Goal: Task Accomplishment & Management: Use online tool/utility

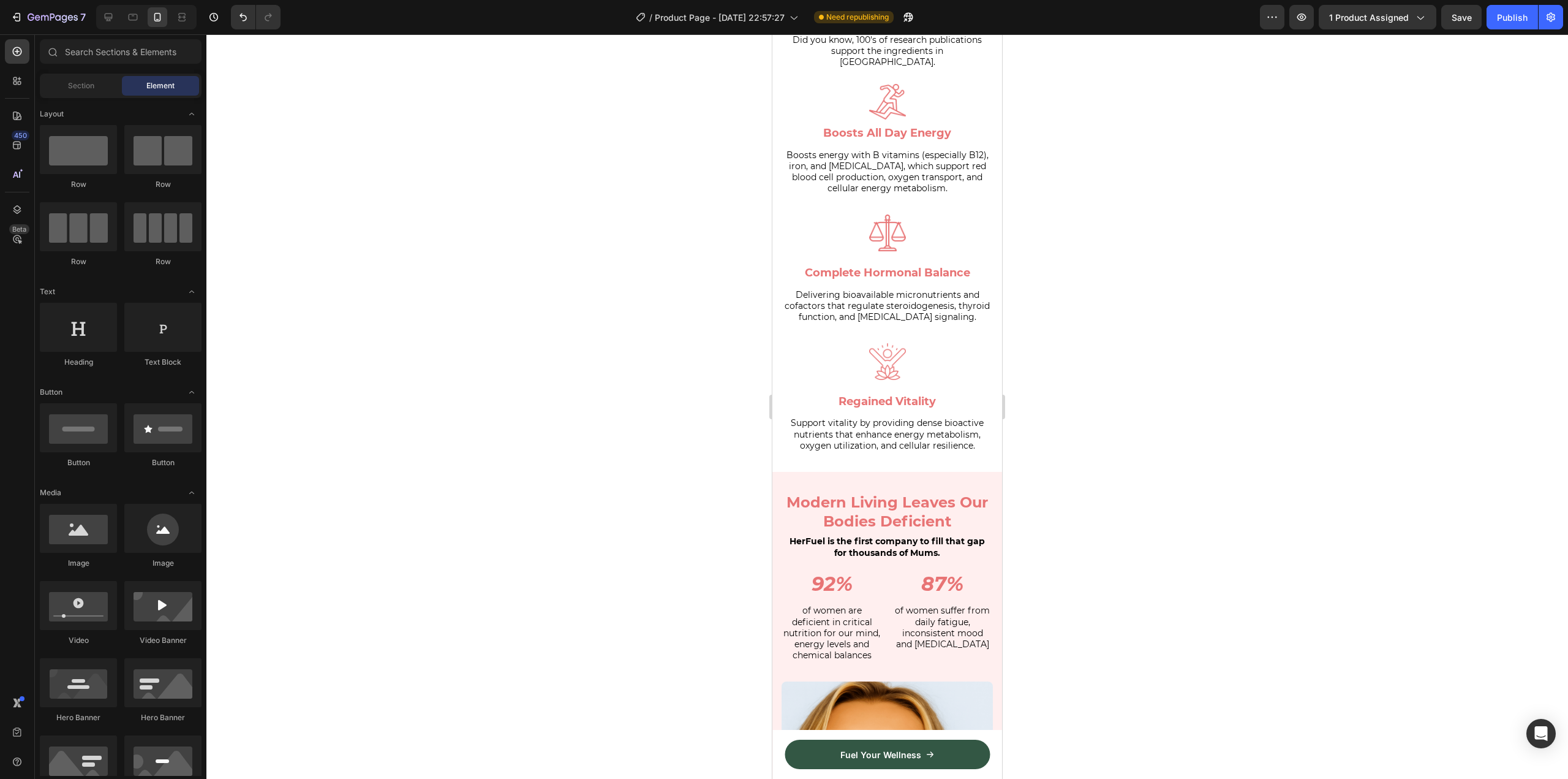
scroll to position [1007, 0]
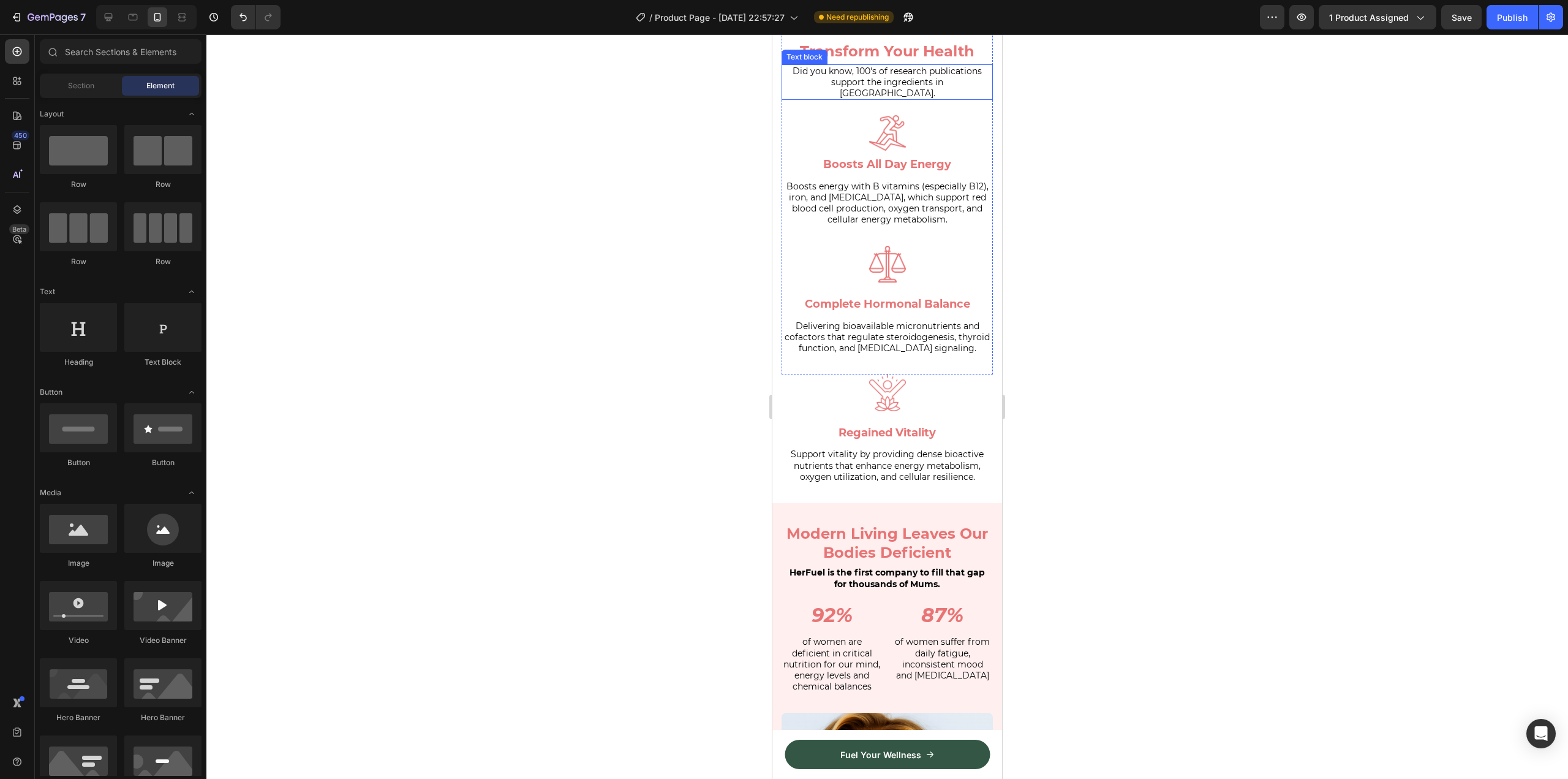
click at [971, 99] on p "Did you know, 100's of research publications support the ingredients in HerFuel." at bounding box center [886, 82] width 209 height 34
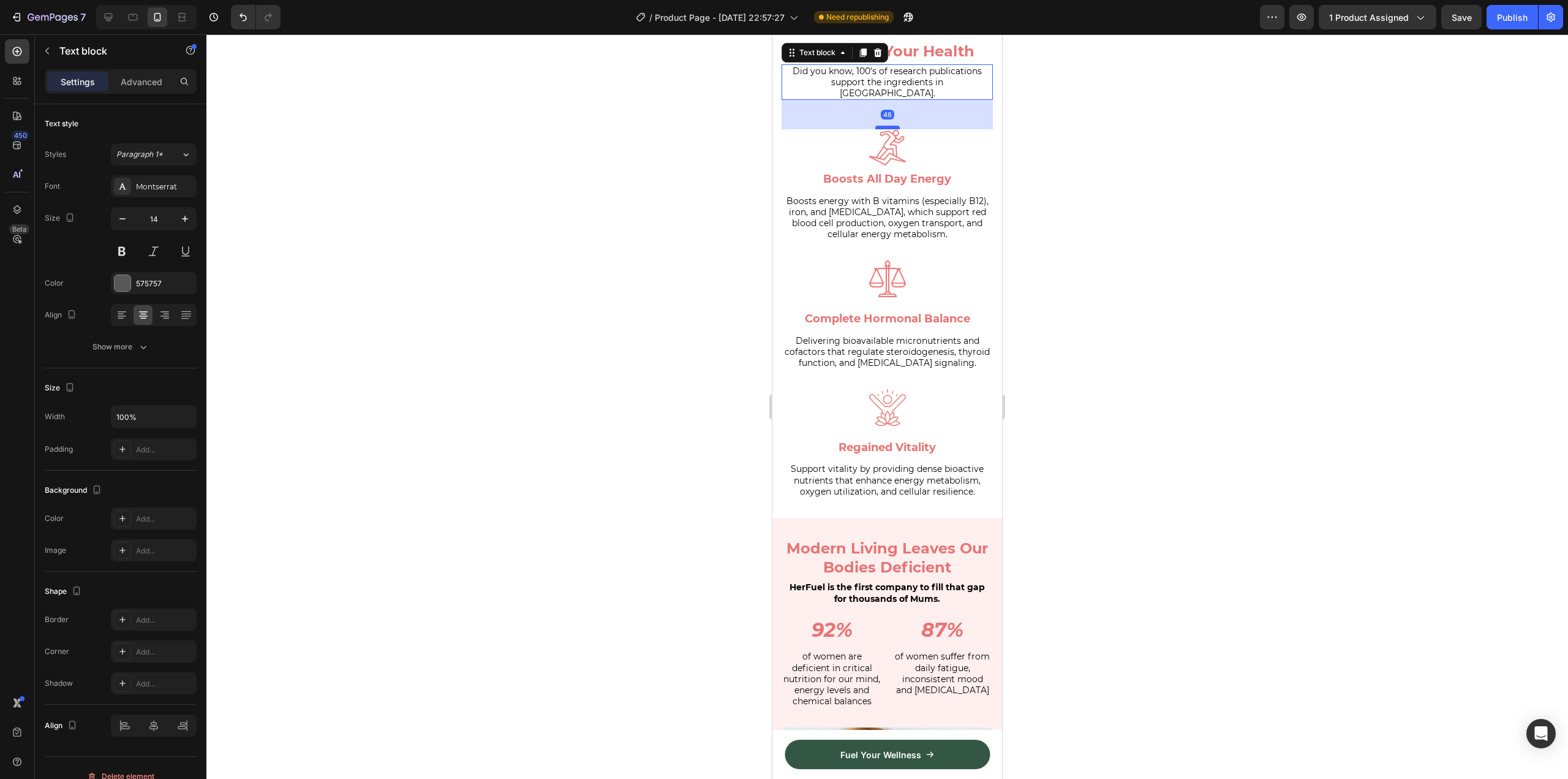
drag, startPoint x: 881, startPoint y: 303, endPoint x: 882, endPoint y: 318, distance: 15.0
click at [882, 130] on div at bounding box center [887, 127] width 25 height 4
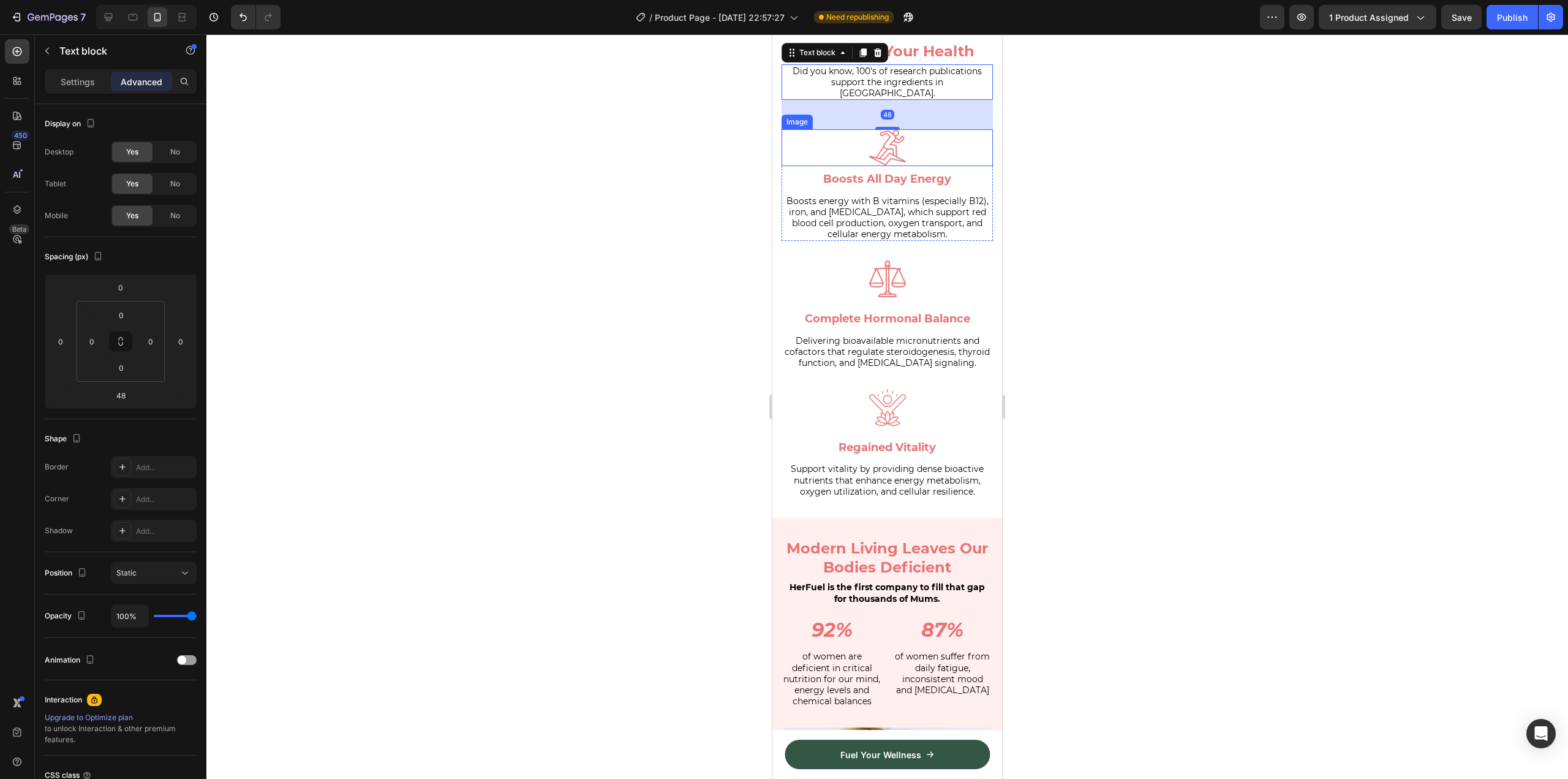
click at [942, 166] on div at bounding box center [887, 148] width 212 height 37
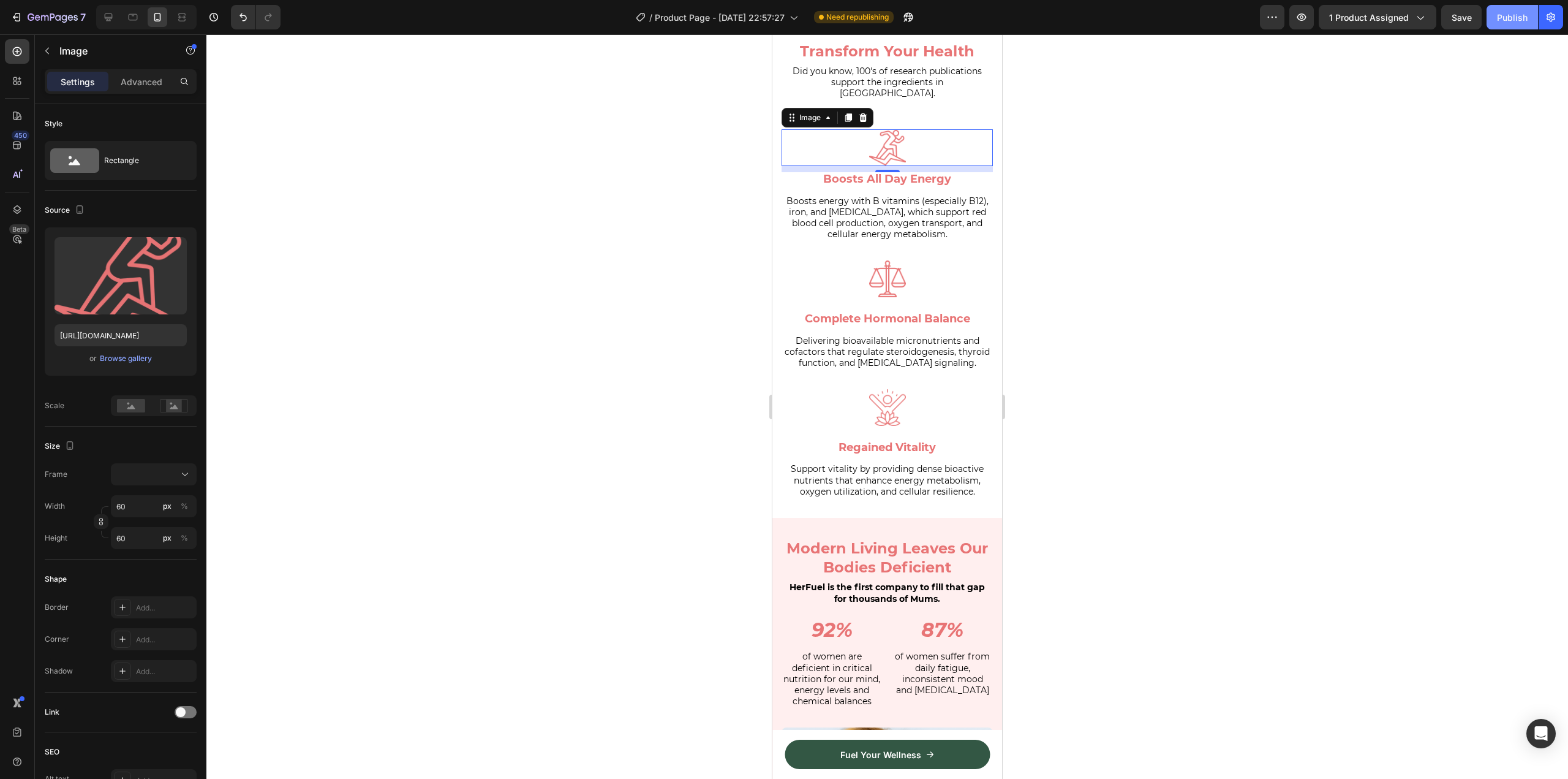
click at [1522, 26] on button "Publish" at bounding box center [1512, 18] width 51 height 25
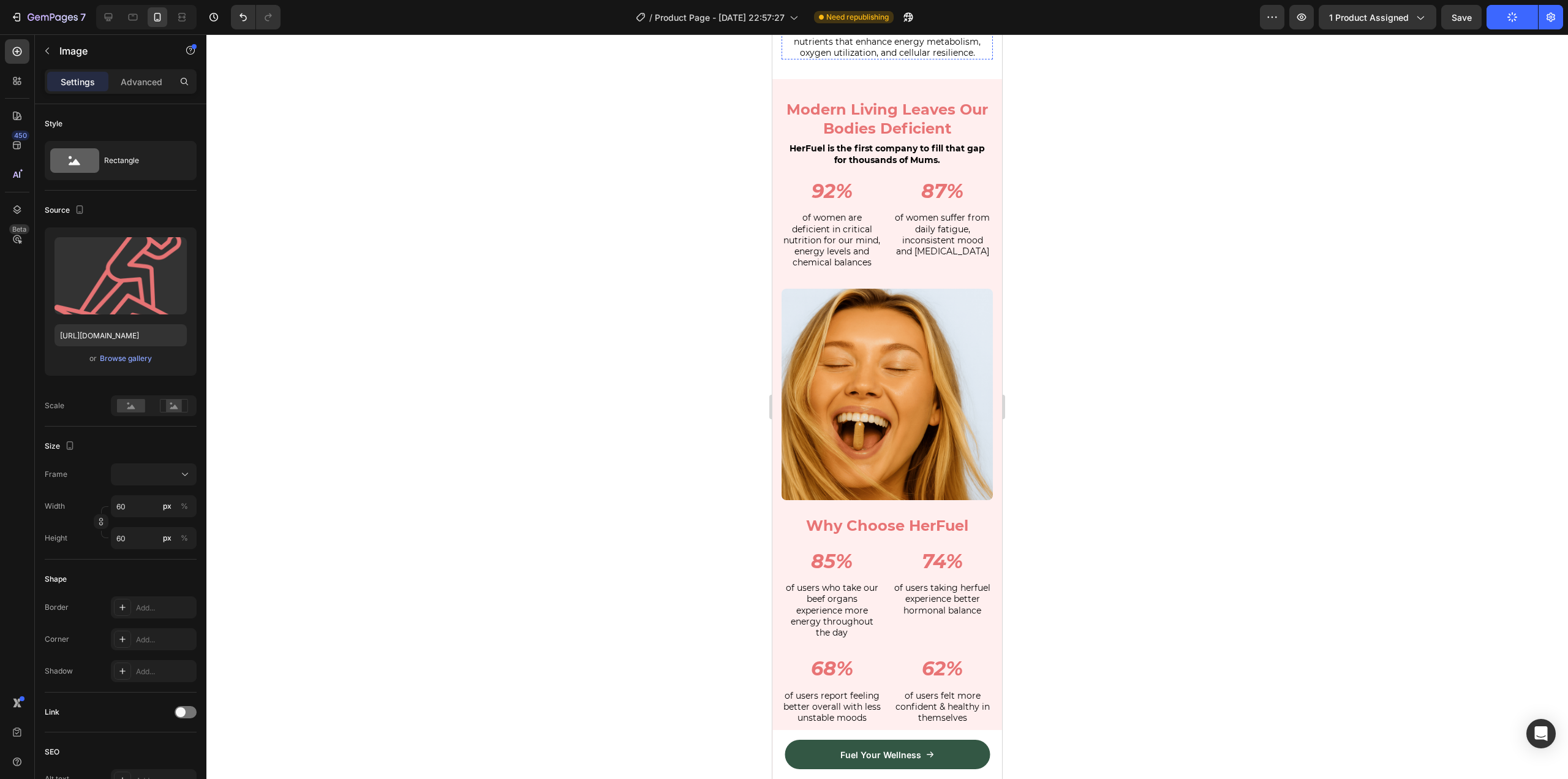
scroll to position [1497, 0]
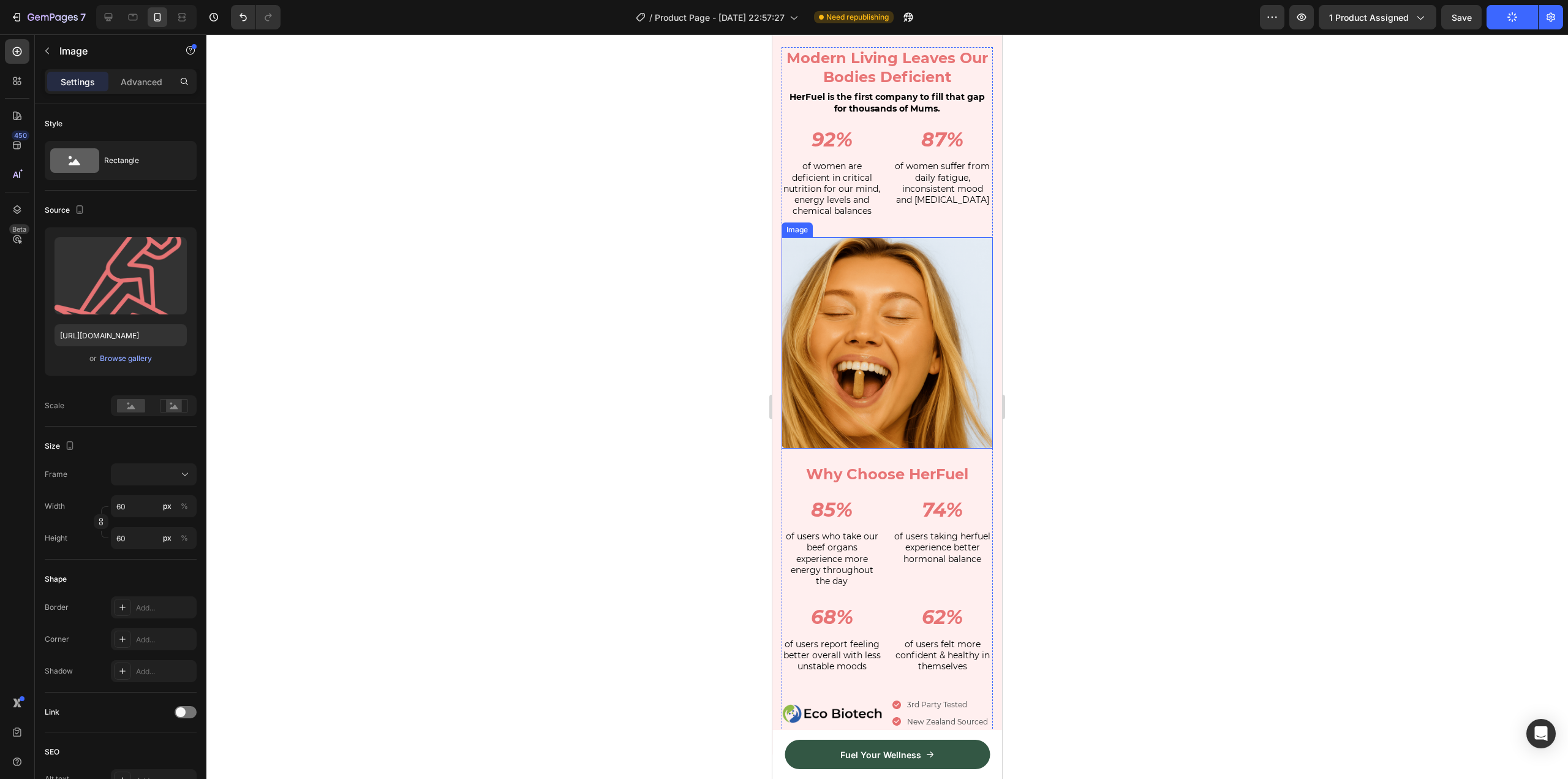
click at [896, 448] on img at bounding box center [887, 343] width 212 height 212
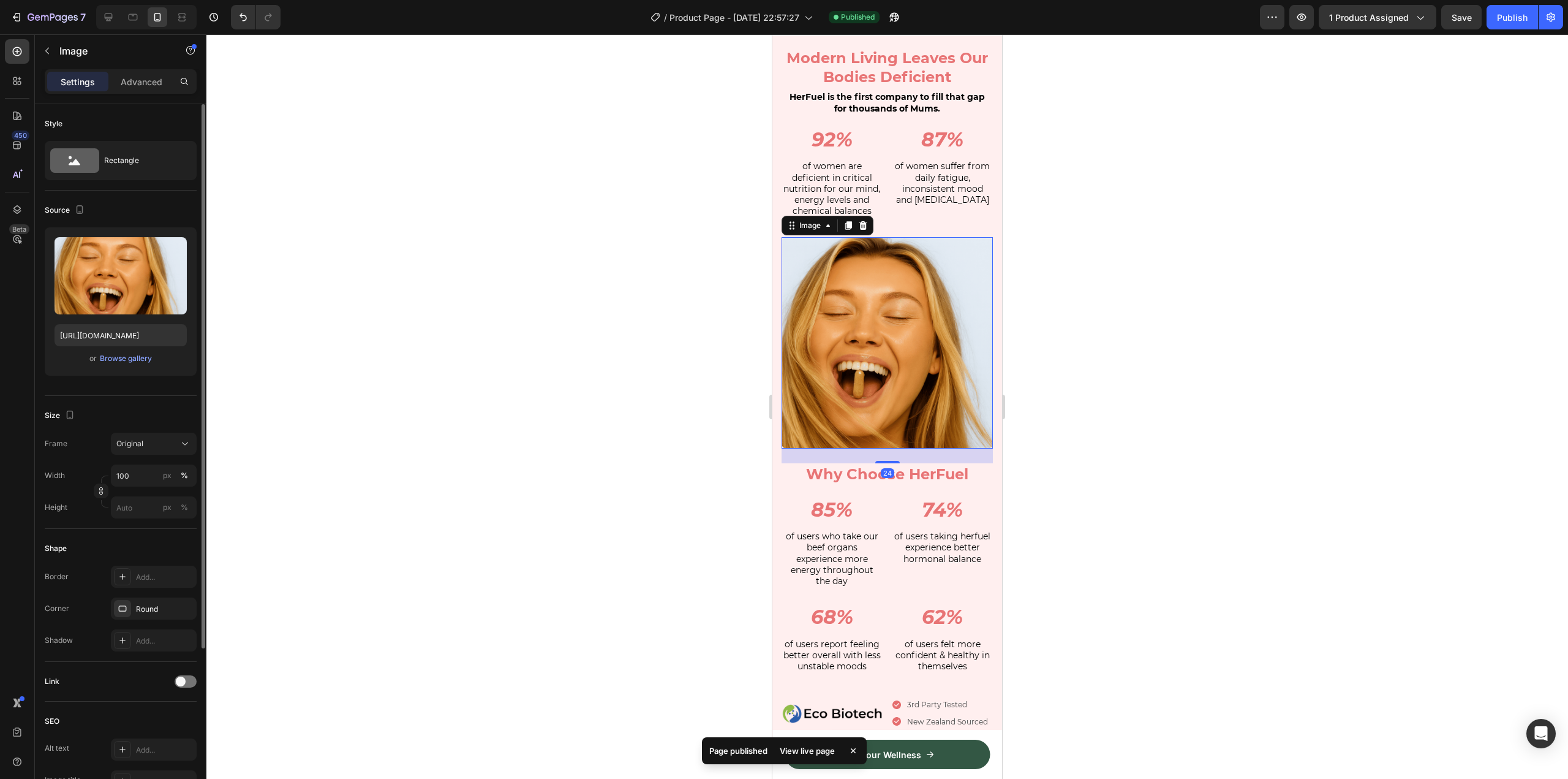
scroll to position [215, 0]
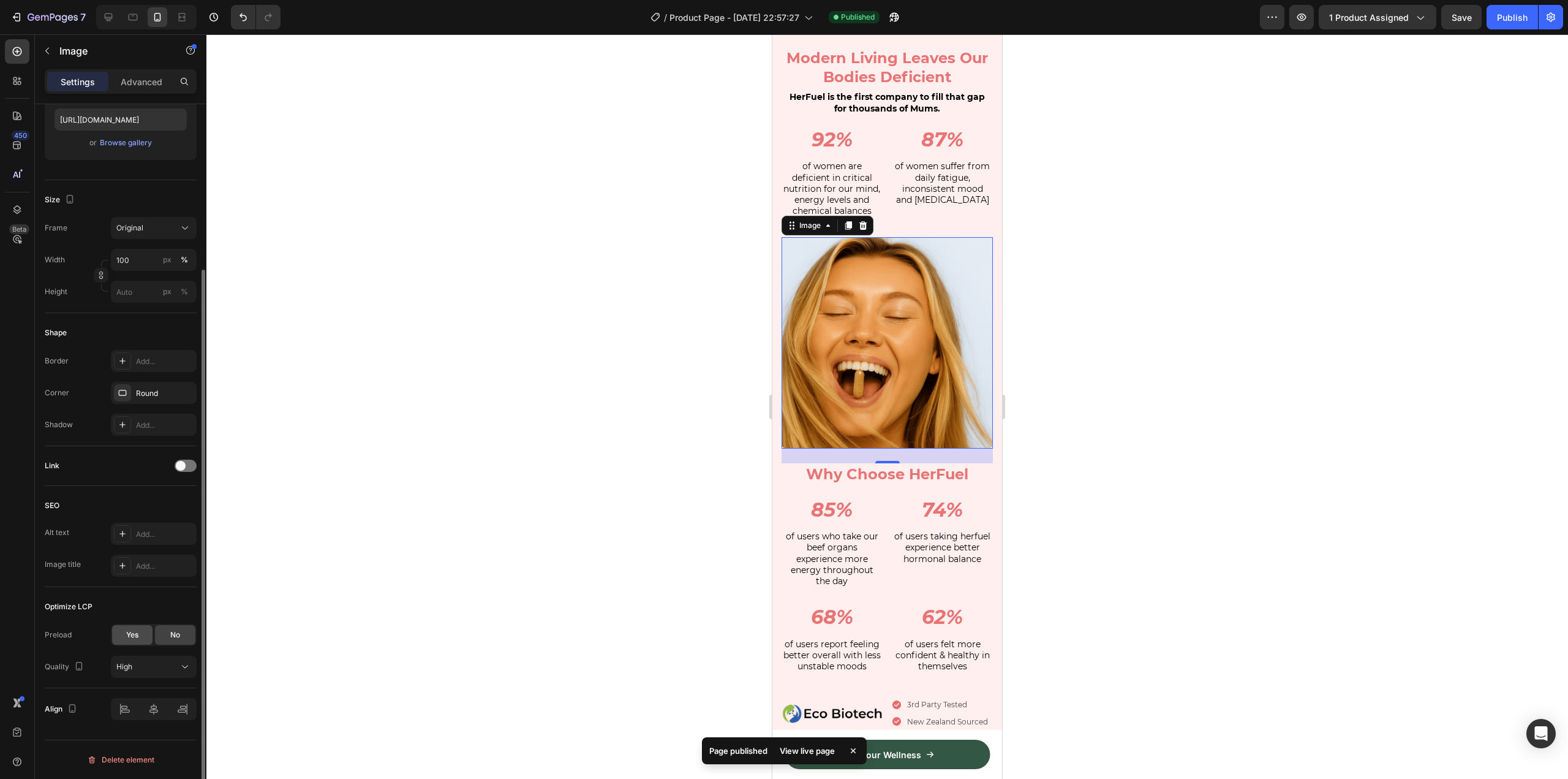
click at [138, 636] on span "Yes" at bounding box center [132, 634] width 12 height 11
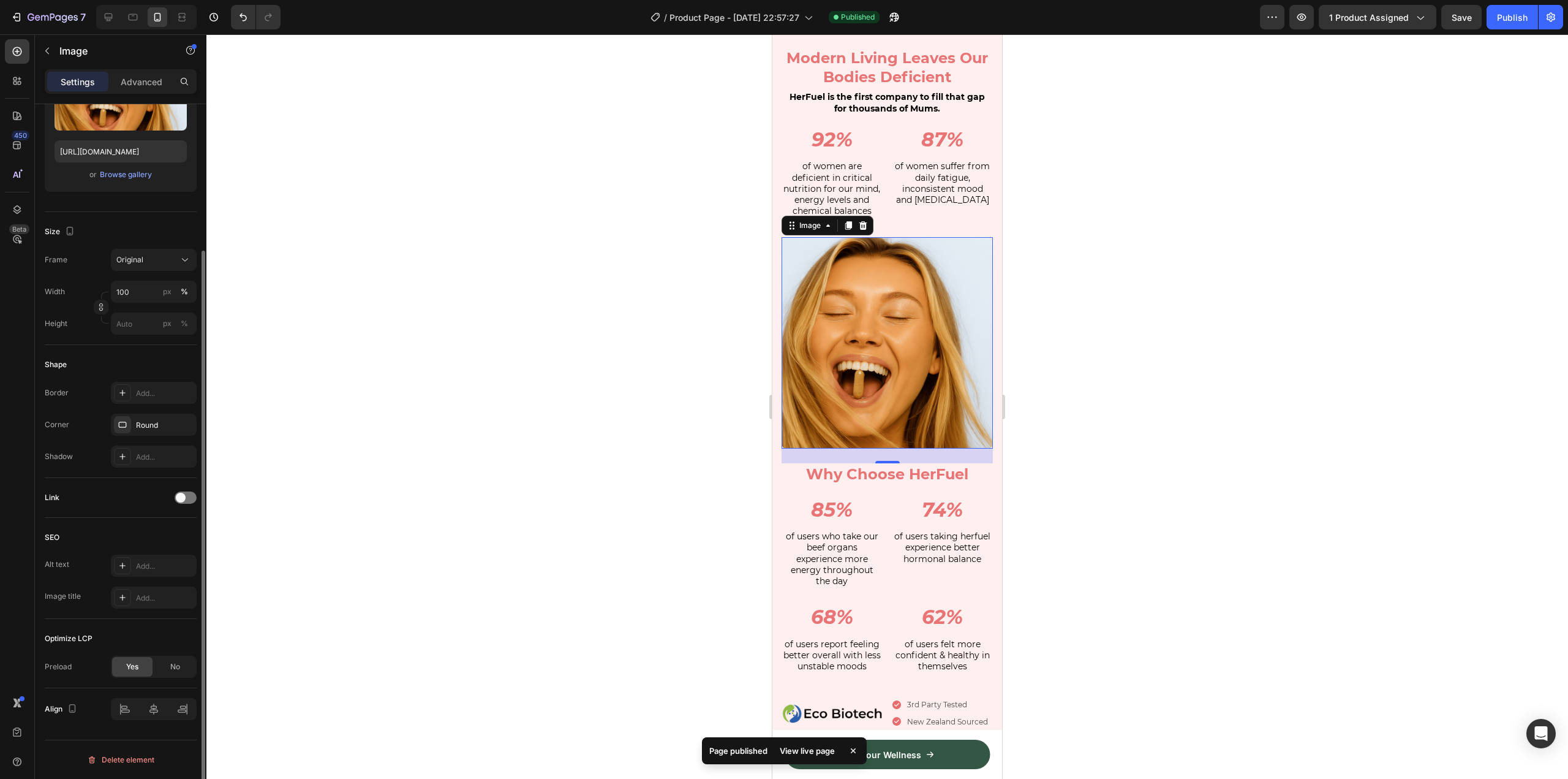
scroll to position [184, 0]
click at [199, 669] on div at bounding box center [202, 459] width 9 height 709
click at [170, 669] on span "No" at bounding box center [175, 666] width 10 height 11
click at [162, 707] on button "High" at bounding box center [153, 698] width 86 height 22
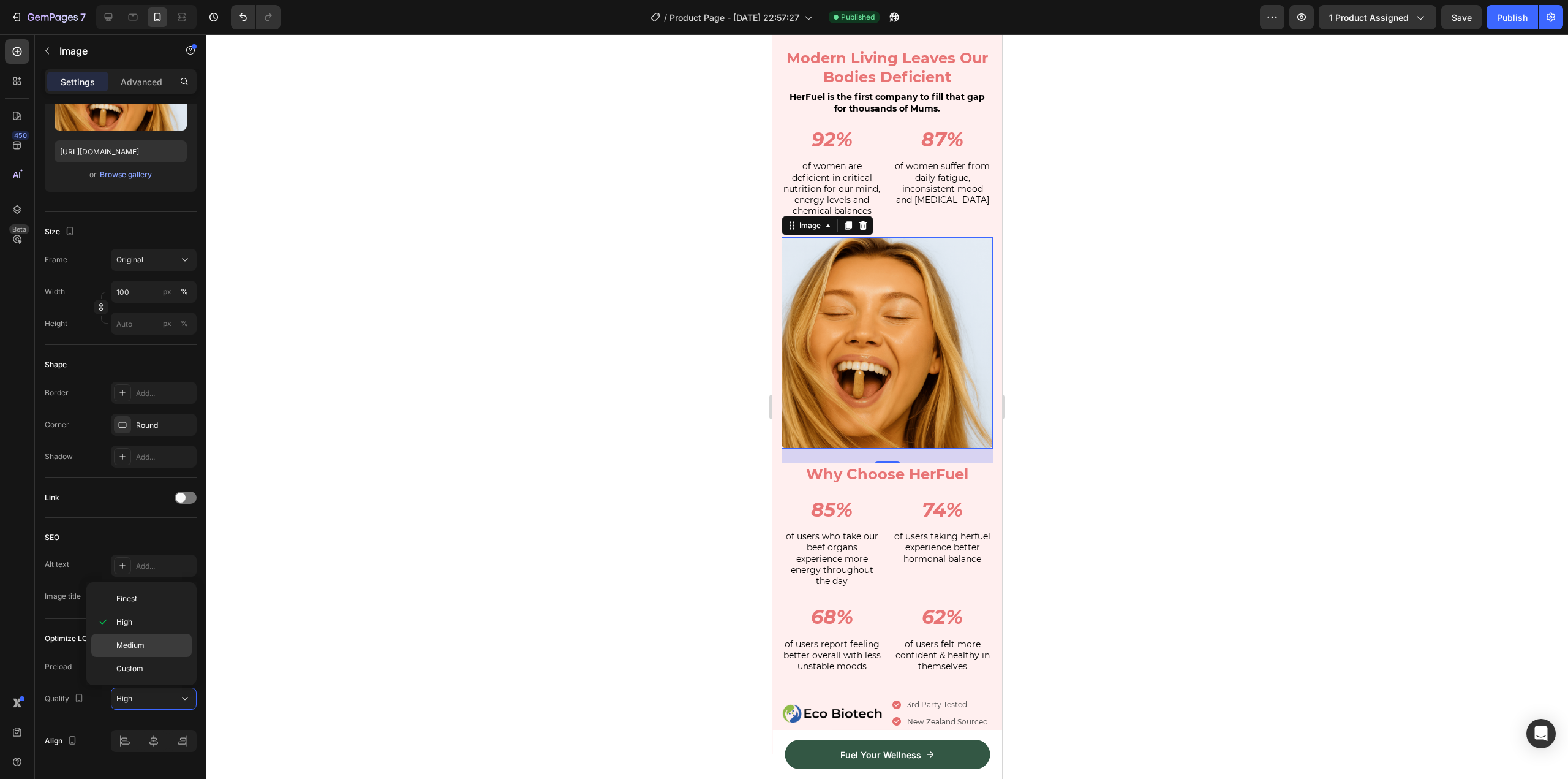
click at [150, 640] on p "Medium" at bounding box center [151, 645] width 70 height 11
click at [688, 467] on div at bounding box center [887, 407] width 1362 height 745
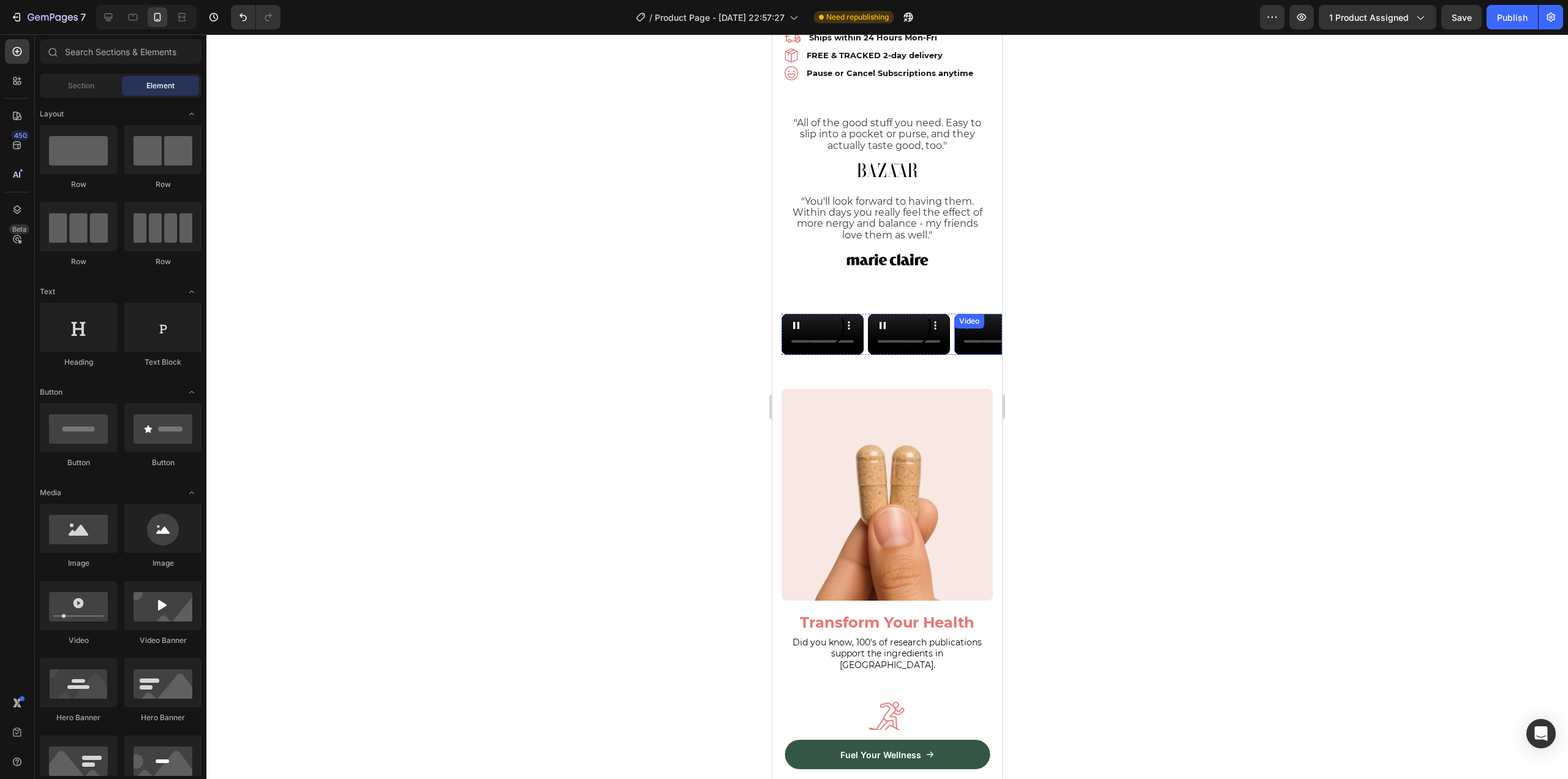
scroll to position [452, 0]
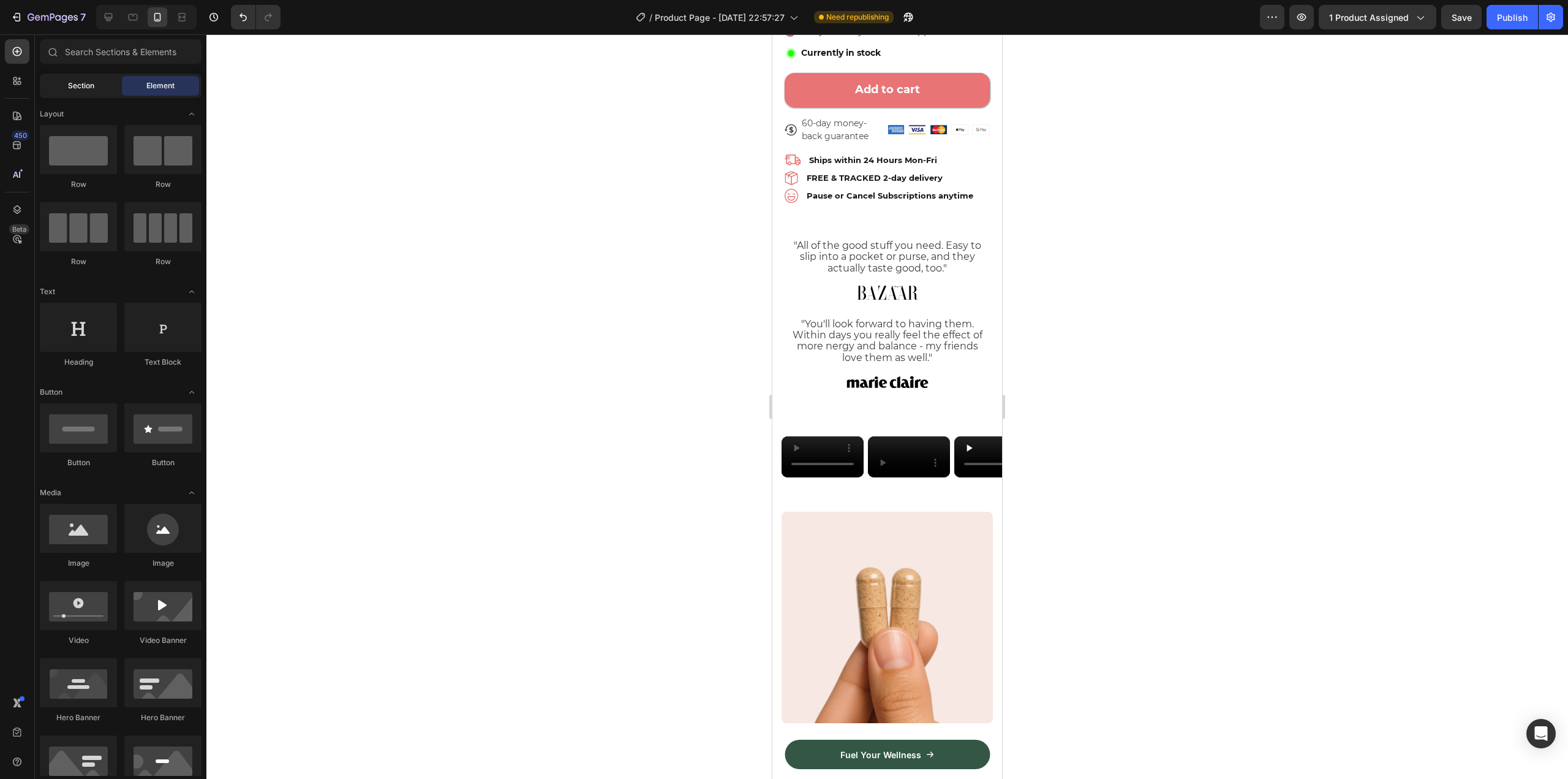
click at [66, 91] on div "Section" at bounding box center [80, 86] width 77 height 19
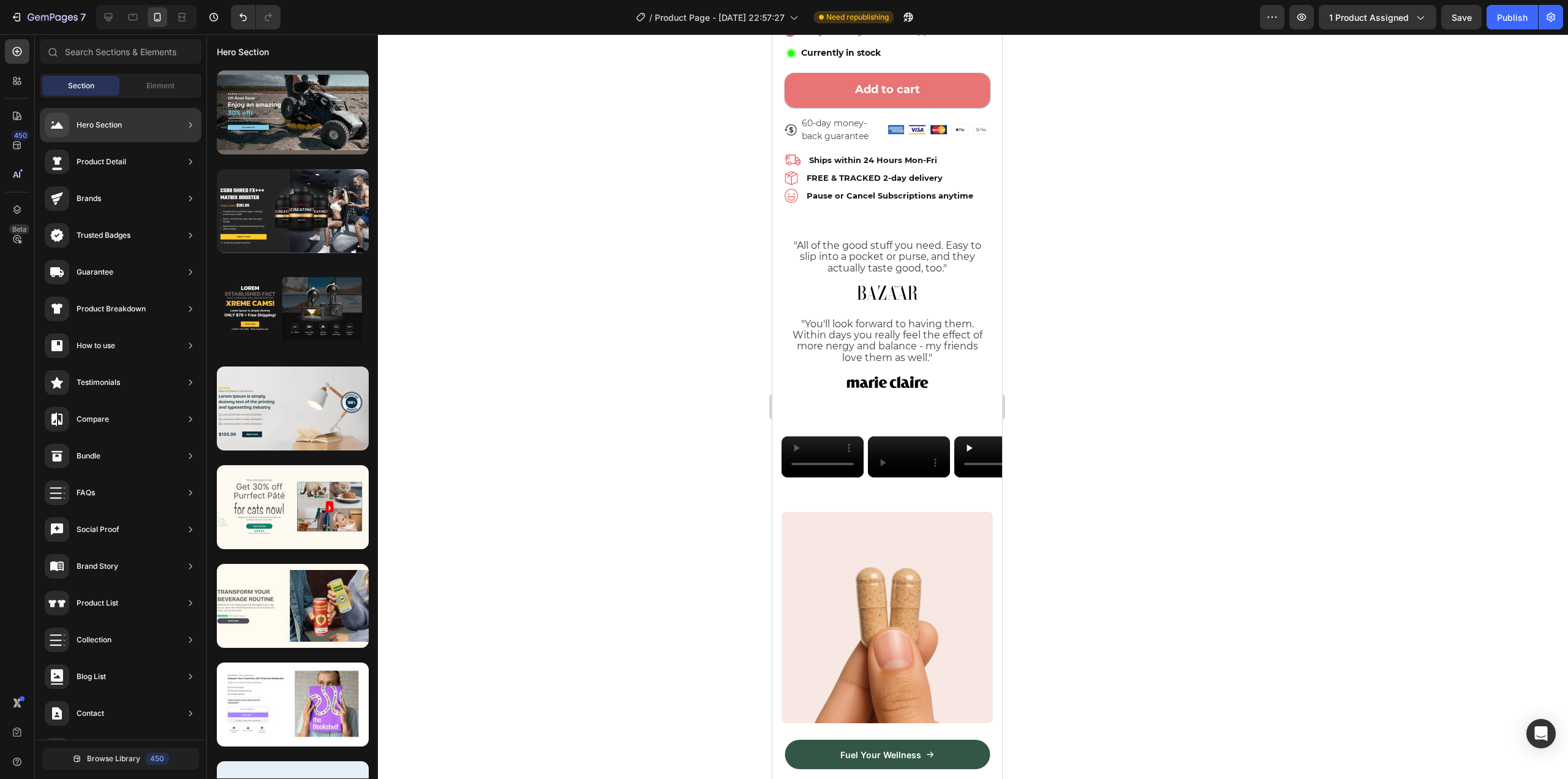
click at [164, 328] on div "Product Breakdown" at bounding box center [120, 345] width 161 height 34
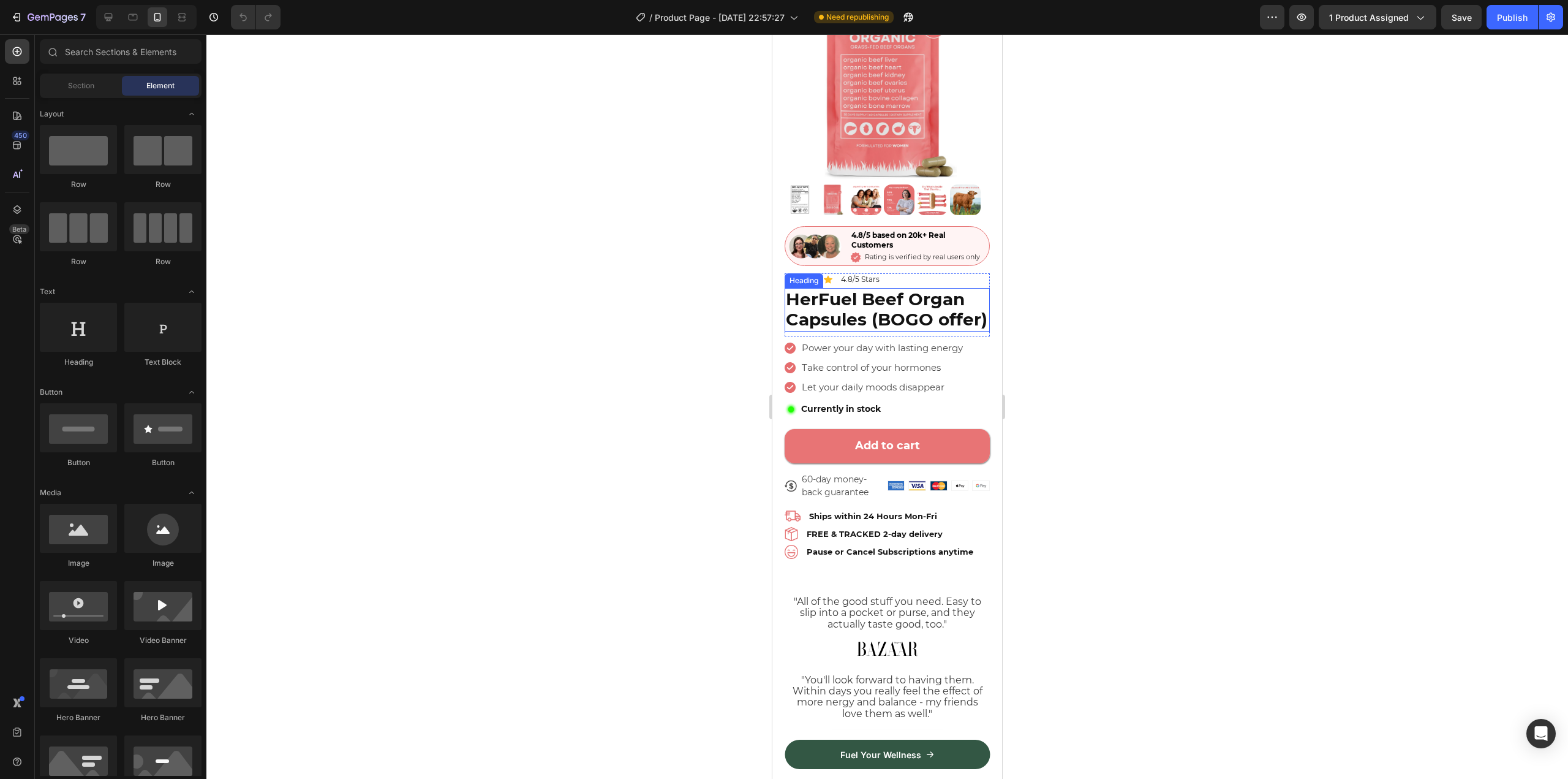
scroll to position [123, 0]
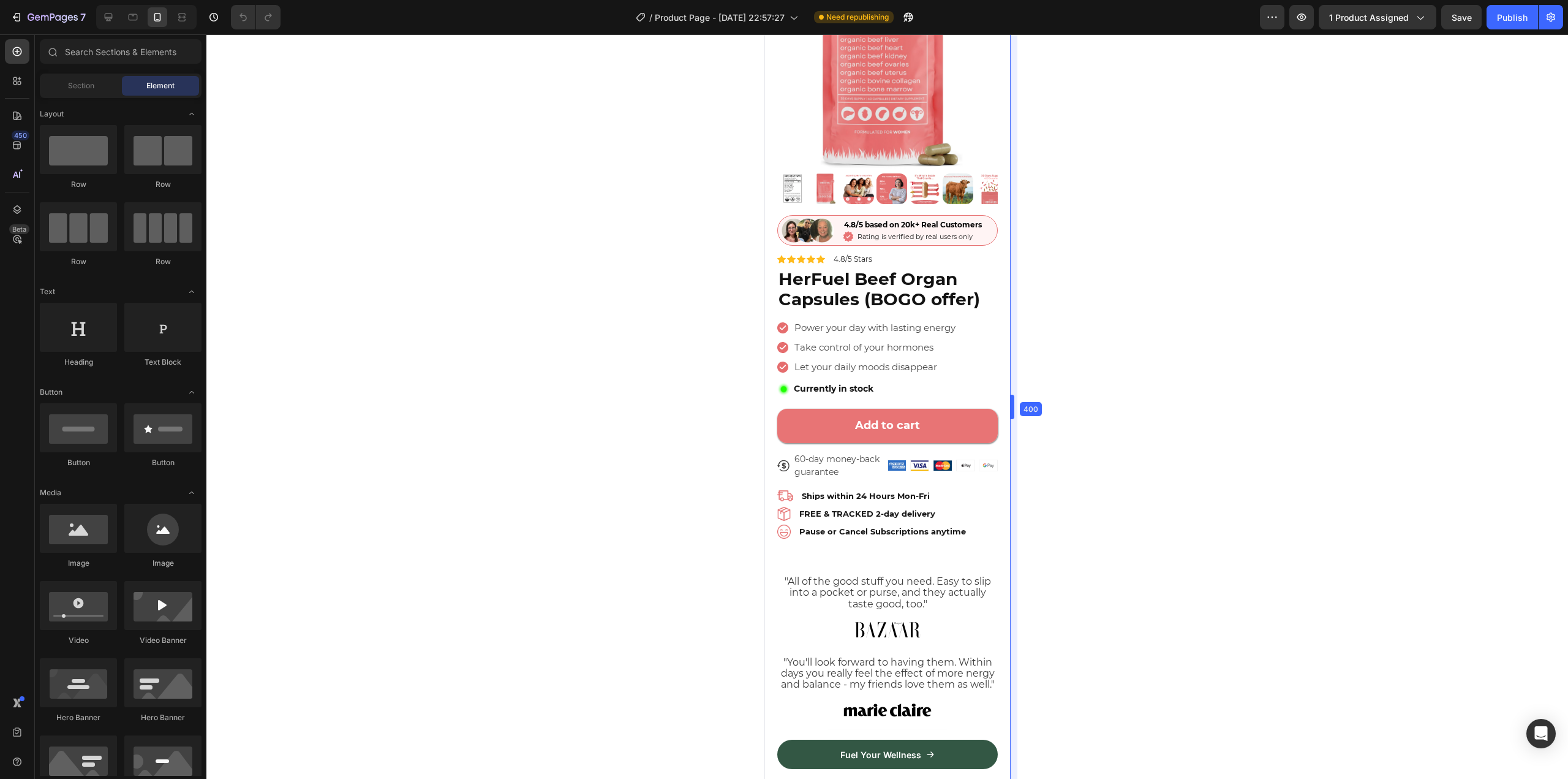
drag, startPoint x: 1006, startPoint y: 242, endPoint x: 1027, endPoint y: 251, distance: 22.8
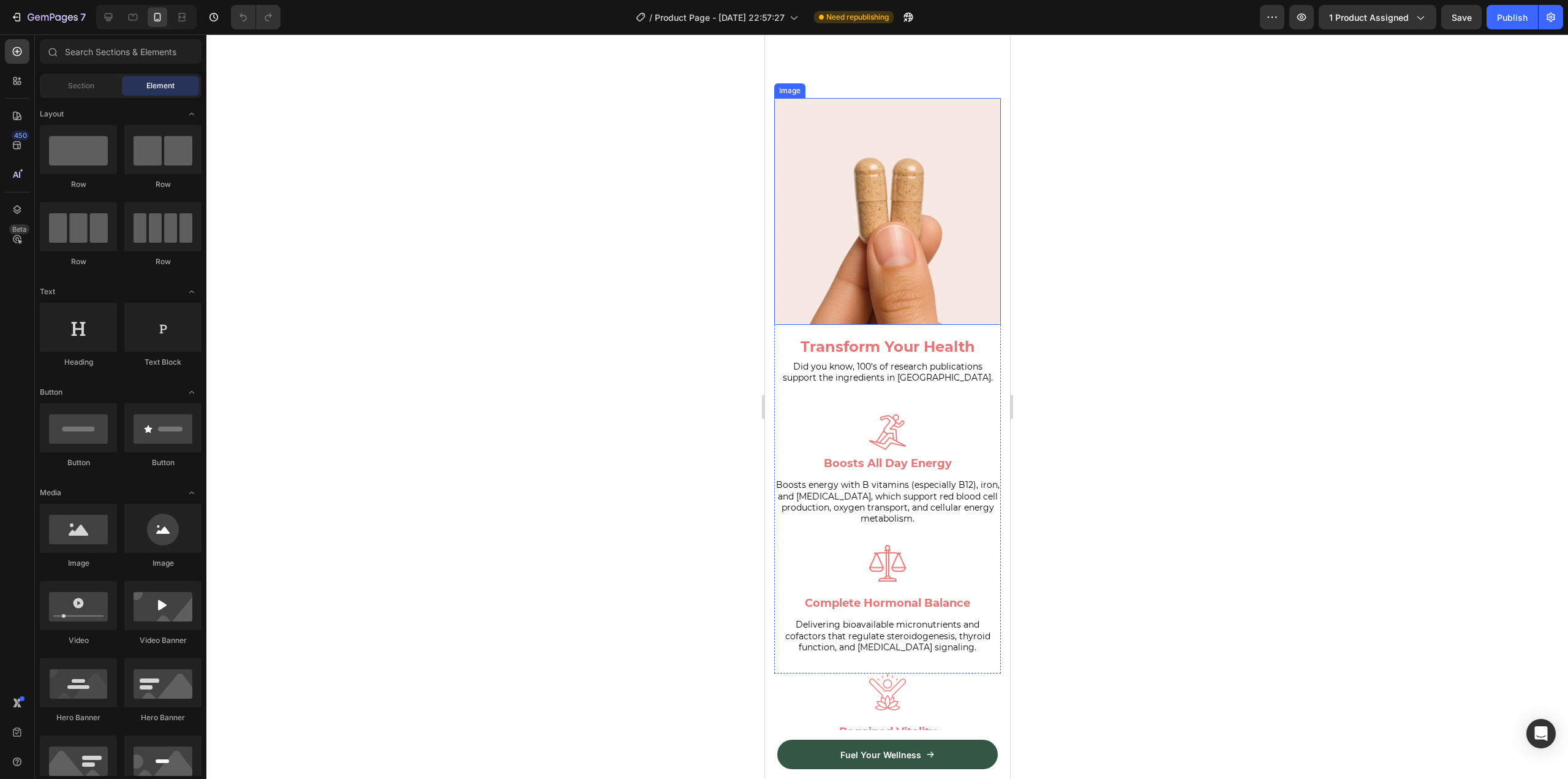
scroll to position [1225, 0]
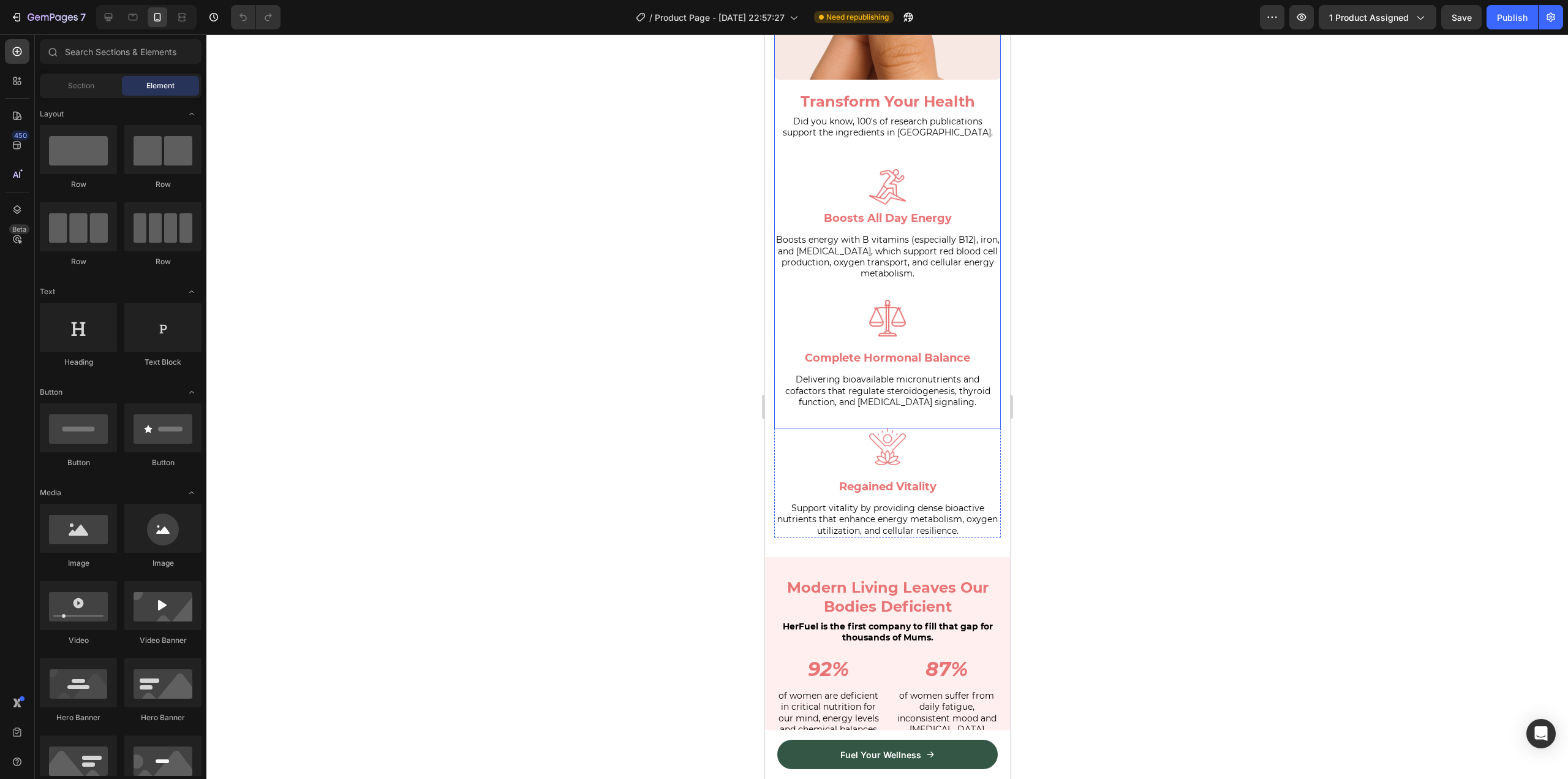
click at [989, 278] on div "Image Transform Your Health Heading Did you know, 100's of research publication…" at bounding box center [886, 140] width 227 height 575
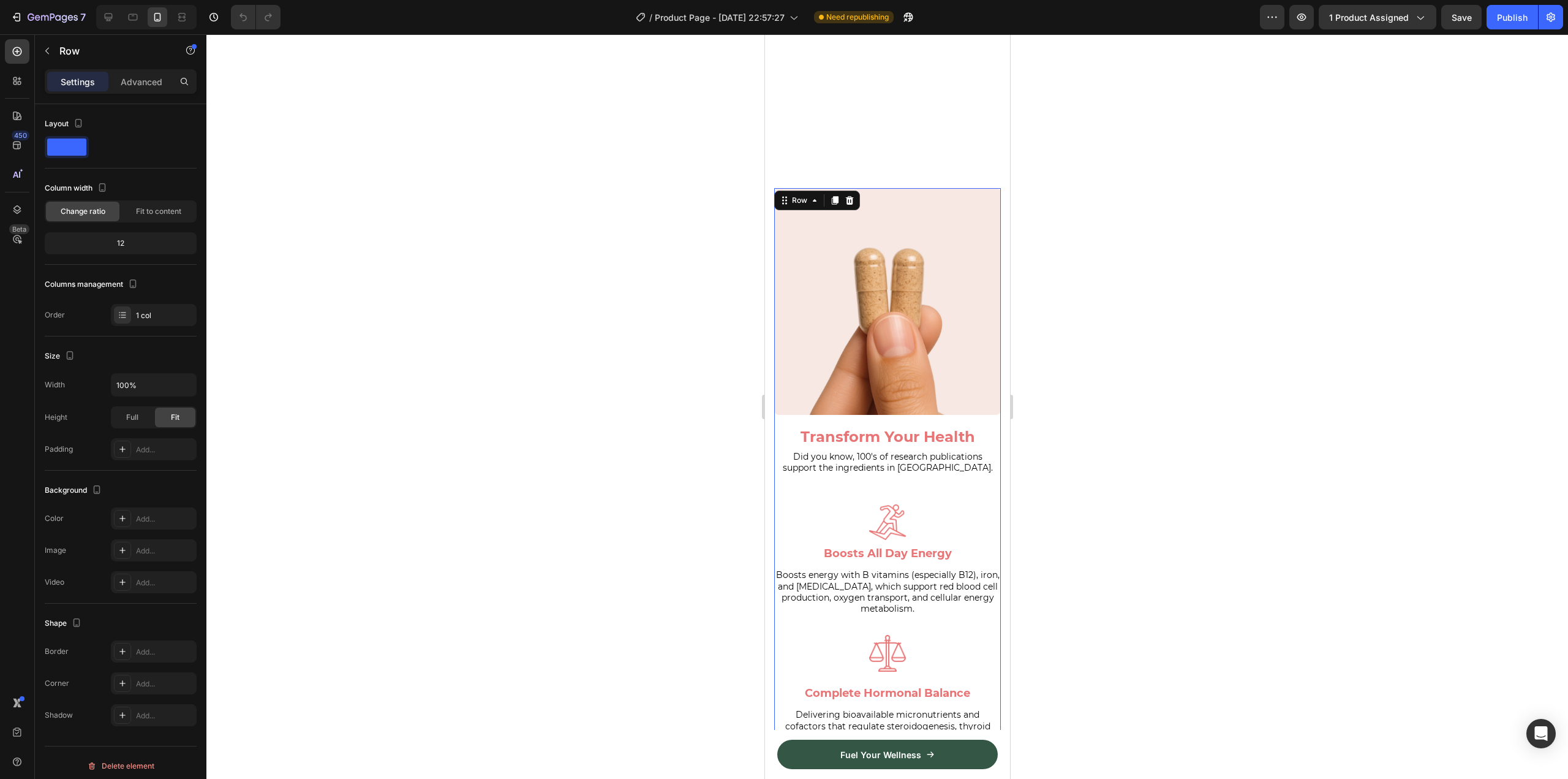
scroll to position [1135, 0]
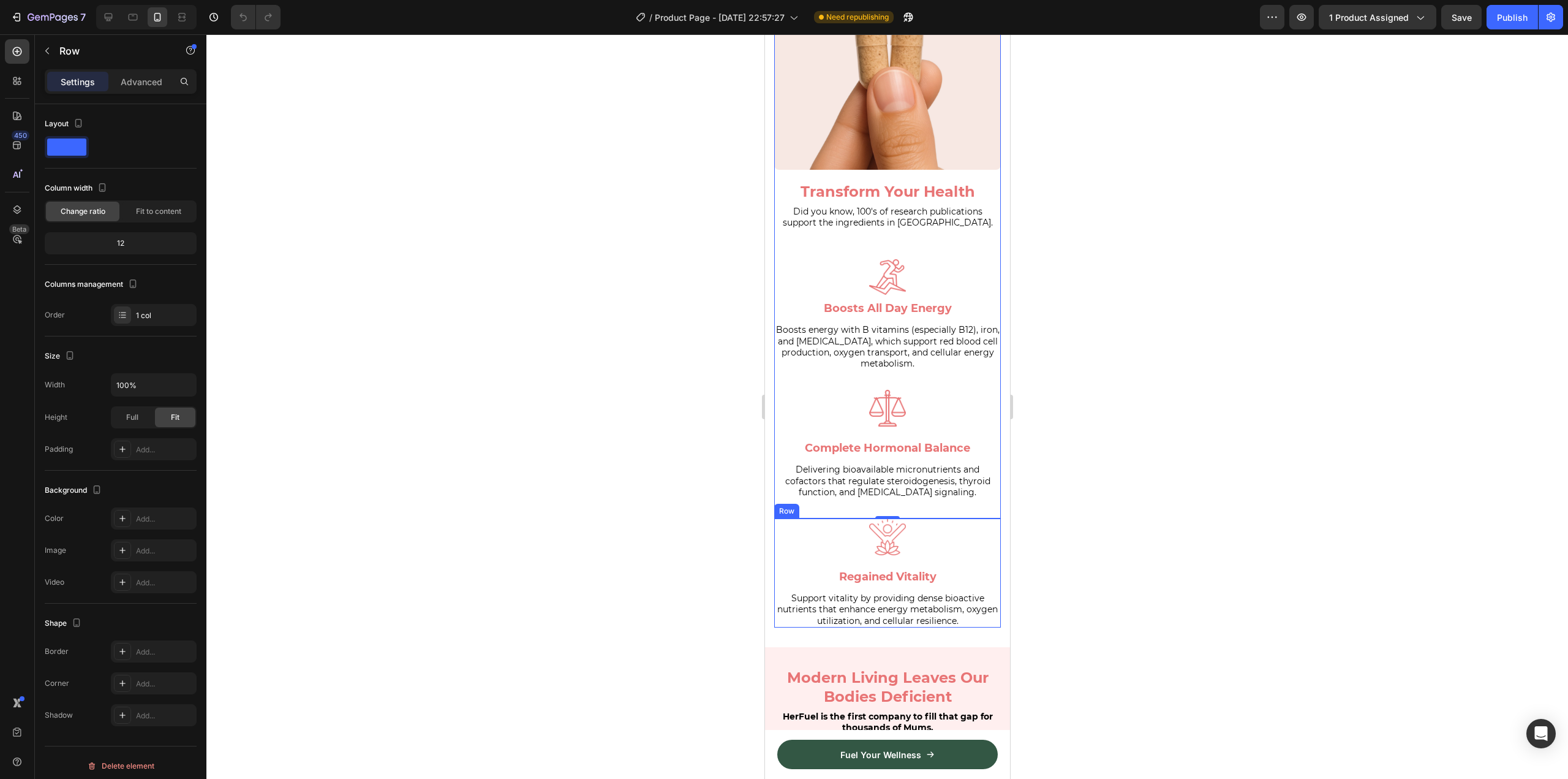
click at [933, 547] on div "Image Regained Vitality Text block" at bounding box center [886, 554] width 227 height 73
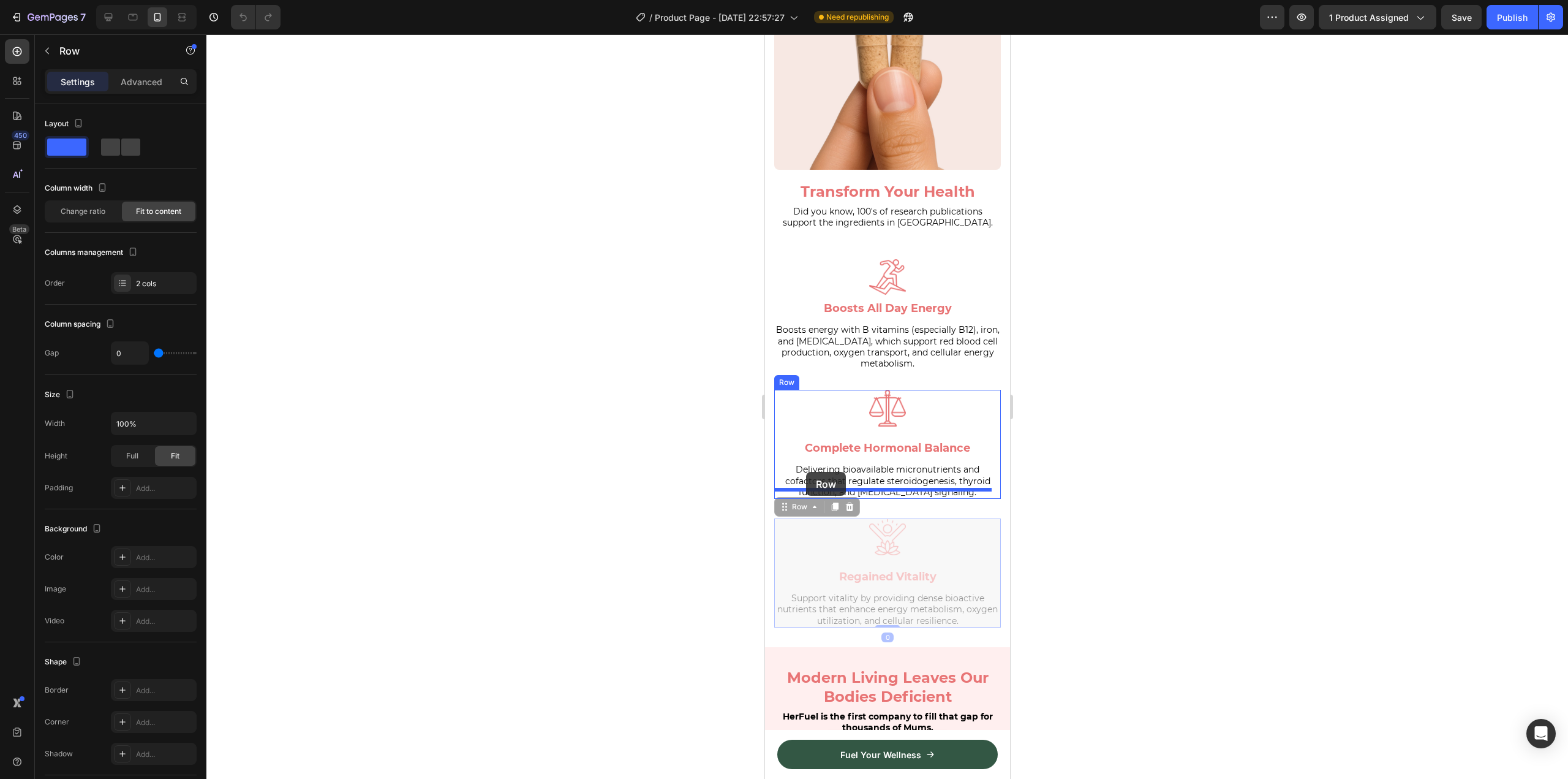
drag, startPoint x: 795, startPoint y: 499, endPoint x: 805, endPoint y: 472, distance: 28.8
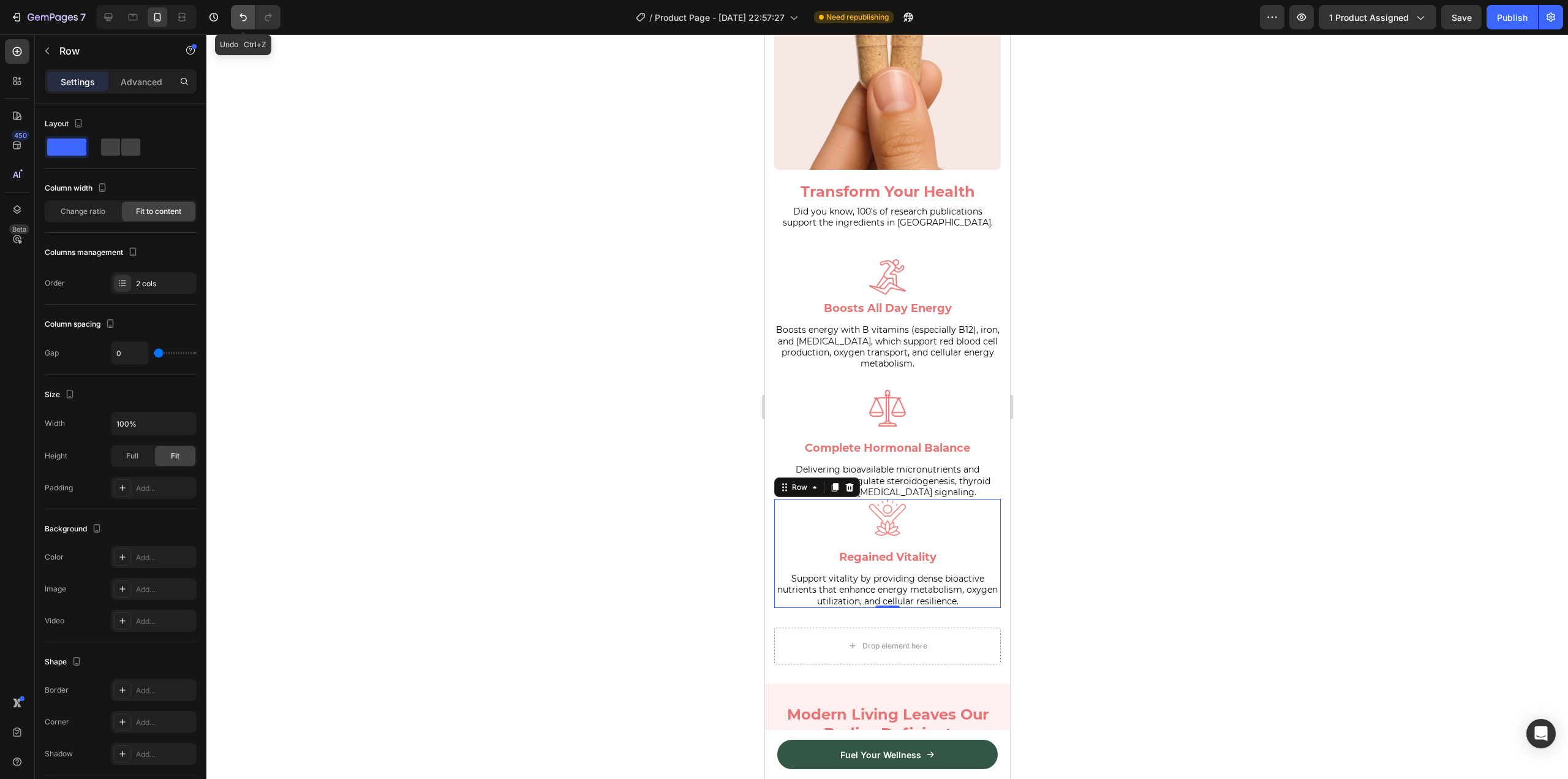
click at [253, 17] on button "Undo/Redo" at bounding box center [243, 18] width 25 height 25
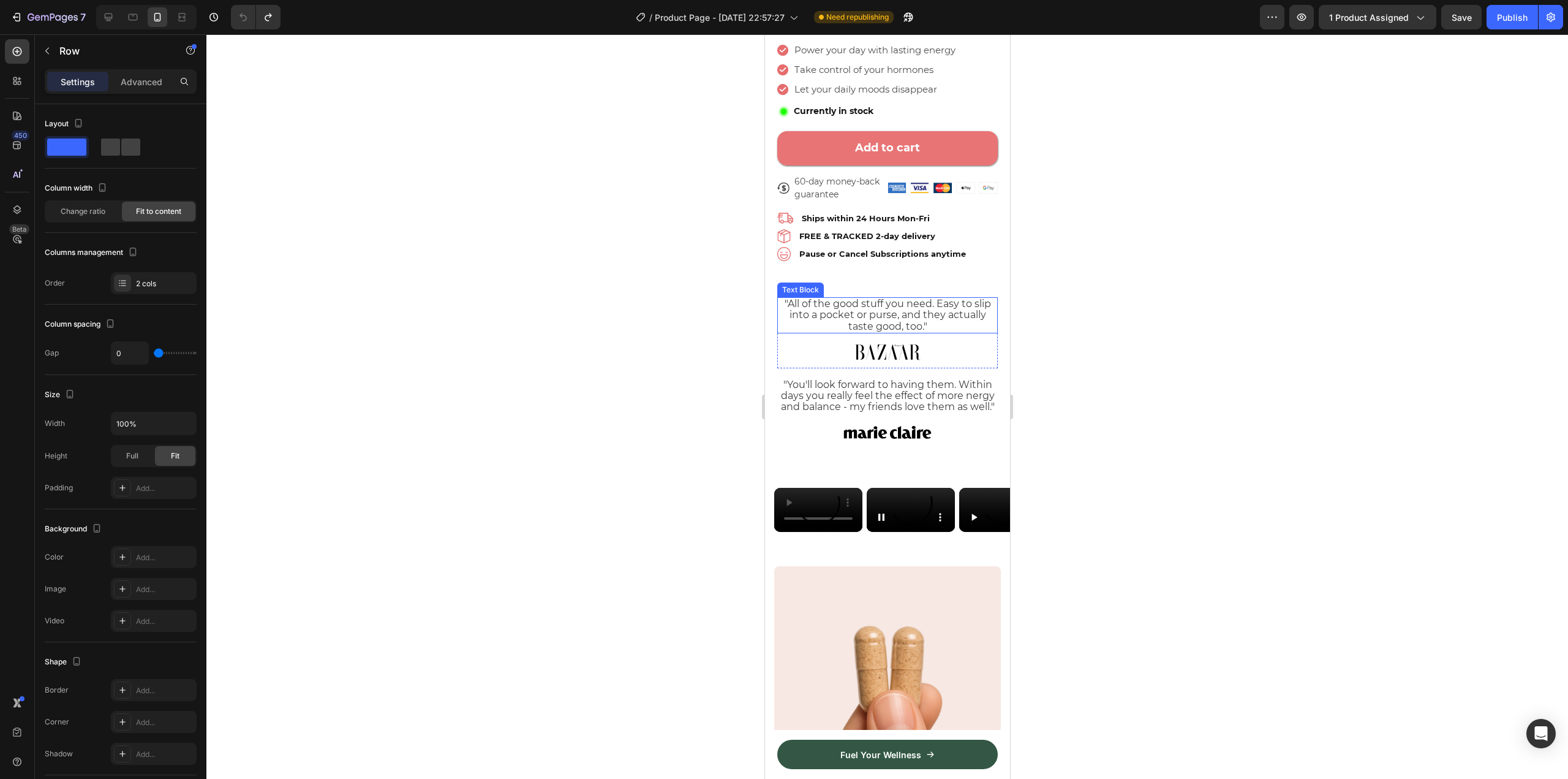
scroll to position [278, 0]
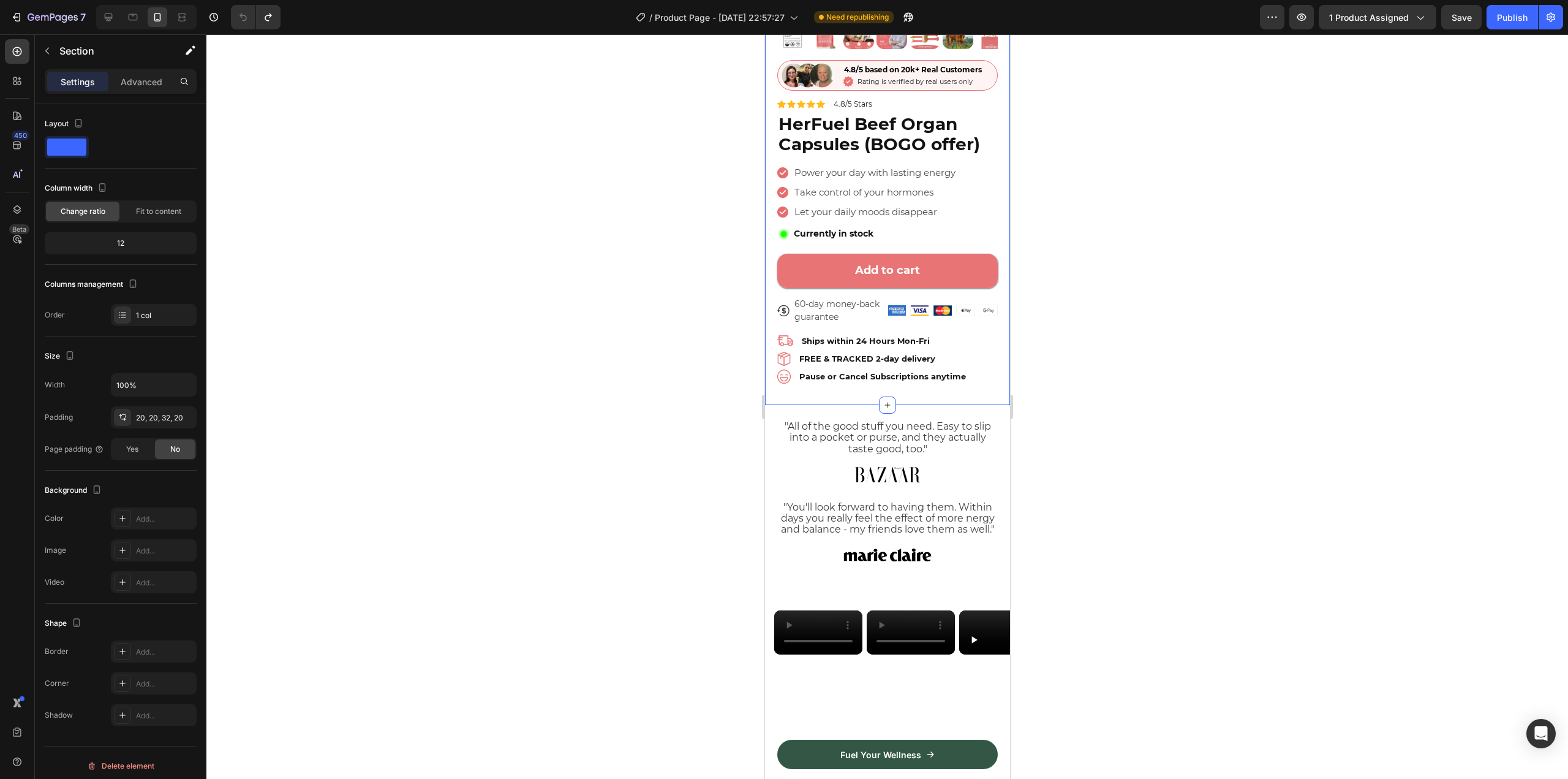
click at [989, 374] on div "Product Images Image 4.8/5 based on 20k+ Real Customers Text Block Icon Rating …" at bounding box center [887, 94] width 245 height 623
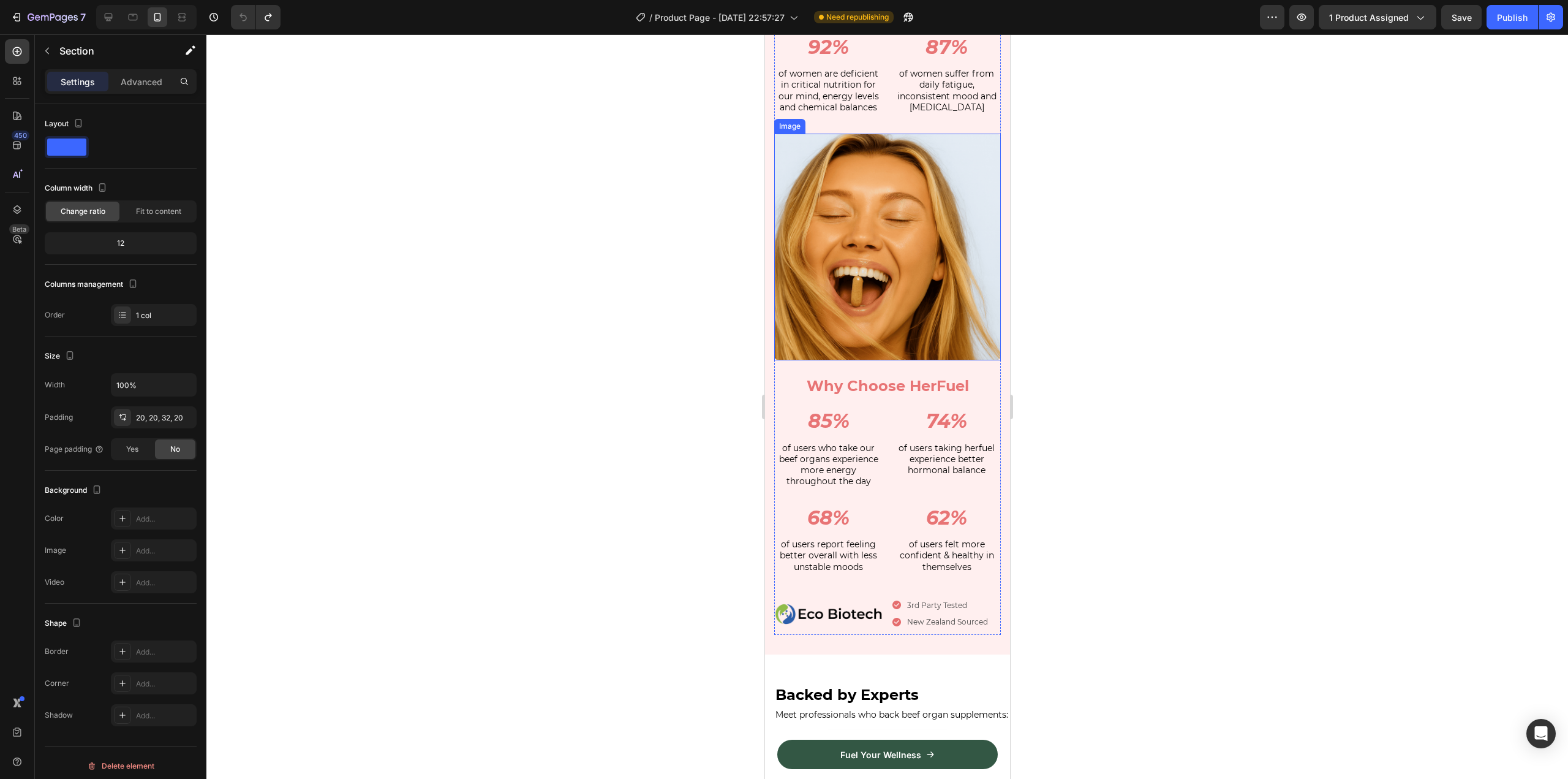
scroll to position [1960, 0]
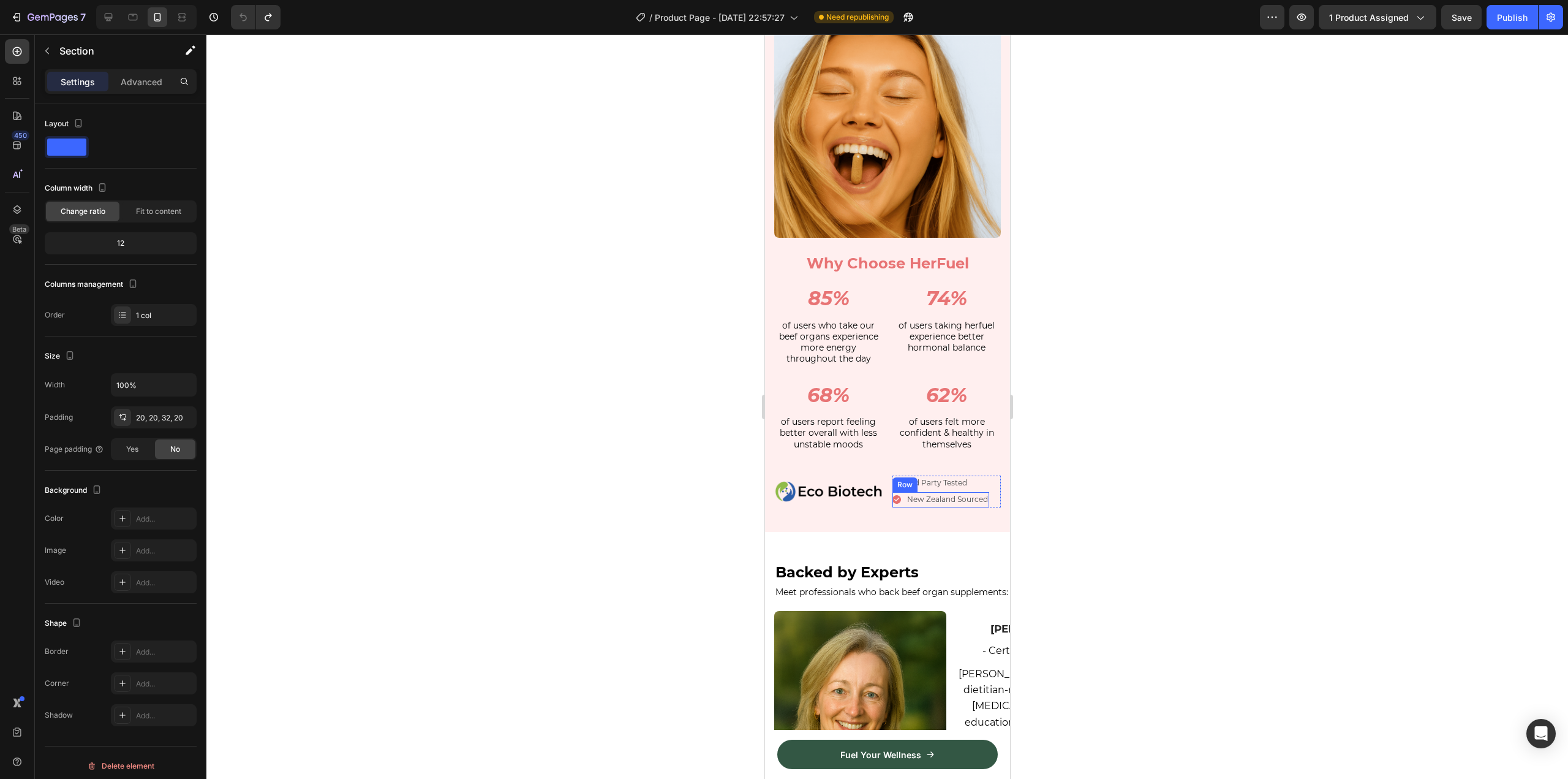
click at [897, 496] on div "Icon New Zealand Sourced Text Block Row" at bounding box center [940, 499] width 97 height 15
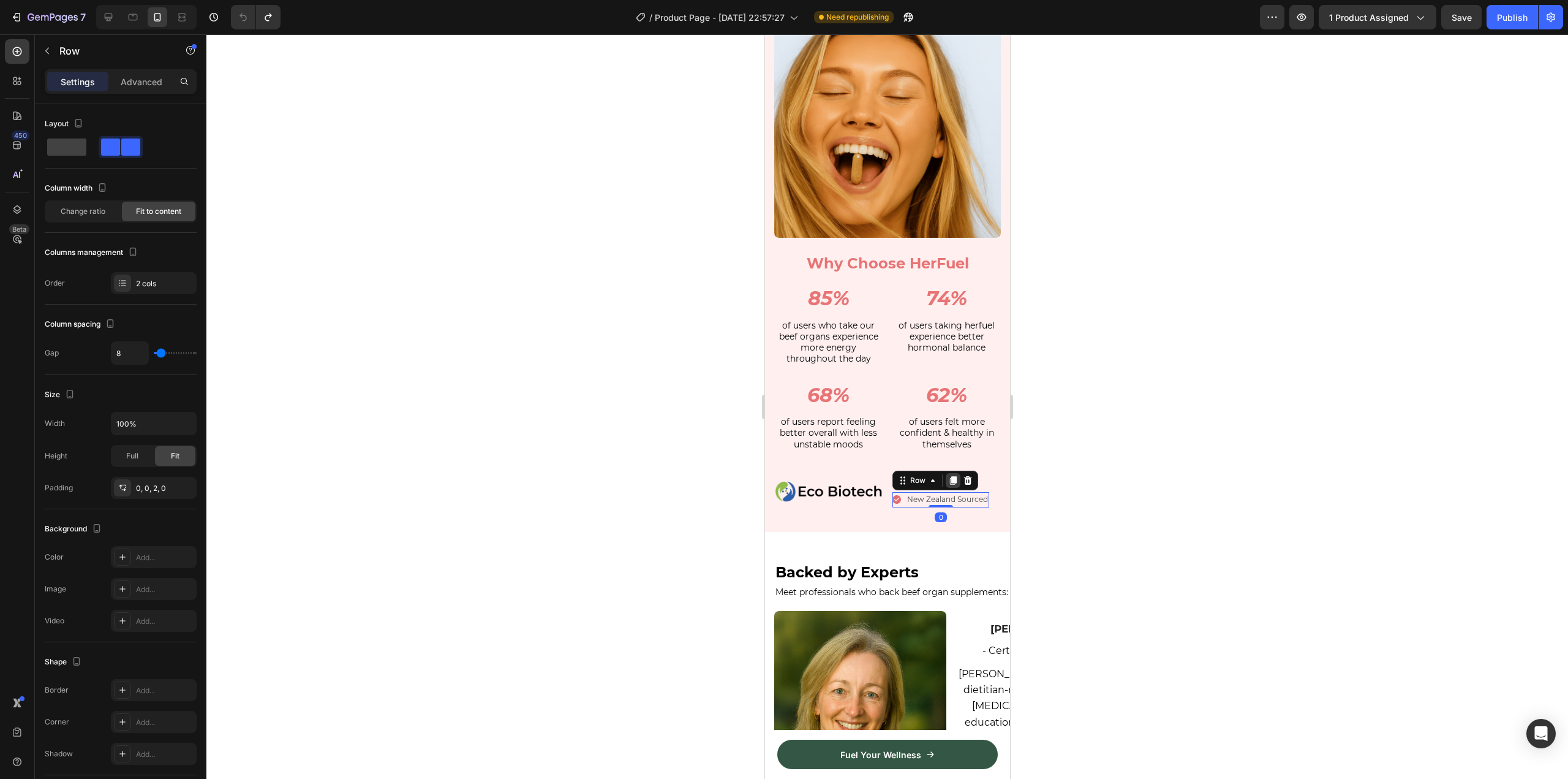
click at [947, 476] on icon at bounding box center [952, 480] width 10 height 10
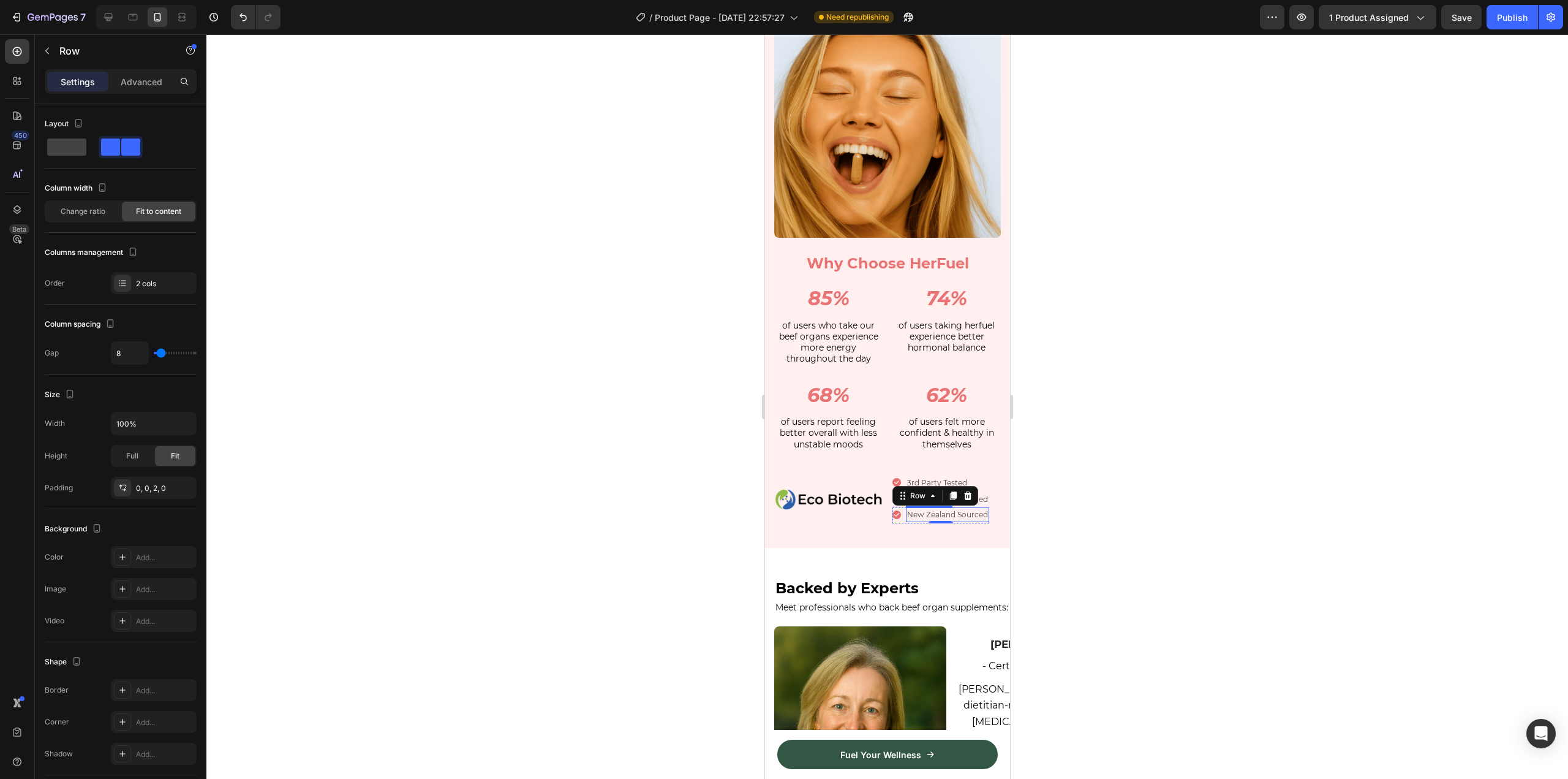
click at [954, 510] on span "New Zealand Sourced" at bounding box center [947, 514] width 81 height 9
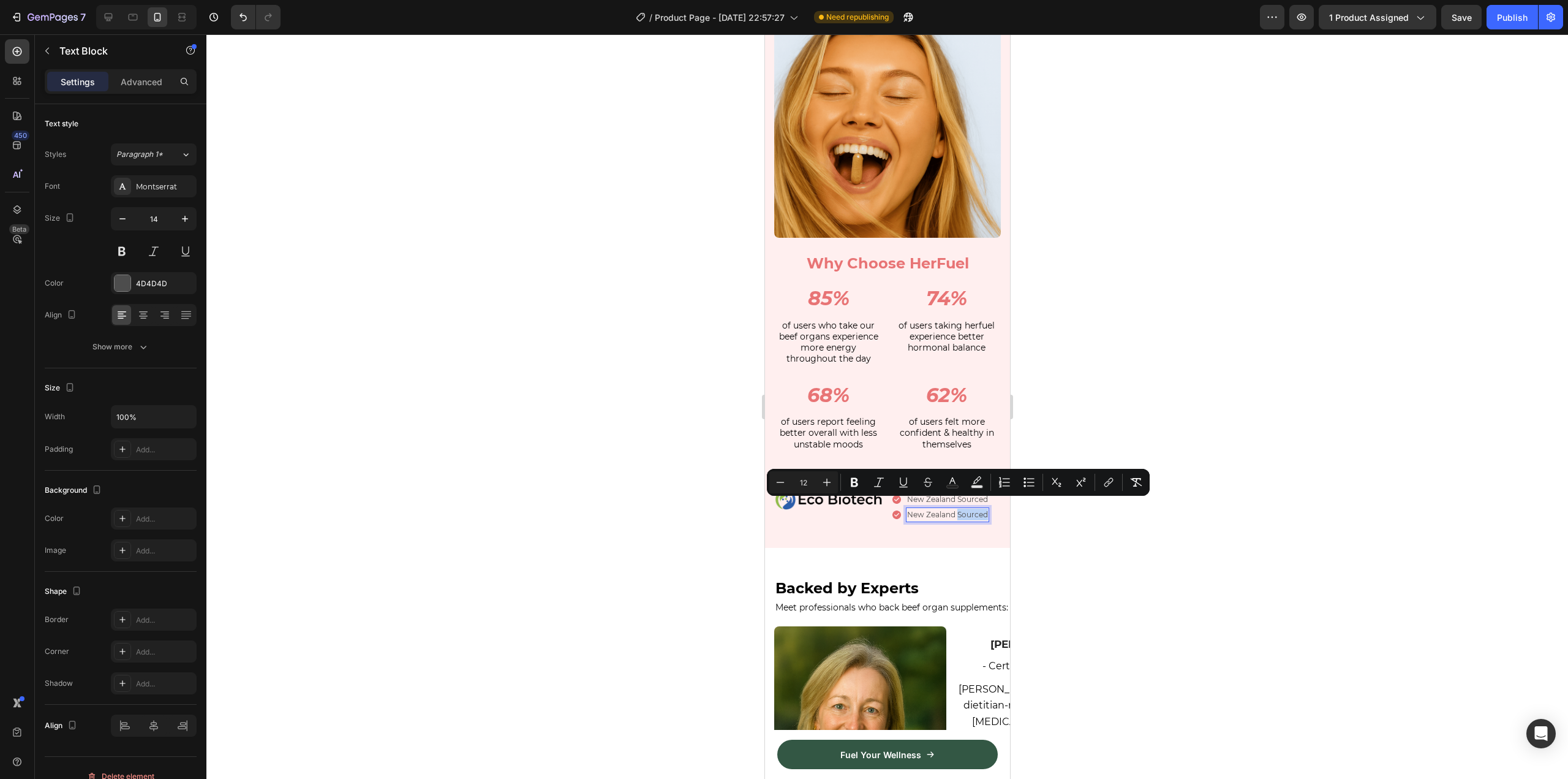
click at [954, 510] on span "New Zealand Sourced" at bounding box center [947, 514] width 81 height 9
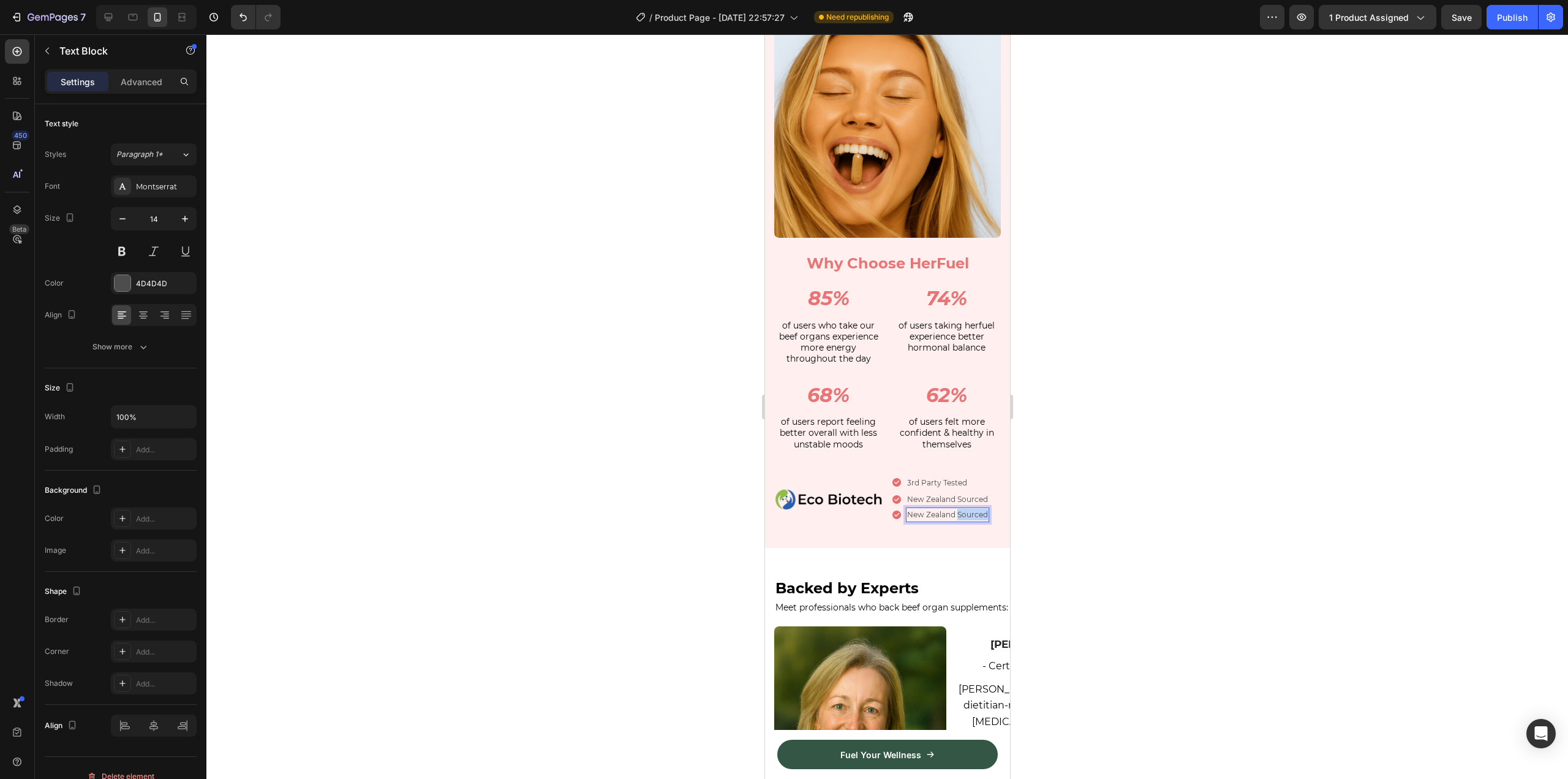
click at [954, 510] on span "New Zealand Sourced" at bounding box center [947, 514] width 81 height 9
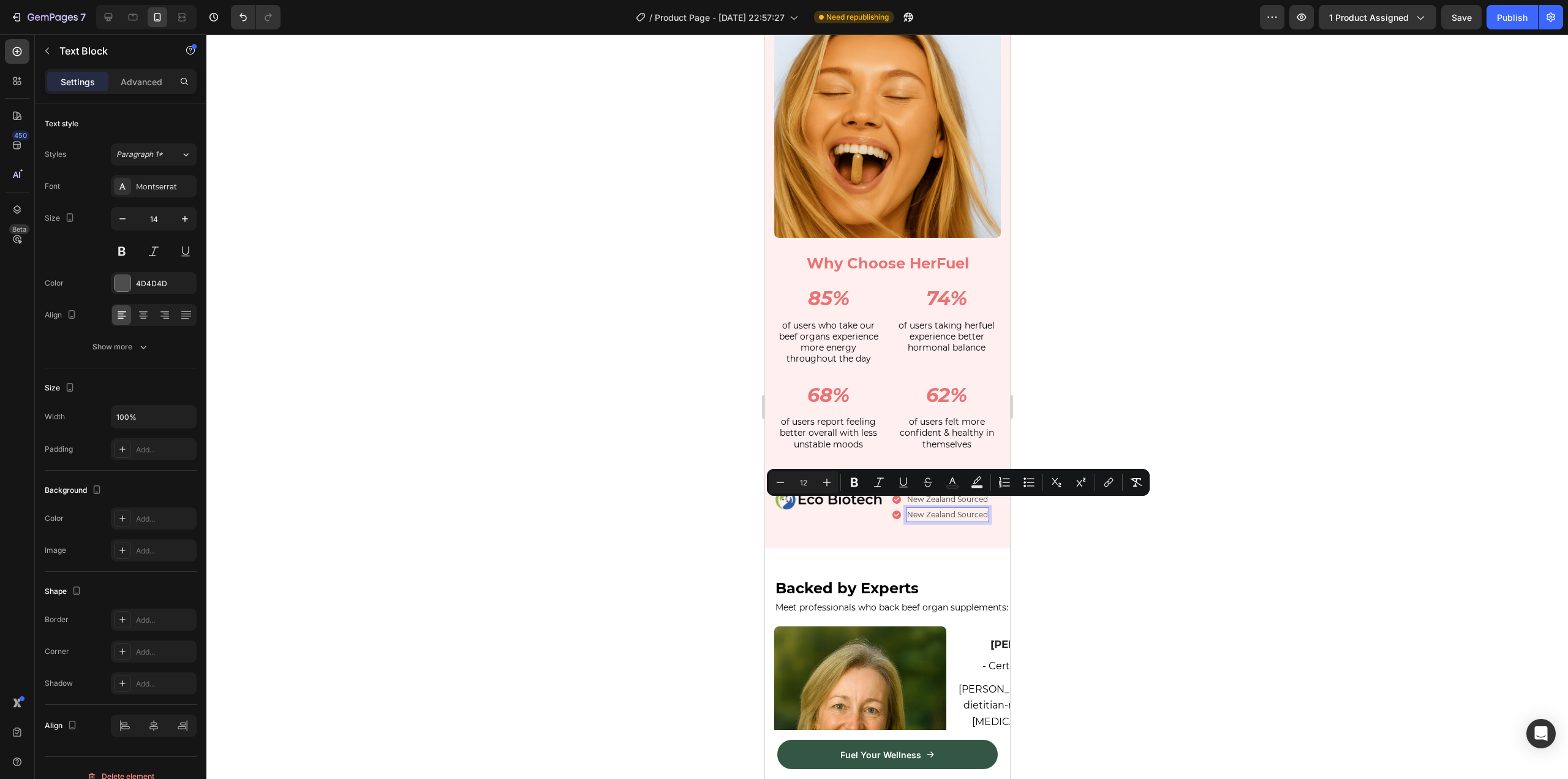
click at [922, 510] on span "New Zealand Sourced" at bounding box center [947, 514] width 81 height 9
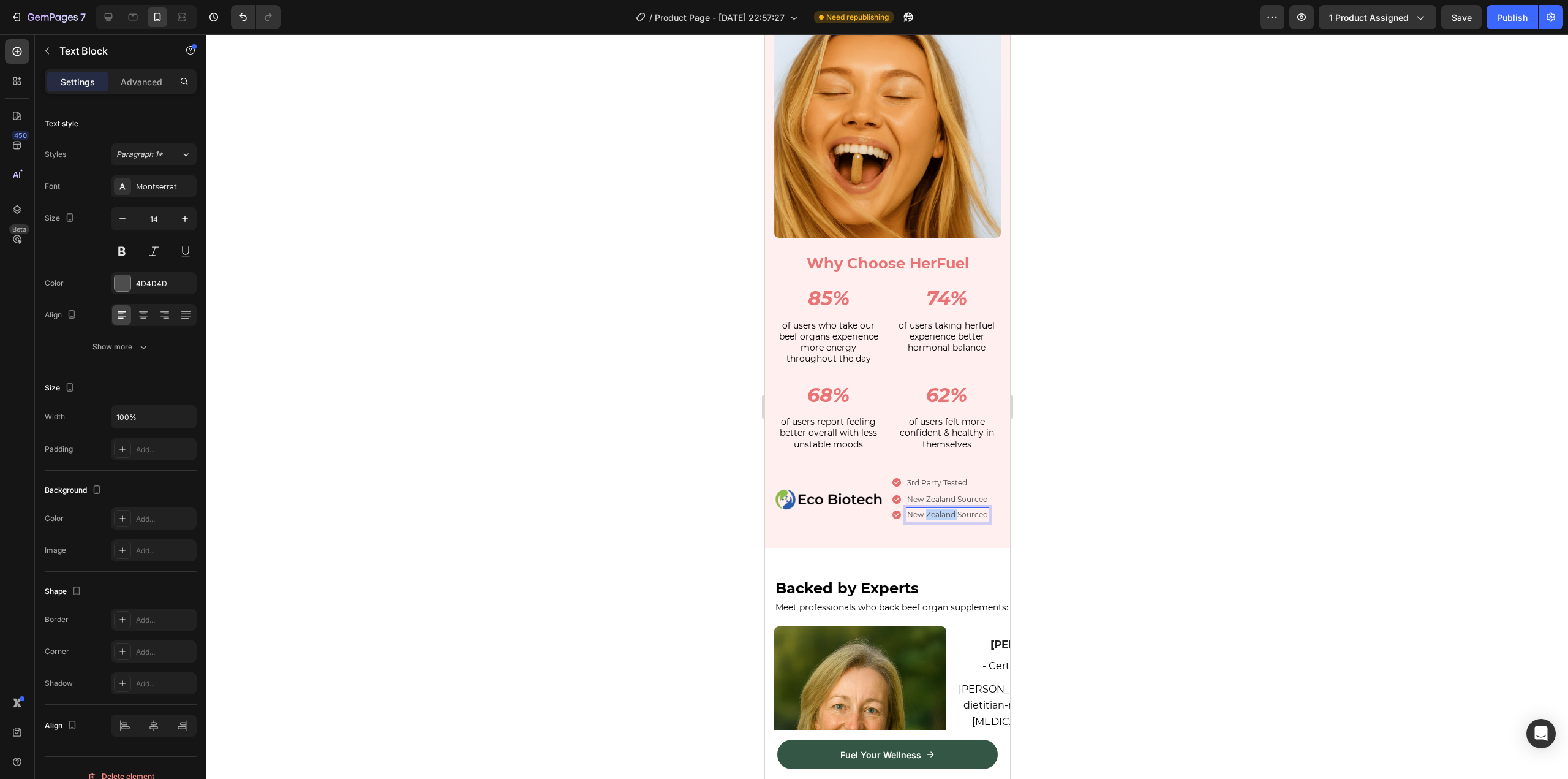
click at [922, 510] on span "New Zealand Sourced" at bounding box center [947, 514] width 81 height 9
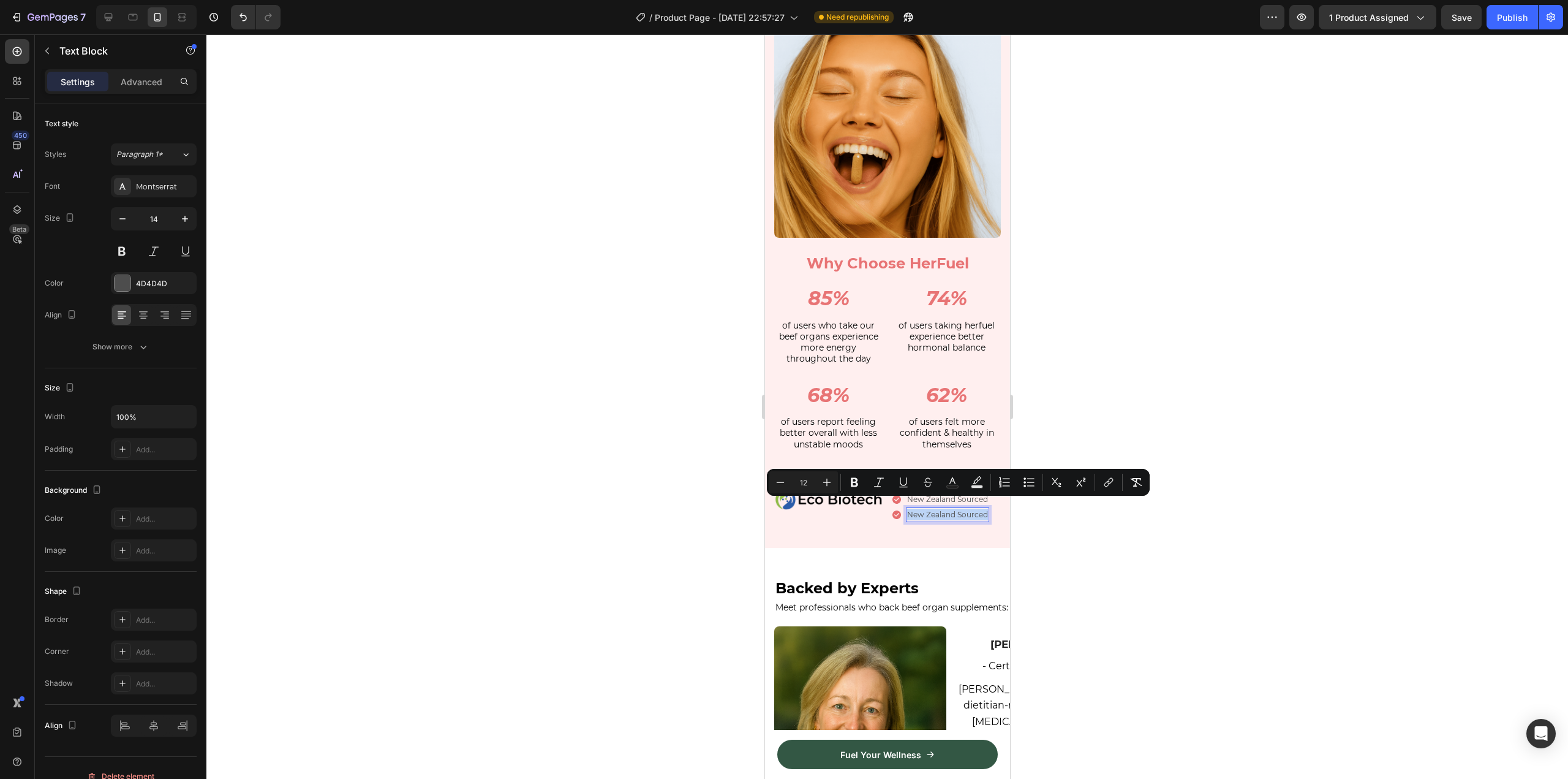
click at [922, 510] on span "New Zealand Sourced" at bounding box center [947, 514] width 81 height 9
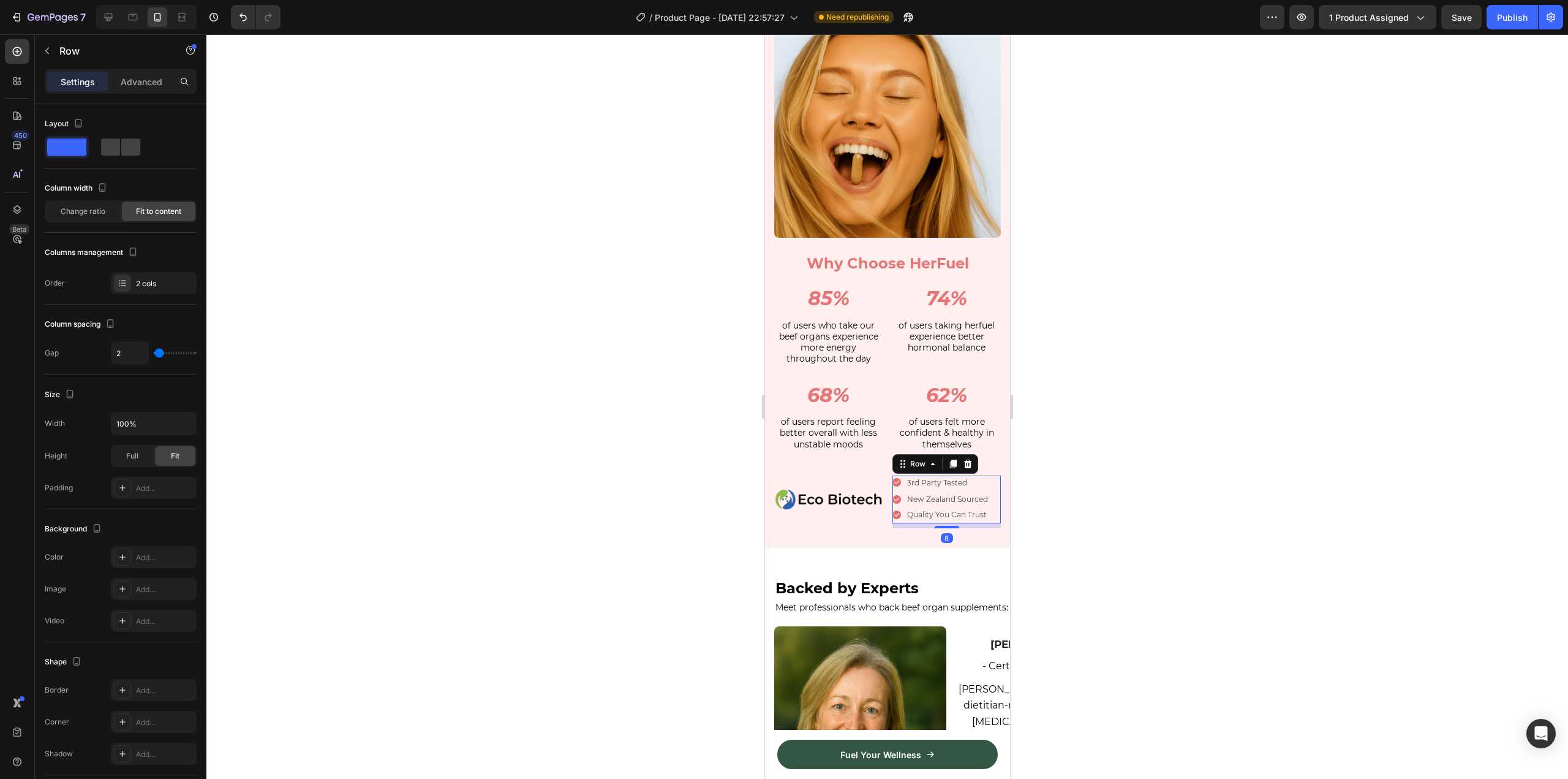
click at [987, 478] on div "Icon 3rd Party Tested Text Block Row Icon New Zealand Sourced Text Block Row Ic…" at bounding box center [945, 499] width 108 height 48
type input "11"
type input "7"
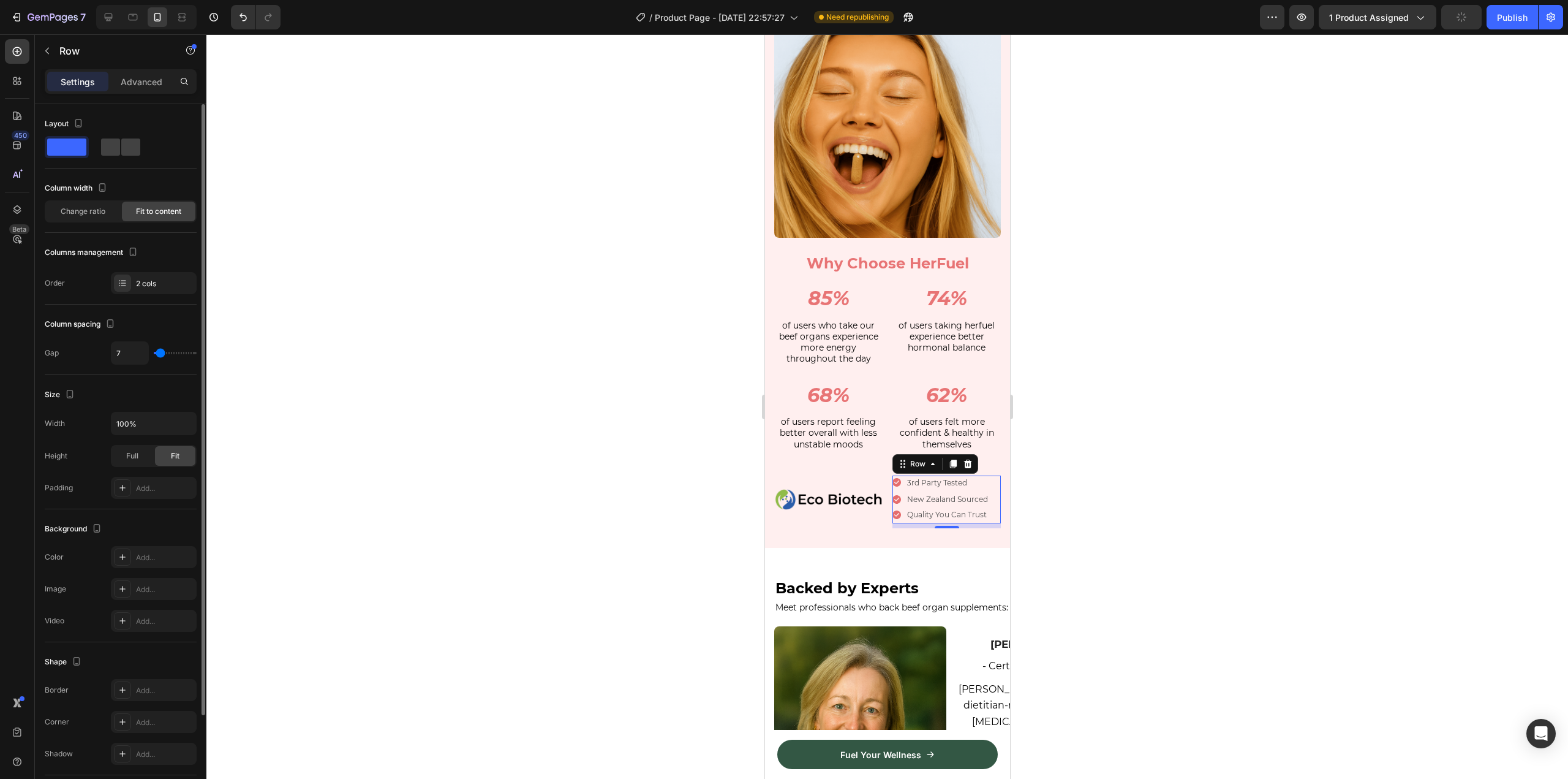
type input "2"
type input "0"
drag, startPoint x: 162, startPoint y: 350, endPoint x: 149, endPoint y: 350, distance: 13.0
type input "0"
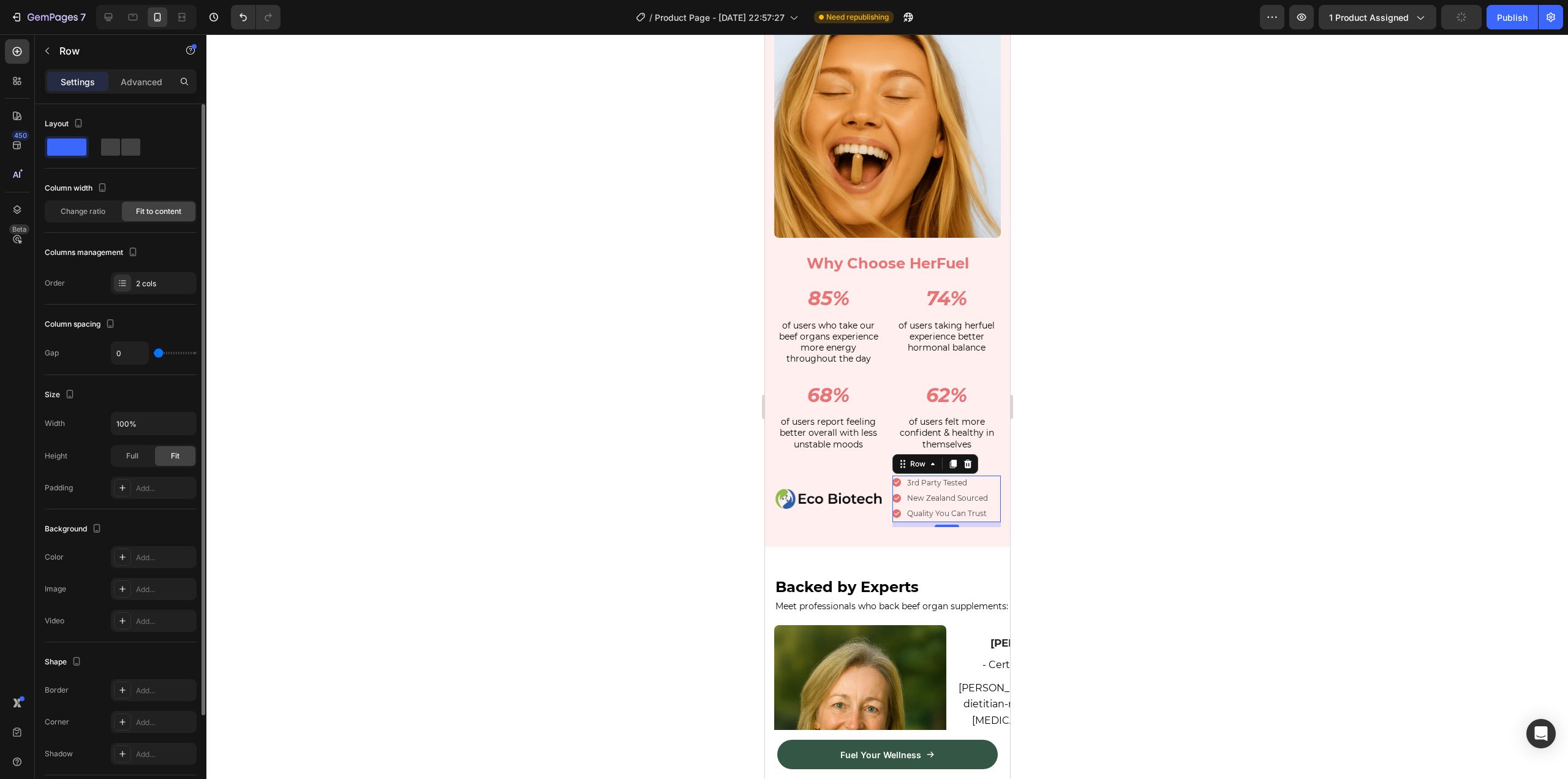
click at [153, 352] on input "range" at bounding box center [175, 353] width 43 height 3
click at [1297, 361] on div at bounding box center [887, 407] width 1362 height 745
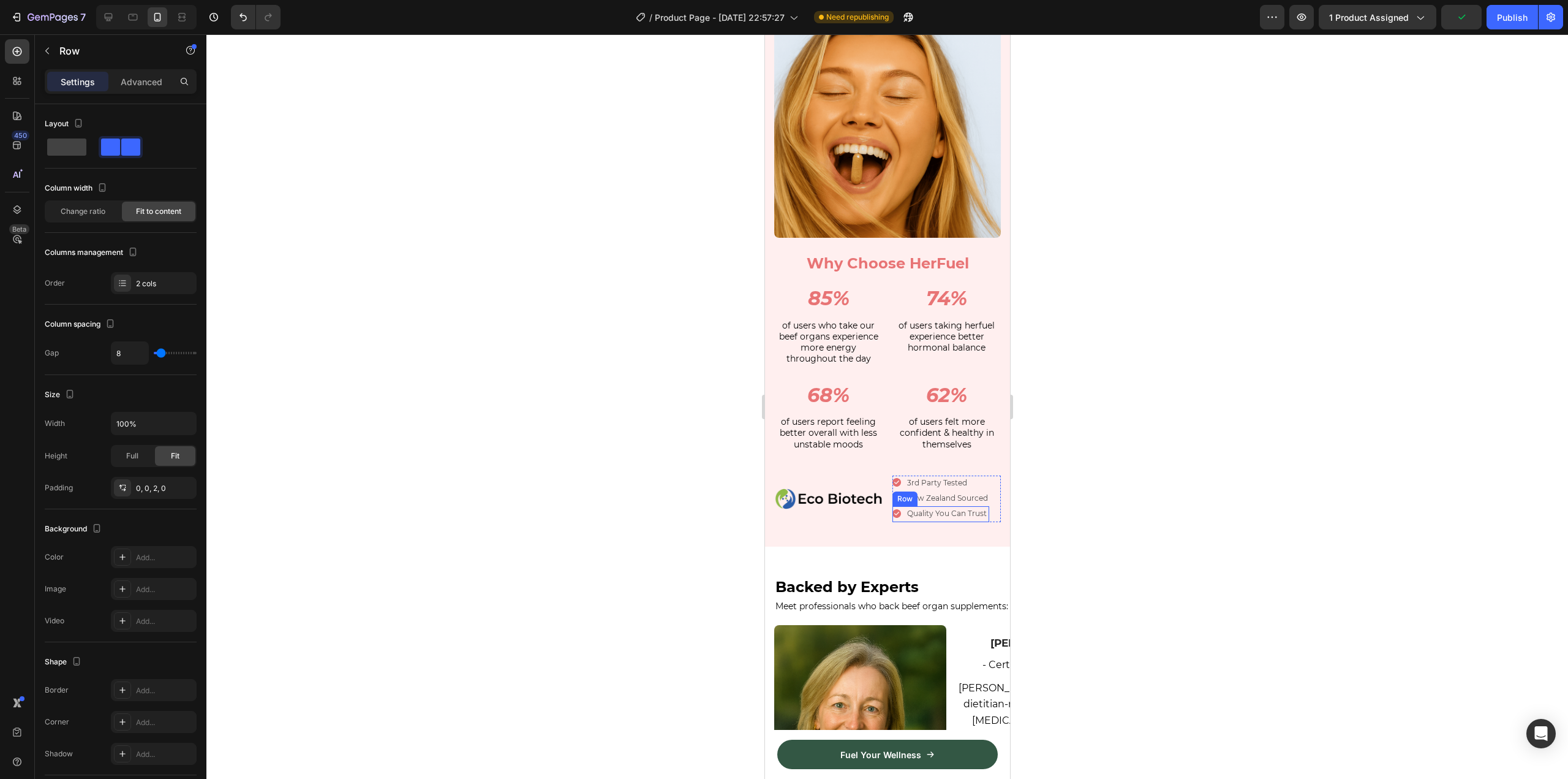
click at [899, 509] on div "Icon Quality You Can Trust Text Block Row" at bounding box center [940, 513] width 97 height 15
click at [978, 496] on div "Icon New Zealand Sourced Text Block Row" at bounding box center [940, 498] width 97 height 15
click at [983, 491] on div "Icon 3rd Party Tested Text Block Row Icon New Zealand Sourced Text Block Row Ic…" at bounding box center [945, 498] width 108 height 47
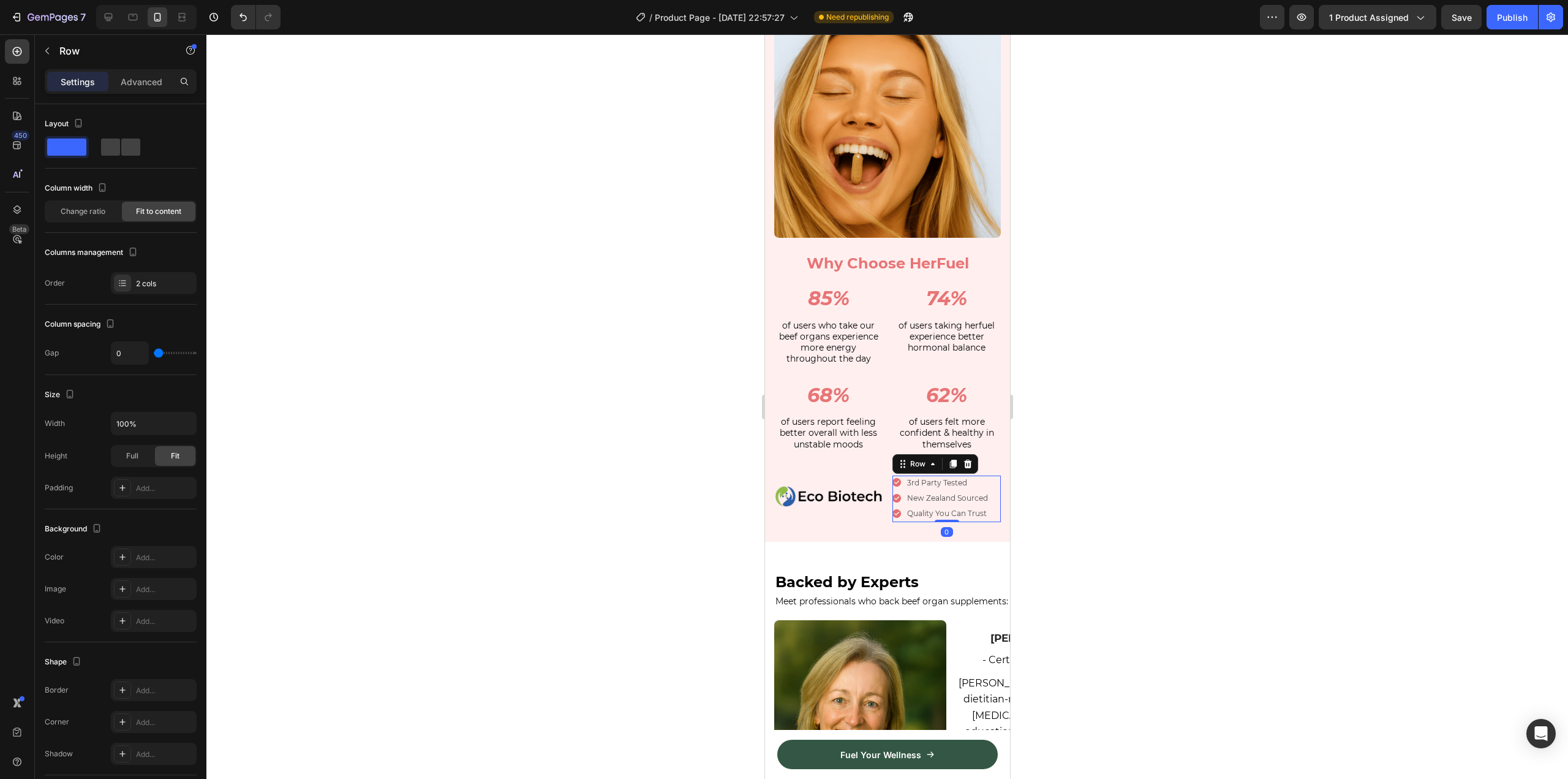
drag, startPoint x: 946, startPoint y: 517, endPoint x: 952, endPoint y: 491, distance: 26.7
click at [951, 494] on div "Icon 3rd Party Tested Text Block Row Icon New Zealand Sourced Text Block Row Ic…" at bounding box center [945, 498] width 108 height 47
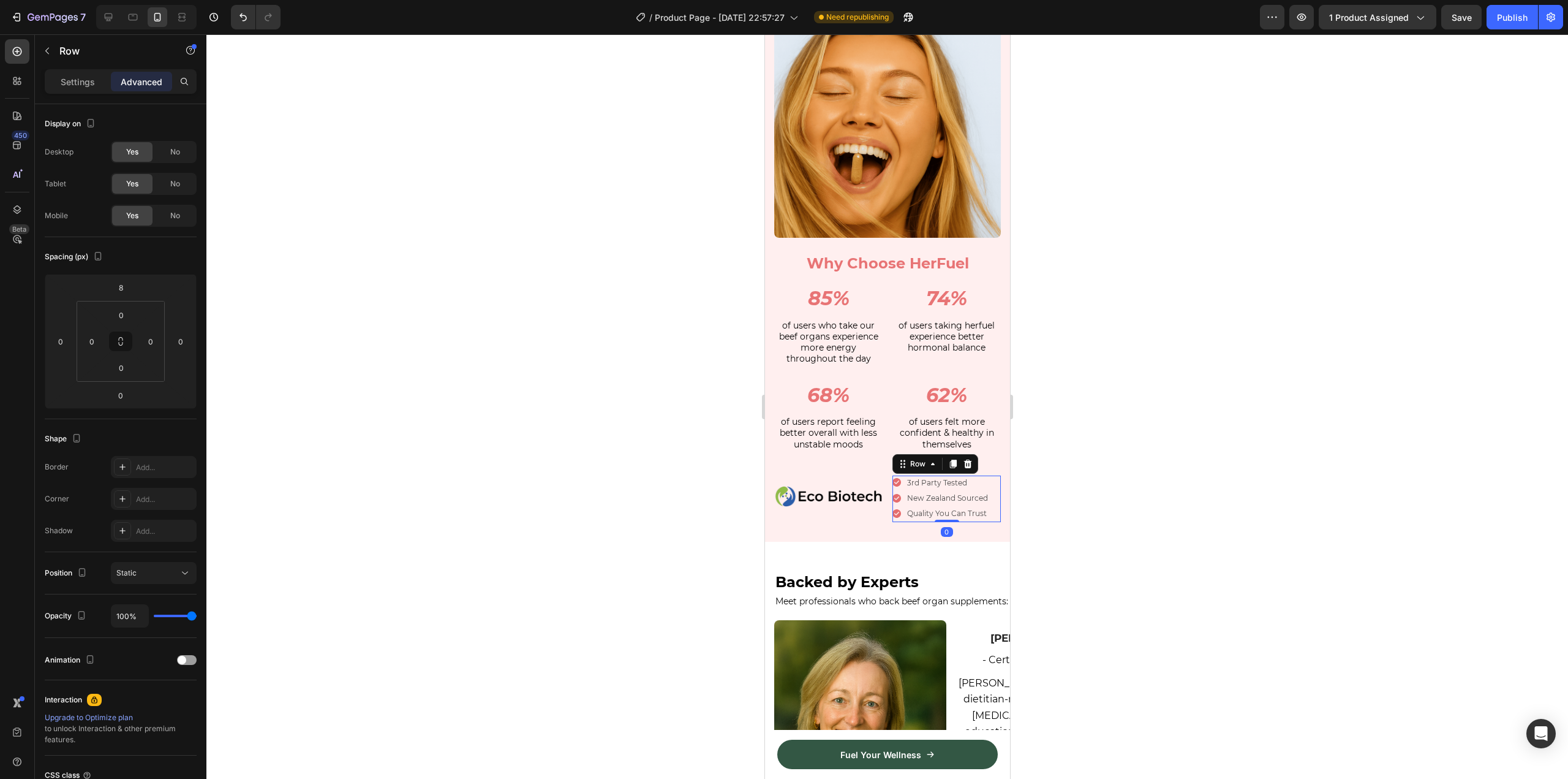
click at [1074, 401] on div at bounding box center [887, 407] width 1362 height 745
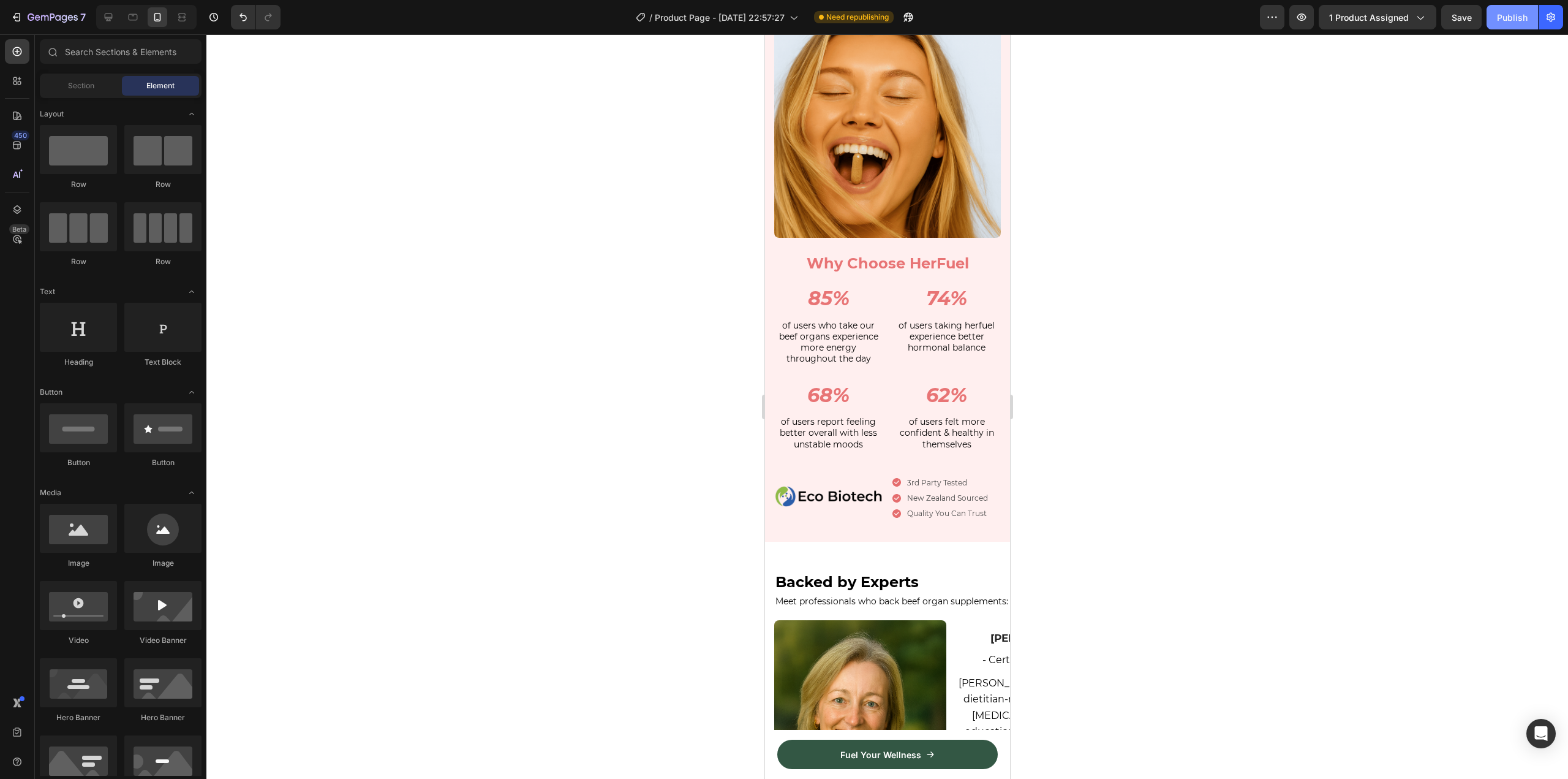
click at [1514, 17] on div "Publish" at bounding box center [1512, 17] width 31 height 13
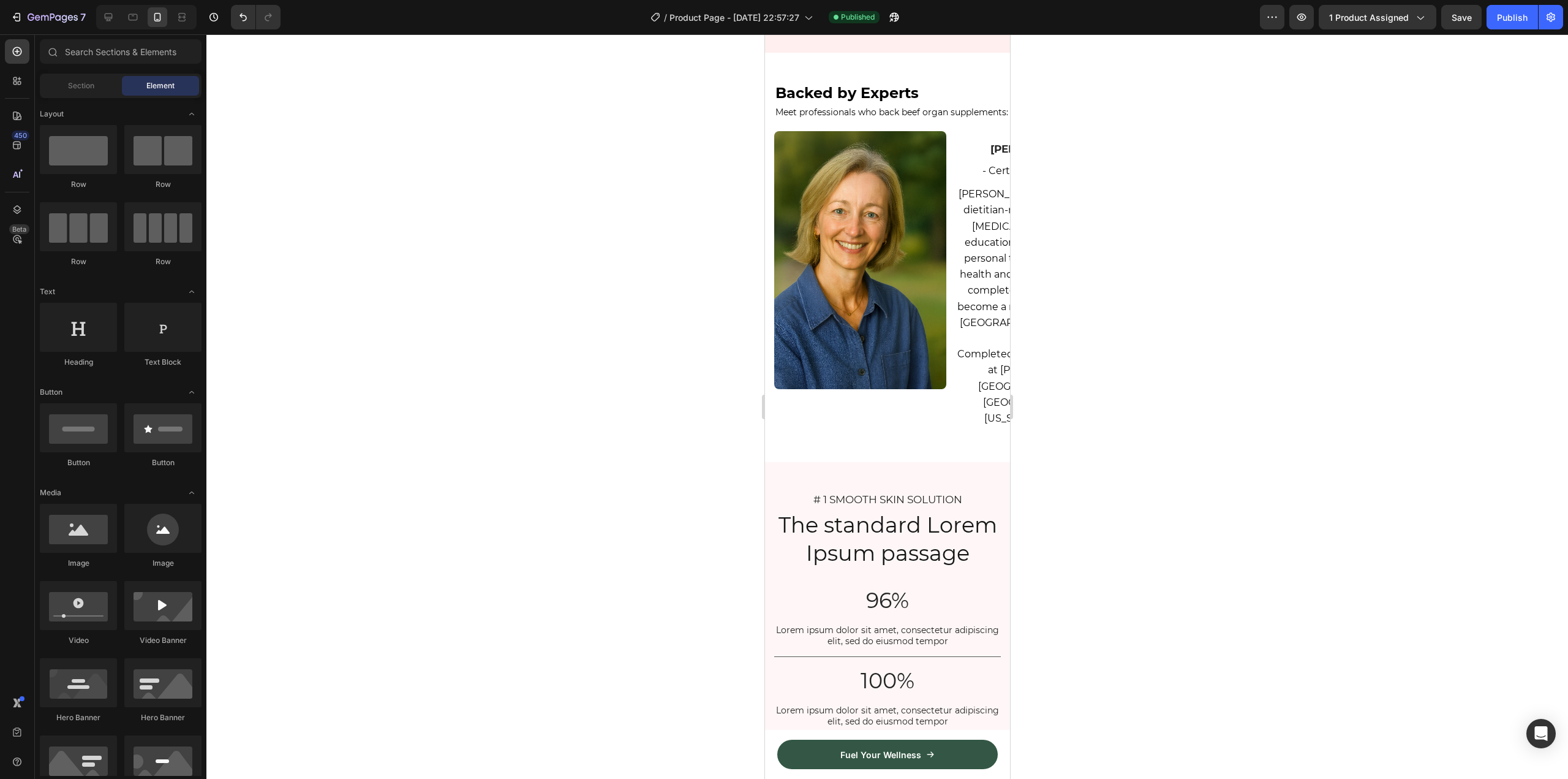
scroll to position [2573, 0]
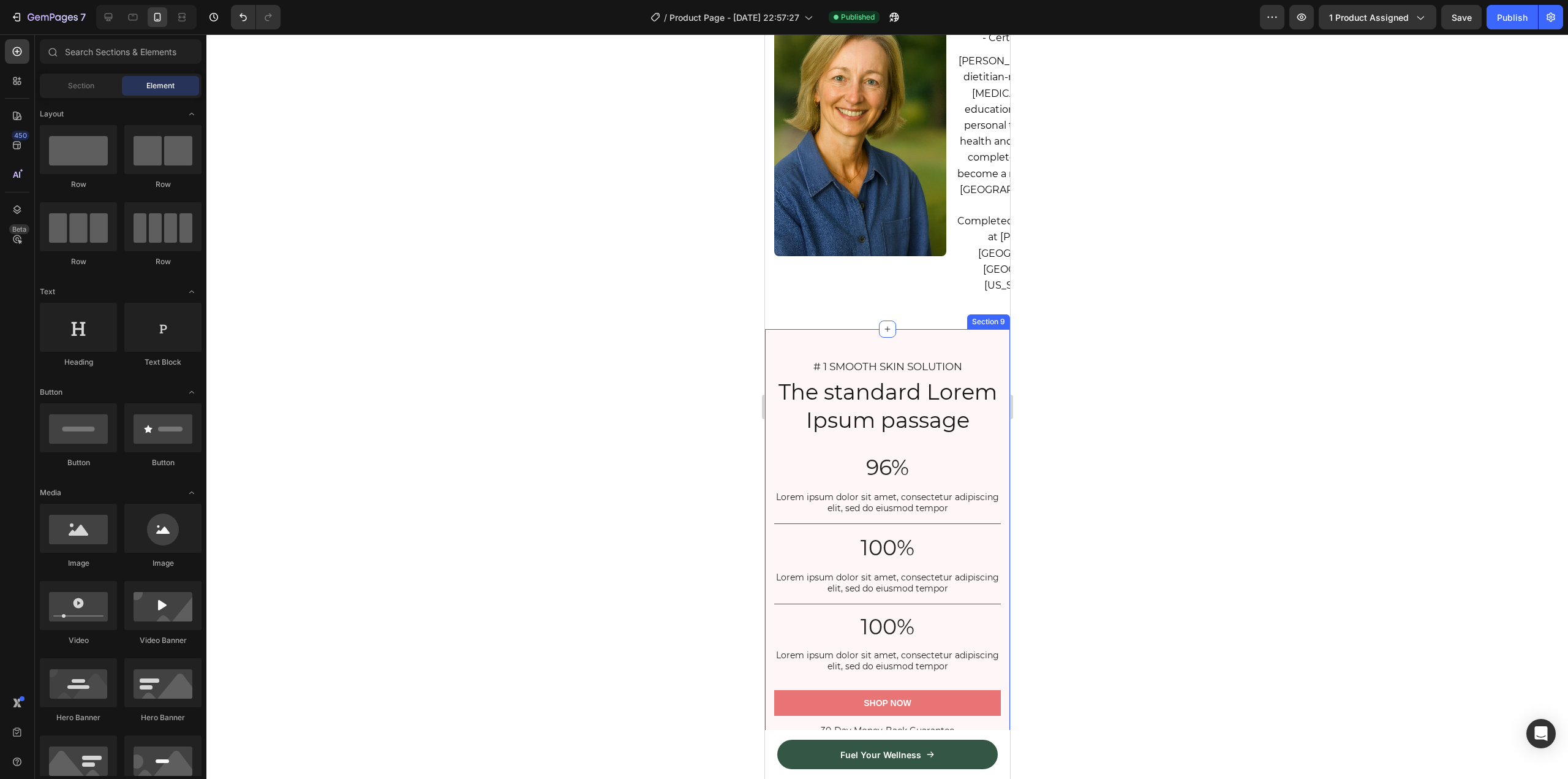
click at [974, 329] on div "# 1 SMOOTH SKIN SOLUTION Text Block The standard Lorem Ipsum passage Heading 96…" at bounding box center [887, 548] width 245 height 438
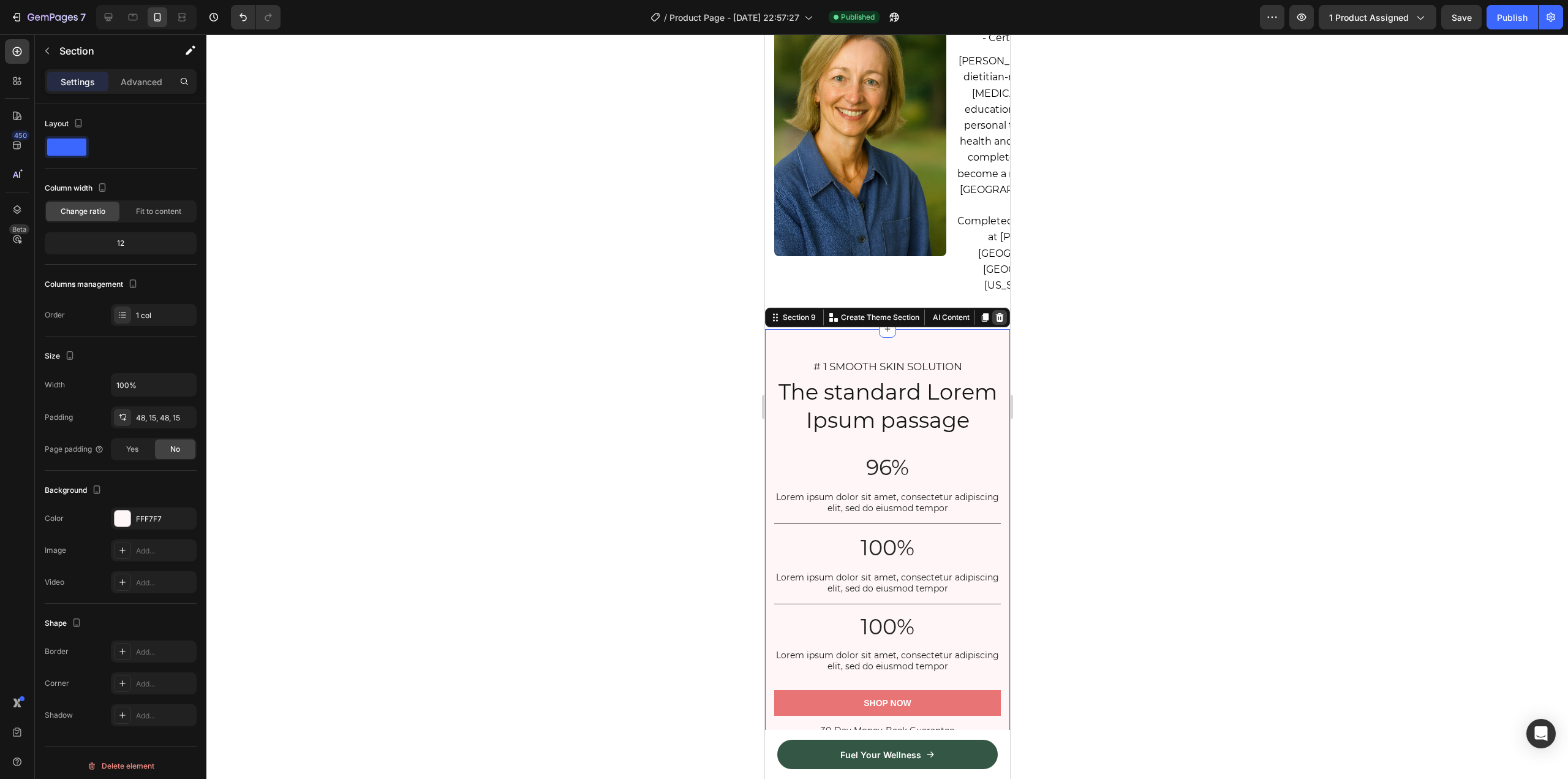
click at [994, 312] on icon at bounding box center [998, 317] width 10 height 10
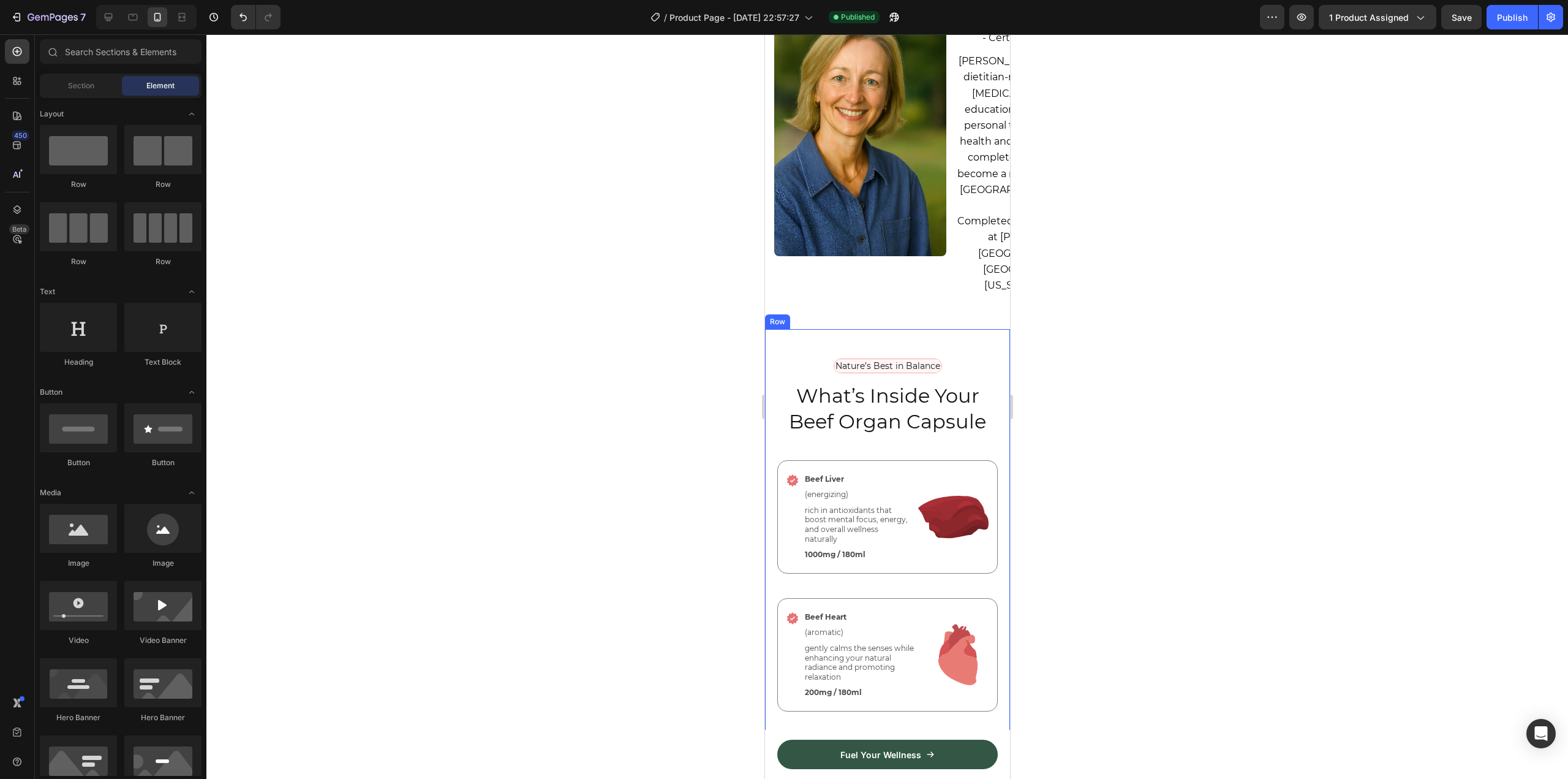
click at [978, 335] on div "Nature’s Best in Balance Text Block Row What’s Inside Your Beef Organ Capsule H…" at bounding box center [887, 680] width 245 height 702
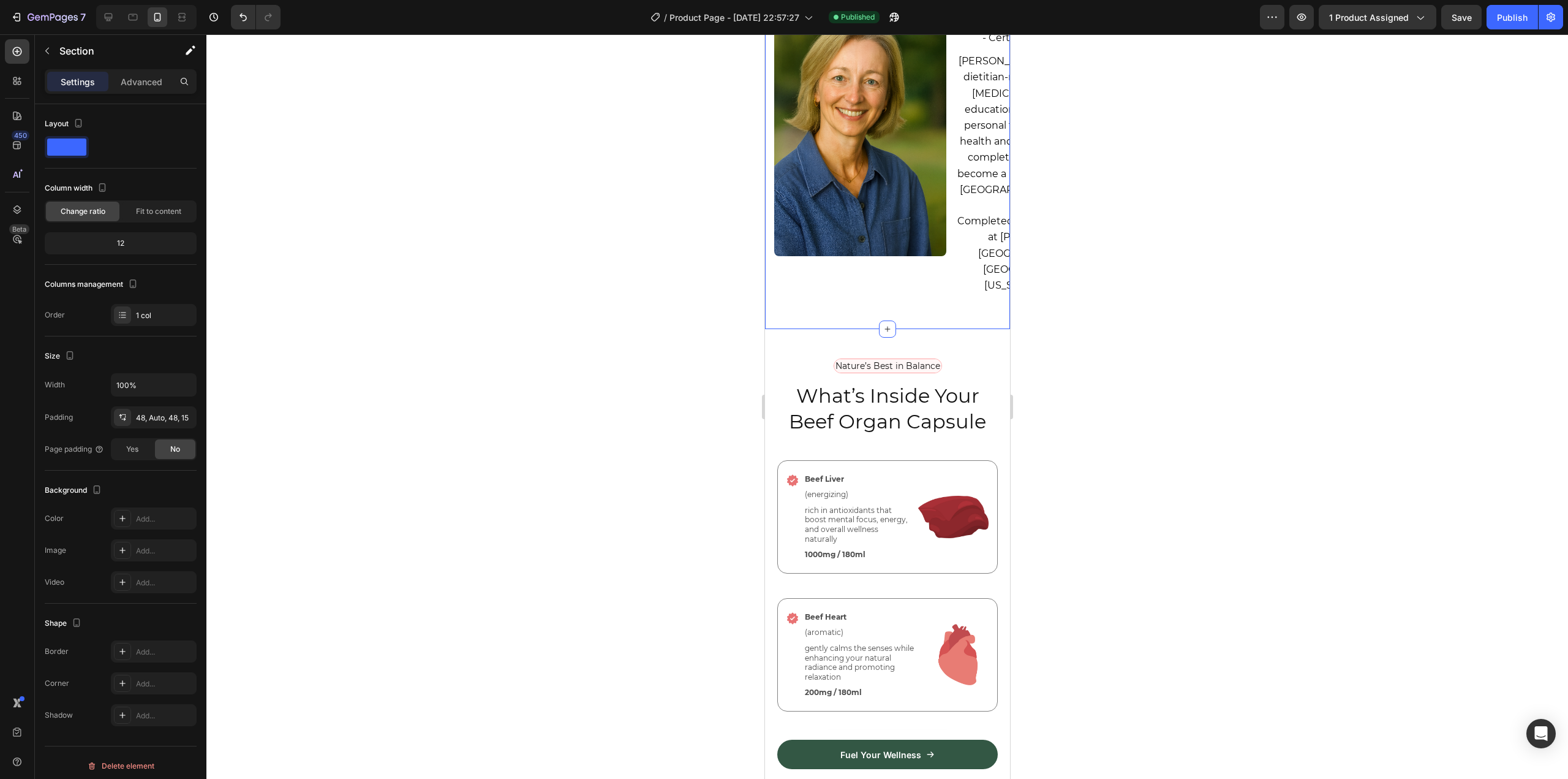
click at [954, 298] on div "Backed by Experts Heading Meet professionals who back beef organ supplements: T…" at bounding box center [887, 124] width 245 height 410
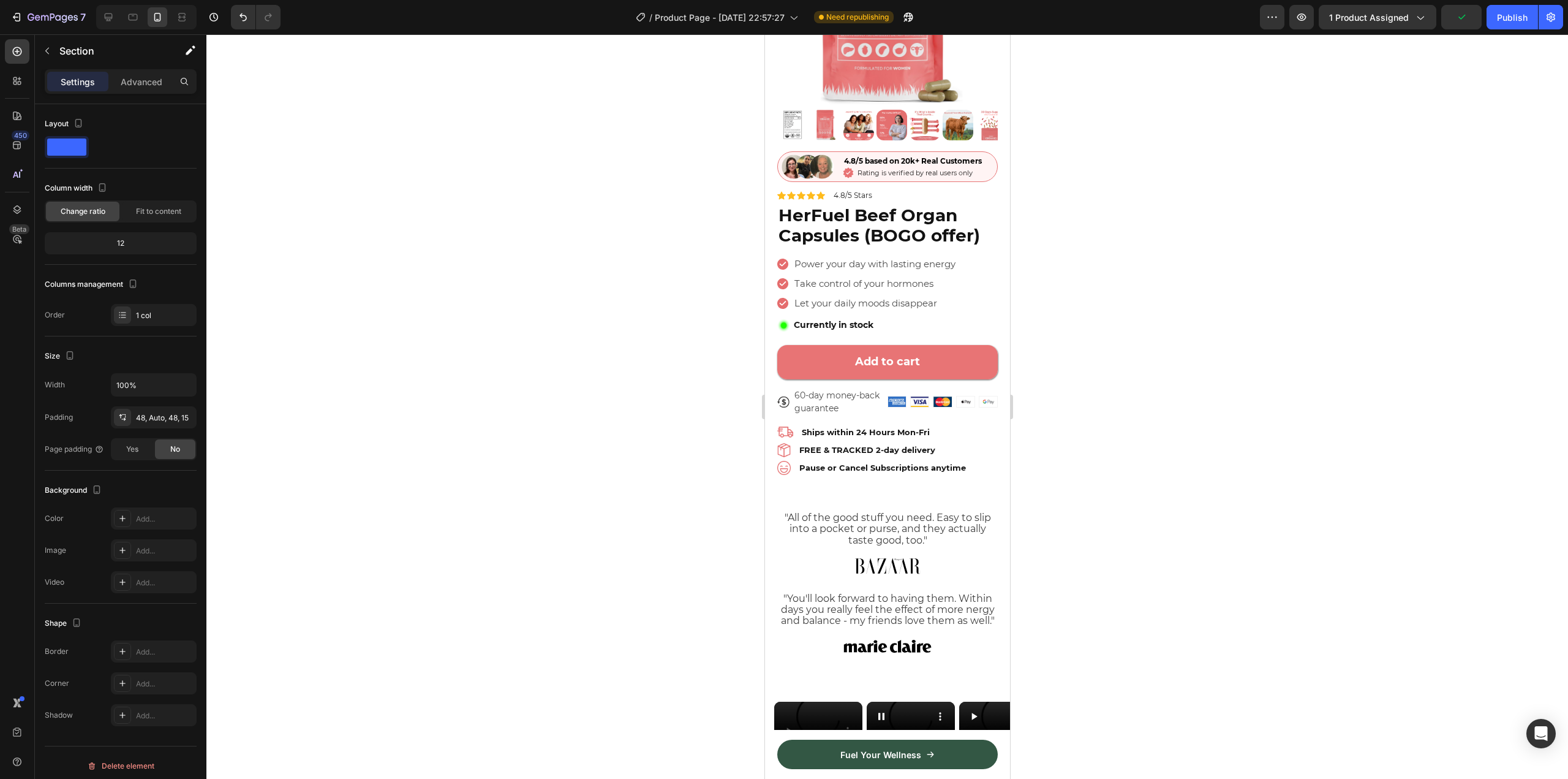
scroll to position [185, 0]
click at [53, 37] on div "Section" at bounding box center [99, 51] width 127 height 32
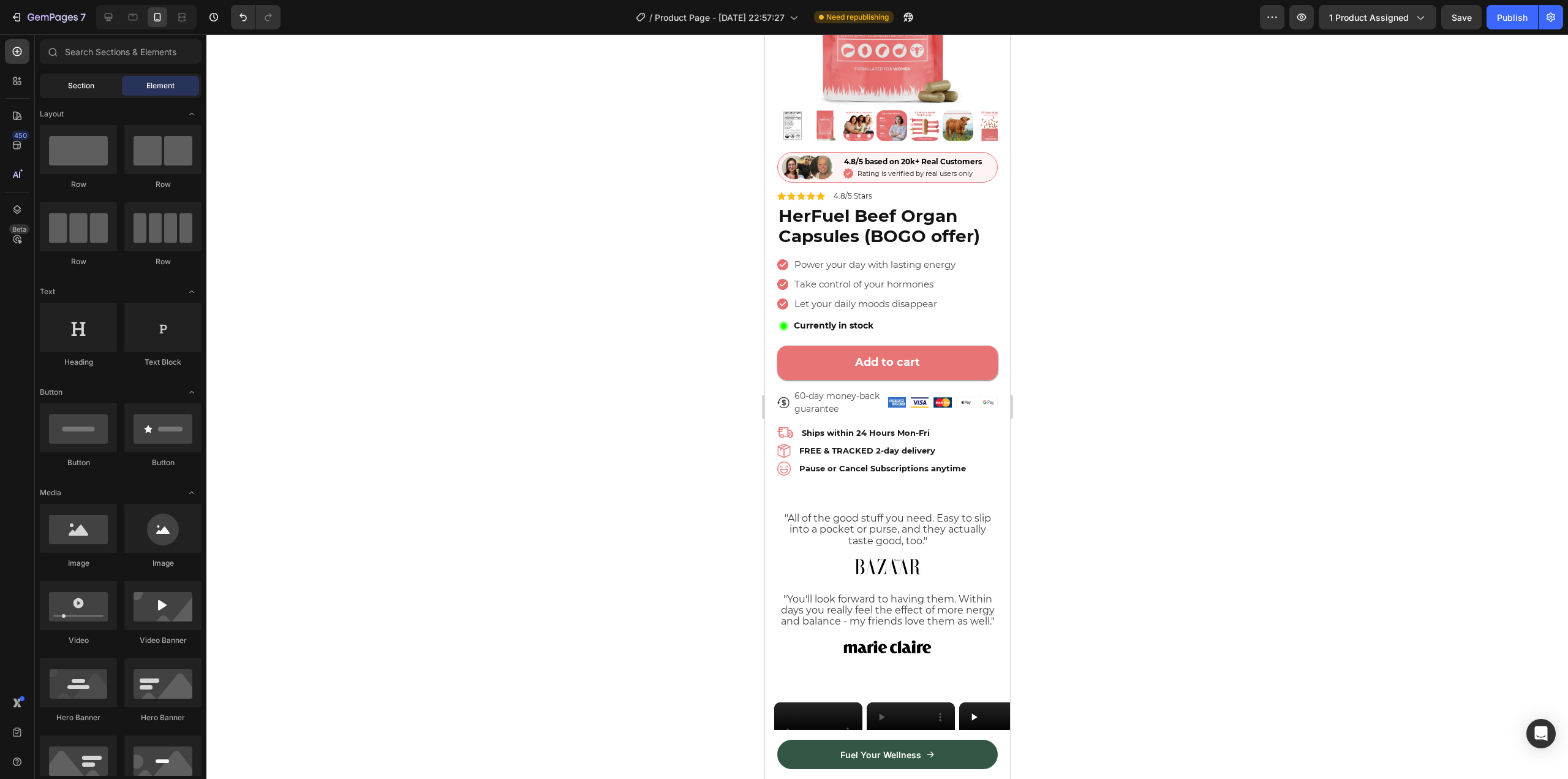
click at [65, 82] on div "Section" at bounding box center [80, 86] width 77 height 19
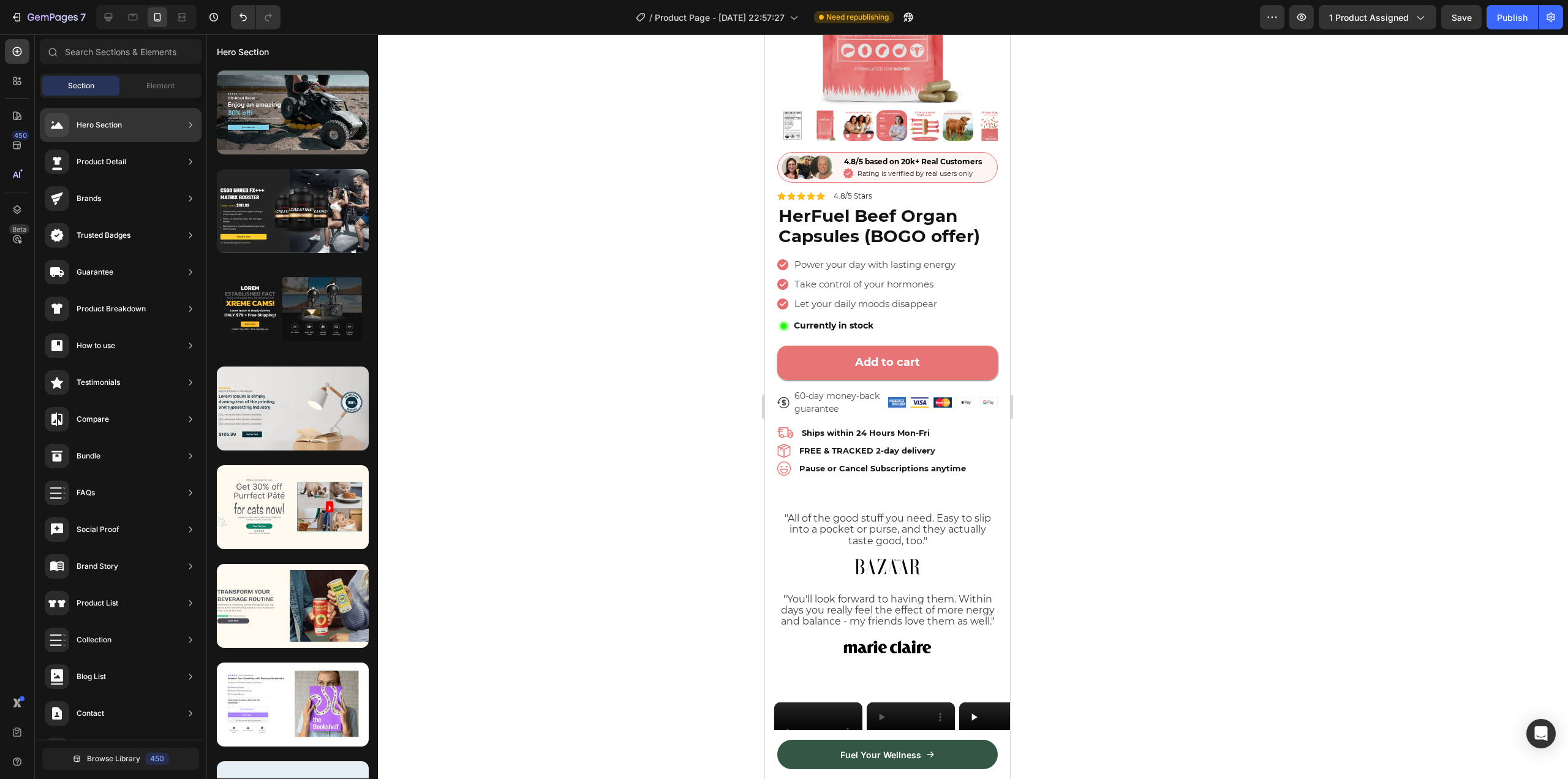
click at [152, 182] on div "Product Detail" at bounding box center [120, 198] width 161 height 34
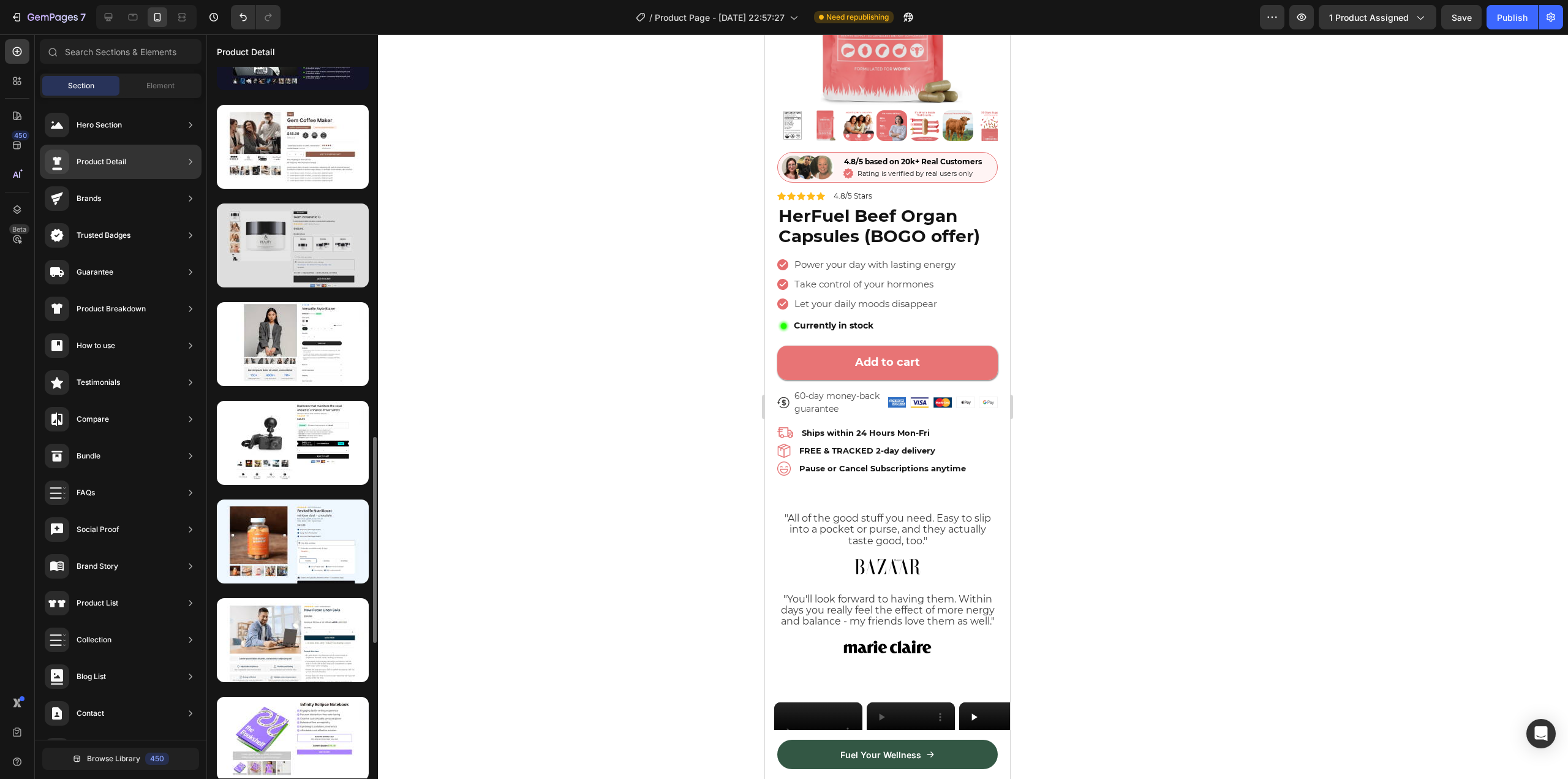
scroll to position [1254, 0]
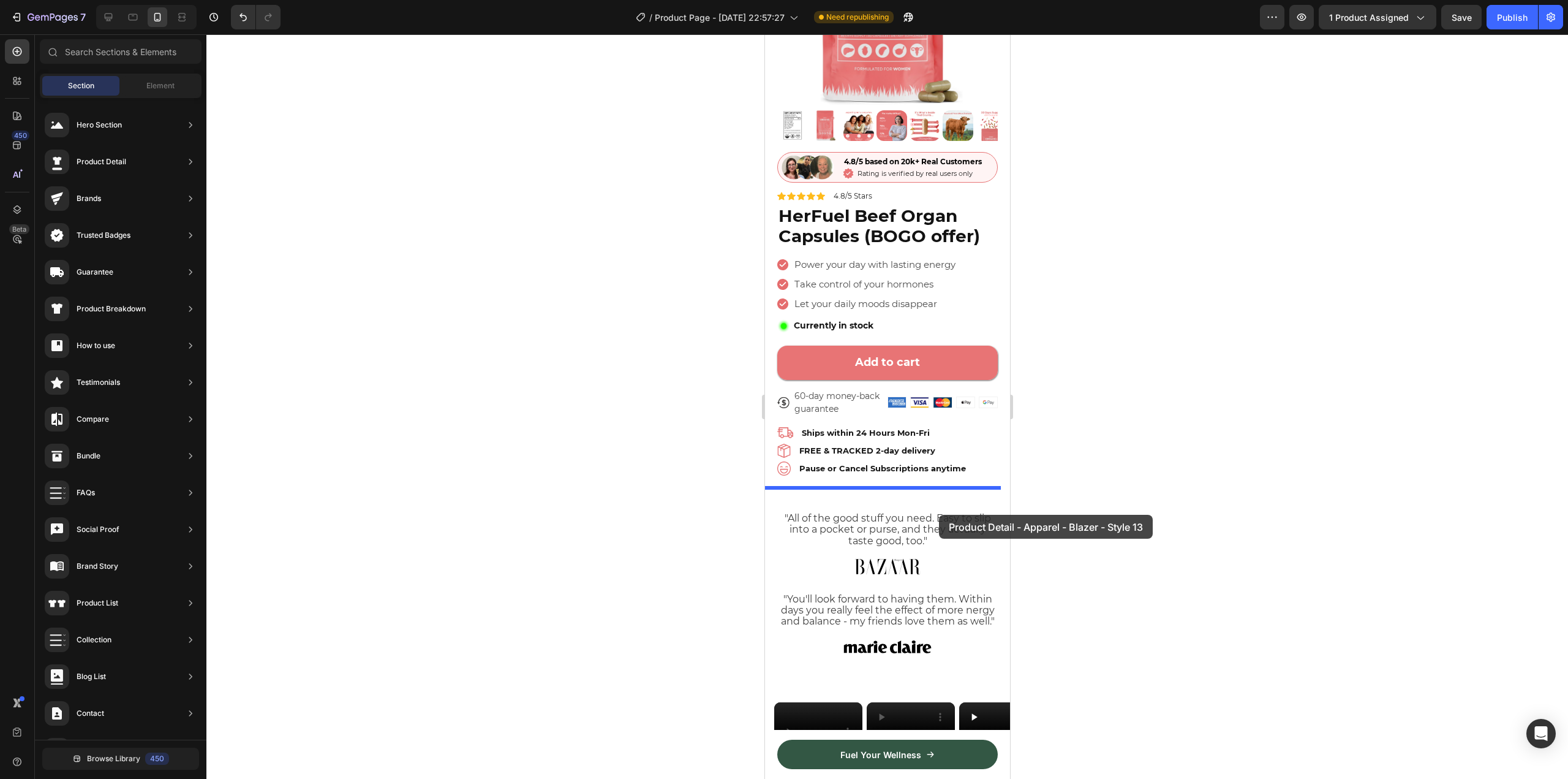
drag, startPoint x: 1067, startPoint y: 373, endPoint x: 938, endPoint y: 514, distance: 191.1
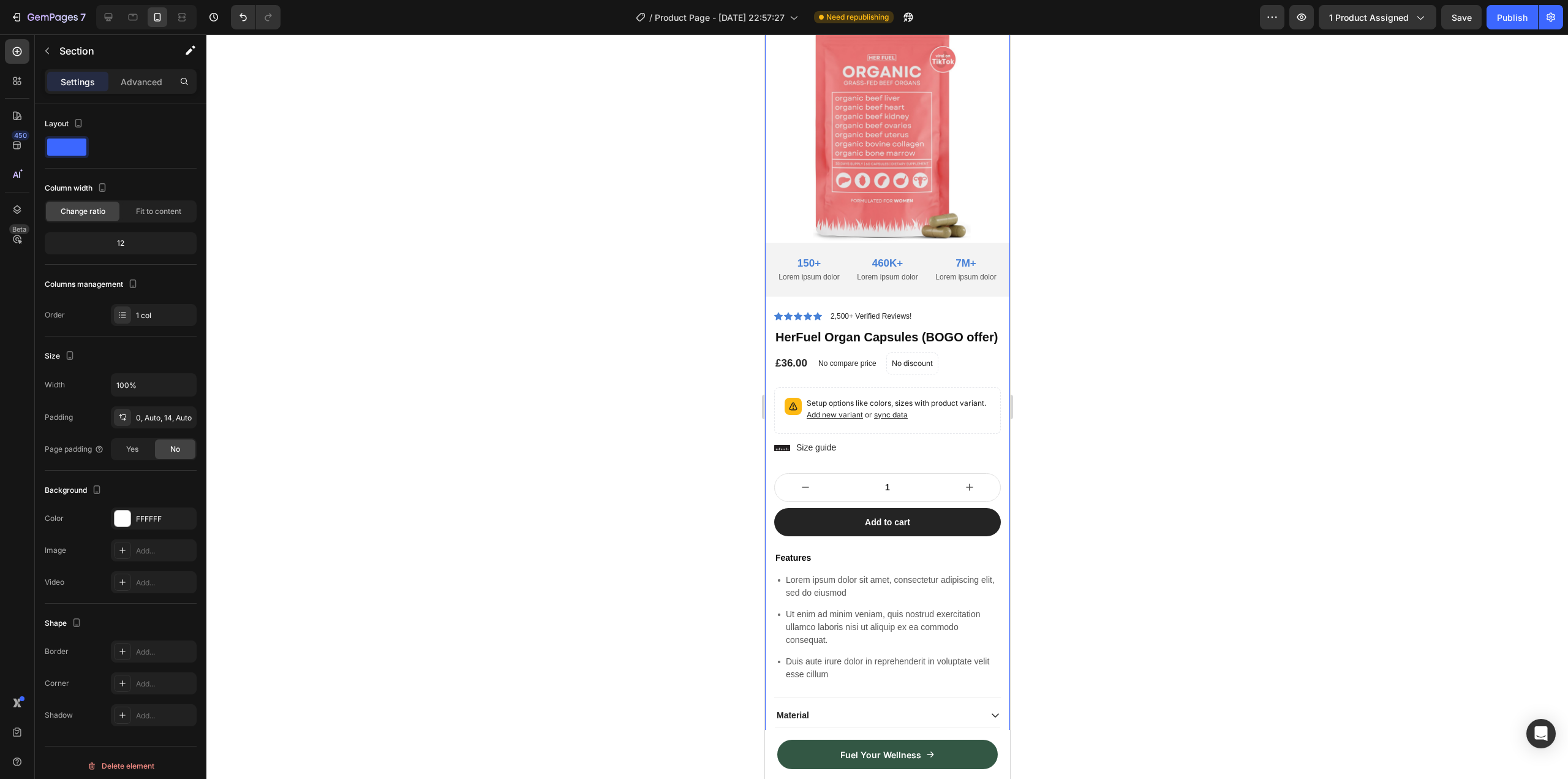
scroll to position [921, 0]
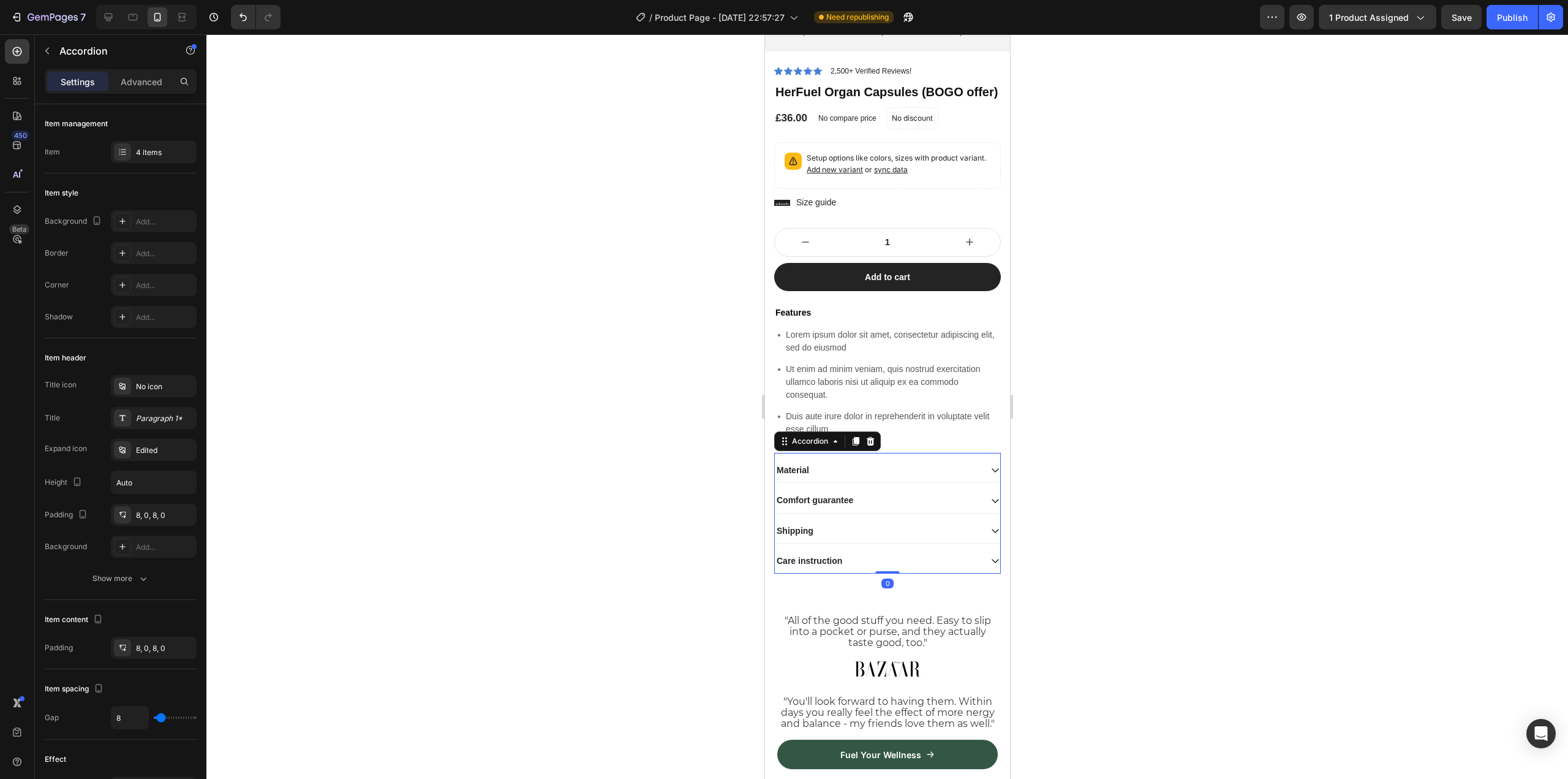
click at [985, 465] on div "Material" at bounding box center [887, 470] width 226 height 25
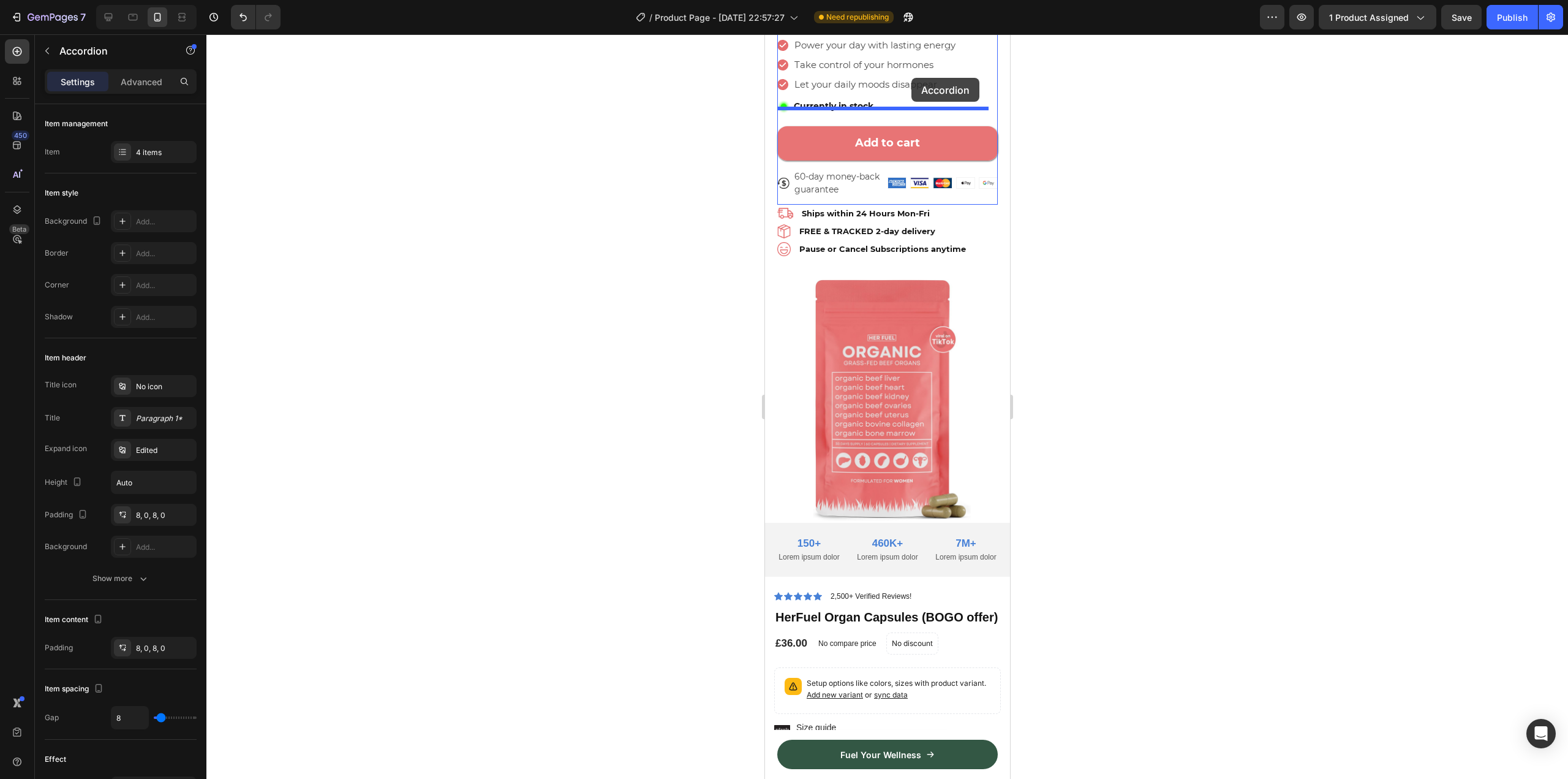
scroll to position [386, 0]
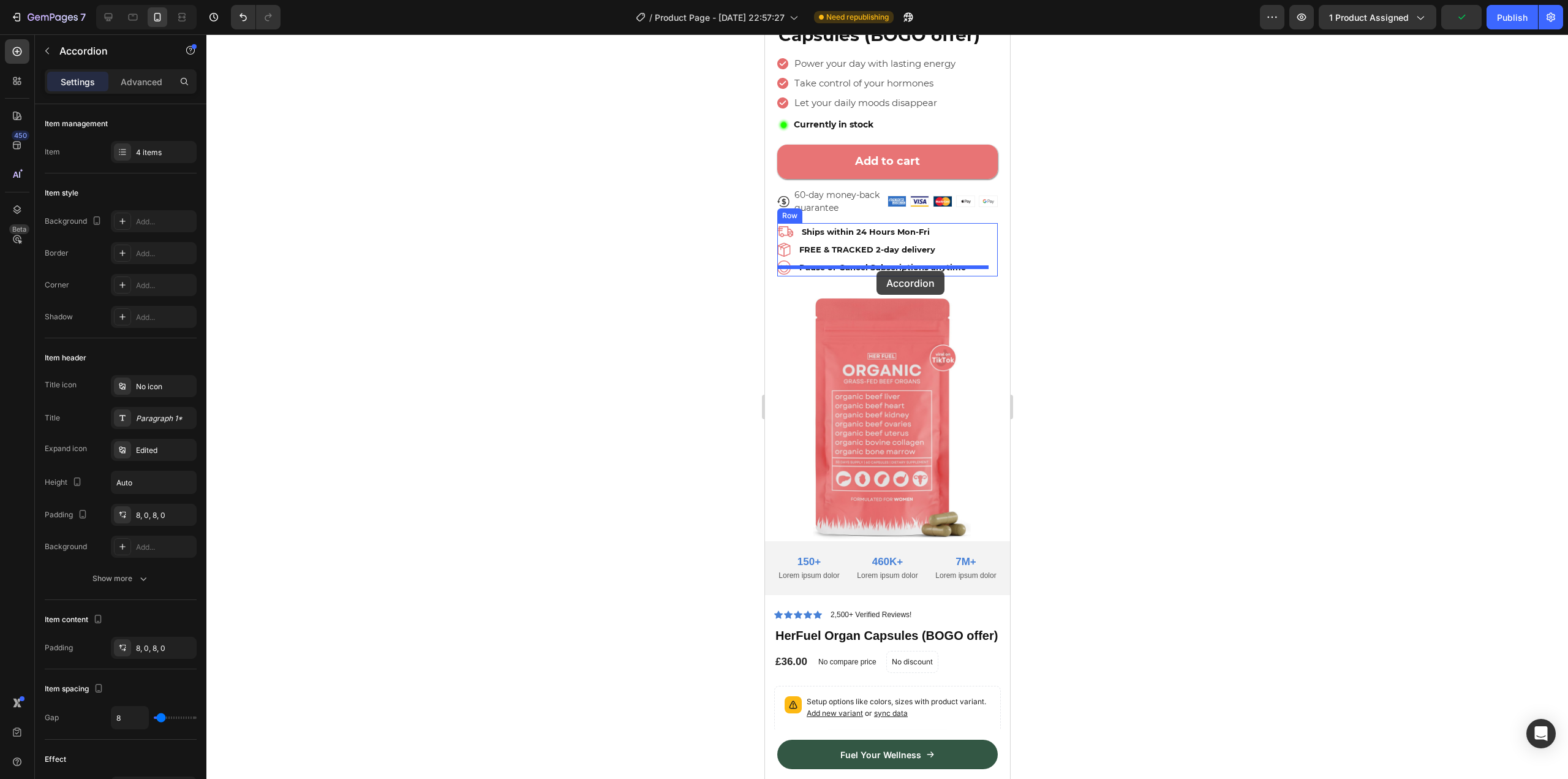
drag, startPoint x: 815, startPoint y: 577, endPoint x: 876, endPoint y: 271, distance: 312.0
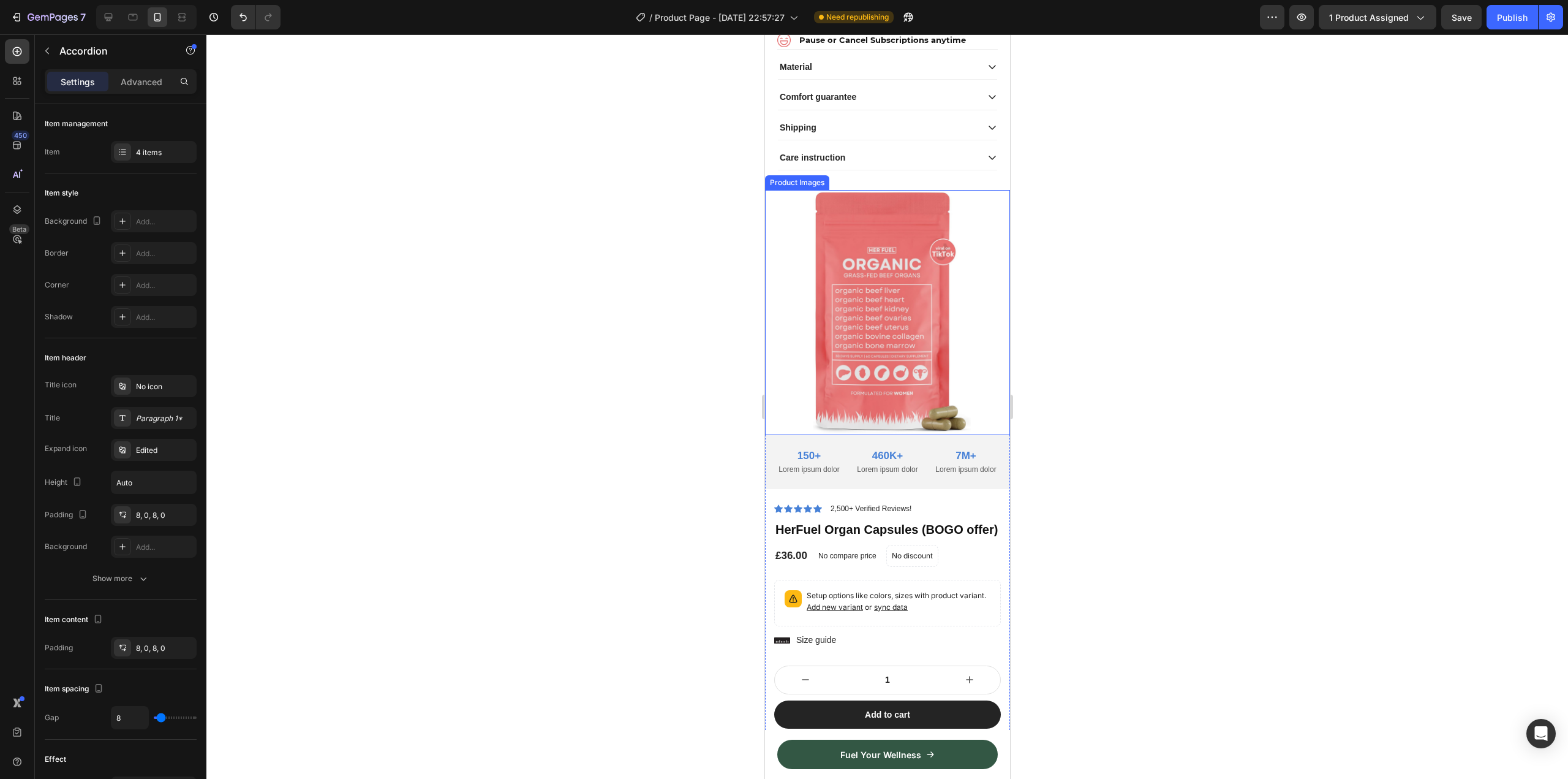
scroll to position [632, 0]
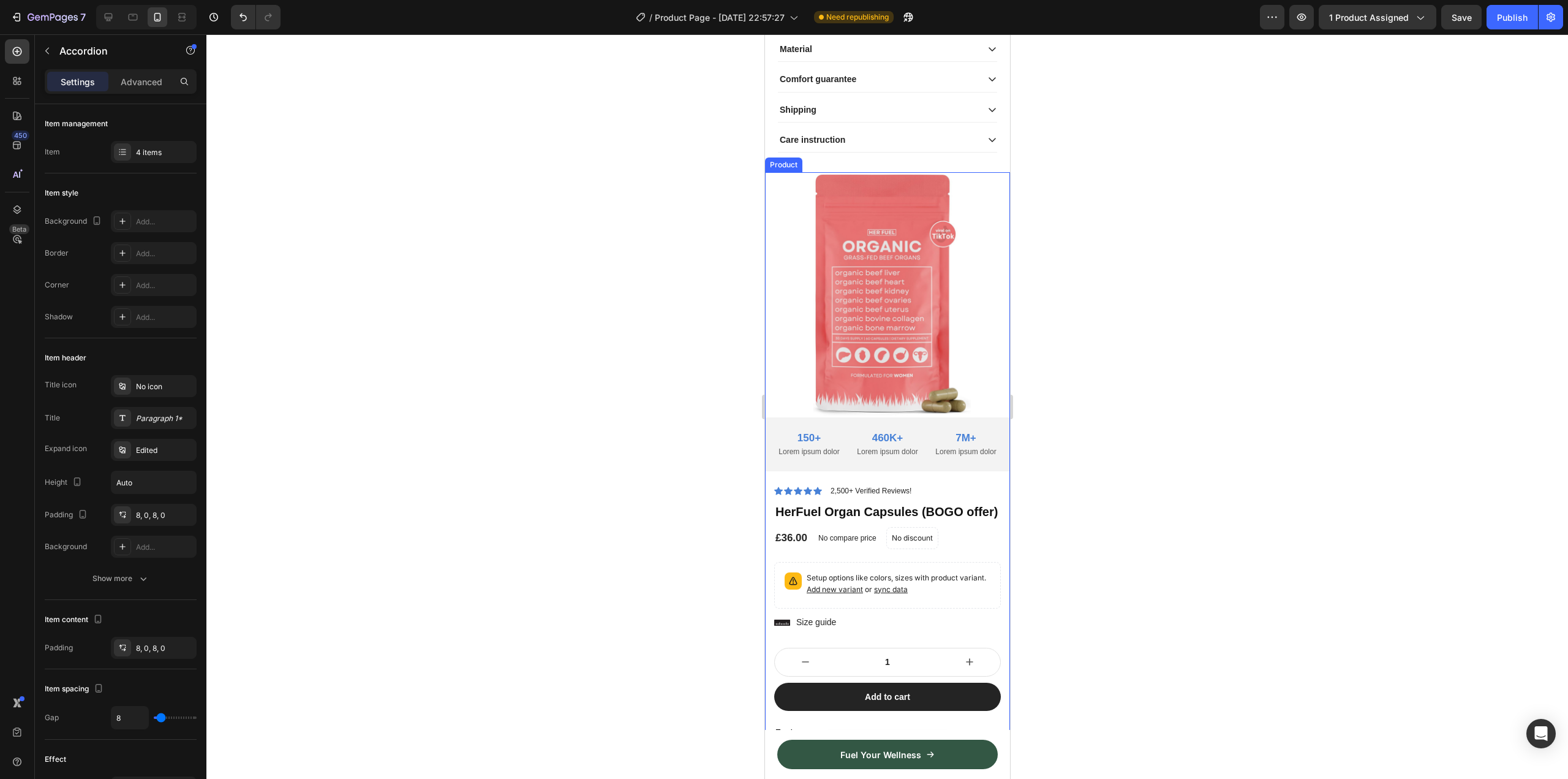
click at [998, 460] on div "Product Images Lorem ipsum dolor sit amet, consectetur Text Block 150+ Text Blo…" at bounding box center [887, 327] width 245 height 311
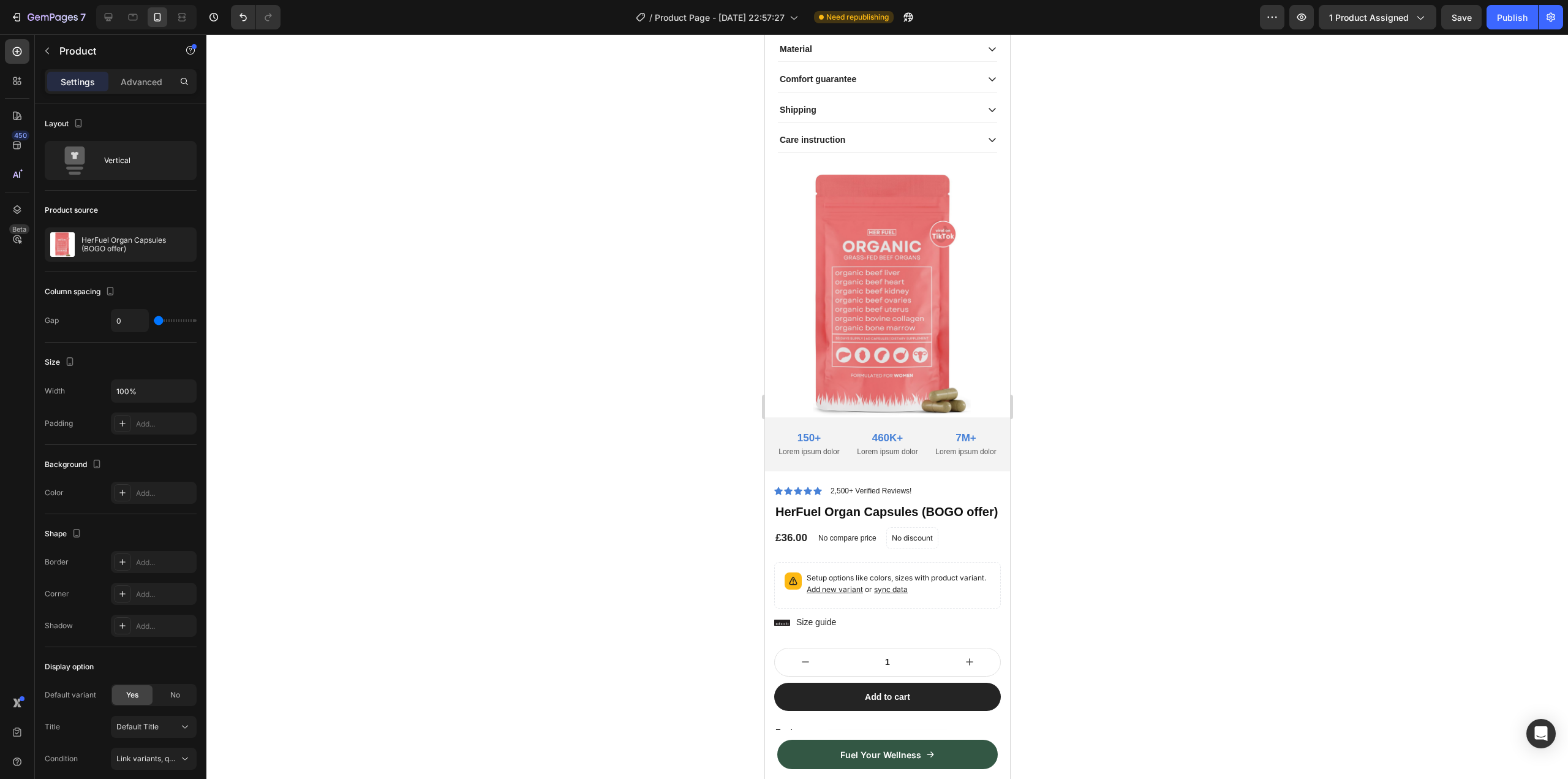
click at [990, 461] on div "Product Images Lorem ipsum dolor sit amet, consectetur Text Block 150+ Text Blo…" at bounding box center [887, 327] width 245 height 311
click at [888, 457] on div "Product Images Lorem ipsum dolor sit amet, consectetur Text Block 150+ Text Blo…" at bounding box center [887, 327] width 245 height 311
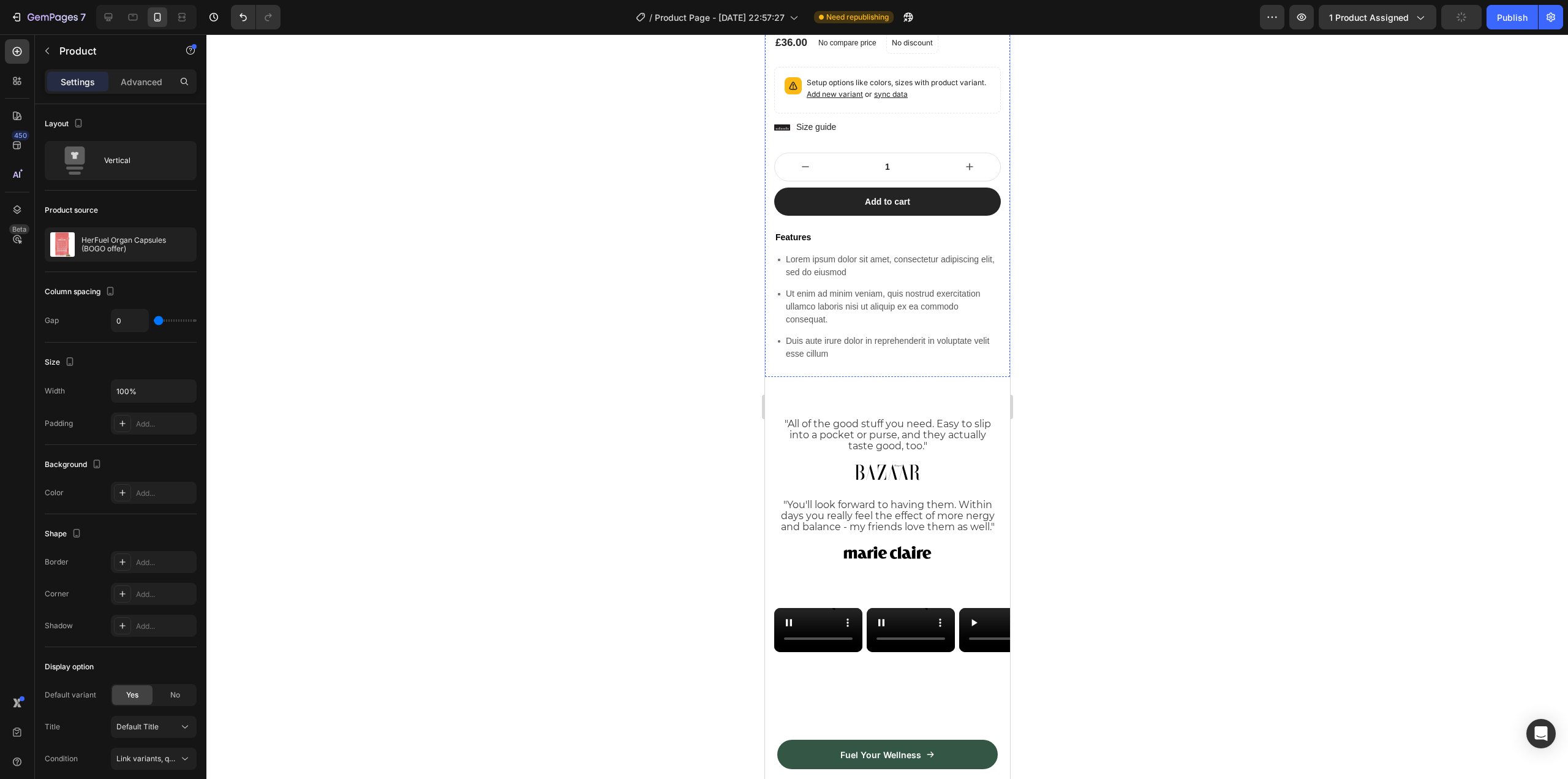
scroll to position [1121, 0]
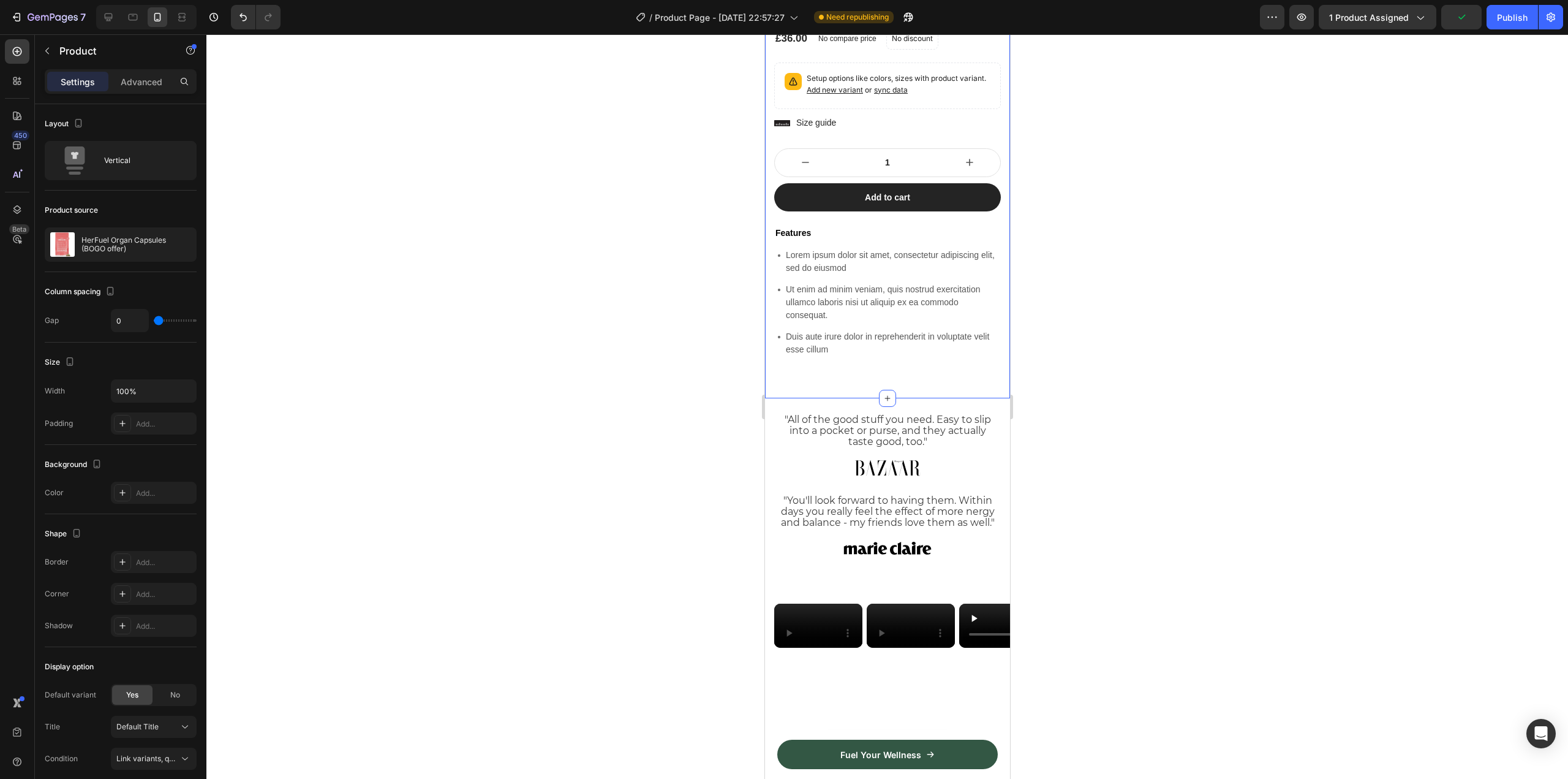
click at [842, 390] on div "Product Images Lorem ipsum dolor sit amet, consectetur Text Block 150+ Text Blo…" at bounding box center [887, 31] width 245 height 716
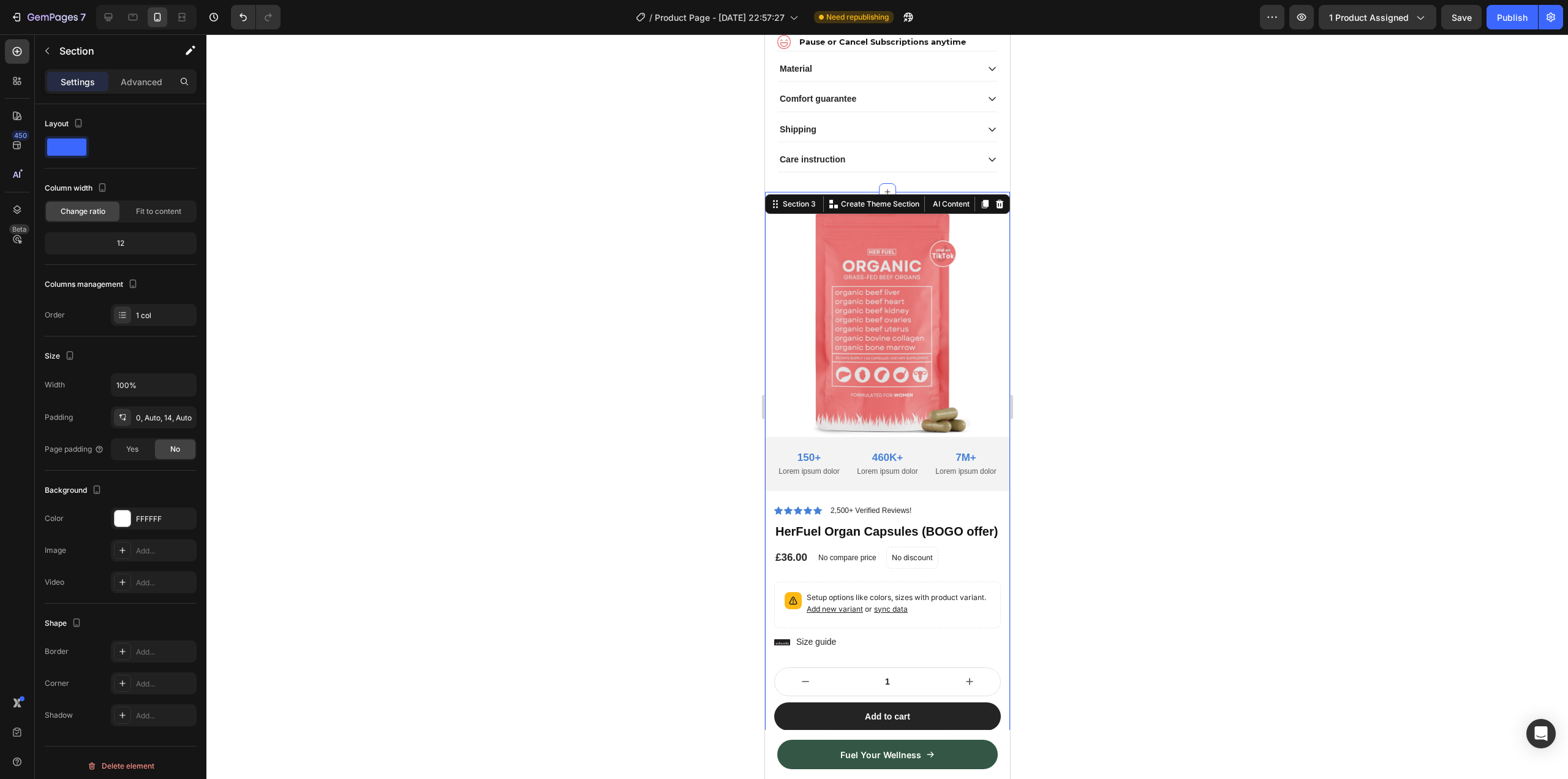
scroll to position [509, 0]
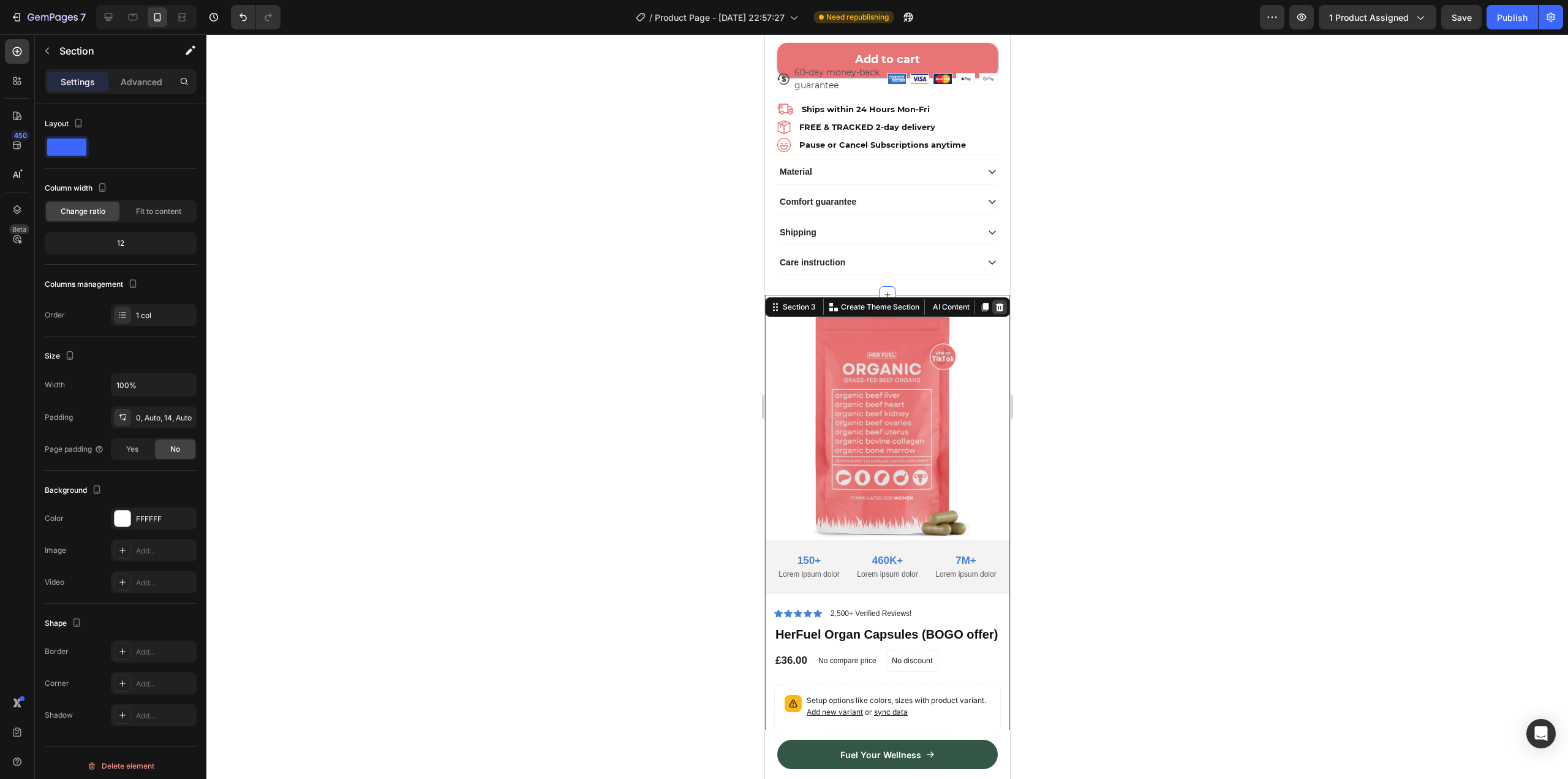
click at [995, 303] on icon at bounding box center [998, 307] width 8 height 9
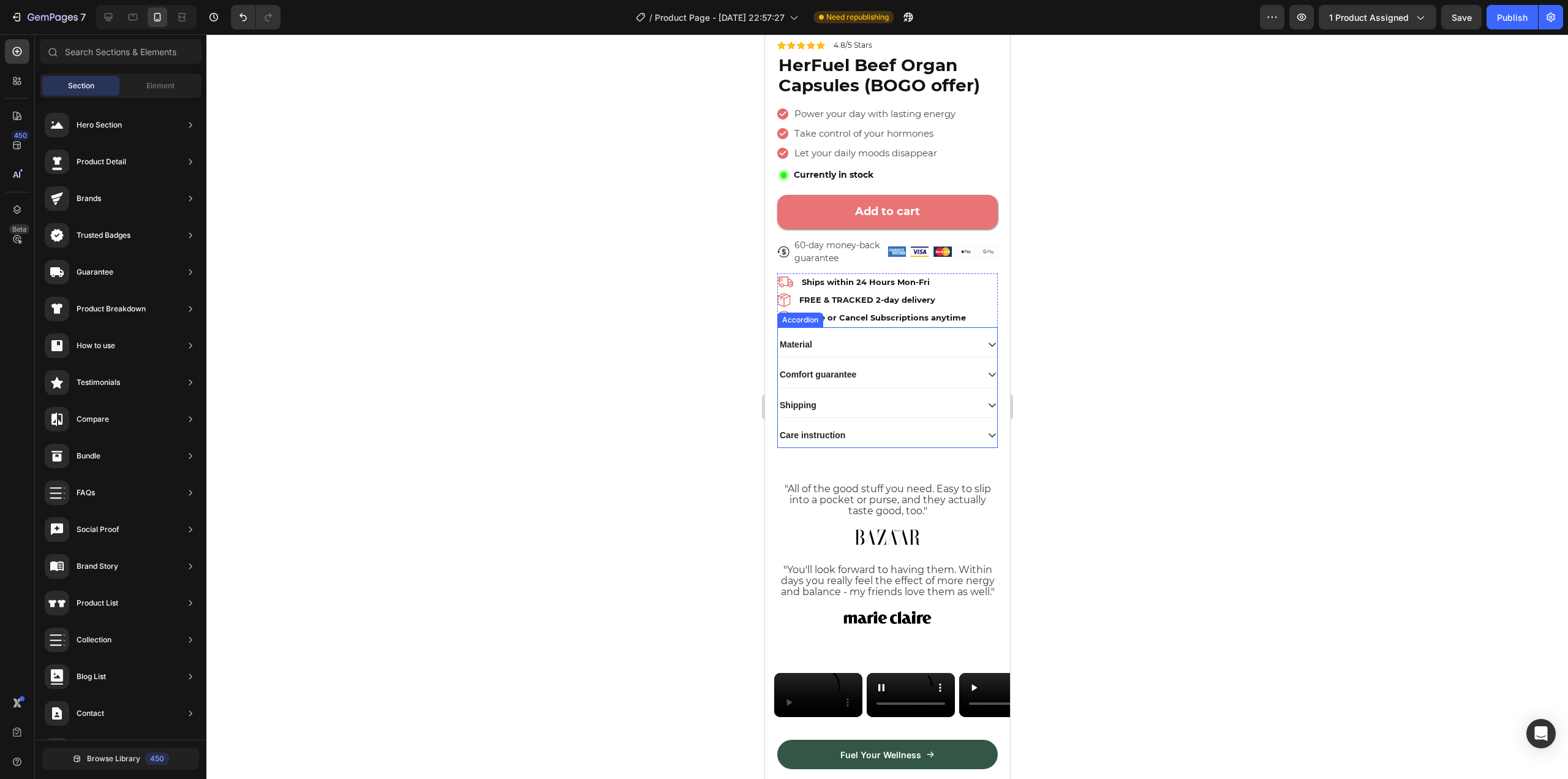
scroll to position [386, 0]
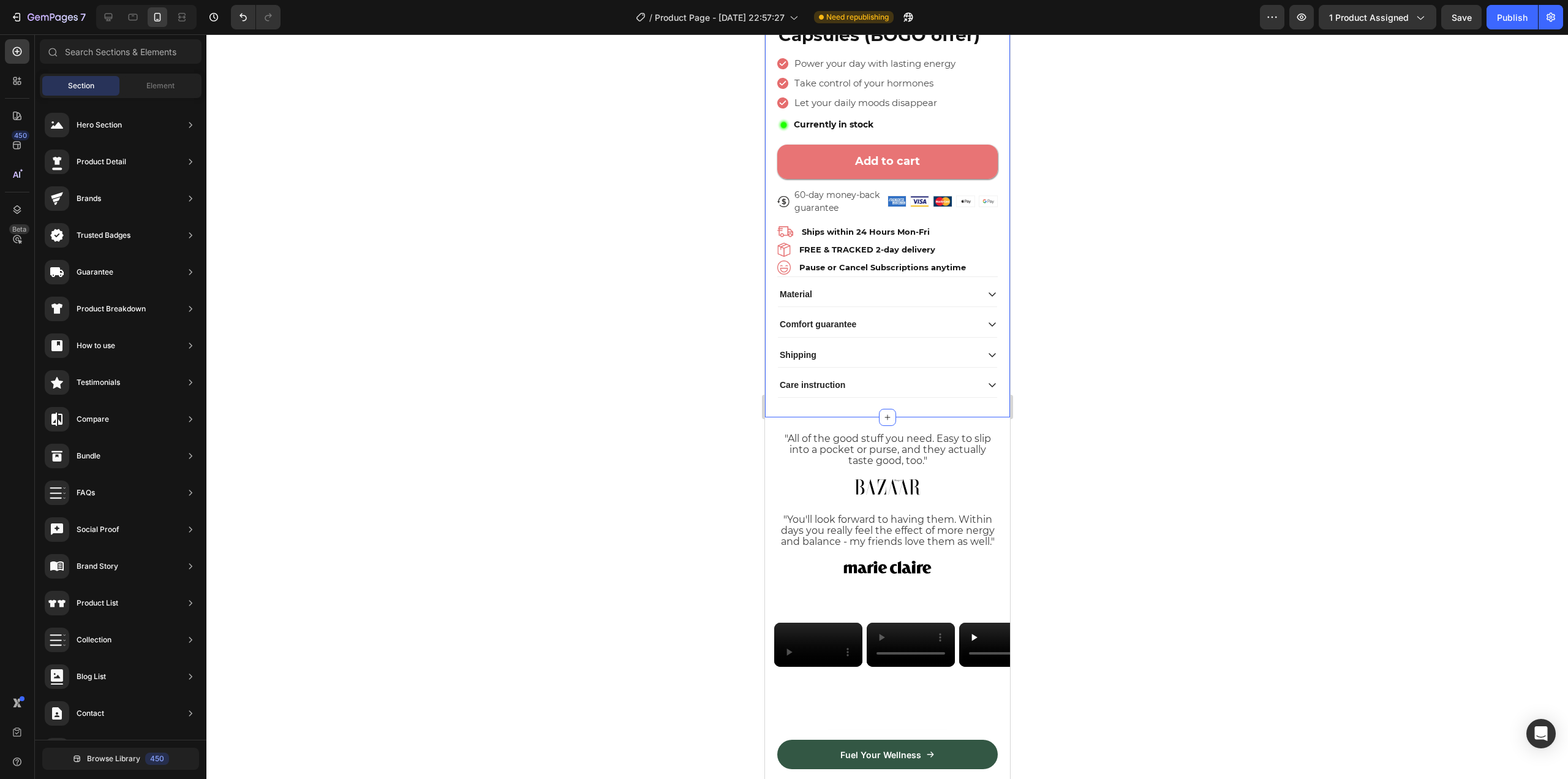
click at [969, 392] on div "Product Images Image 4.8/5 based on 20k+ Real Customers Text Block Icon Rating …" at bounding box center [887, 45] width 245 height 745
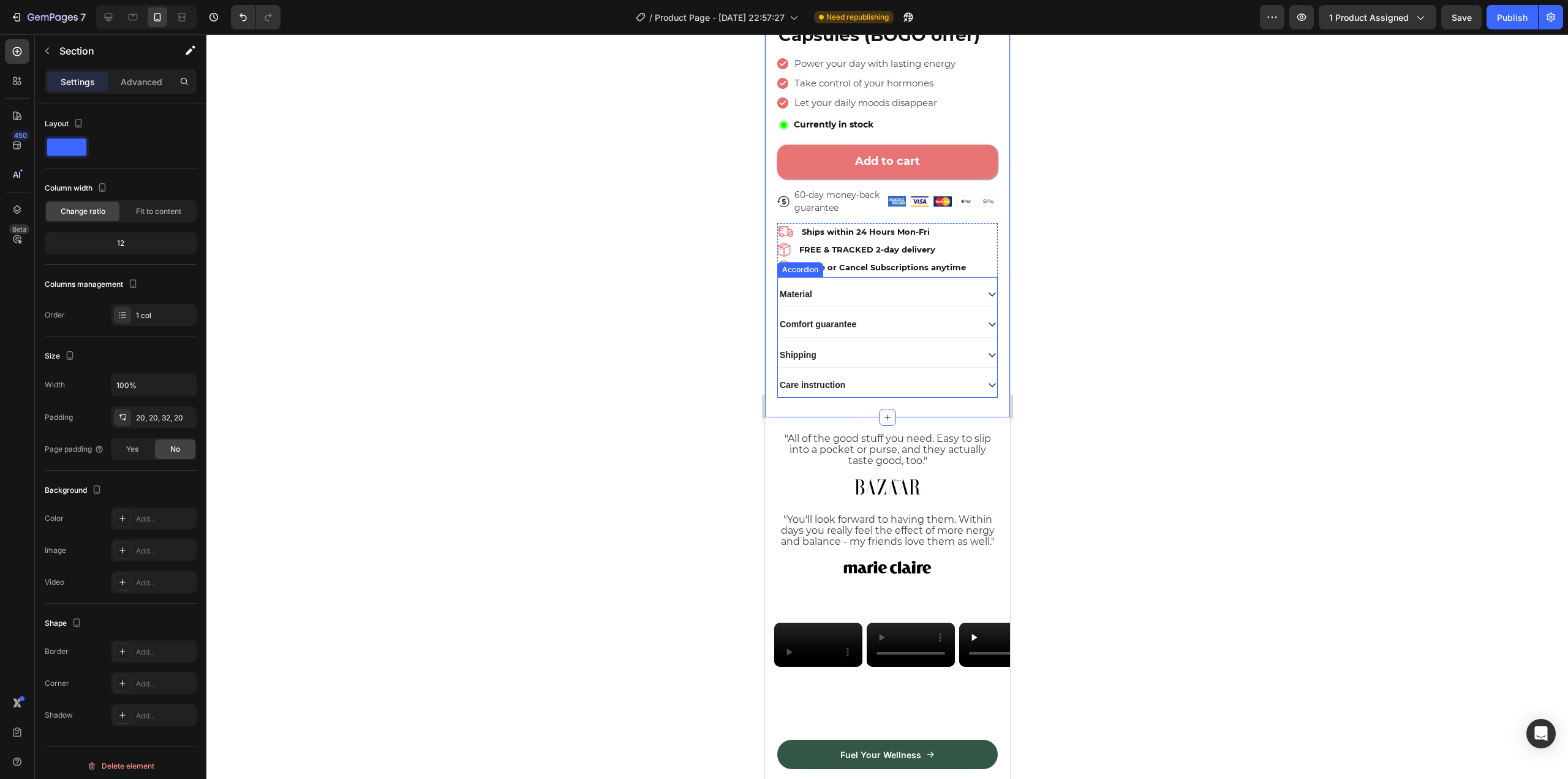
click at [984, 382] on div "Care instruction" at bounding box center [886, 385] width 220 height 25
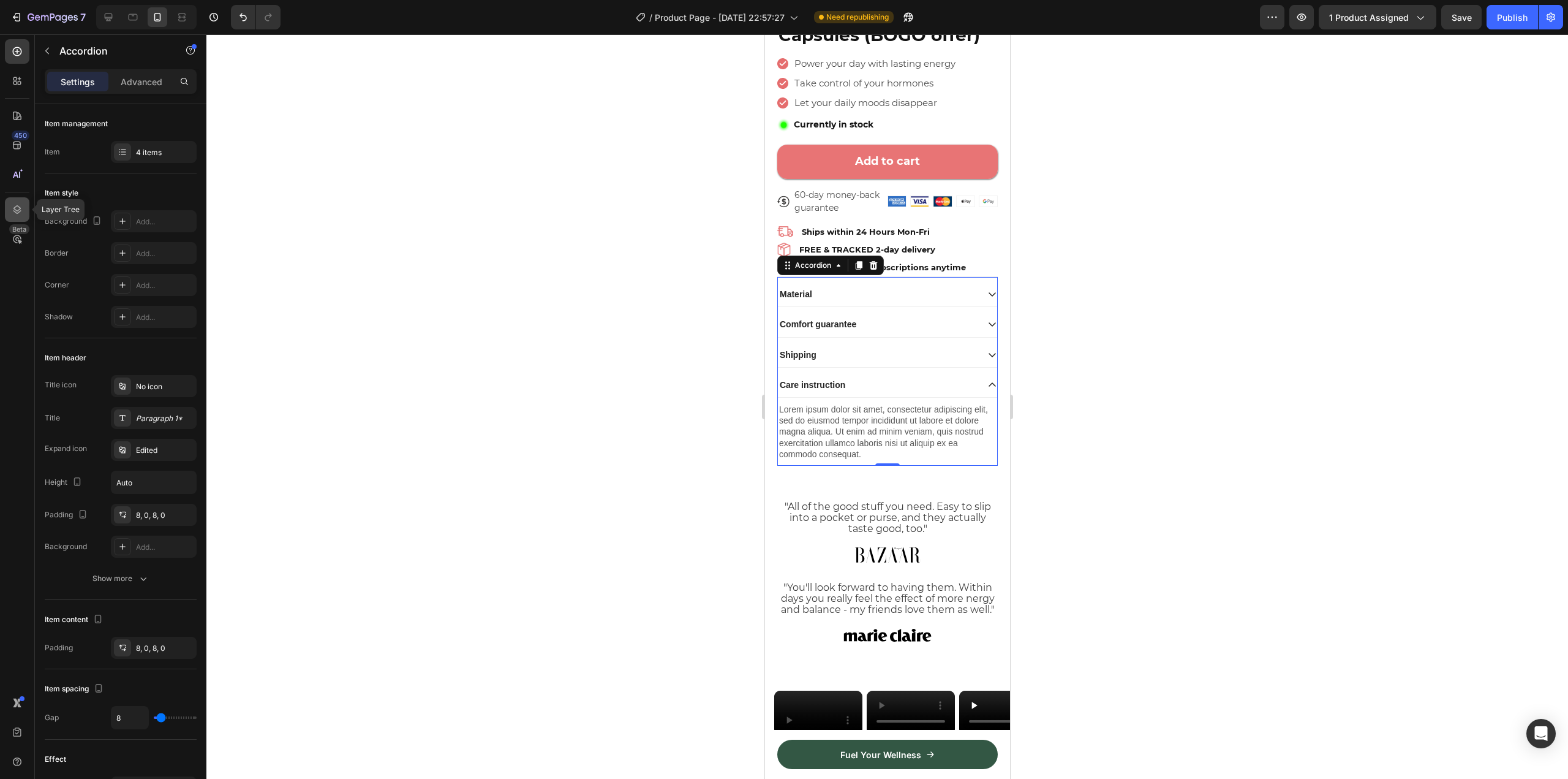
click at [16, 215] on div at bounding box center [18, 210] width 25 height 25
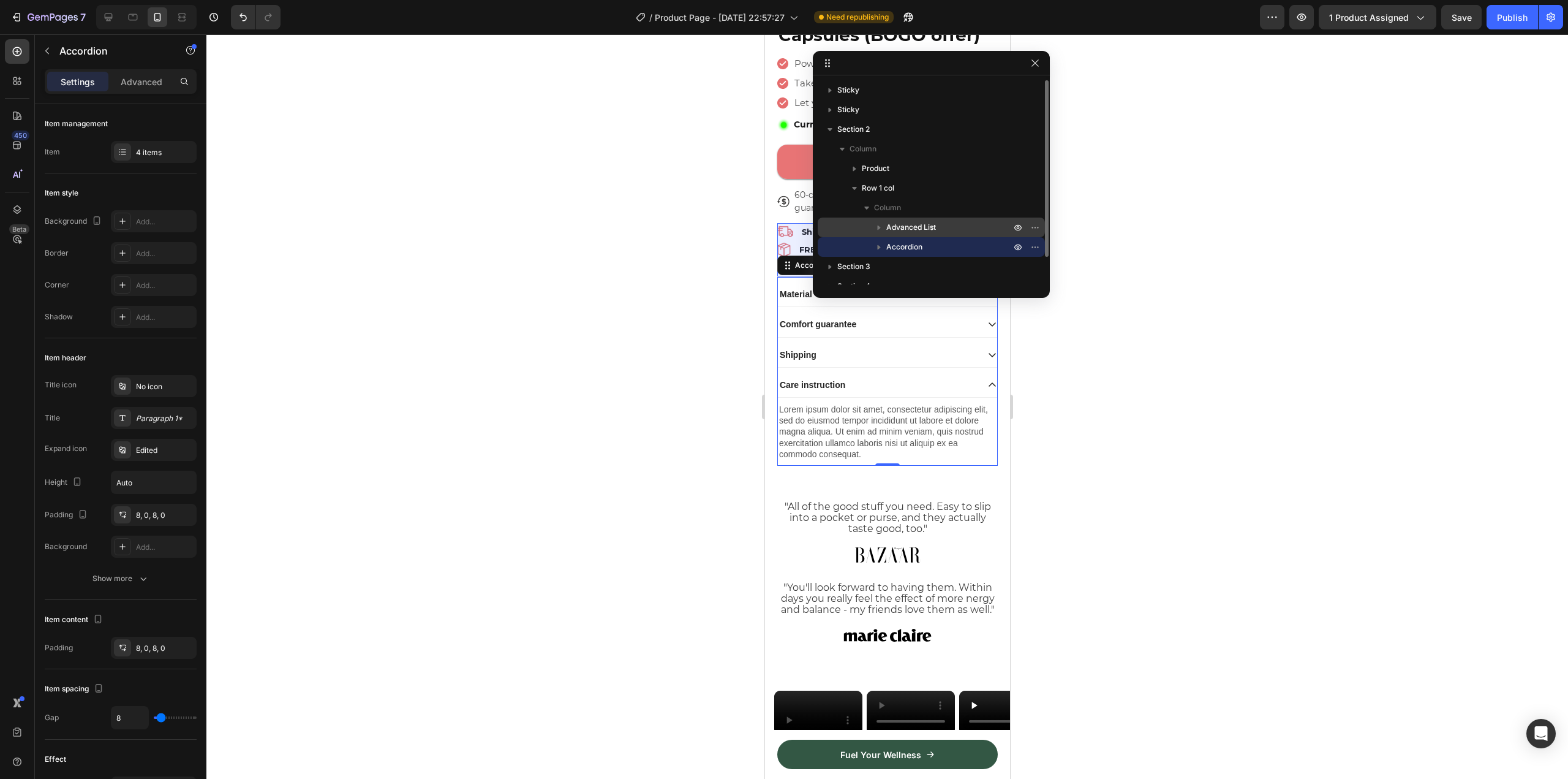
click at [935, 225] on span "Advanced List" at bounding box center [911, 228] width 49 height 12
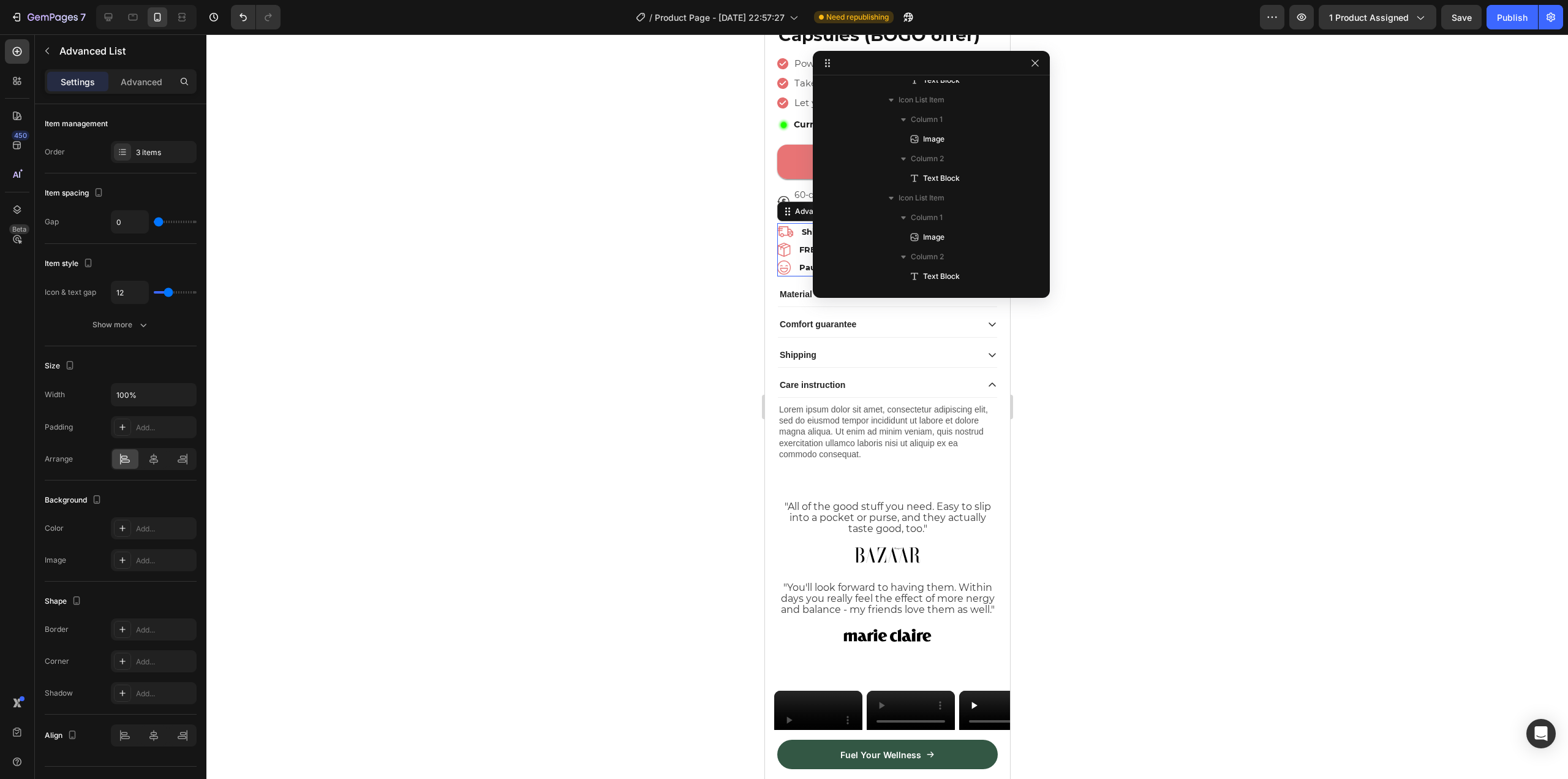
scroll to position [123, 0]
click at [919, 102] on span "Advanced List" at bounding box center [911, 105] width 49 height 12
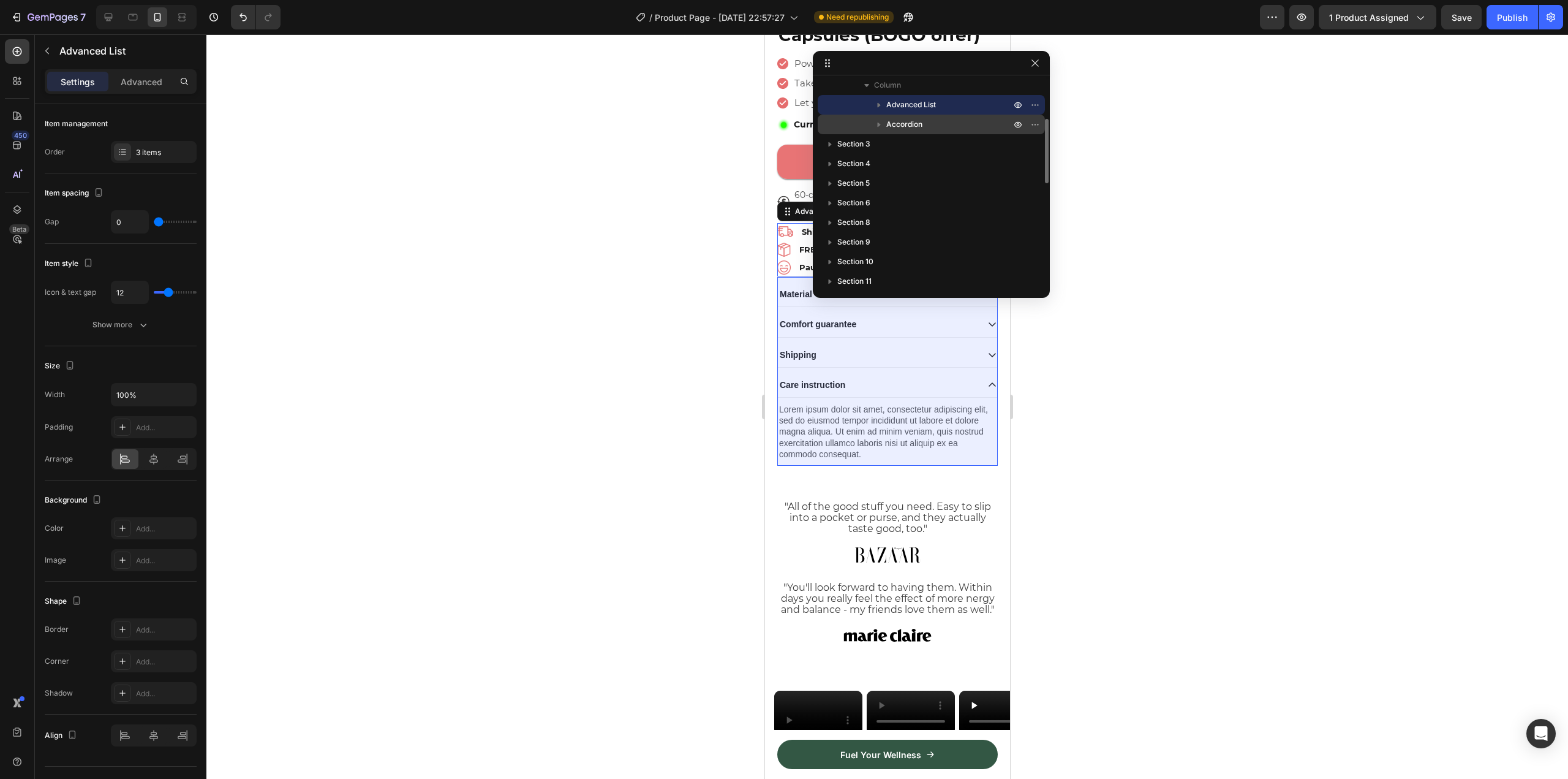
click at [917, 118] on span "Accordion" at bounding box center [904, 124] width 36 height 12
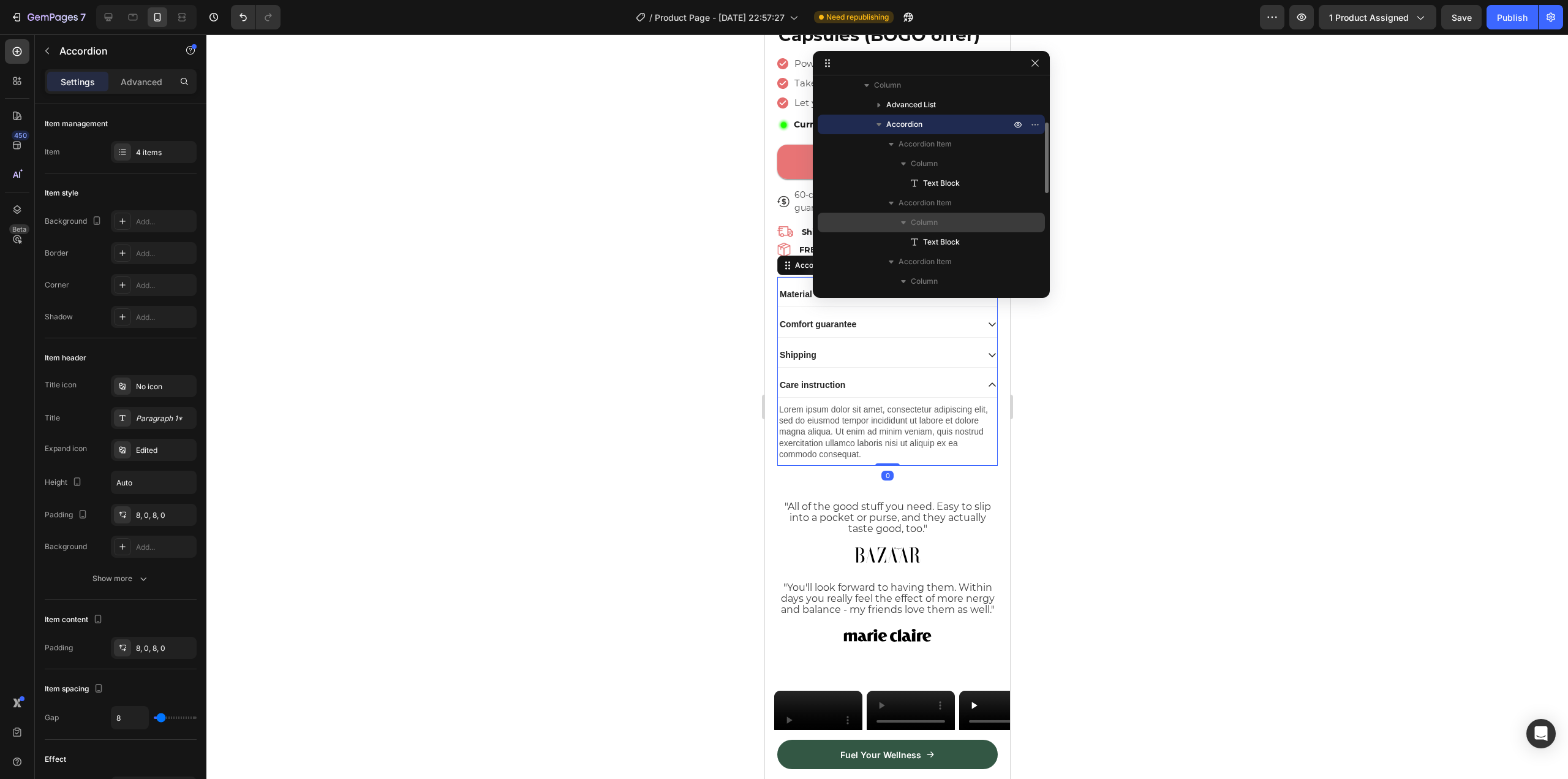
scroll to position [245, 0]
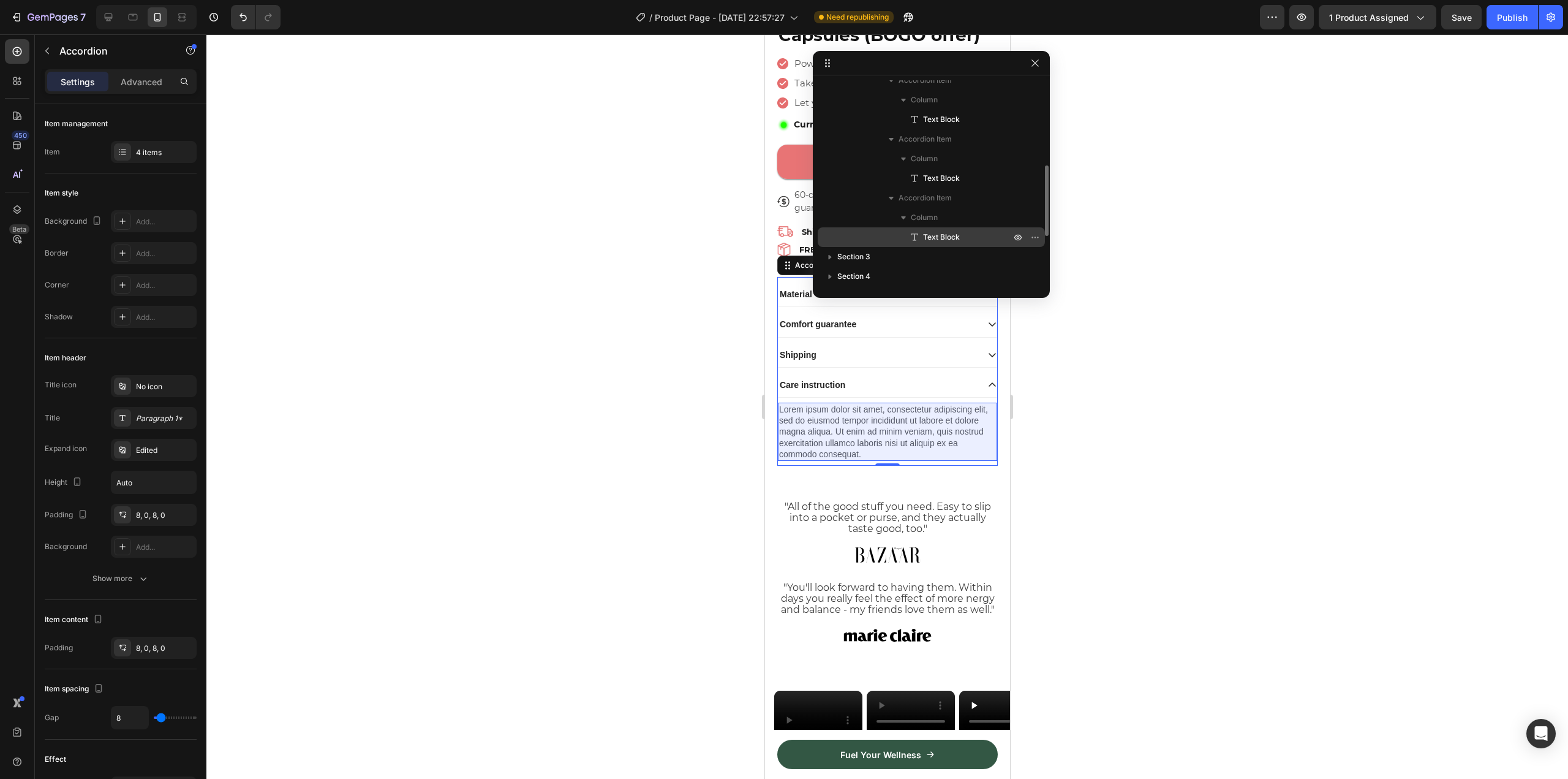
click at [937, 243] on span "Text Block" at bounding box center [941, 237] width 37 height 12
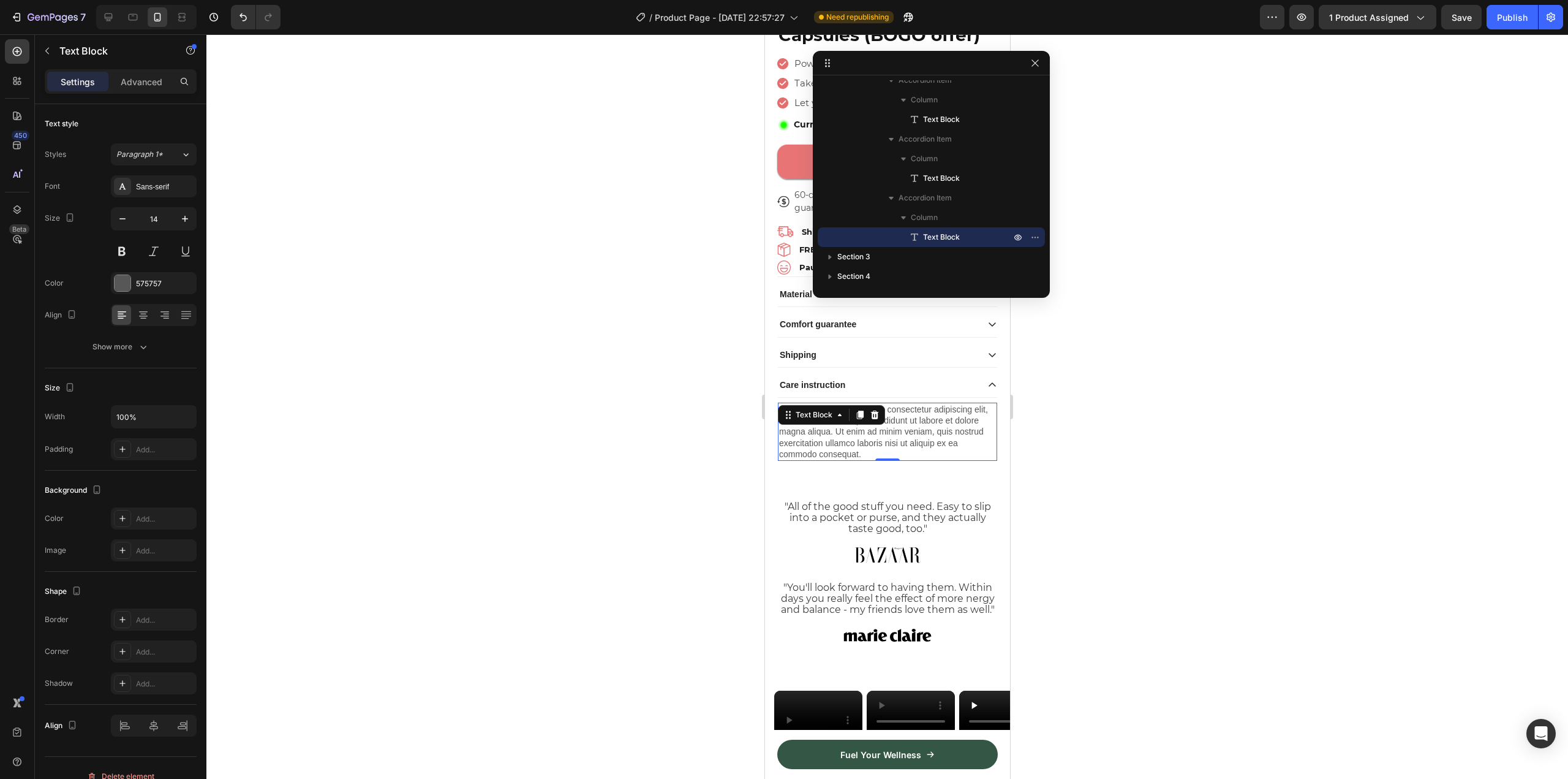
click at [1247, 394] on div at bounding box center [887, 407] width 1362 height 745
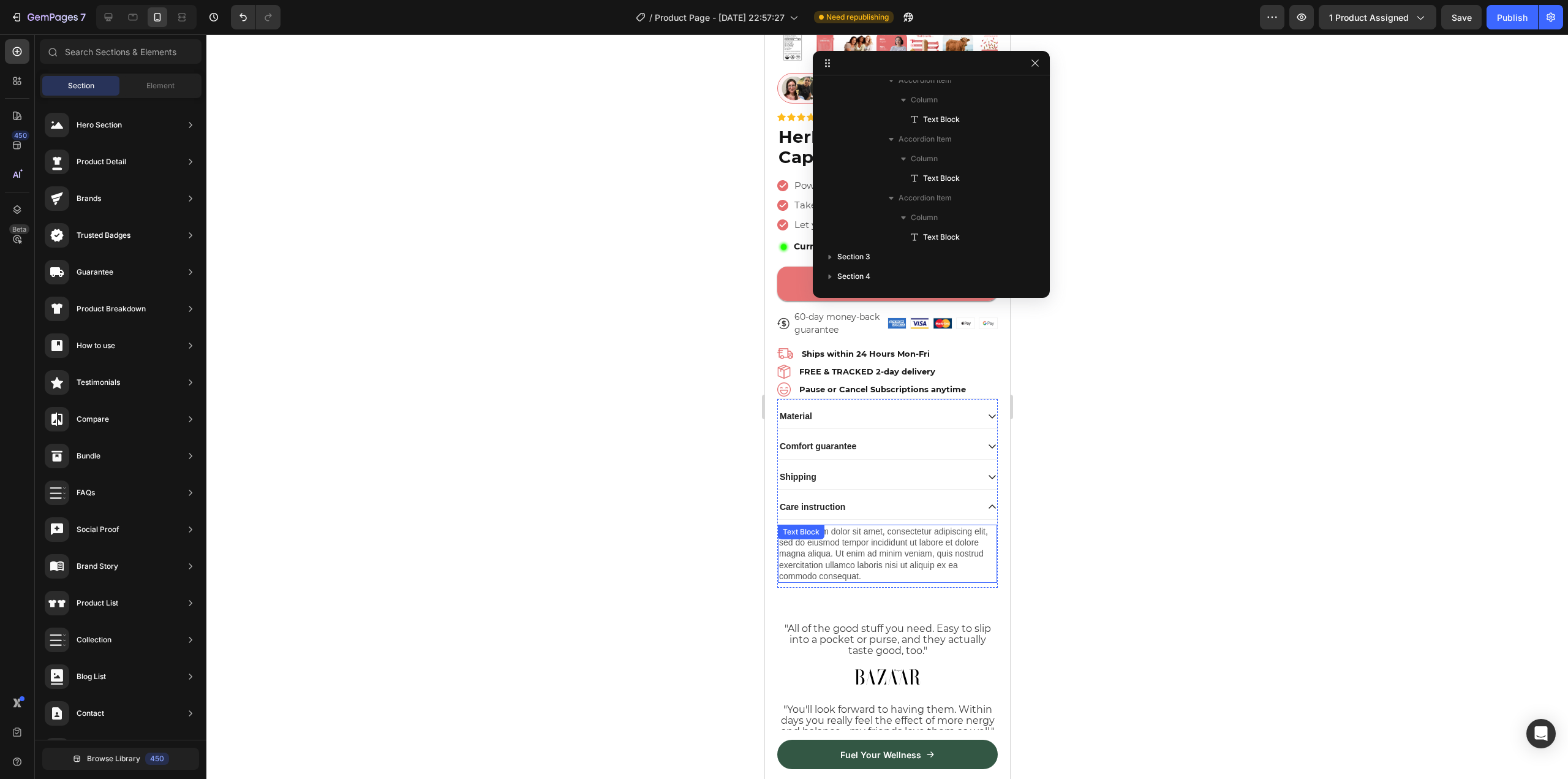
scroll to position [264, 0]
click at [785, 412] on p "Material" at bounding box center [795, 416] width 33 height 11
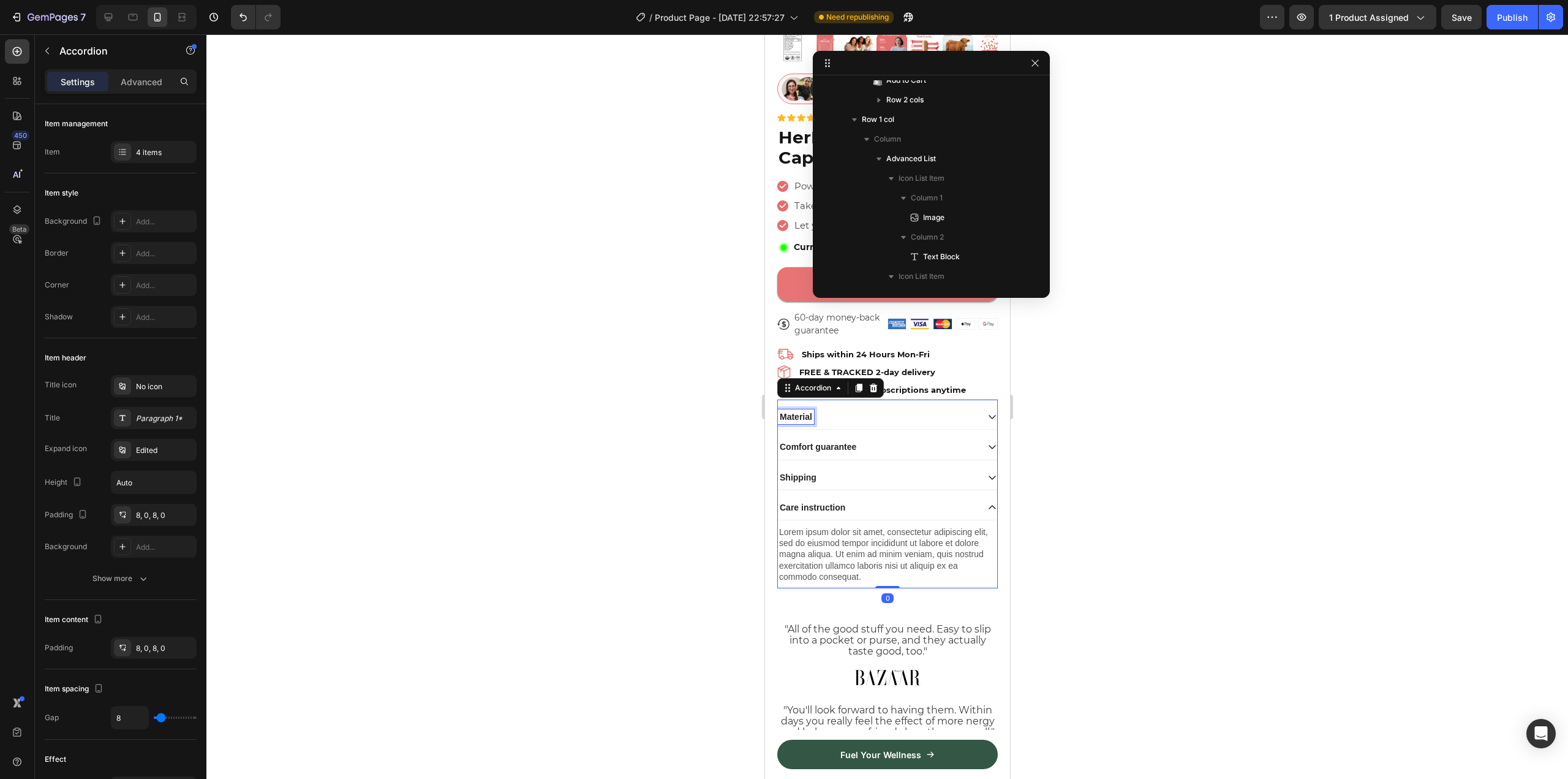
scroll to position [545, 0]
click at [785, 412] on p "Material" at bounding box center [795, 416] width 33 height 11
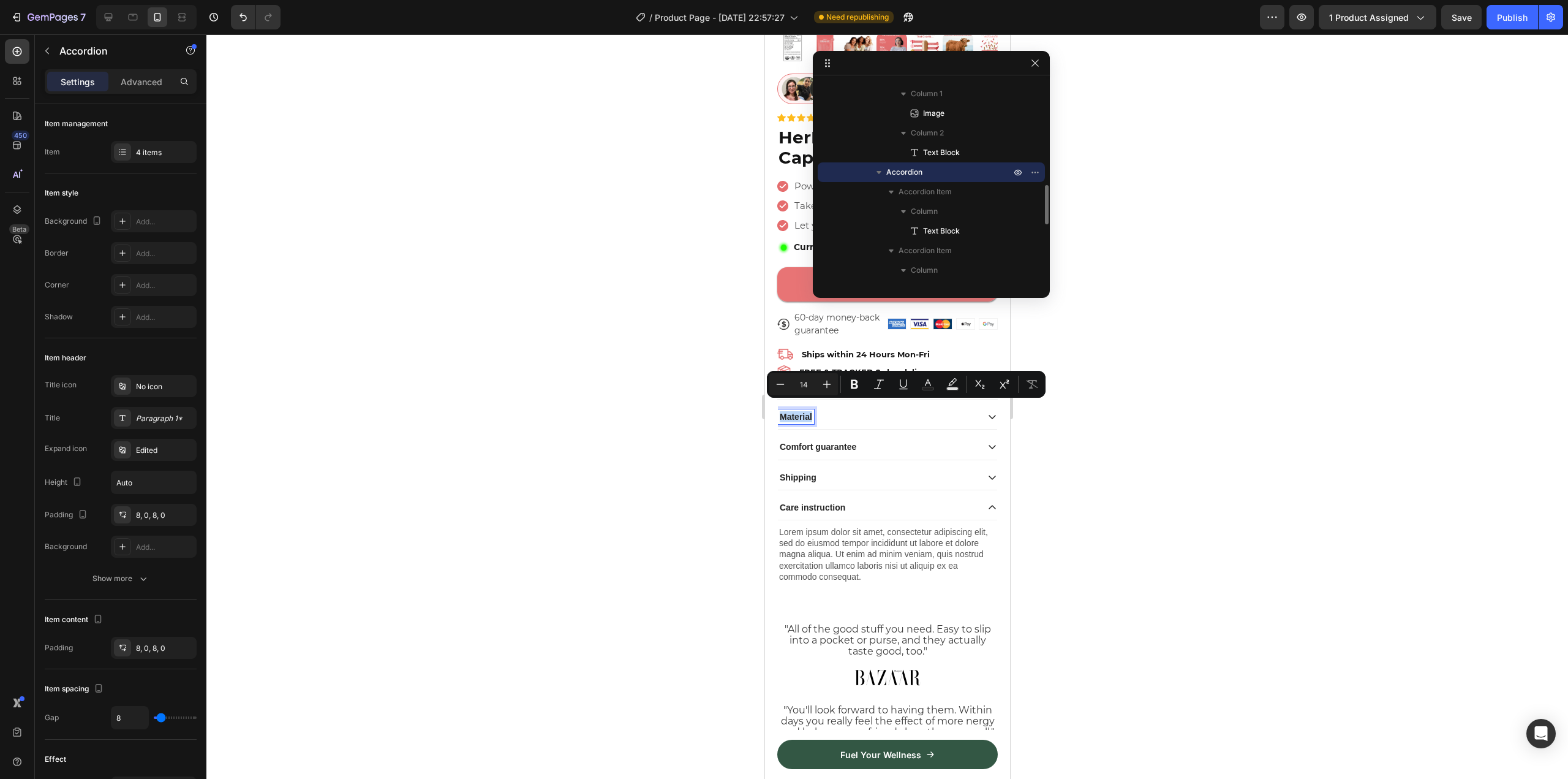
click at [785, 412] on p "Material" at bounding box center [795, 416] width 33 height 11
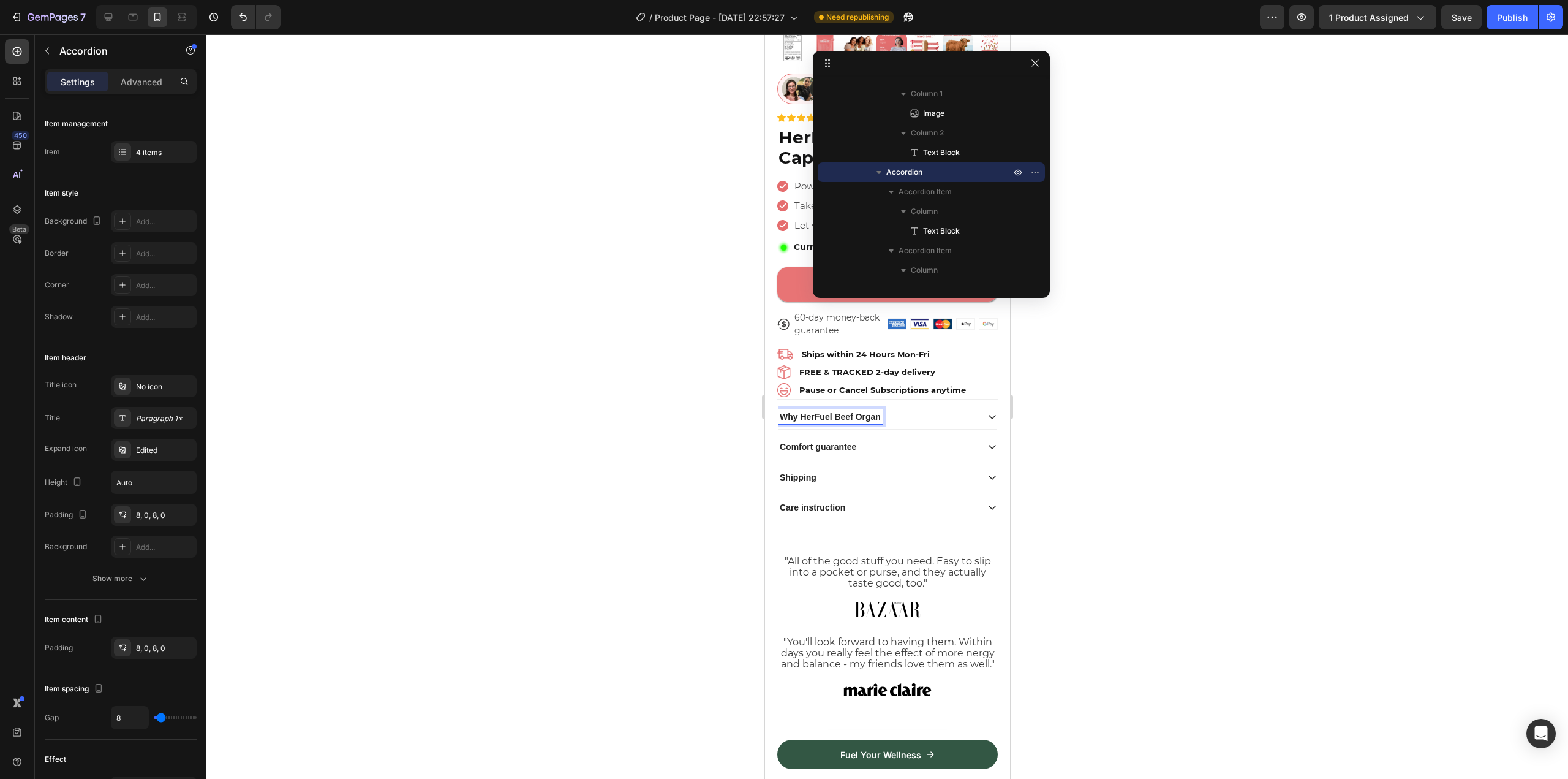
click at [810, 411] on p "Why HerFuel Beef Organ" at bounding box center [829, 416] width 101 height 11
click at [899, 415] on div "Why HerFuel Beef Organ" at bounding box center [877, 416] width 199 height 15
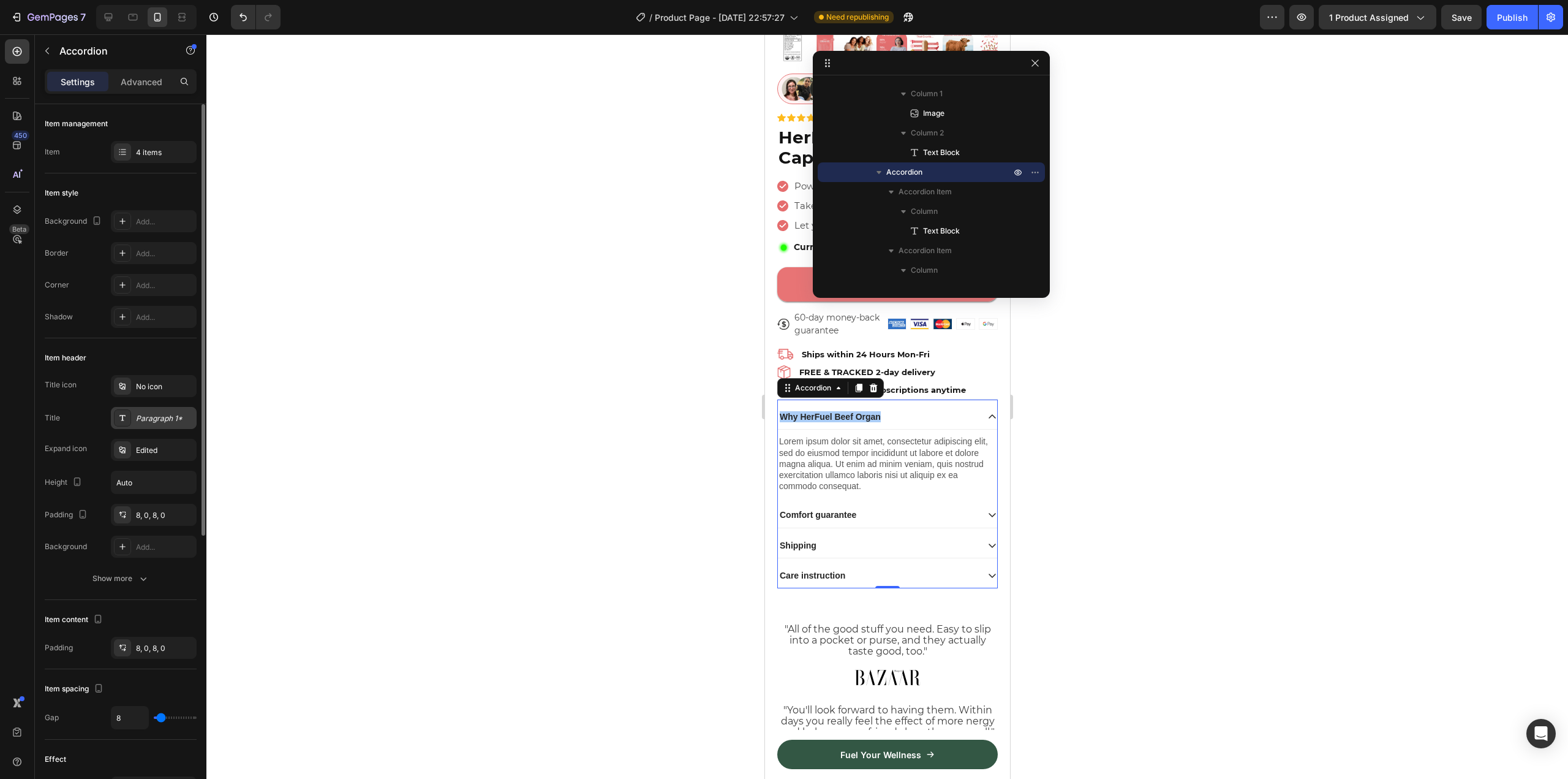
click at [150, 427] on div "Paragraph 1*" at bounding box center [153, 417] width 86 height 22
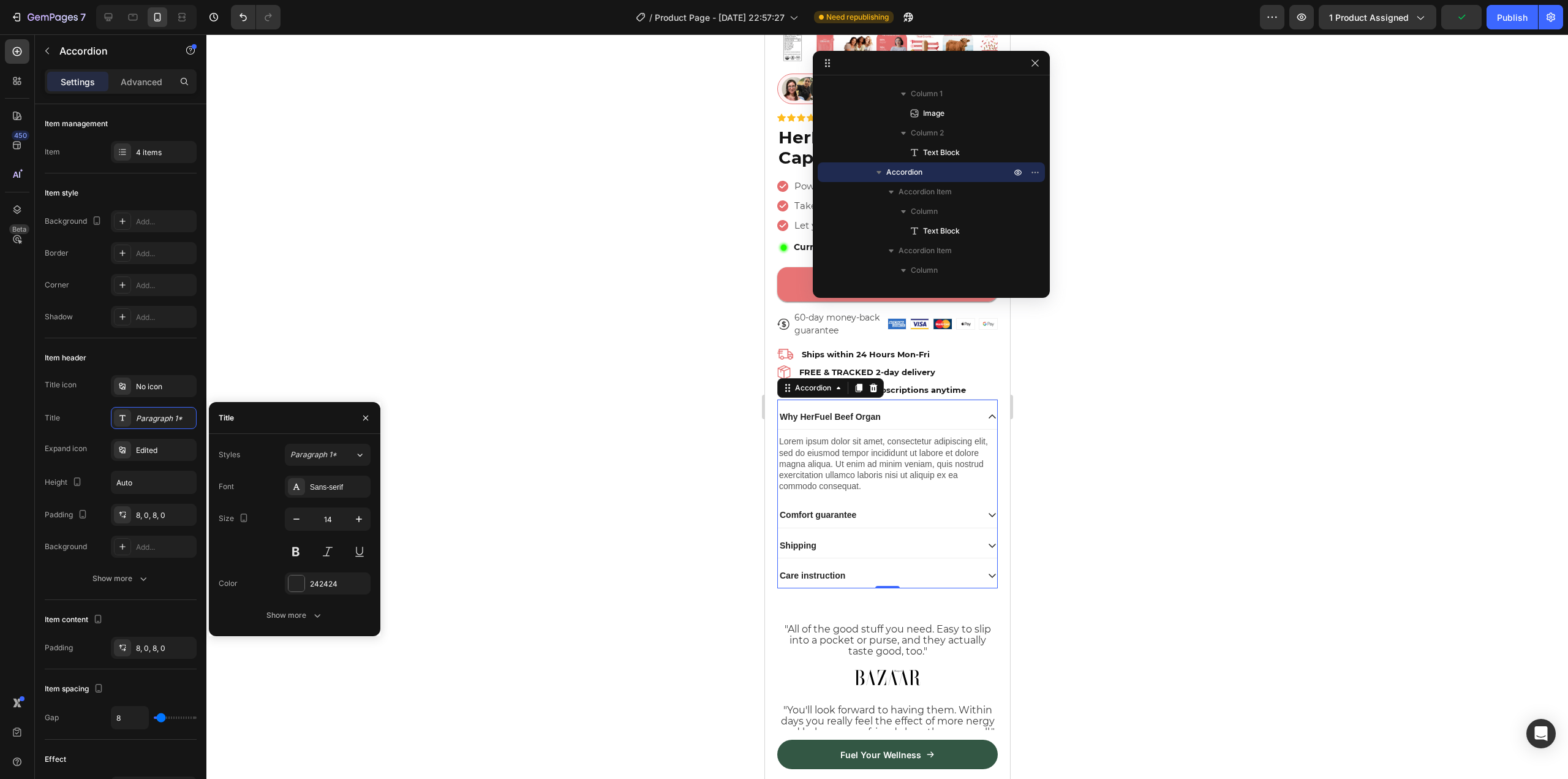
click at [325, 498] on div "Font Sans-serif Size 14 Color 242424 Show more" at bounding box center [295, 551] width 152 height 151
click at [328, 490] on div "Sans-serif" at bounding box center [338, 487] width 57 height 11
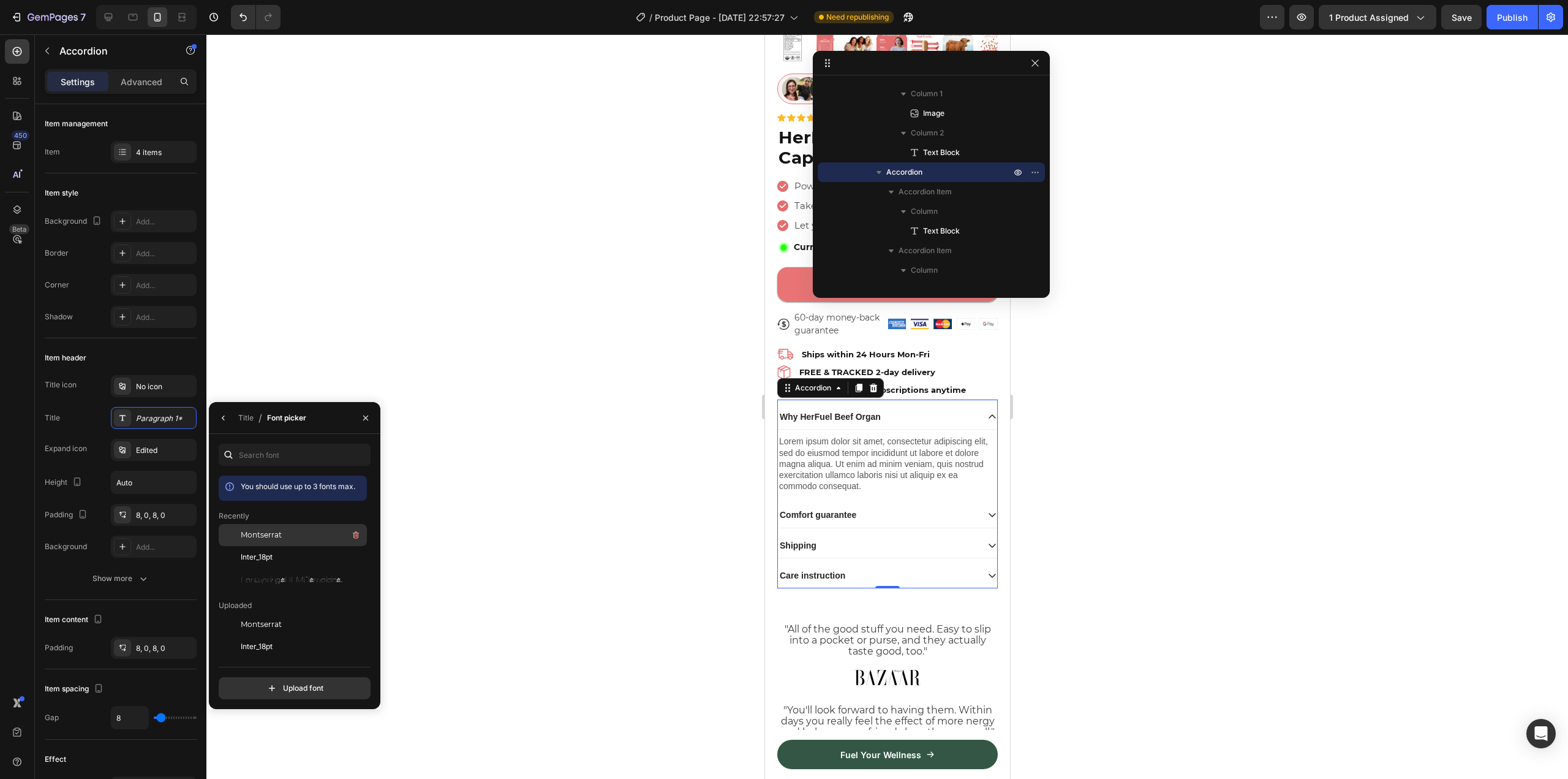
click at [286, 540] on div "Montserrat" at bounding box center [302, 535] width 123 height 15
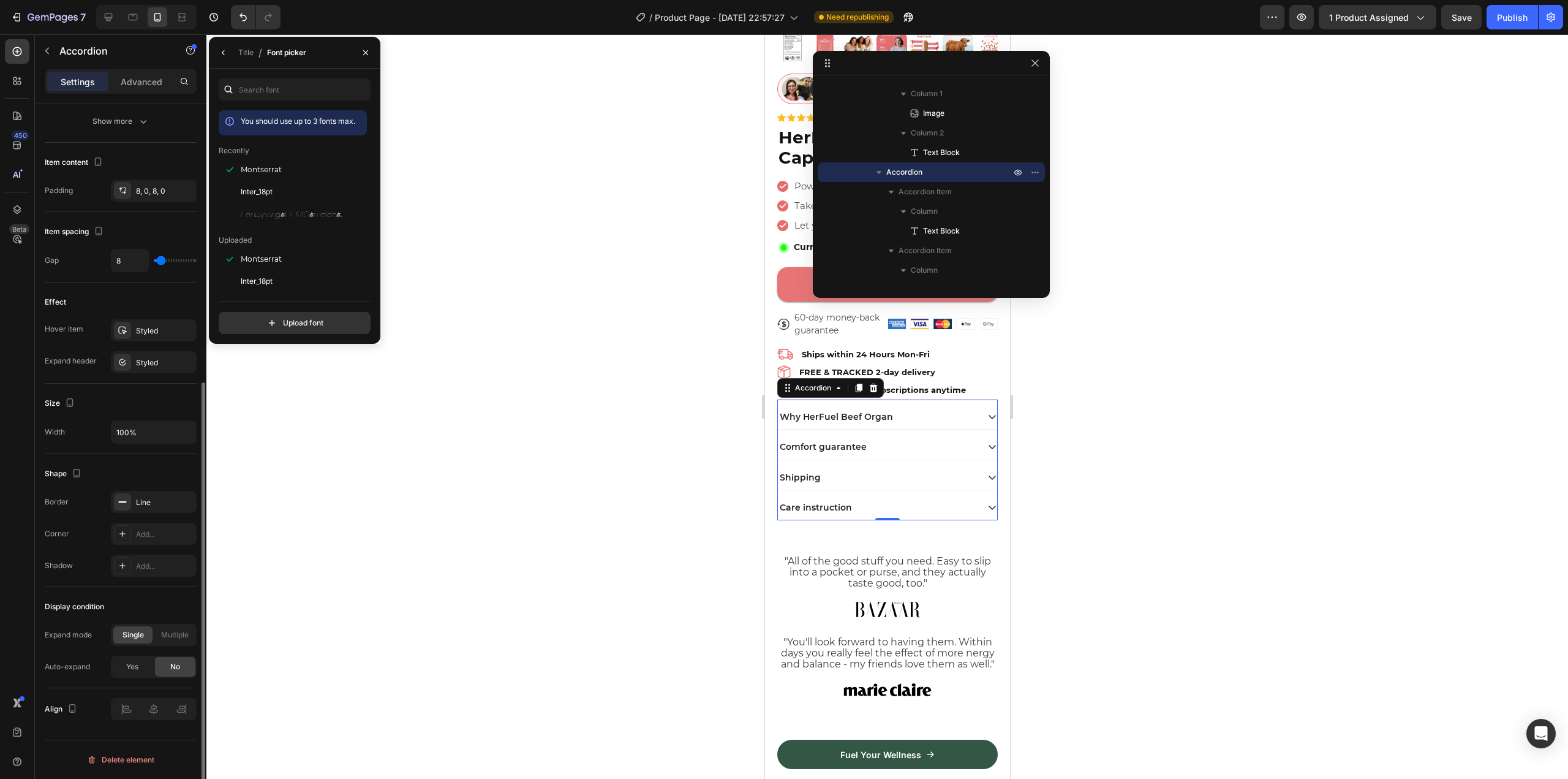
scroll to position [0, 0]
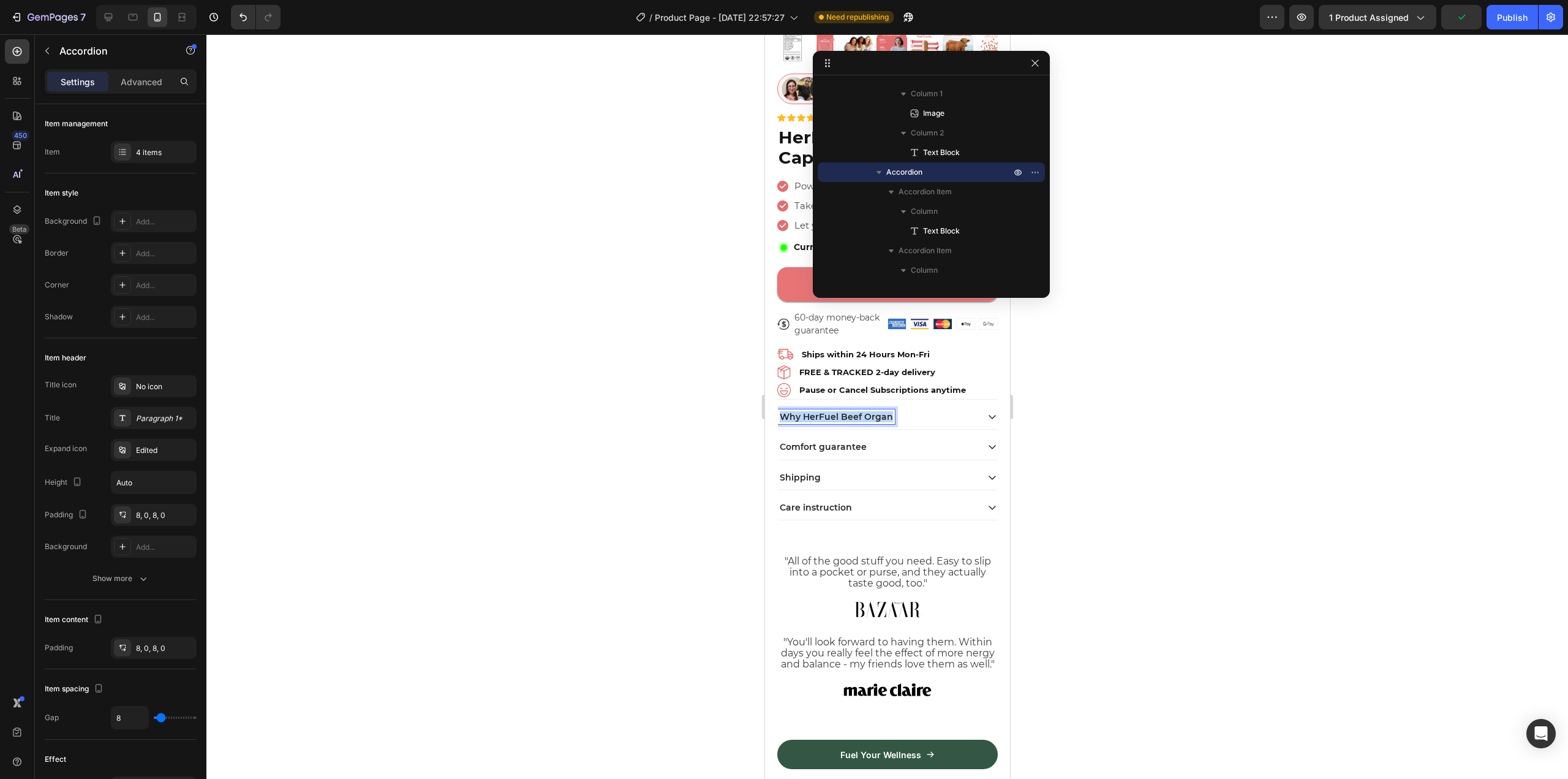
click at [829, 413] on p "Why HerFuel Beef Organ" at bounding box center [835, 416] width 113 height 11
click at [918, 386] on button "Text Color" at bounding box center [927, 383] width 22 height 22
type input "242424"
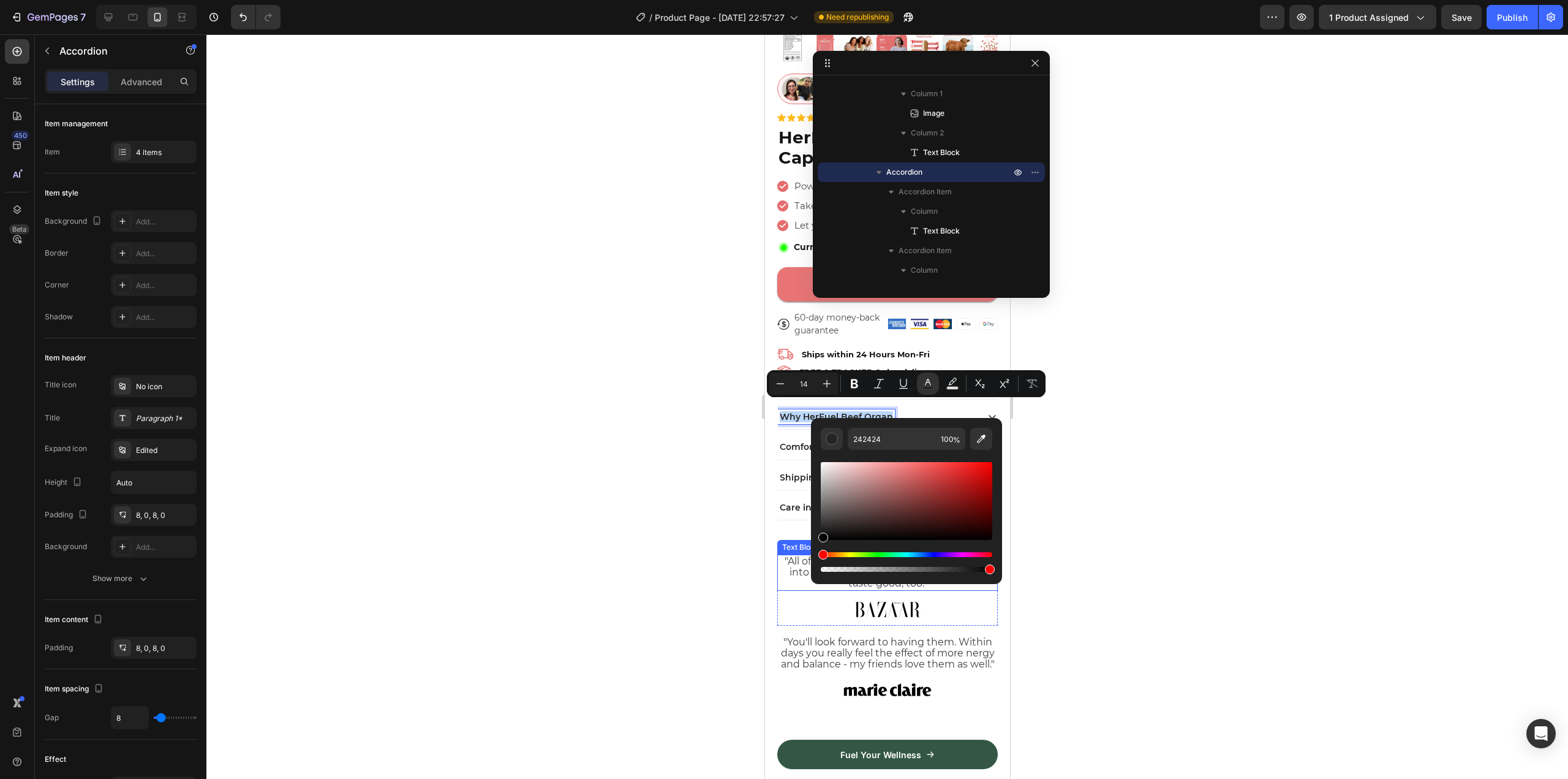
type input "000000"
drag, startPoint x: 1595, startPoint y: 573, endPoint x: 798, endPoint y: 573, distance: 797.0
click at [791, 441] on p "Comfort guarantee" at bounding box center [822, 446] width 87 height 11
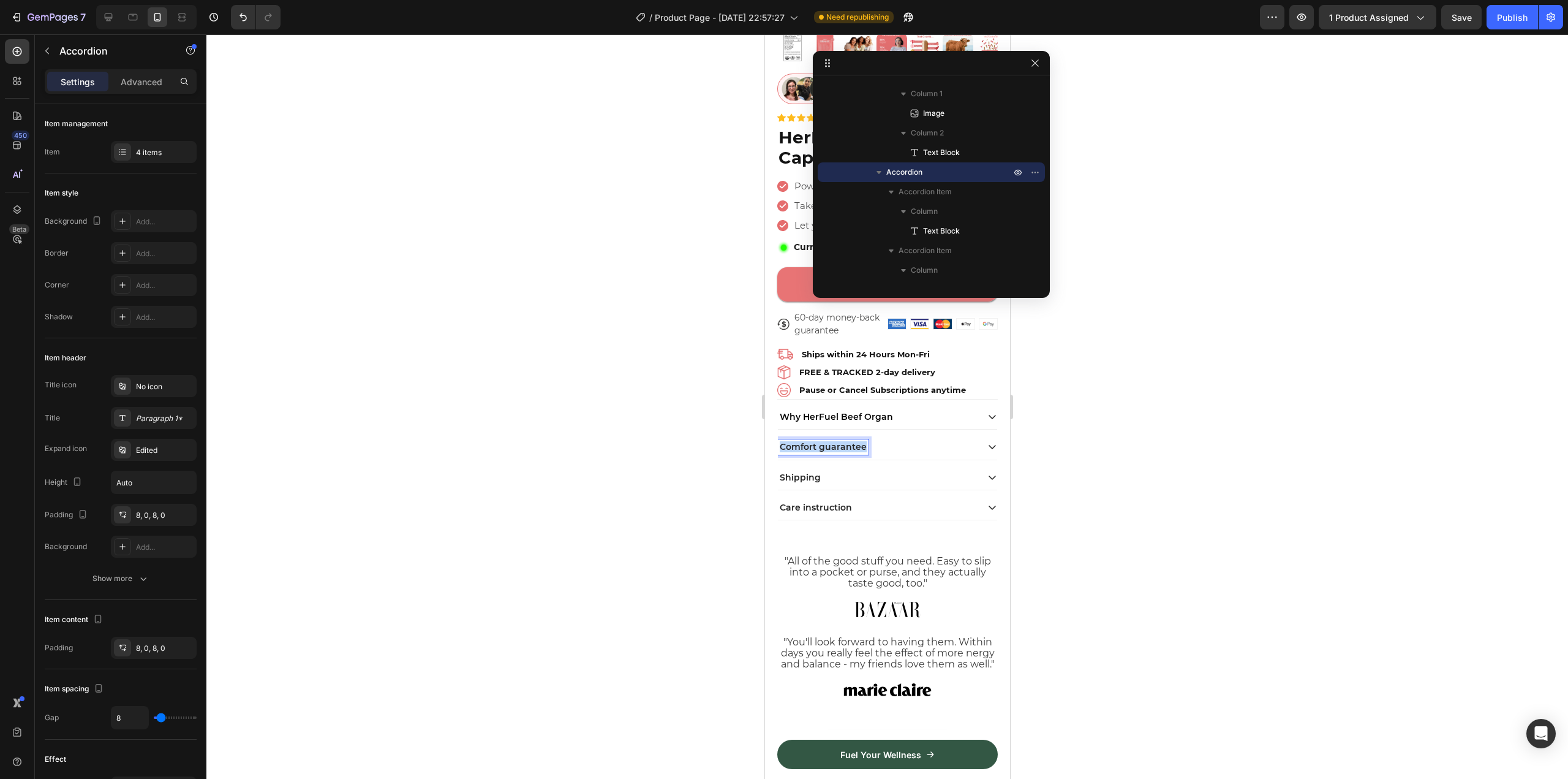
click at [791, 441] on p "Comfort guarantee" at bounding box center [822, 446] width 87 height 11
click at [929, 417] on rect "Editor contextual toolbar" at bounding box center [928, 417] width 11 height 3
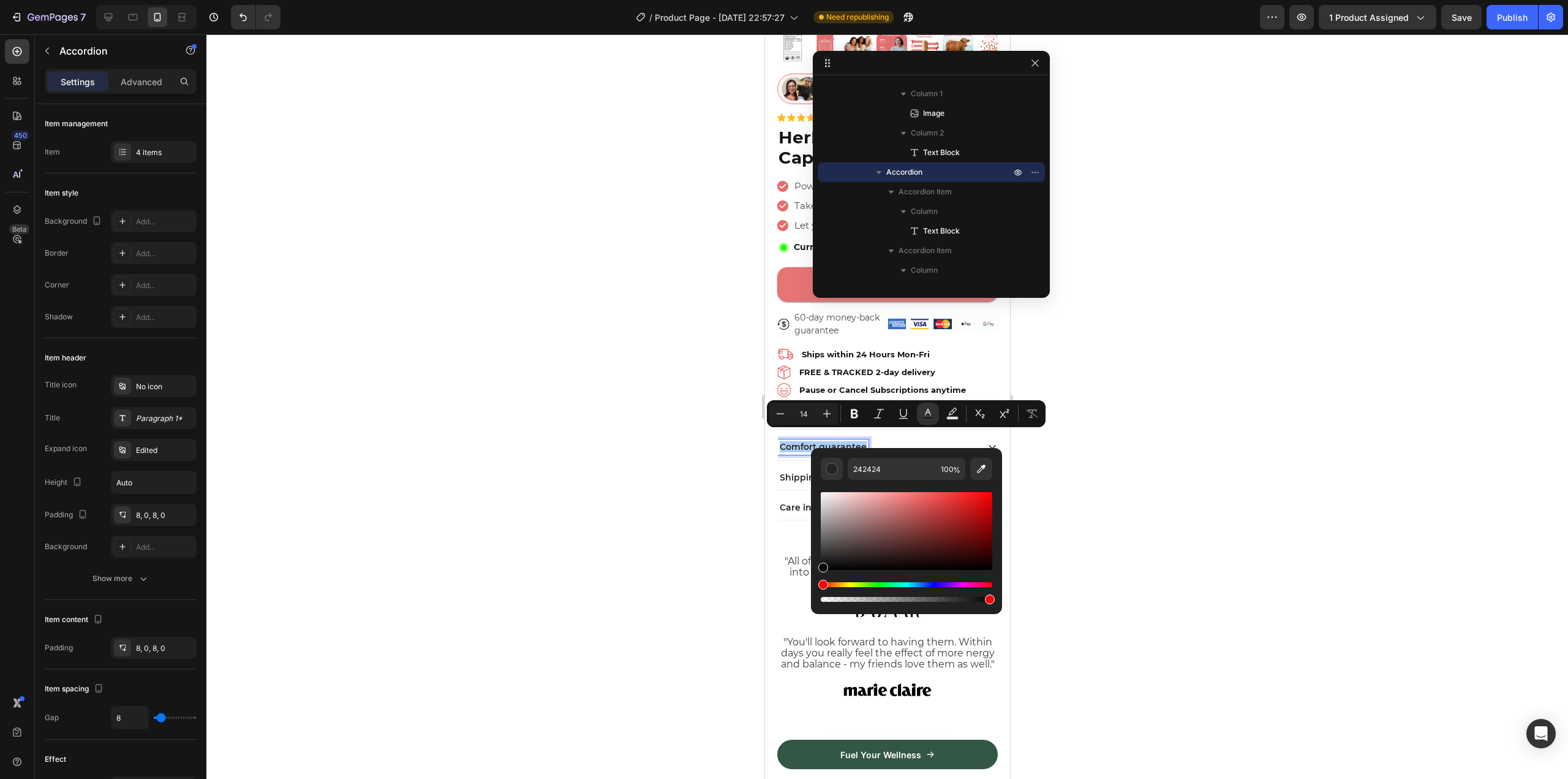
drag, startPoint x: 847, startPoint y: 537, endPoint x: 818, endPoint y: 592, distance: 62.2
click at [818, 592] on div "242424 100 %" at bounding box center [906, 526] width 191 height 156
type input "000000"
click at [788, 472] on p "Shipping" at bounding box center [799, 477] width 41 height 11
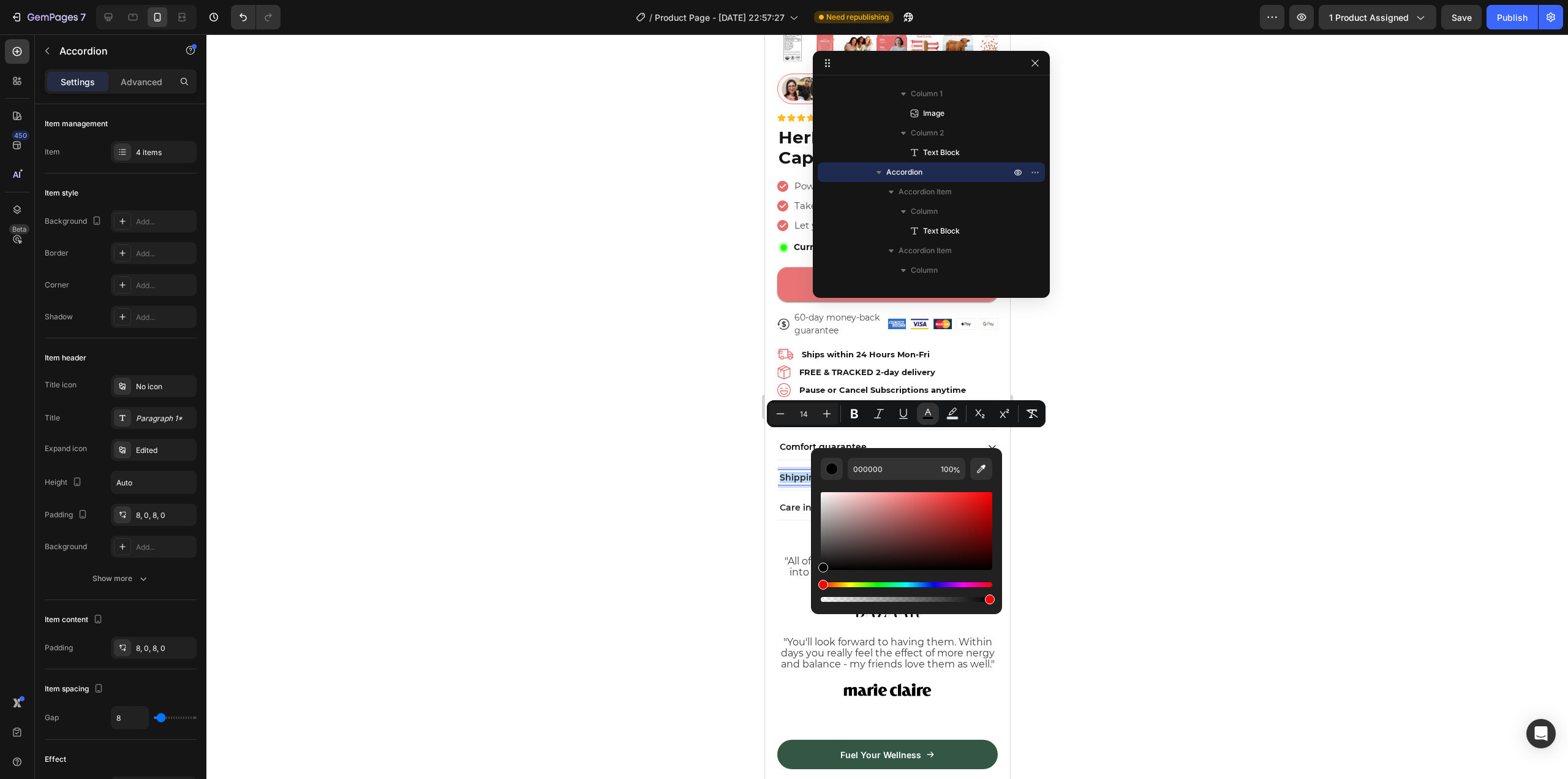
click at [788, 472] on p "Shipping" at bounding box center [799, 477] width 41 height 11
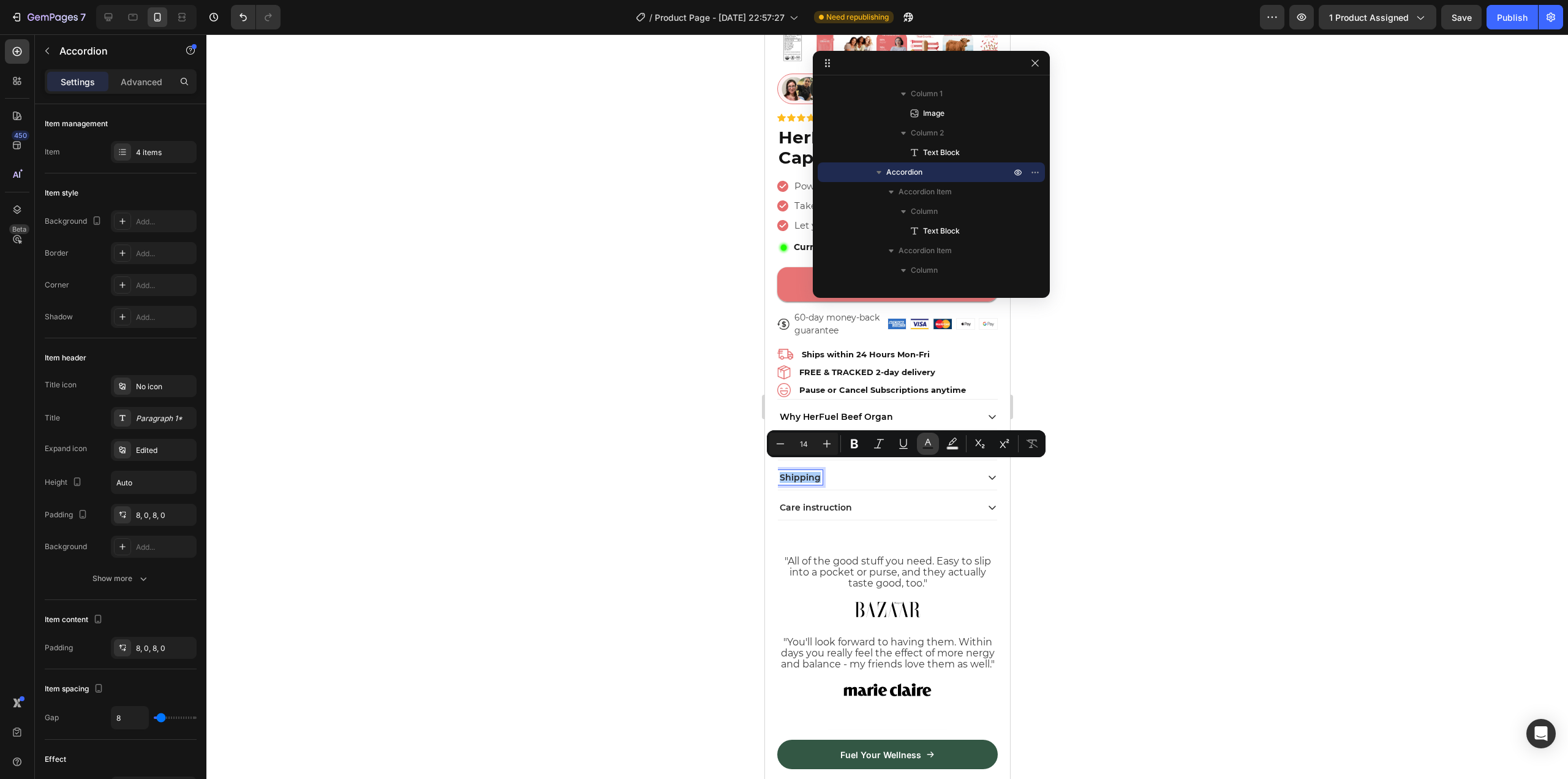
click at [929, 441] on icon "Editor contextual toolbar" at bounding box center [927, 442] width 6 height 7
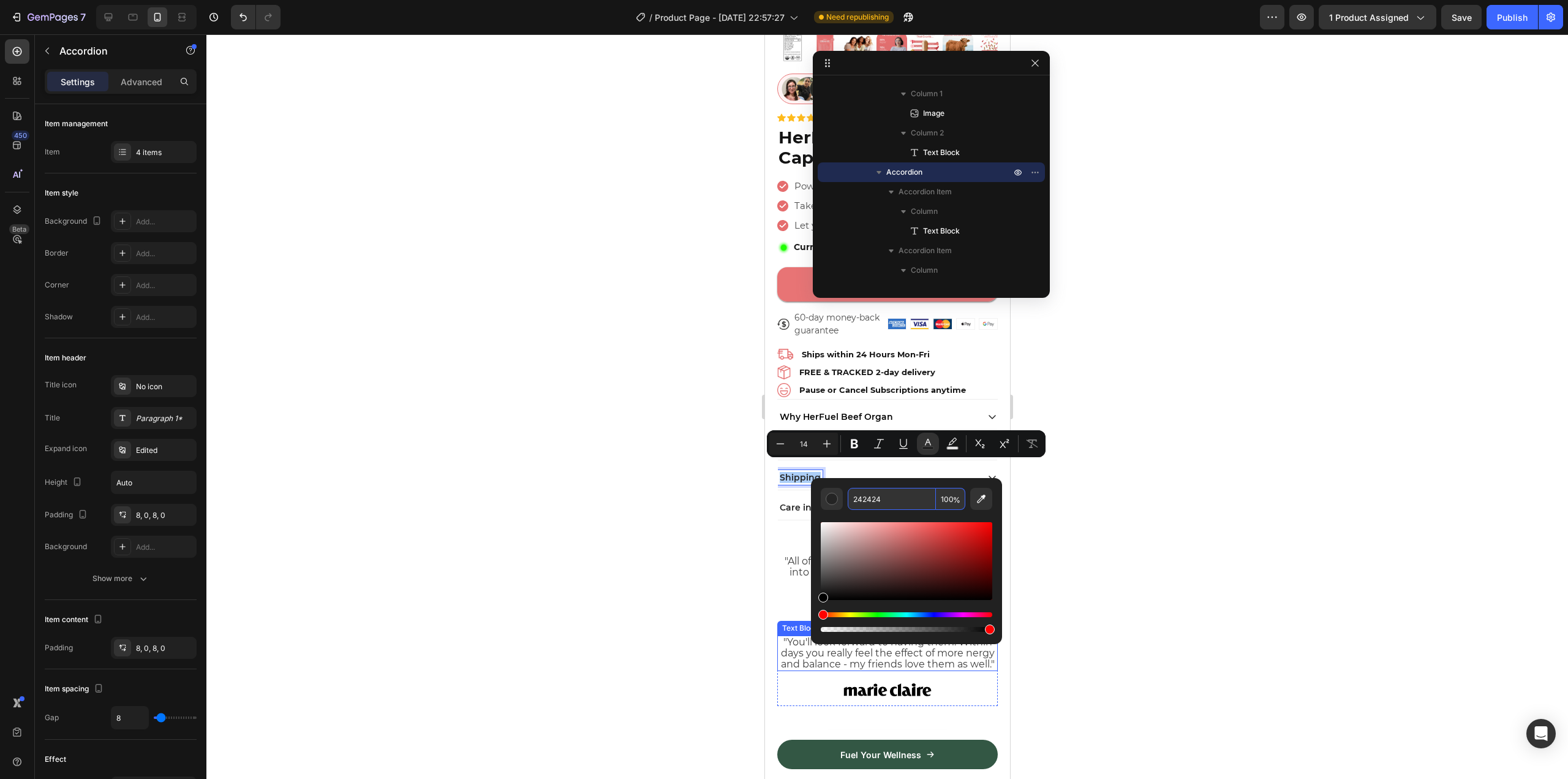
drag, startPoint x: 1624, startPoint y: 596, endPoint x: 793, endPoint y: 643, distance: 832.3
type input "000000"
click at [784, 502] on p "Care instruction" at bounding box center [815, 507] width 72 height 11
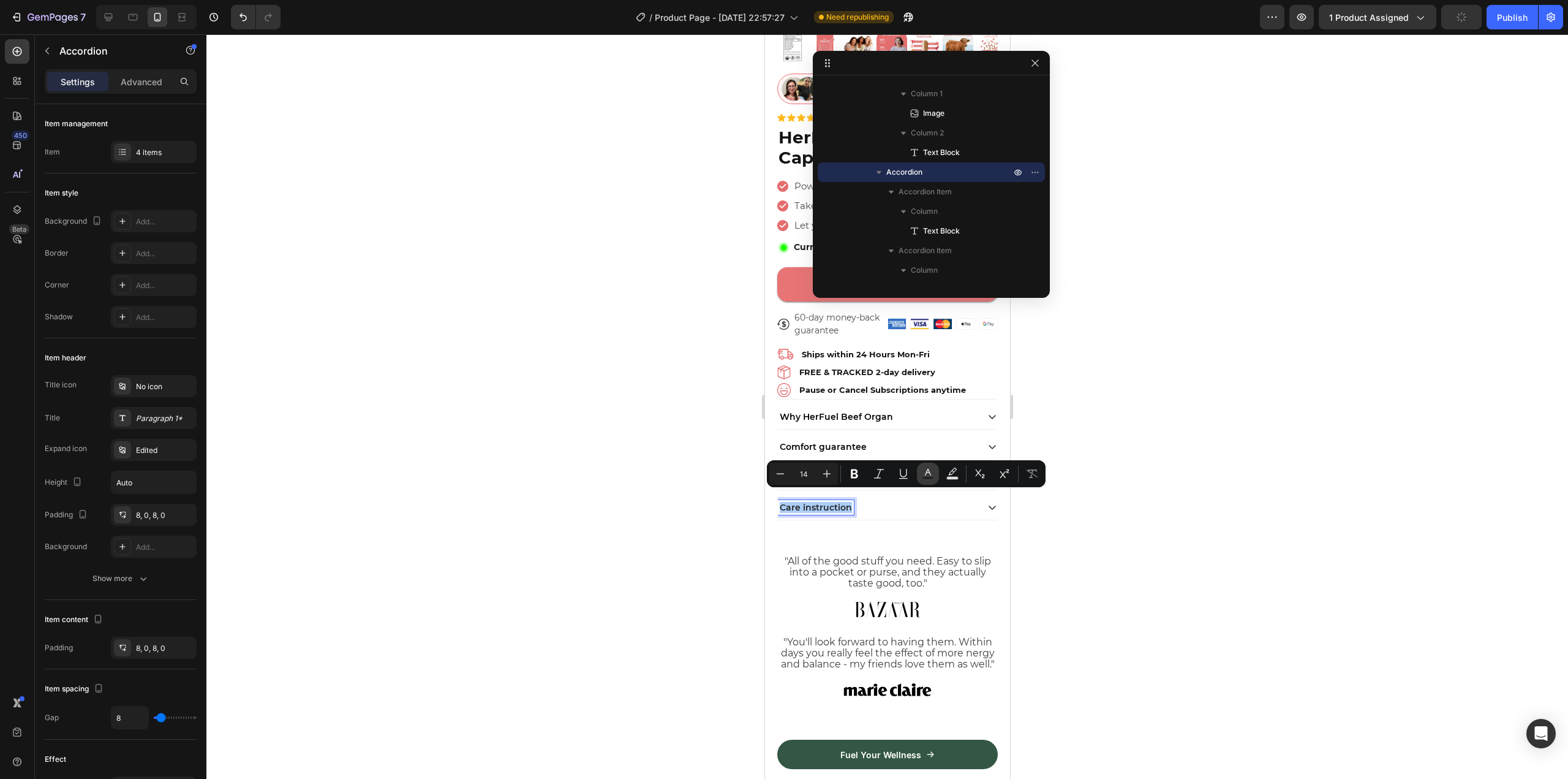
click at [931, 474] on icon "Editor contextual toolbar" at bounding box center [928, 474] width 12 height 12
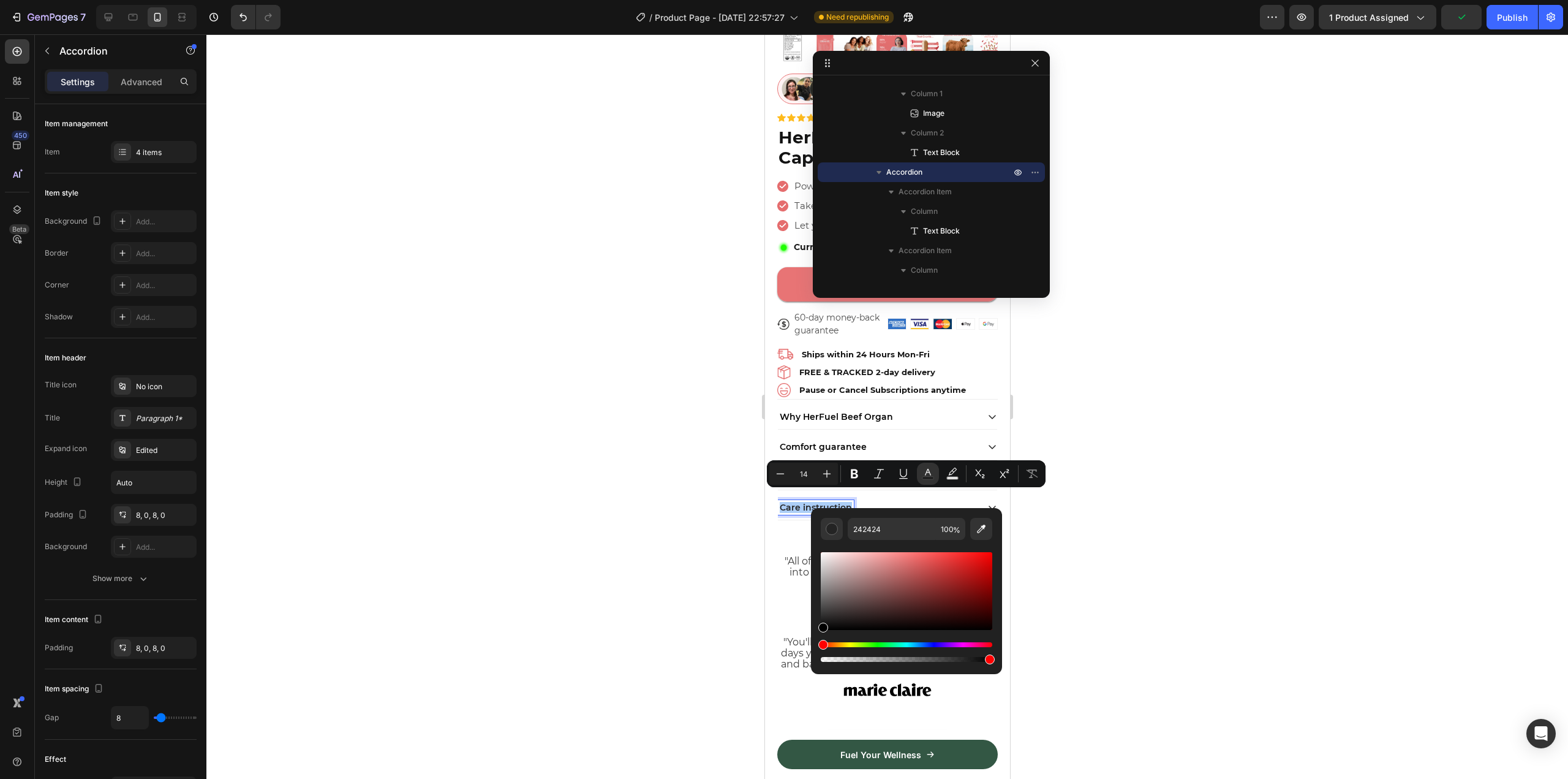
drag, startPoint x: 861, startPoint y: 604, endPoint x: 812, endPoint y: 651, distance: 67.9
click at [812, 651] on div "242424 100 %" at bounding box center [906, 586] width 191 height 156
type input "000000"
click at [780, 581] on div "Image" at bounding box center [793, 586] width 26 height 11
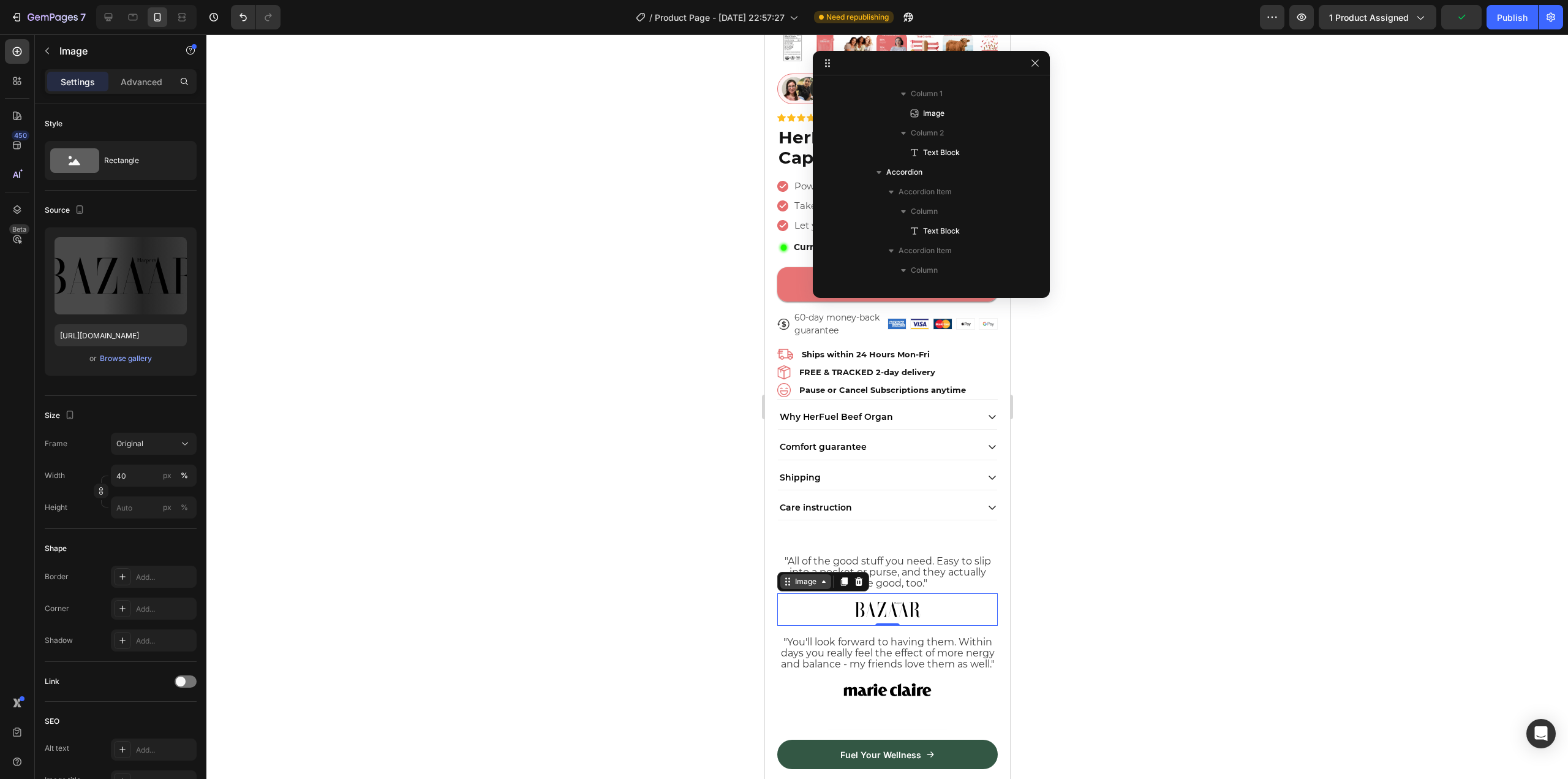
scroll to position [898, 0]
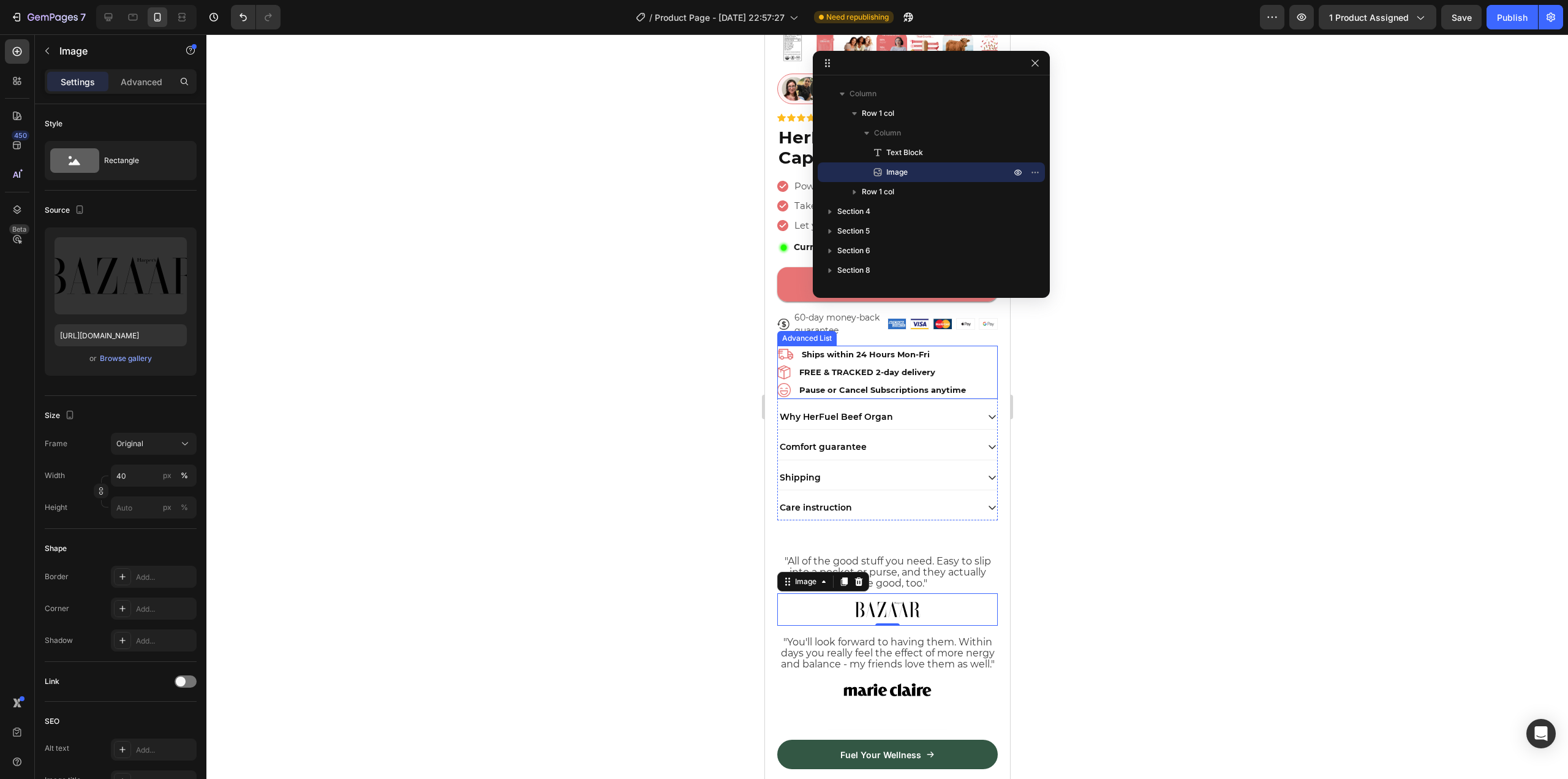
click at [974, 368] on div "Image Ships within 24 Hours Mon-Fri Text Block Image FREE & TRACKED 2-day deliv…" at bounding box center [886, 372] width 220 height 54
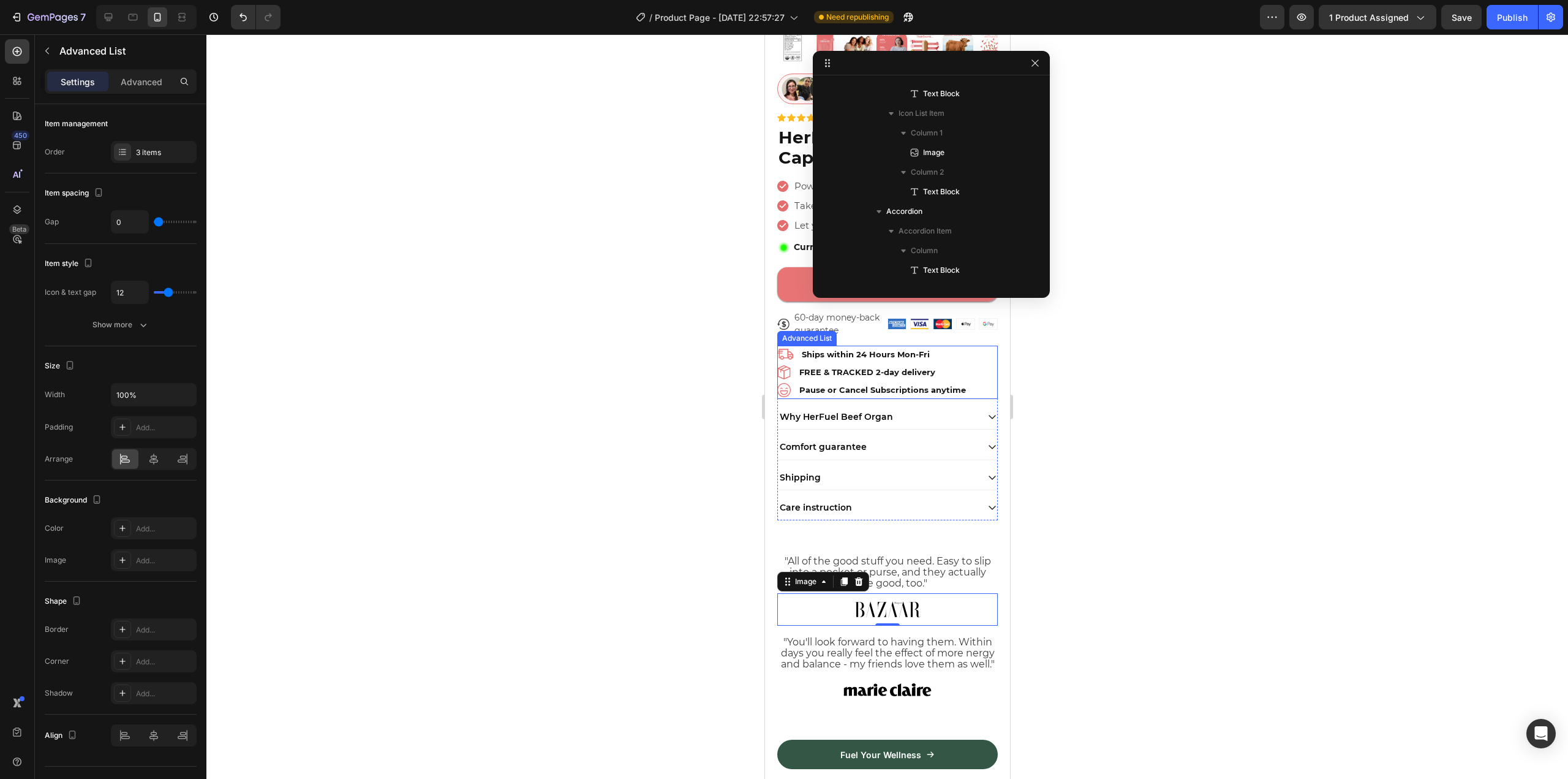
scroll to position [624, 0]
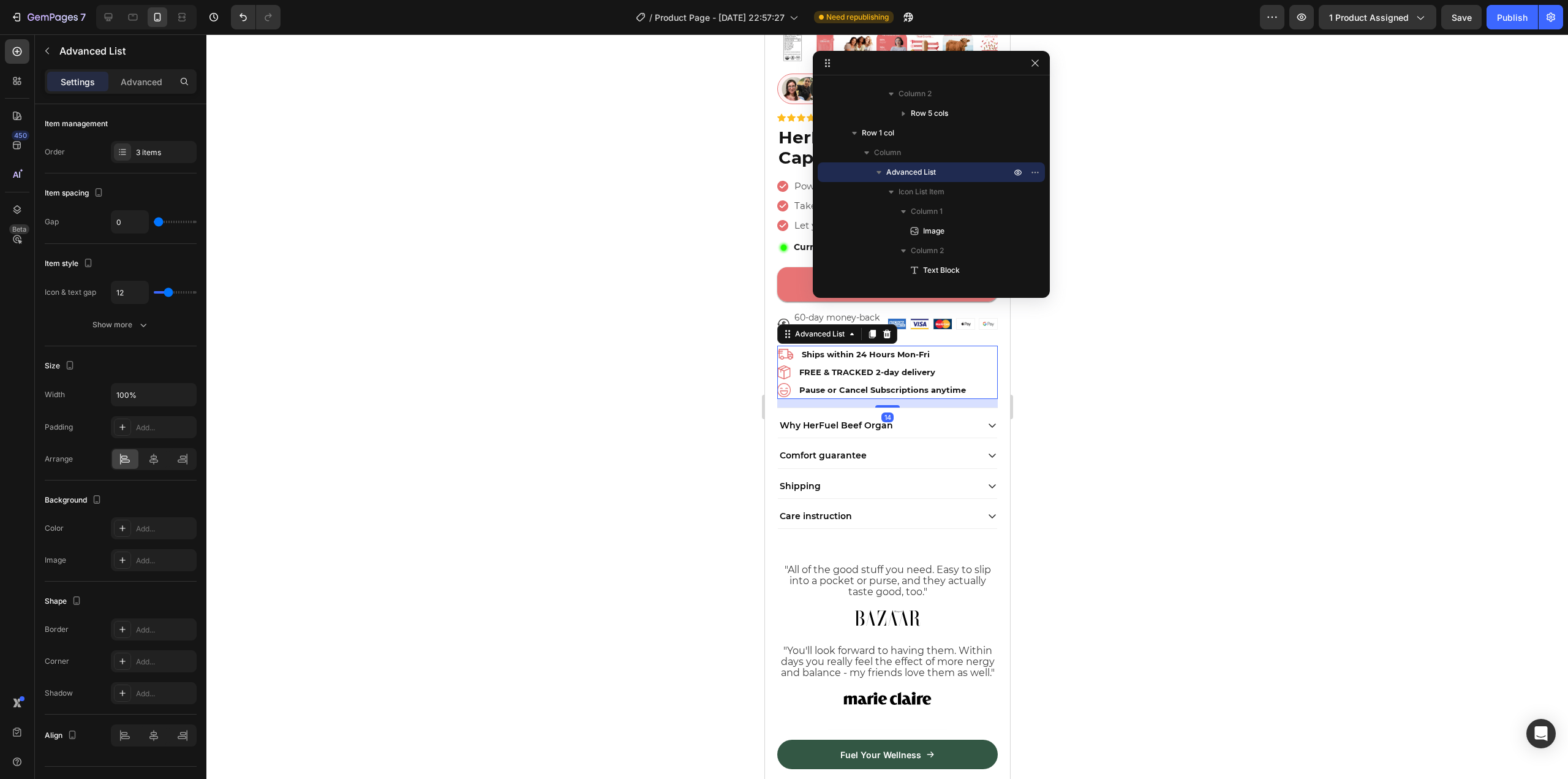
drag, startPoint x: 890, startPoint y: 387, endPoint x: 908, endPoint y: 396, distance: 20.1
click at [908, 399] on div "14" at bounding box center [886, 399] width 220 height 0
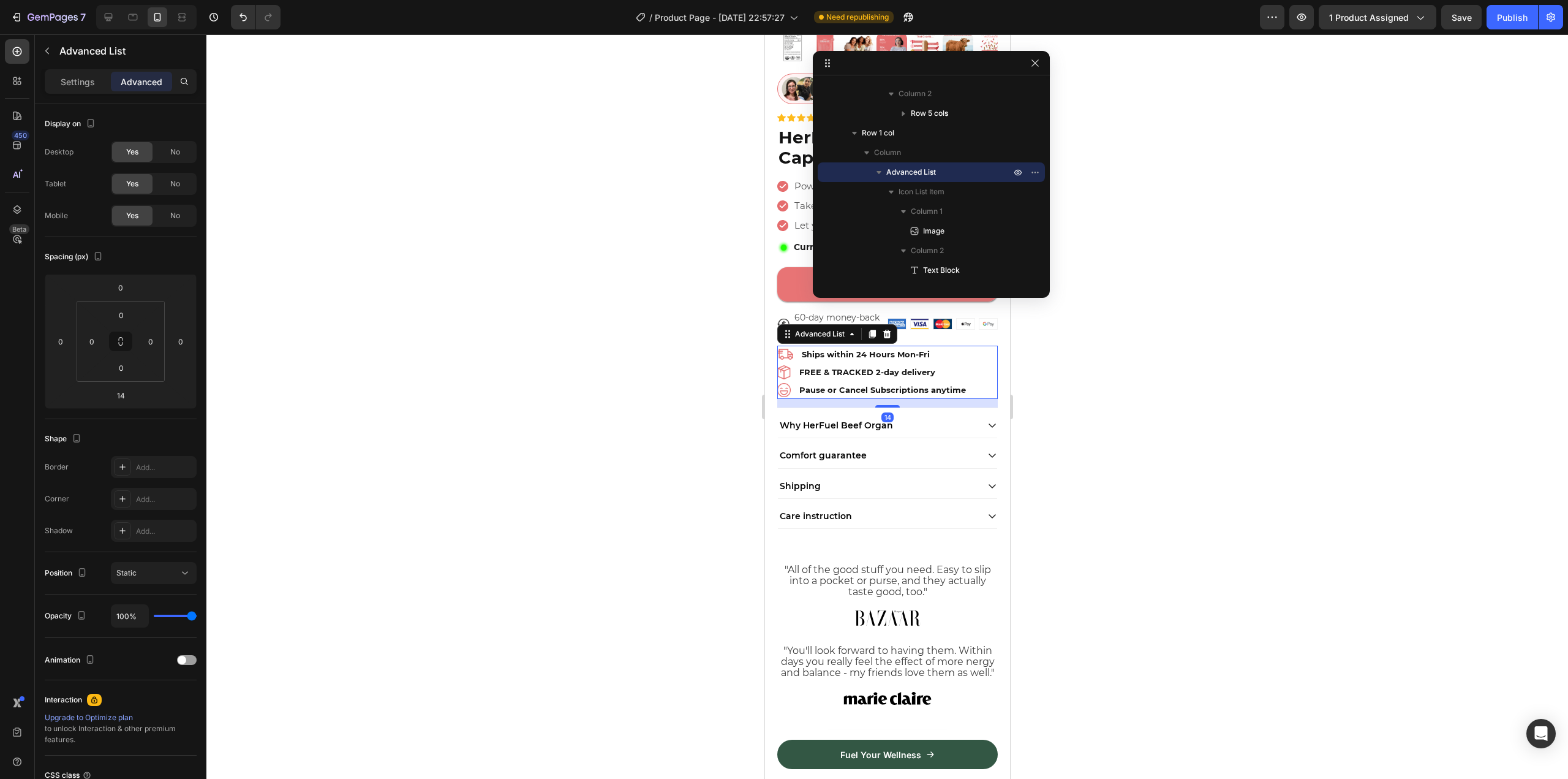
click at [1076, 399] on div at bounding box center [887, 407] width 1362 height 745
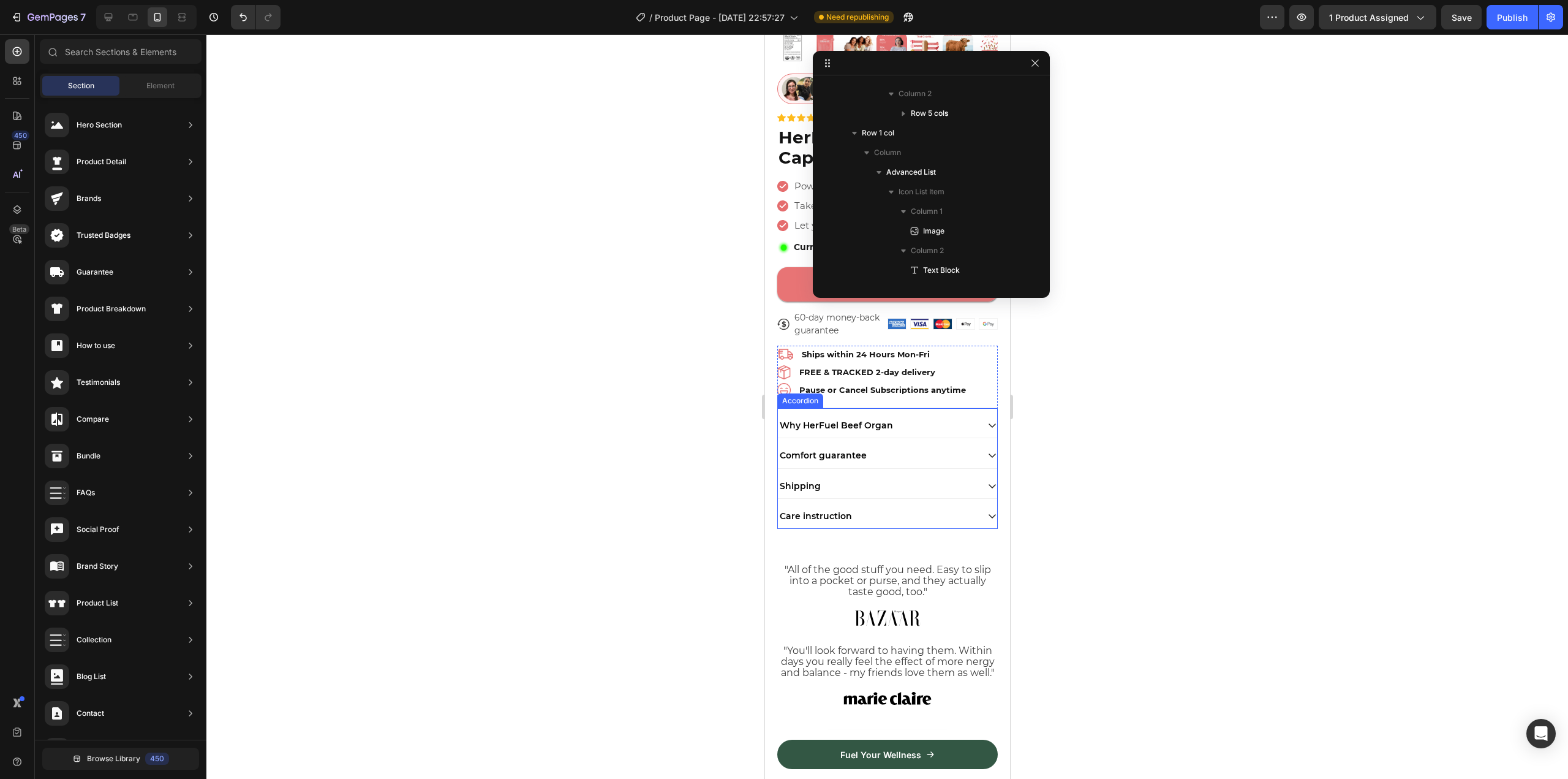
click at [952, 408] on div "Why HerFuel Beef Organ Comfort guarantee Shipping Care instruction Accordion" at bounding box center [886, 468] width 220 height 121
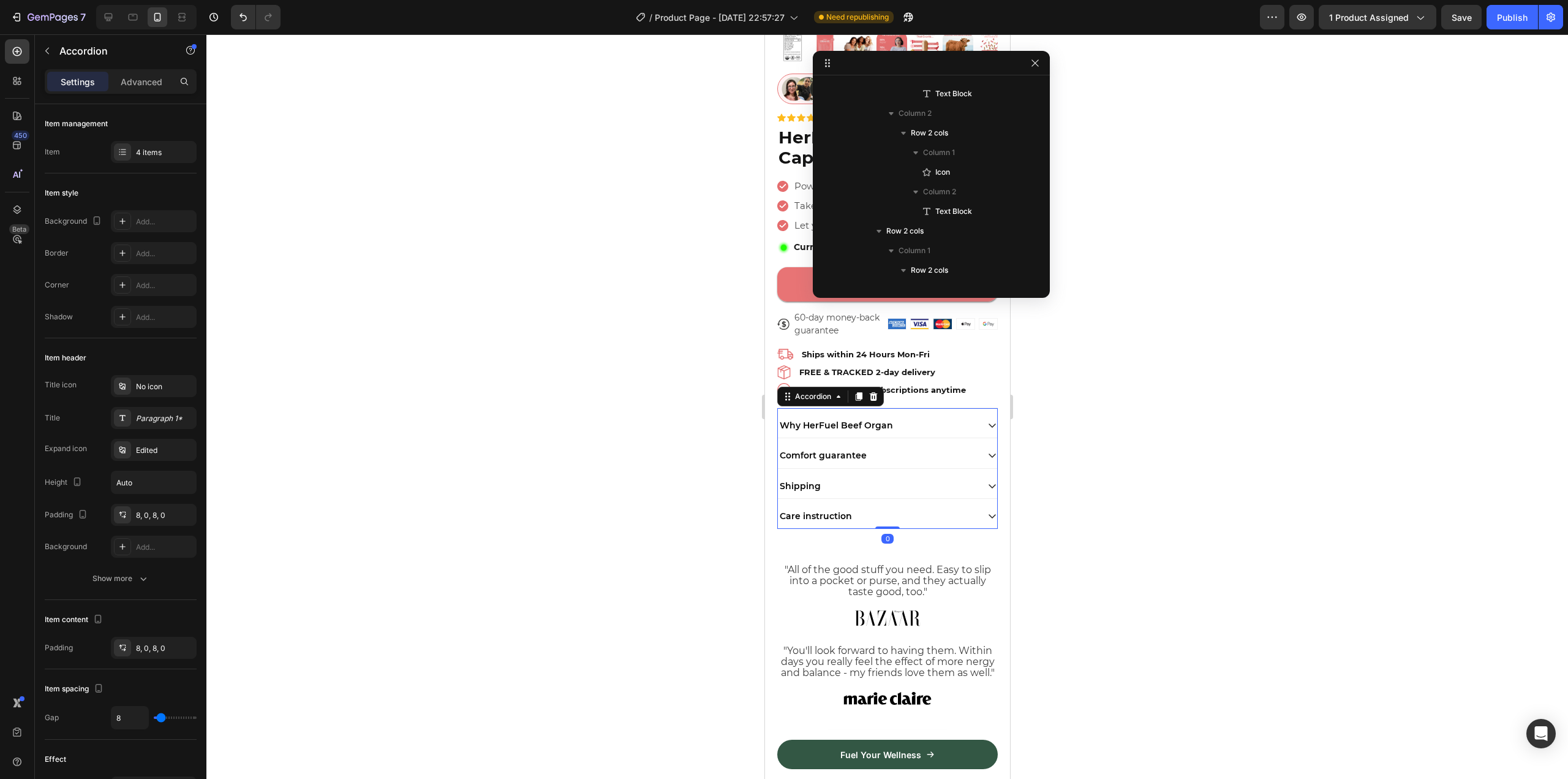
scroll to position [1702, 0]
click at [950, 421] on div "Why HerFuel Beef Organ" at bounding box center [877, 425] width 199 height 15
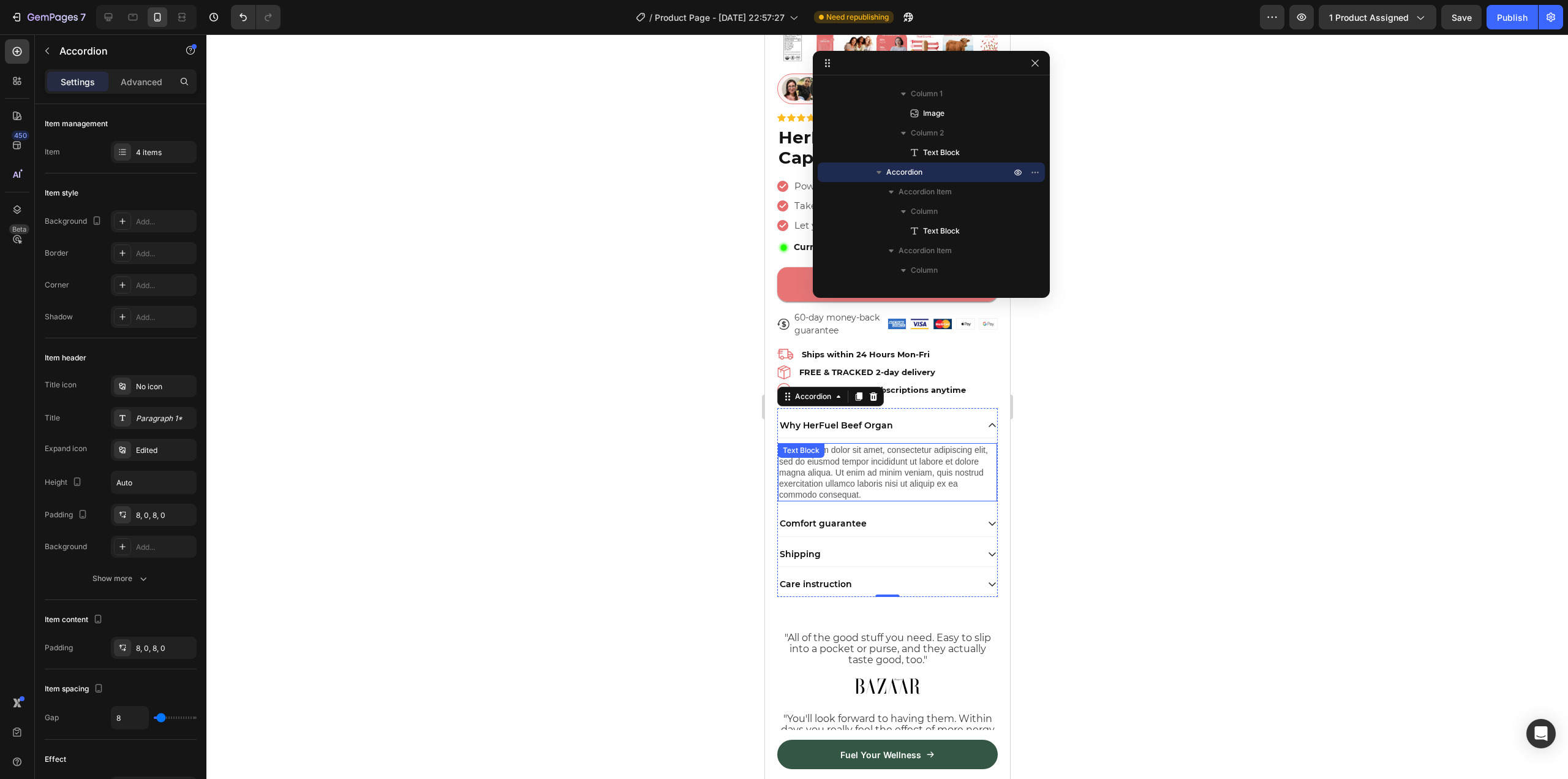
click at [855, 459] on div "Lorem ipsum dolor sit amet, consectetur adipiscing elit, sed do eiusmod tempor …" at bounding box center [886, 472] width 220 height 58
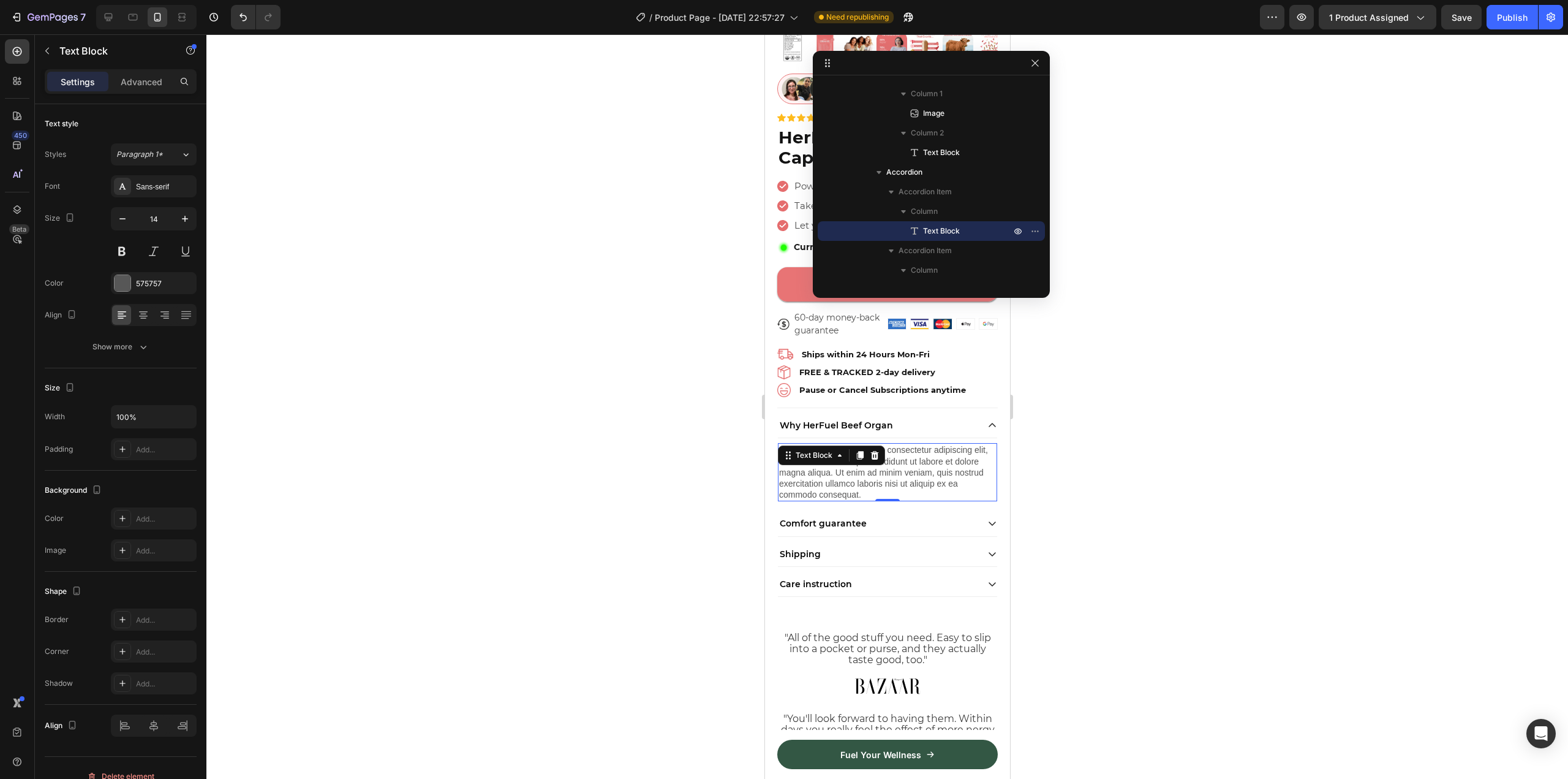
click at [855, 459] on div "Lorem ipsum dolor sit amet, consectetur adipiscing elit, sed do eiusmod tempor …" at bounding box center [886, 472] width 220 height 58
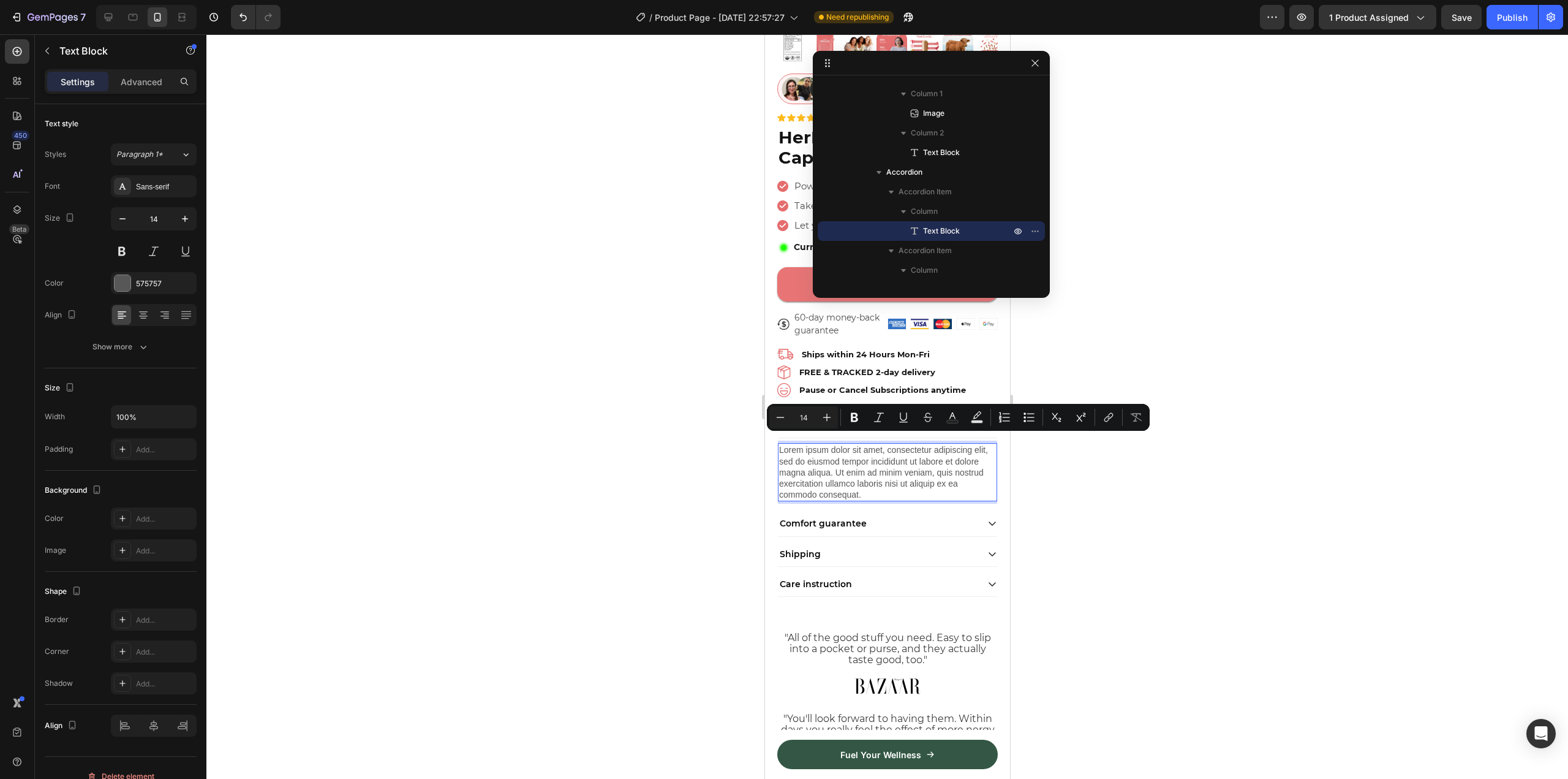
type input "16"
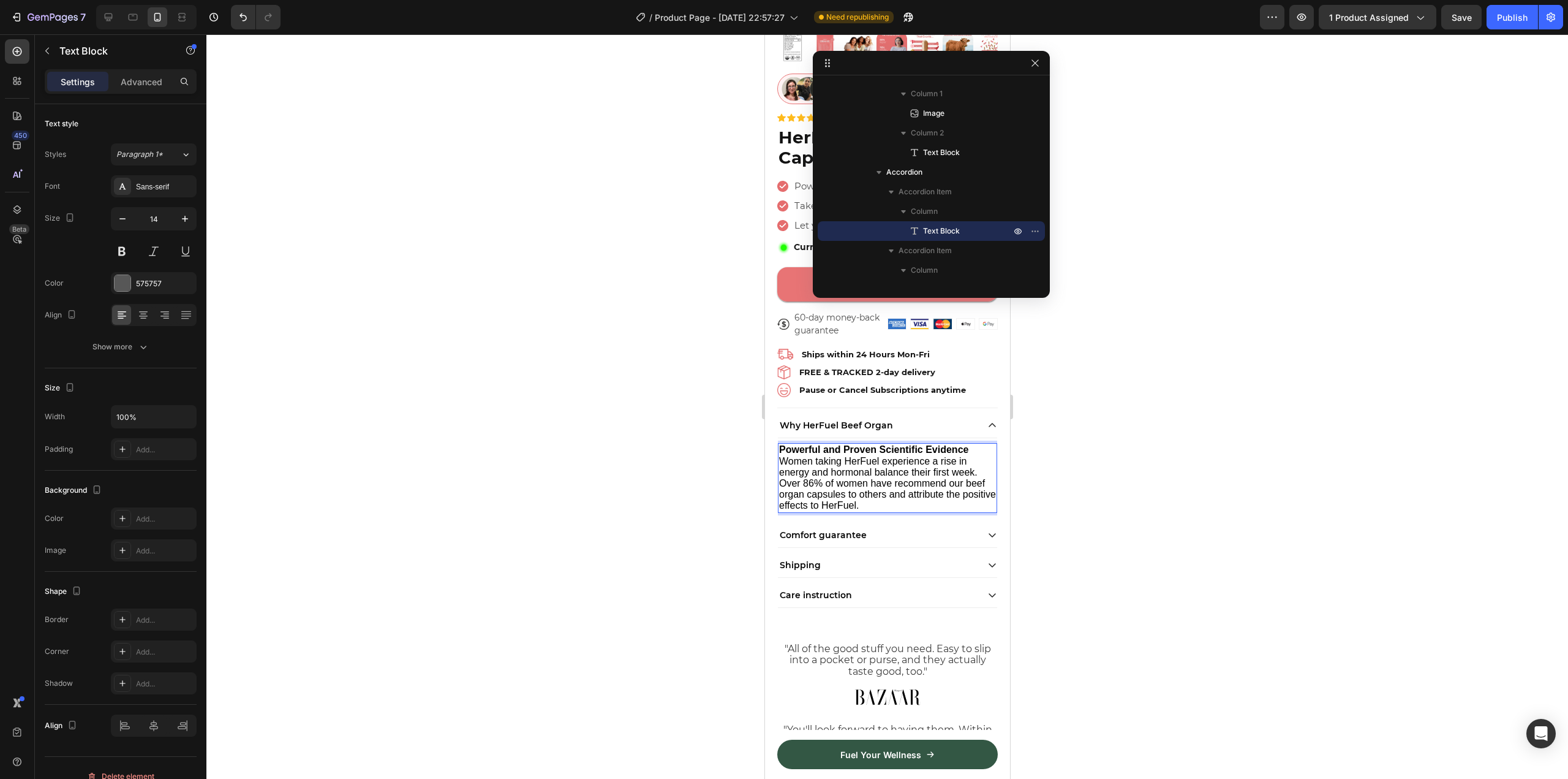
click at [861, 469] on span "Women taking HerFuel experience a rise in energy and hormonal balance their fir…" at bounding box center [887, 483] width 217 height 55
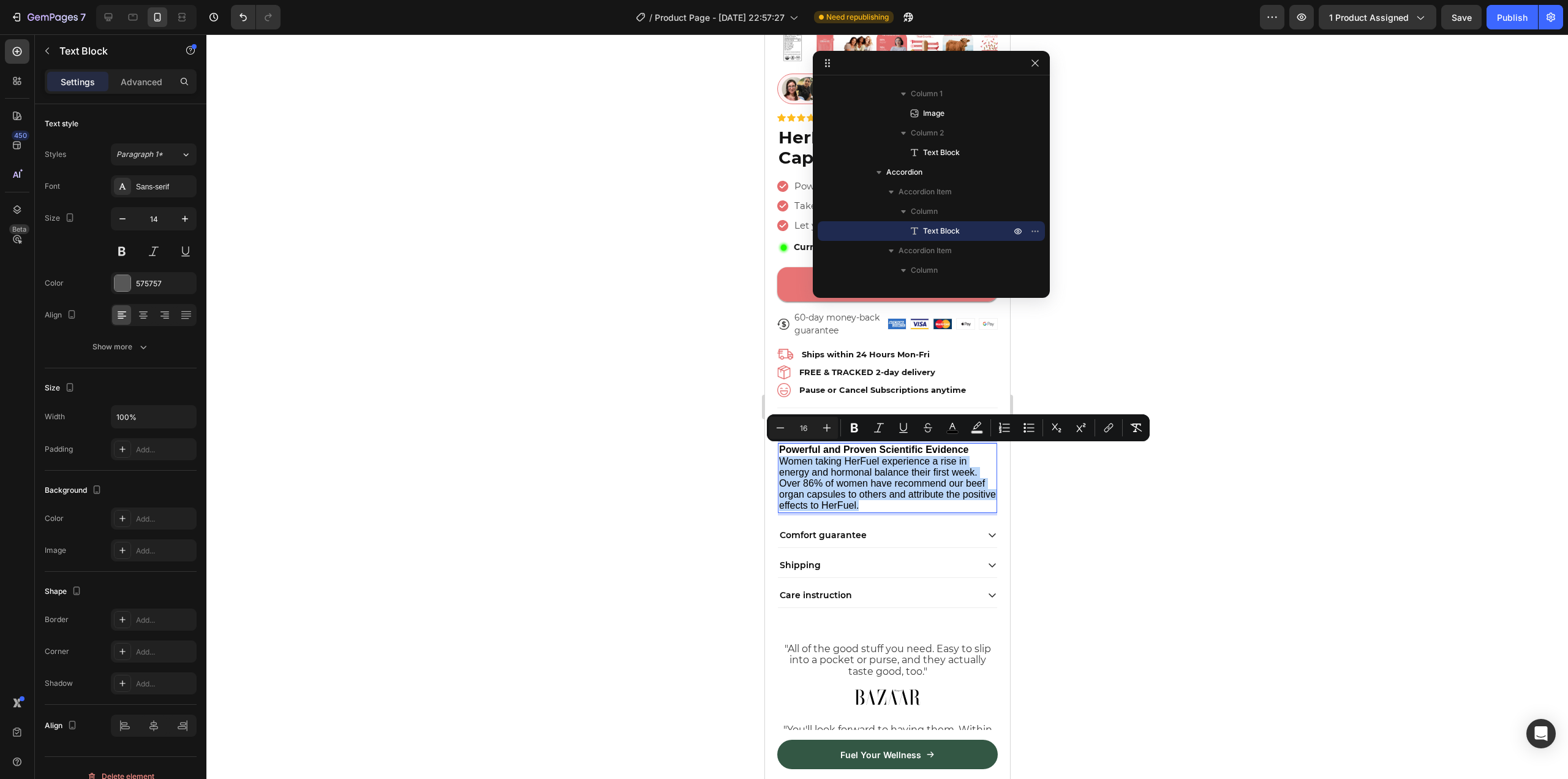
click at [937, 479] on p "Women taking HerFuel experience a rise in energy and hormonal balance their fir…" at bounding box center [887, 483] width 217 height 56
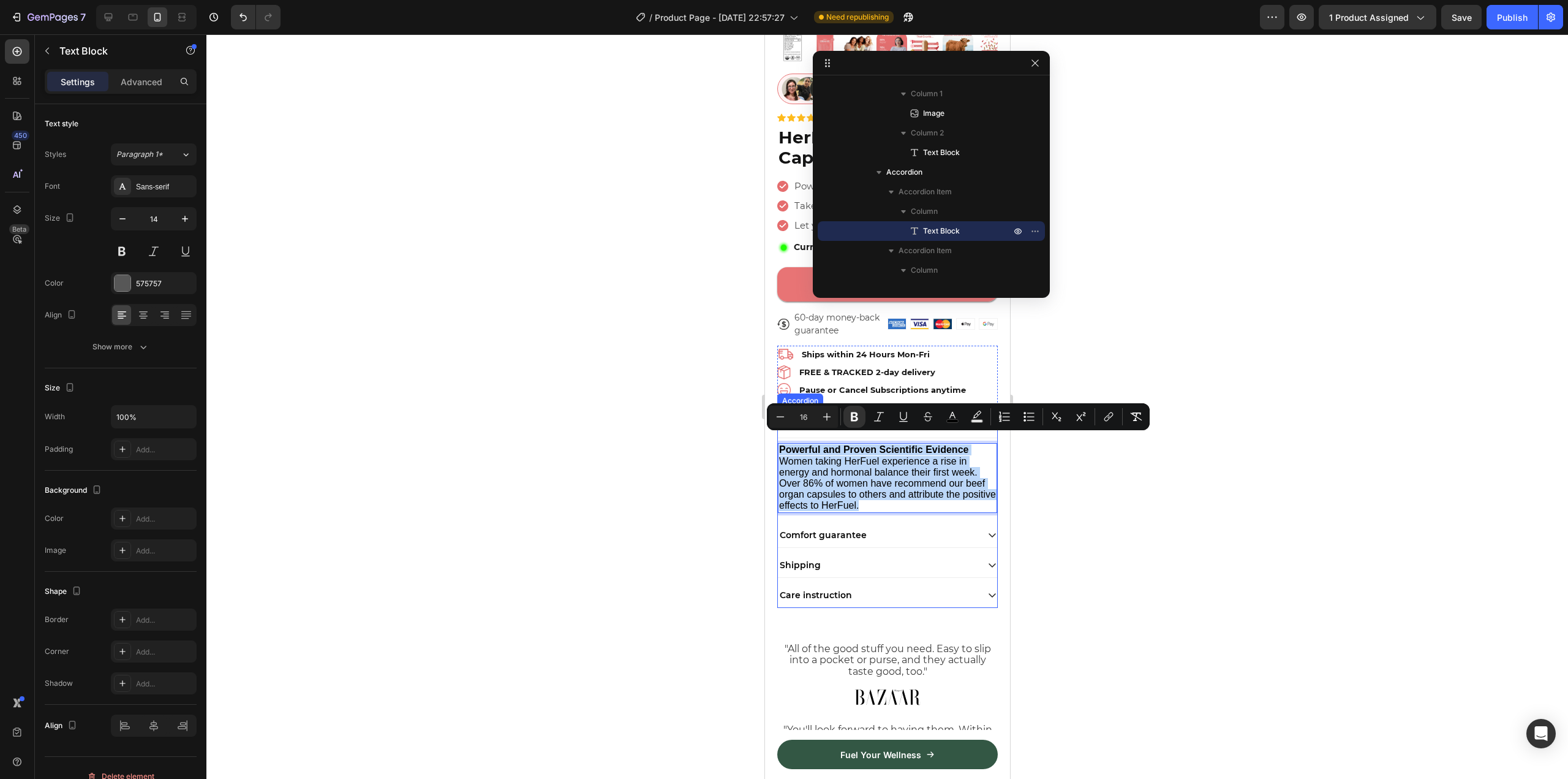
drag, startPoint x: 933, startPoint y: 496, endPoint x: 777, endPoint y: 424, distance: 171.8
click at [777, 424] on div "Why HerFuel Beef Organ Powerful and Proven Scientific Evidence Women taking Her…" at bounding box center [886, 465] width 220 height 104
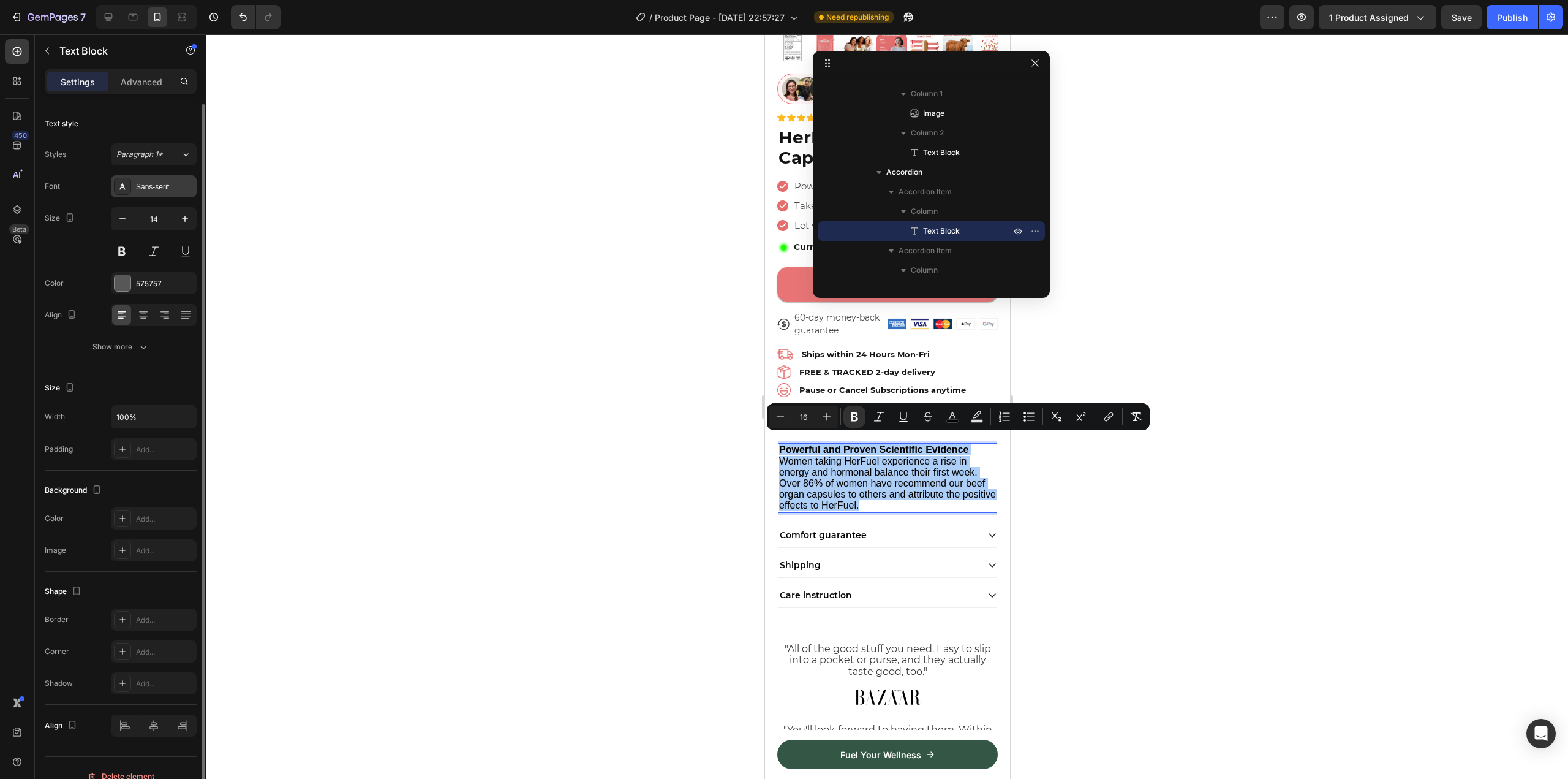
click at [147, 185] on div "Sans-serif" at bounding box center [164, 187] width 57 height 11
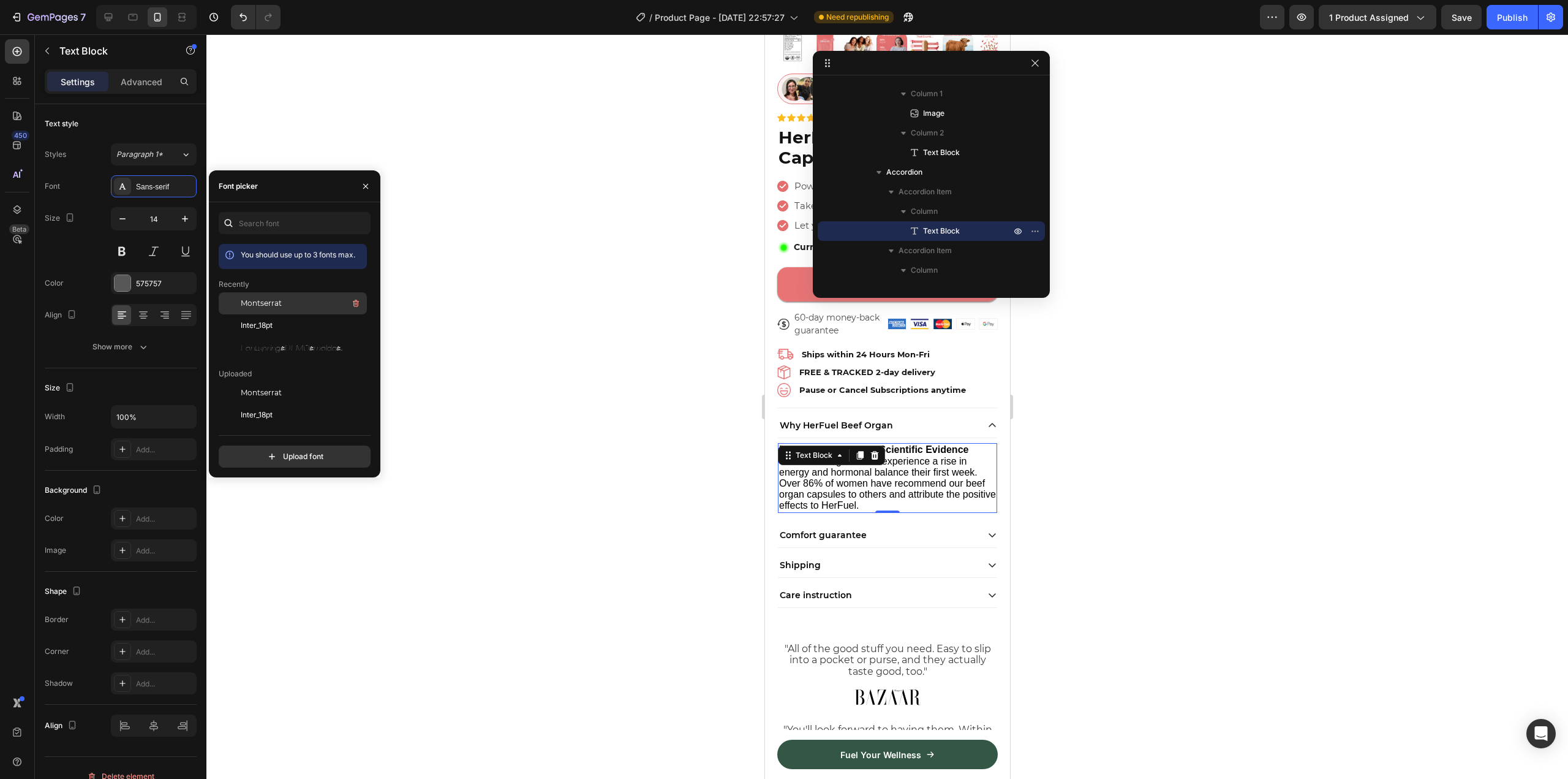
click at [272, 303] on span "Montserrat" at bounding box center [261, 303] width 41 height 11
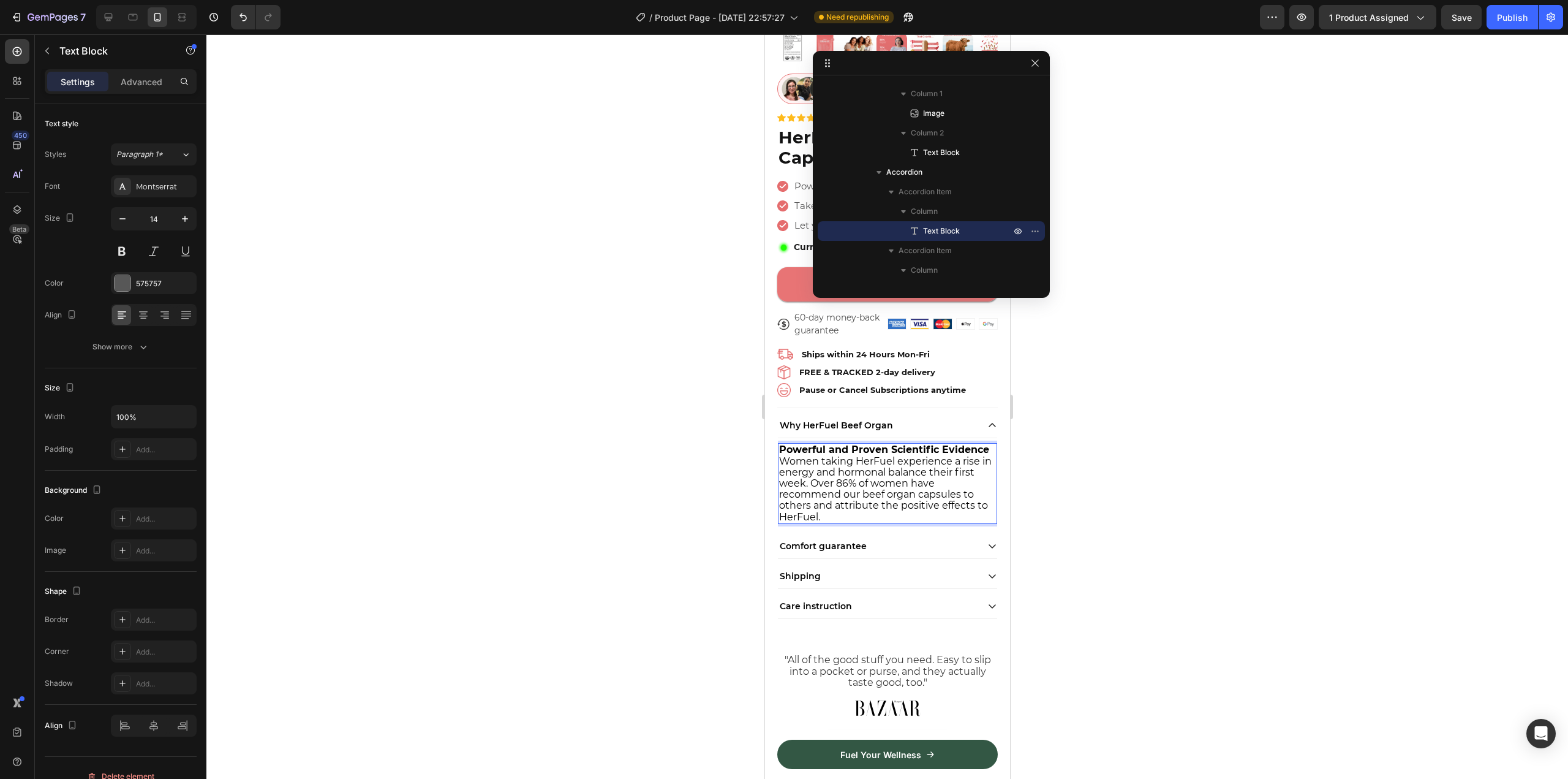
click at [847, 523] on div "Powerful and Proven Scientific Evidence Women taking HerFuel experience a rise …" at bounding box center [886, 483] width 220 height 80
click at [834, 446] on p "Powerful and Proven Scientific Evidence" at bounding box center [887, 449] width 217 height 11
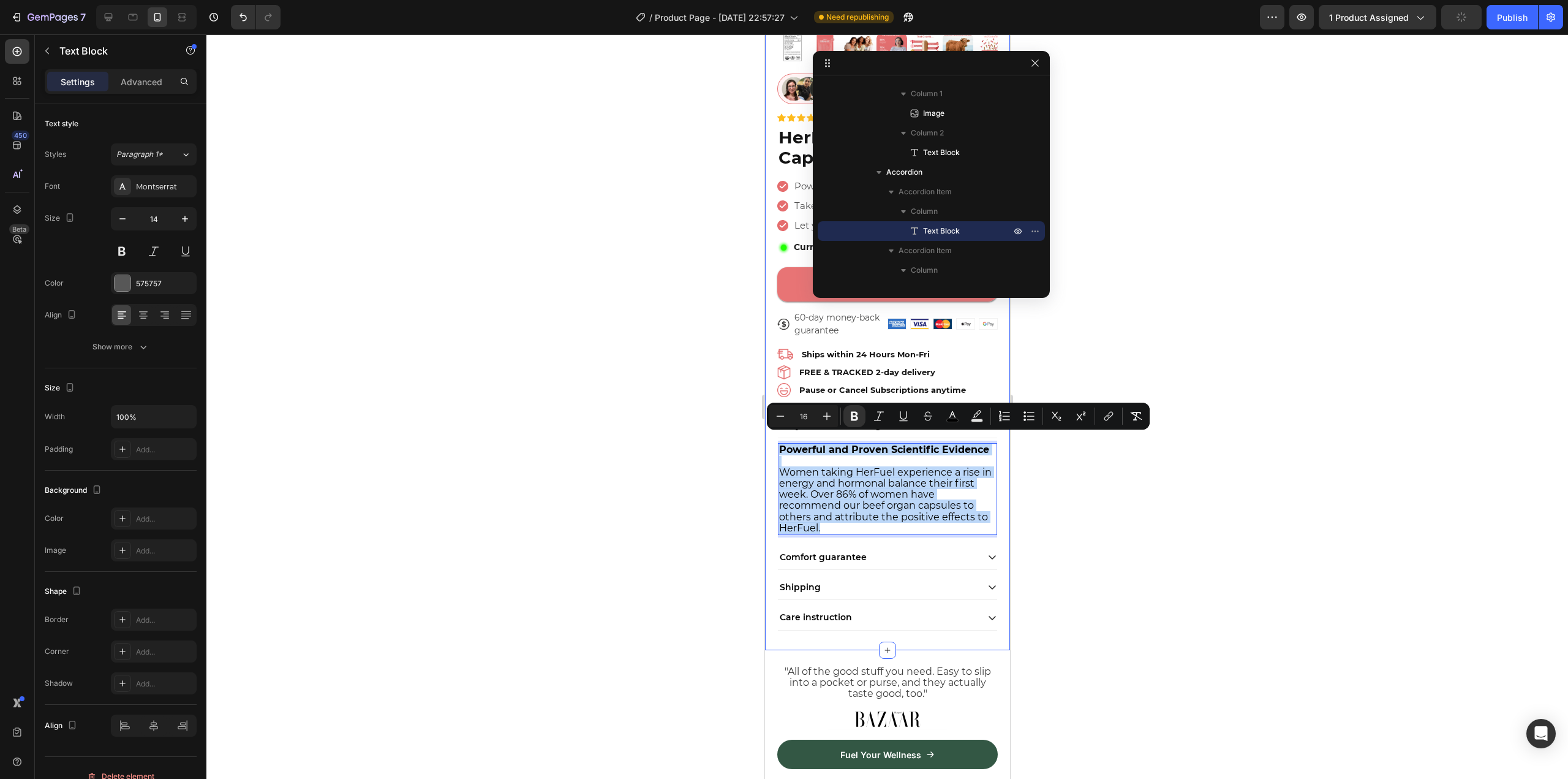
drag, startPoint x: 832, startPoint y: 532, endPoint x: 775, endPoint y: 436, distance: 111.6
click at [775, 436] on div "Product Images Image 4.8/5 based on 20k+ Real Customers Text Block Icon Rating …" at bounding box center [887, 222] width 245 height 855
click at [780, 414] on icon "Editor contextual toolbar" at bounding box center [780, 416] width 12 height 12
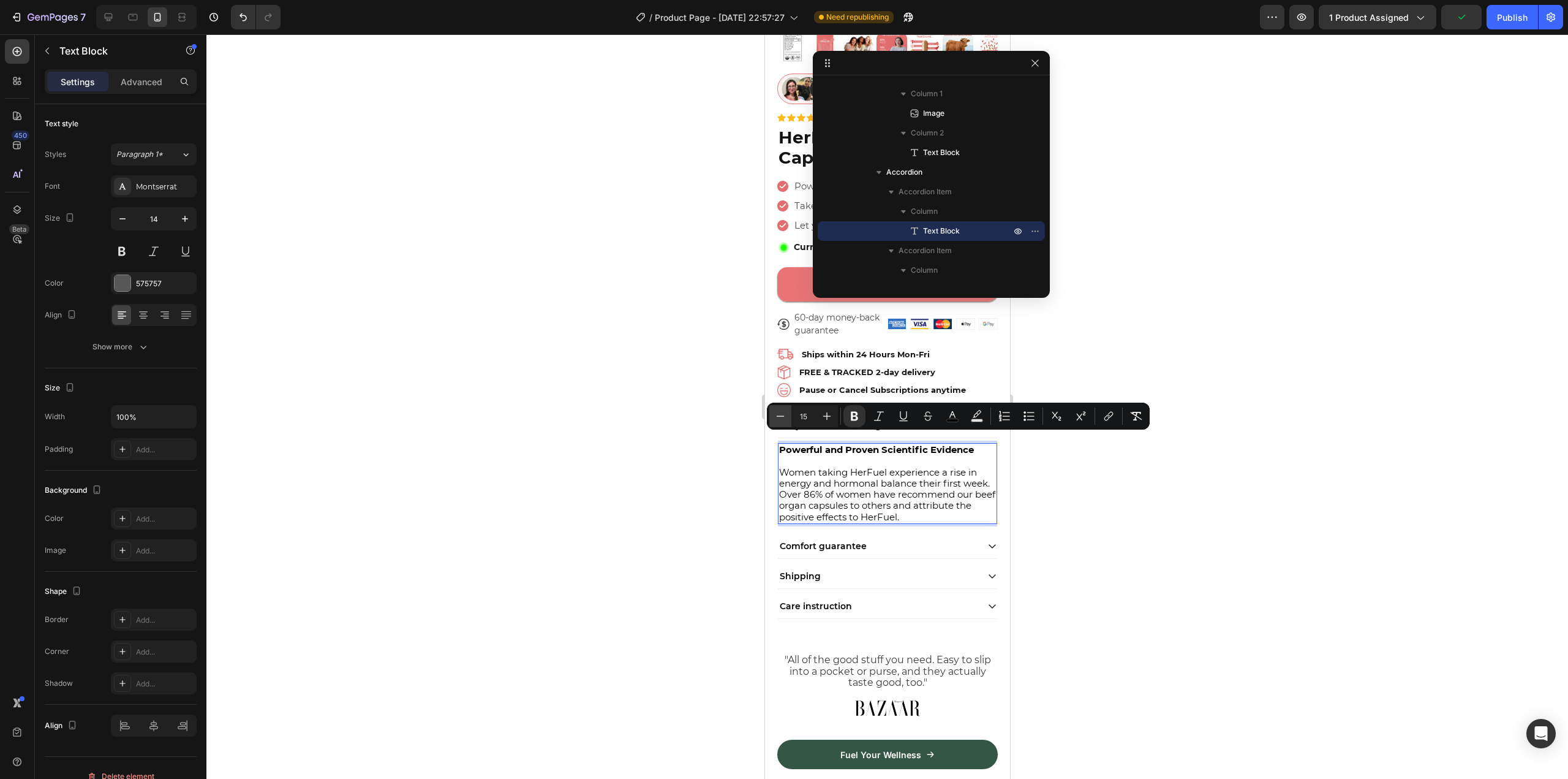
click at [780, 414] on icon "Editor contextual toolbar" at bounding box center [780, 416] width 12 height 12
type input "14"
click at [922, 552] on div "Why HerFuel Beef Organ Powerful and Proven Scientific Evidence Women taking Her…" at bounding box center [886, 515] width 220 height 206
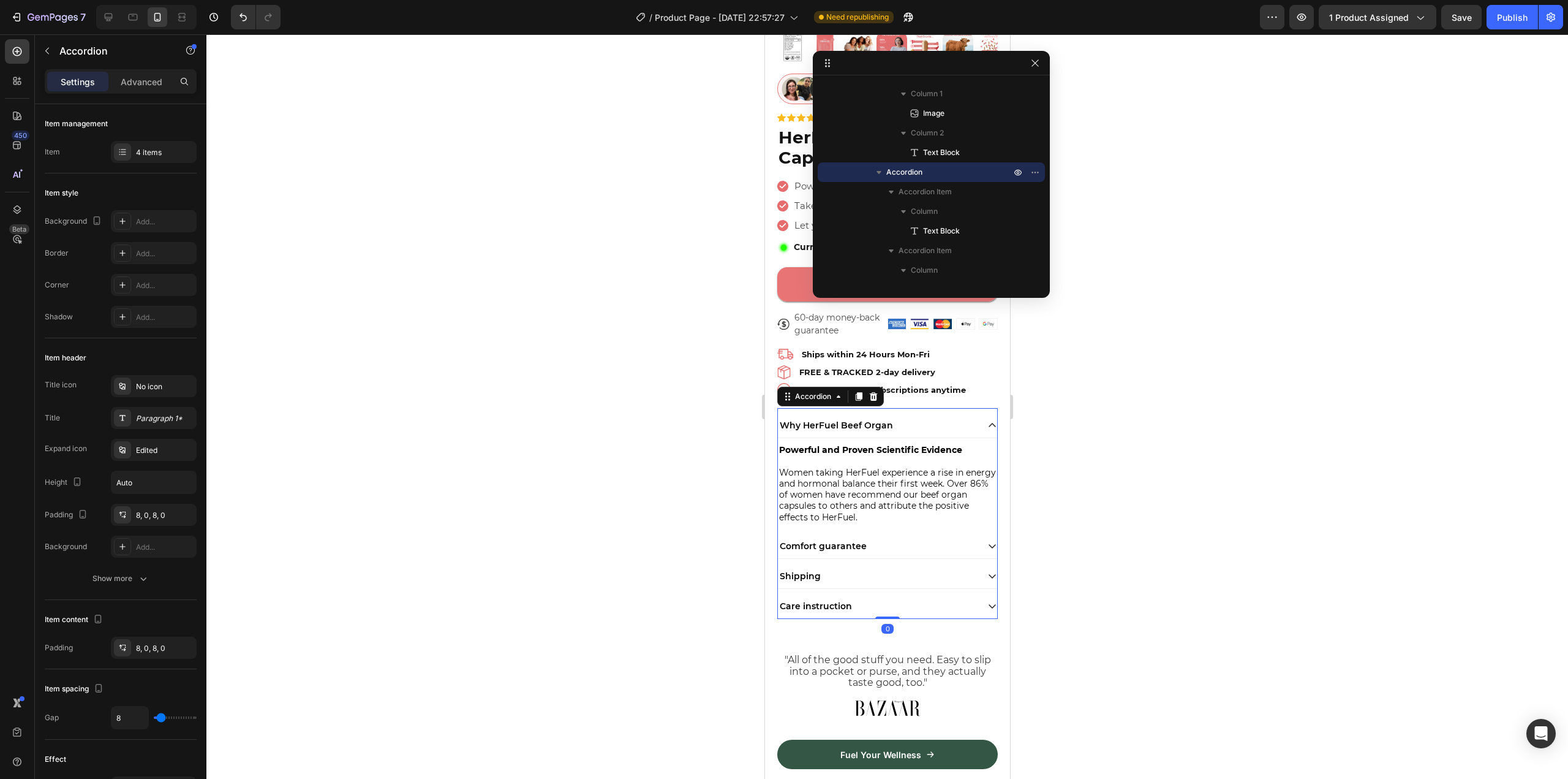
click at [1159, 500] on div at bounding box center [887, 407] width 1362 height 745
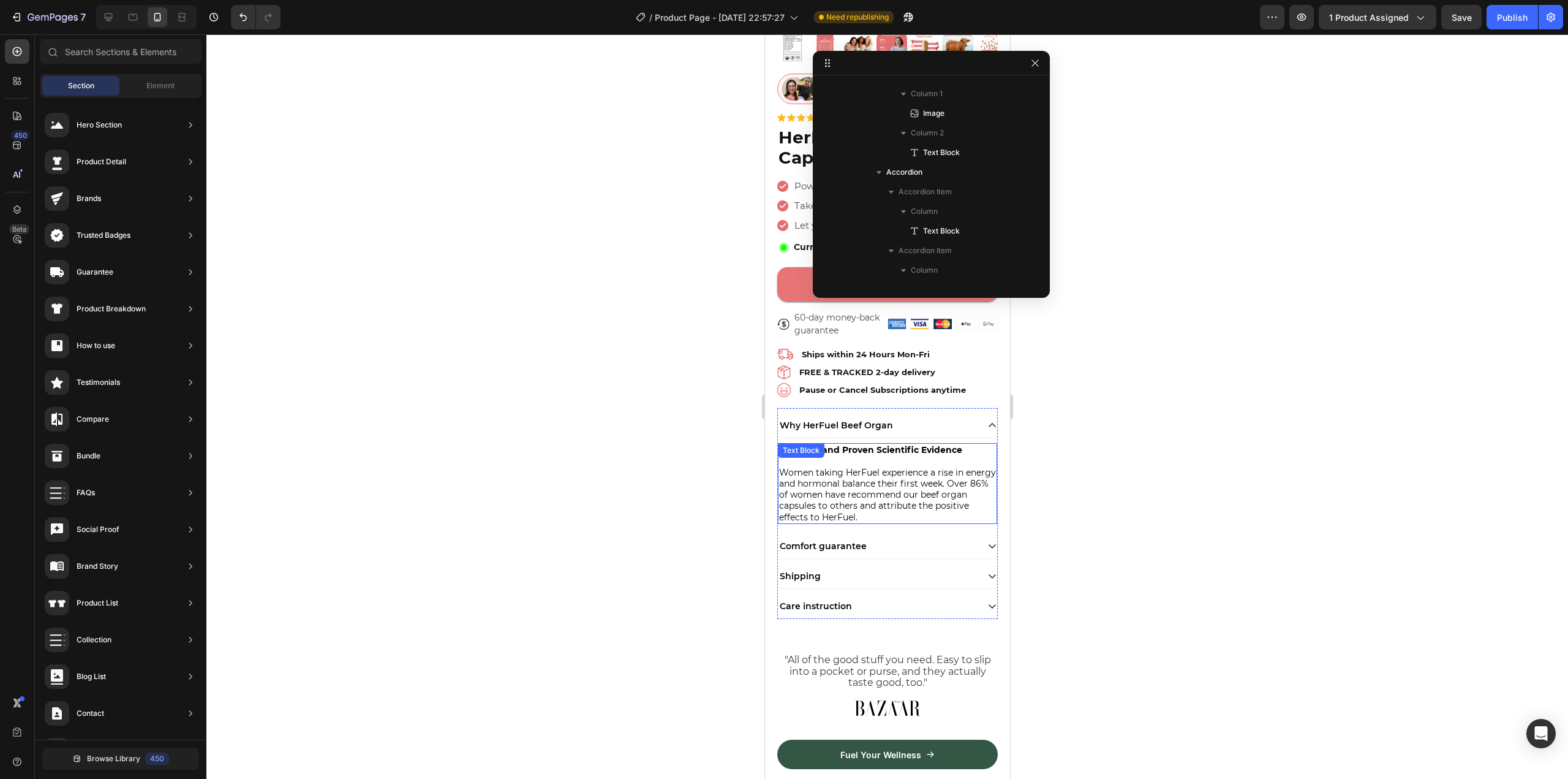
click at [889, 504] on span "Women taking HerFuel experience a rise in energy and hormonal balance their fir…" at bounding box center [887, 494] width 217 height 56
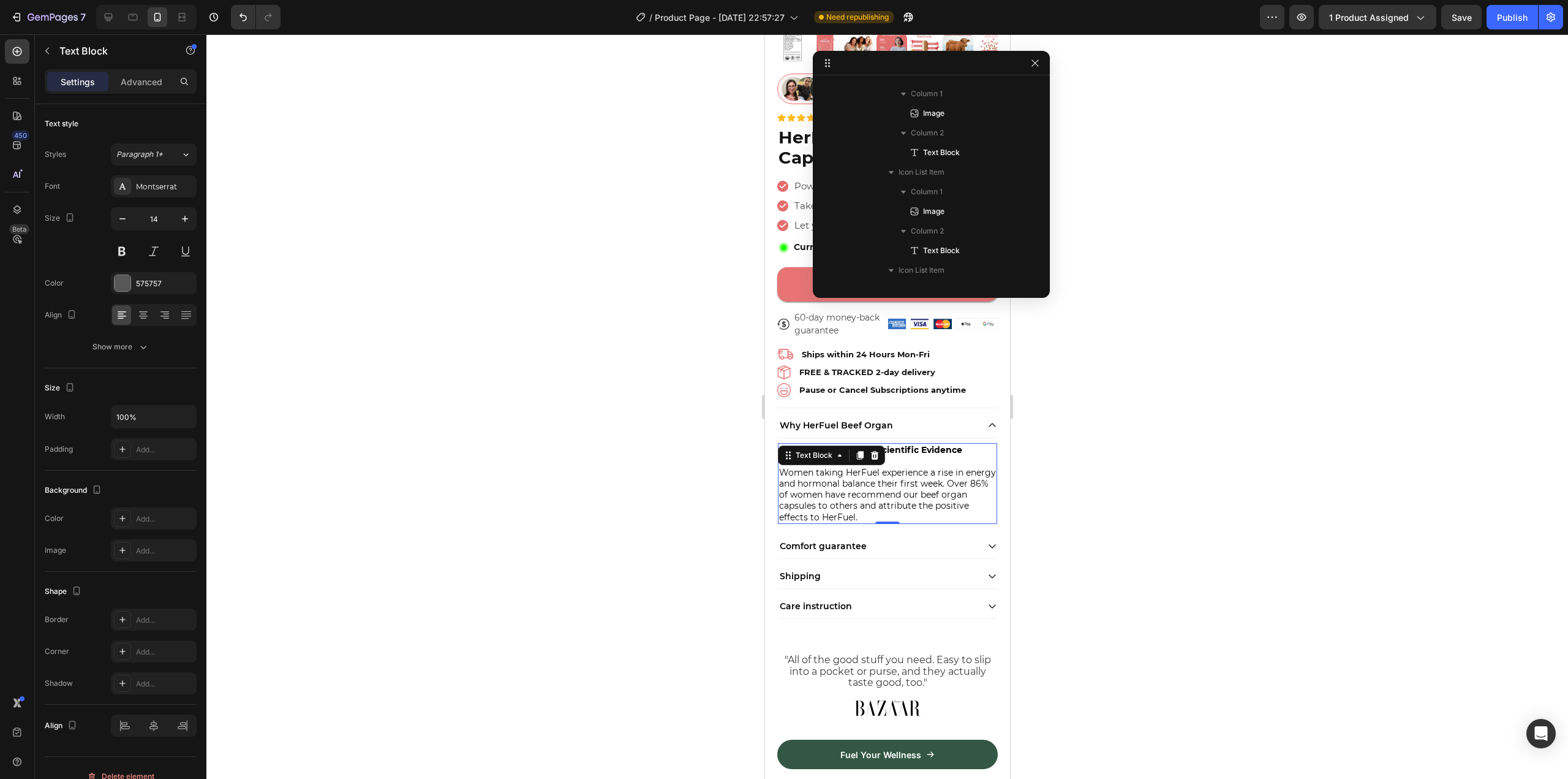
scroll to position [1957, 0]
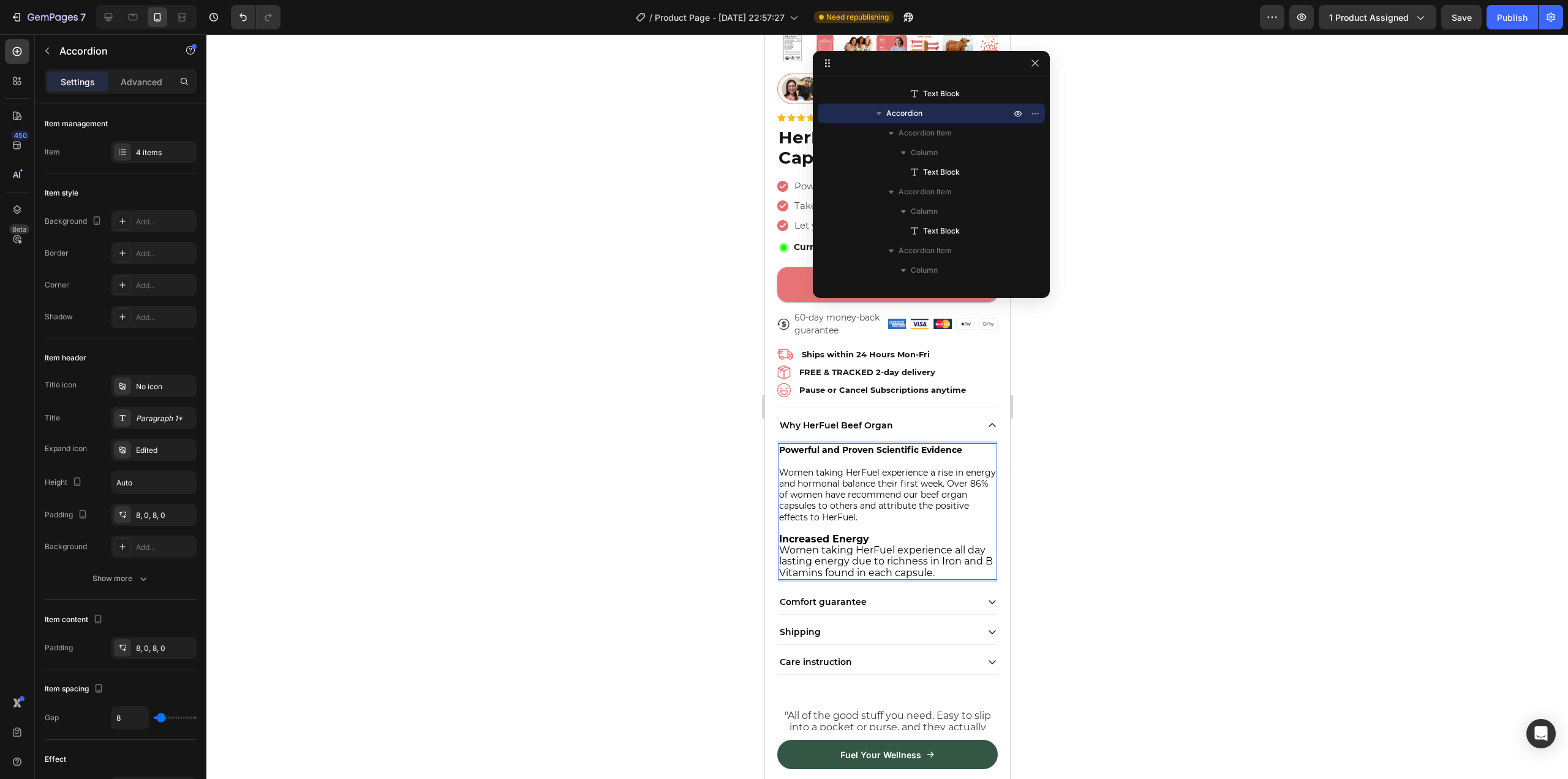
click at [776, 533] on div "Why HerFuel Beef Organ Powerful and Proven Scientific Evidence Women taking Her…" at bounding box center [886, 543] width 220 height 261
click at [780, 533] on strong "Increased Energy" at bounding box center [824, 538] width 90 height 11
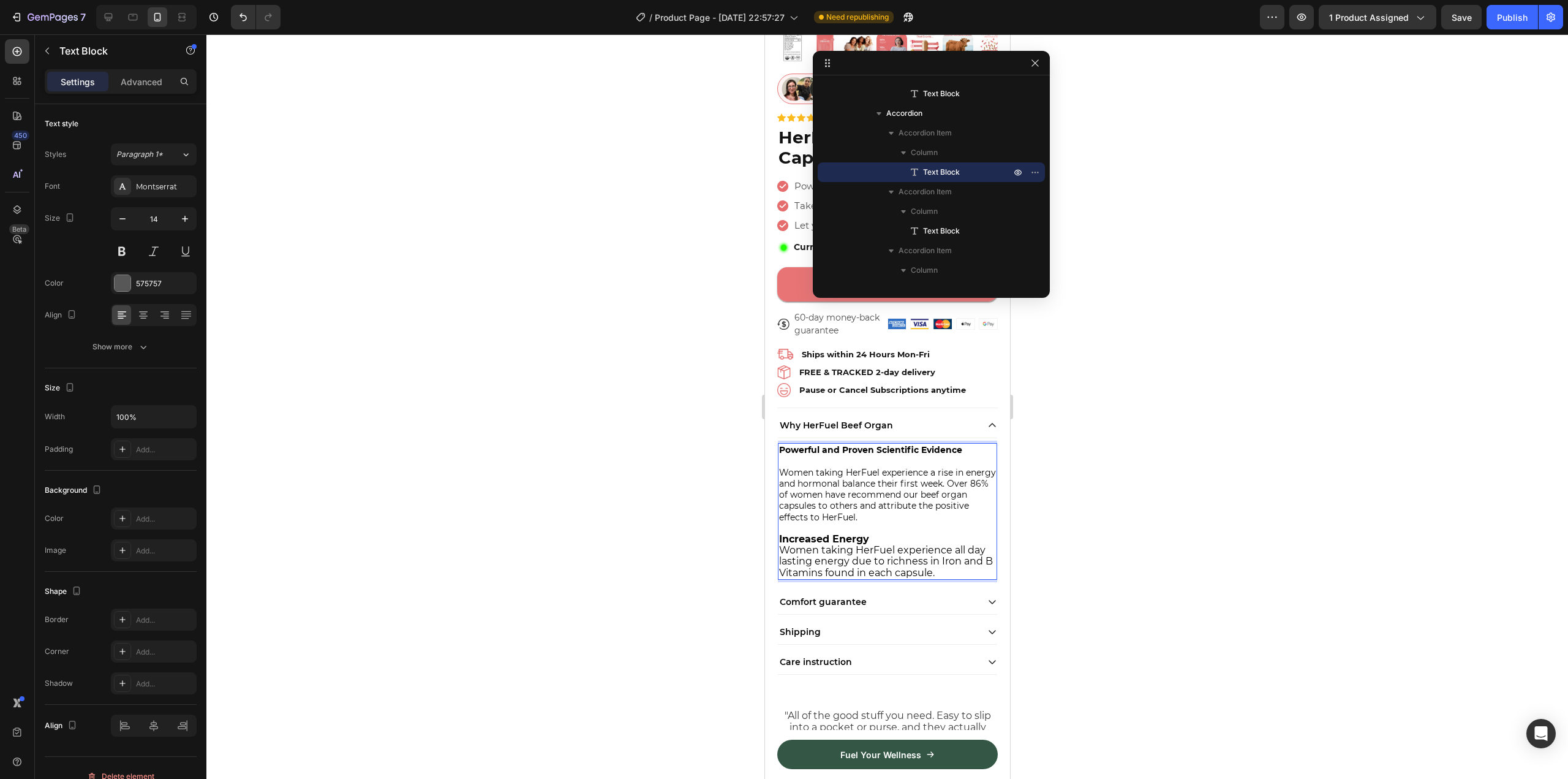
click at [781, 533] on strong "Increased Energy" at bounding box center [824, 538] width 90 height 11
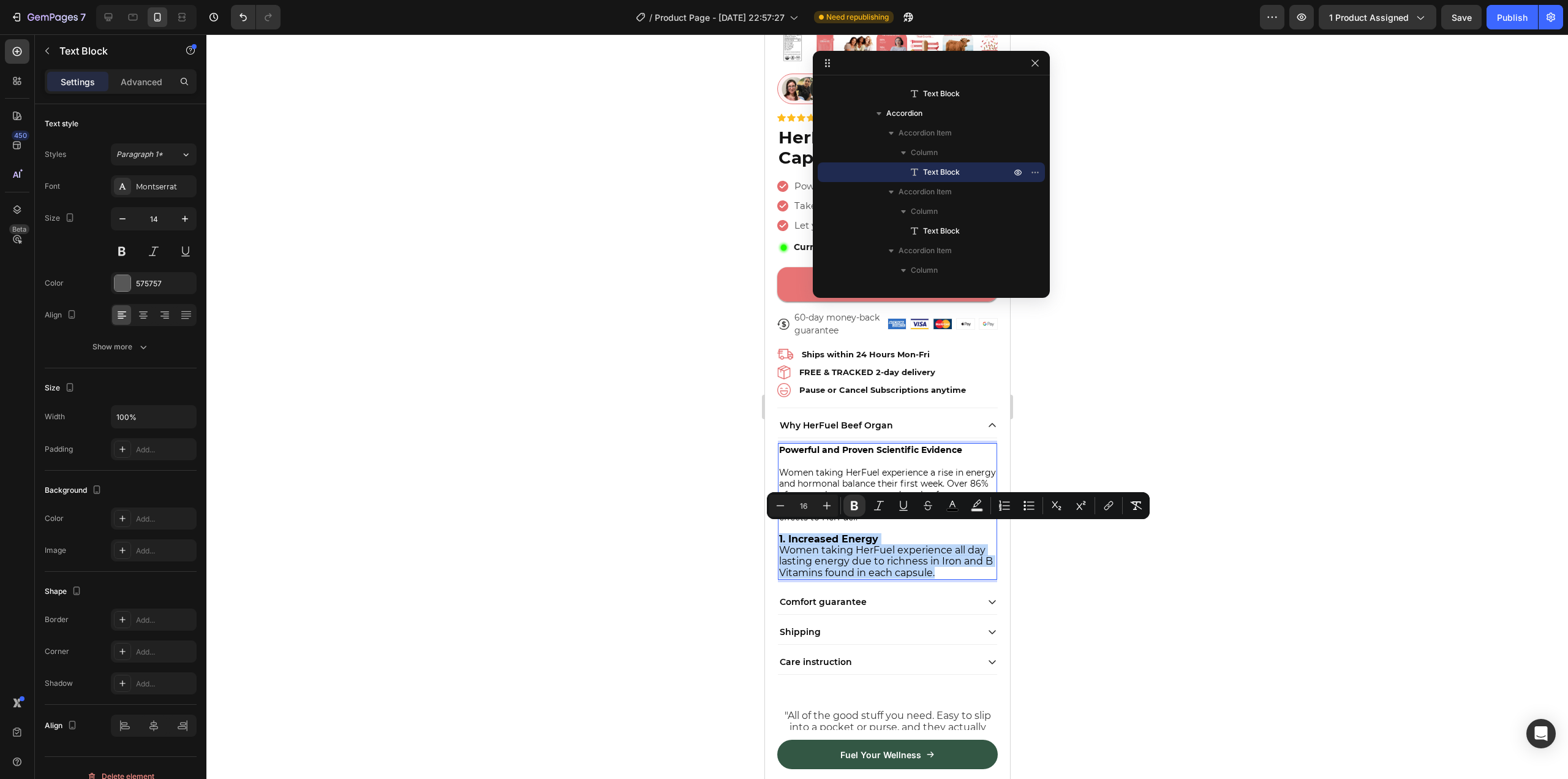
drag, startPoint x: 949, startPoint y: 565, endPoint x: 779, endPoint y: 531, distance: 173.4
click at [779, 531] on div "Powerful and Proven Scientific Evidence Women taking HerFuel experience a rise …" at bounding box center [886, 511] width 220 height 136
click at [777, 504] on icon "Editor contextual toolbar" at bounding box center [780, 506] width 12 height 12
type input "14"
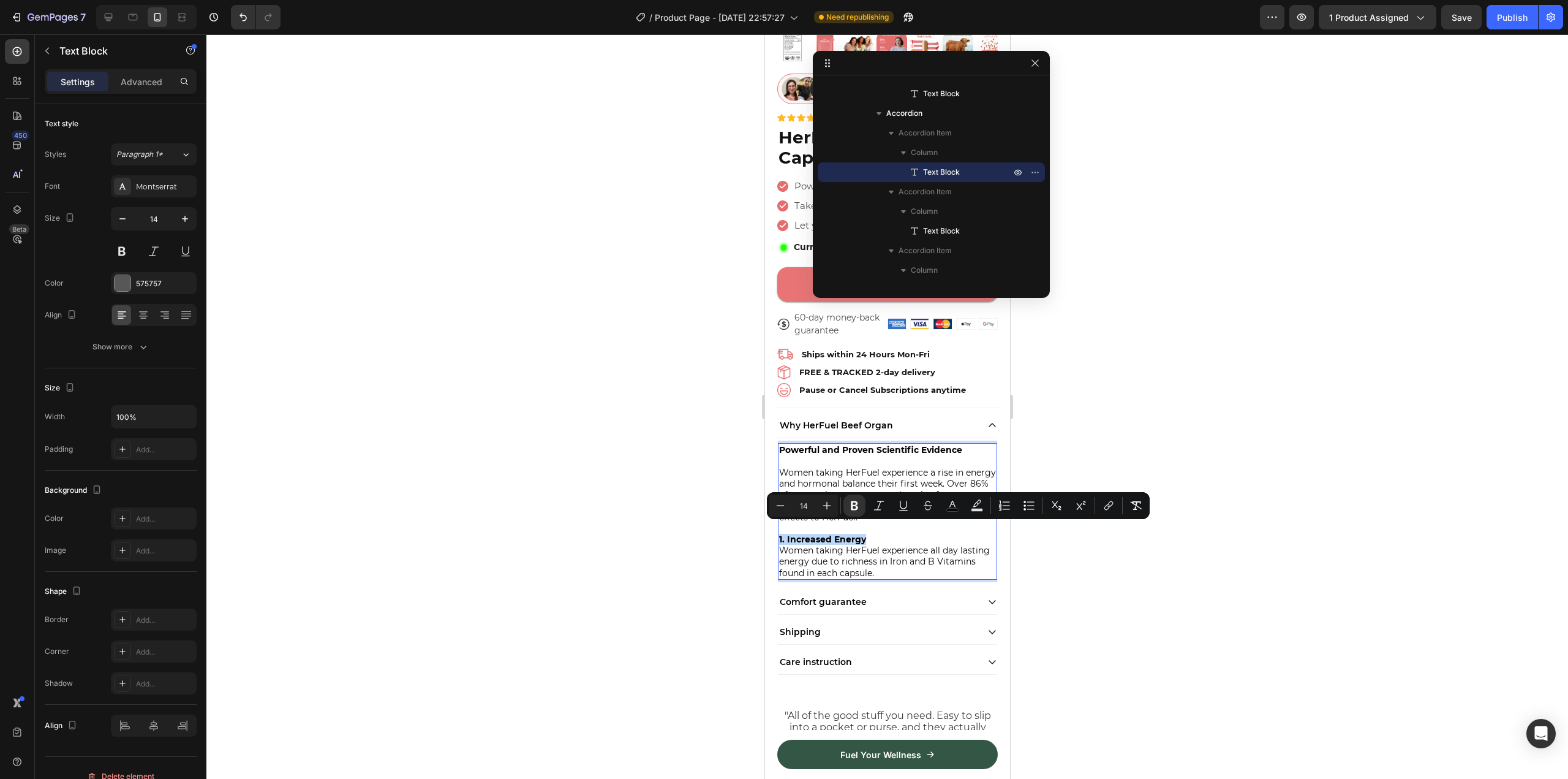
click at [921, 551] on span "Women taking HerFuel experience all day lasting energy due to richness in Iron …" at bounding box center [884, 560] width 211 height 33
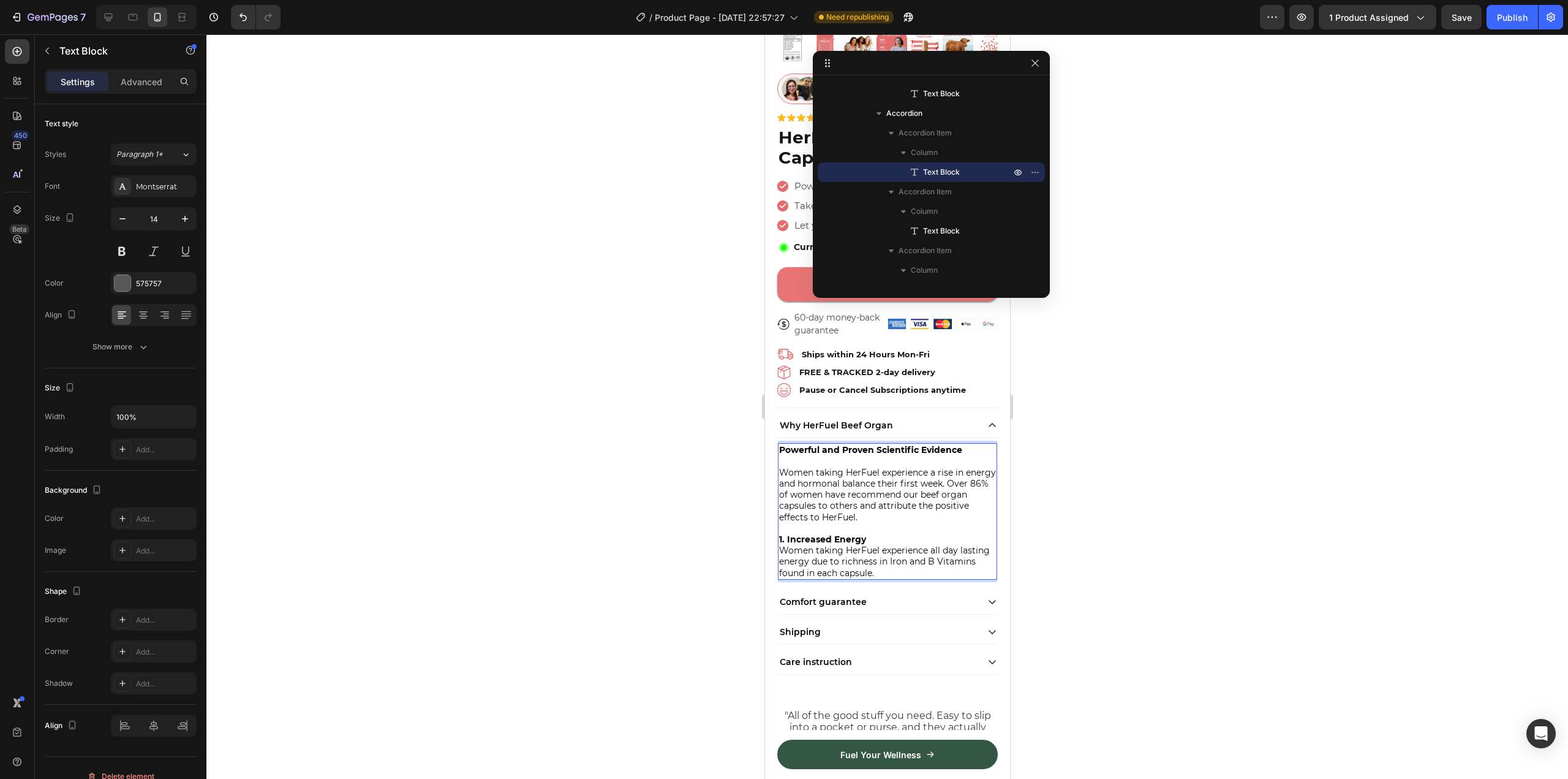
click at [927, 567] on p "Women taking HerFuel experience all day lasting energy due to richness in Iron …" at bounding box center [887, 561] width 217 height 34
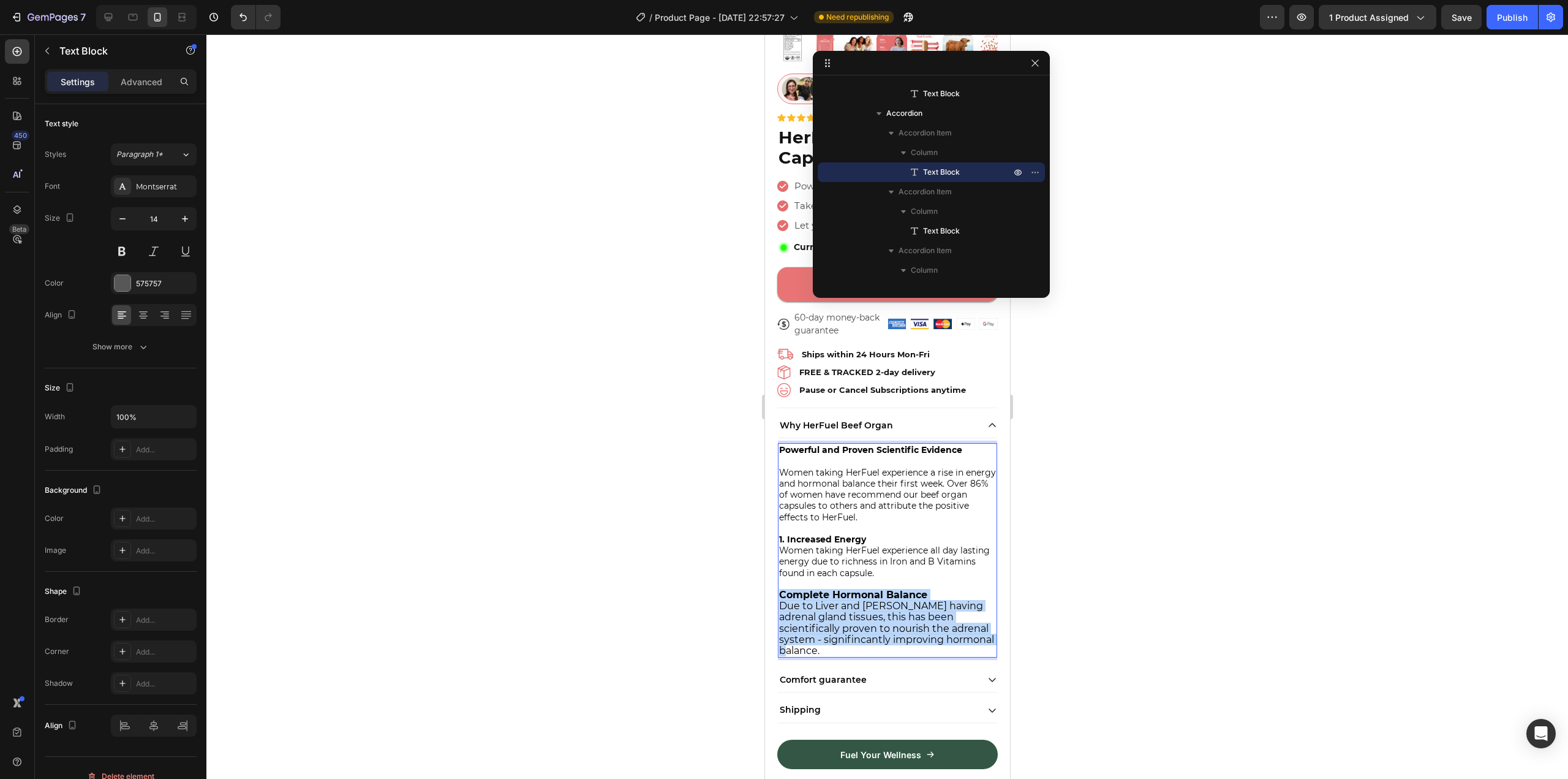
drag, startPoint x: 825, startPoint y: 643, endPoint x: 780, endPoint y: 587, distance: 71.8
click at [780, 587] on div "Powerful and Proven Scientific Evidence Women taking HerFuel experience a rise …" at bounding box center [886, 550] width 220 height 214
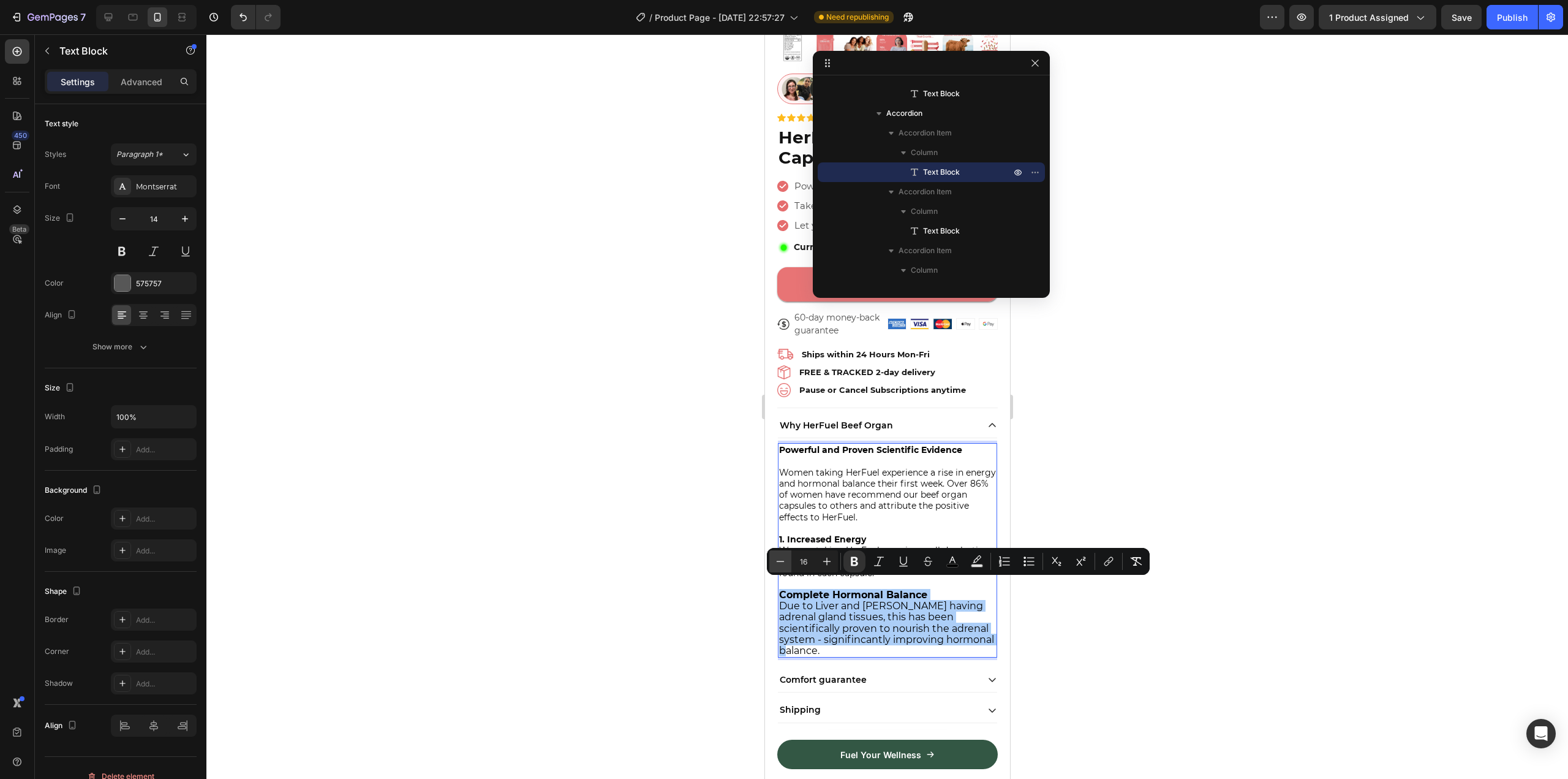
click at [782, 553] on button "Minus" at bounding box center [780, 561] width 22 height 22
type input "14"
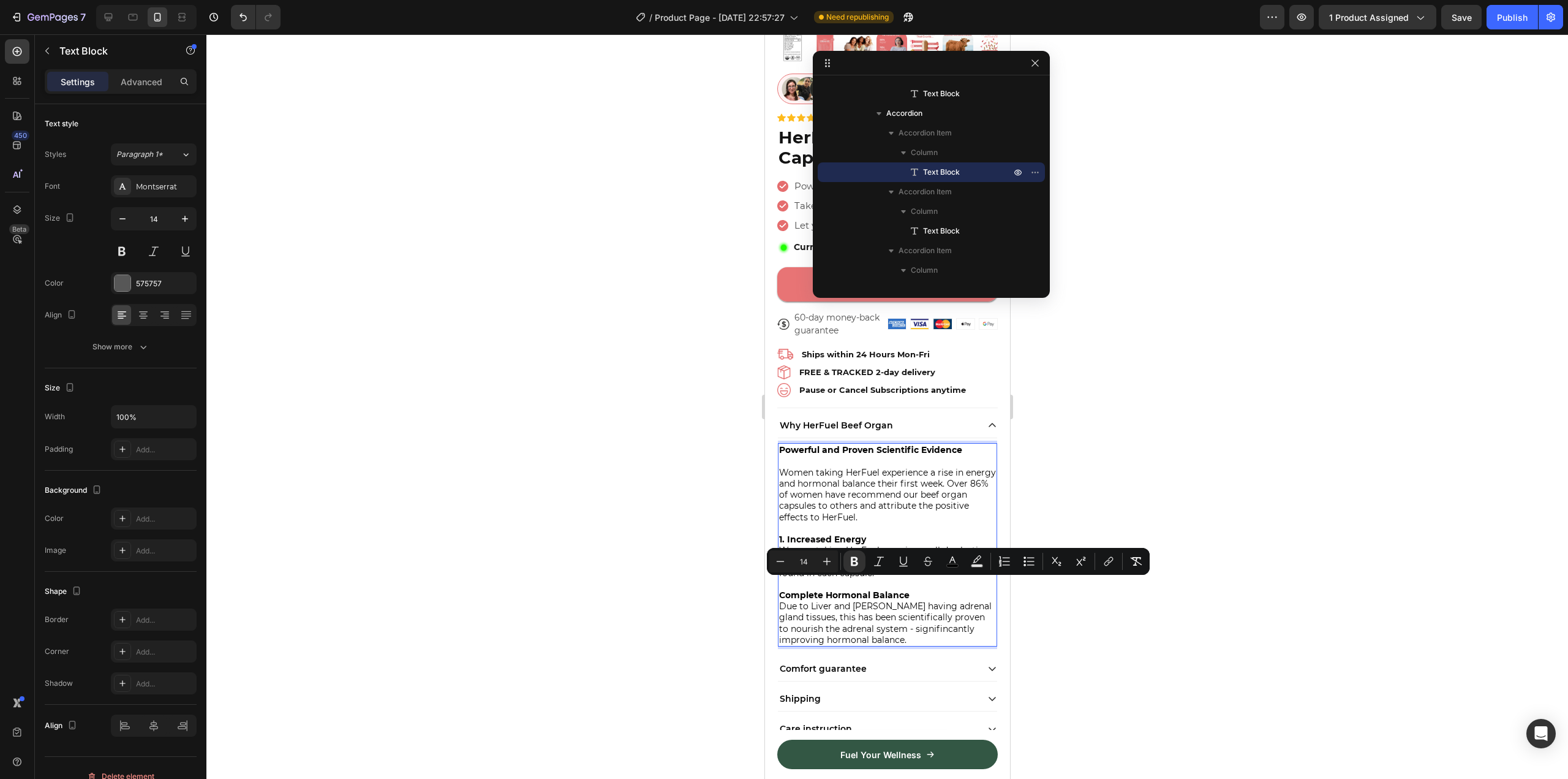
click at [777, 587] on div "Powerful and Proven Scientific Evidence Women taking HerFuel experience a rise …" at bounding box center [886, 544] width 220 height 204
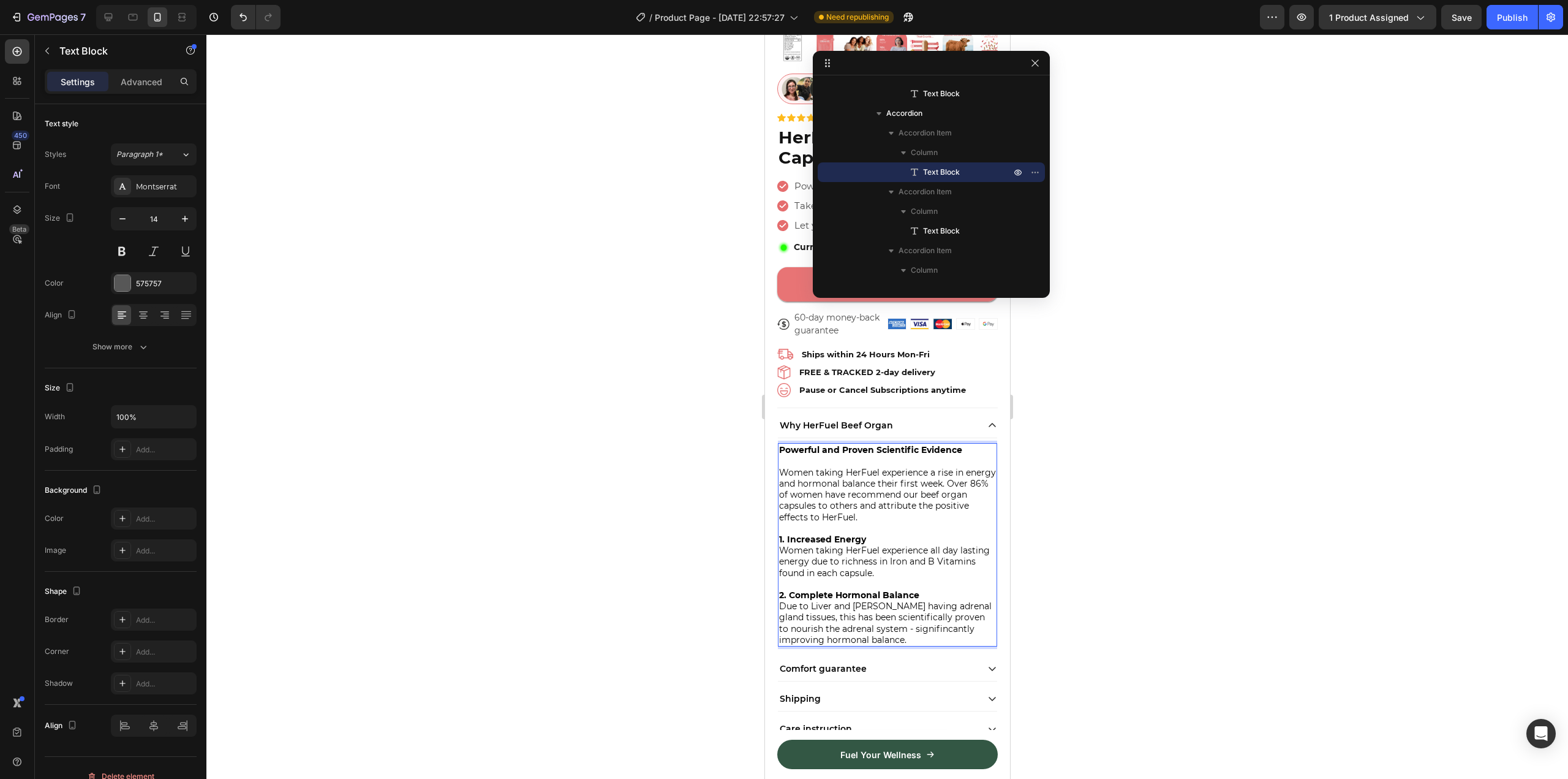
click at [913, 633] on p "Due to Liver and Kidney having adrenal gland tissues, this has been scientifica…" at bounding box center [887, 622] width 217 height 45
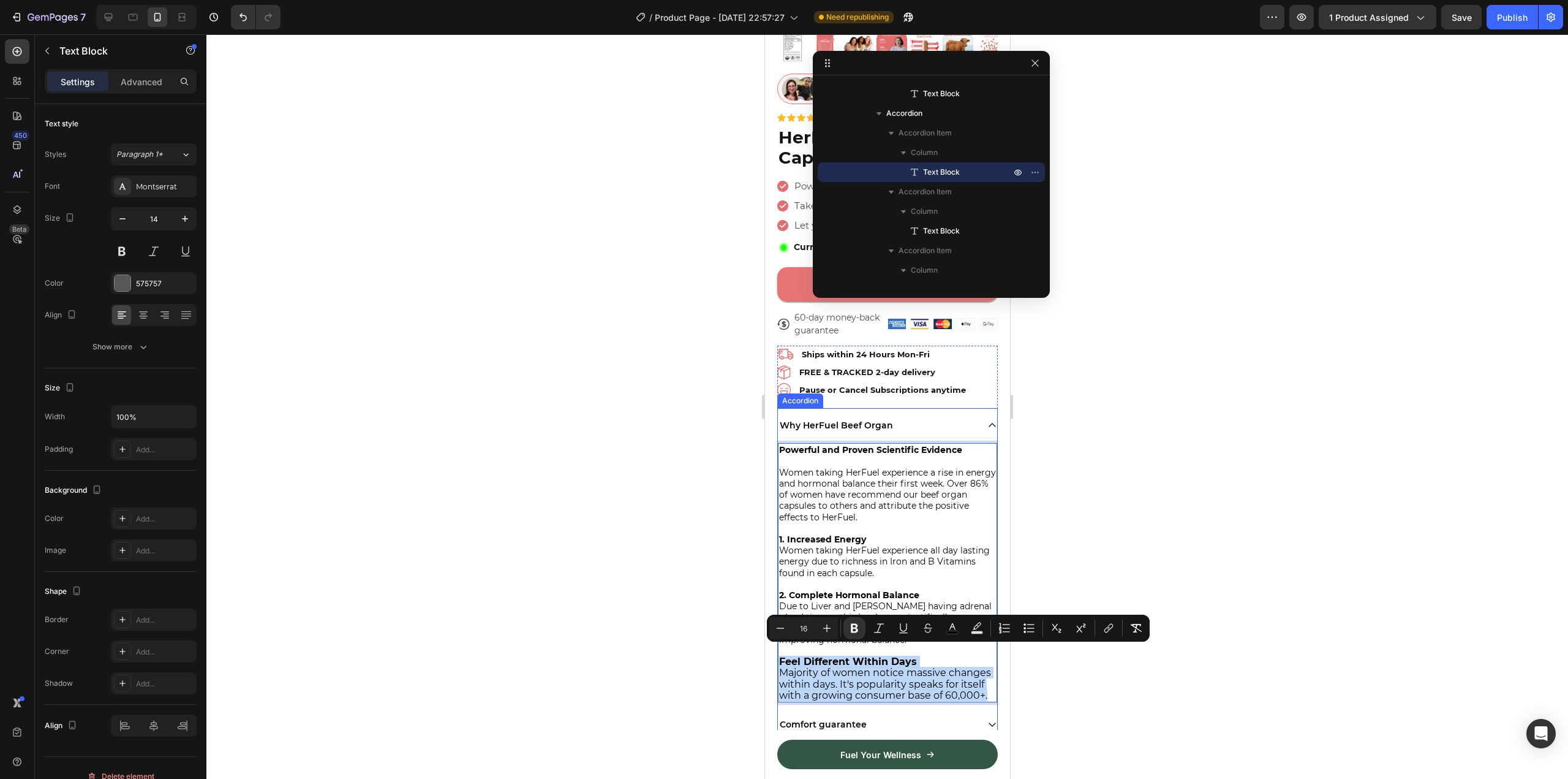
drag, startPoint x: 869, startPoint y: 700, endPoint x: 776, endPoint y: 656, distance: 102.9
click at [776, 656] on div "Why HerFuel Beef Organ Powerful and Proven Scientific Evidence Women taking Her…" at bounding box center [886, 604] width 220 height 384
click at [776, 633] on icon "Editor contextual toolbar" at bounding box center [780, 628] width 12 height 12
type input "14"
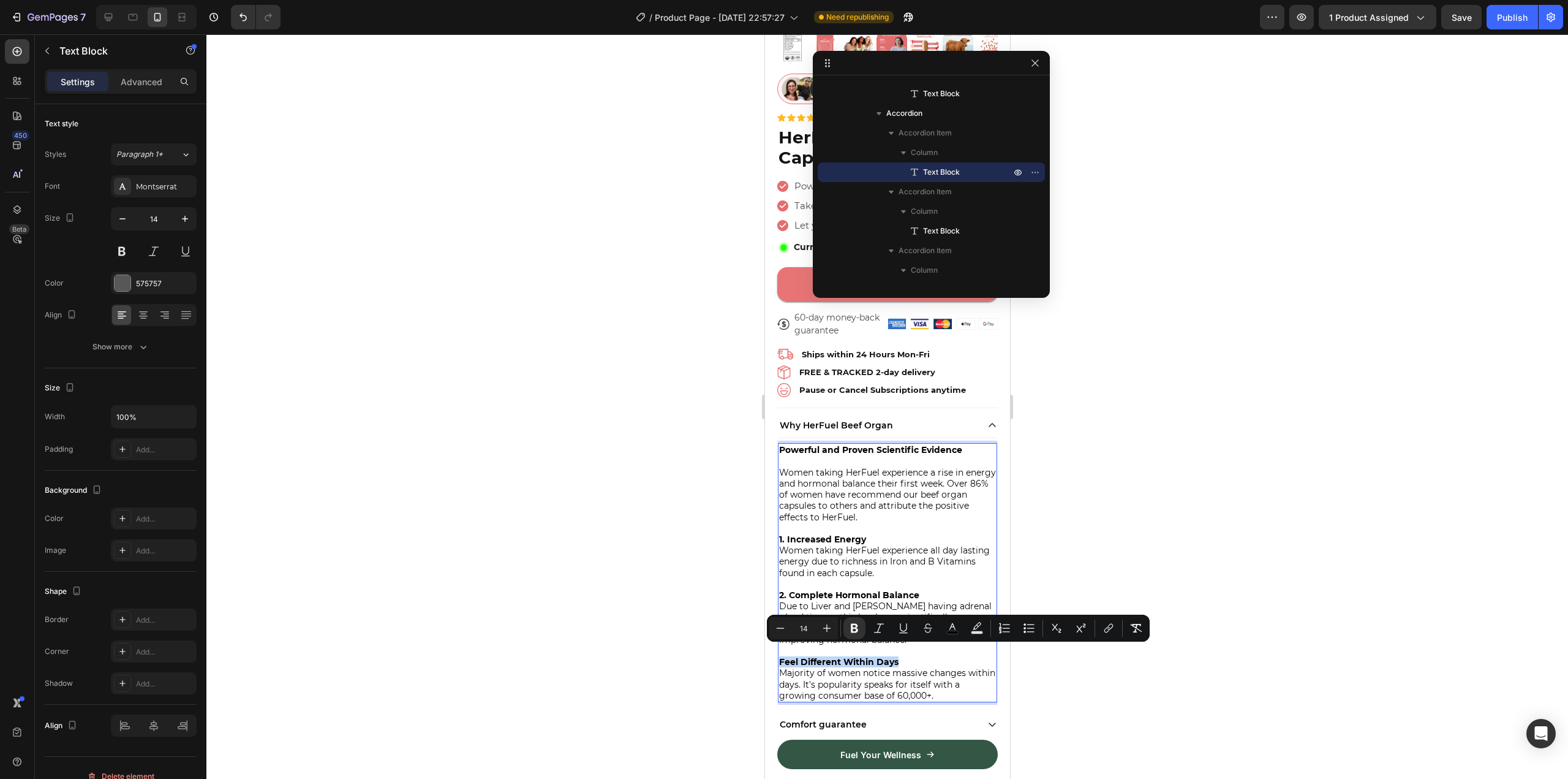
click at [780, 656] on strong "Feel Different Within Days" at bounding box center [838, 662] width 119 height 11
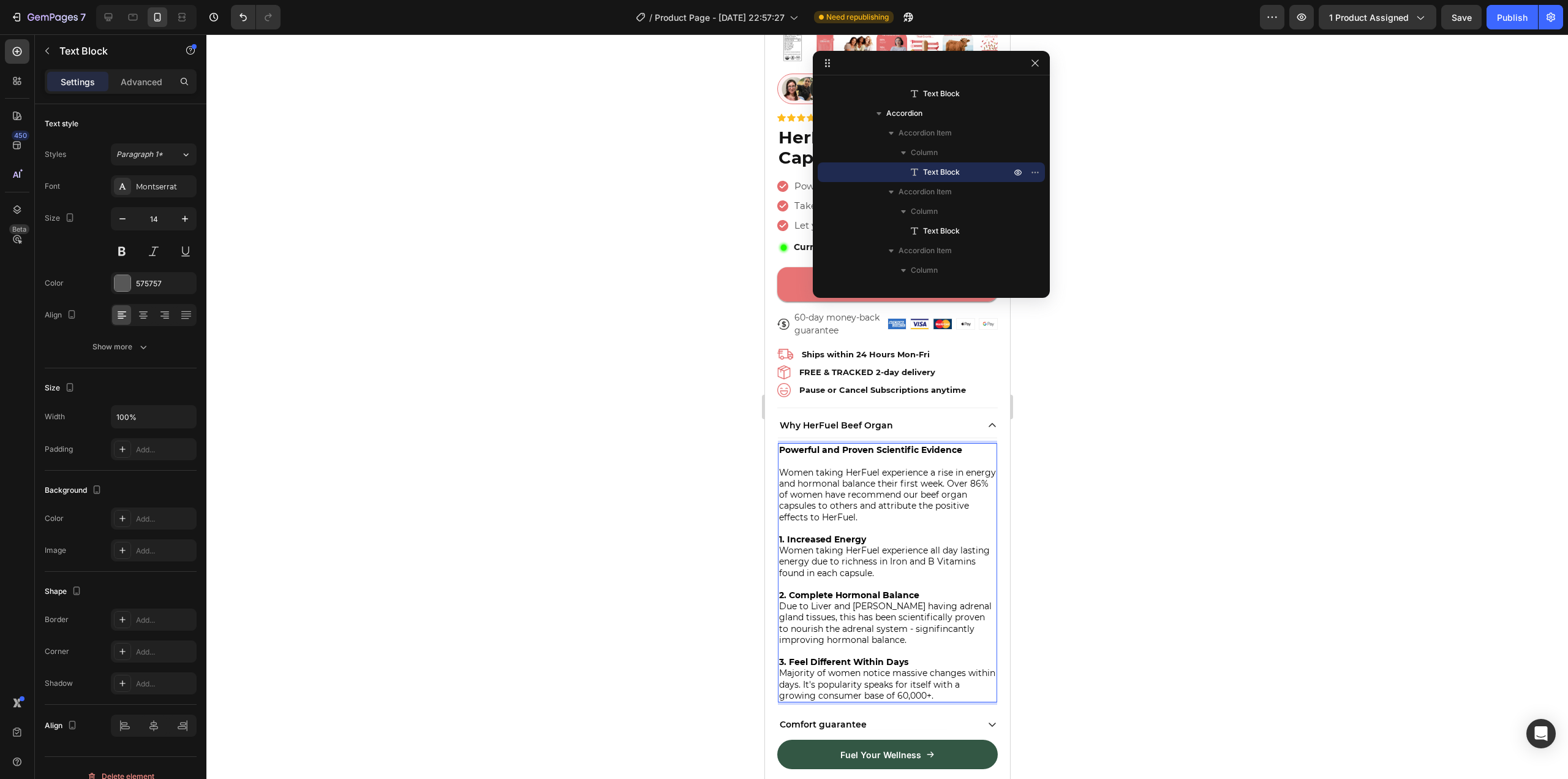
click at [907, 689] on span "Majority of women notice massive changes within days. It's popularity speaks fo…" at bounding box center [886, 683] width 216 height 33
click at [956, 688] on p "Majority of women notice massive changes within days. It's popularity speaks fo…" at bounding box center [887, 684] width 217 height 34
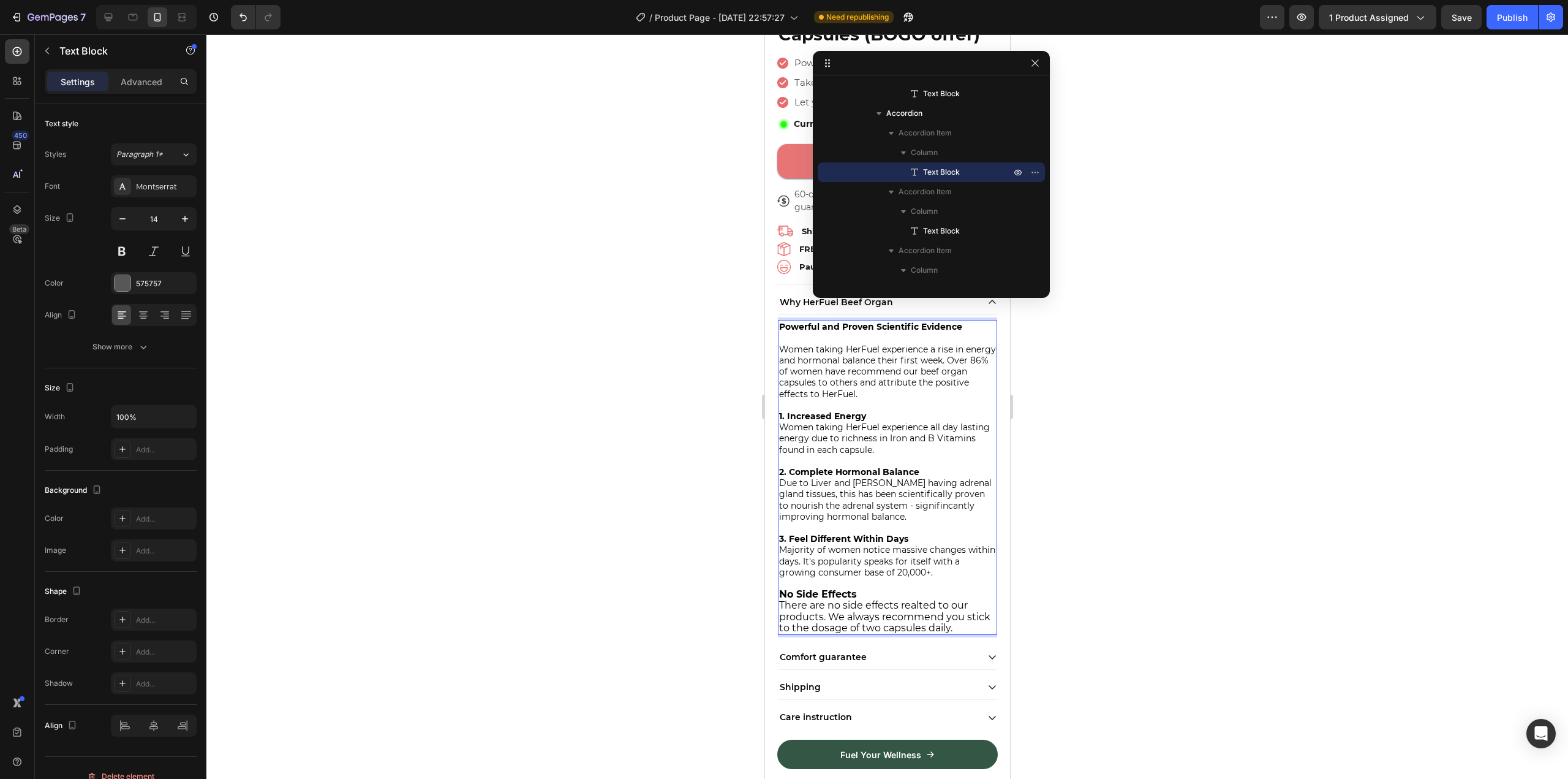
scroll to position [509, 0]
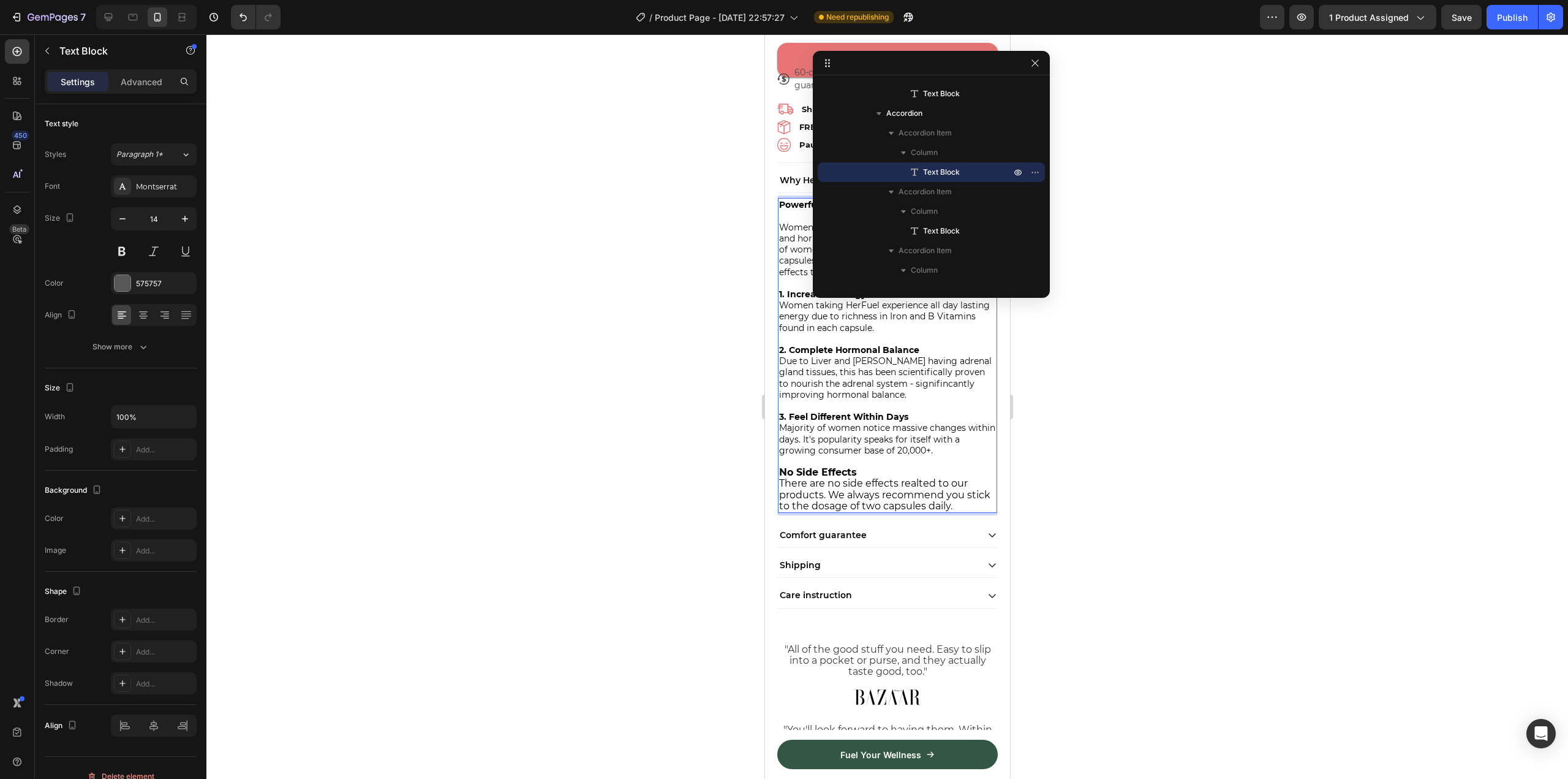
click at [888, 477] on span "There are no side effects realted to our products. We always recommend you stic…" at bounding box center [885, 494] width 212 height 34
drag, startPoint x: 980, startPoint y: 500, endPoint x: 774, endPoint y: 461, distance: 209.7
click at [774, 461] on div "Product Images Image 4.8/5 based on 20k+ Real Customers Text Block Icon Rating …" at bounding box center [887, 88] width 245 height 1077
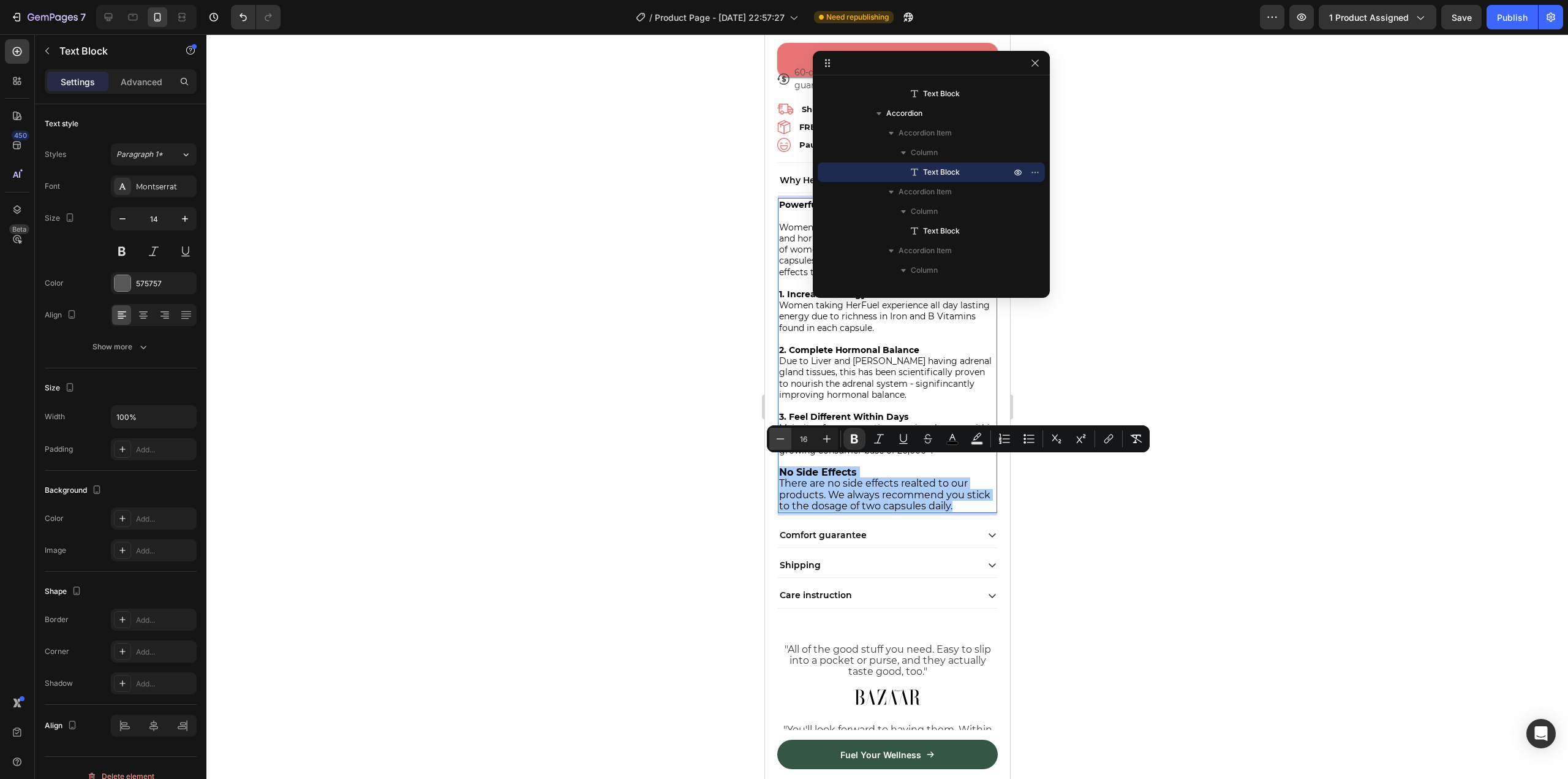
click at [777, 437] on icon "Editor contextual toolbar" at bounding box center [780, 438] width 12 height 12
type input "14"
click at [798, 467] on strong "No Side Effects" at bounding box center [812, 472] width 67 height 11
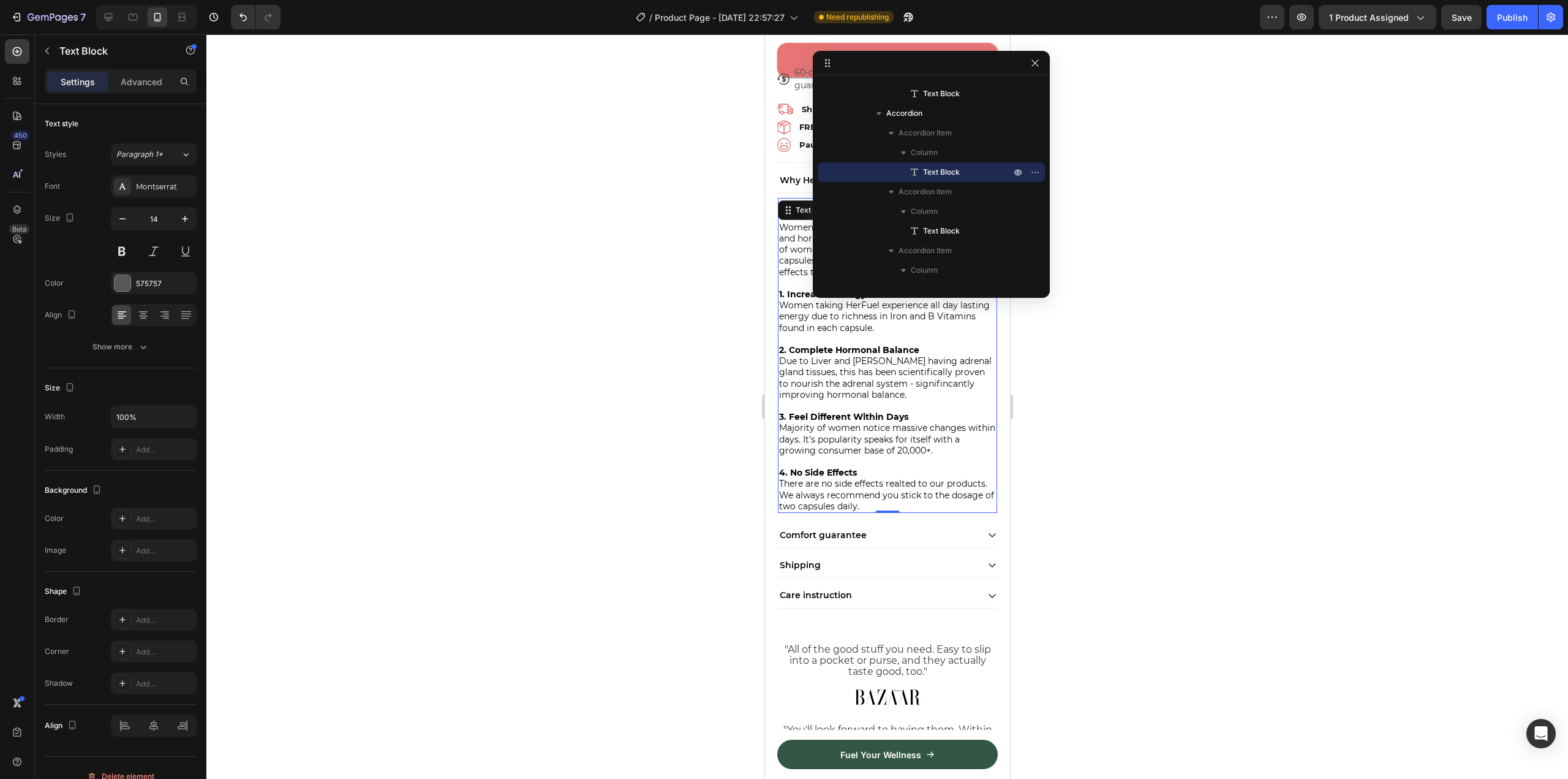
click at [1138, 424] on div at bounding box center [887, 407] width 1362 height 745
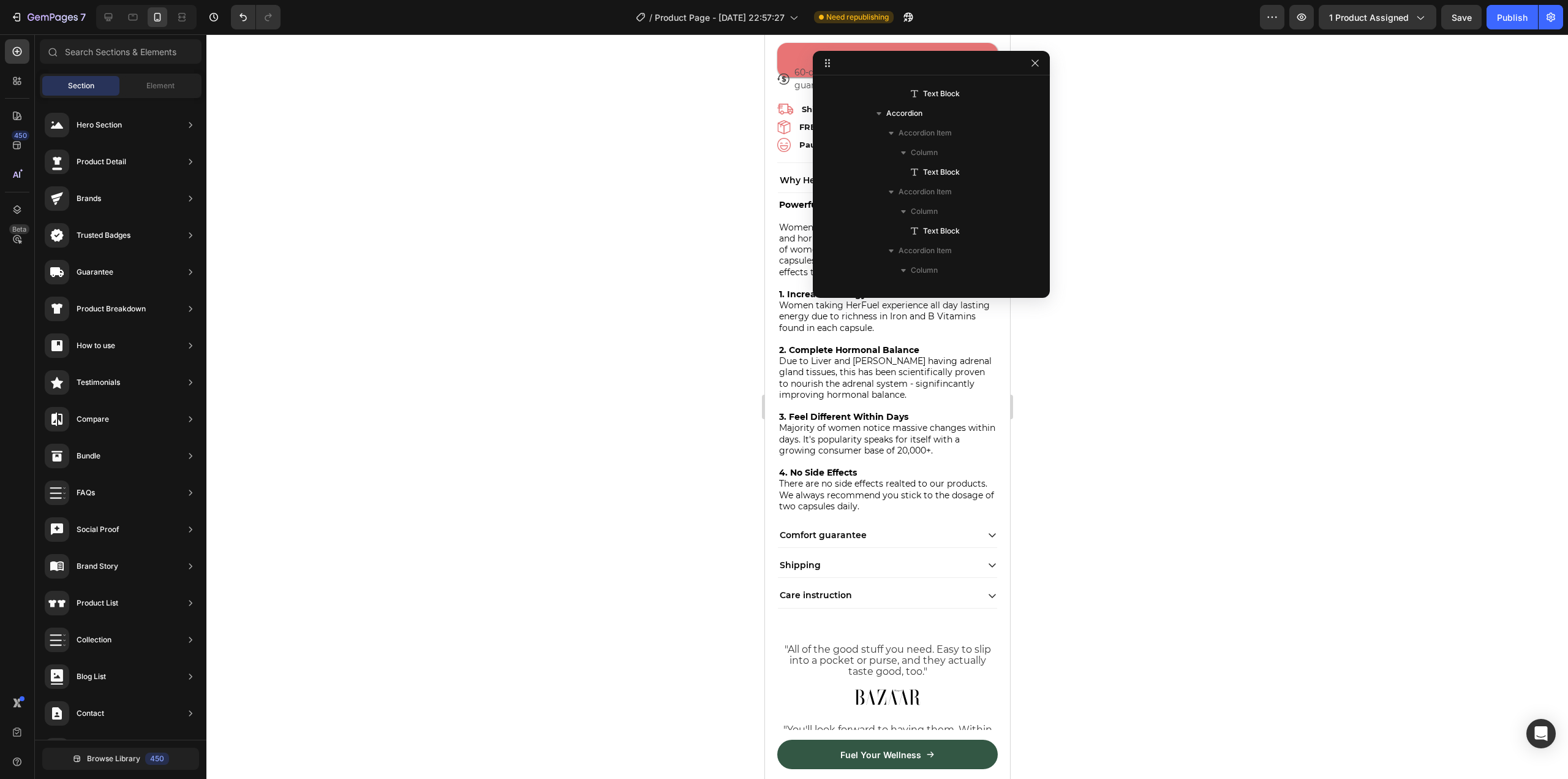
click at [1157, 422] on div at bounding box center [887, 407] width 1362 height 745
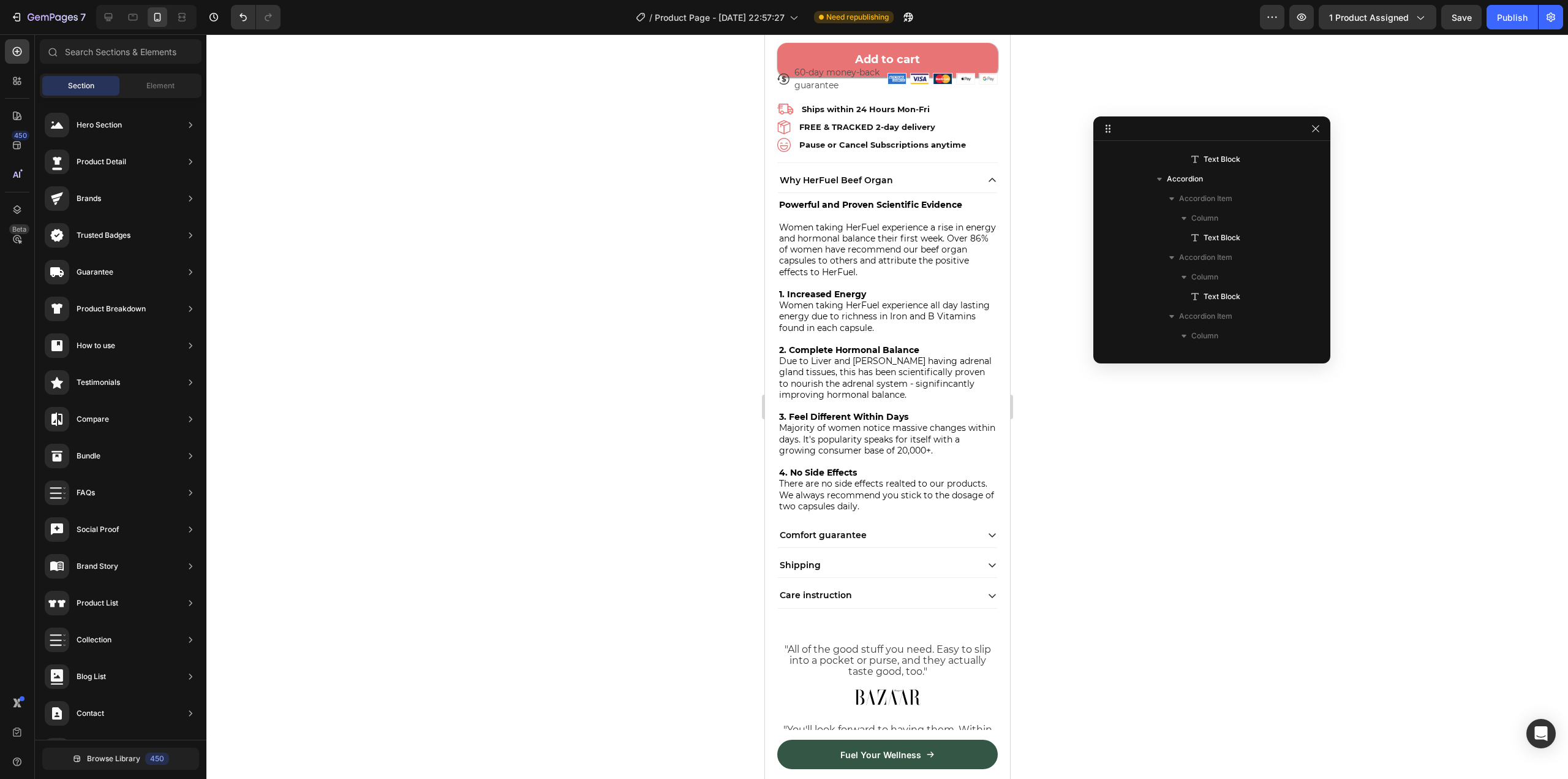
drag, startPoint x: 996, startPoint y: 61, endPoint x: 1363, endPoint y: 121, distance: 371.9
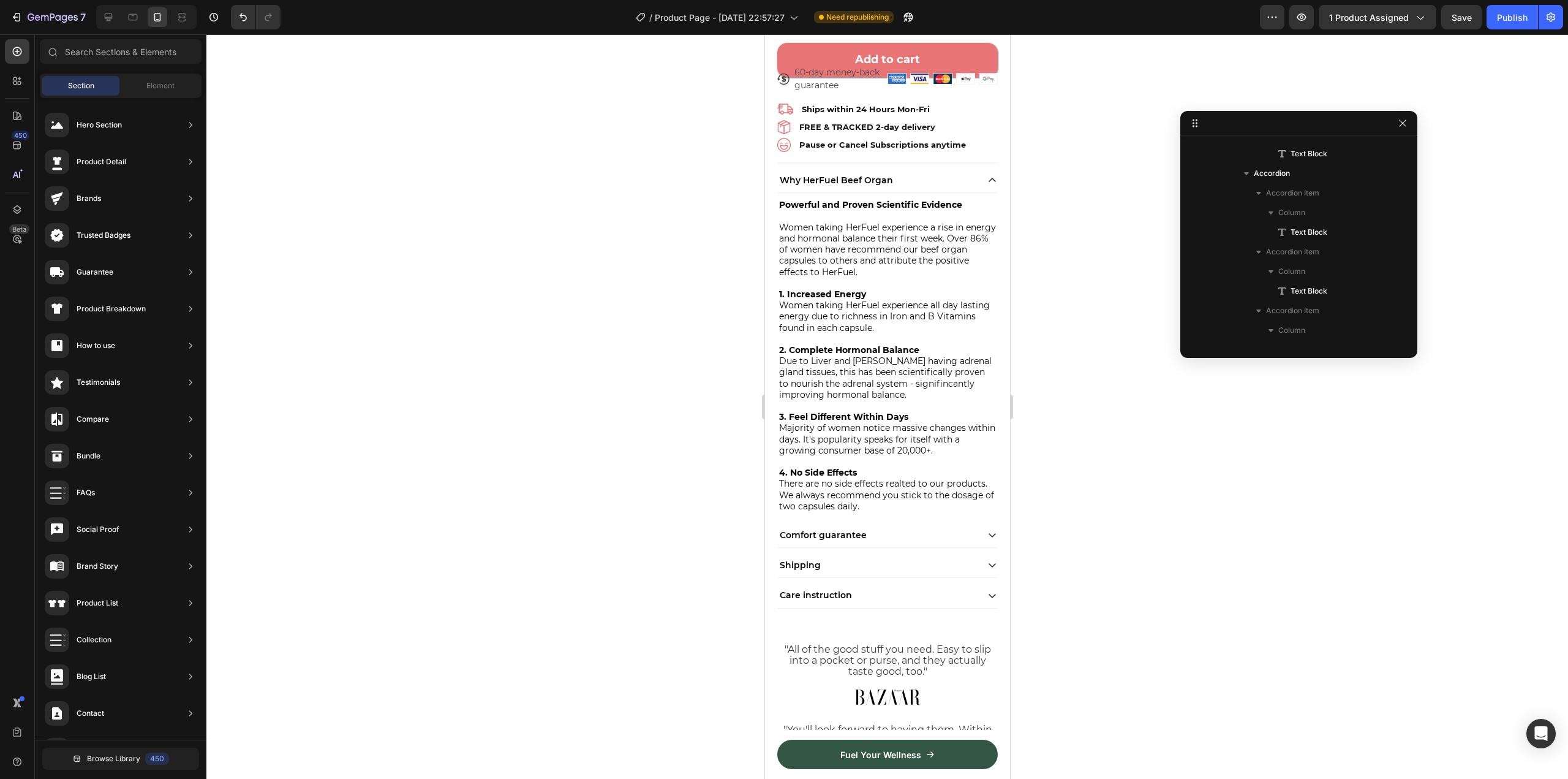
click at [1111, 198] on div at bounding box center [887, 407] width 1362 height 745
click at [959, 173] on div "Why HerFuel Beef Organ" at bounding box center [877, 180] width 199 height 15
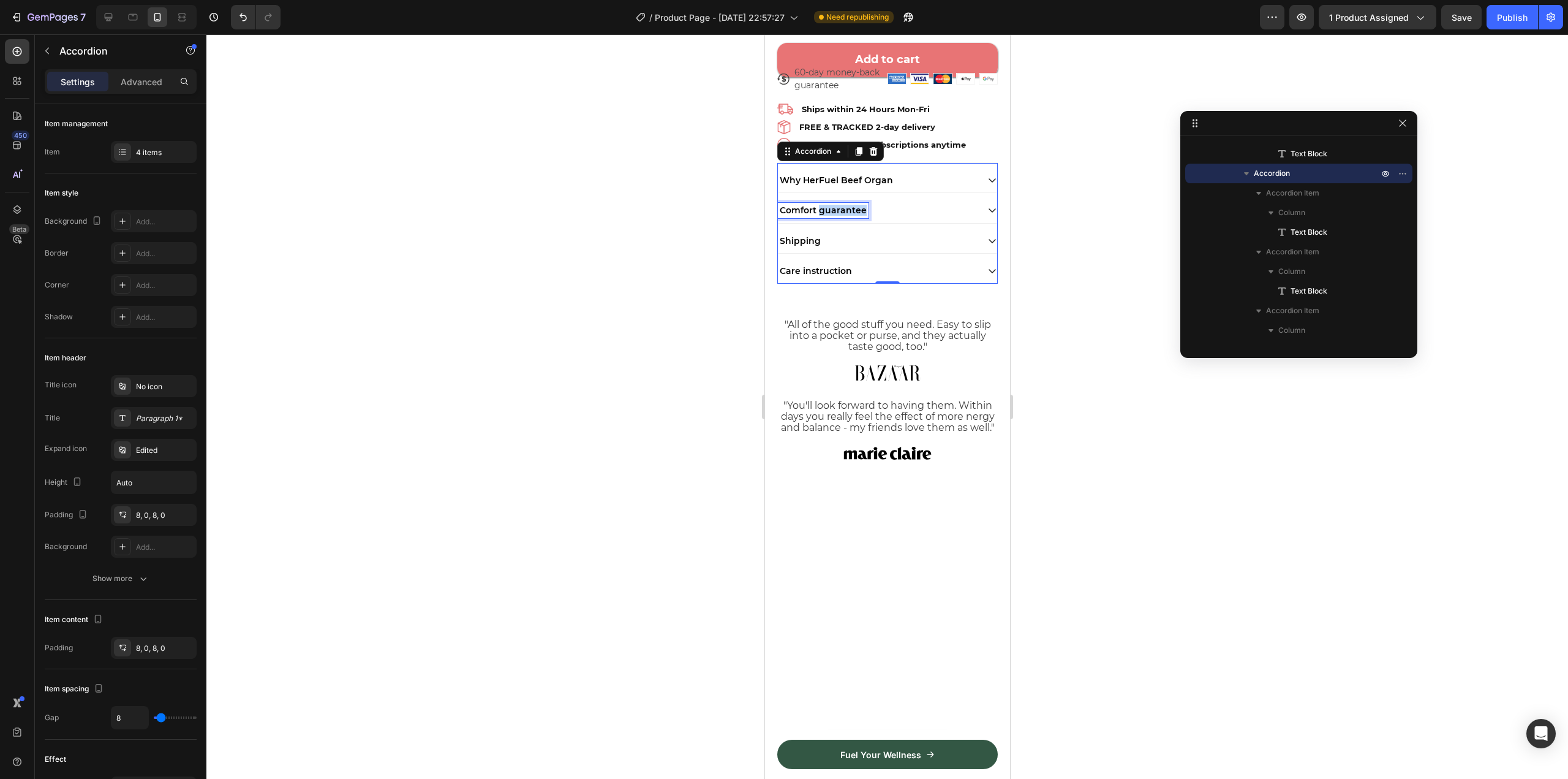
click at [845, 205] on span "Comfort guarantee" at bounding box center [822, 210] width 87 height 11
click at [885, 208] on div "Ingredients" at bounding box center [877, 210] width 199 height 15
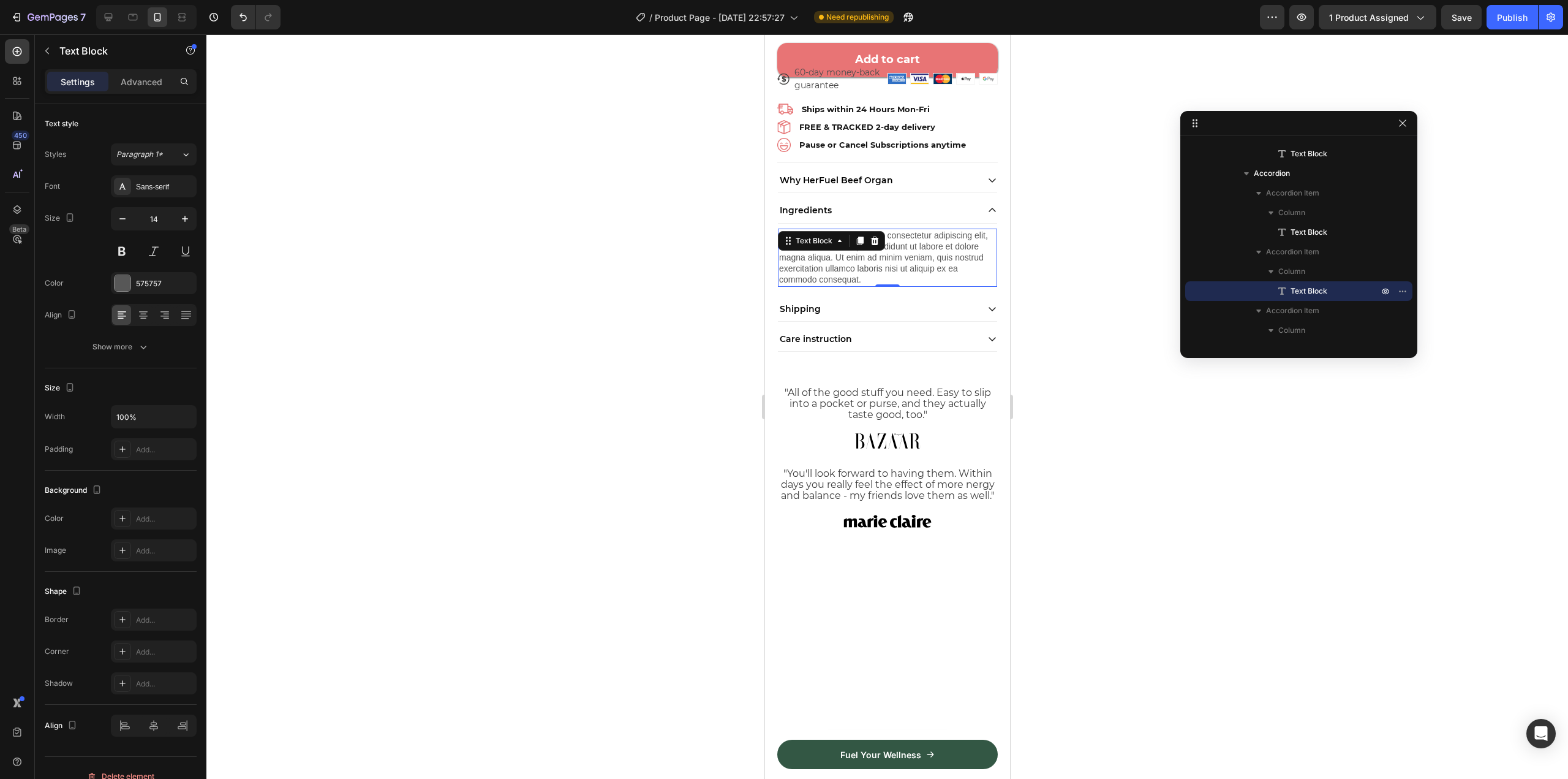
click at [842, 250] on div "Lorem ipsum dolor sit amet, consectetur adipiscing elit, sed do eiusmod tempor …" at bounding box center [886, 258] width 220 height 58
click at [842, 250] on p "Lorem ipsum dolor sit amet, consectetur adipiscing elit, sed do eiusmod tempor …" at bounding box center [887, 257] width 217 height 56
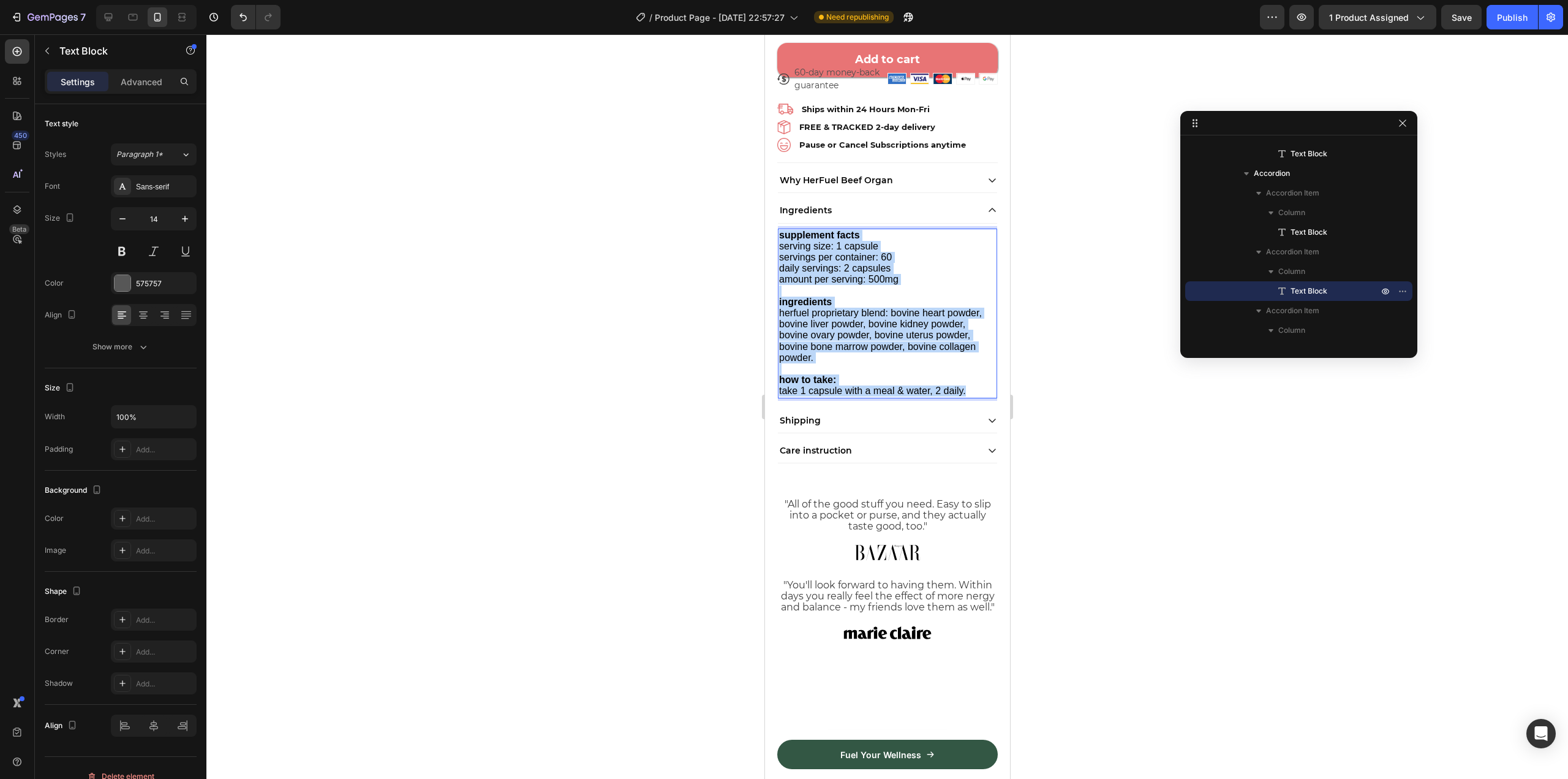
drag, startPoint x: 974, startPoint y: 379, endPoint x: 779, endPoint y: 223, distance: 249.7
click at [779, 228] on div "supplement facts serving size: 1 capsule servings per container: 60 daily servi…" at bounding box center [886, 313] width 220 height 169
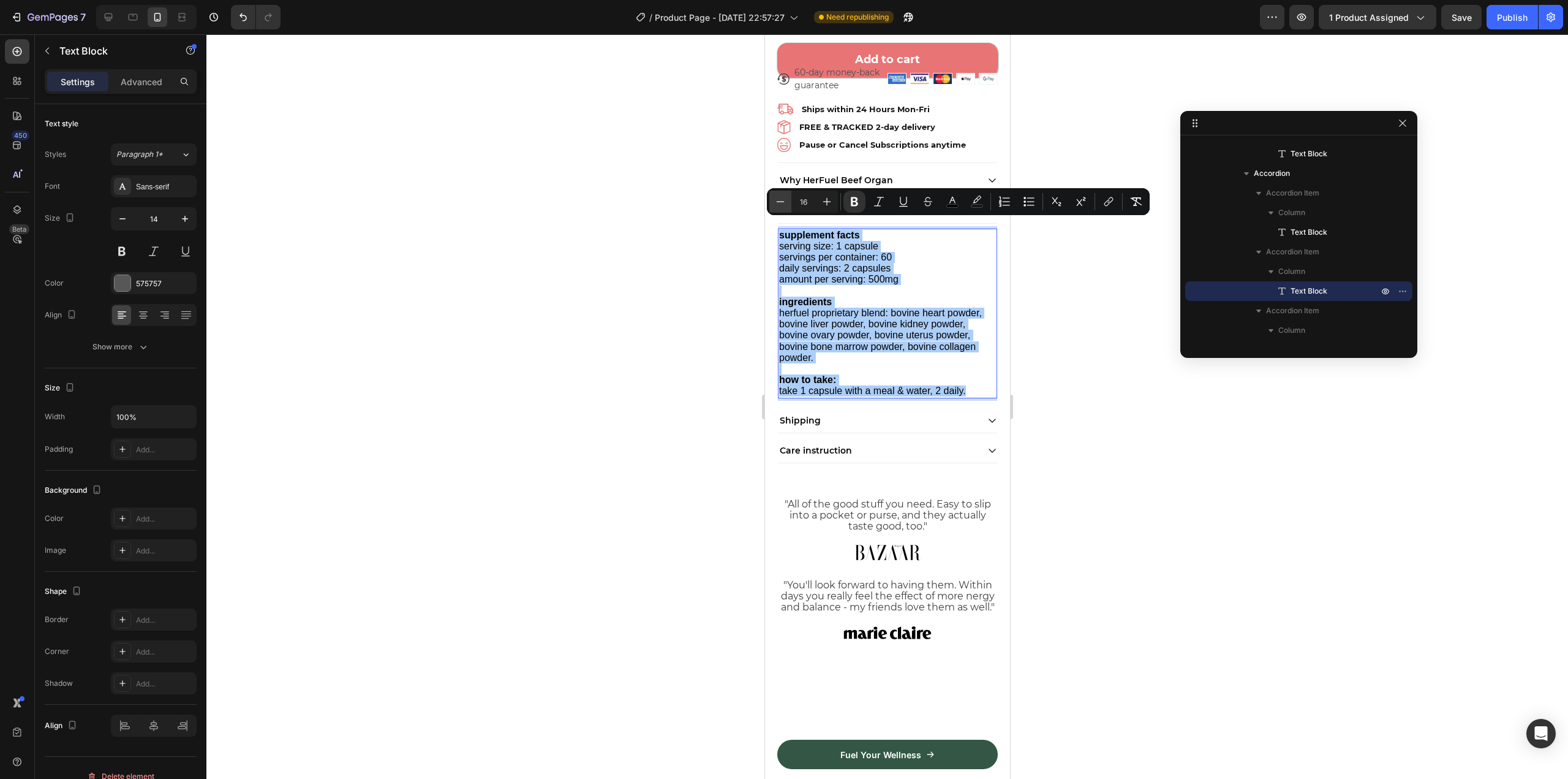
click at [782, 198] on icon "Editor contextual toolbar" at bounding box center [780, 202] width 12 height 12
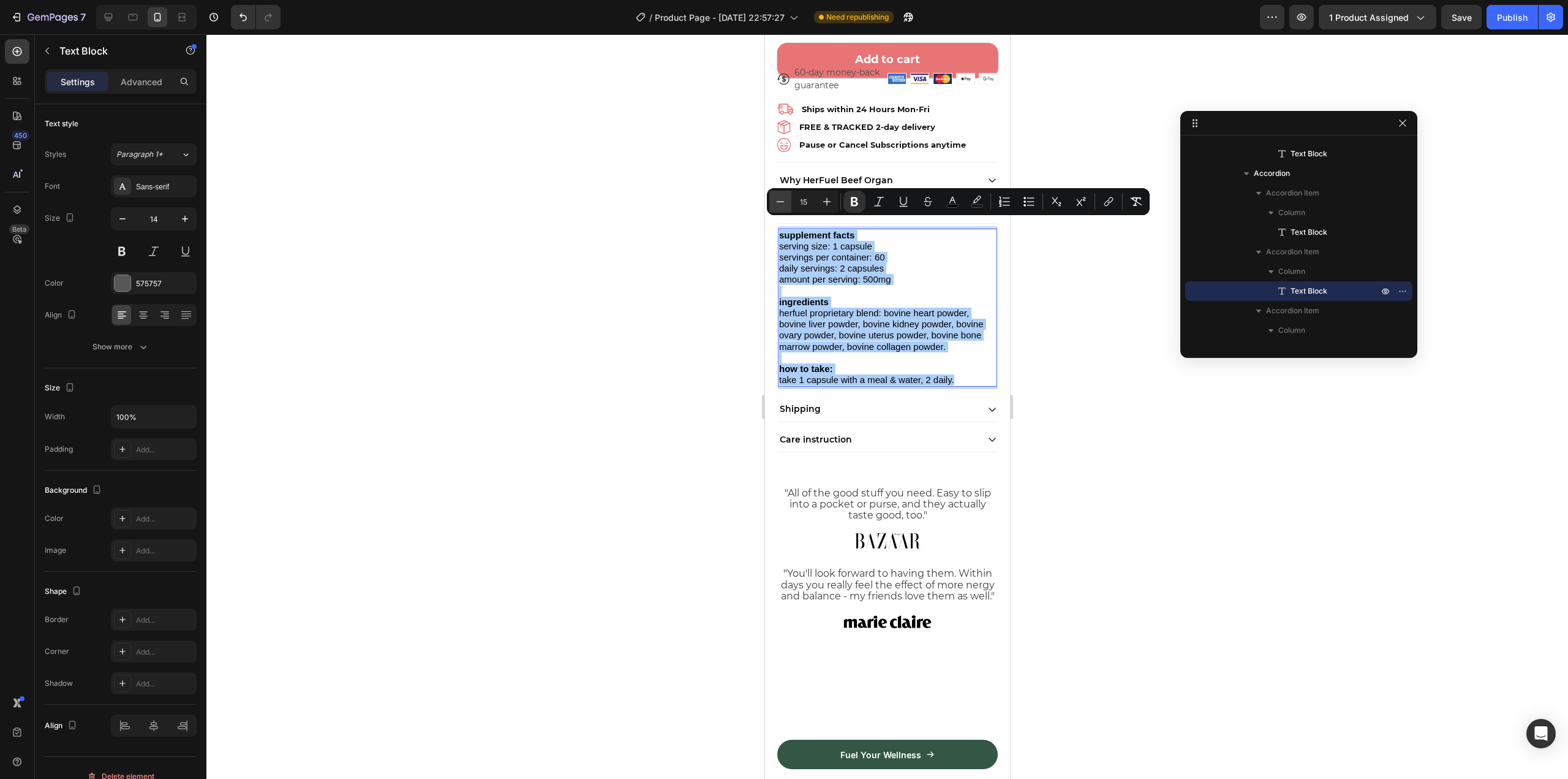
click at [782, 198] on icon "Editor contextual toolbar" at bounding box center [780, 202] width 12 height 12
type input "14"
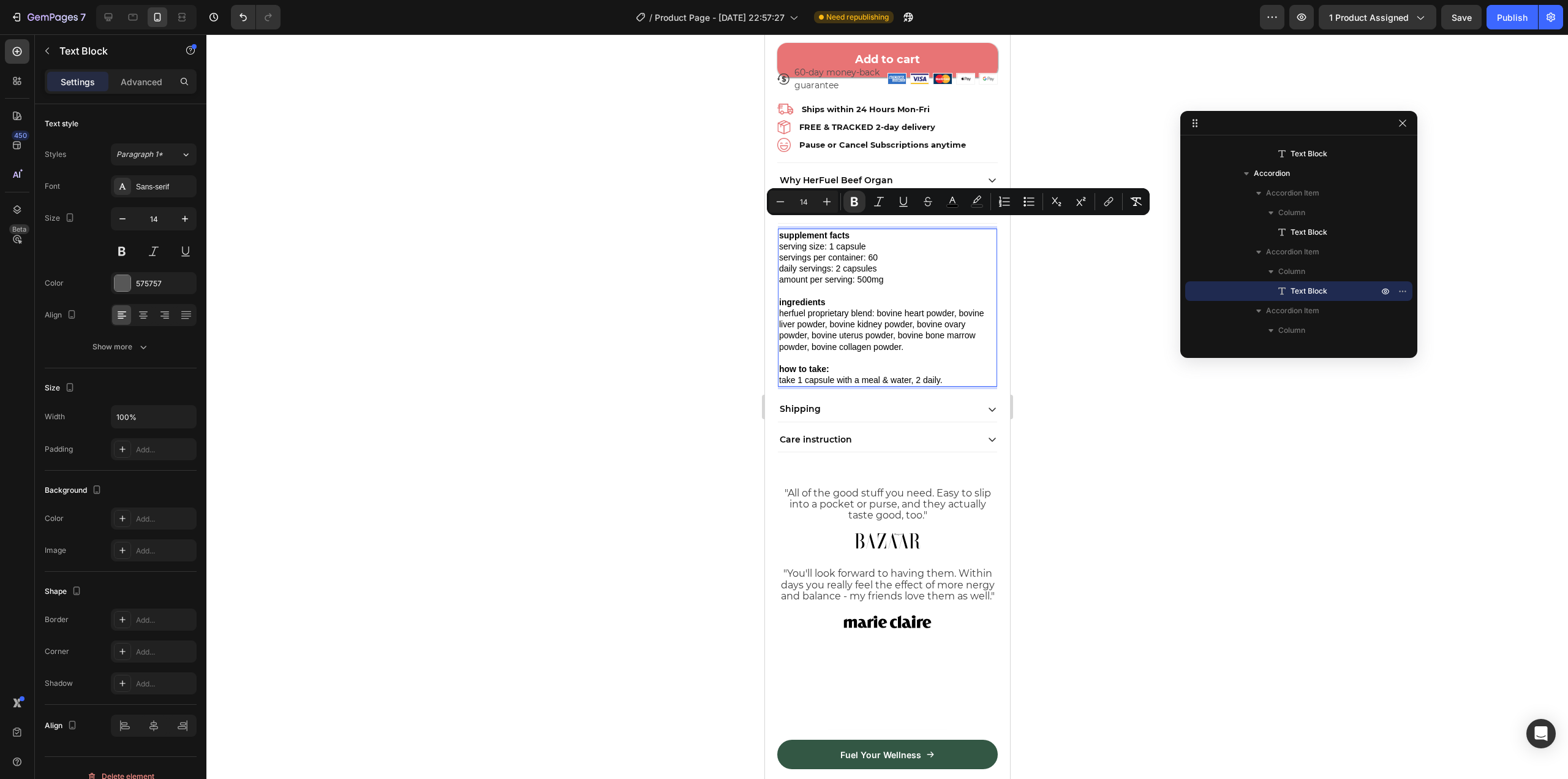
click at [795, 252] on span "servings per container: 60" at bounding box center [828, 257] width 99 height 10
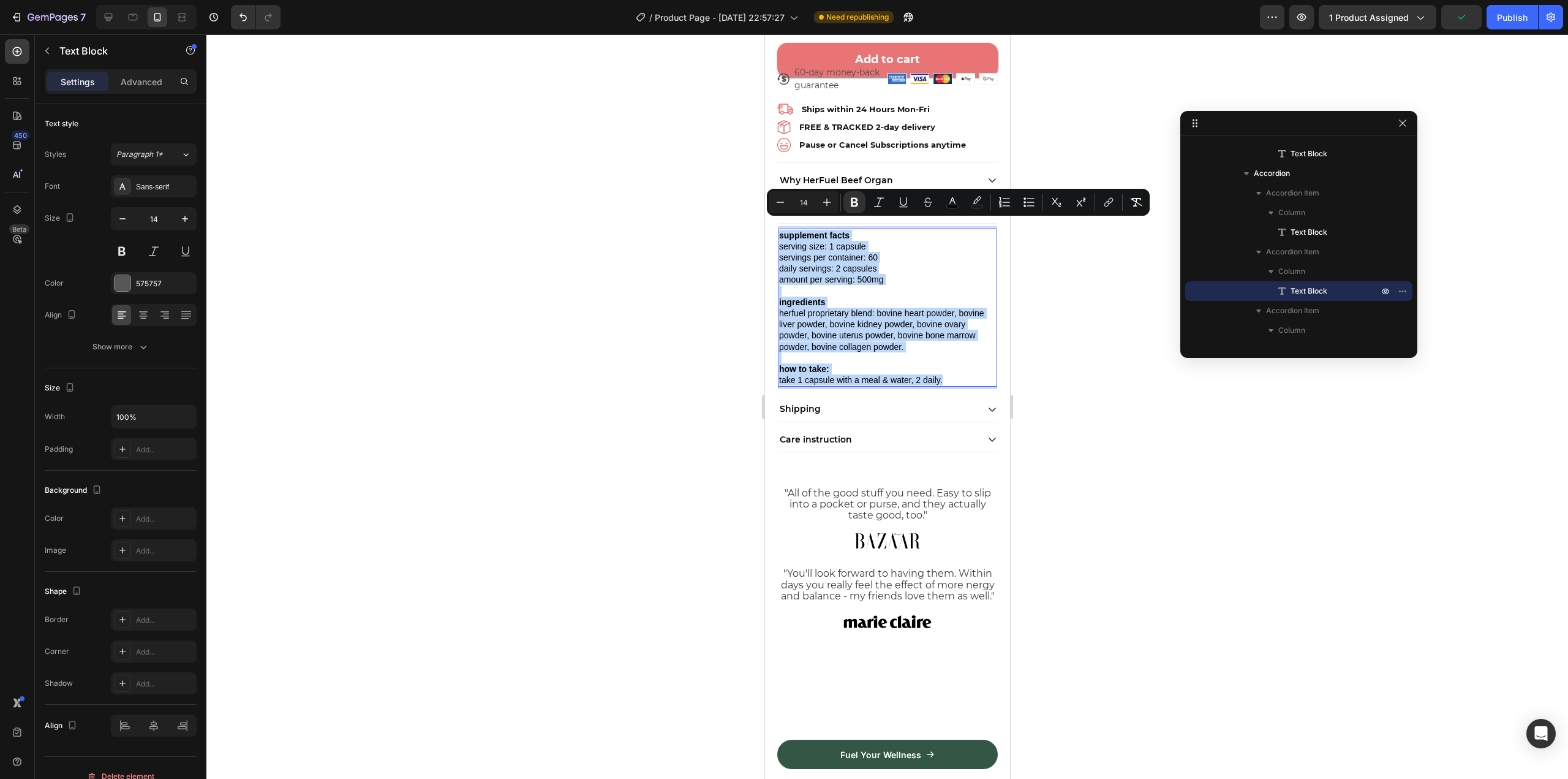
drag, startPoint x: 950, startPoint y: 371, endPoint x: 780, endPoint y: 225, distance: 224.1
click at [780, 228] on div "supplement facts serving size: 1 capsule servings per container: 60 daily servi…" at bounding box center [886, 308] width 220 height 159
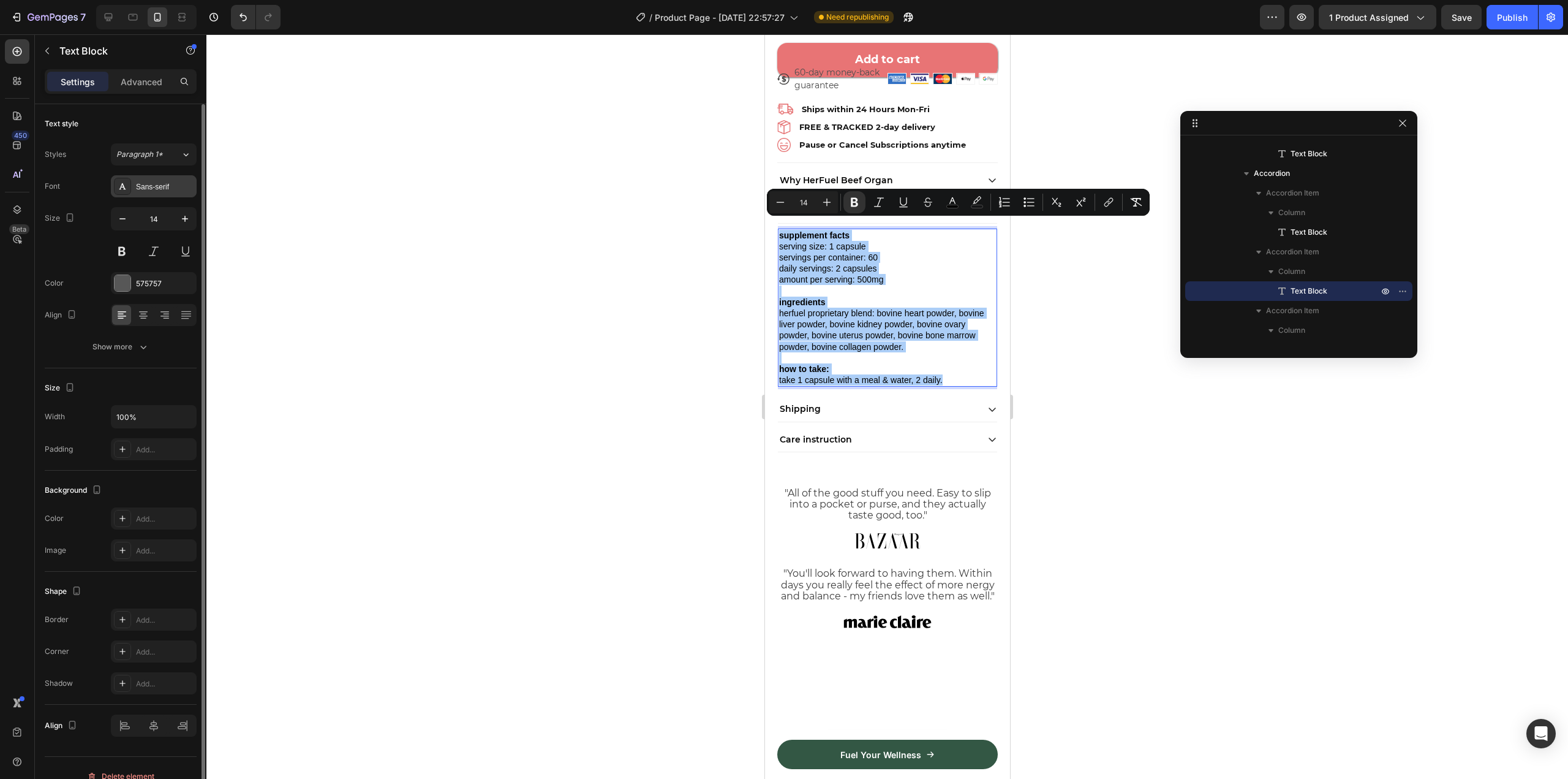
click at [143, 188] on div "Sans-serif" at bounding box center [164, 187] width 57 height 11
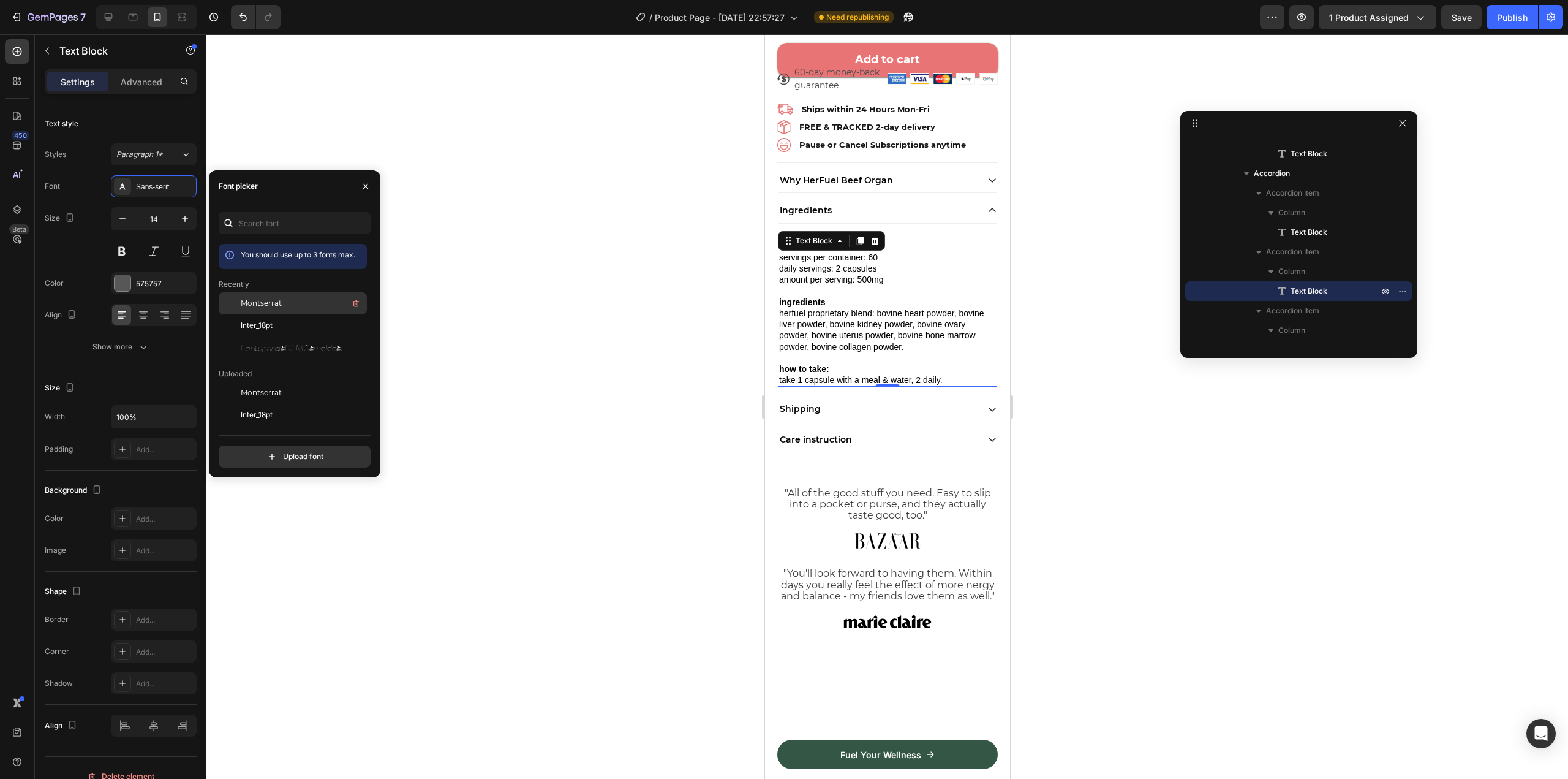
click at [292, 297] on div "Montserrat" at bounding box center [302, 303] width 123 height 15
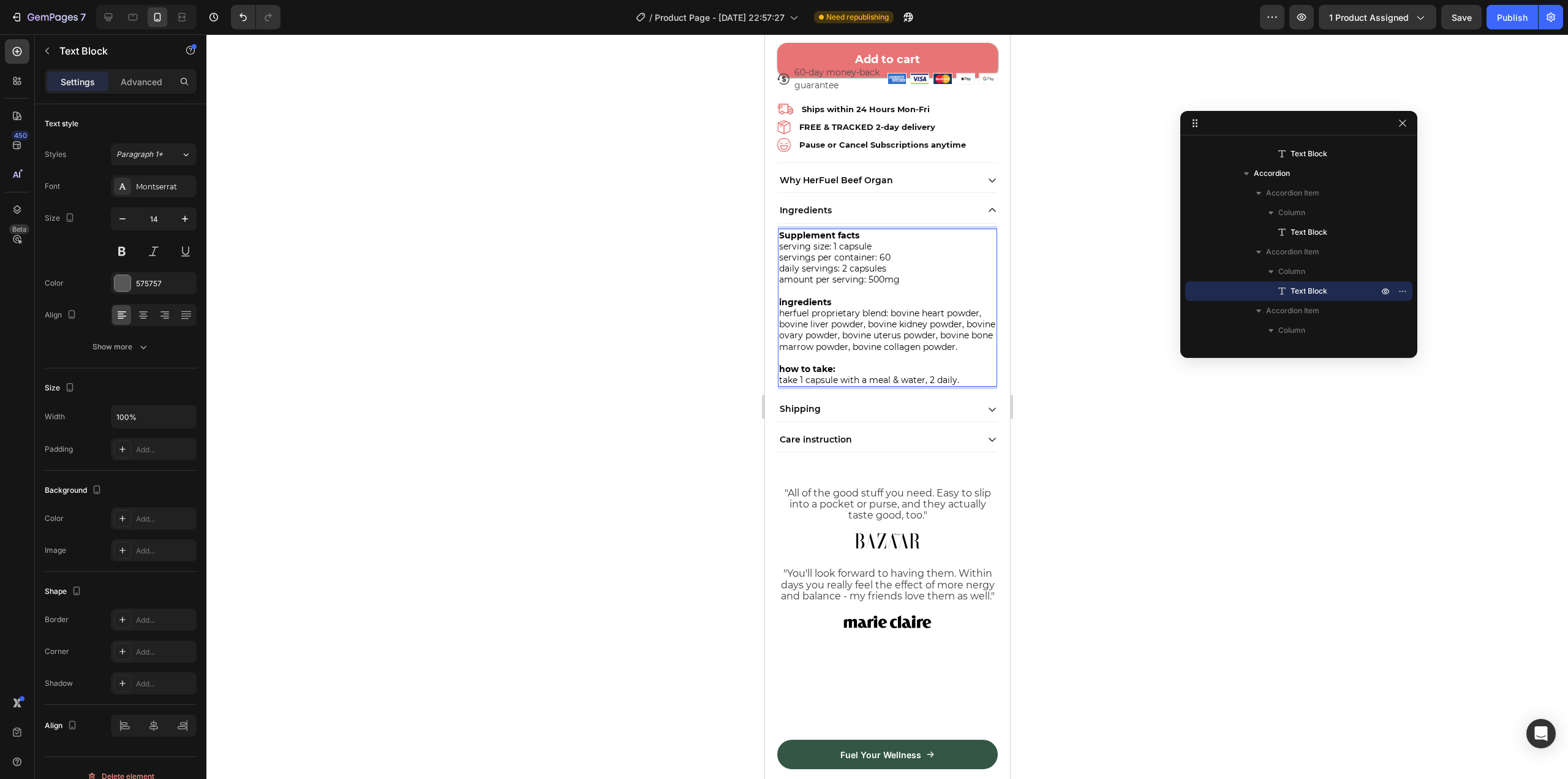
click at [780, 296] on strong "ingredients" at bounding box center [804, 302] width 52 height 11
click at [784, 368] on strong "how to take:" at bounding box center [807, 369] width 56 height 11
click at [784, 308] on span "herfuel proprietary blend: bovine heart powder, bovine liver powder, bovine kid…" at bounding box center [886, 330] width 216 height 45
click at [783, 241] on span "serving size: 1 capsule" at bounding box center [825, 246] width 93 height 11
click at [782, 251] on span "servings per container: 60" at bounding box center [834, 257] width 111 height 11
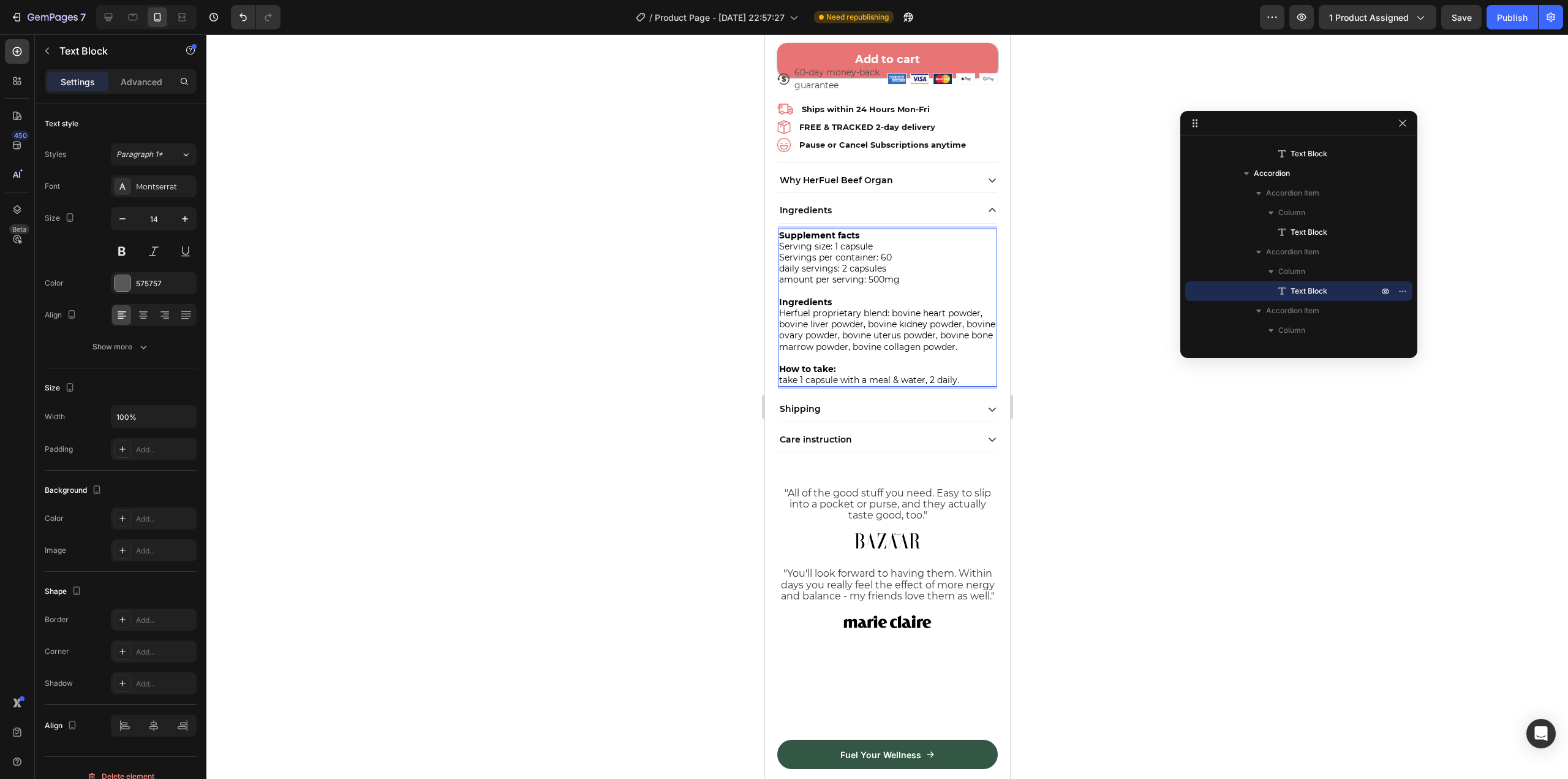
click at [782, 263] on span "daily servings: 2 capsules" at bounding box center [833, 268] width 108 height 11
click at [782, 273] on span "amount per serving: 500mg" at bounding box center [839, 279] width 121 height 11
click at [781, 380] on span "take 1 capsule with a meal & water, 2 daily." at bounding box center [869, 379] width 180 height 11
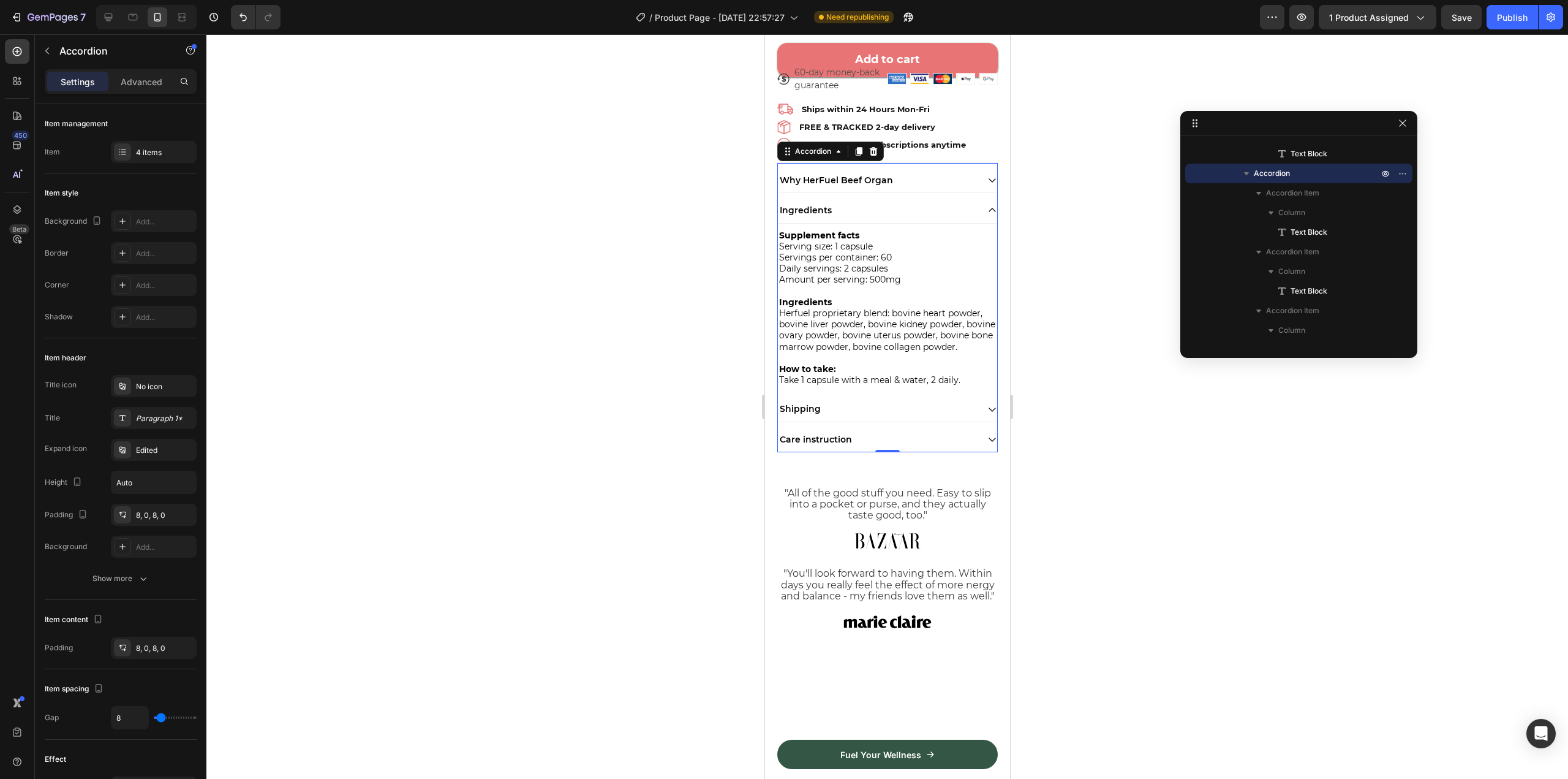
click at [871, 414] on div "Shipping" at bounding box center [877, 408] width 199 height 15
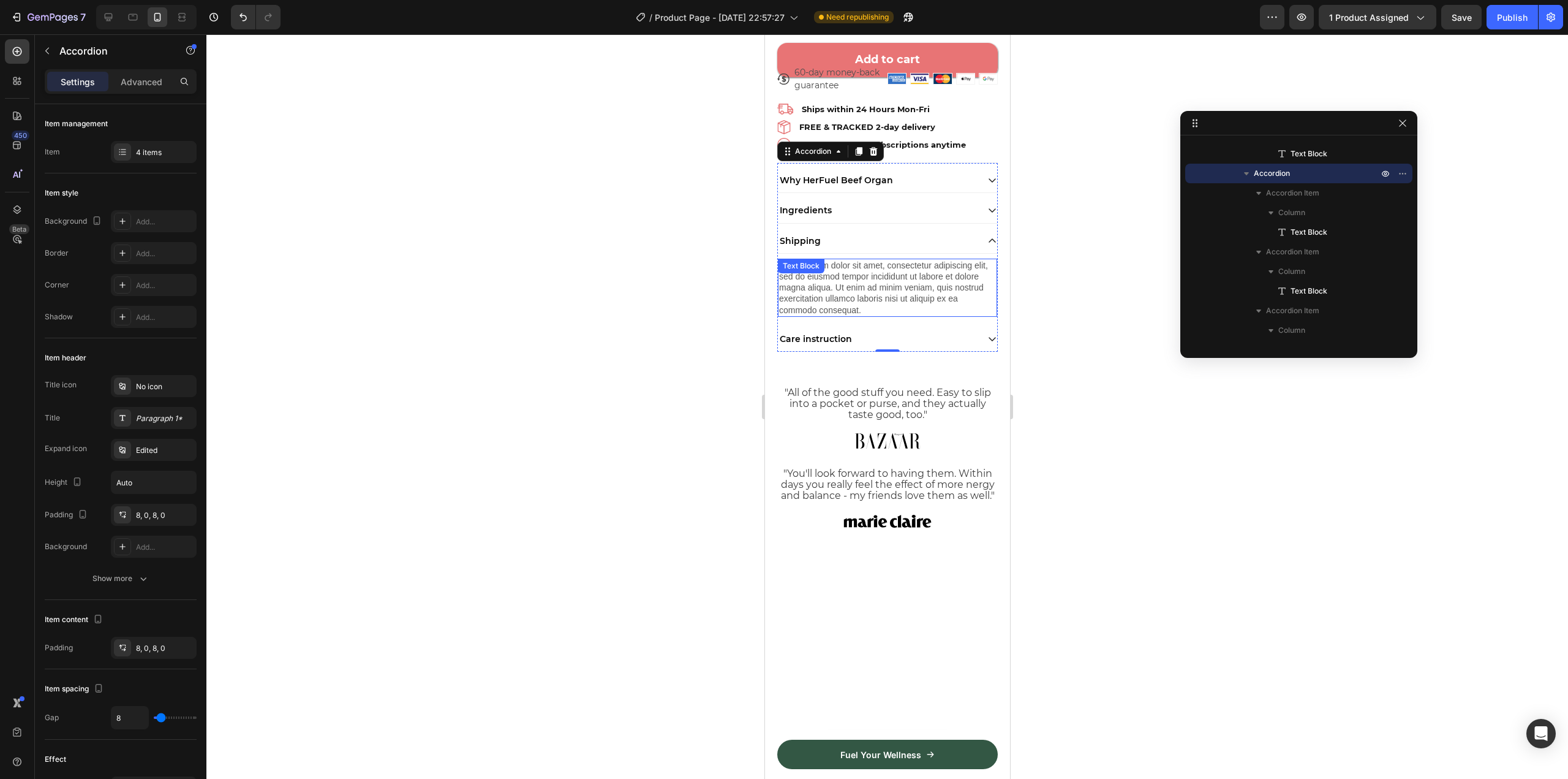
scroll to position [2074, 0]
click at [872, 273] on div "Lorem ipsum dolor sit amet, consectetur adipiscing elit, sed do eiusmod tempor …" at bounding box center [886, 288] width 220 height 58
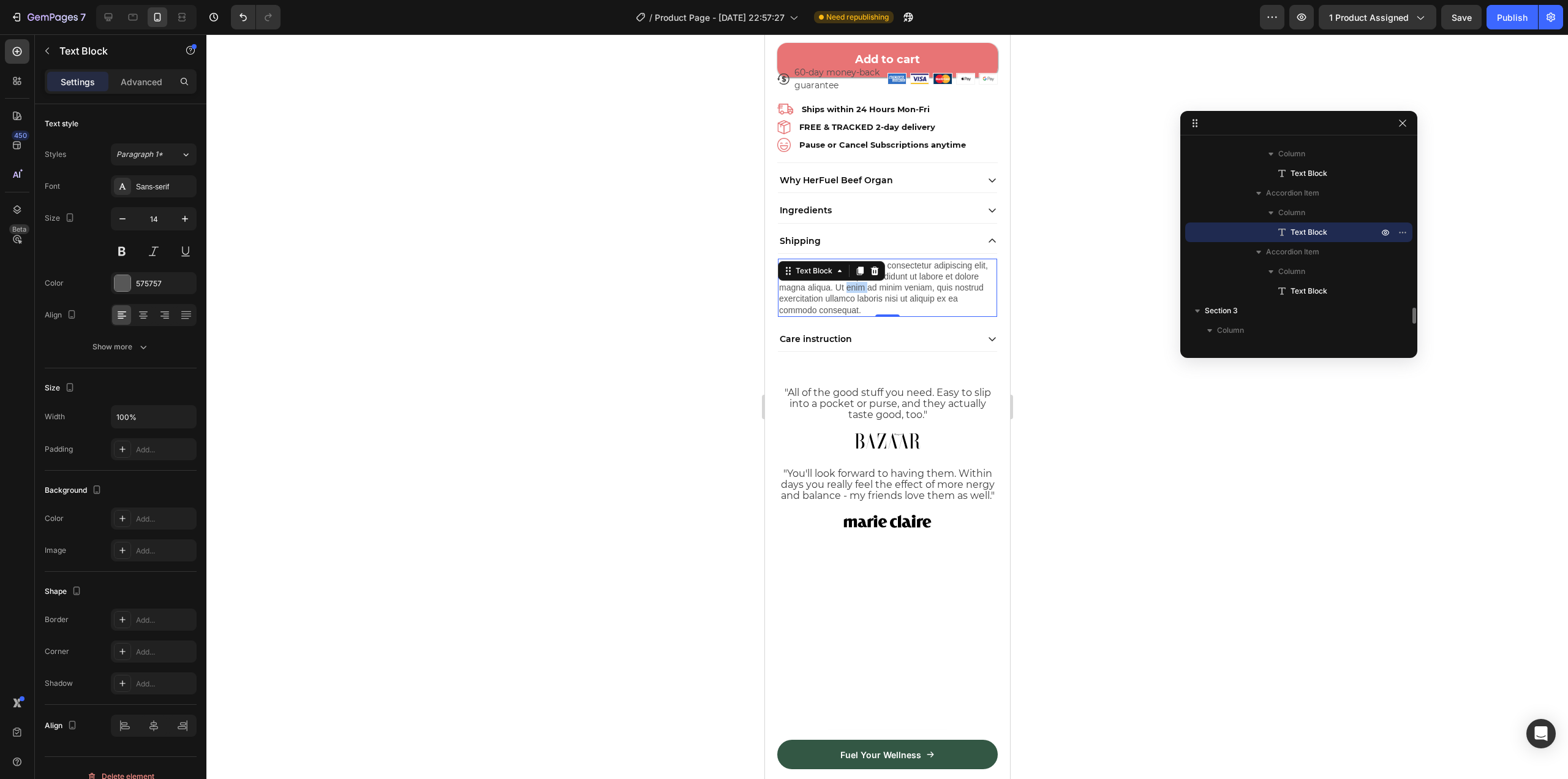
click at [872, 273] on div "Lorem ipsum dolor sit amet, consectetur adipiscing elit, sed do eiusmod tempor …" at bounding box center [886, 288] width 220 height 58
click at [872, 273] on p "Lorem ipsum dolor sit amet, consectetur adipiscing elit, sed do eiusmod tempor …" at bounding box center [887, 287] width 217 height 56
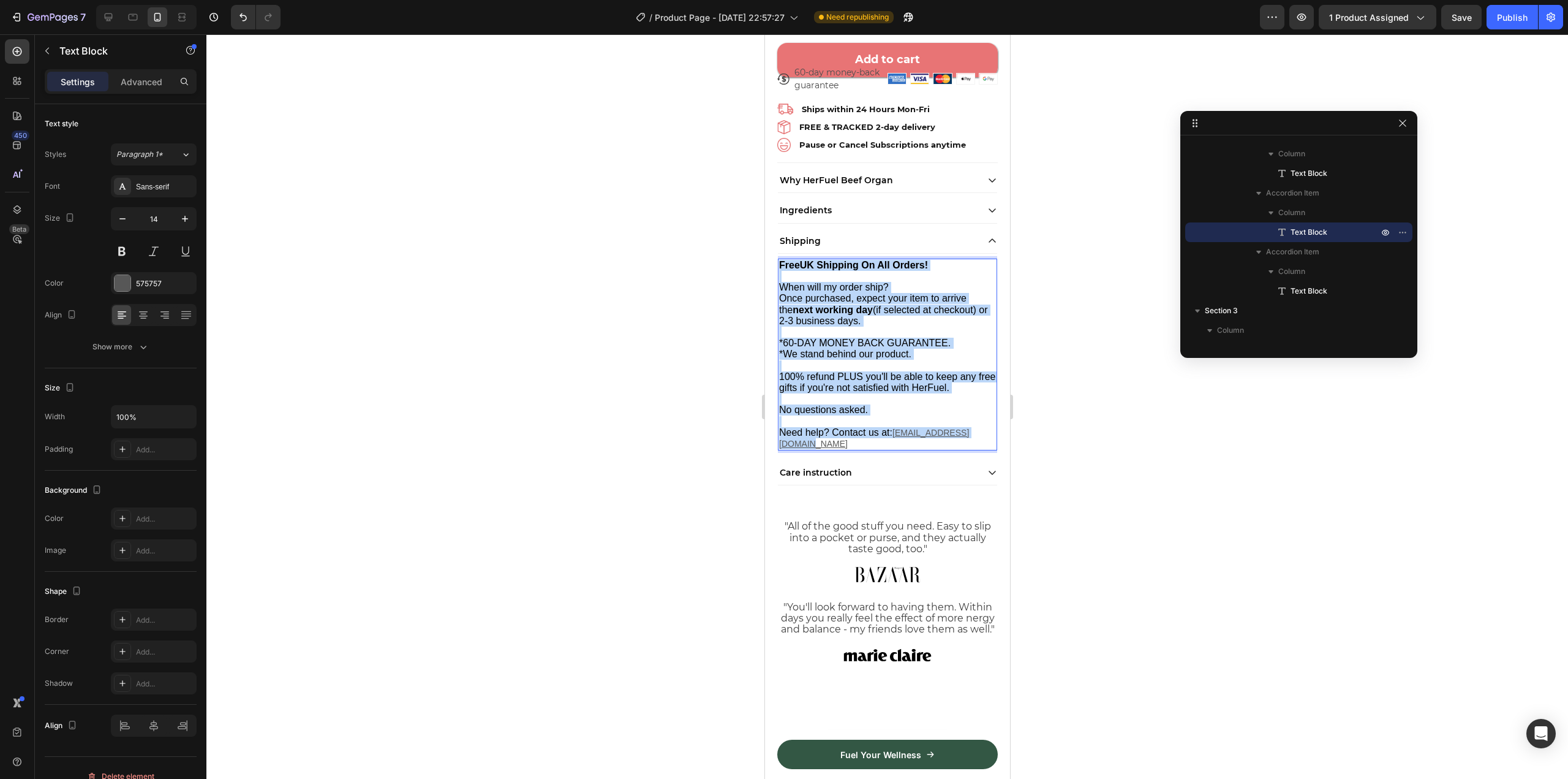
drag, startPoint x: 881, startPoint y: 432, endPoint x: 779, endPoint y: 257, distance: 202.6
click at [779, 258] on div "FreeUK Shipping On All Orders! When will my order ship? Once purchased, expect …" at bounding box center [886, 354] width 220 height 191
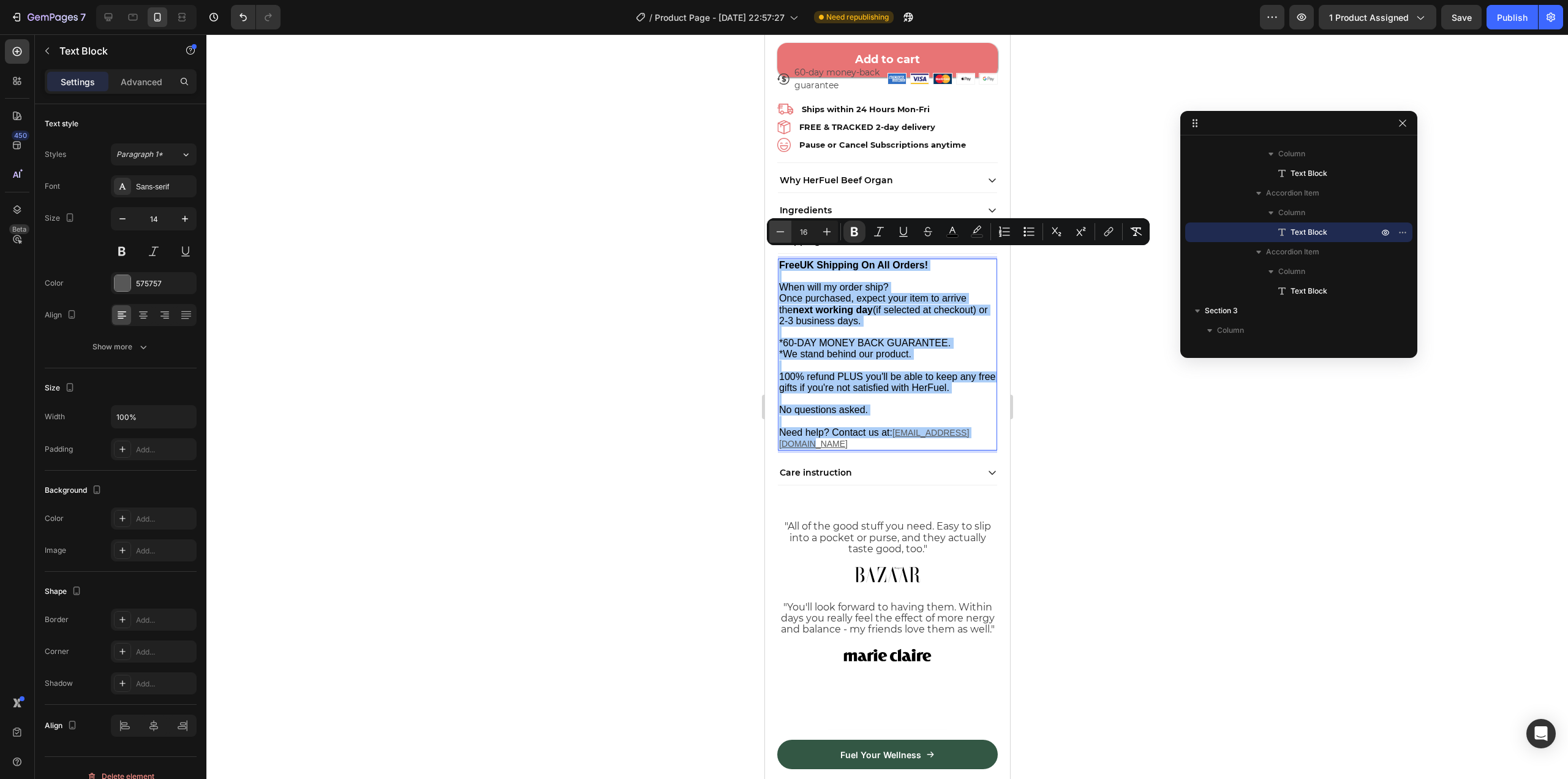
click at [779, 236] on icon "Editor contextual toolbar" at bounding box center [780, 232] width 12 height 12
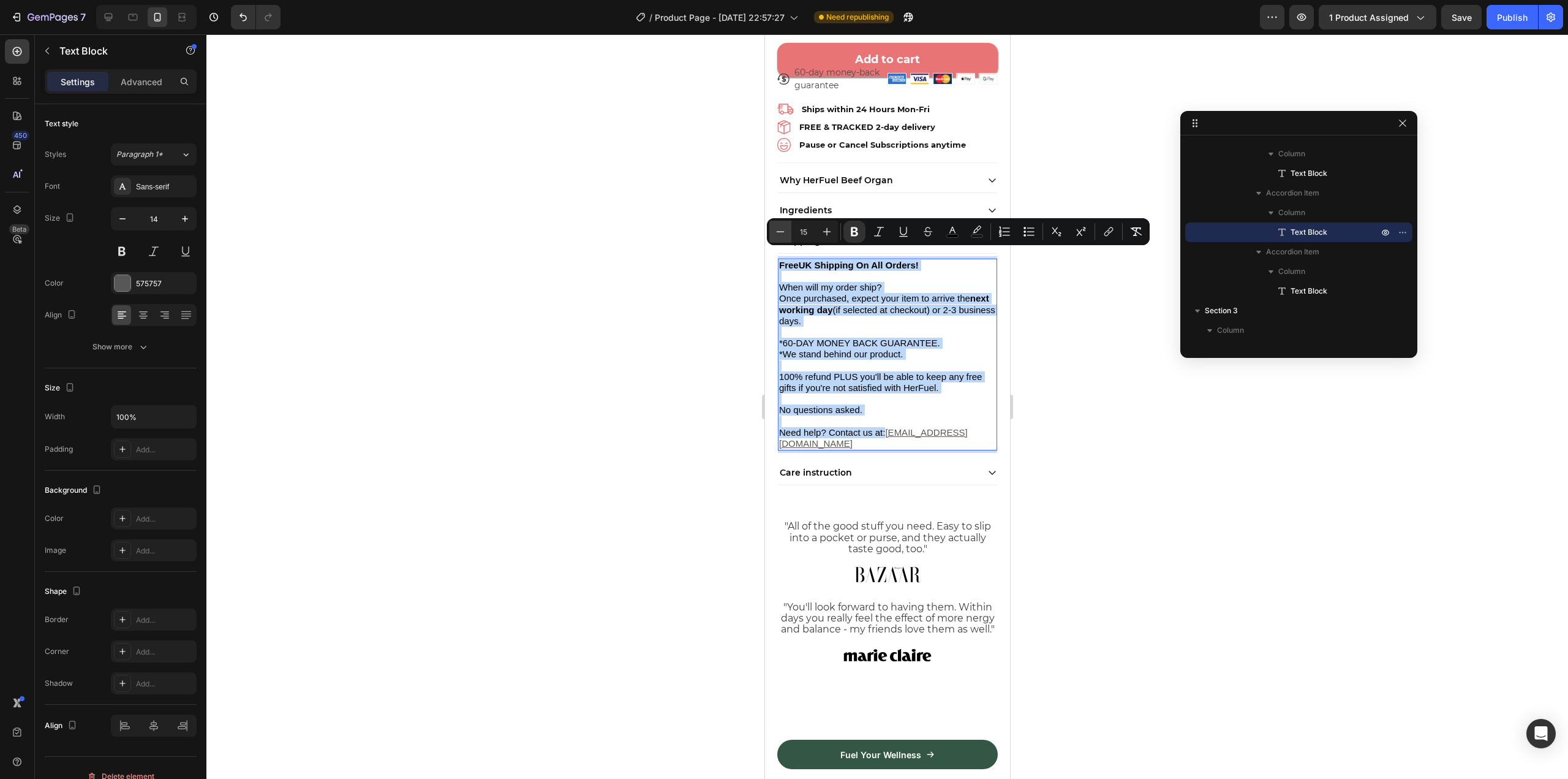
type input "14"
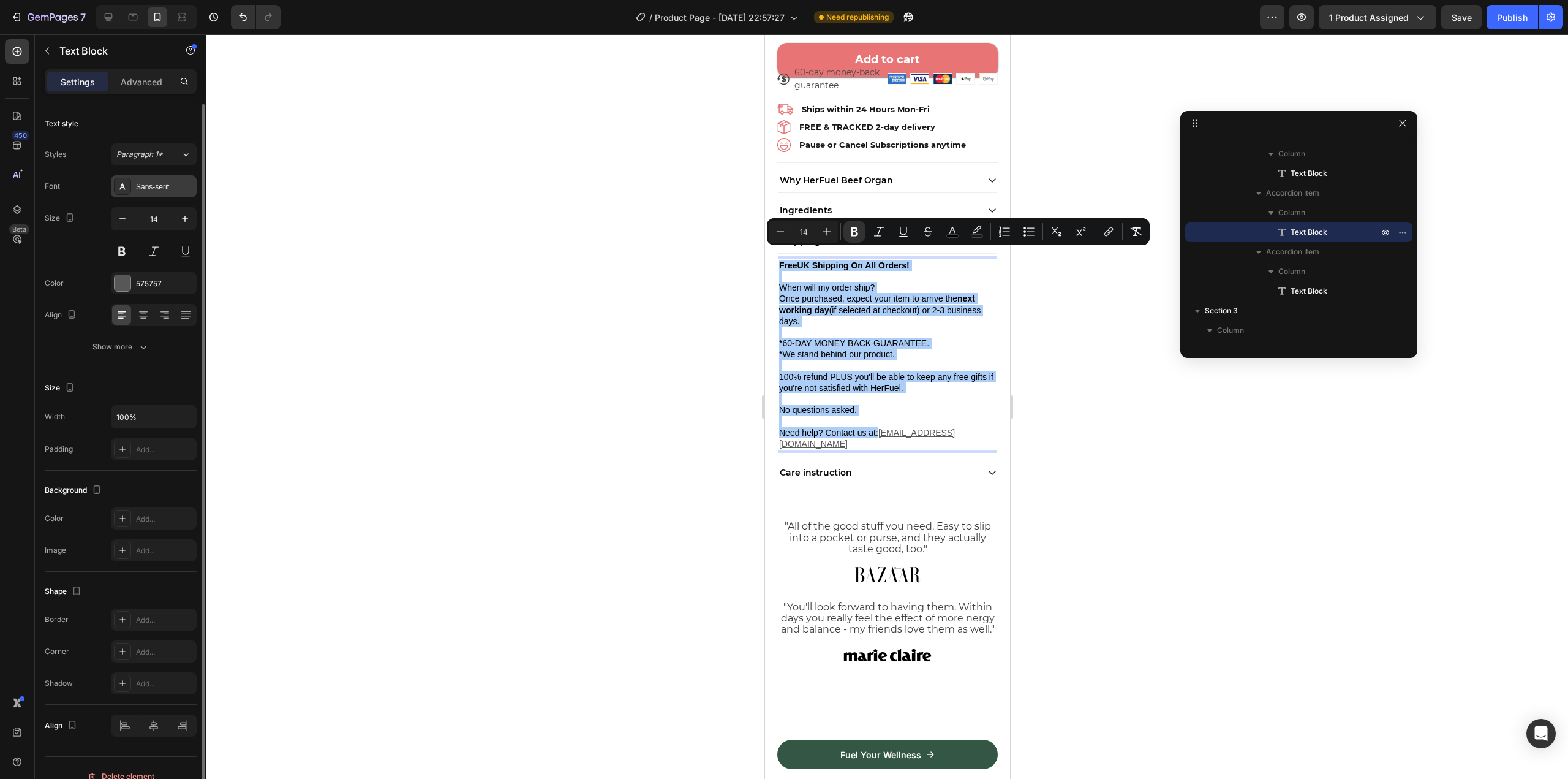
click at [176, 182] on div "Sans-serif" at bounding box center [164, 187] width 57 height 11
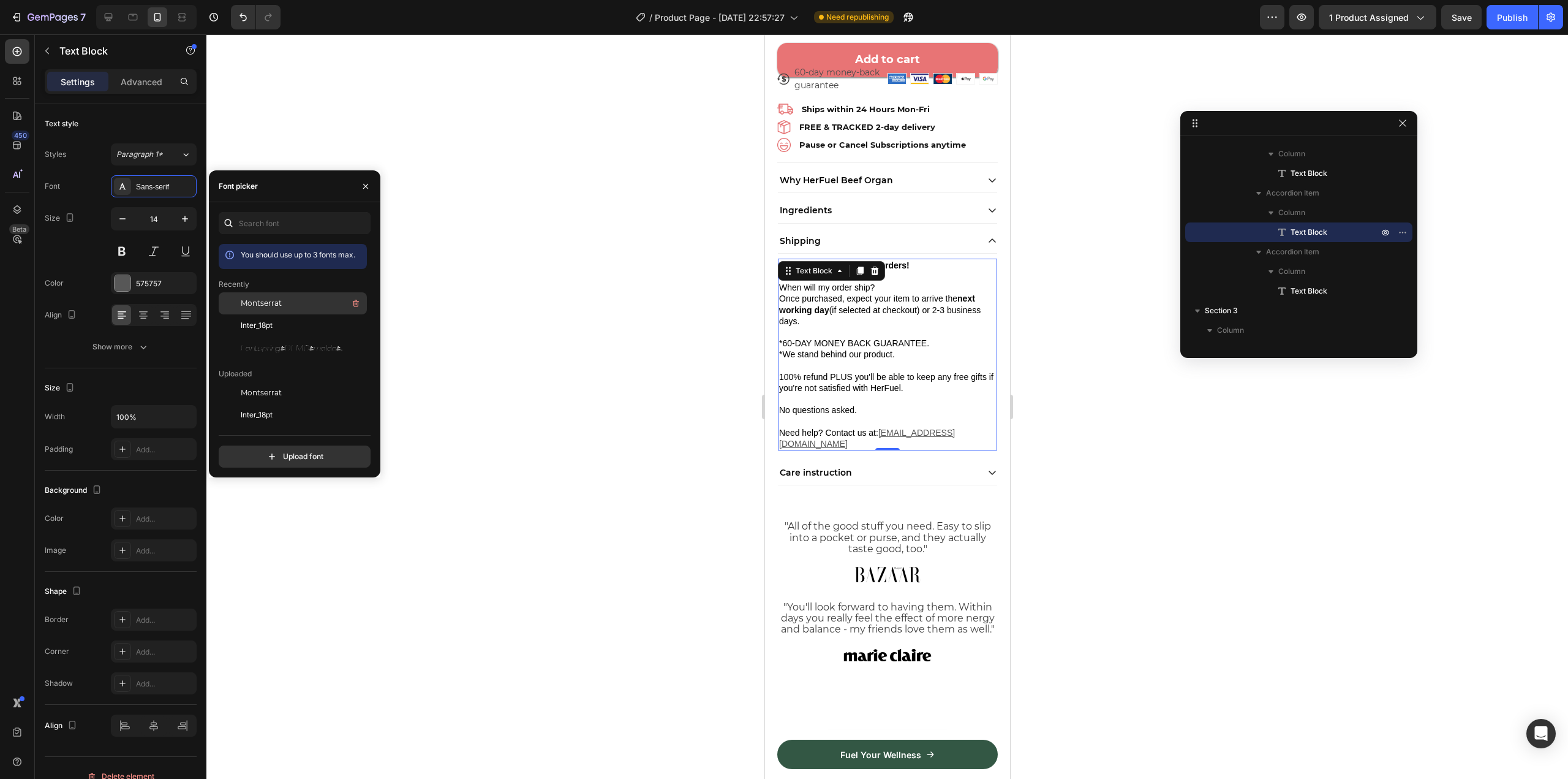
click at [281, 304] on div "Montserrat" at bounding box center [302, 303] width 123 height 15
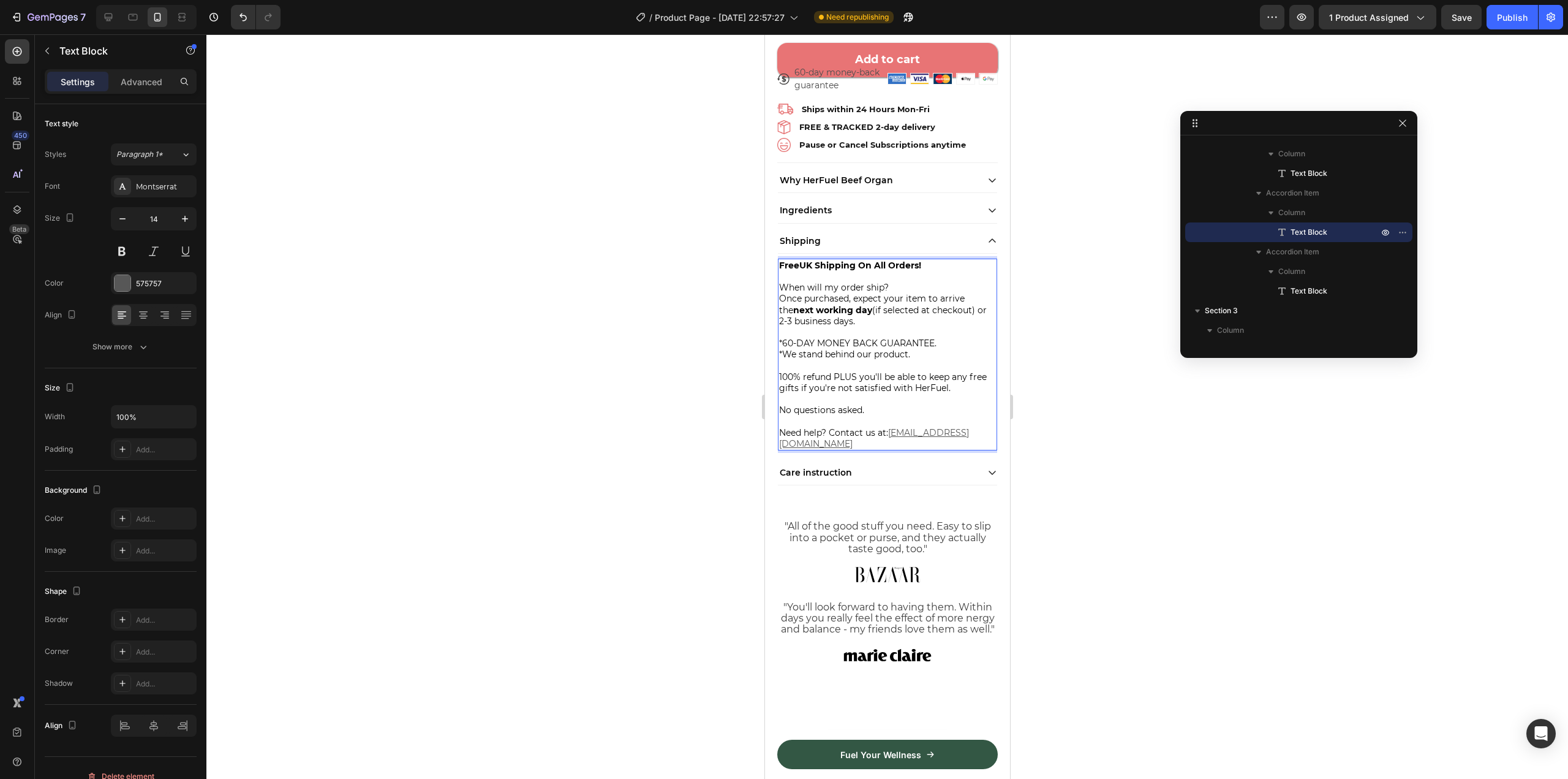
click at [815, 259] on strong "FreeUK Shipping On All Orders!" at bounding box center [849, 265] width 142 height 11
click at [870, 348] on span "*We stand behind our product." at bounding box center [844, 354] width 131 height 11
click at [1086, 424] on div at bounding box center [887, 407] width 1362 height 745
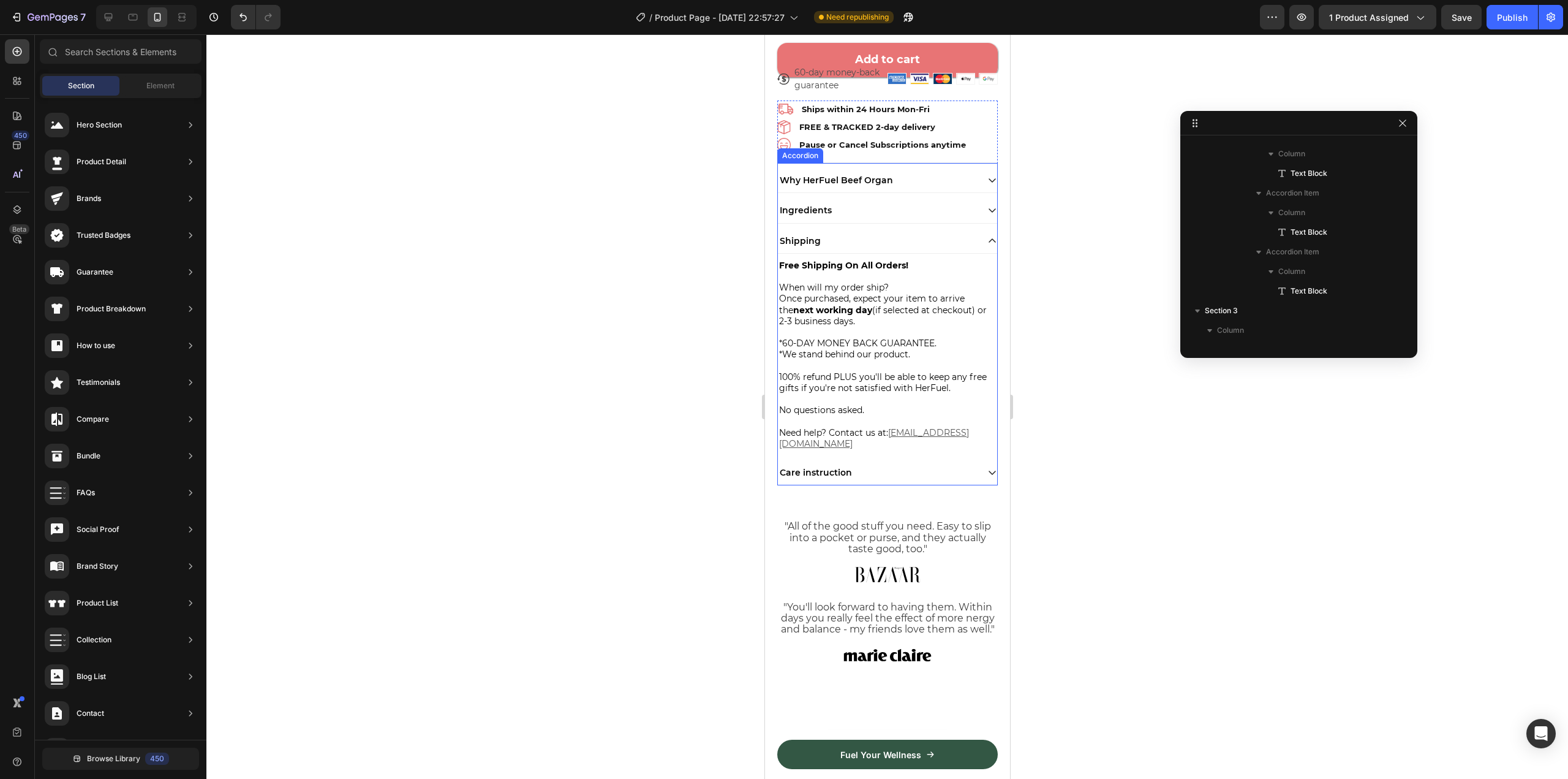
scroll to position [1898, 0]
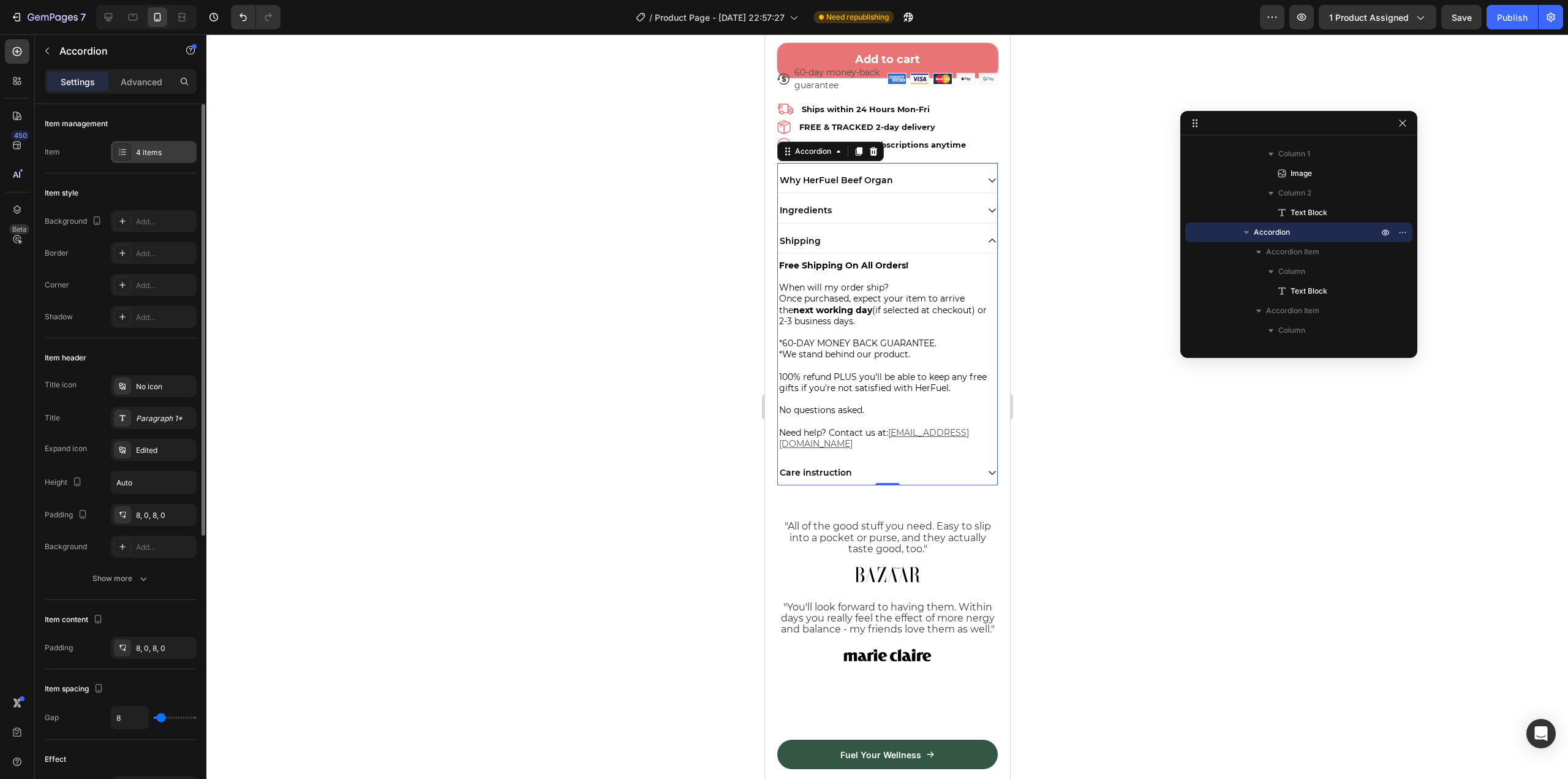
click at [161, 144] on div "4 items" at bounding box center [153, 152] width 86 height 22
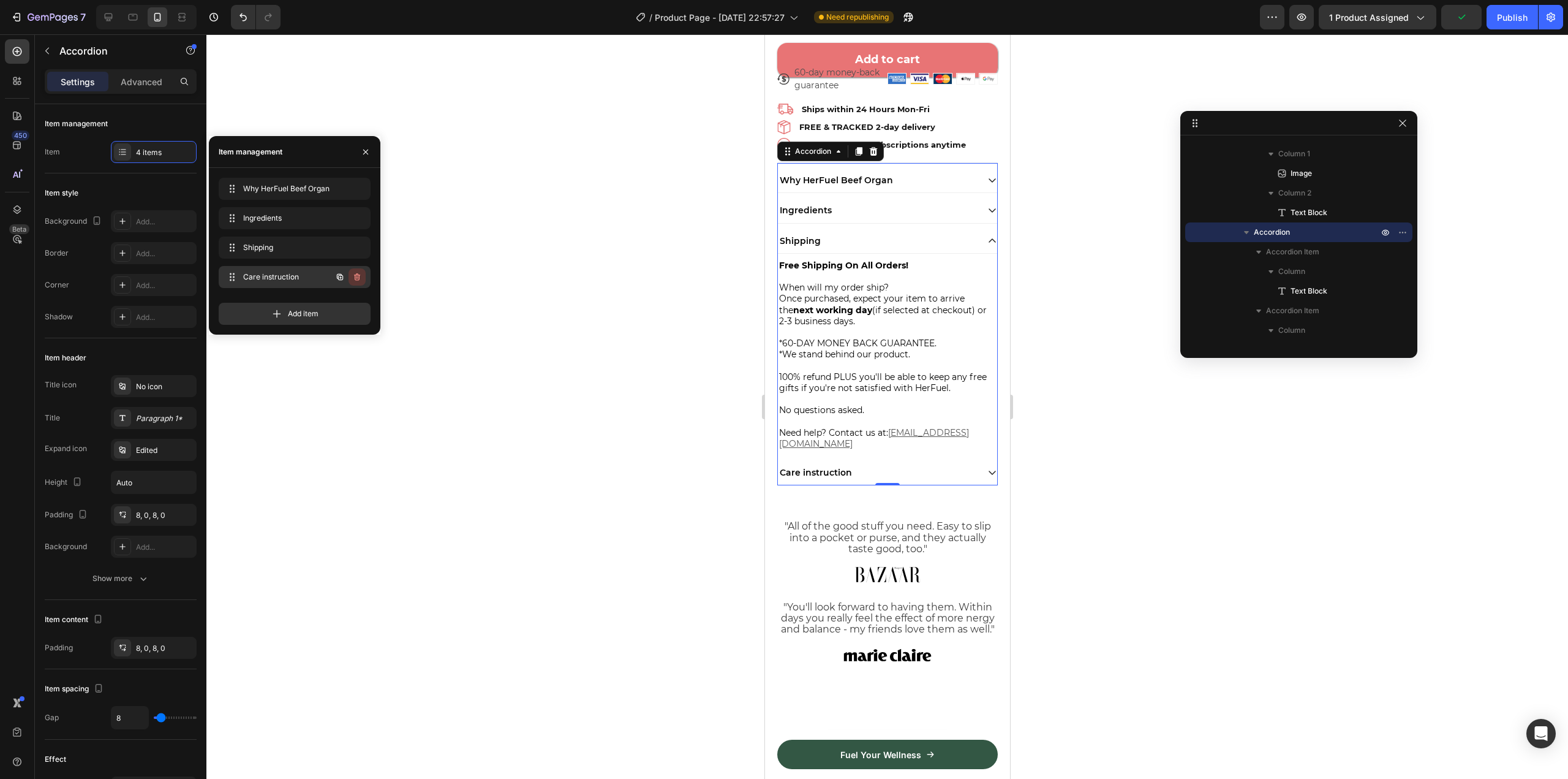
click at [358, 271] on button "button" at bounding box center [356, 276] width 17 height 17
click at [358, 271] on button "Delete" at bounding box center [348, 276] width 34 height 17
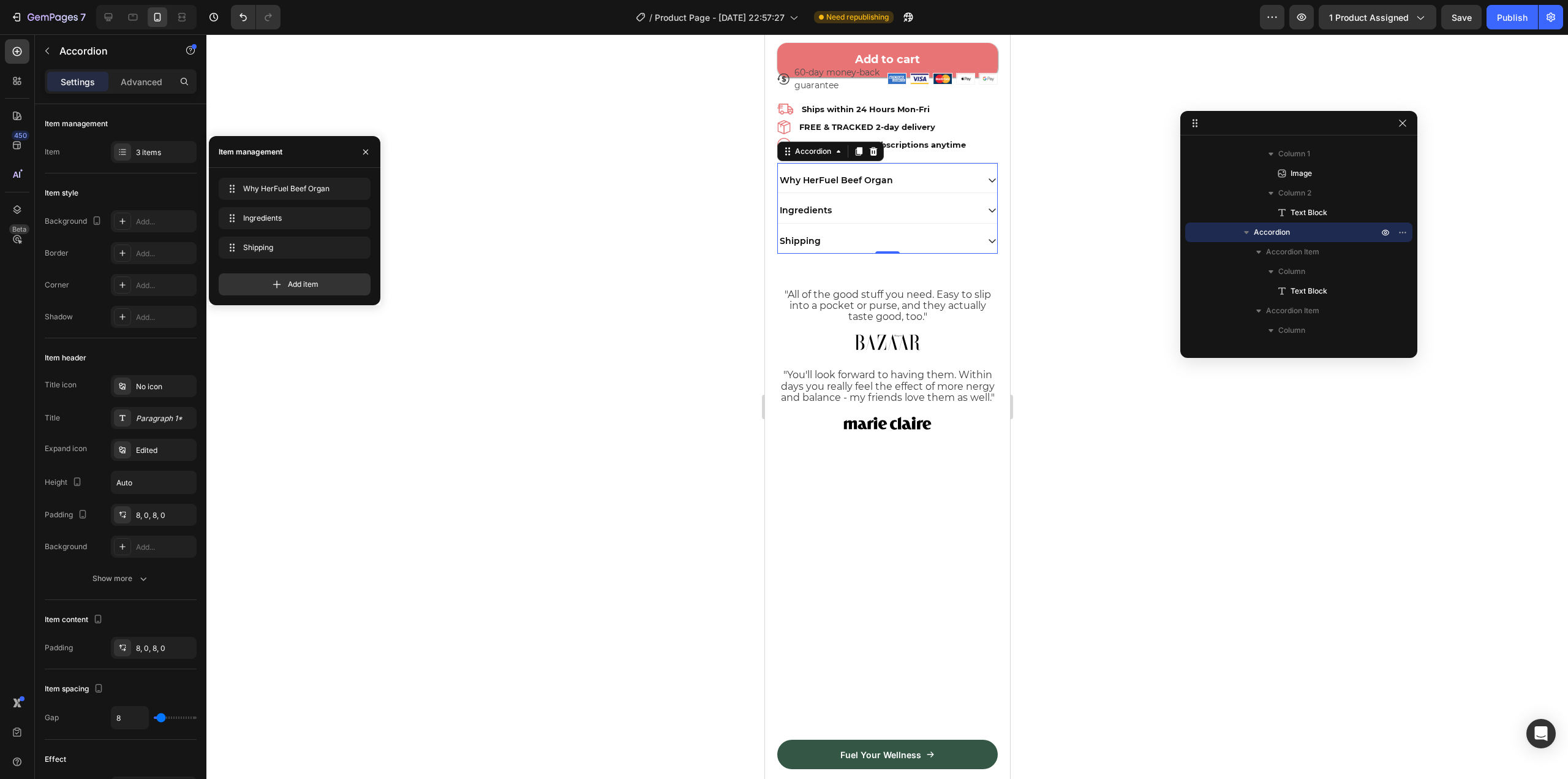
click at [564, 305] on div at bounding box center [887, 407] width 1362 height 745
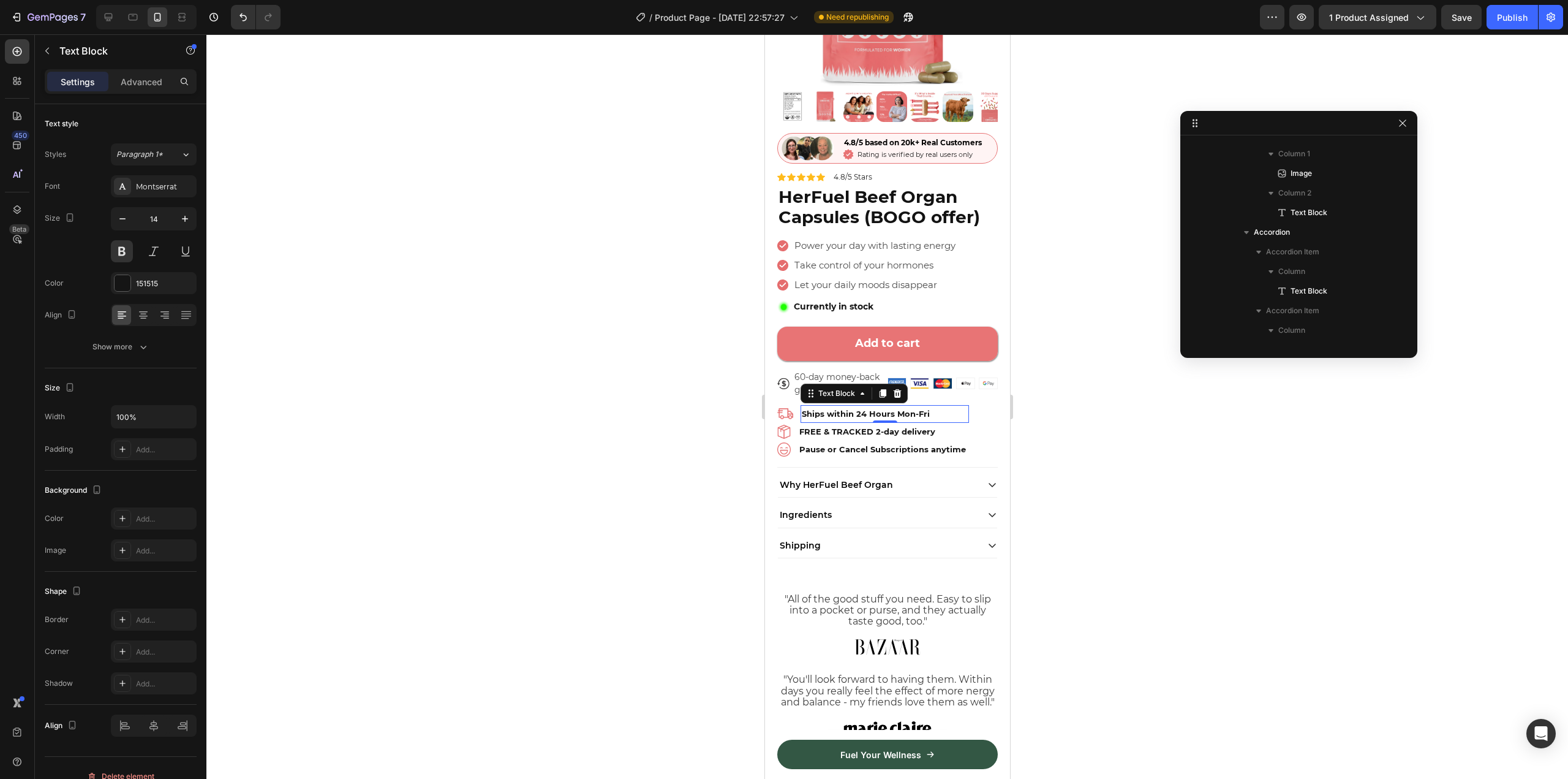
scroll to position [1682, 0]
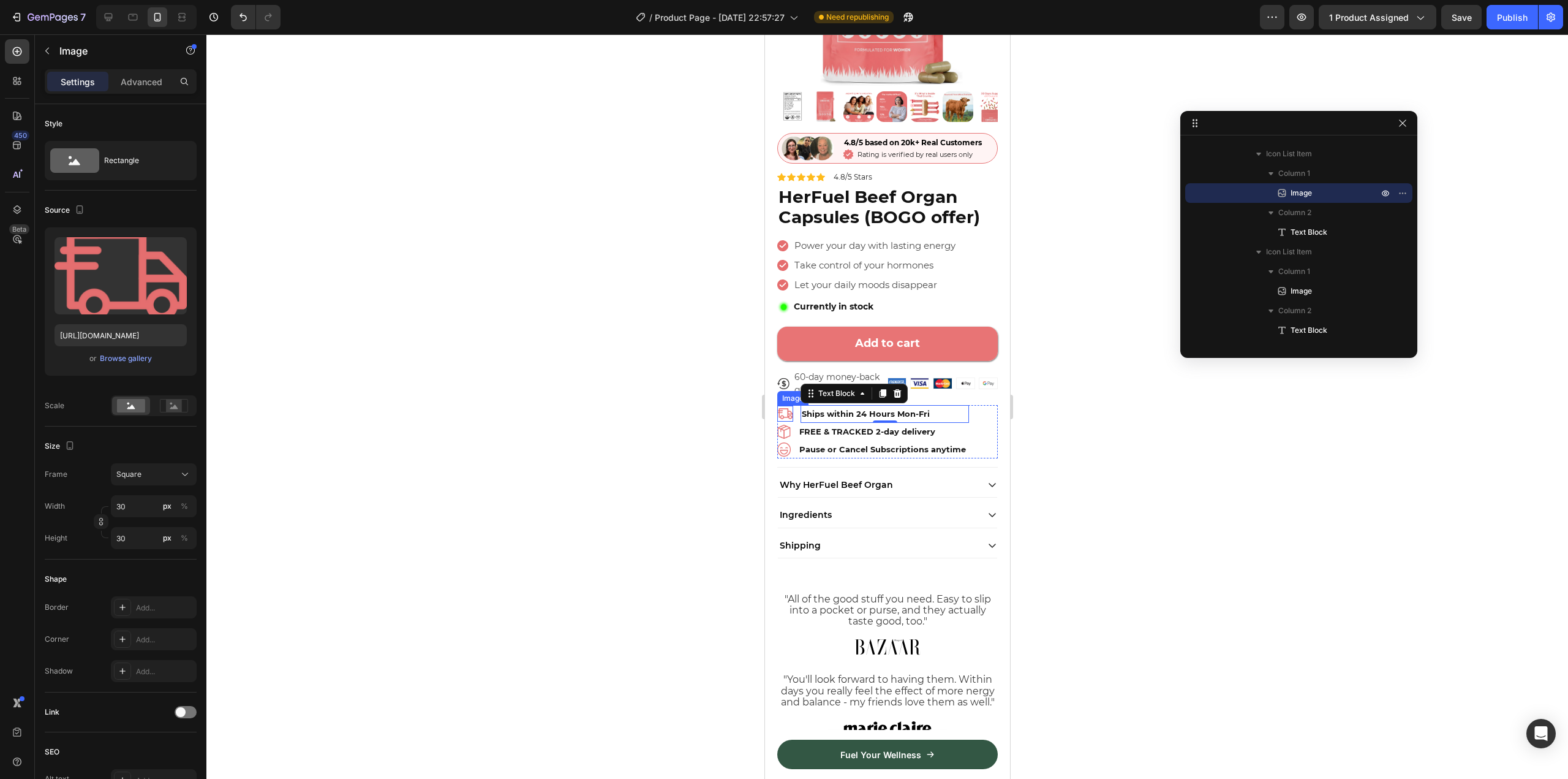
click at [784, 406] on img at bounding box center [784, 414] width 16 height 16
click at [134, 506] on input "30" at bounding box center [153, 506] width 86 height 22
type input "2"
type input "25"
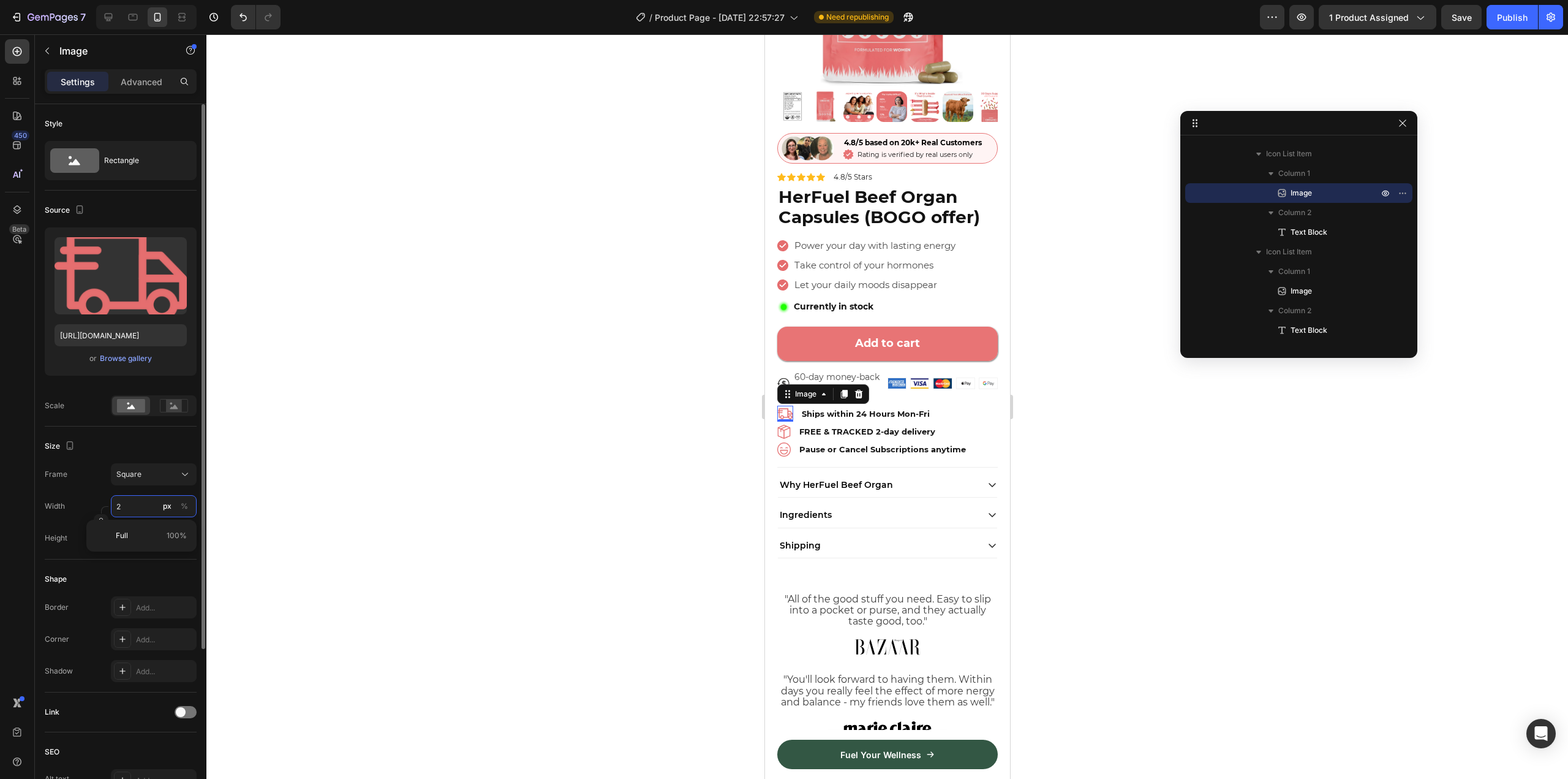
type input "25"
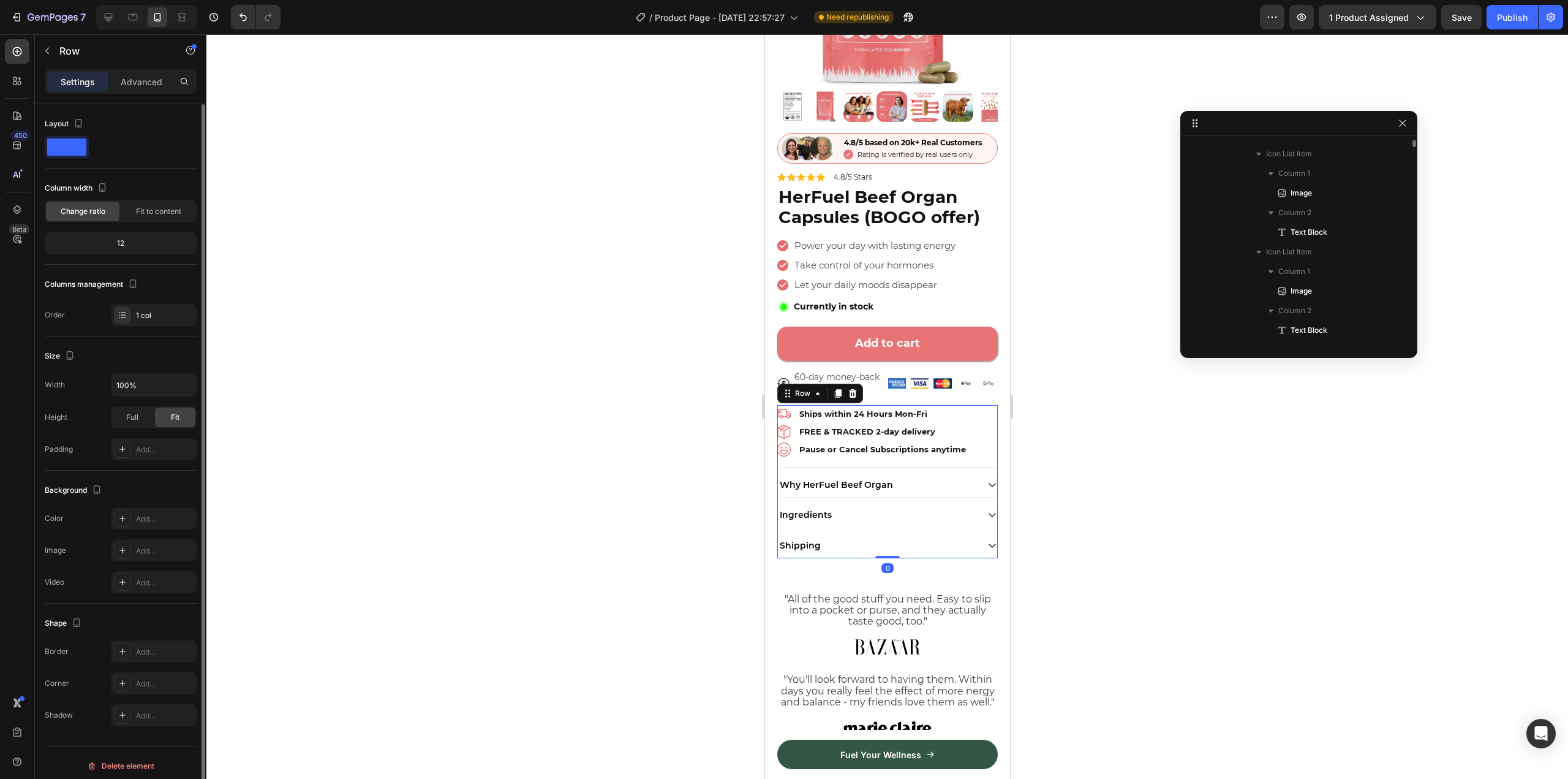
scroll to position [1545, 0]
click at [977, 455] on div "Image Ships within 24 Hours Mon-Fri Text Block Image FREE & TRACKED 2-day deliv…" at bounding box center [886, 482] width 220 height 154
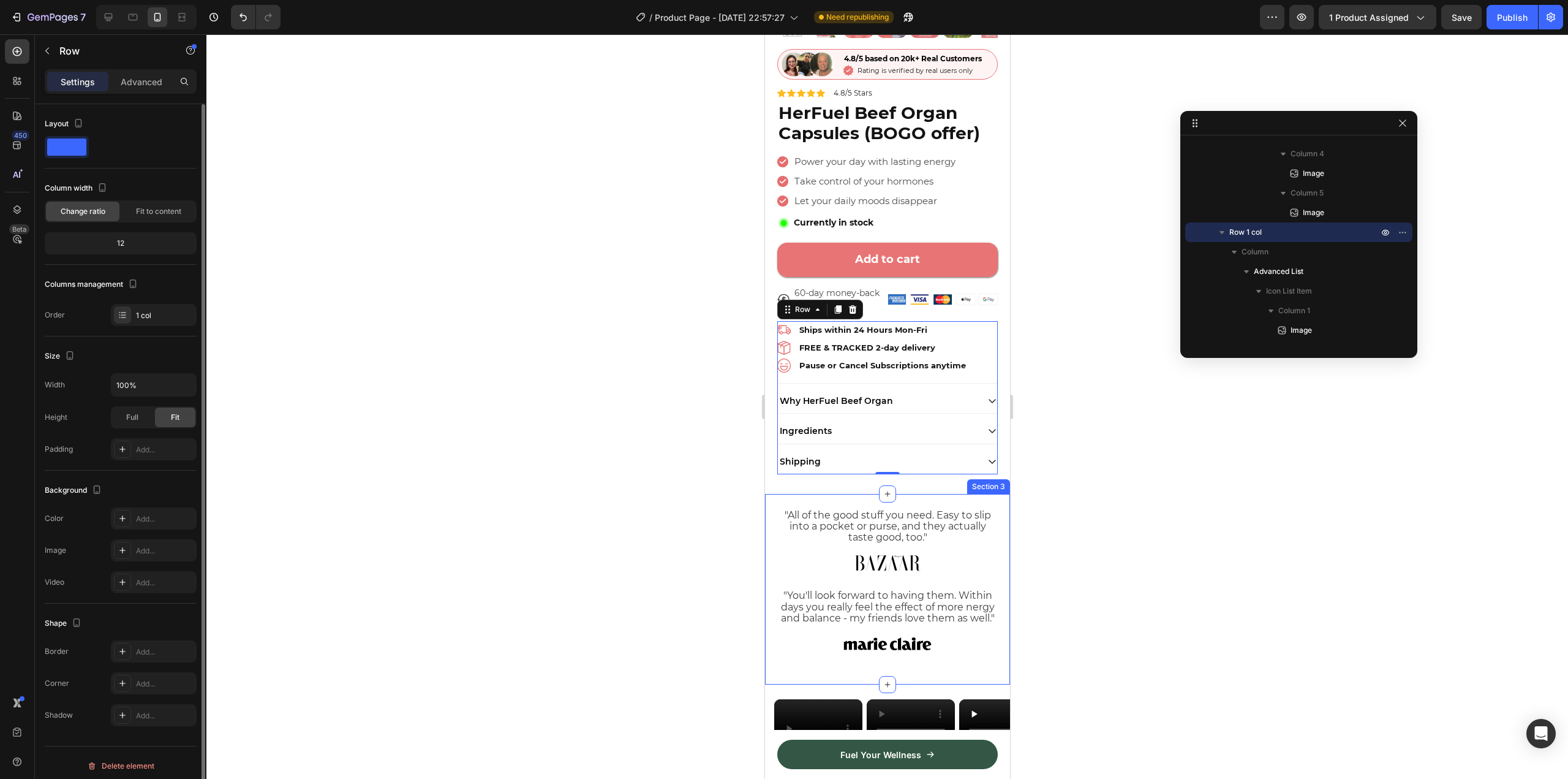
scroll to position [2094, 0]
click at [978, 498] on div ""All of the good stuff you need. Easy to slip into a pocket or purse, and they …" at bounding box center [887, 589] width 245 height 191
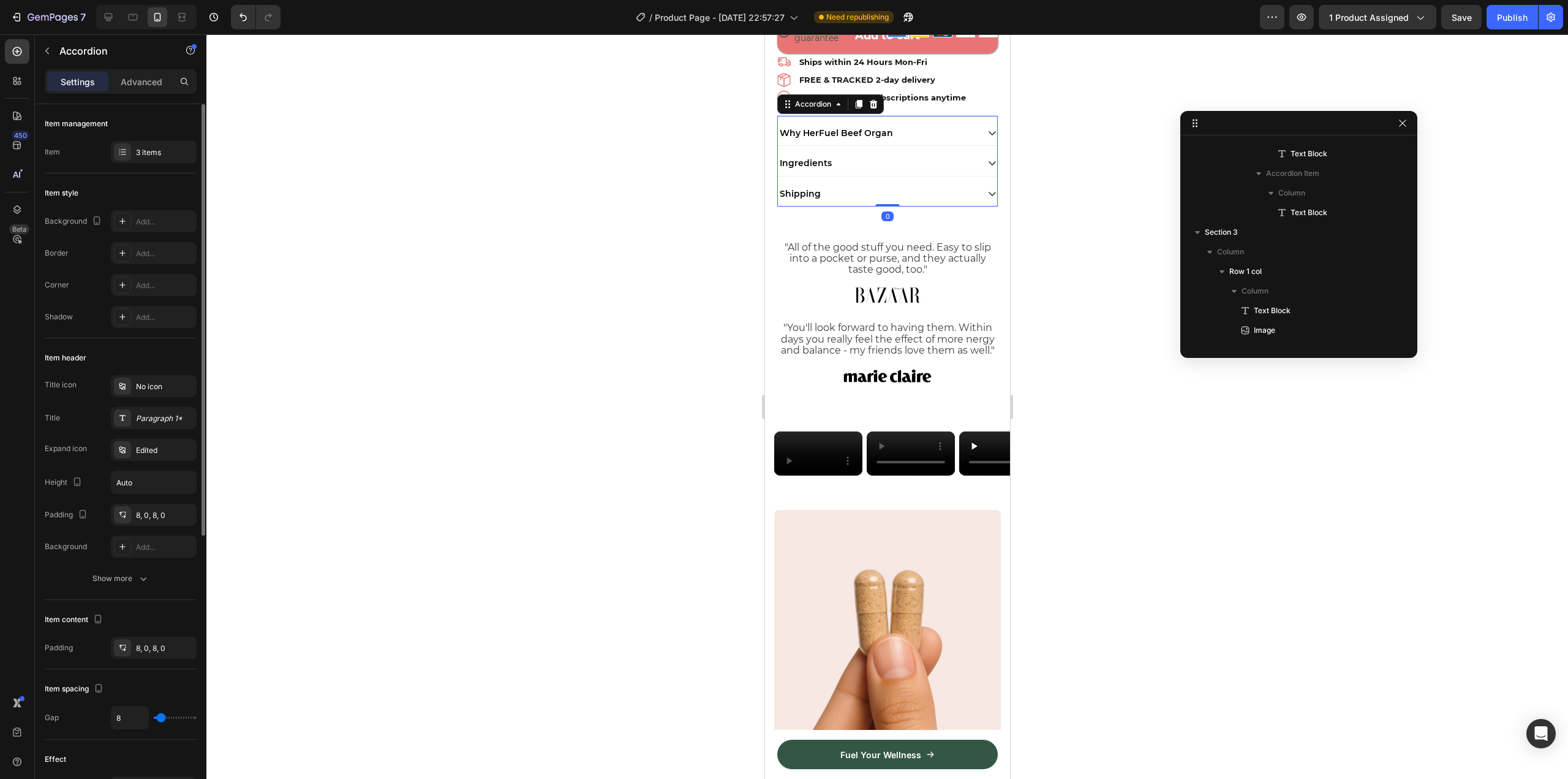
scroll to position [1898, 0]
click at [879, 127] on span "Why HerFuel Beef Organ" at bounding box center [835, 132] width 113 height 11
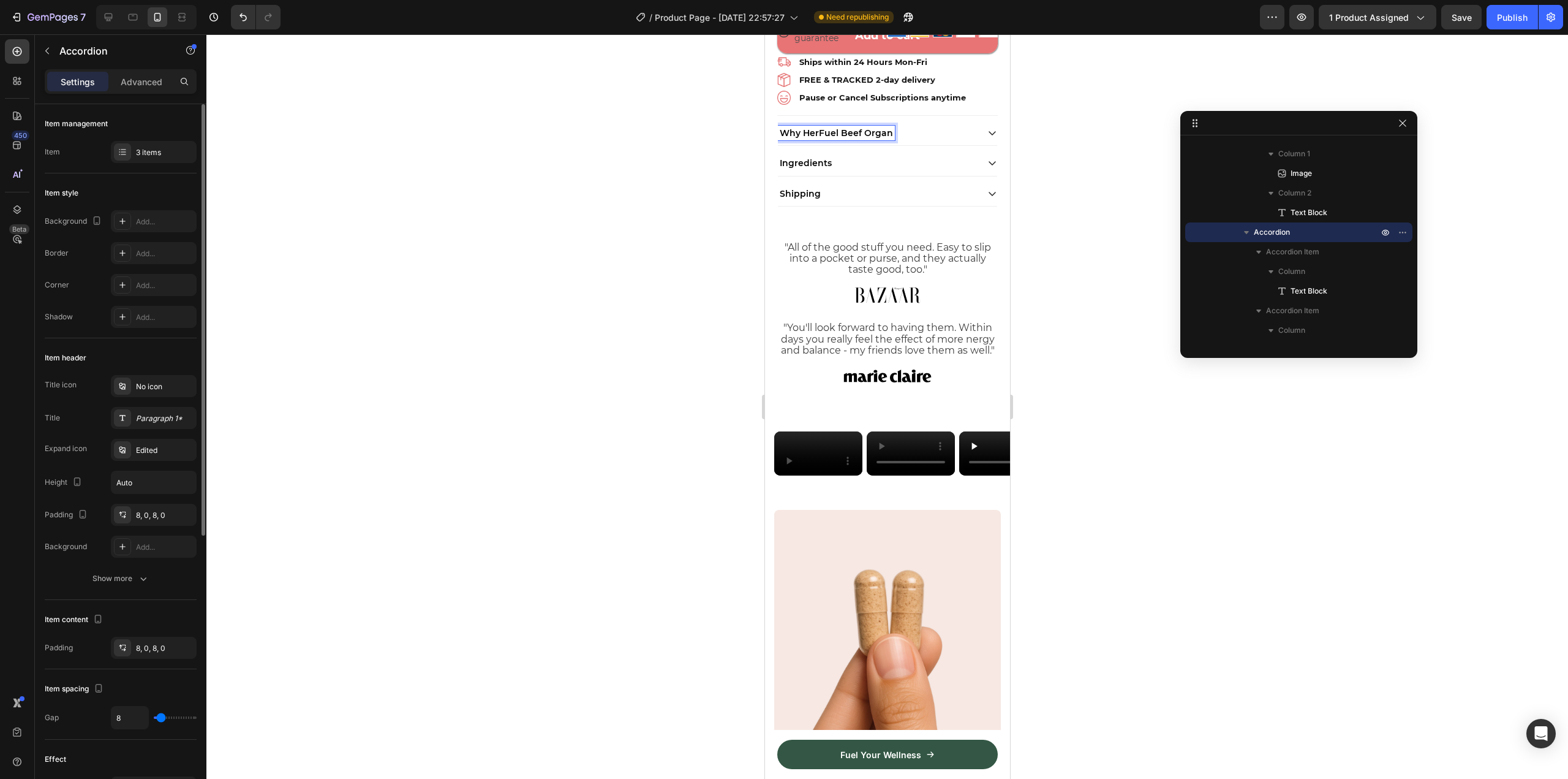
click at [879, 127] on span "Why HerFuel Beef Organ" at bounding box center [835, 132] width 113 height 11
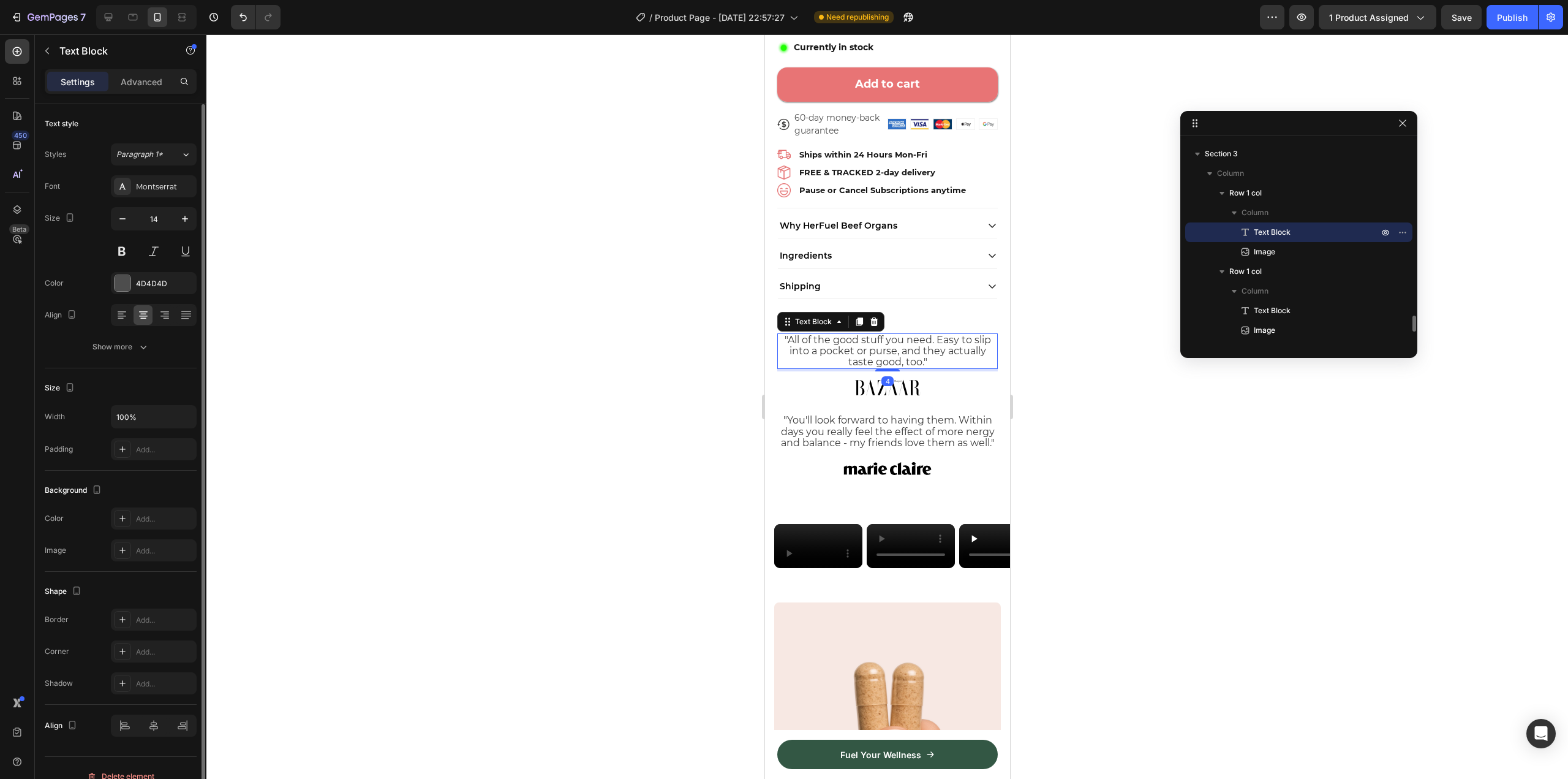
scroll to position [462, 0]
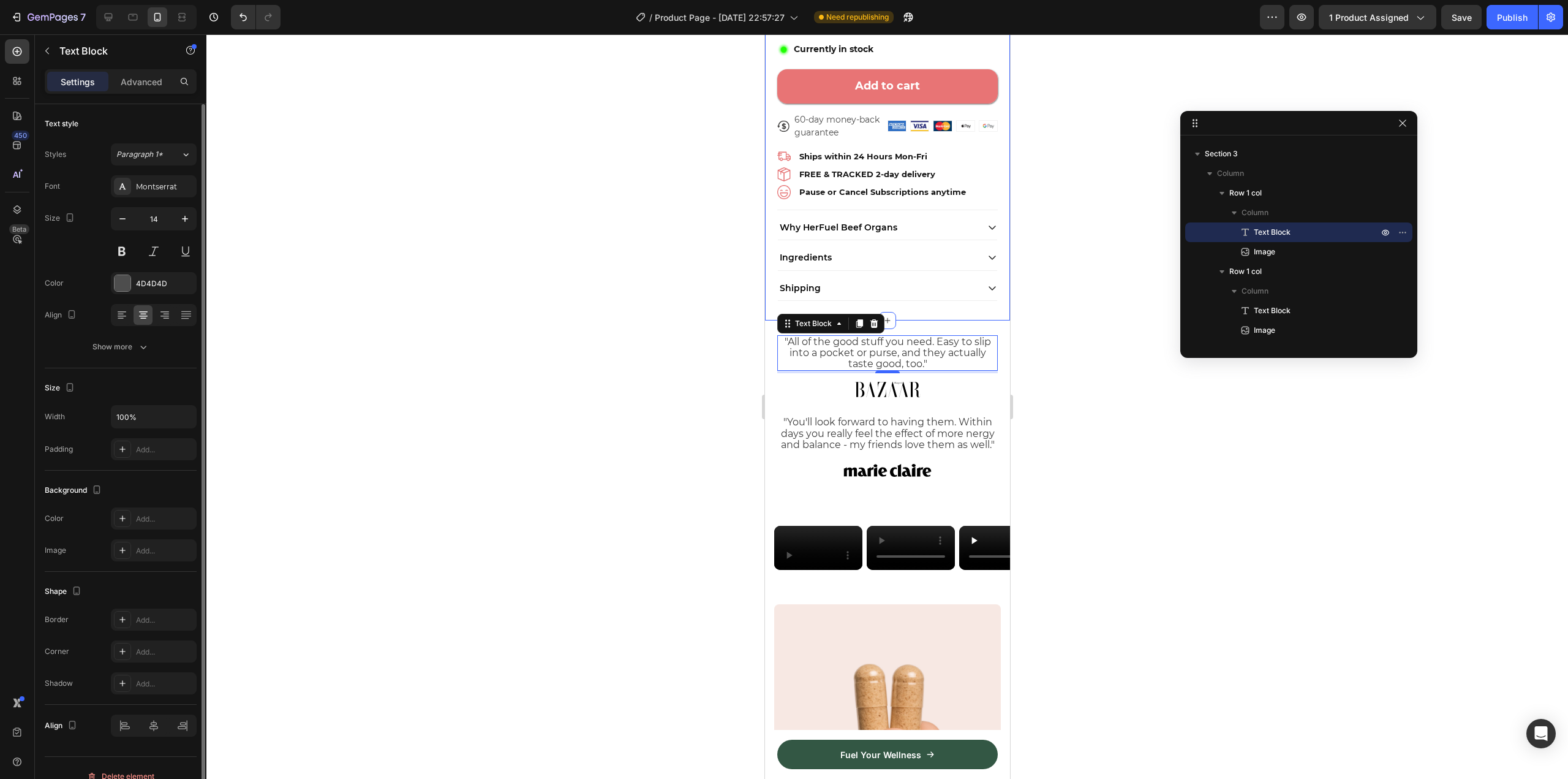
click at [1086, 191] on div at bounding box center [887, 407] width 1362 height 745
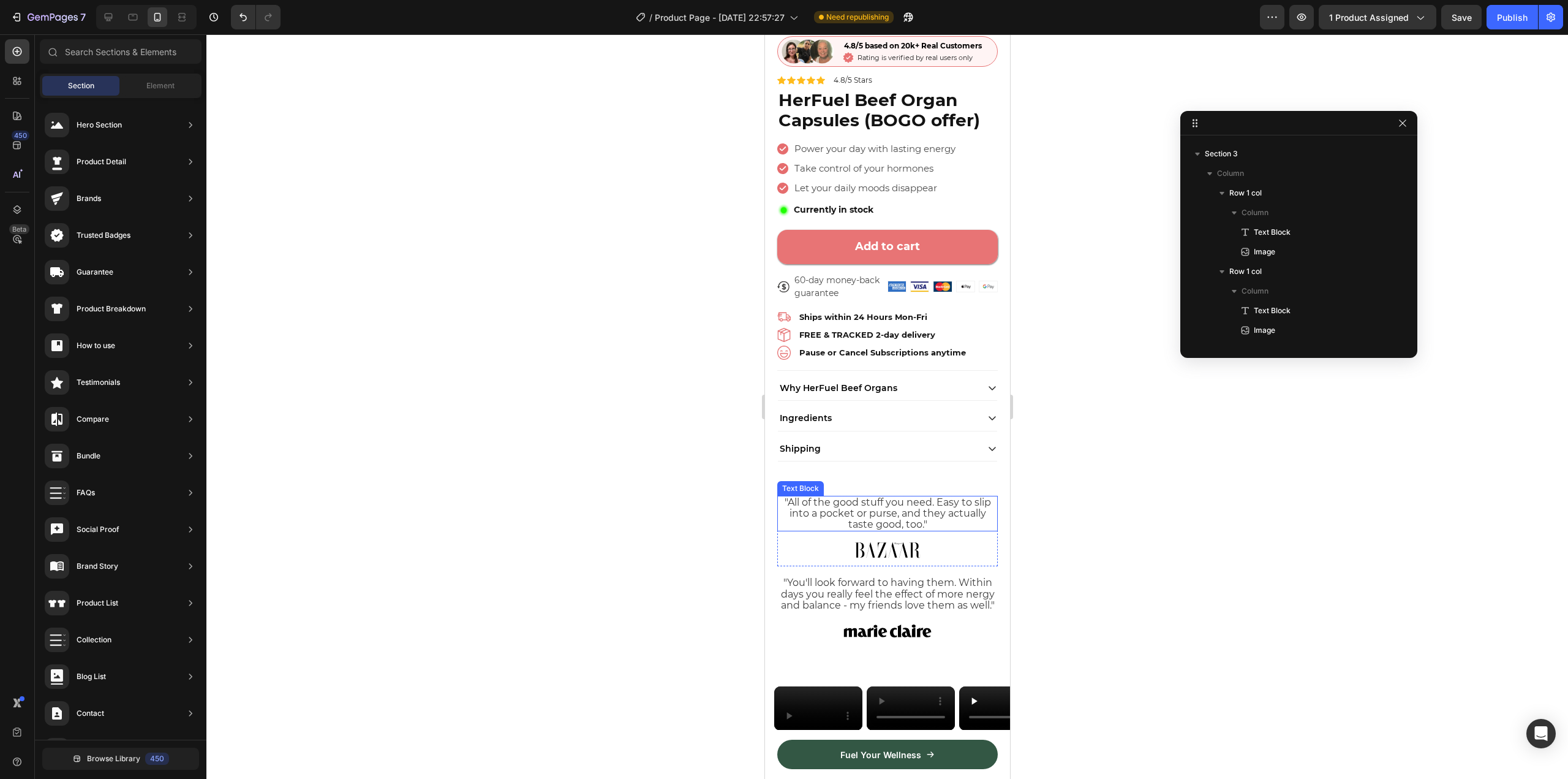
scroll to position [310, 0]
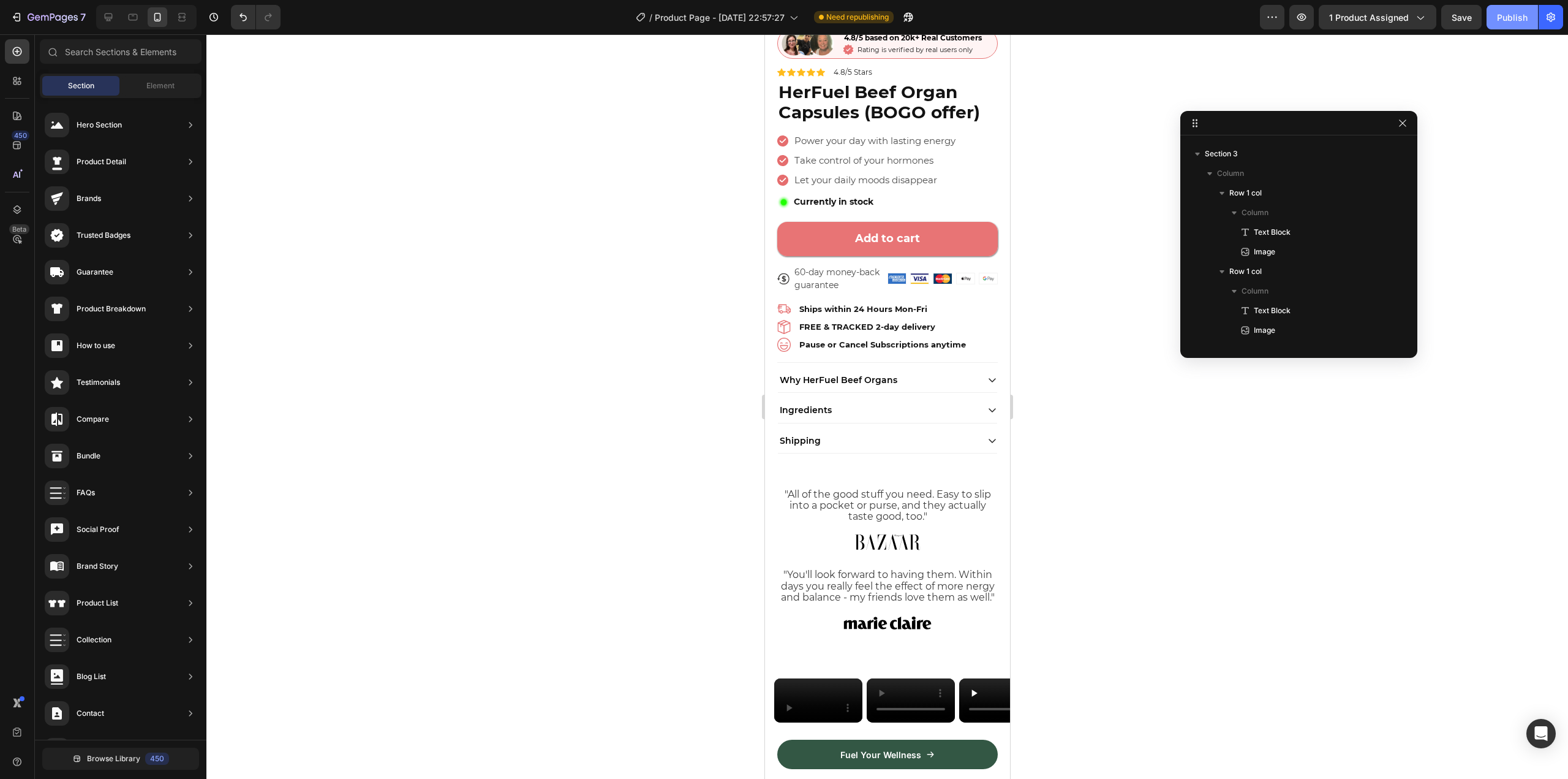
click at [1520, 15] on div "Publish" at bounding box center [1512, 17] width 31 height 13
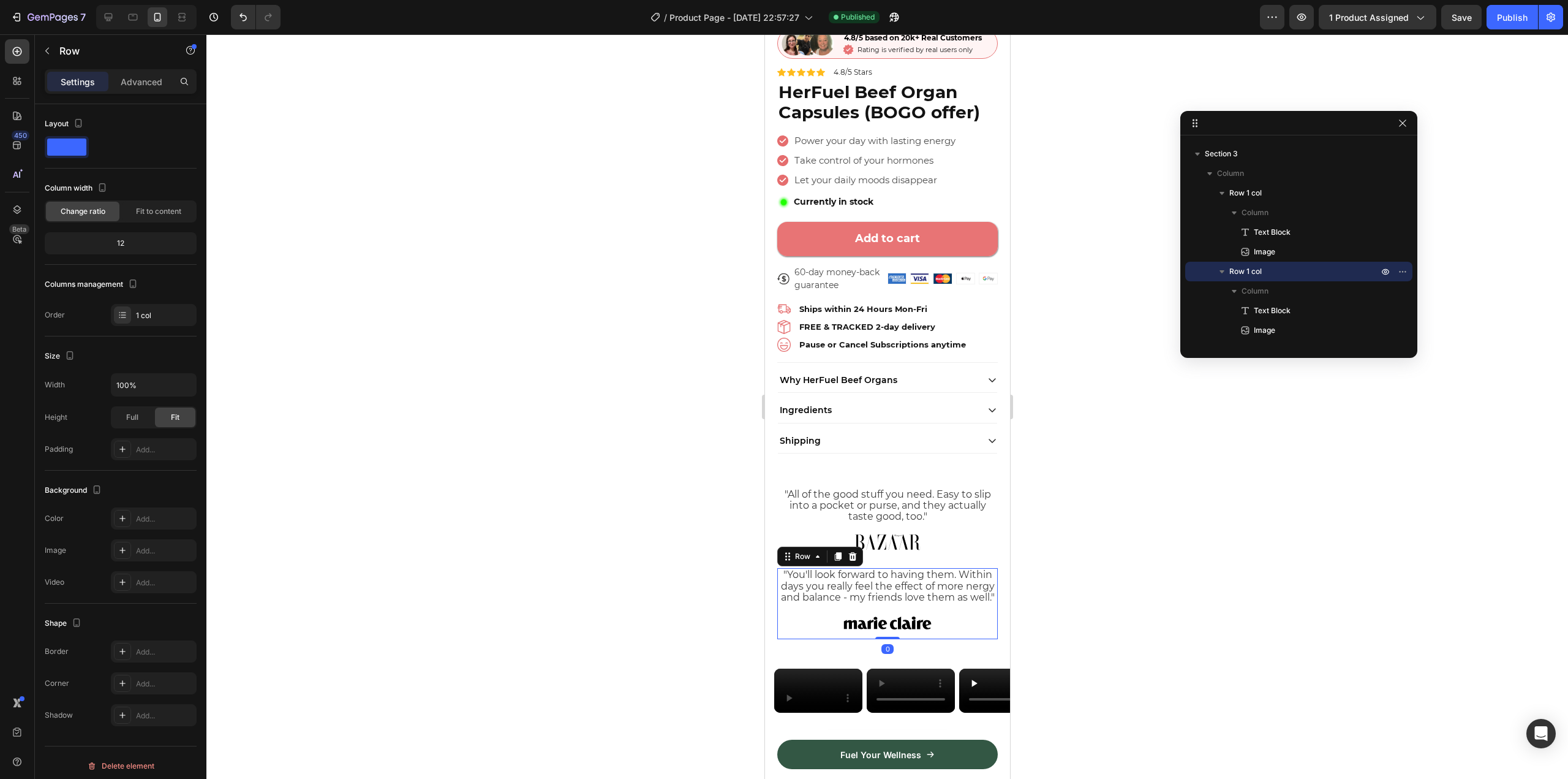
drag, startPoint x: 887, startPoint y: 648, endPoint x: 897, endPoint y: 618, distance: 31.6
click at [897, 618] on div ""You'll look forward to having them. Within days you really feel the effect of …" at bounding box center [886, 603] width 220 height 71
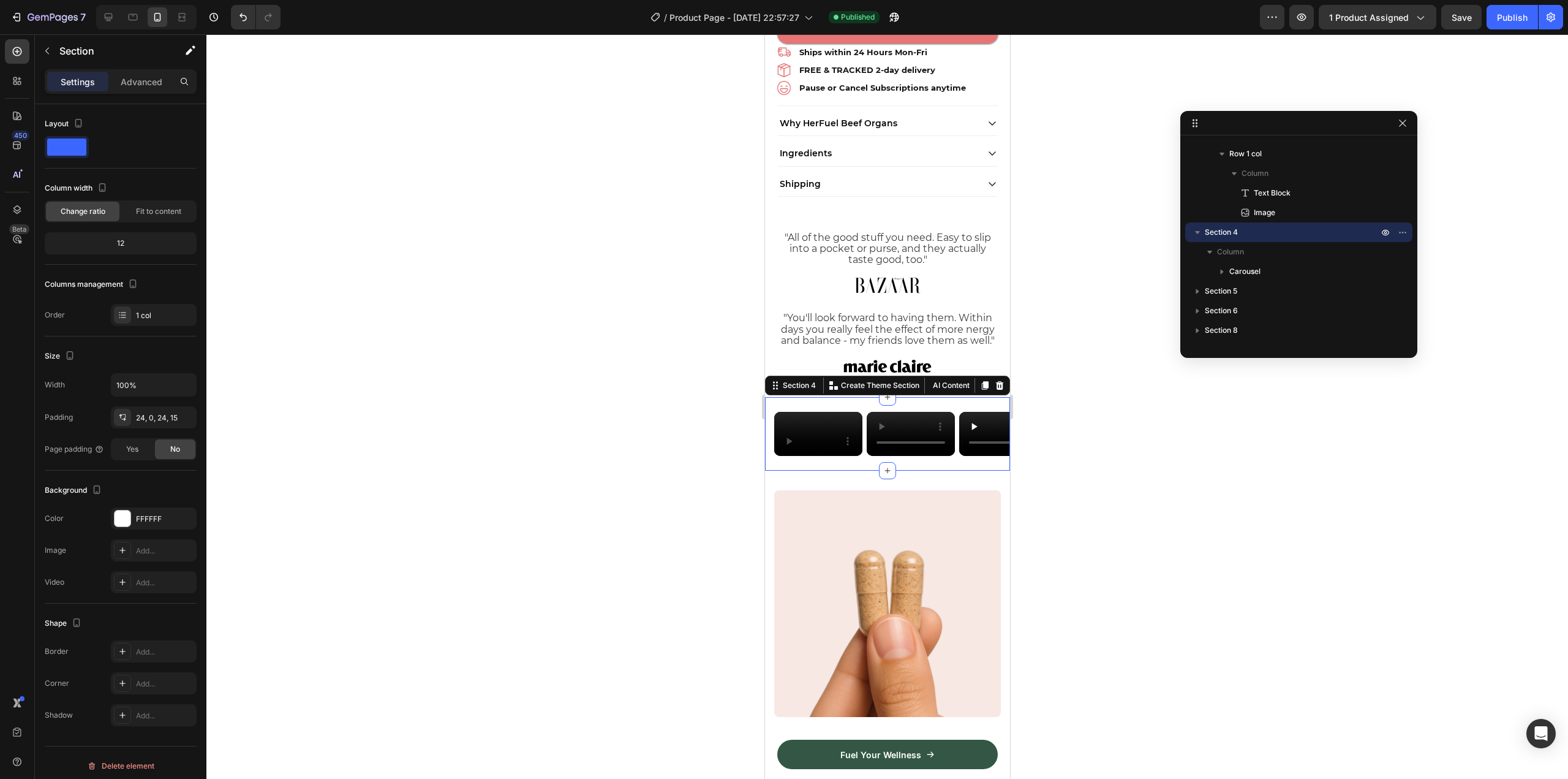
scroll to position [568, 0]
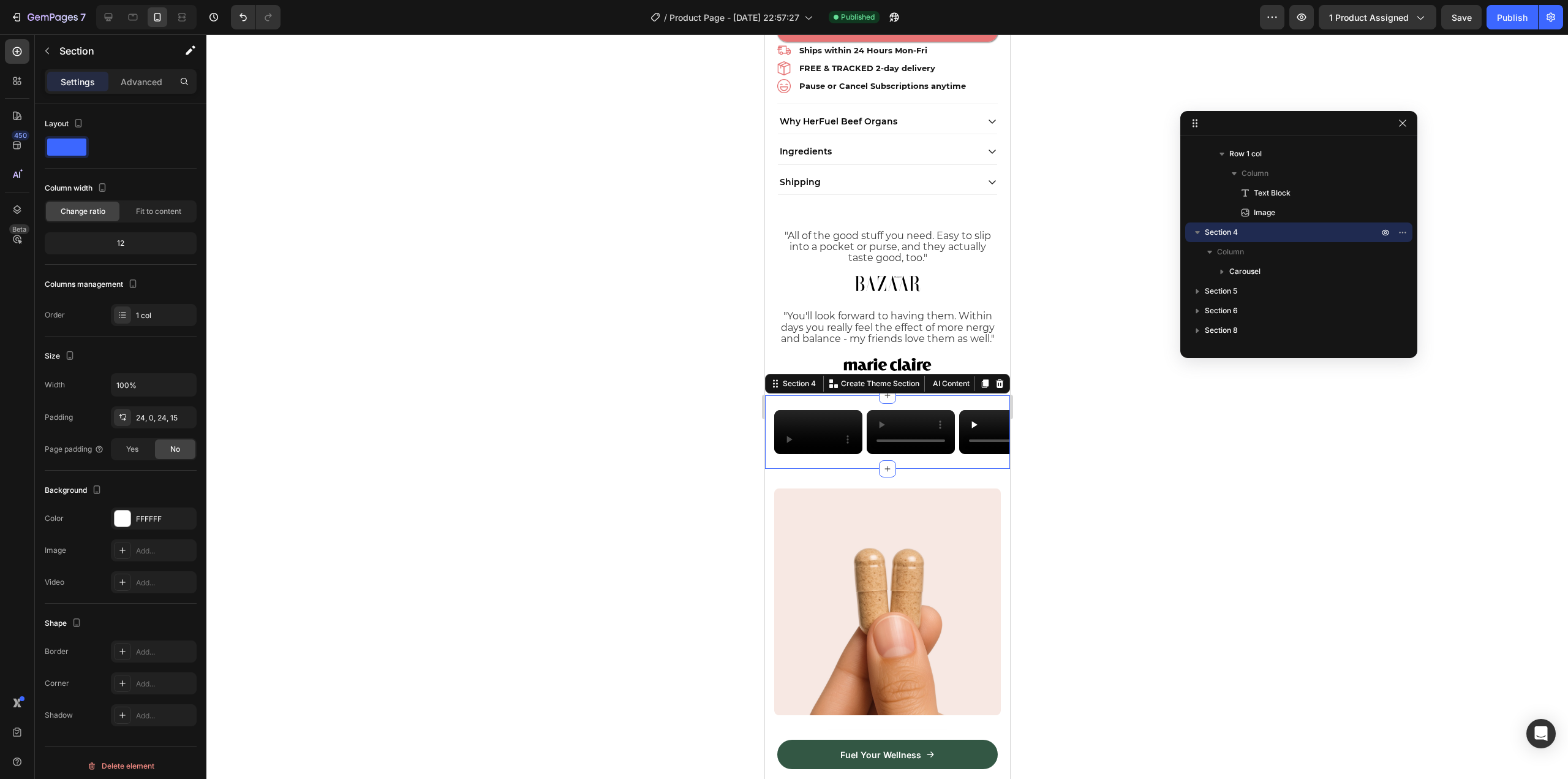
click at [444, 459] on div at bounding box center [887, 407] width 1362 height 745
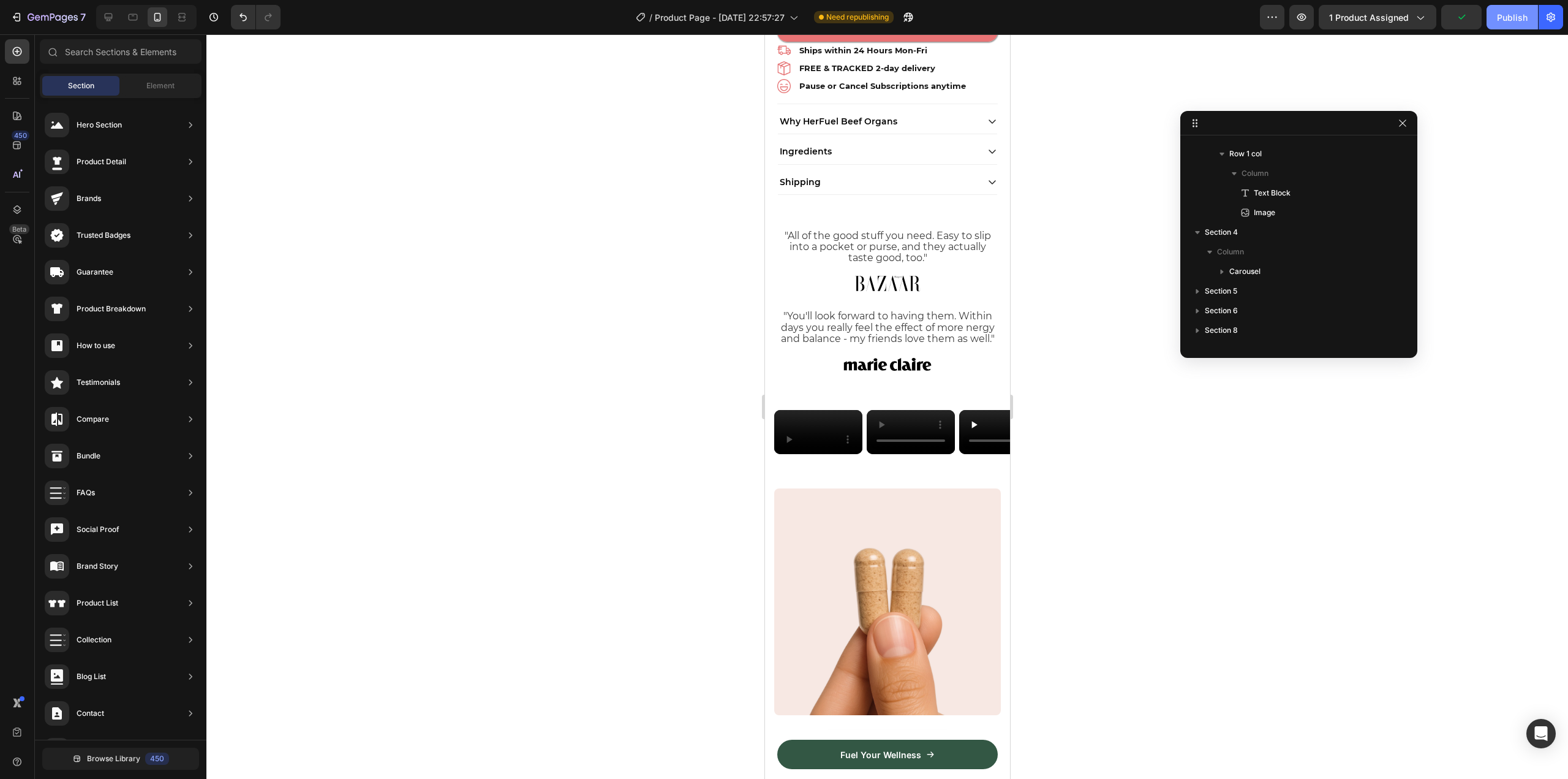
click at [1517, 15] on div "Publish" at bounding box center [1512, 17] width 31 height 13
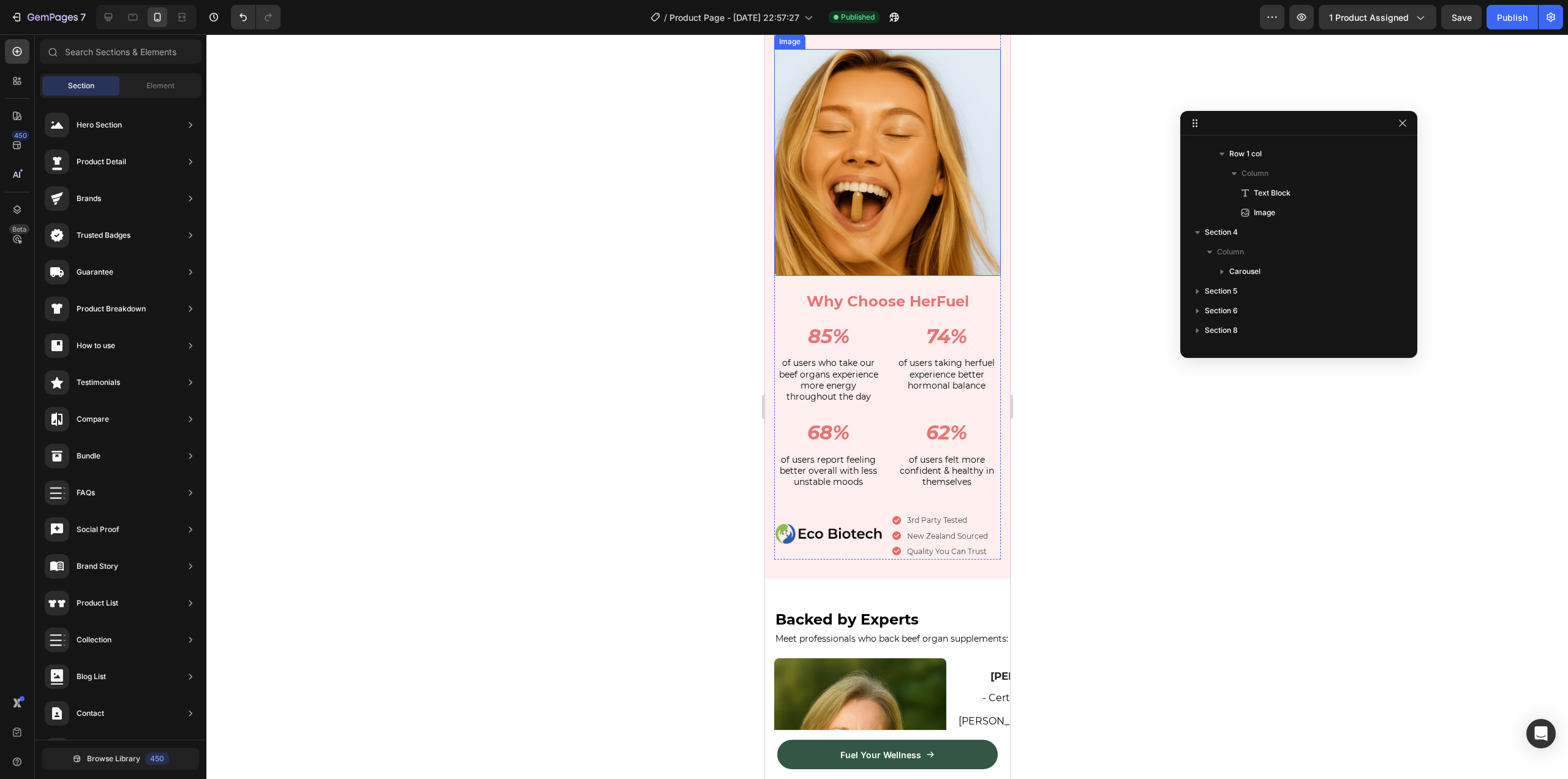
scroll to position [2038, 0]
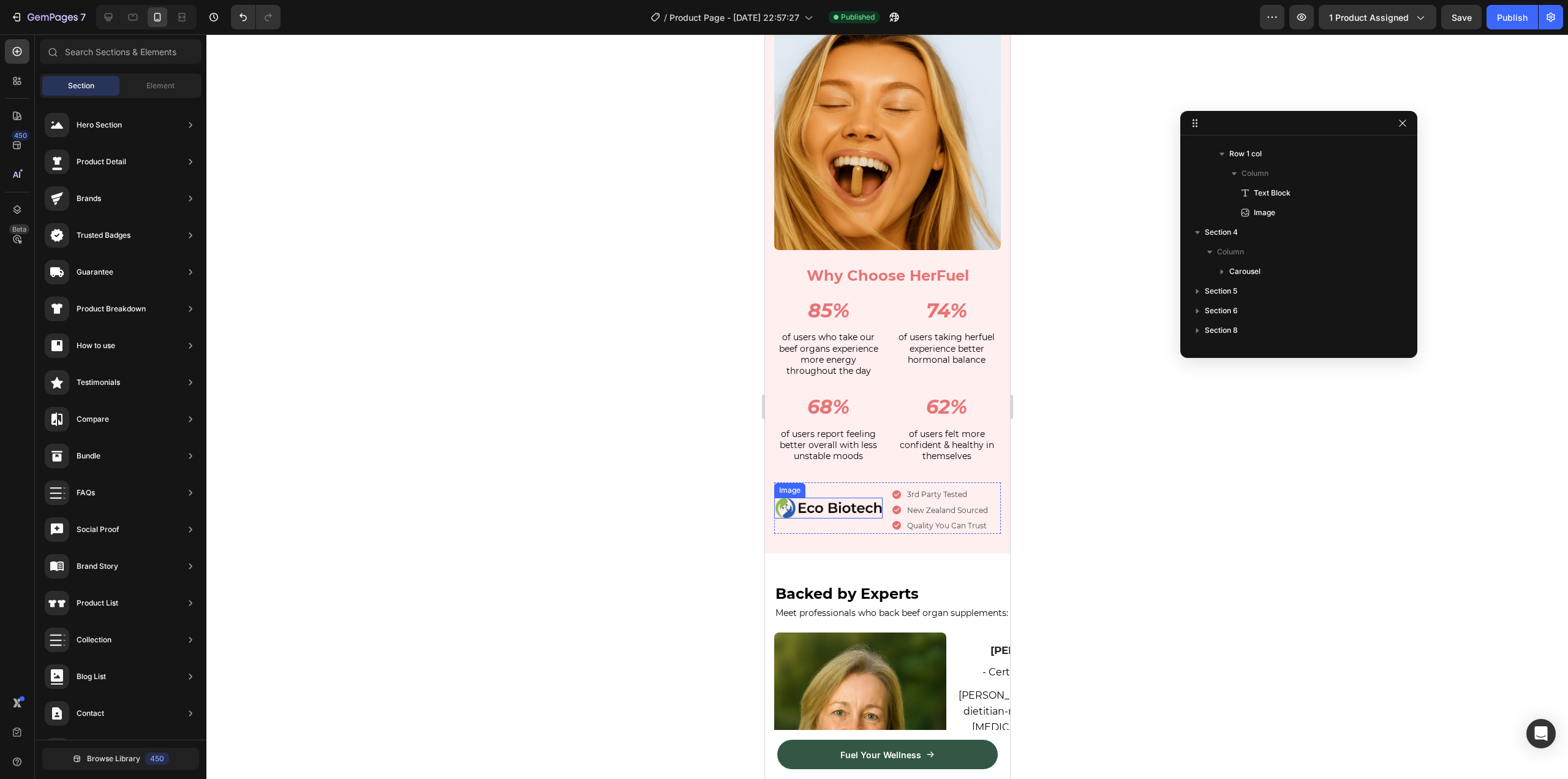
click at [843, 500] on img at bounding box center [827, 508] width 108 height 21
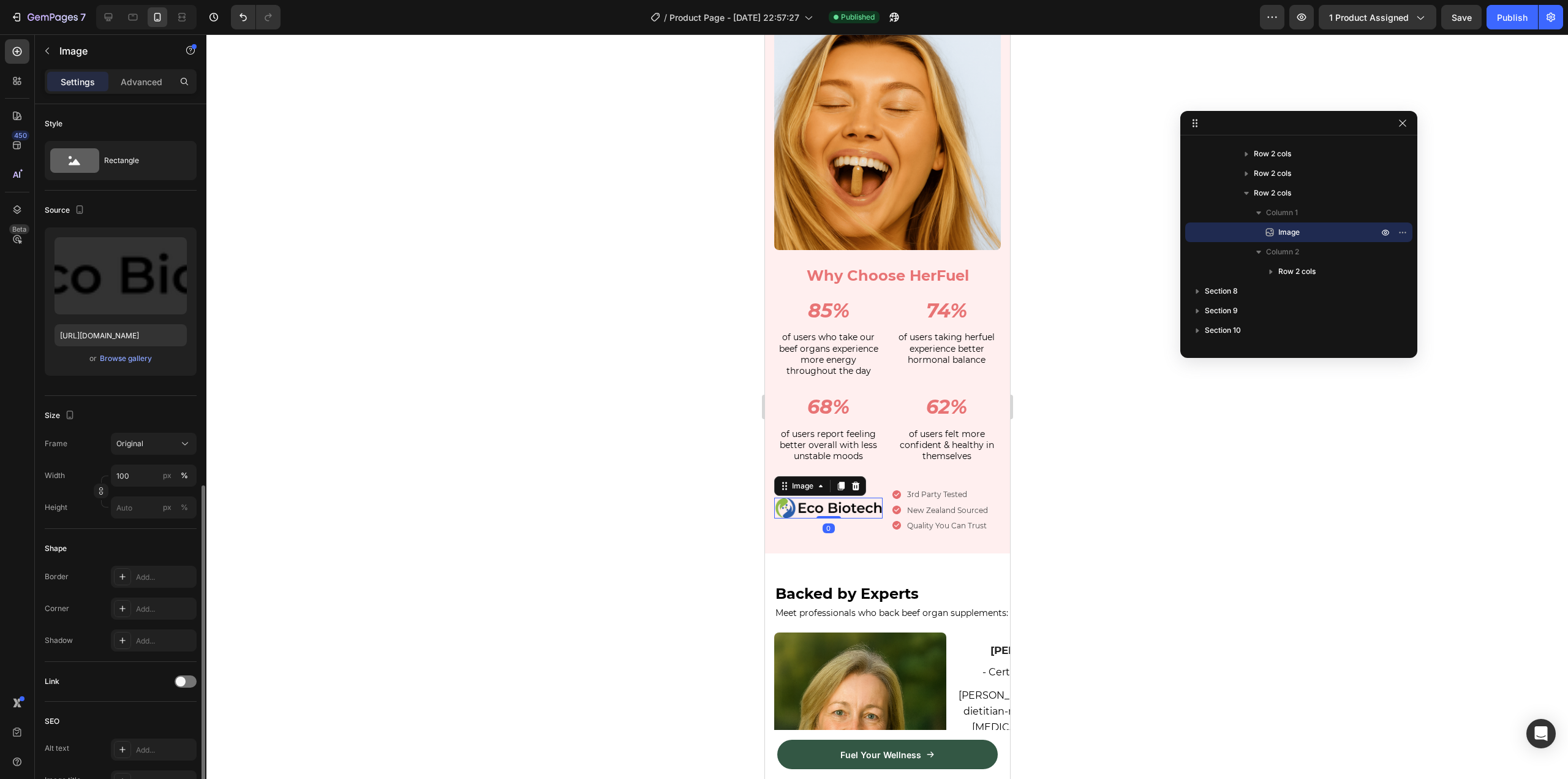
scroll to position [215, 0]
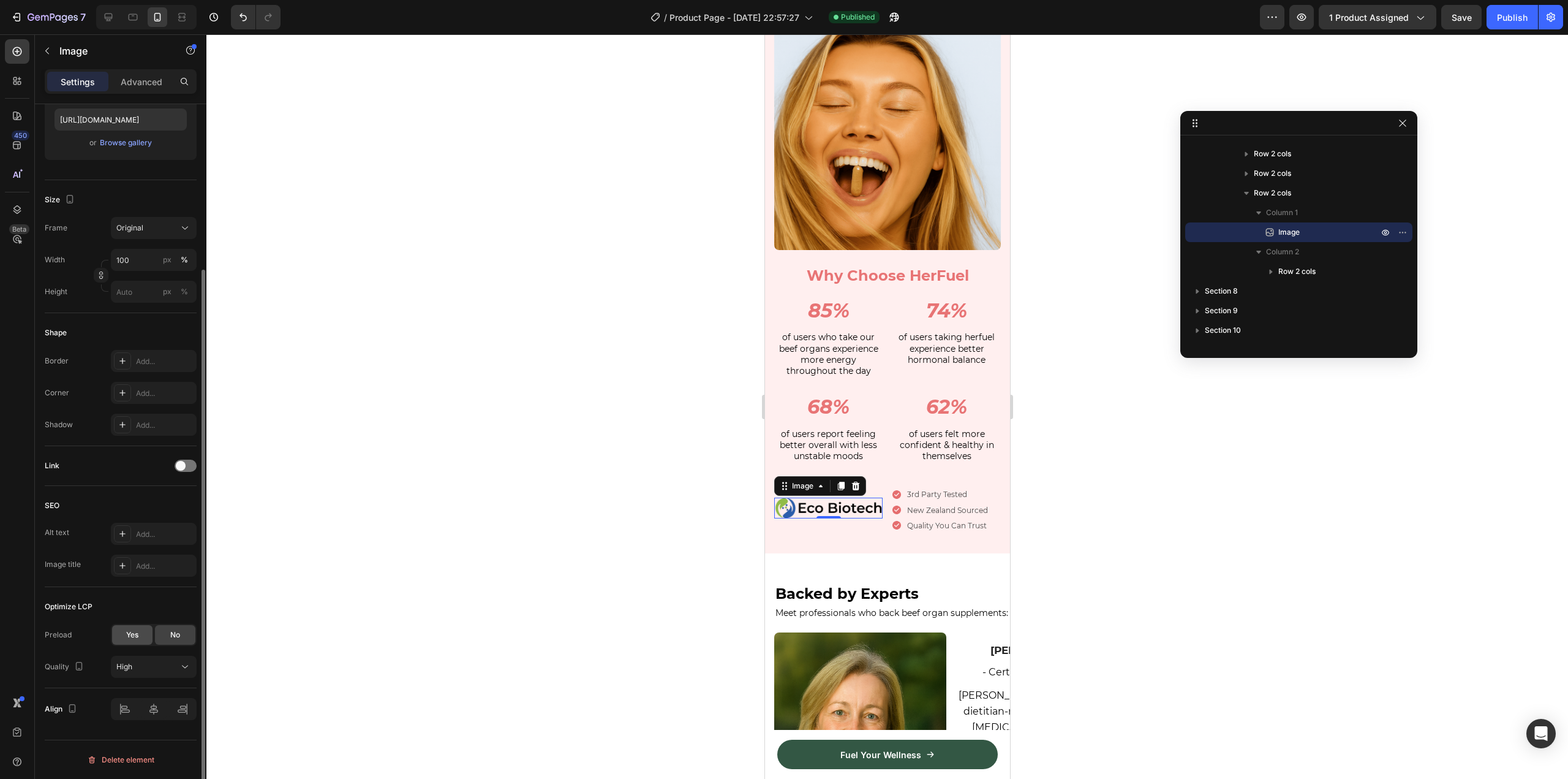
click at [135, 636] on span "Yes" at bounding box center [132, 634] width 12 height 11
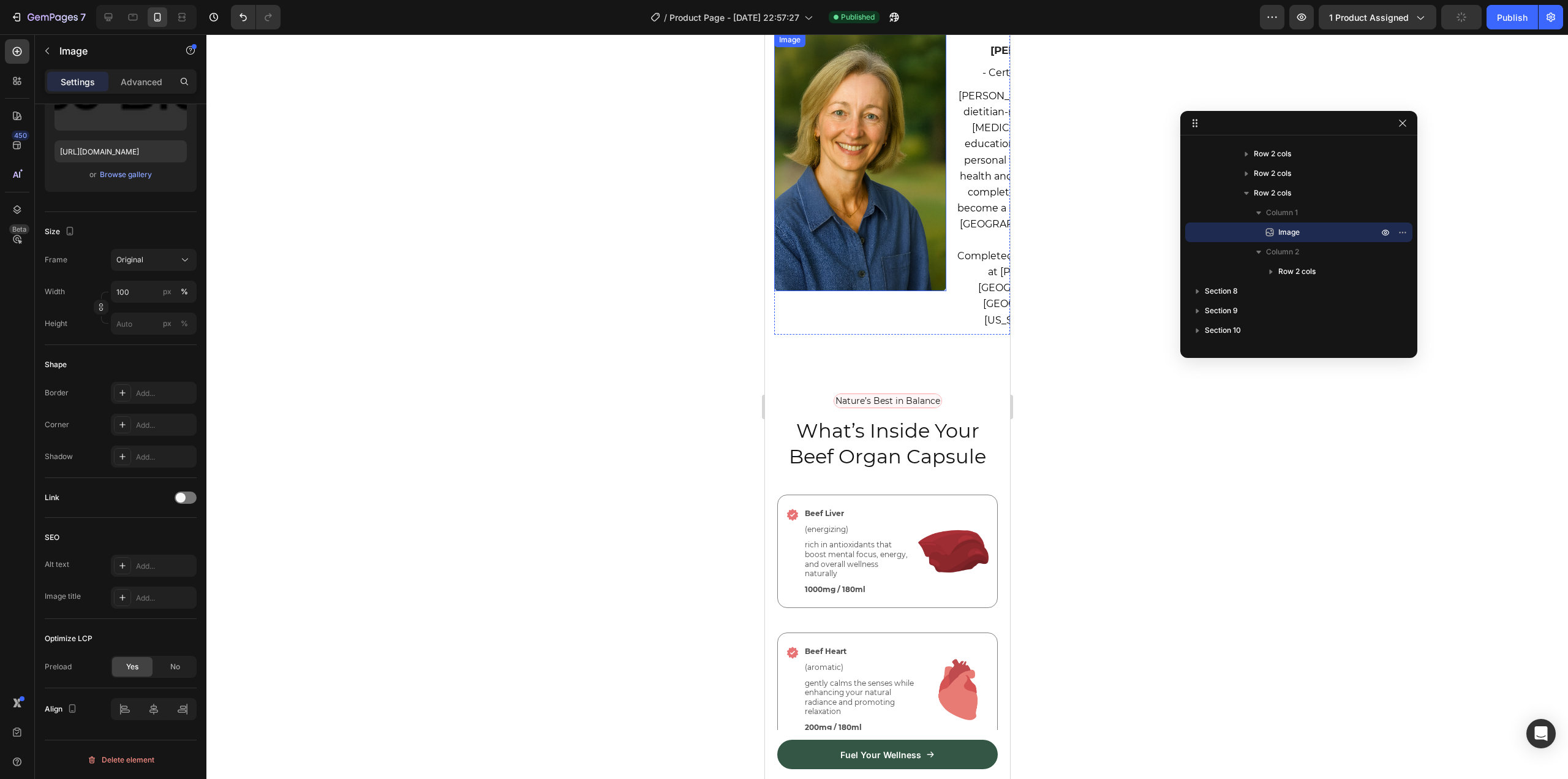
scroll to position [2773, 0]
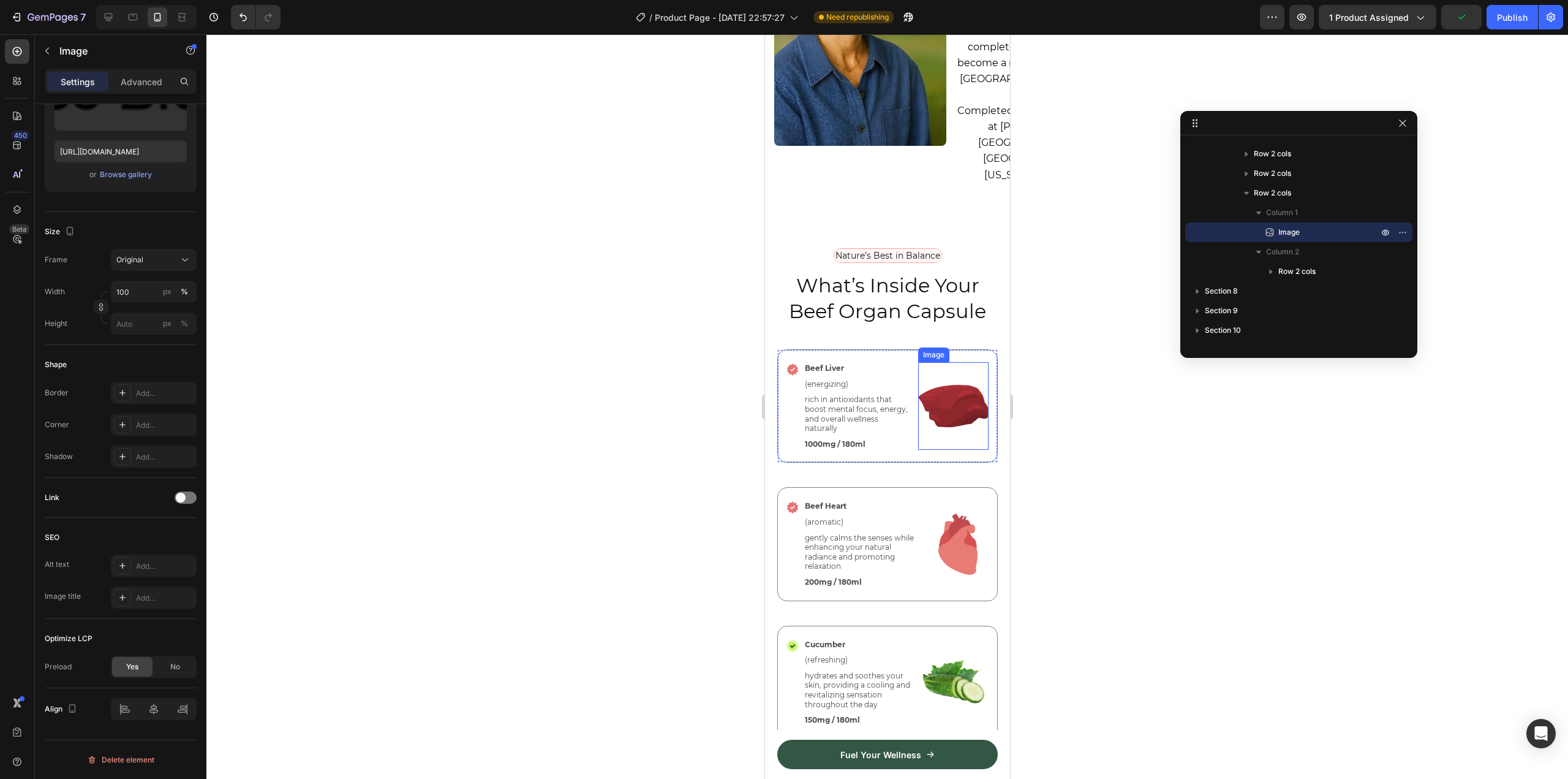
click at [953, 393] on img at bounding box center [952, 405] width 71 height 87
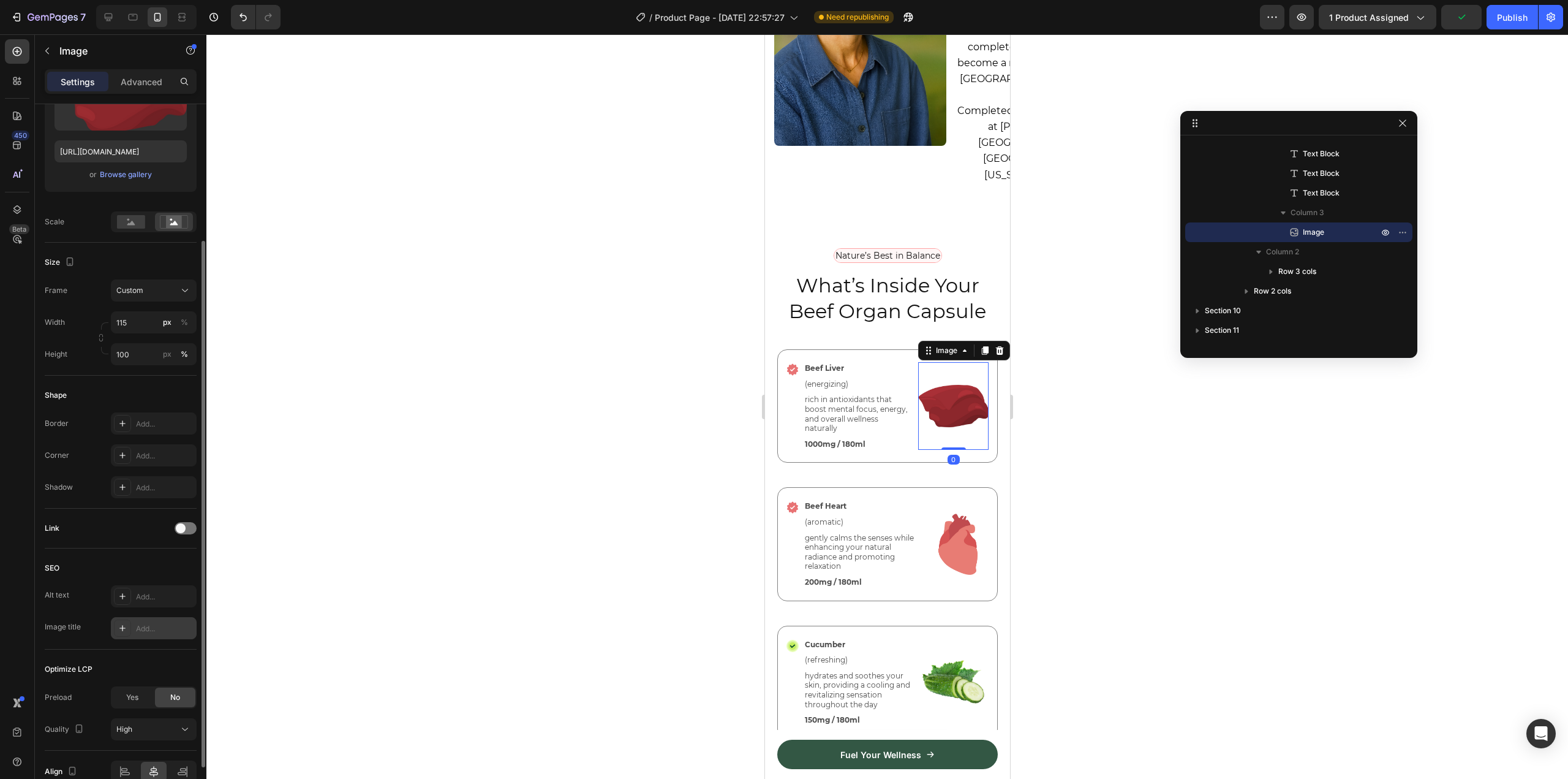
scroll to position [246, 0]
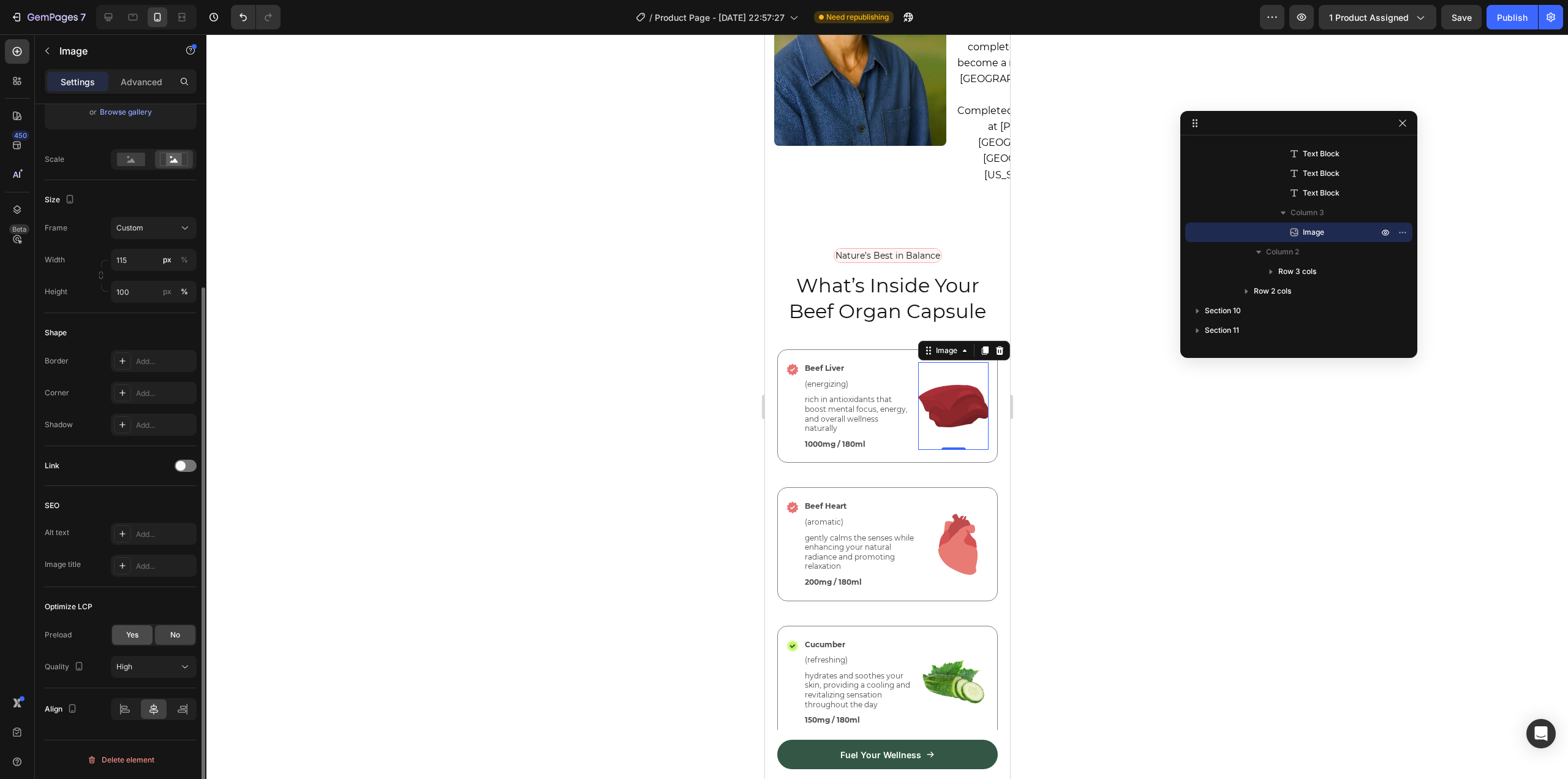
click at [130, 634] on span "Yes" at bounding box center [132, 634] width 12 height 11
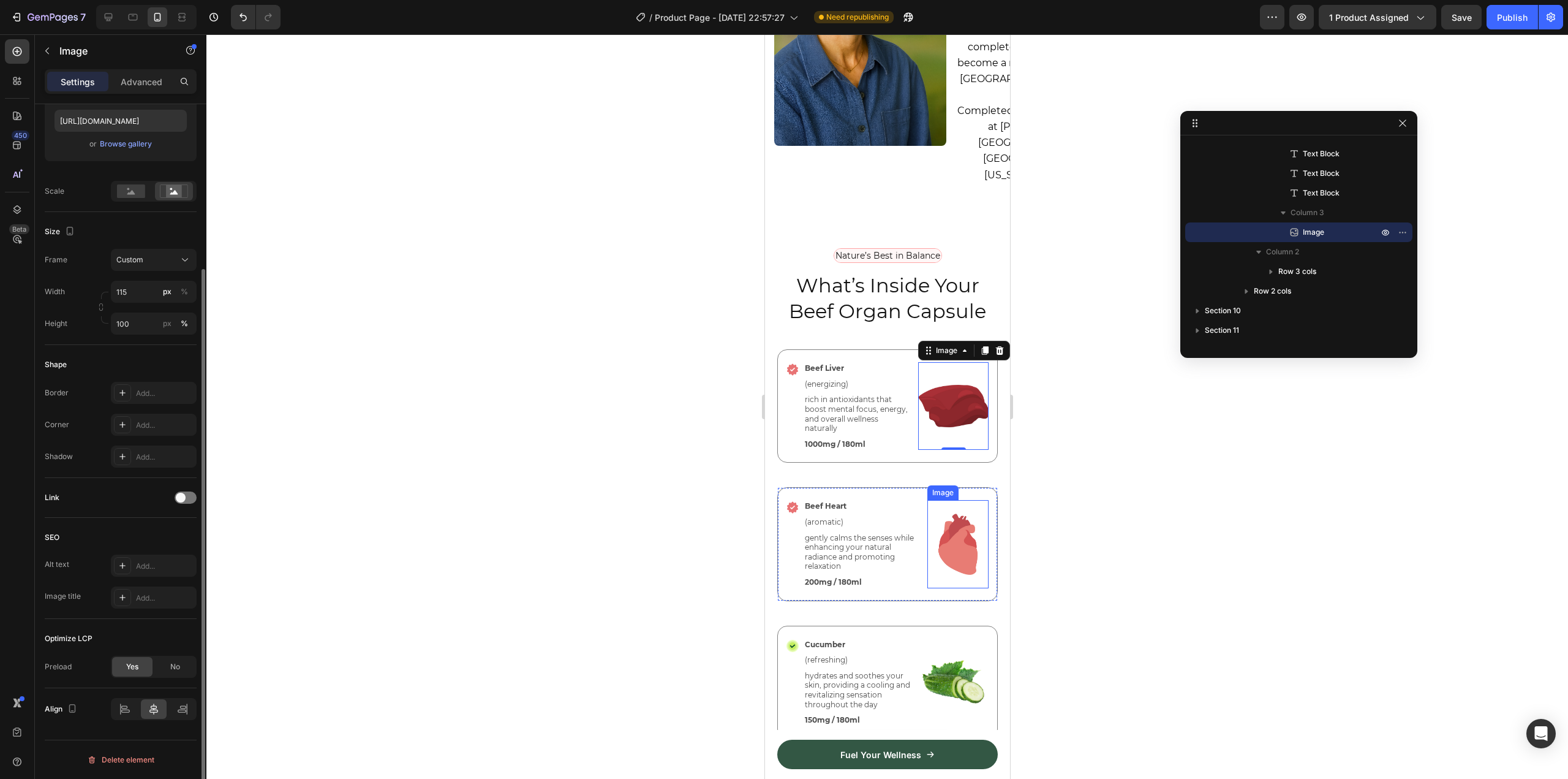
click at [949, 536] on img at bounding box center [957, 543] width 61 height 87
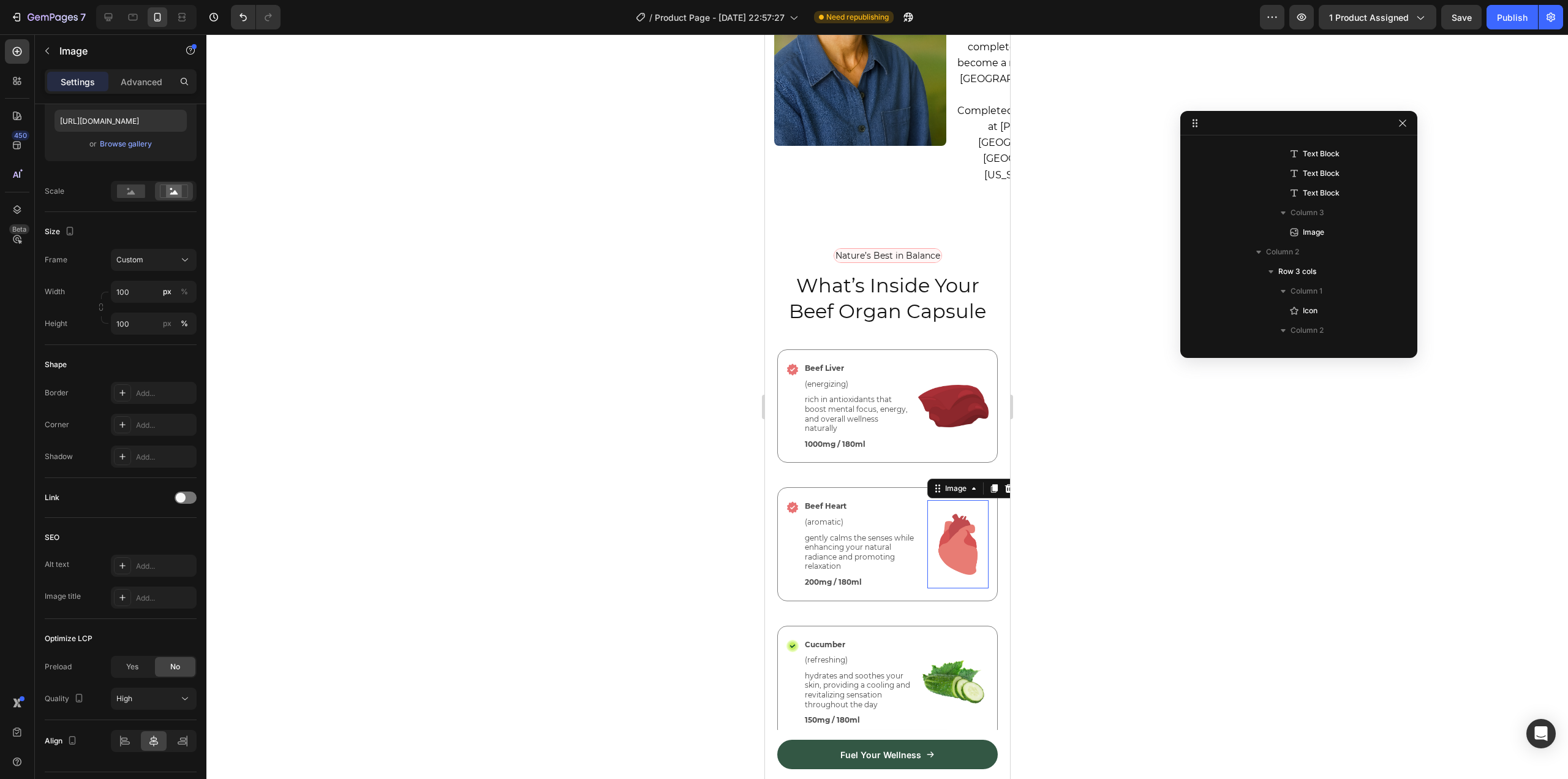
scroll to position [3148, 0]
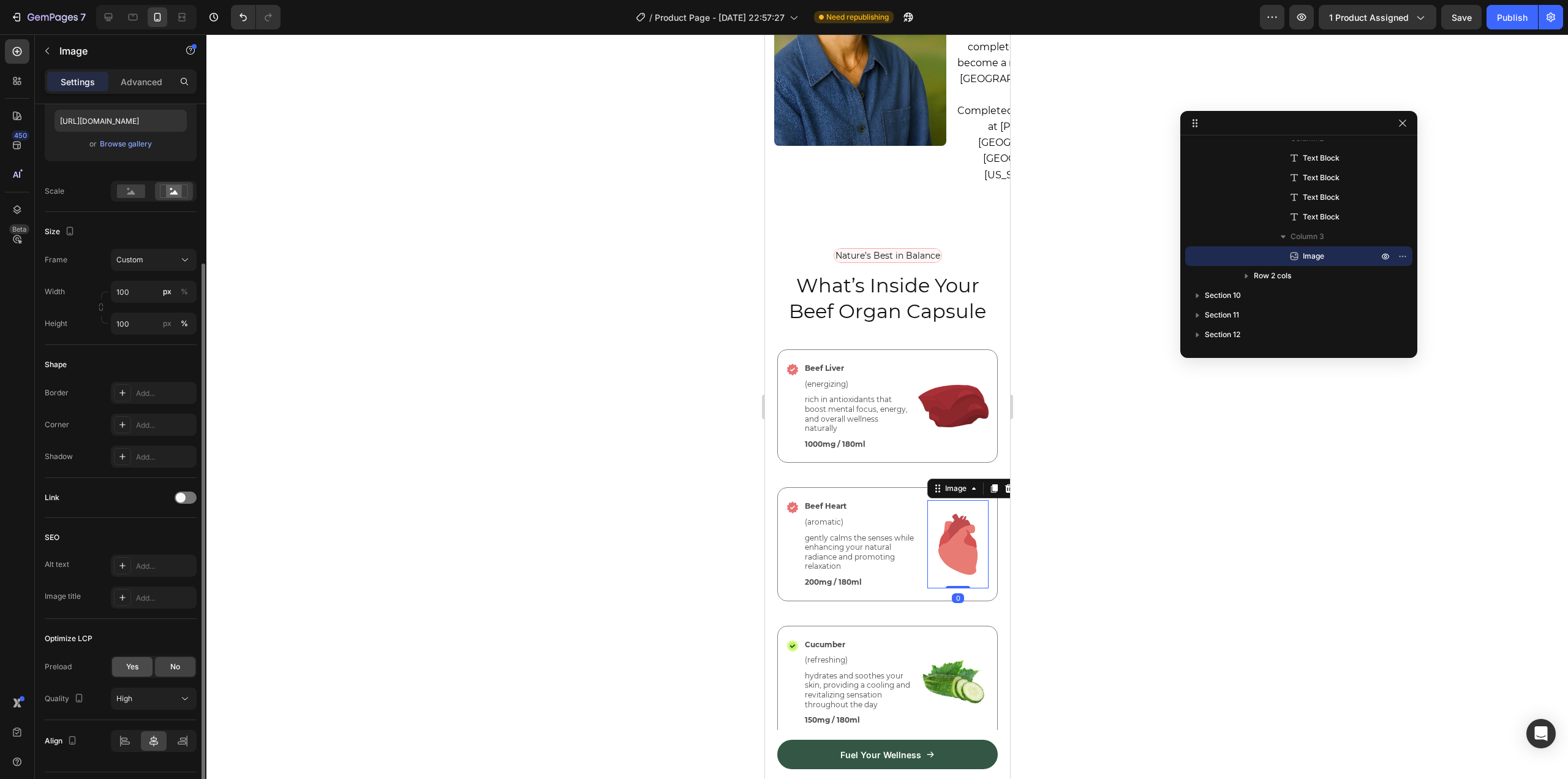
click at [126, 667] on span "Yes" at bounding box center [132, 666] width 12 height 11
click at [951, 675] on img at bounding box center [952, 682] width 71 height 87
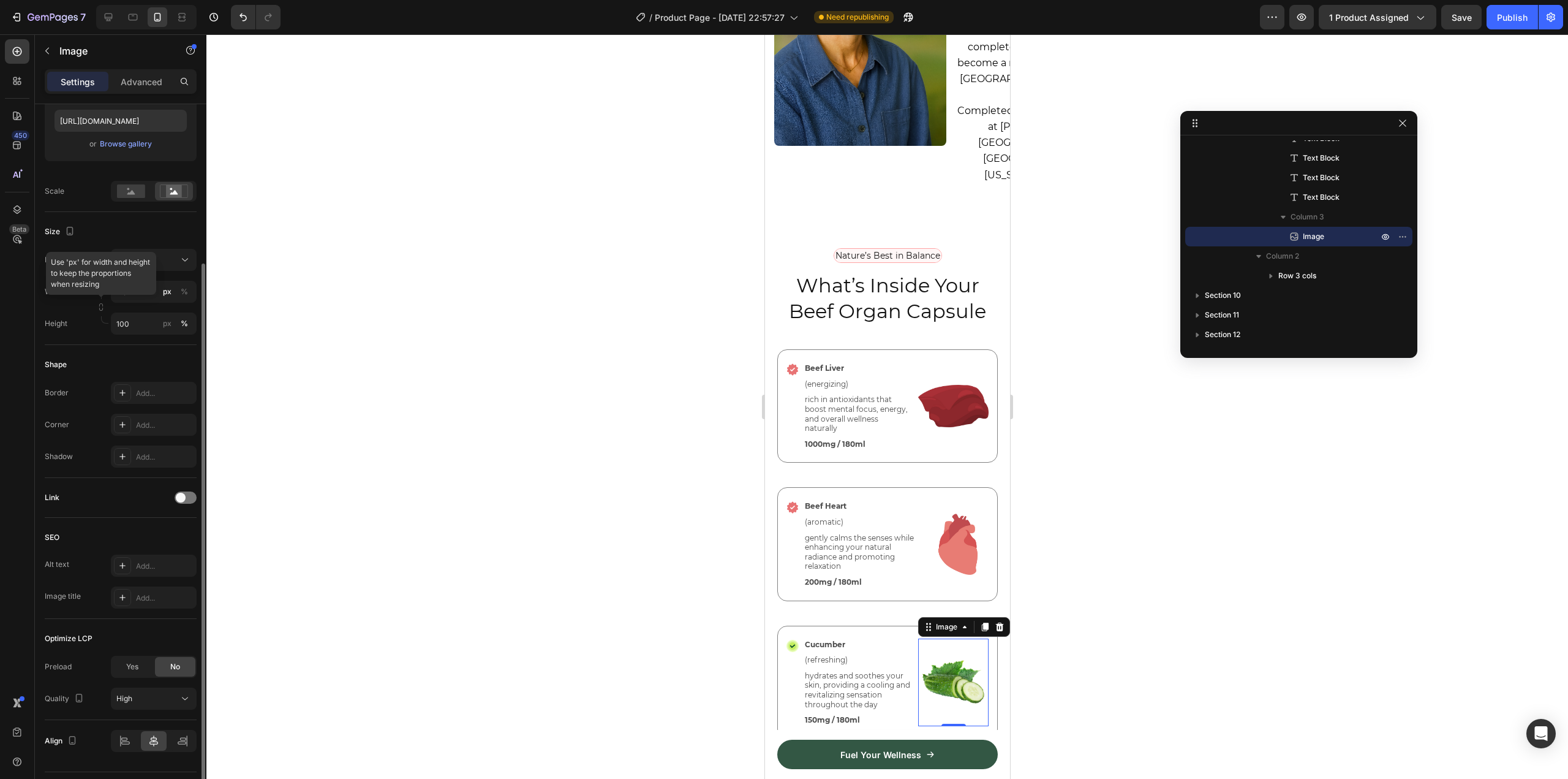
scroll to position [0, 0]
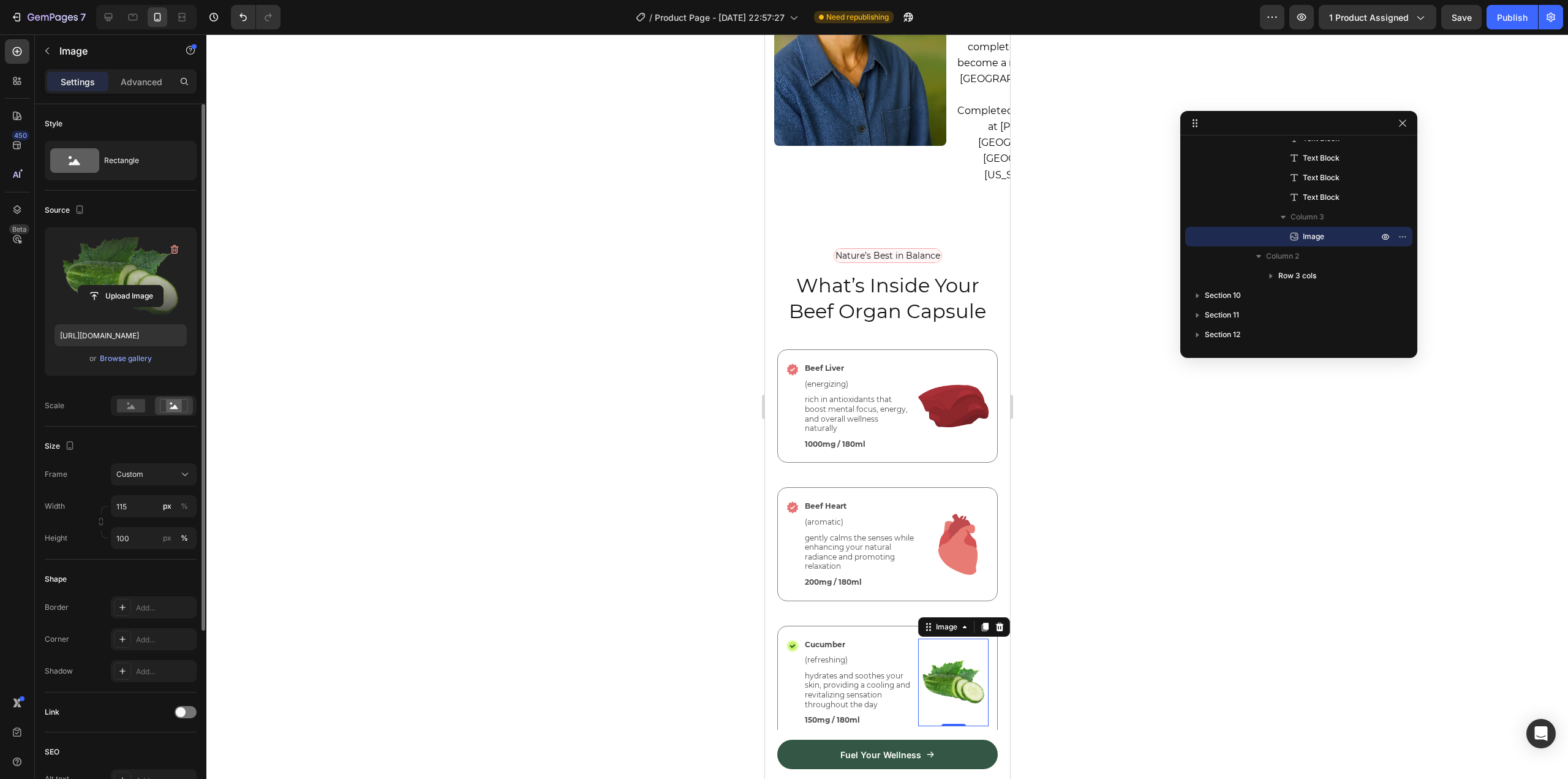
click at [116, 269] on label at bounding box center [121, 275] width 132 height 77
click at [116, 286] on input "file" at bounding box center [121, 296] width 85 height 21
type input "[URL][DOMAIN_NAME]"
click at [1147, 526] on div at bounding box center [887, 407] width 1362 height 745
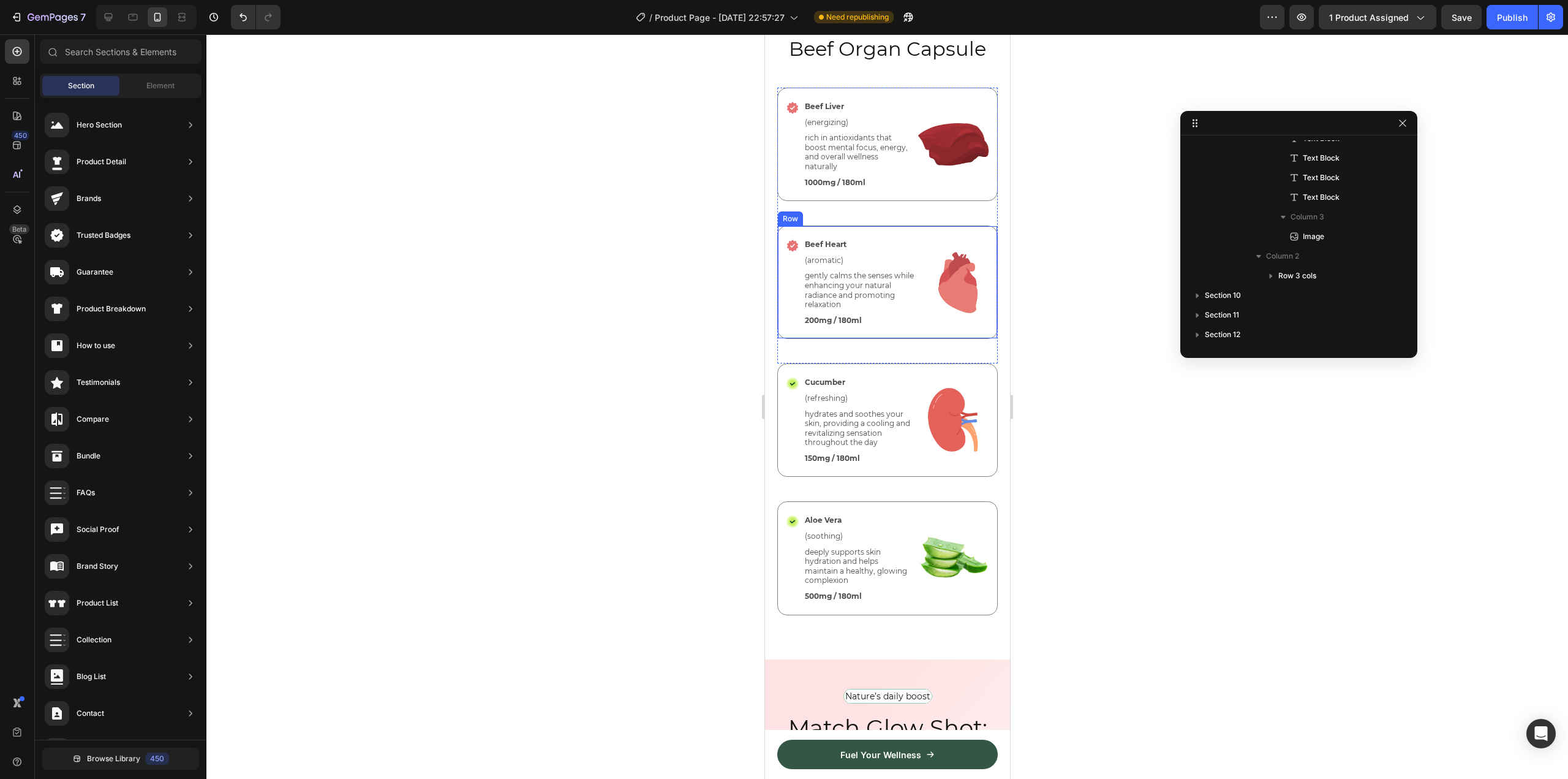
scroll to position [3141, 0]
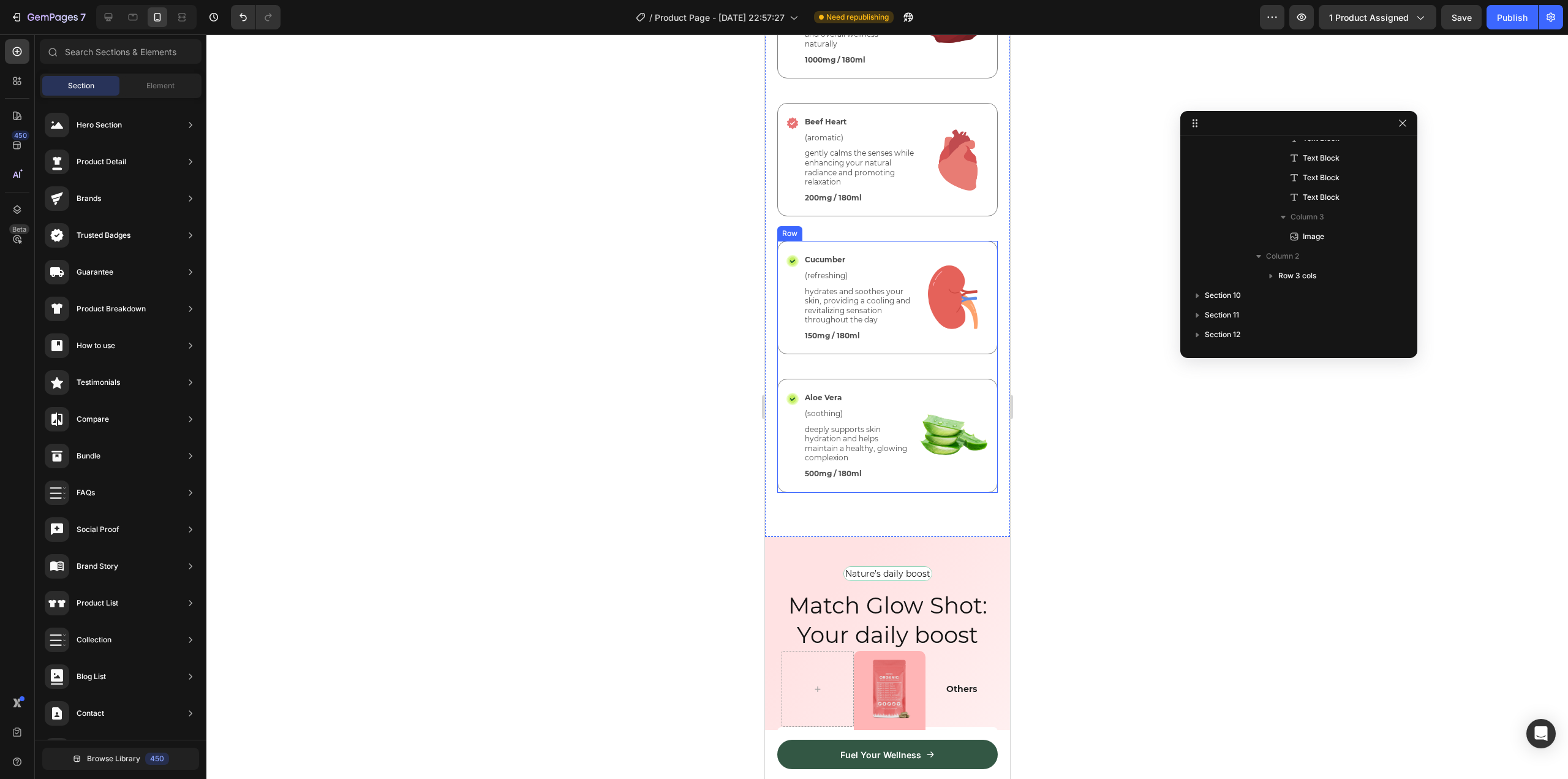
click at [894, 362] on div "Icon Cucumber Text Block (refreshing) Text Block hydrates and soothes your skin…" at bounding box center [886, 310] width 220 height 138
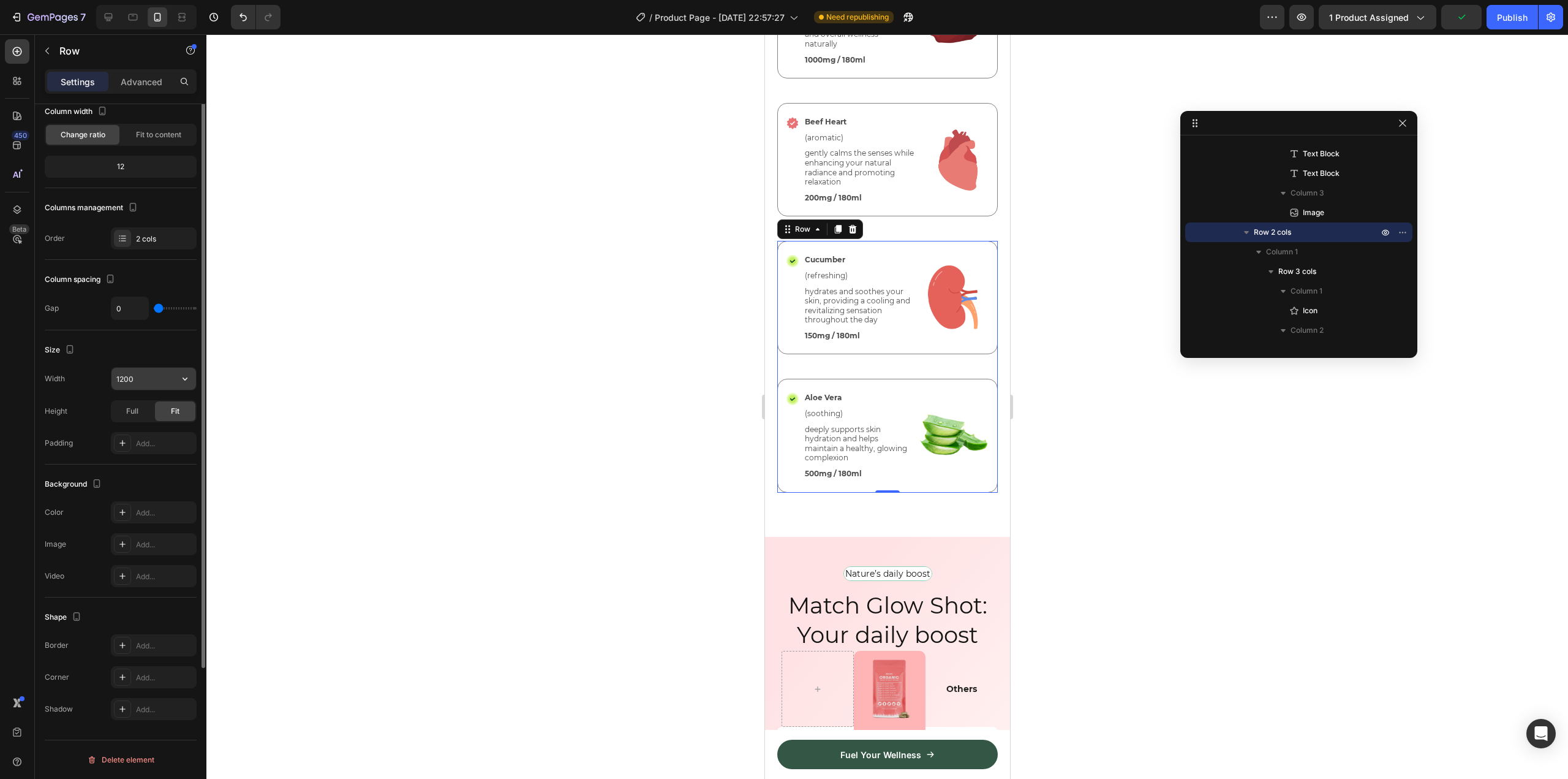
scroll to position [0, 0]
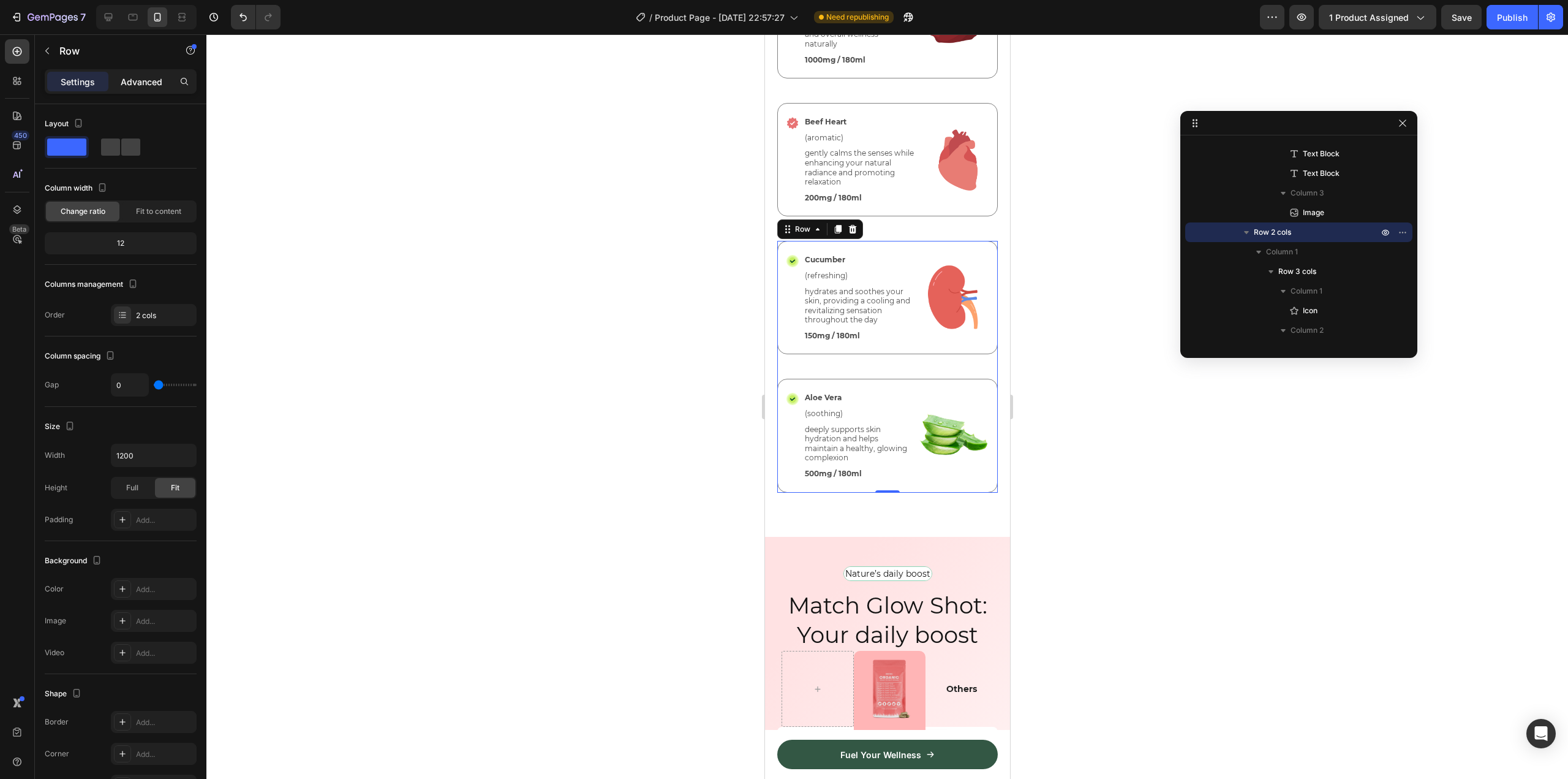
click at [142, 81] on p "Advanced" at bounding box center [141, 81] width 41 height 13
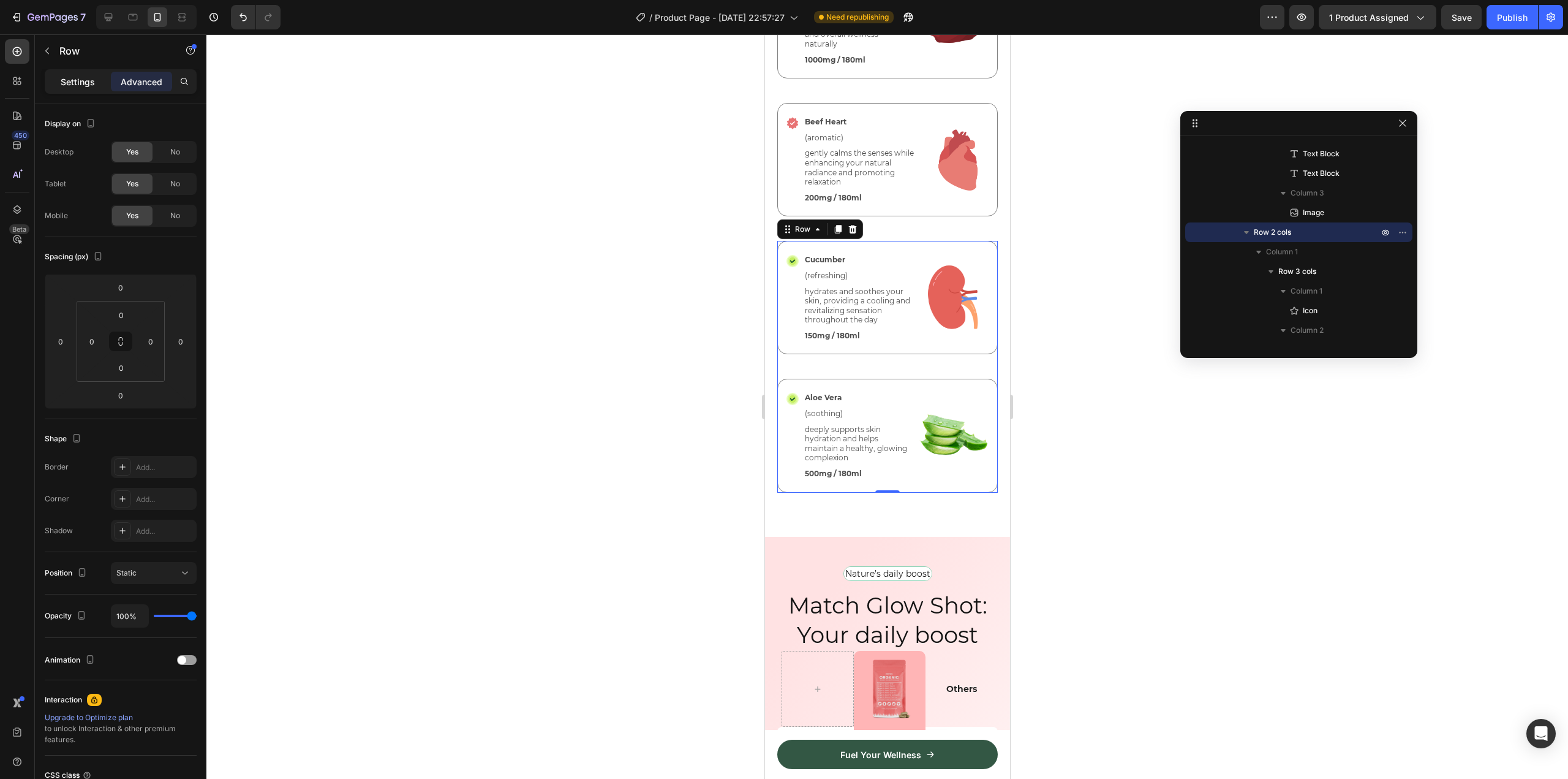
click at [74, 81] on p "Settings" at bounding box center [78, 81] width 34 height 13
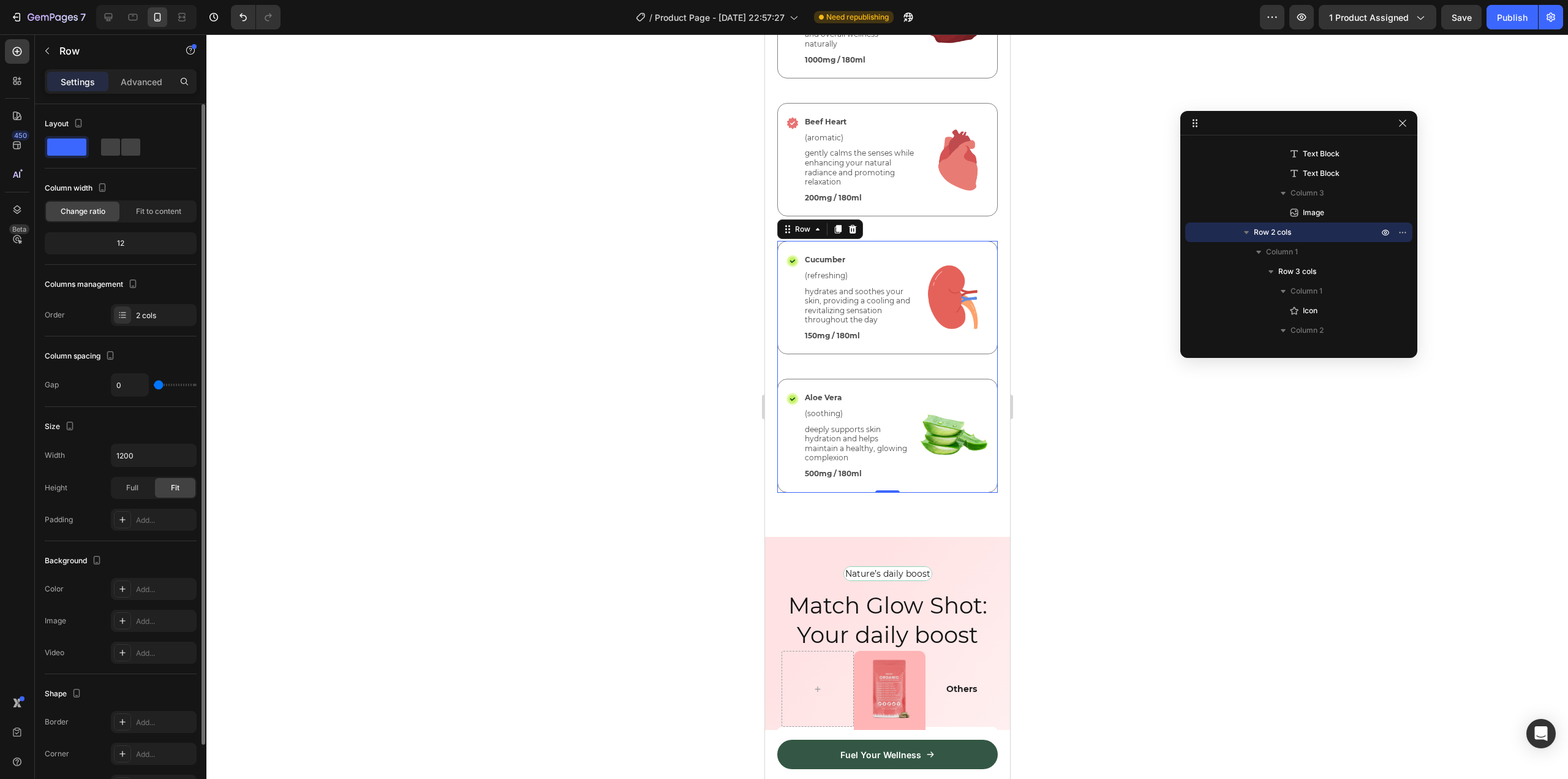
scroll to position [77, 0]
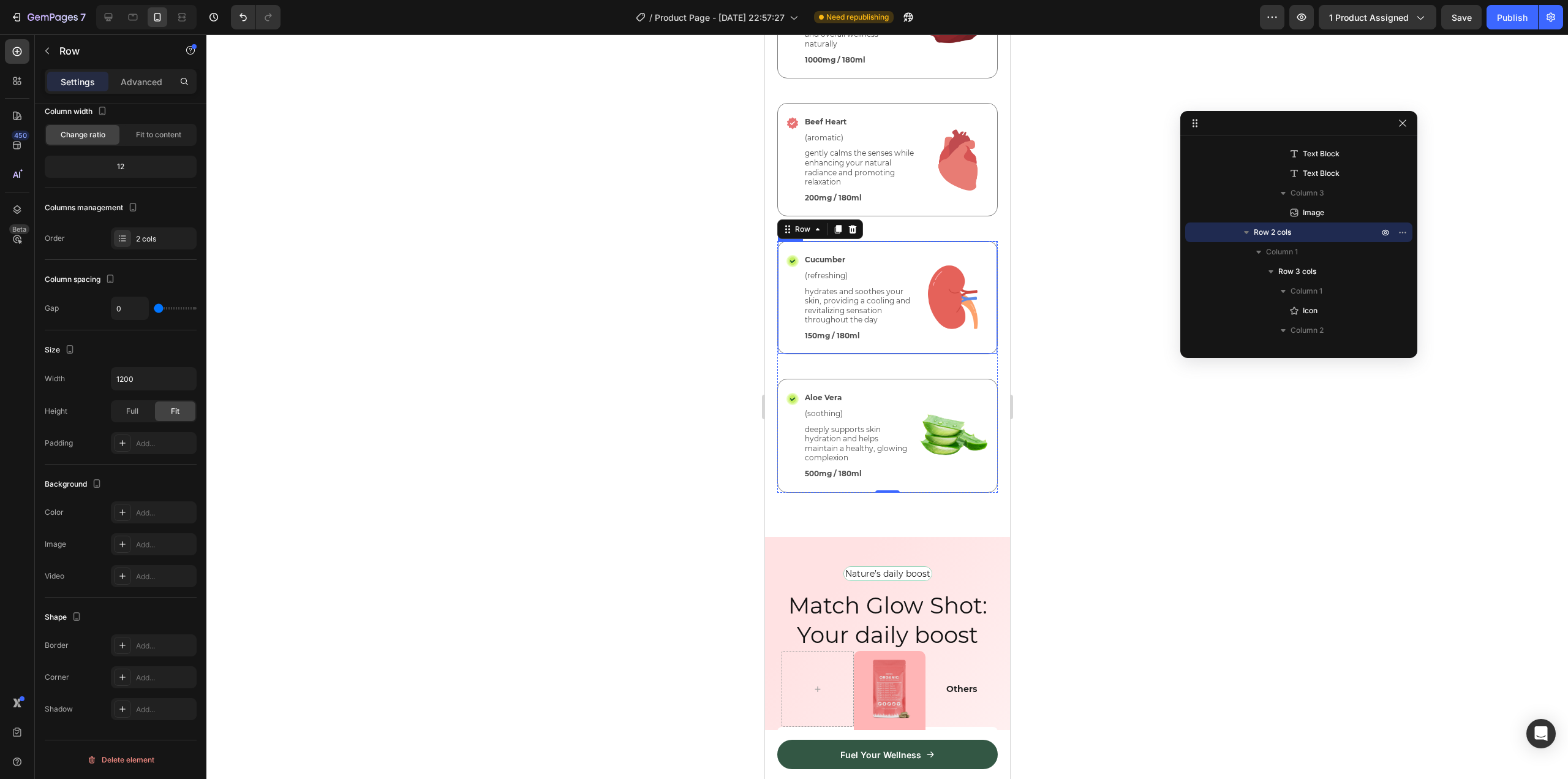
click at [871, 351] on div "Icon Cucumber Text Block (refreshing) Text Block hydrates and soothes your skin…" at bounding box center [886, 297] width 220 height 113
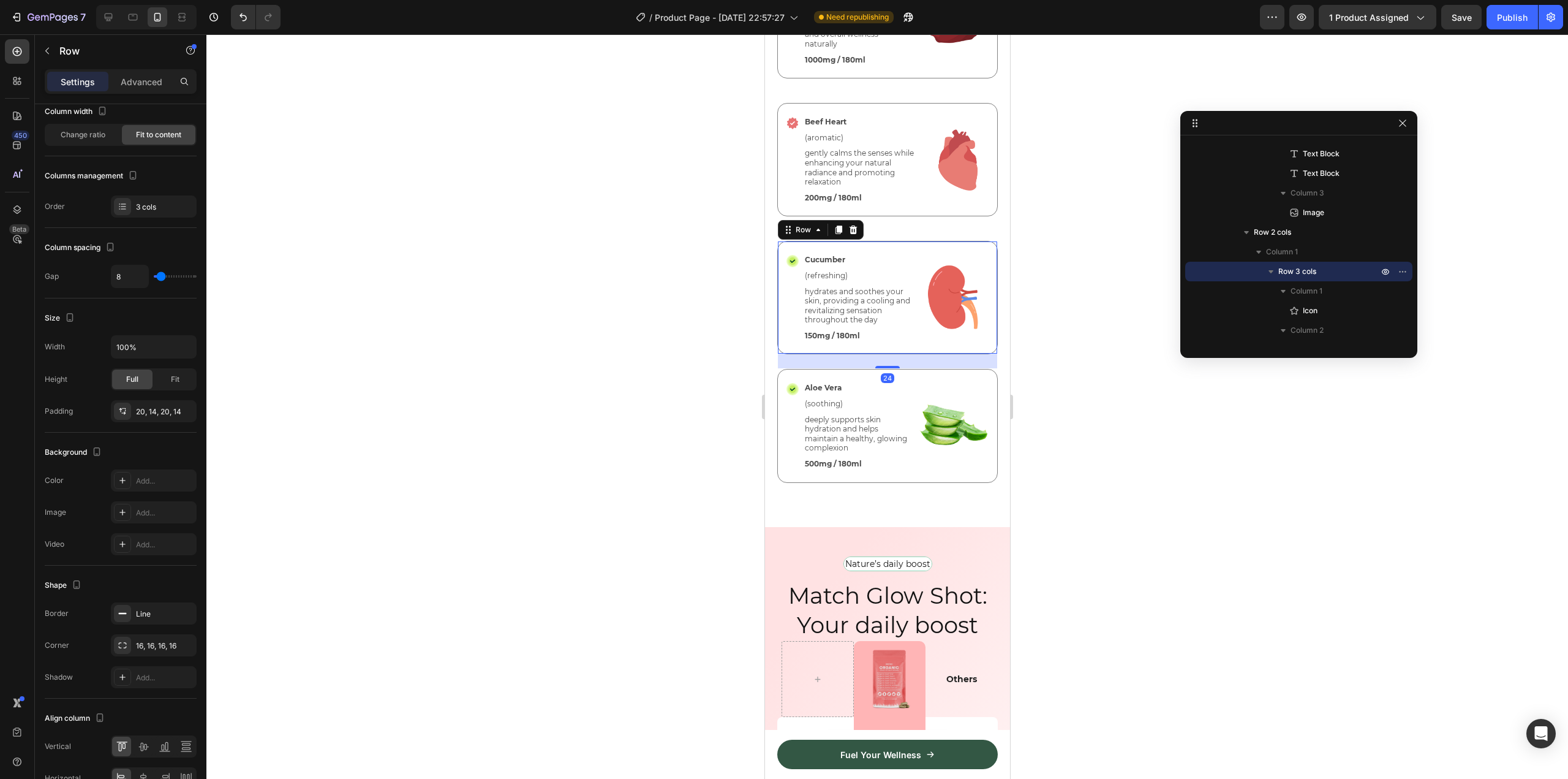
drag, startPoint x: 881, startPoint y: 376, endPoint x: 899, endPoint y: 366, distance: 20.6
click at [899, 354] on div "24" at bounding box center [886, 354] width 220 height 0
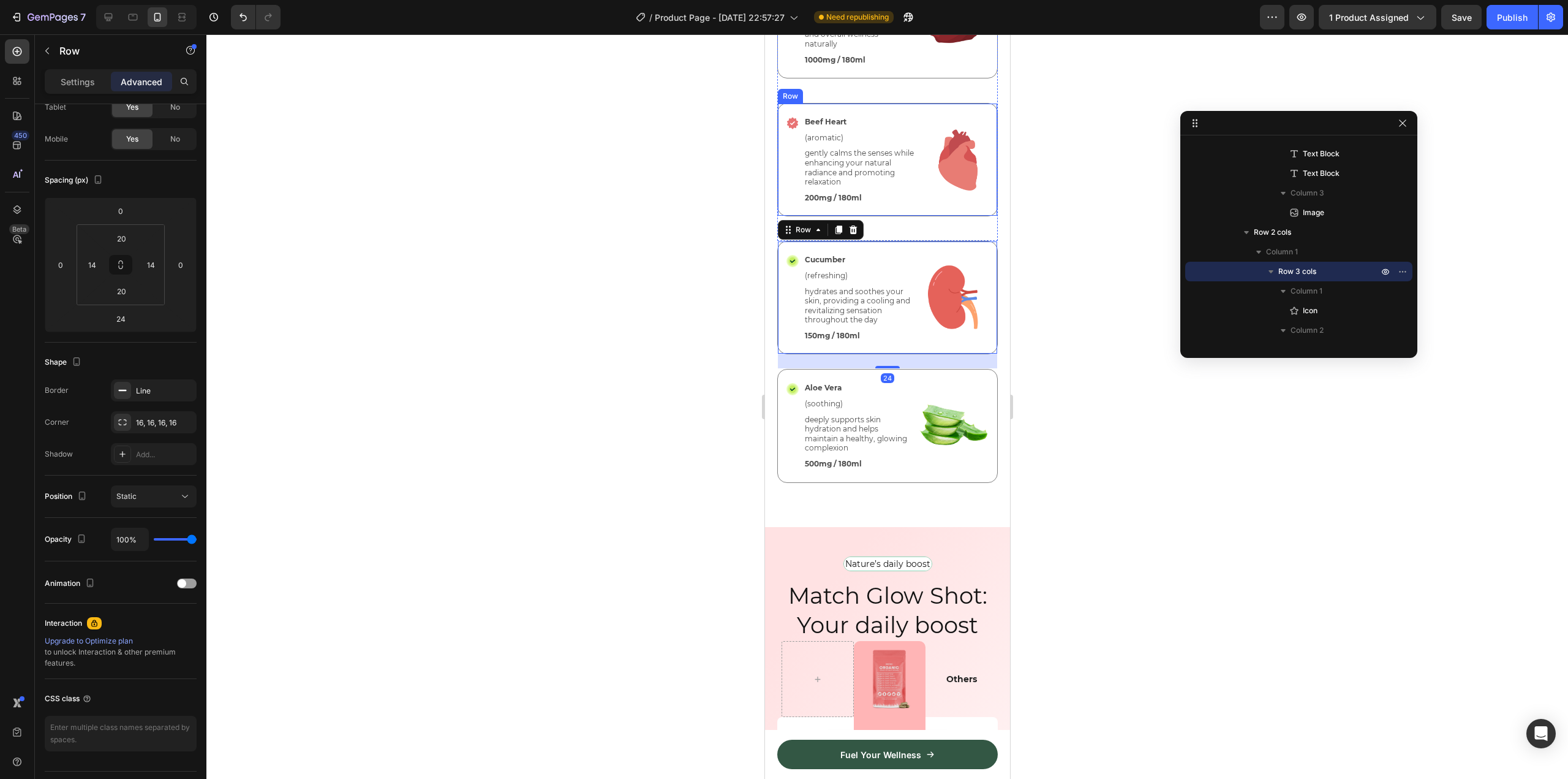
click at [905, 213] on div "Icon Beef Heart Text Block (aromatic) Text Block gently calms the senses while …" at bounding box center [886, 160] width 220 height 113
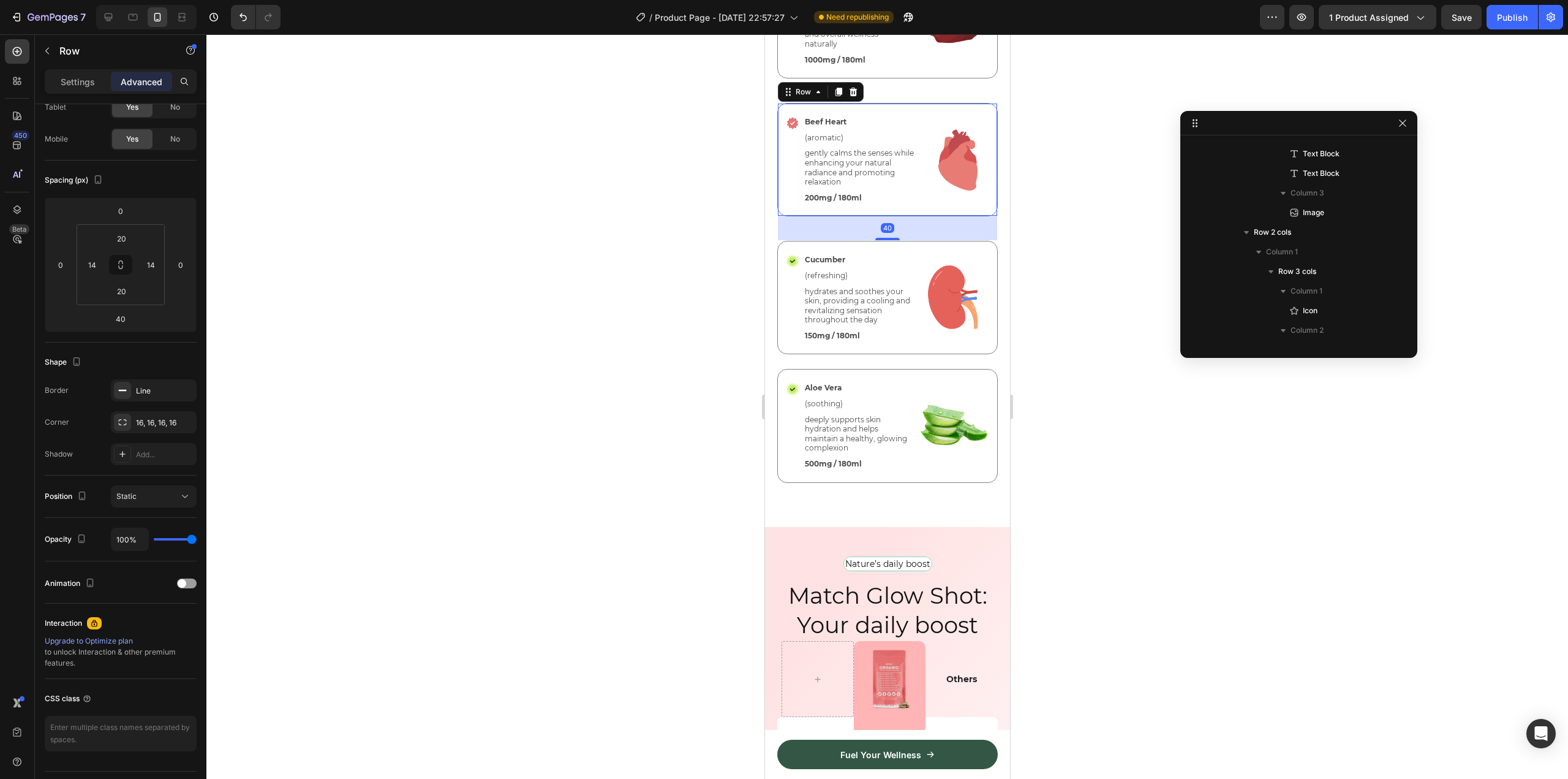
scroll to position [3035, 0]
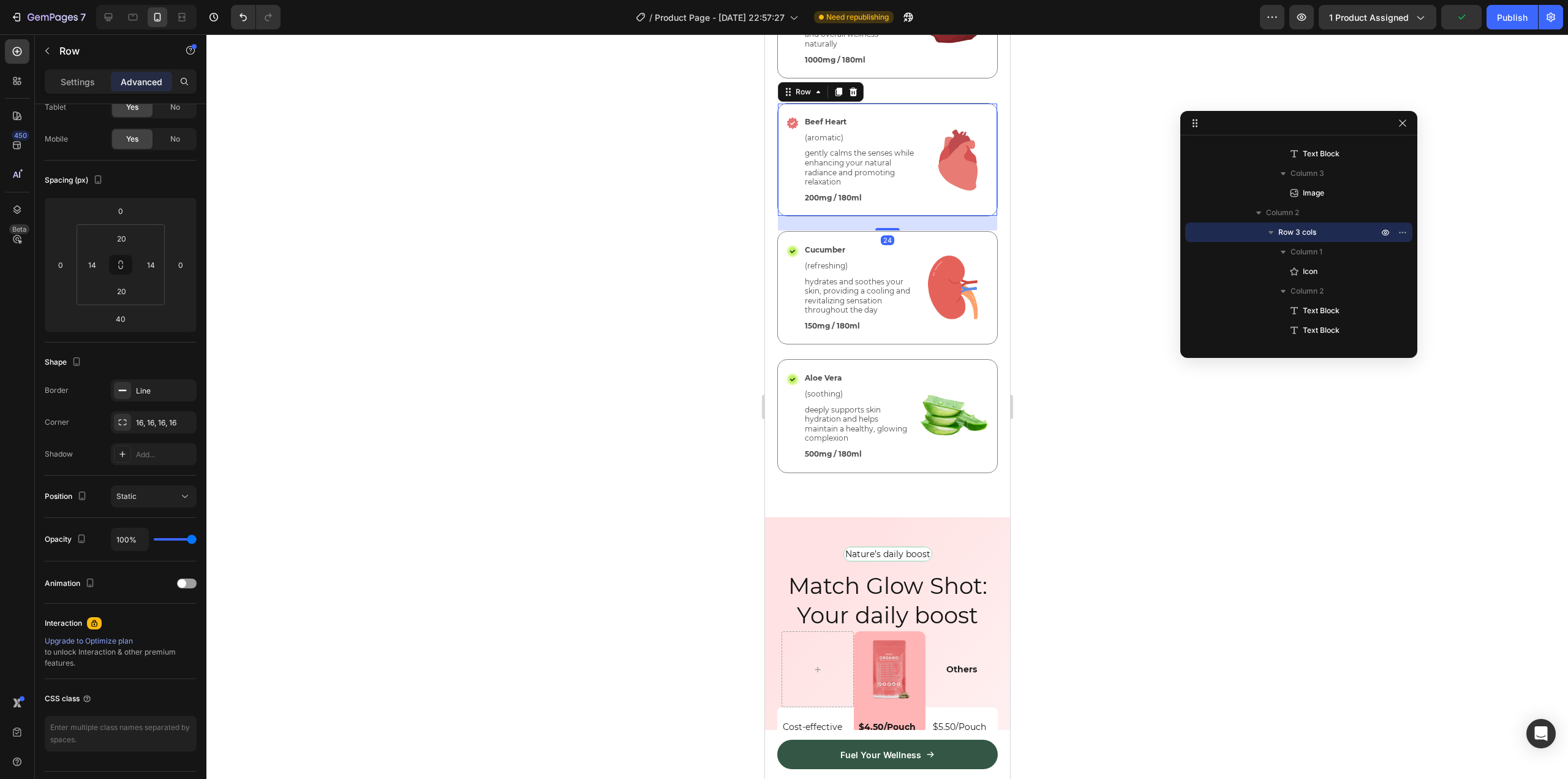
drag, startPoint x: 885, startPoint y: 237, endPoint x: 897, endPoint y: 228, distance: 15.0
click at [897, 215] on div "24" at bounding box center [886, 215] width 220 height 0
type input "24"
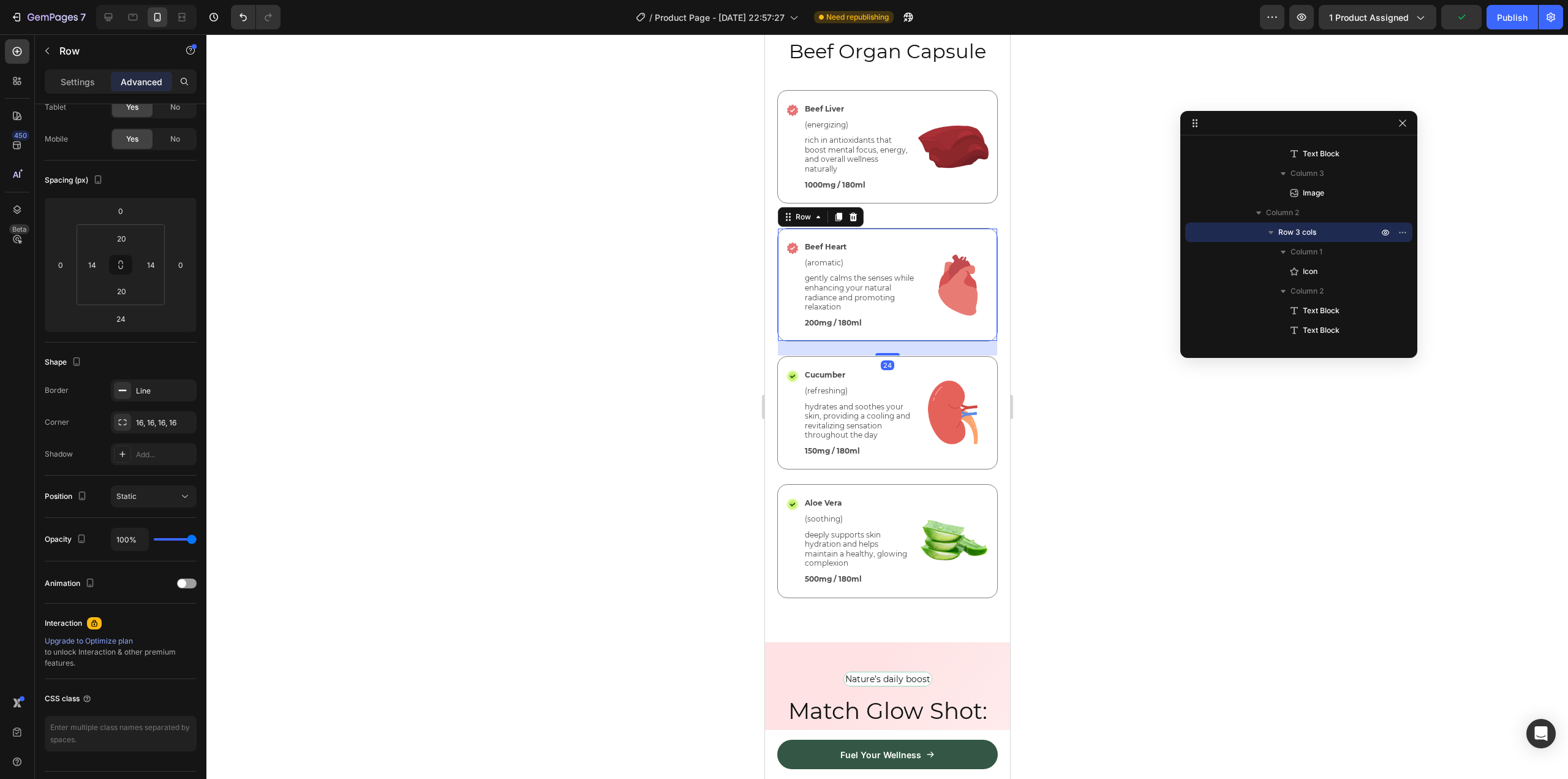
scroll to position [2895, 0]
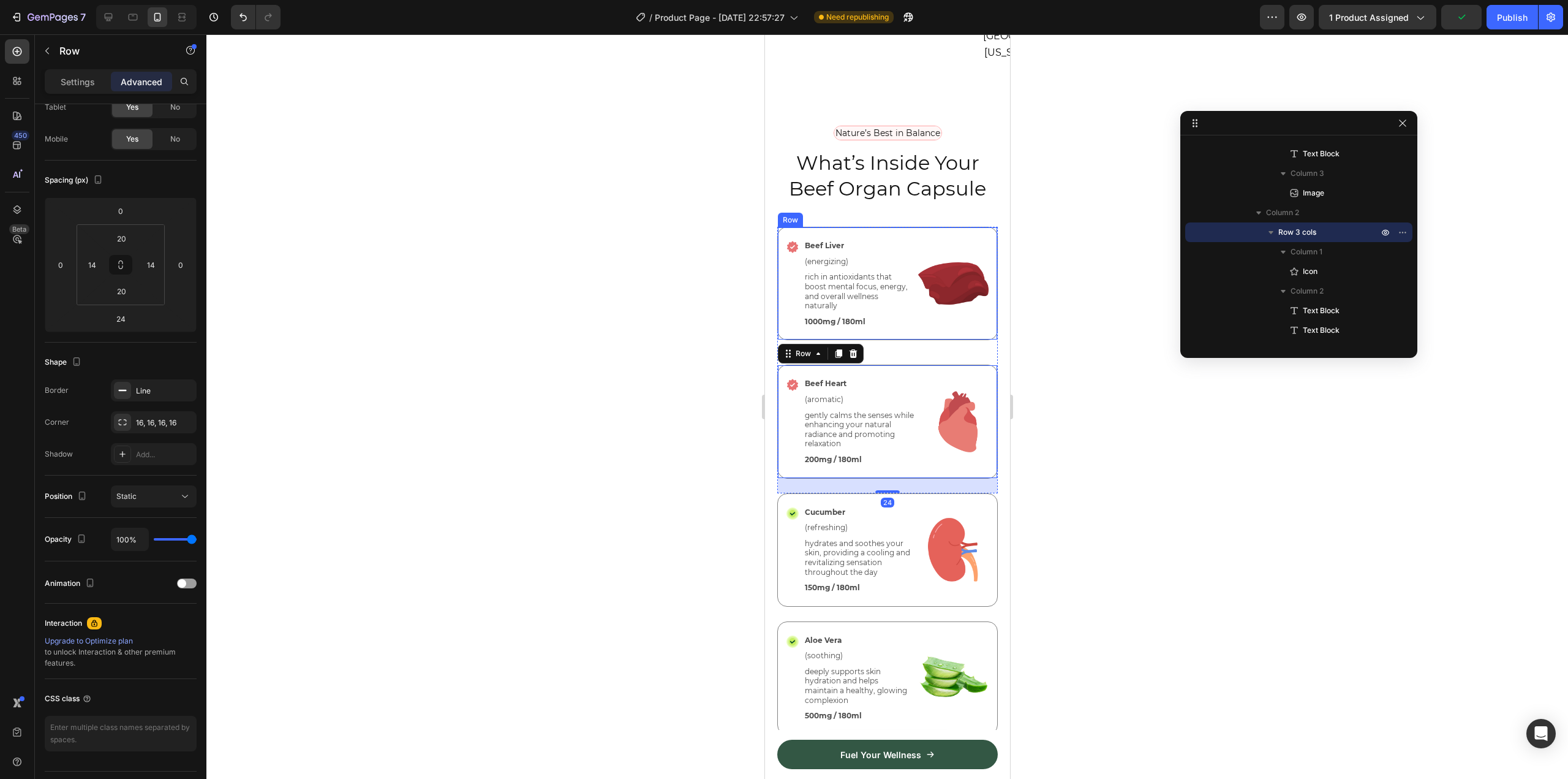
click at [900, 317] on div "Icon Beef Liver Text Block (energizing) Text Block rich in antioxidants that bo…" at bounding box center [886, 283] width 220 height 113
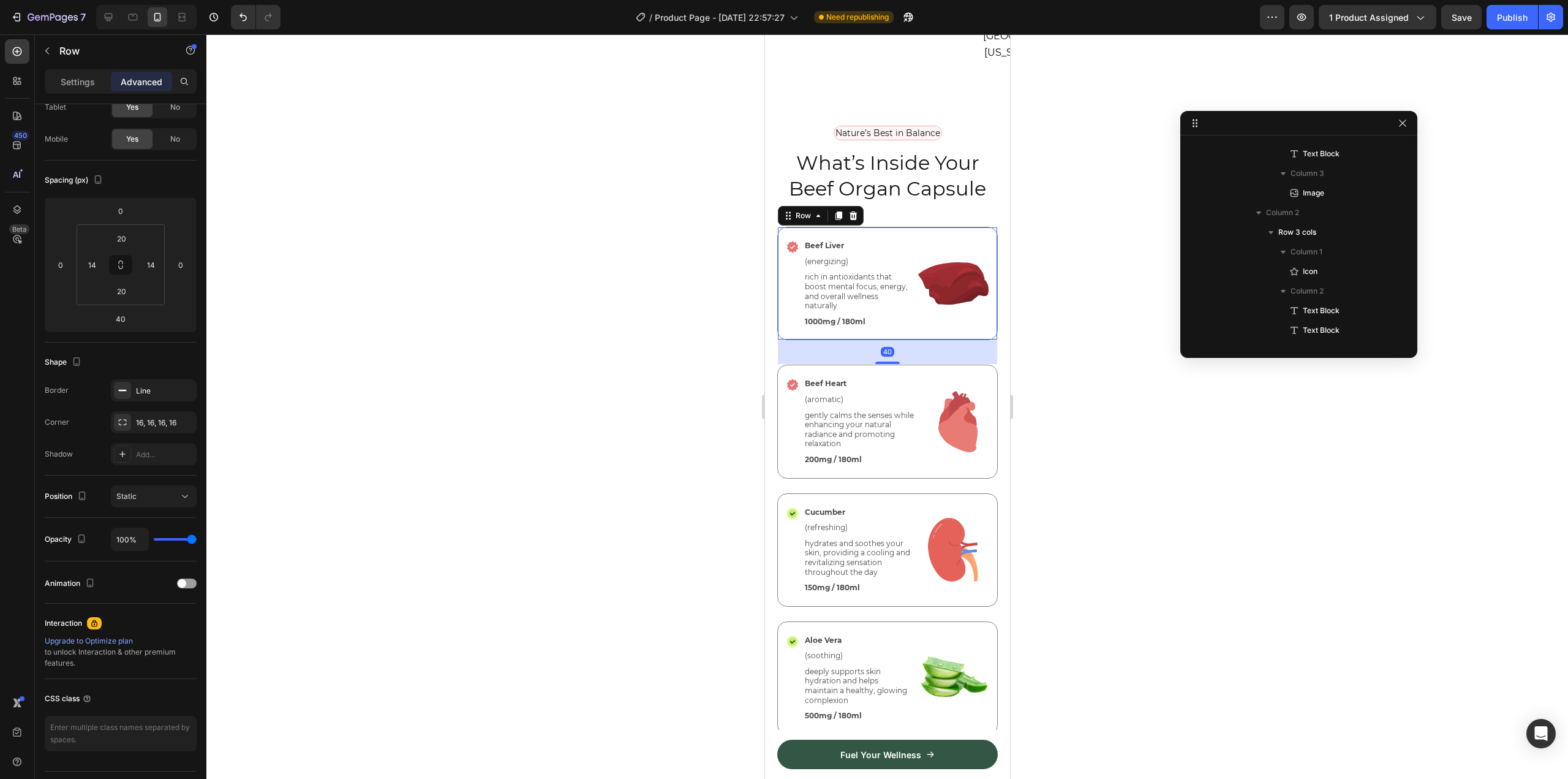
scroll to position [2819, 0]
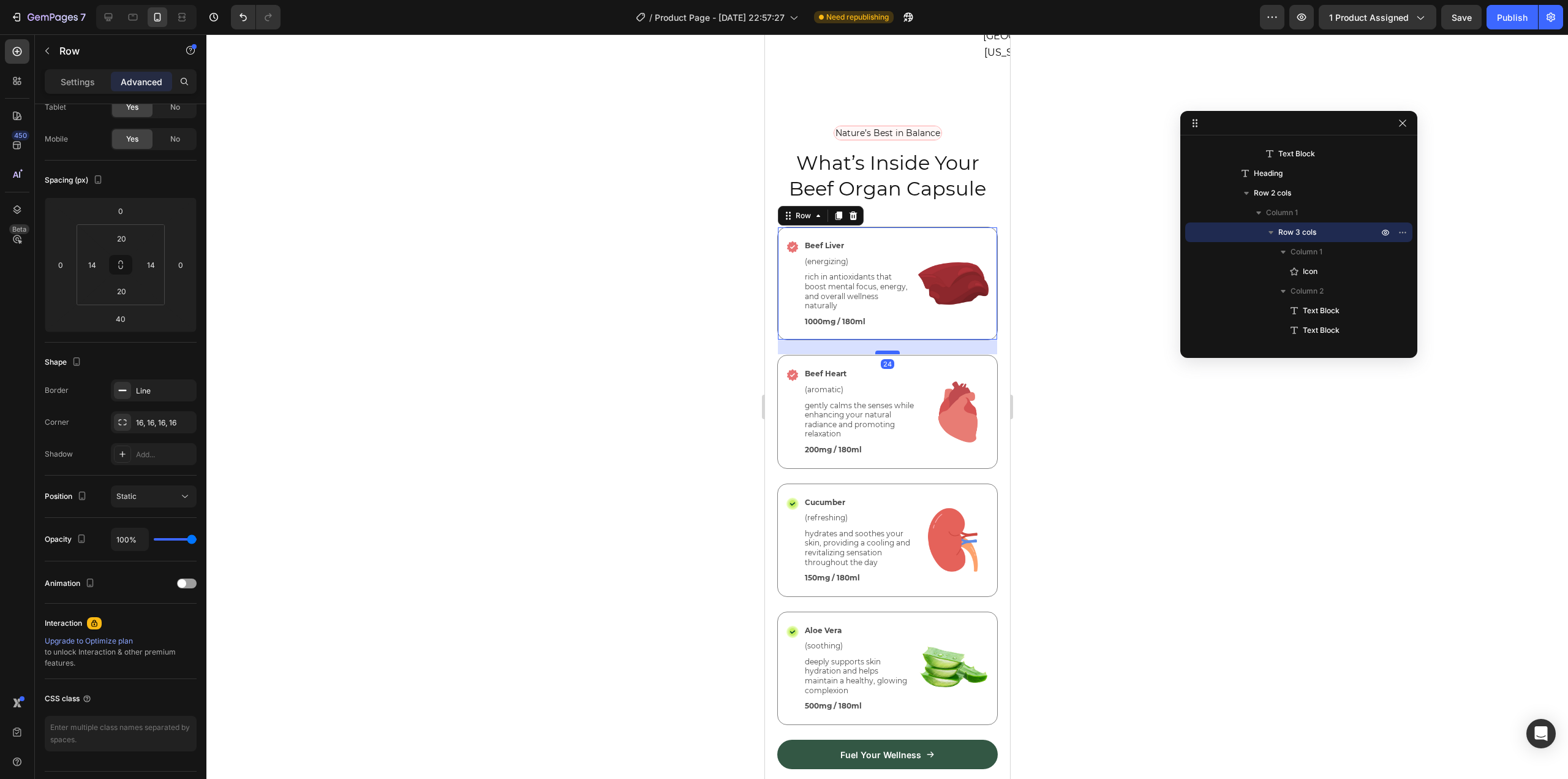
drag, startPoint x: 888, startPoint y: 347, endPoint x: 891, endPoint y: 337, distance: 10.4
click at [891, 350] on div at bounding box center [887, 352] width 25 height 4
type input "24"
click at [1091, 304] on div at bounding box center [887, 407] width 1362 height 745
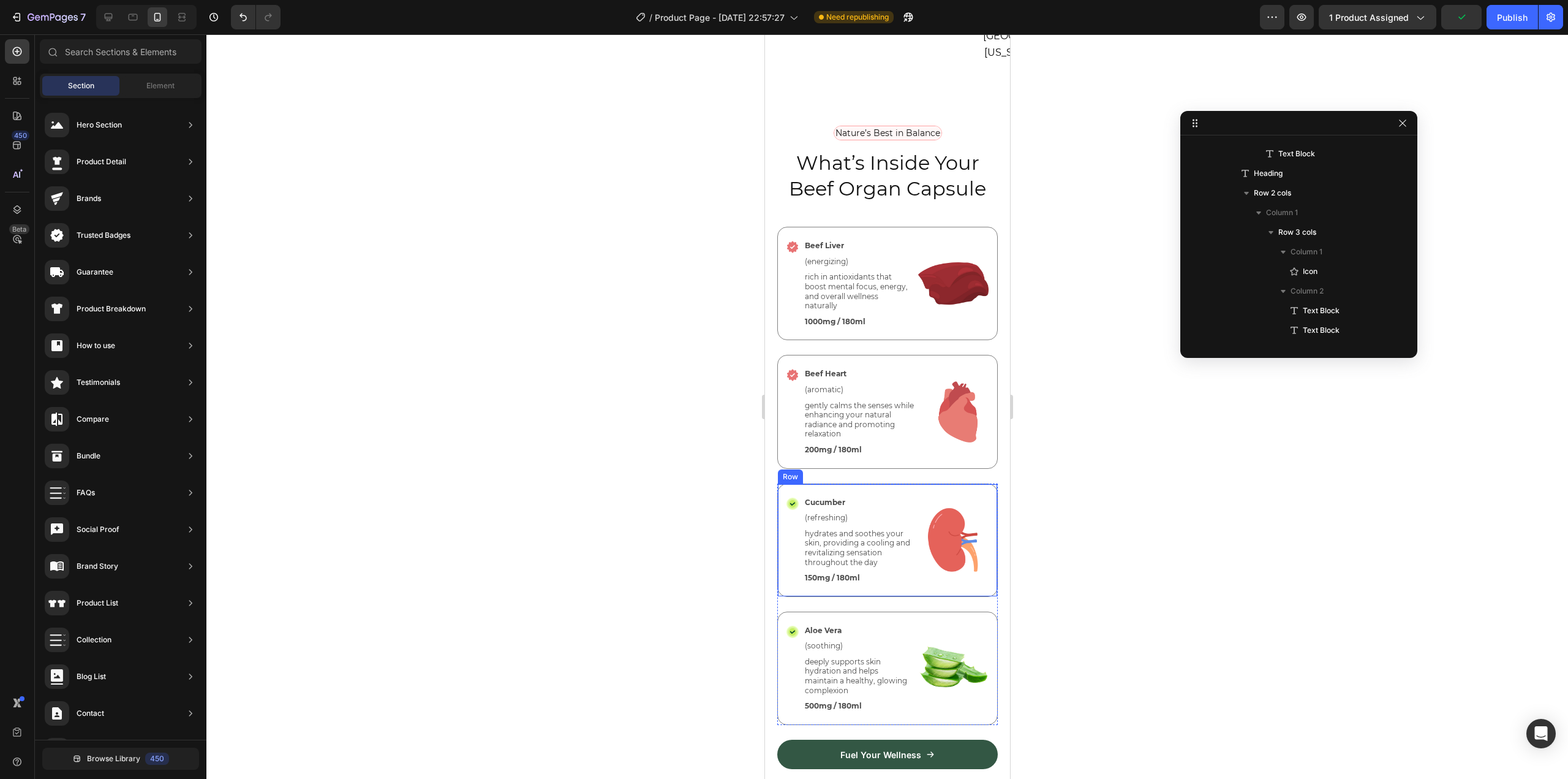
click at [979, 483] on div "Icon Cucumber Text Block (refreshing) Text Block hydrates and soothes your skin…" at bounding box center [886, 540] width 220 height 113
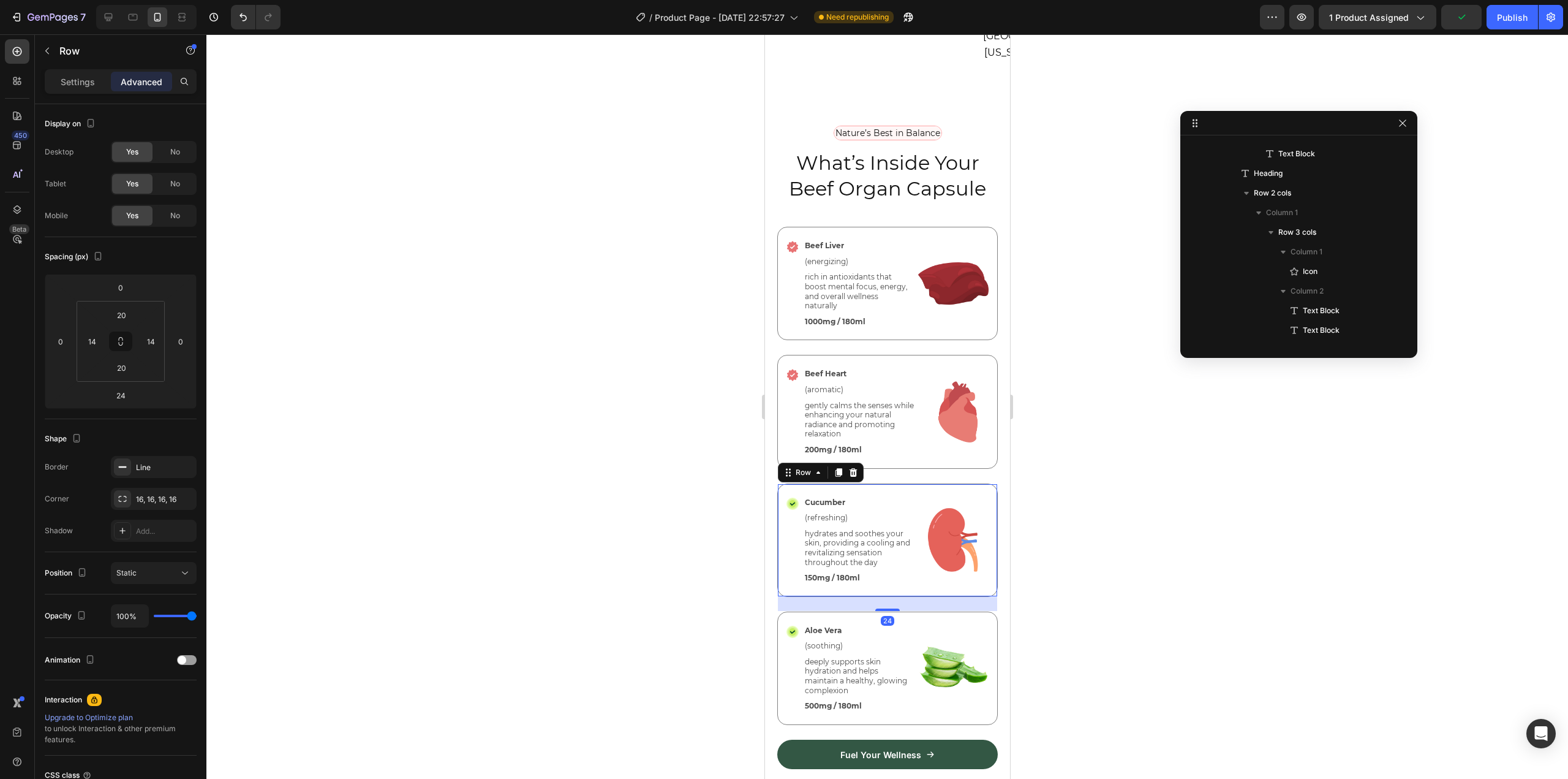
scroll to position [3270, 0]
click at [837, 468] on icon at bounding box center [838, 472] width 7 height 9
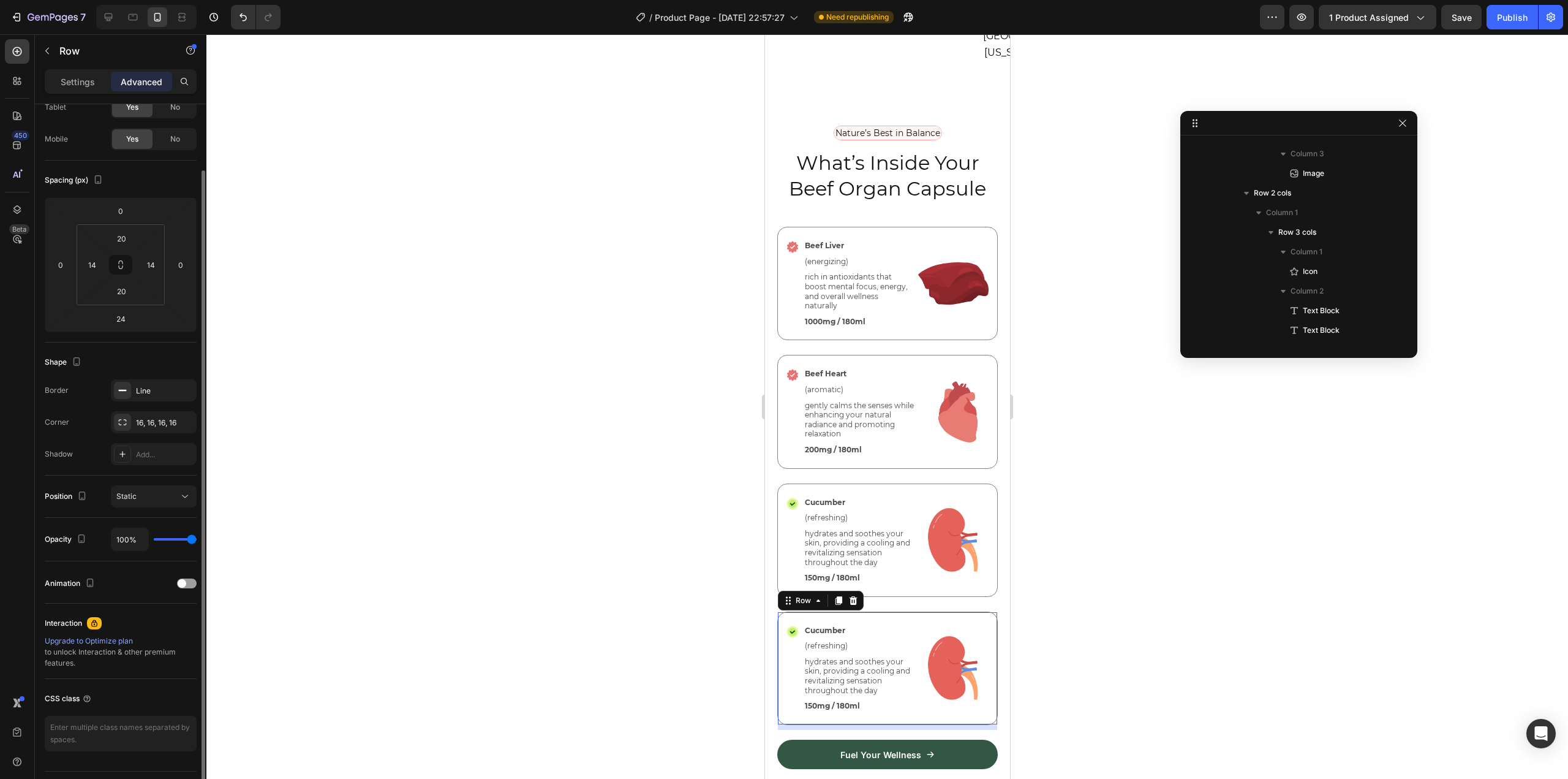
scroll to position [3466, 0]
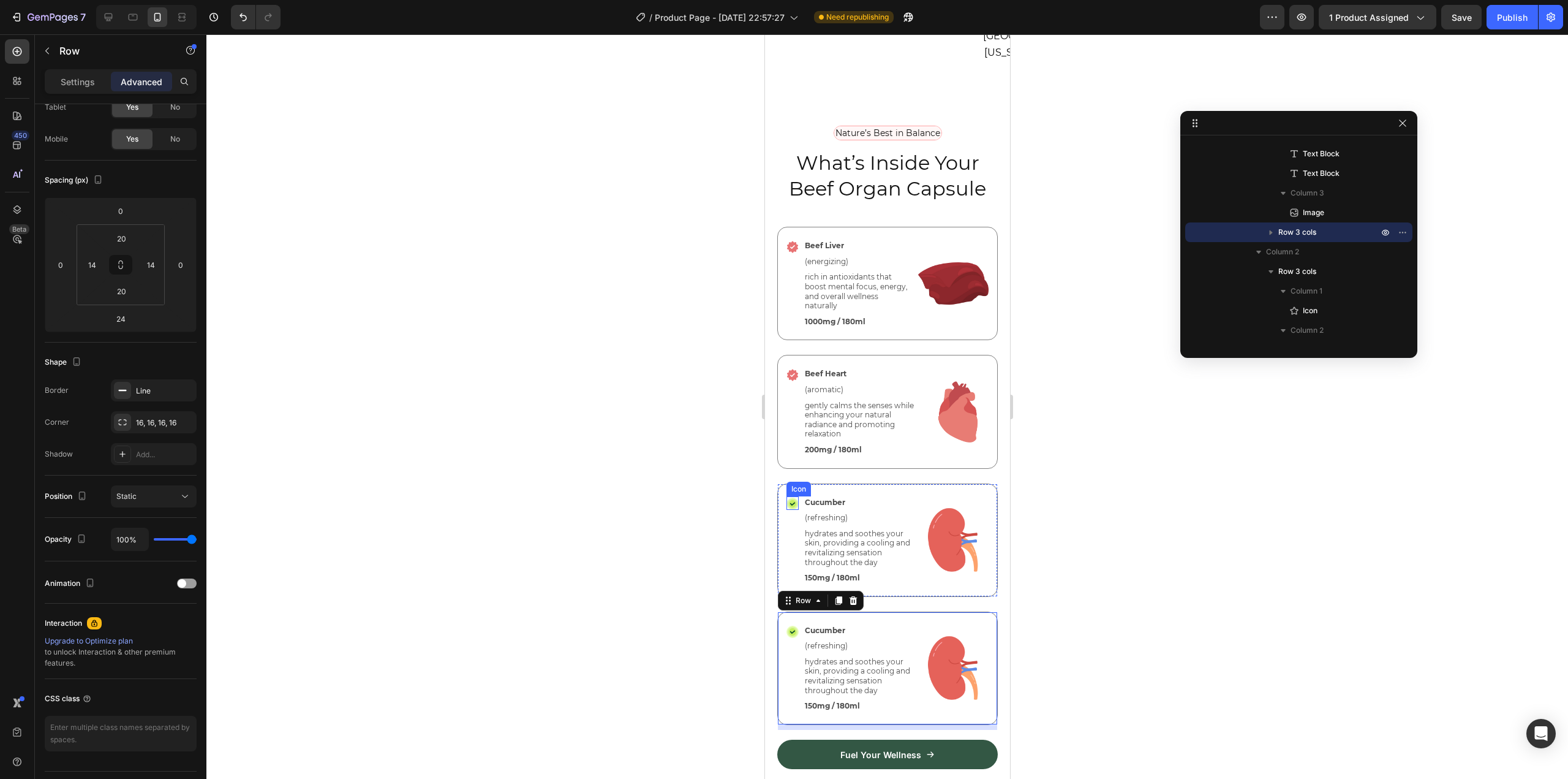
click at [794, 500] on icon at bounding box center [792, 504] width 7 height 7
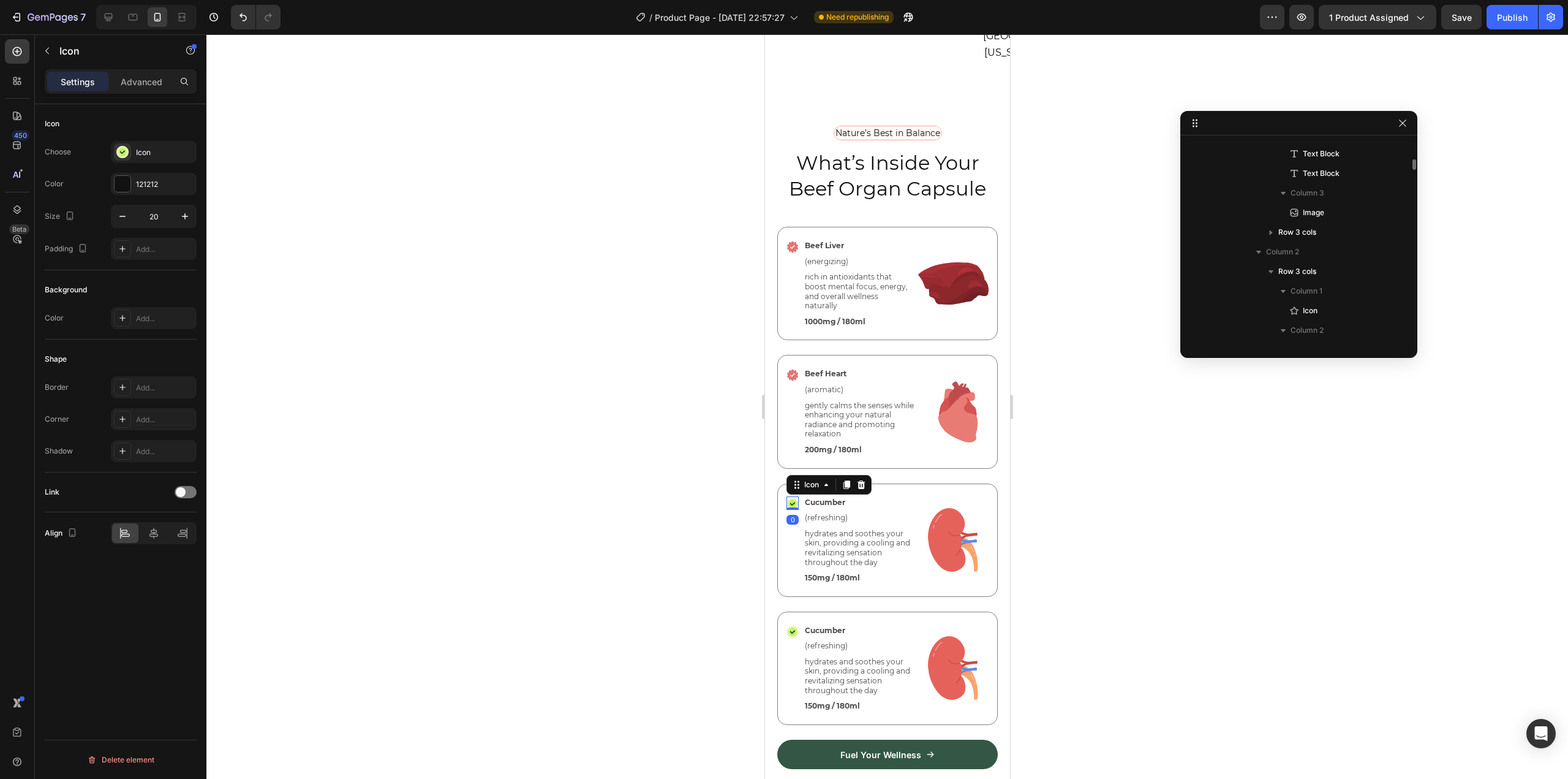
scroll to position [0, 0]
click at [135, 141] on div "Icon" at bounding box center [153, 152] width 86 height 22
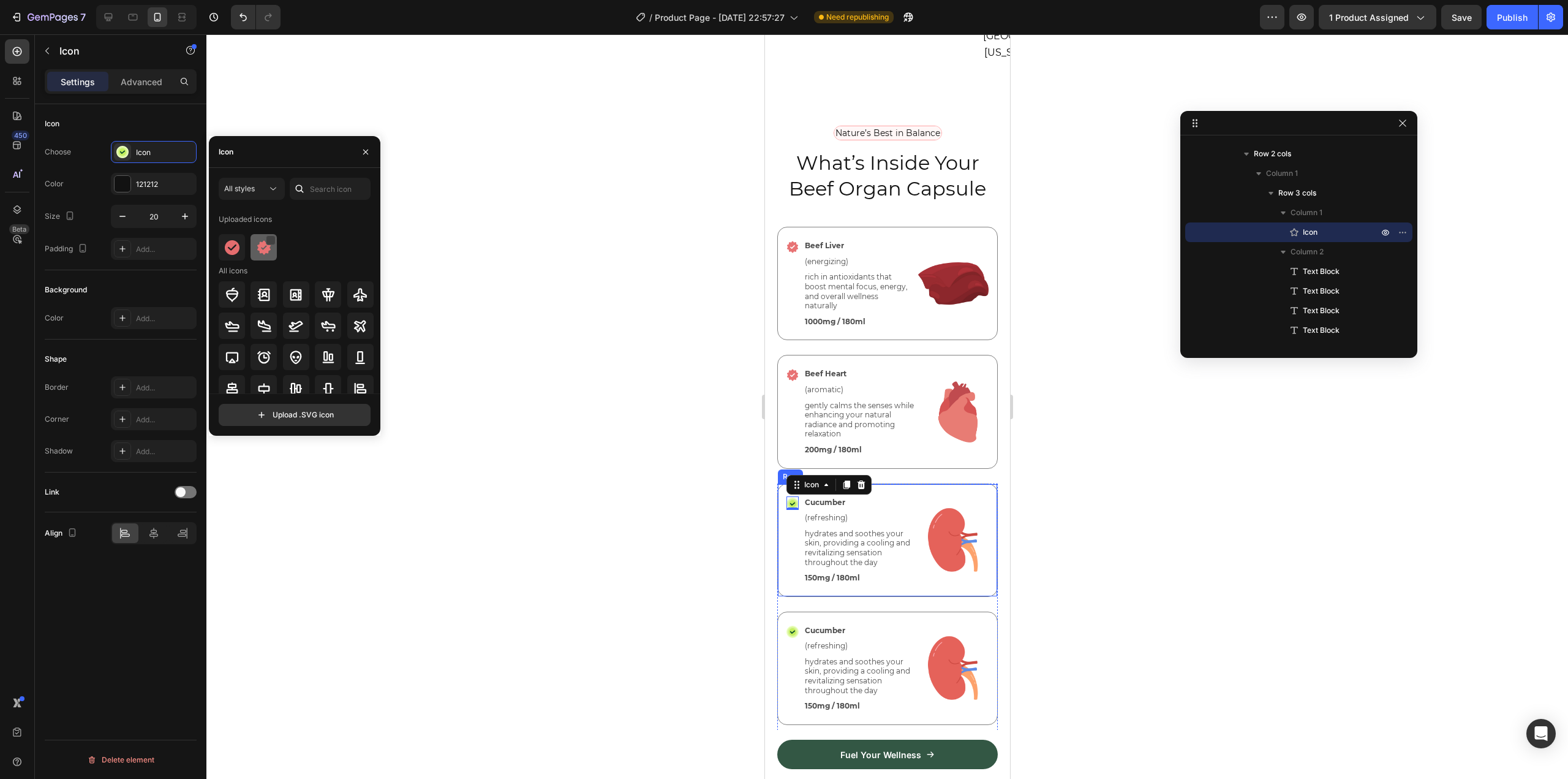
click at [264, 243] on img at bounding box center [264, 247] width 15 height 15
click at [790, 628] on icon at bounding box center [792, 632] width 7 height 7
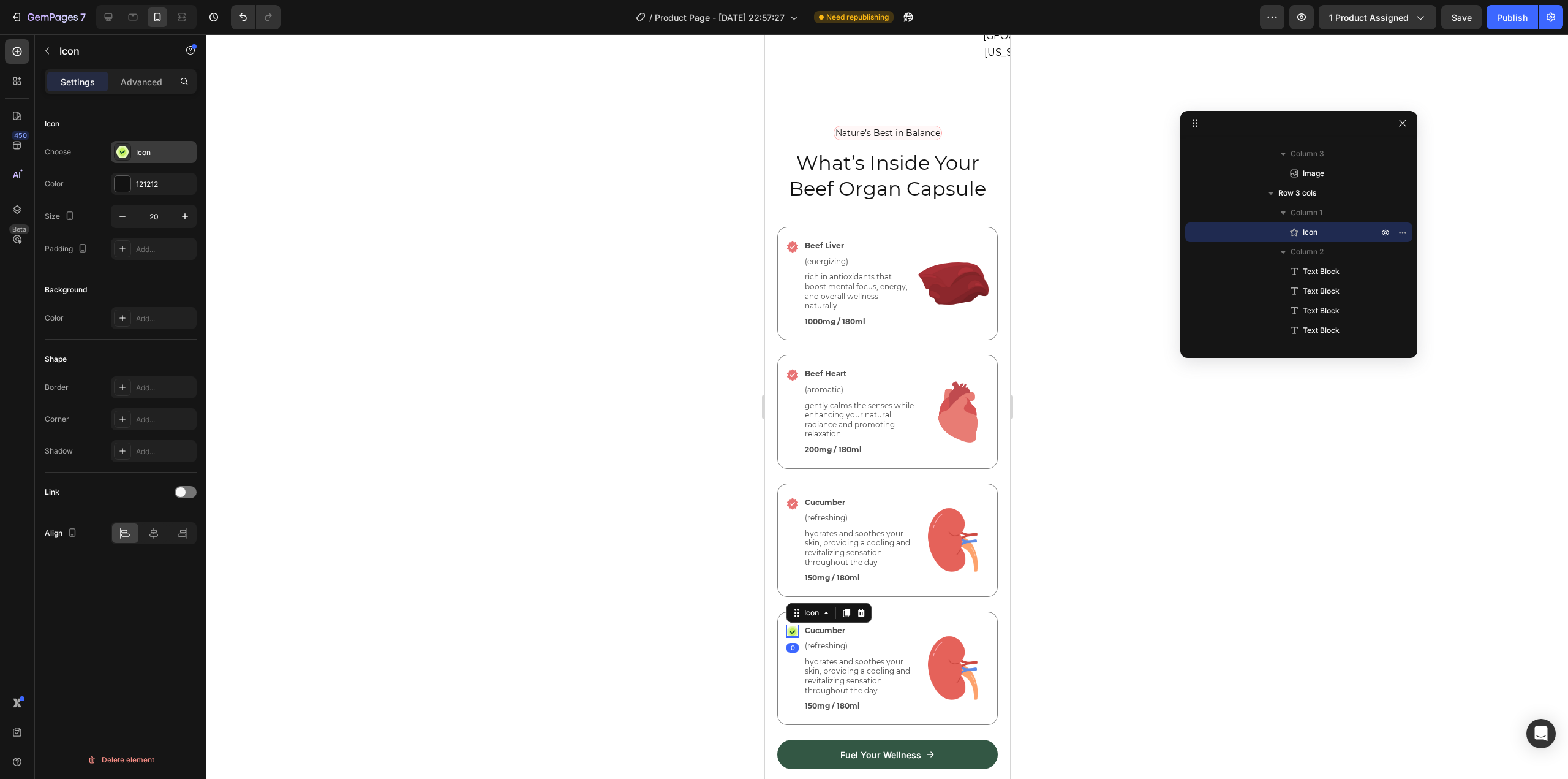
click at [153, 154] on div "Icon" at bounding box center [164, 153] width 57 height 11
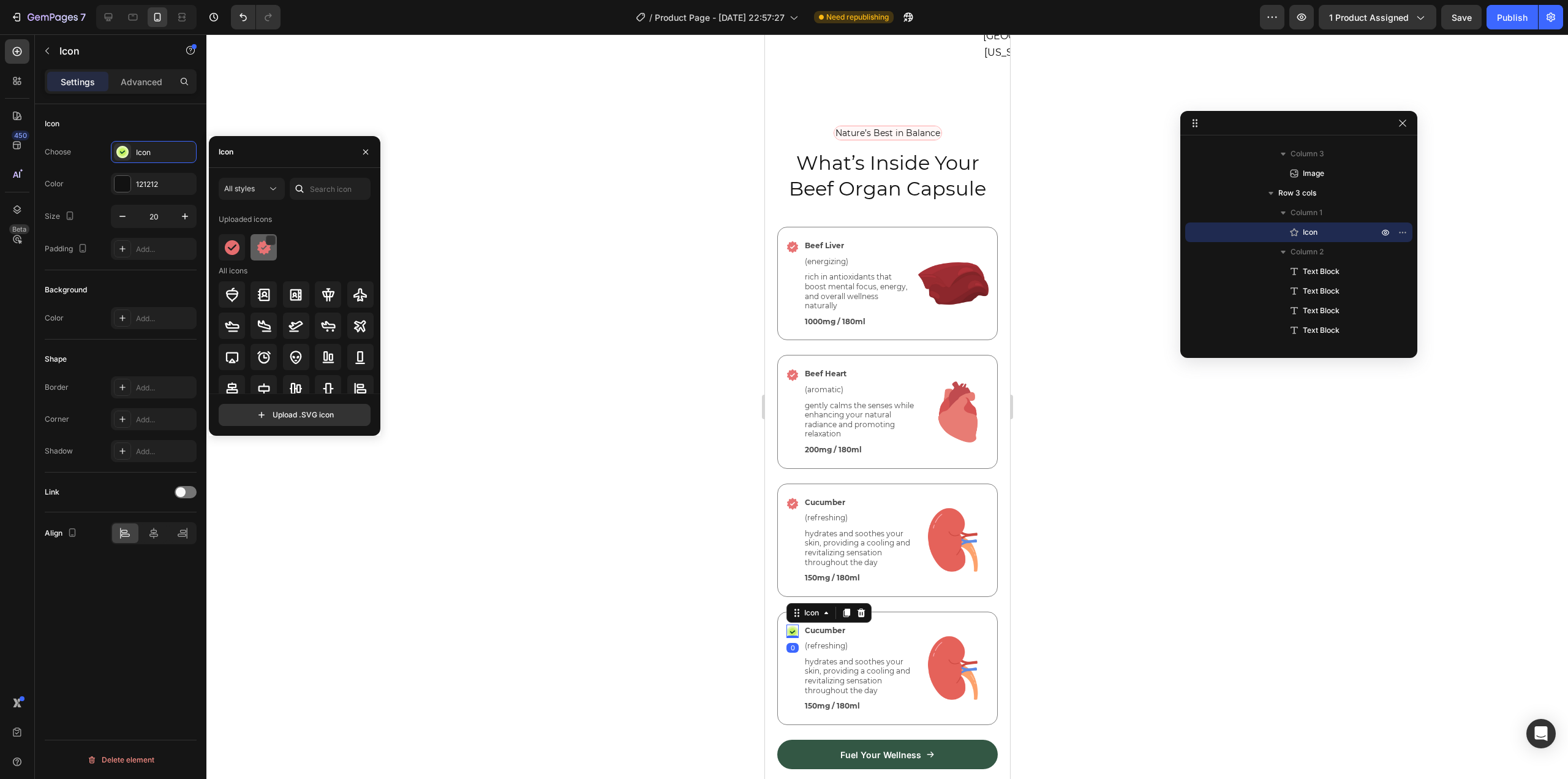
click at [270, 253] on img at bounding box center [264, 247] width 15 height 15
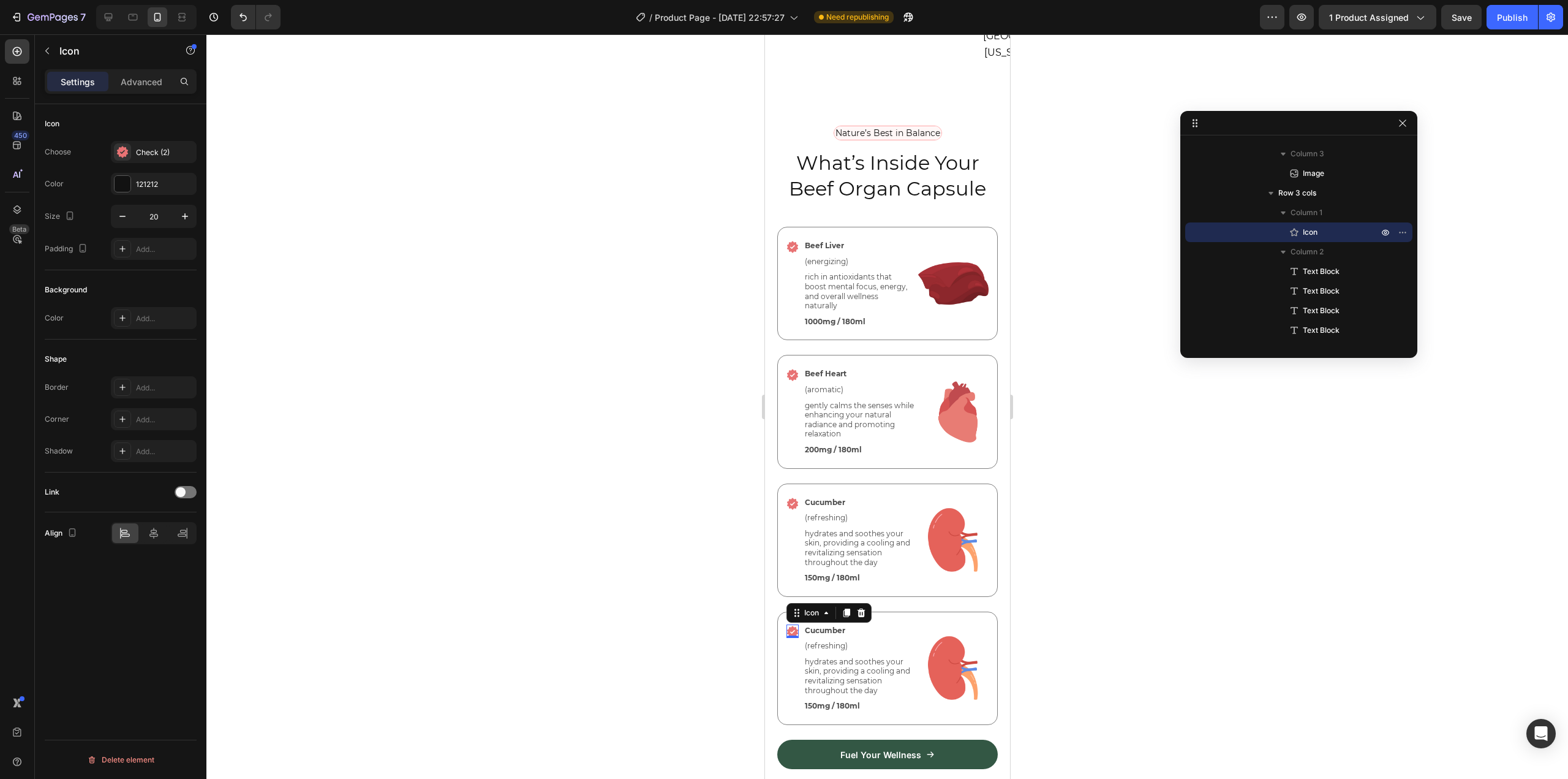
click at [572, 328] on div at bounding box center [887, 407] width 1362 height 745
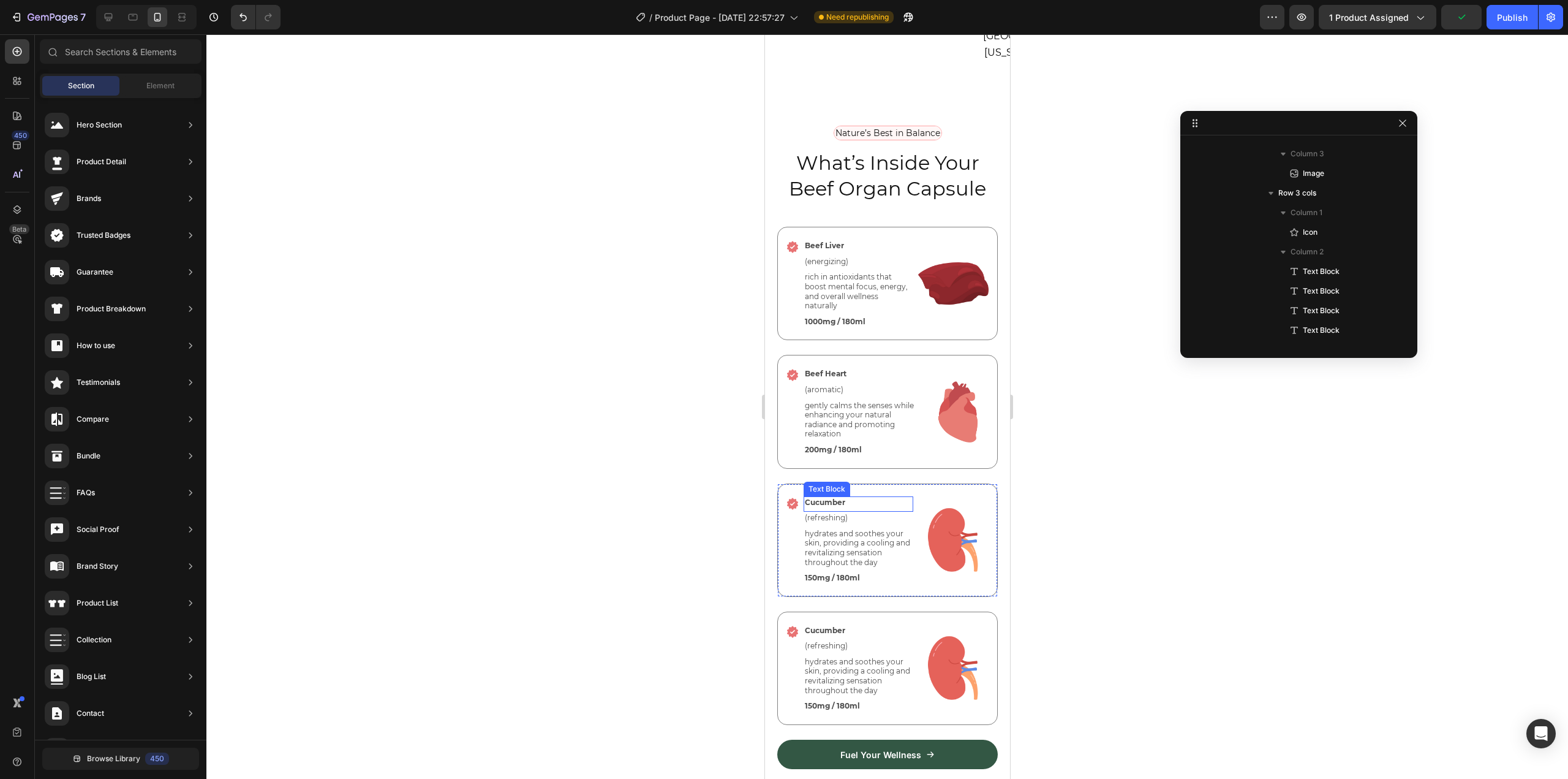
click at [828, 498] on p "Cucumber" at bounding box center [858, 502] width 108 height 10
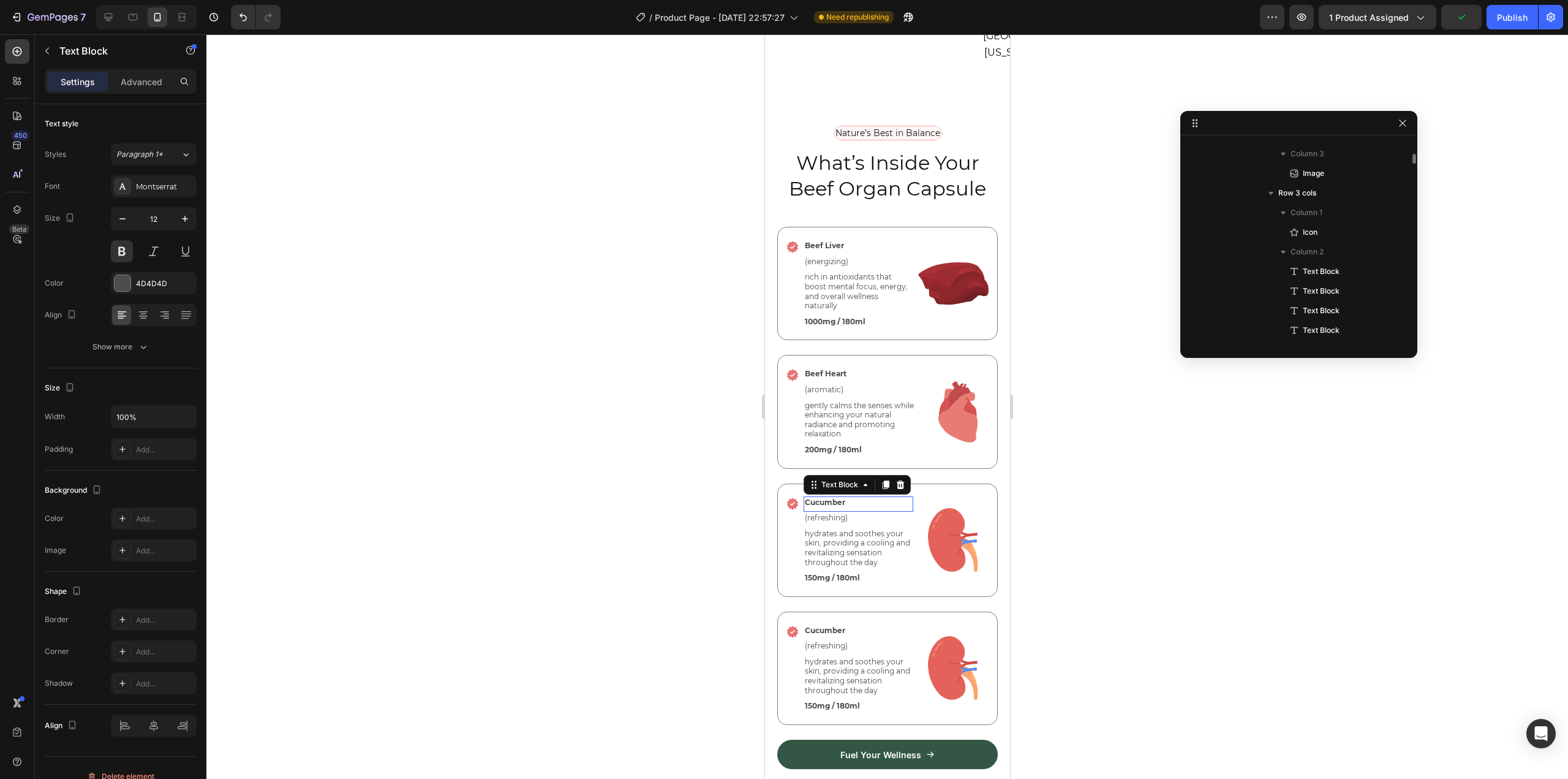
scroll to position [3348, 0]
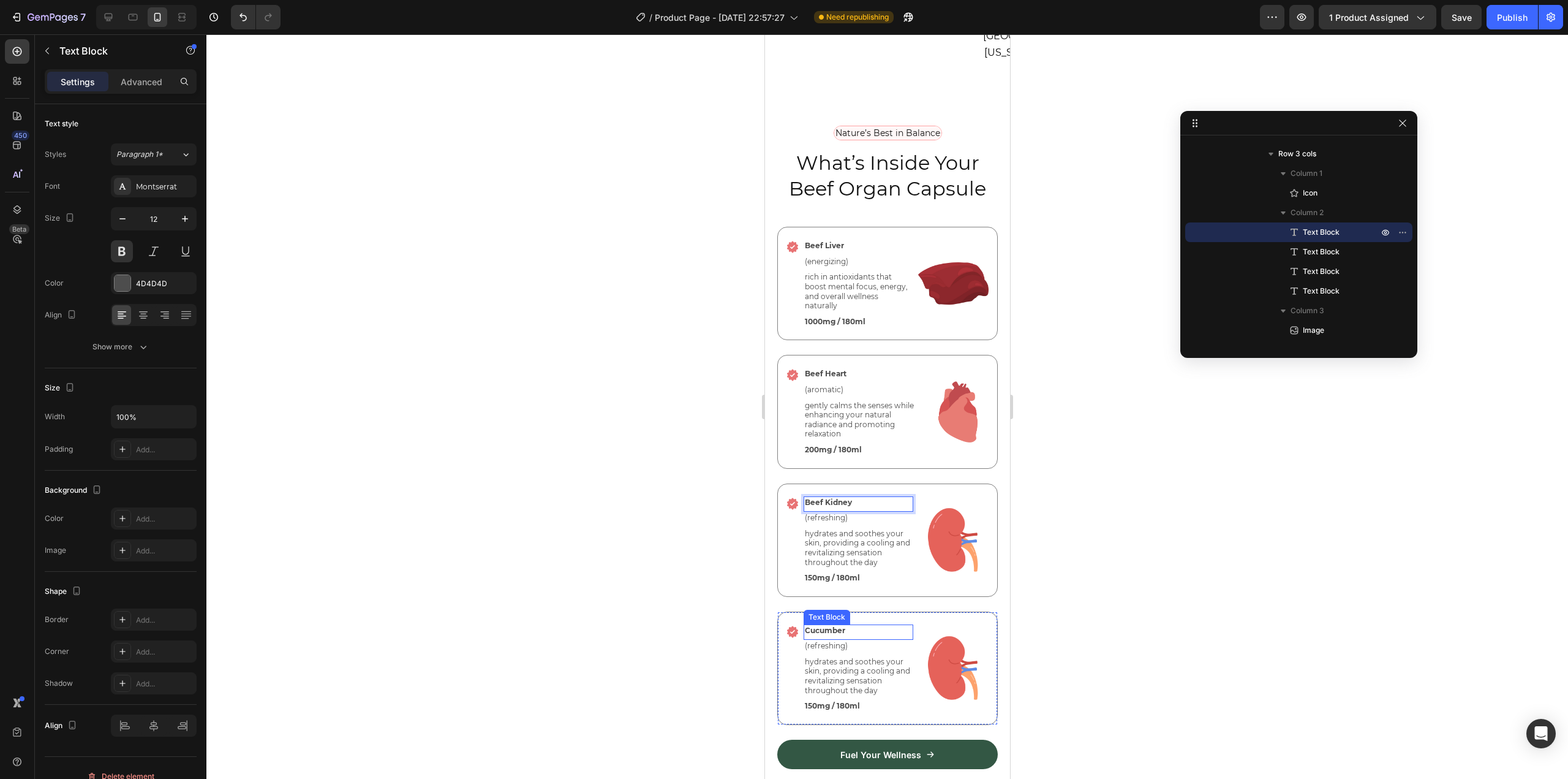
click at [821, 625] on p "Cucumber" at bounding box center [858, 630] width 108 height 10
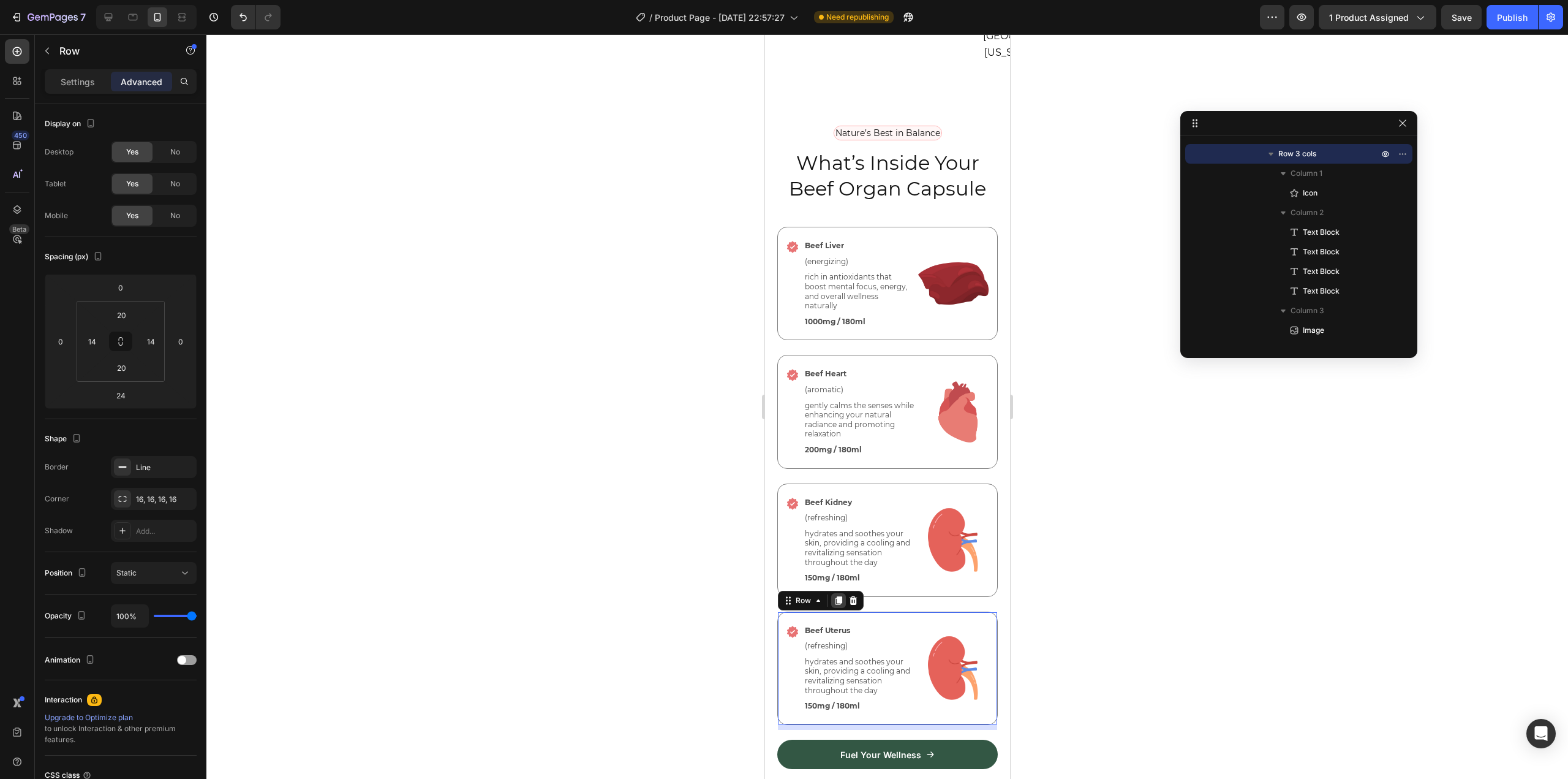
click at [837, 596] on icon at bounding box center [838, 601] width 7 height 9
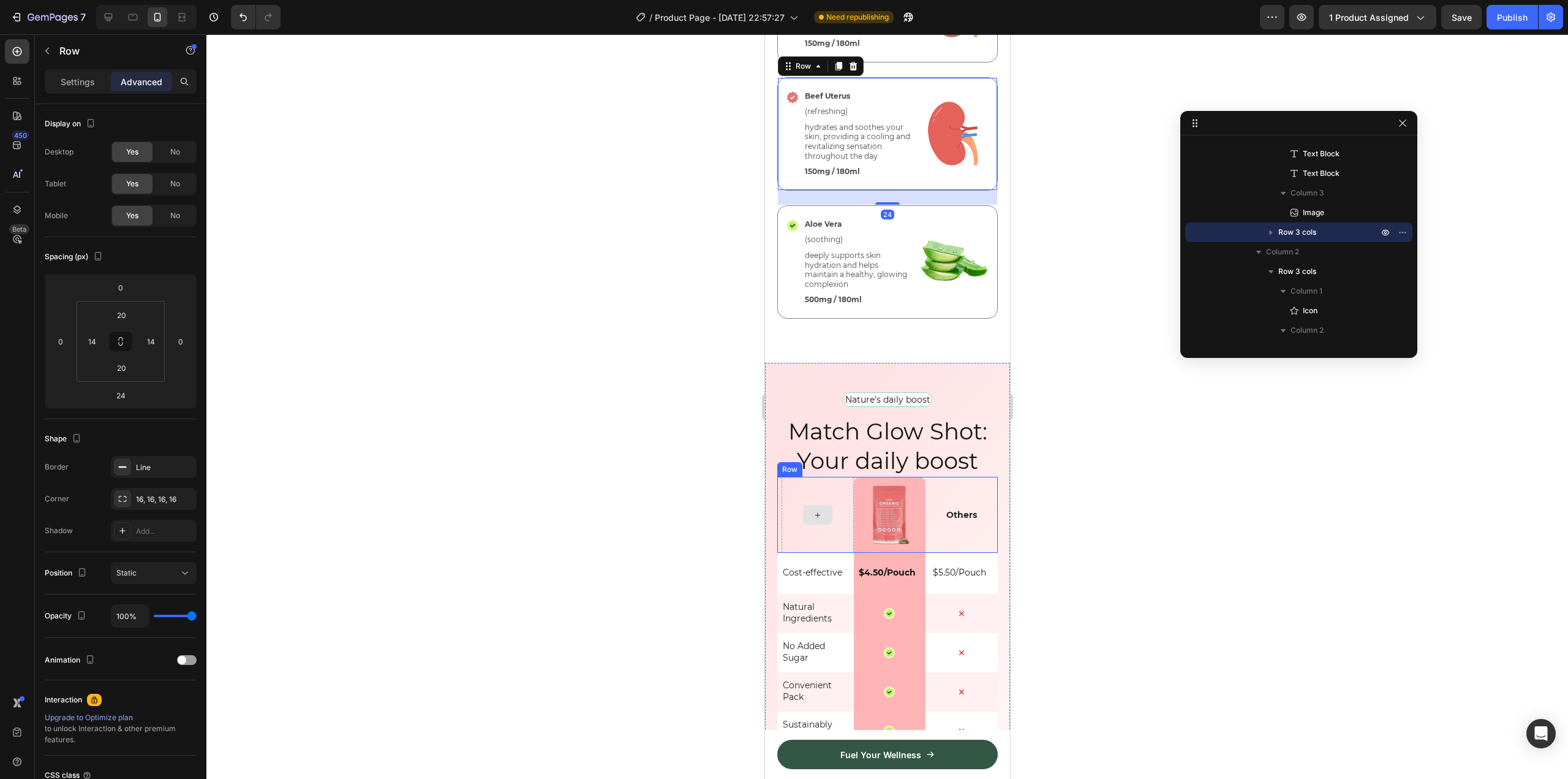
scroll to position [3329, 0]
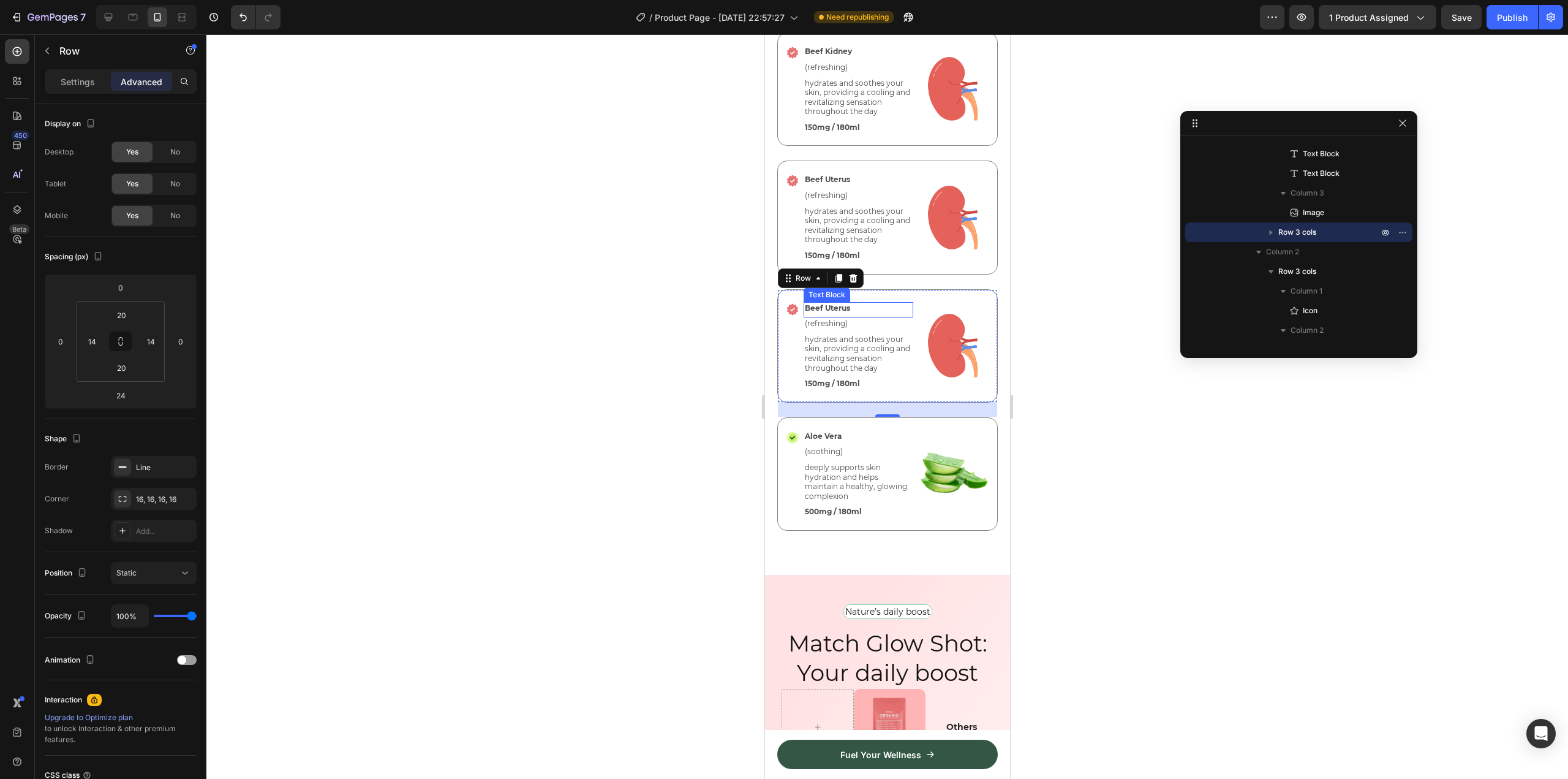
click at [836, 303] on p "Beef Uterus" at bounding box center [858, 308] width 108 height 10
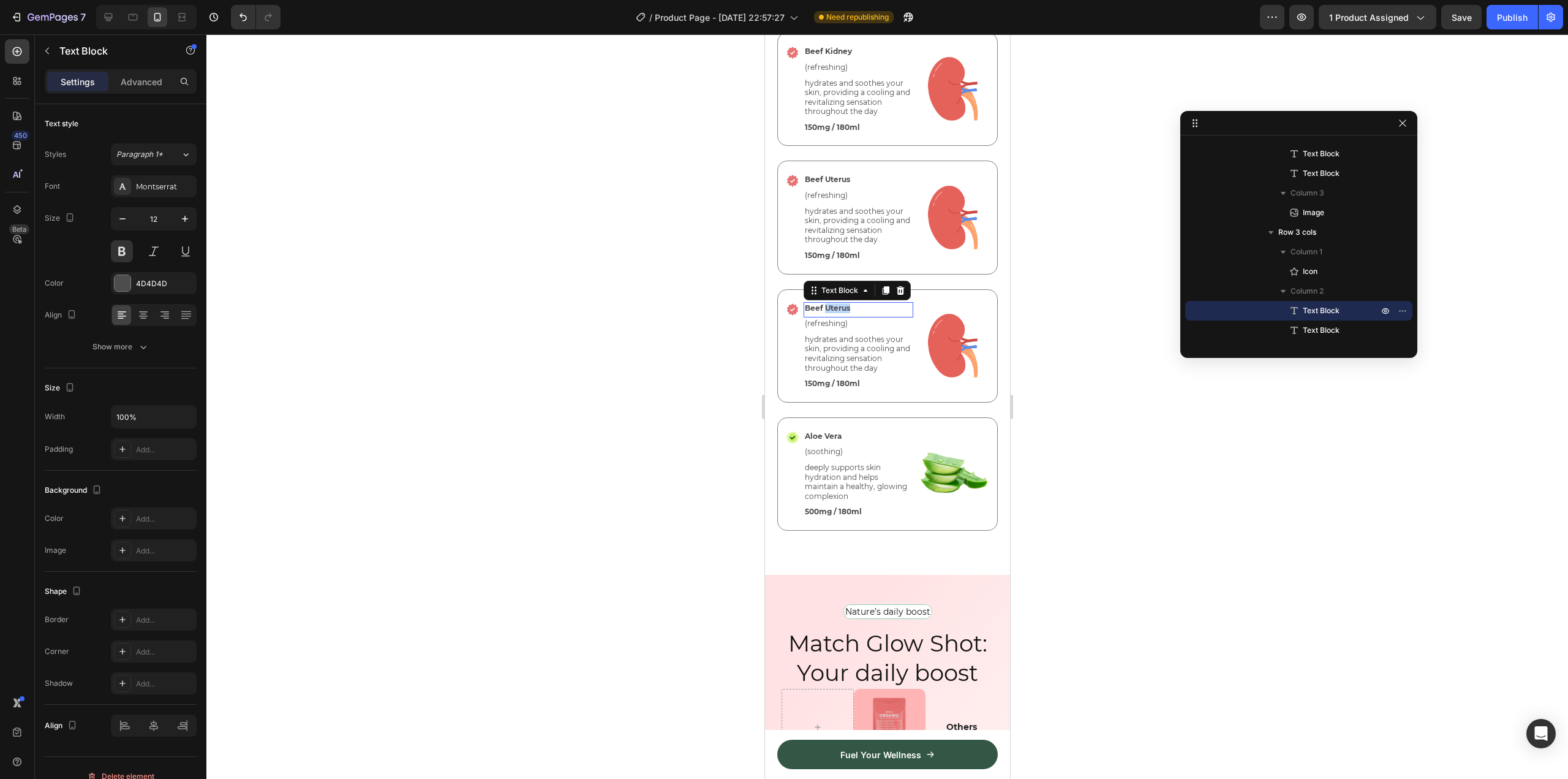
click at [836, 303] on p "Beef Uterus" at bounding box center [858, 308] width 108 height 10
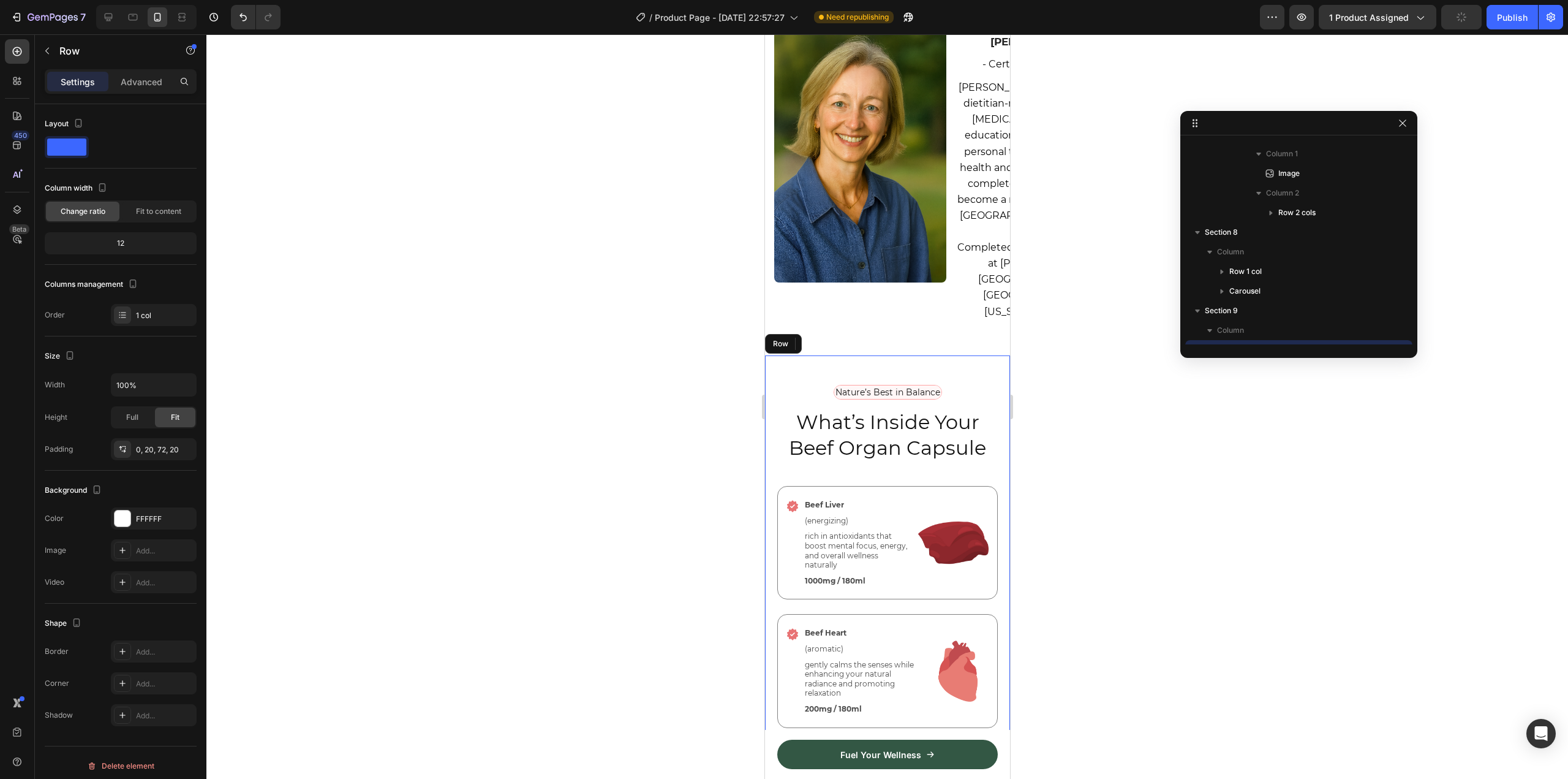
scroll to position [2721, 0]
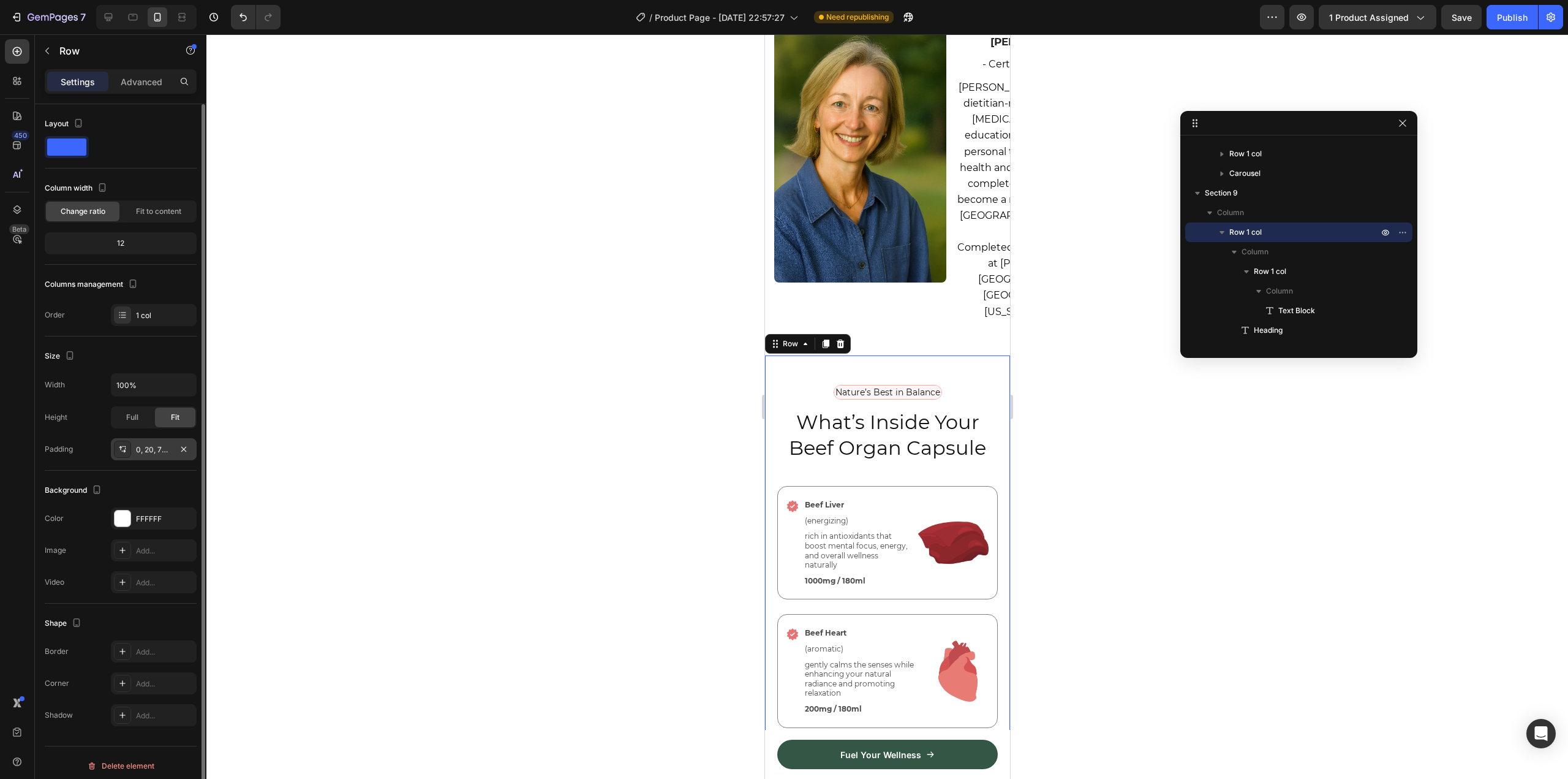
click at [160, 445] on div "0, 20, 72, 20" at bounding box center [153, 449] width 35 height 11
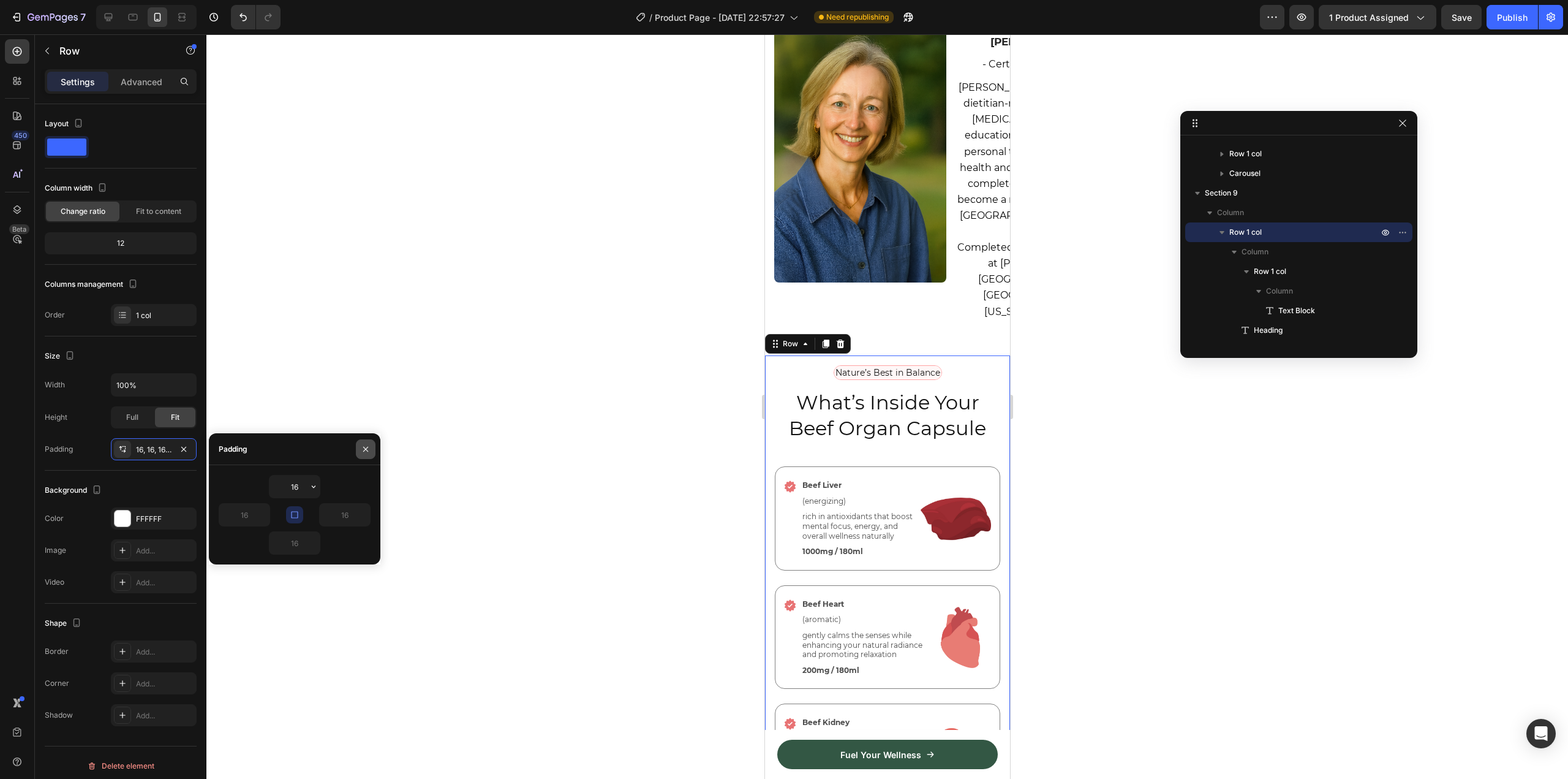
click at [360, 450] on button "button" at bounding box center [365, 449] width 19 height 19
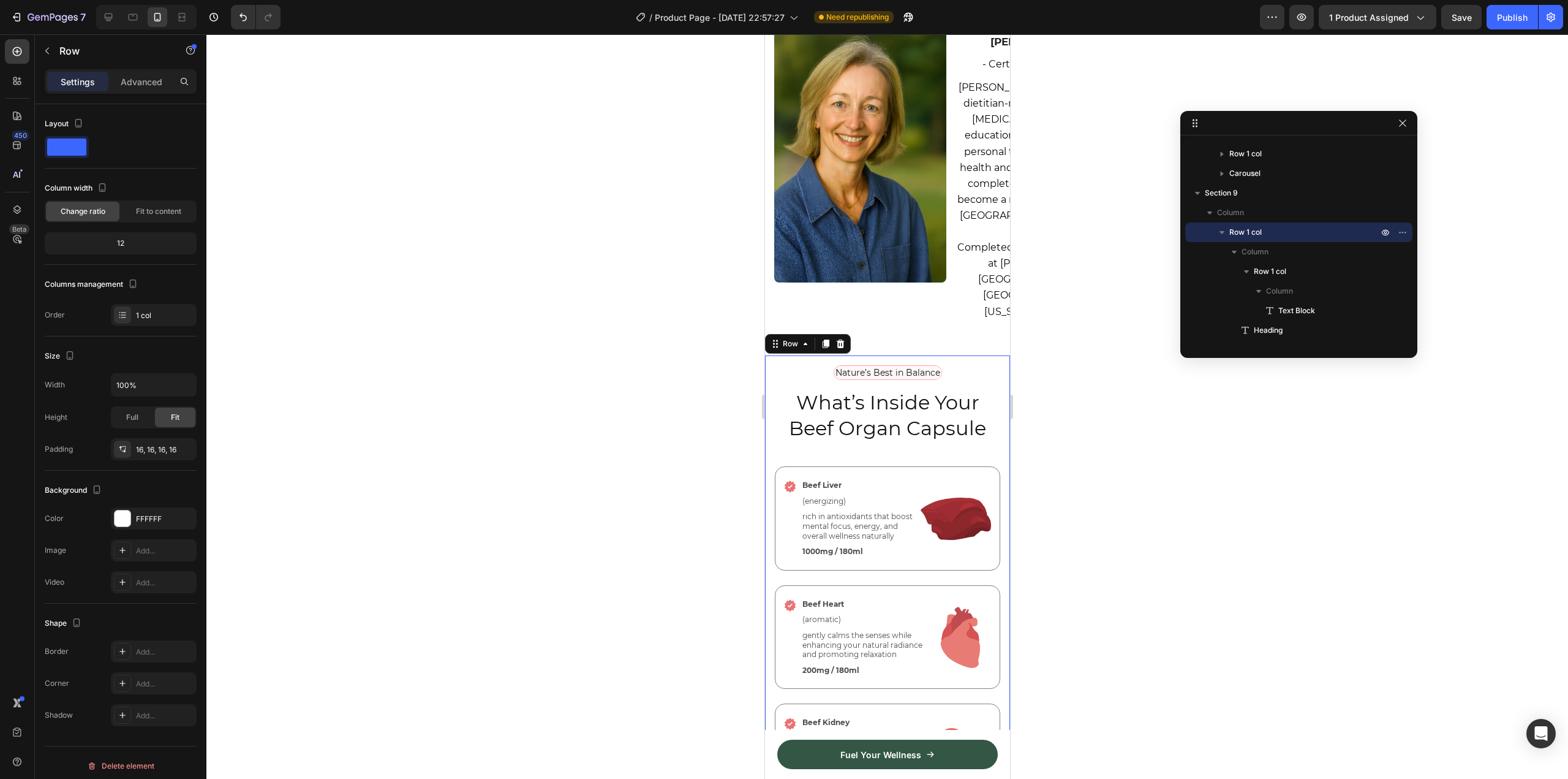
click at [580, 446] on div at bounding box center [887, 407] width 1362 height 745
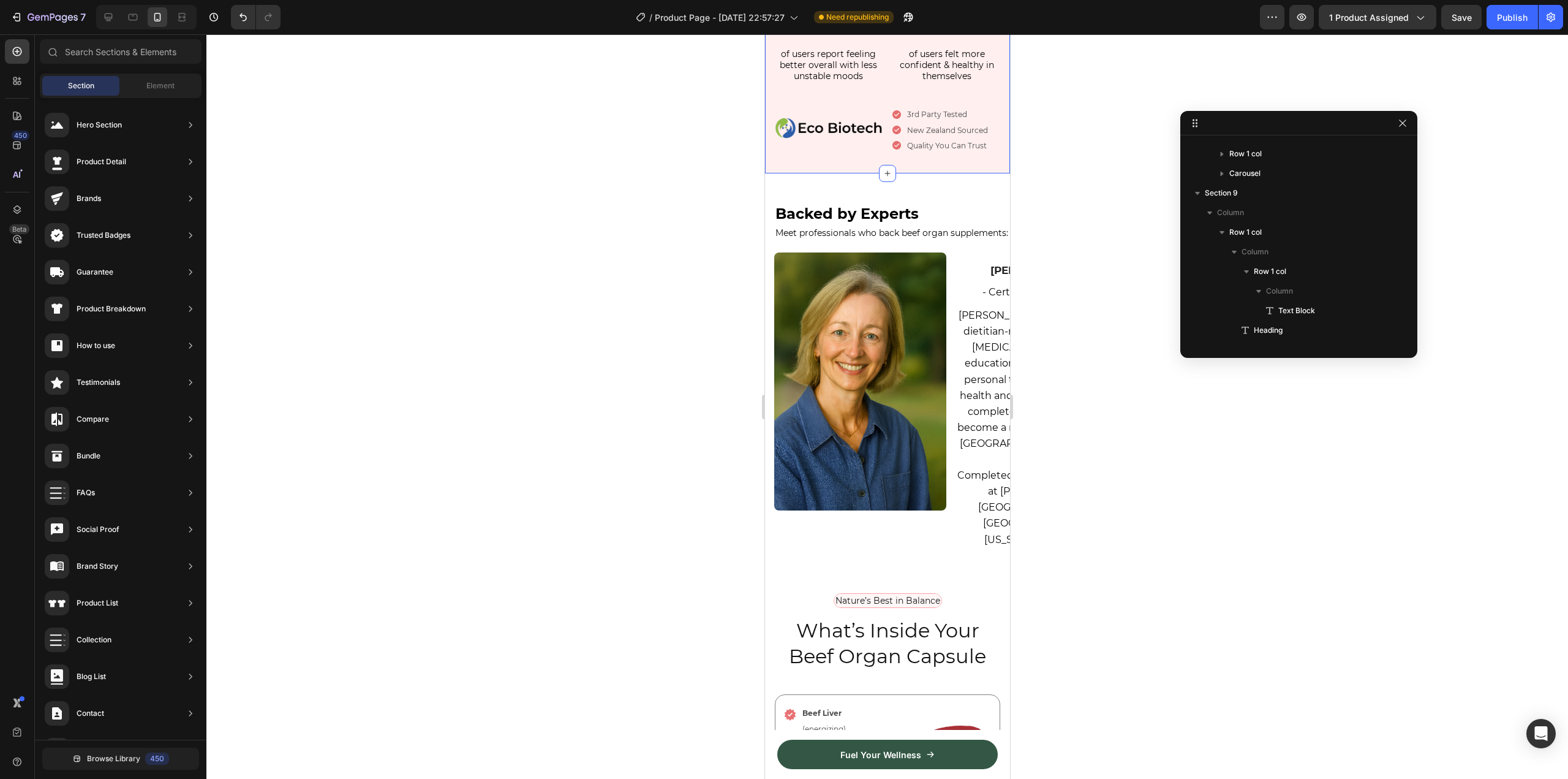
scroll to position [2419, 0]
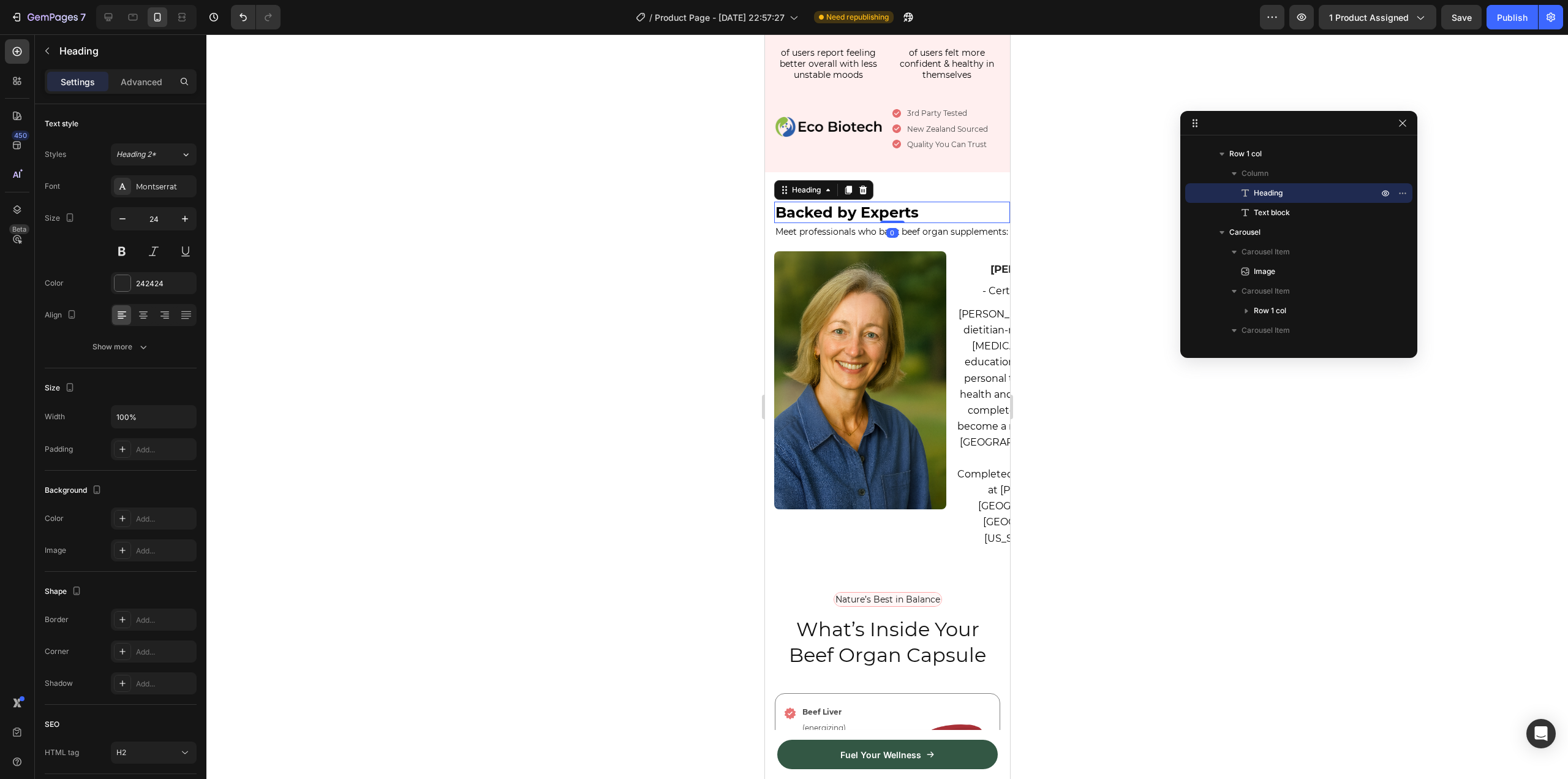
click at [878, 204] on strong "Backed by Experts" at bounding box center [846, 213] width 143 height 18
click at [851, 185] on icon at bounding box center [848, 190] width 7 height 9
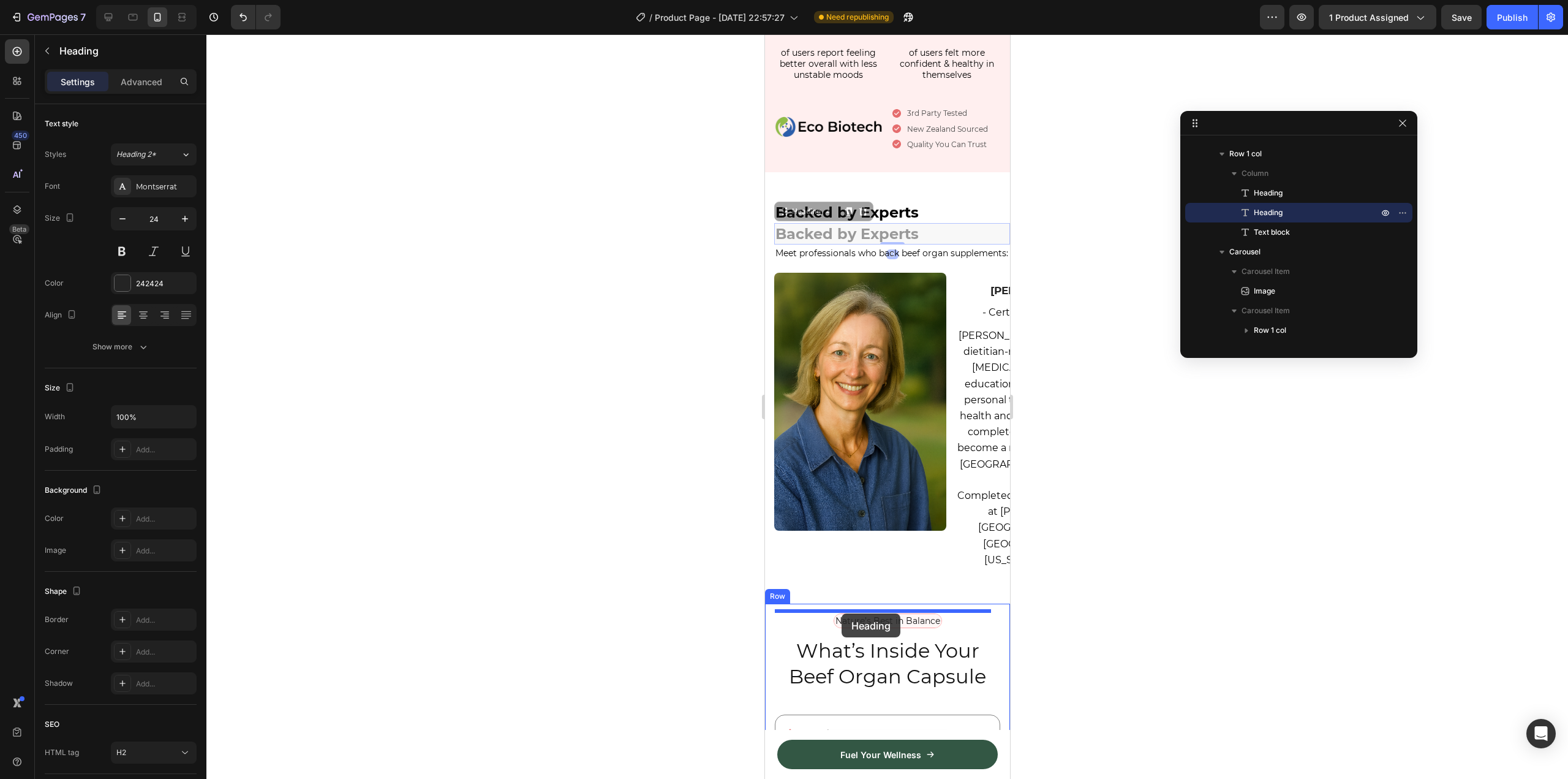
drag, startPoint x: 803, startPoint y: 198, endPoint x: 840, endPoint y: 613, distance: 416.6
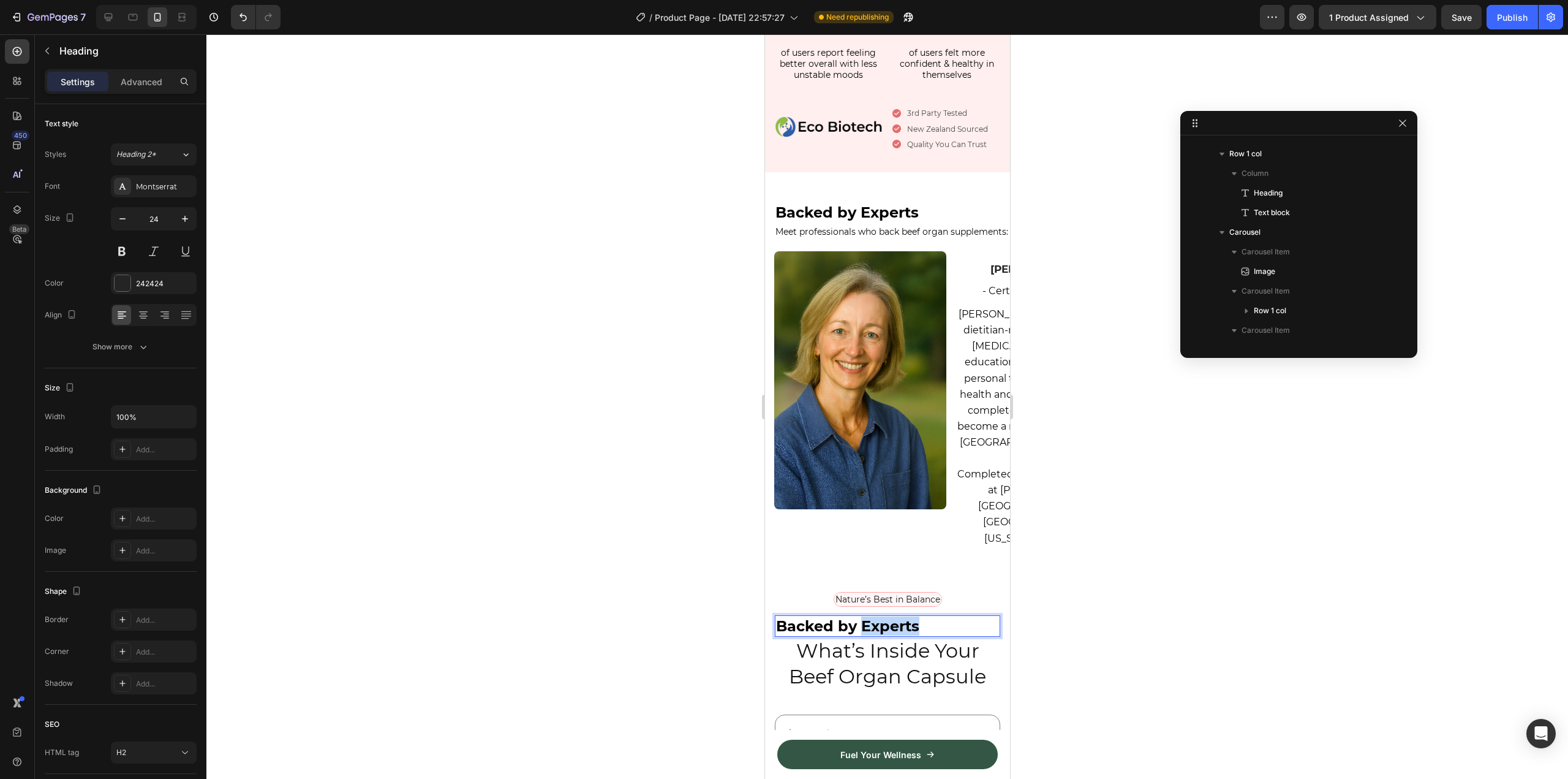
click at [860, 617] on strong "Backed by Experts" at bounding box center [847, 625] width 143 height 18
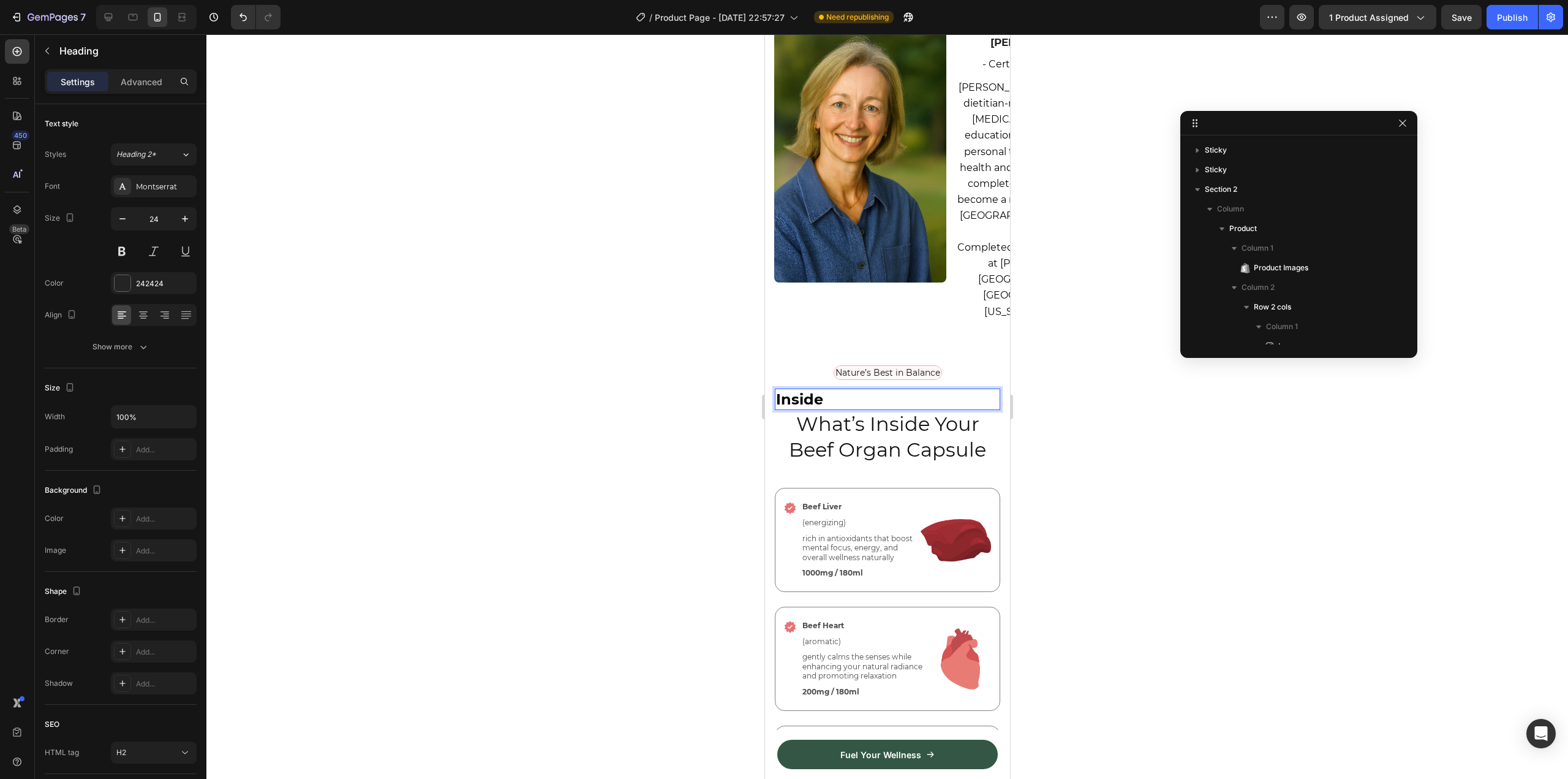
scroll to position [2721, 0]
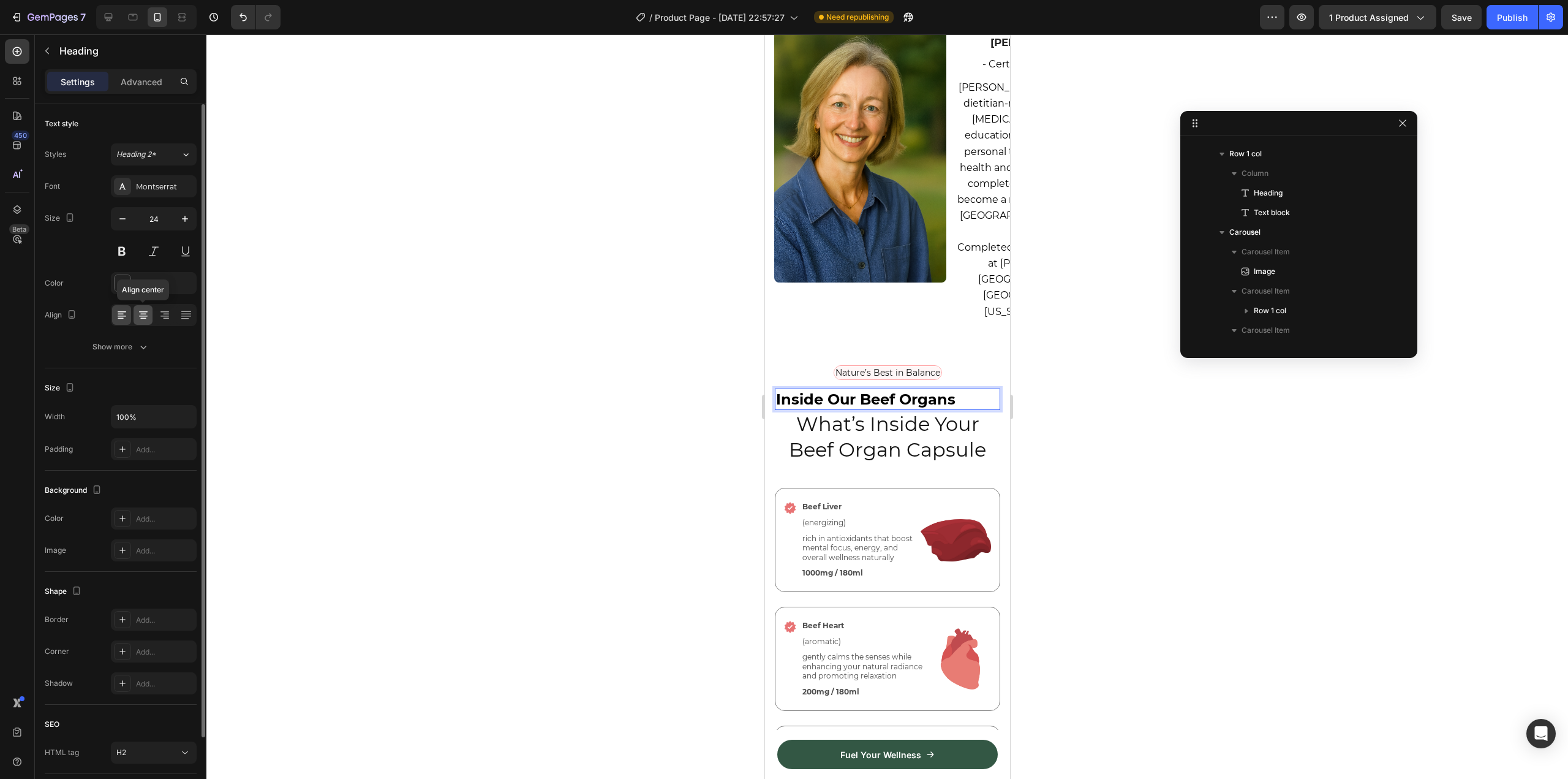
click at [138, 314] on icon at bounding box center [144, 315] width 12 height 12
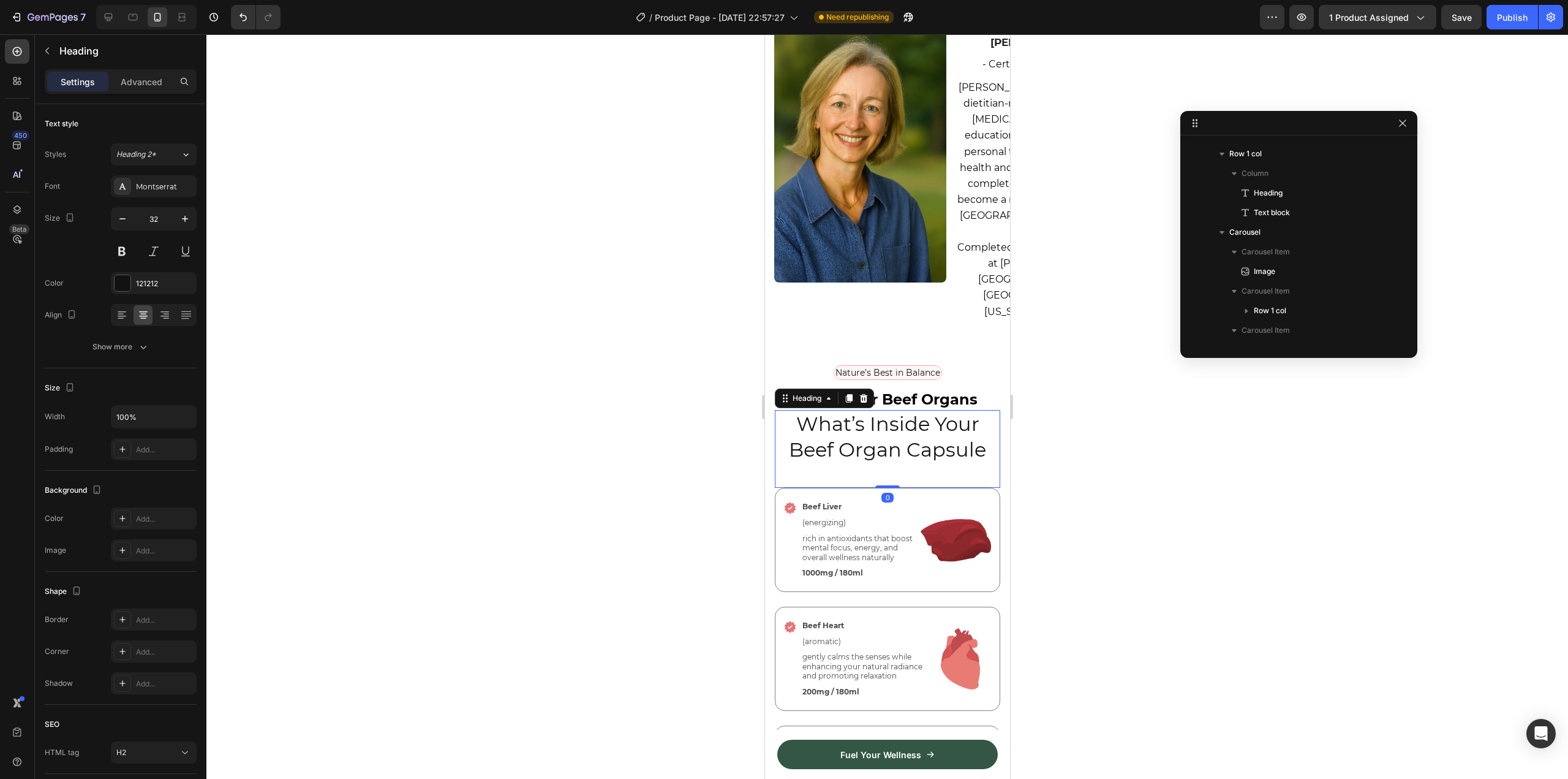
scroll to position [3054, 0]
click at [869, 406] on div at bounding box center [862, 398] width 15 height 15
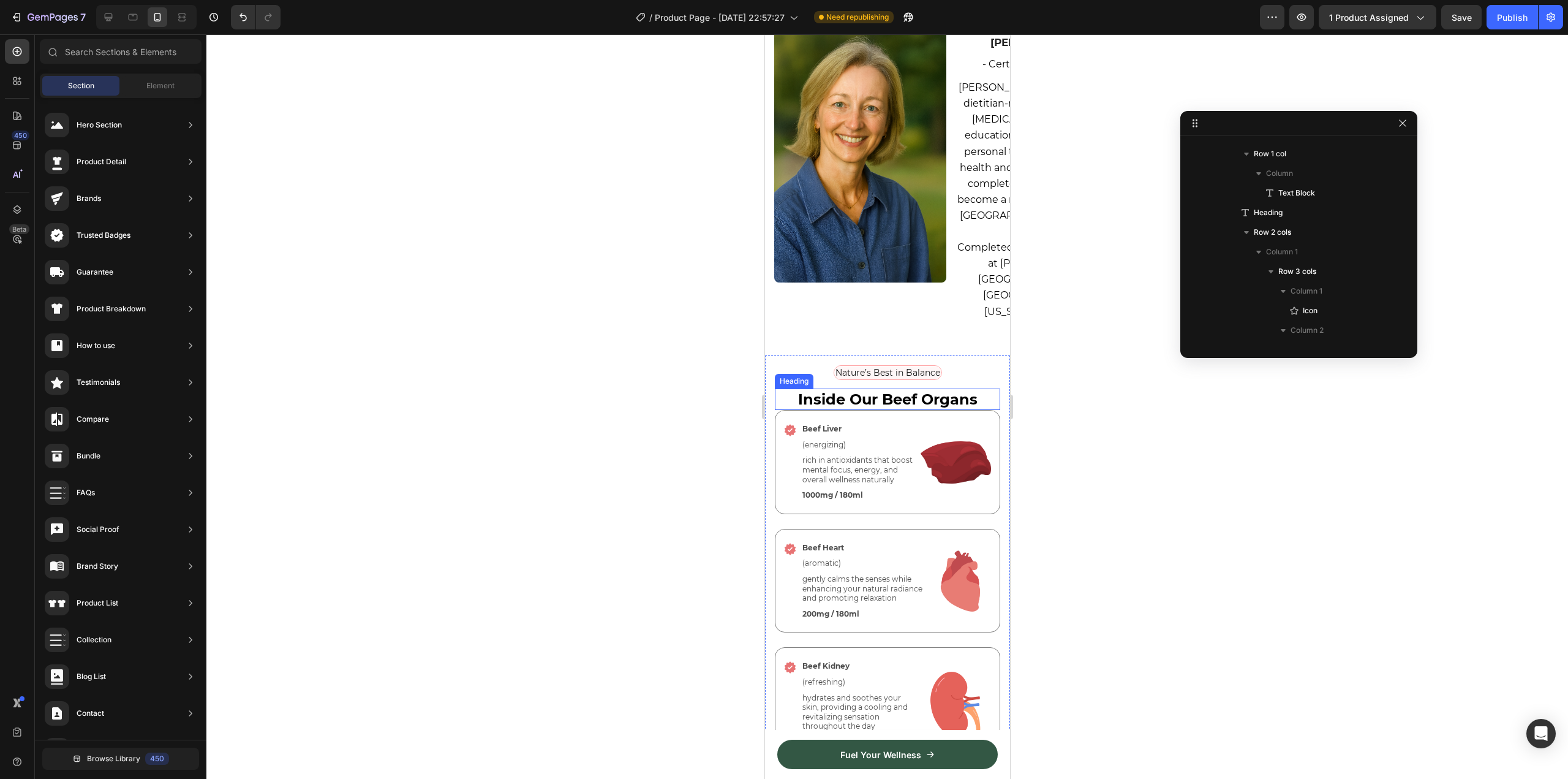
click at [976, 408] on p "⁠⁠⁠⁠⁠⁠⁠ Inside Our Beef Organs" at bounding box center [886, 400] width 223 height 19
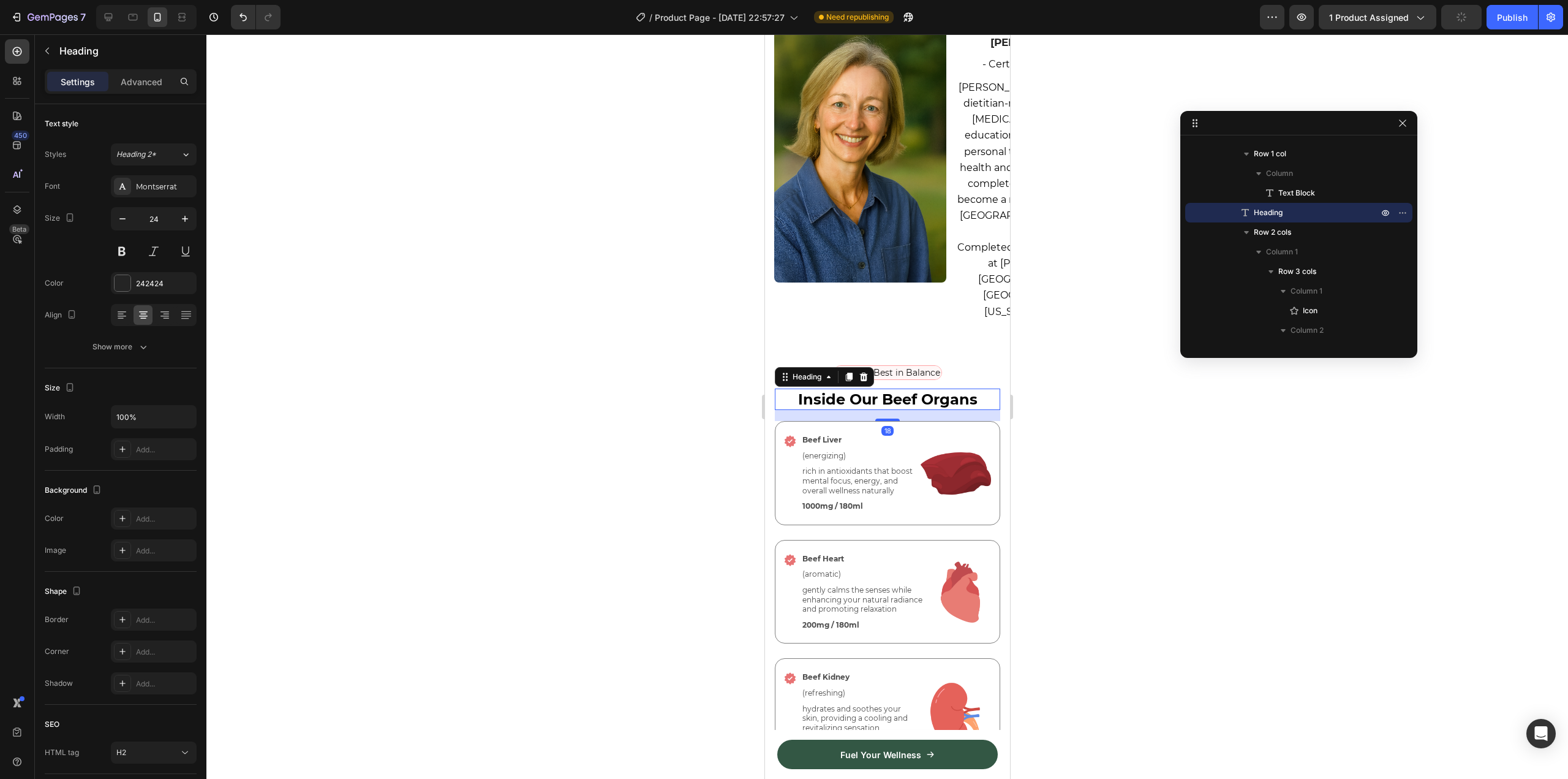
drag, startPoint x: 892, startPoint y: 609, endPoint x: 897, endPoint y: 619, distance: 11.2
click at [897, 410] on div "18" at bounding box center [887, 410] width 226 height 0
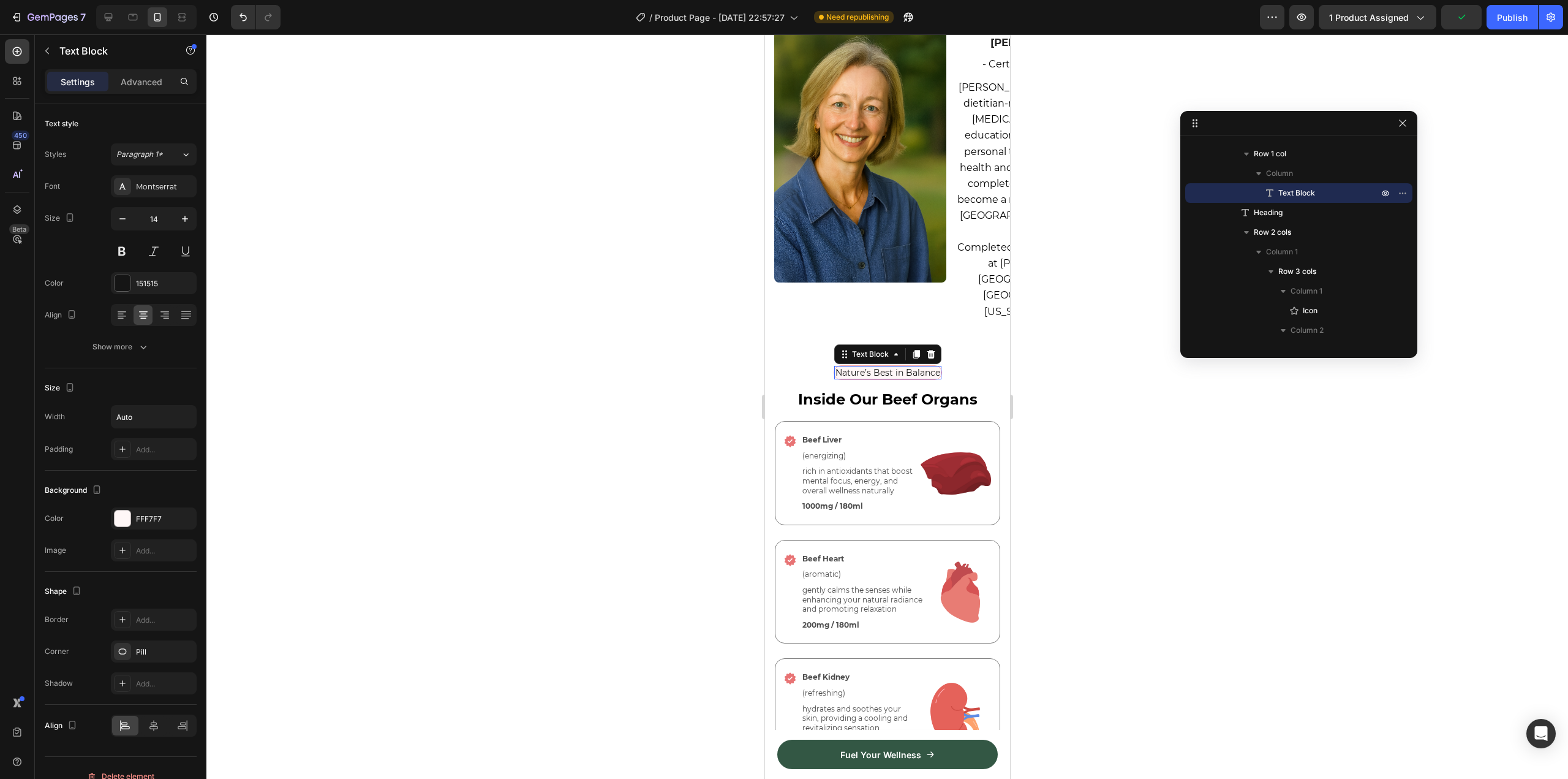
click at [934, 378] on p "Nature’s Best in Balance" at bounding box center [886, 372] width 105 height 11
click at [1113, 609] on div at bounding box center [887, 407] width 1362 height 745
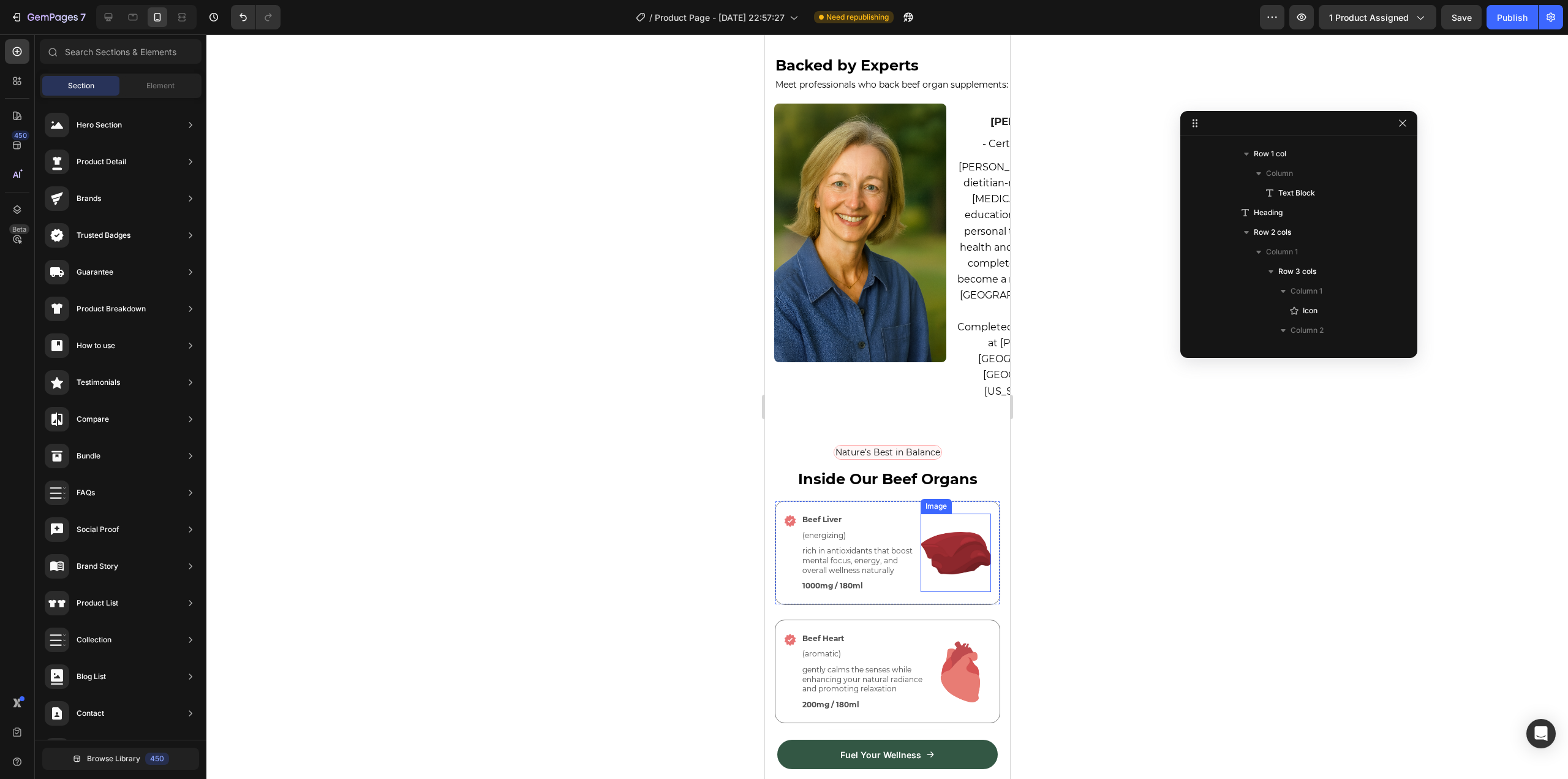
scroll to position [2563, 0]
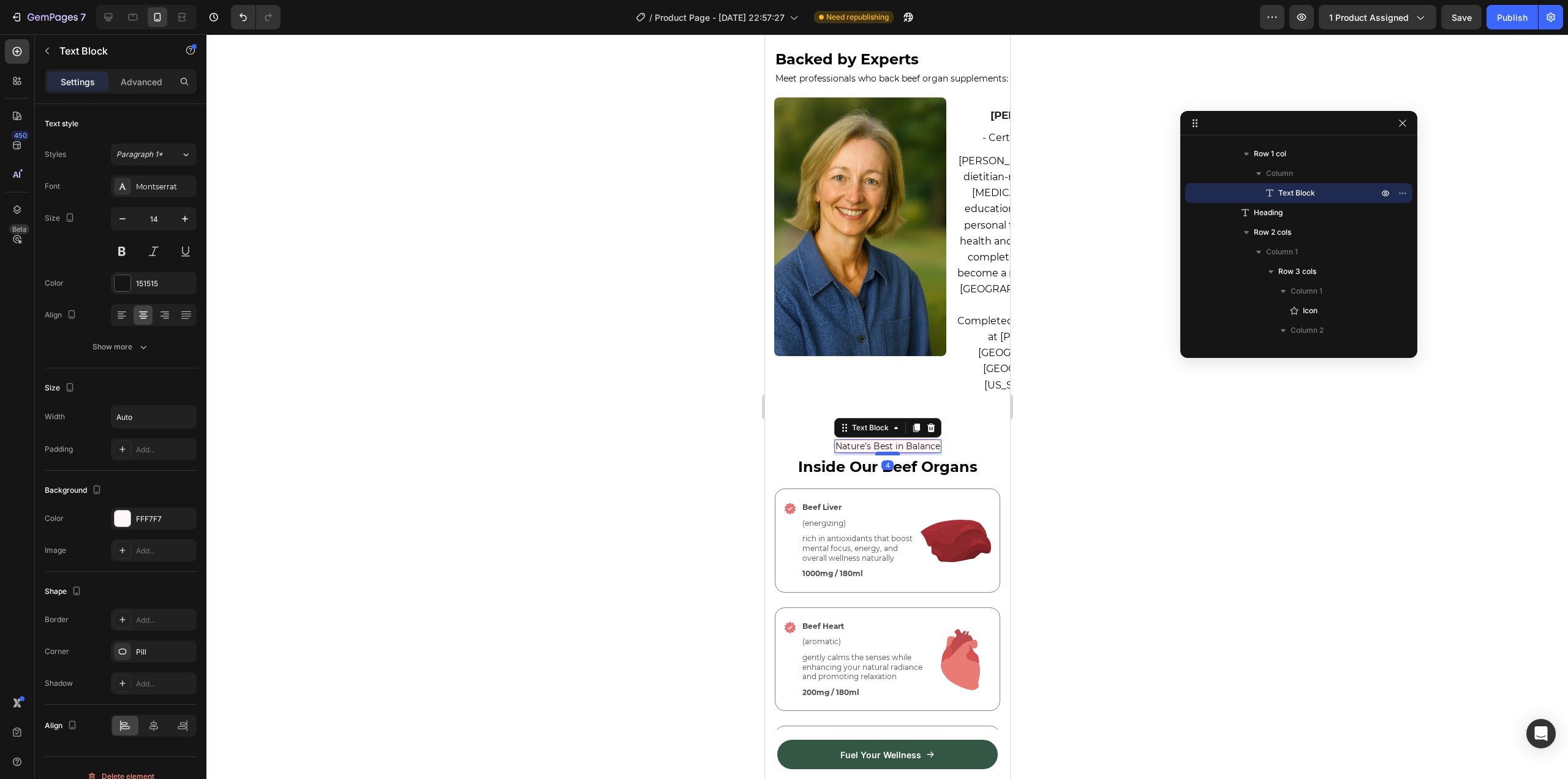
drag, startPoint x: 890, startPoint y: 444, endPoint x: 893, endPoint y: 438, distance: 6.7
click at [893, 452] on div at bounding box center [887, 453] width 25 height 4
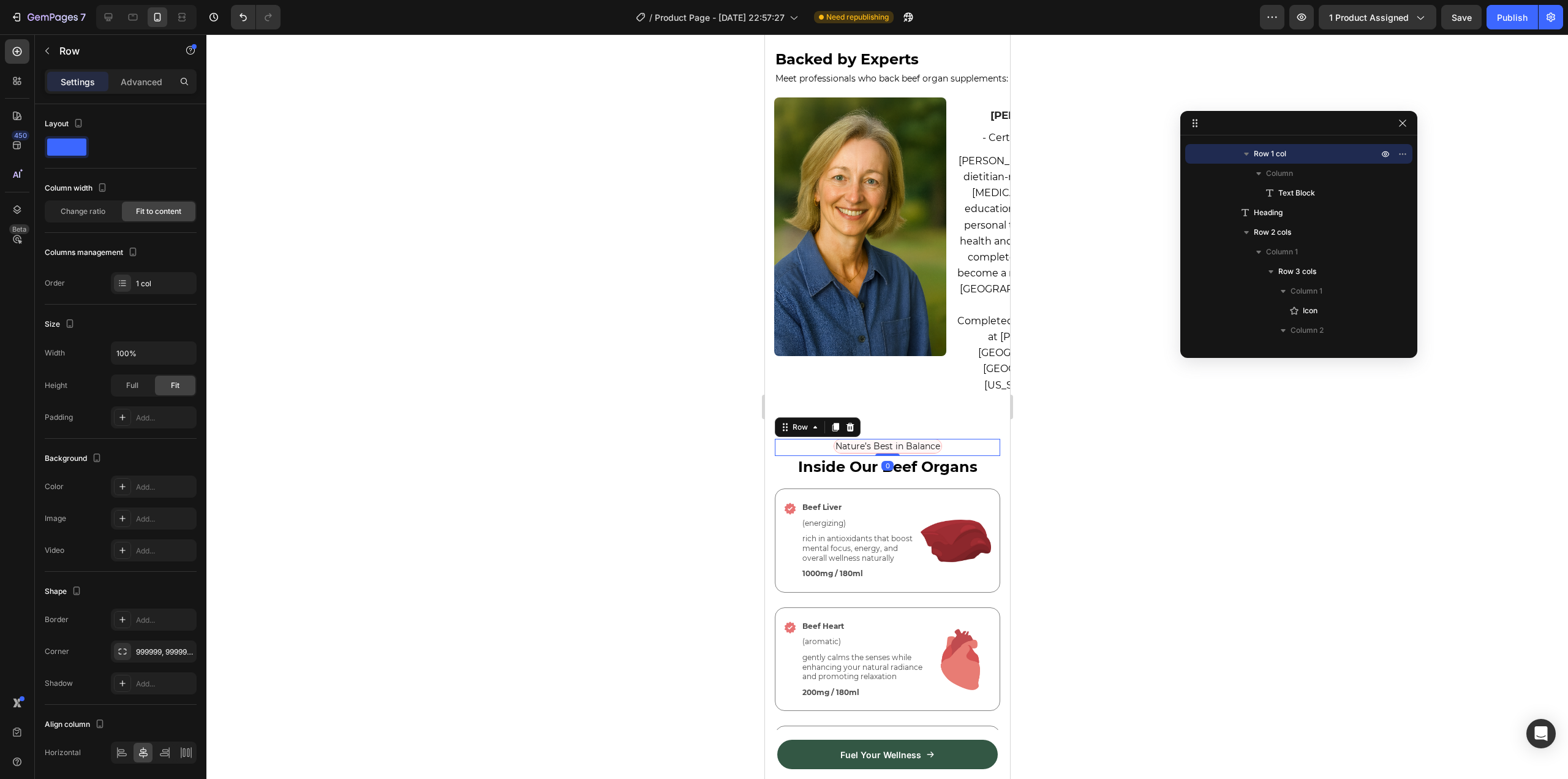
click at [1049, 470] on div at bounding box center [887, 407] width 1362 height 745
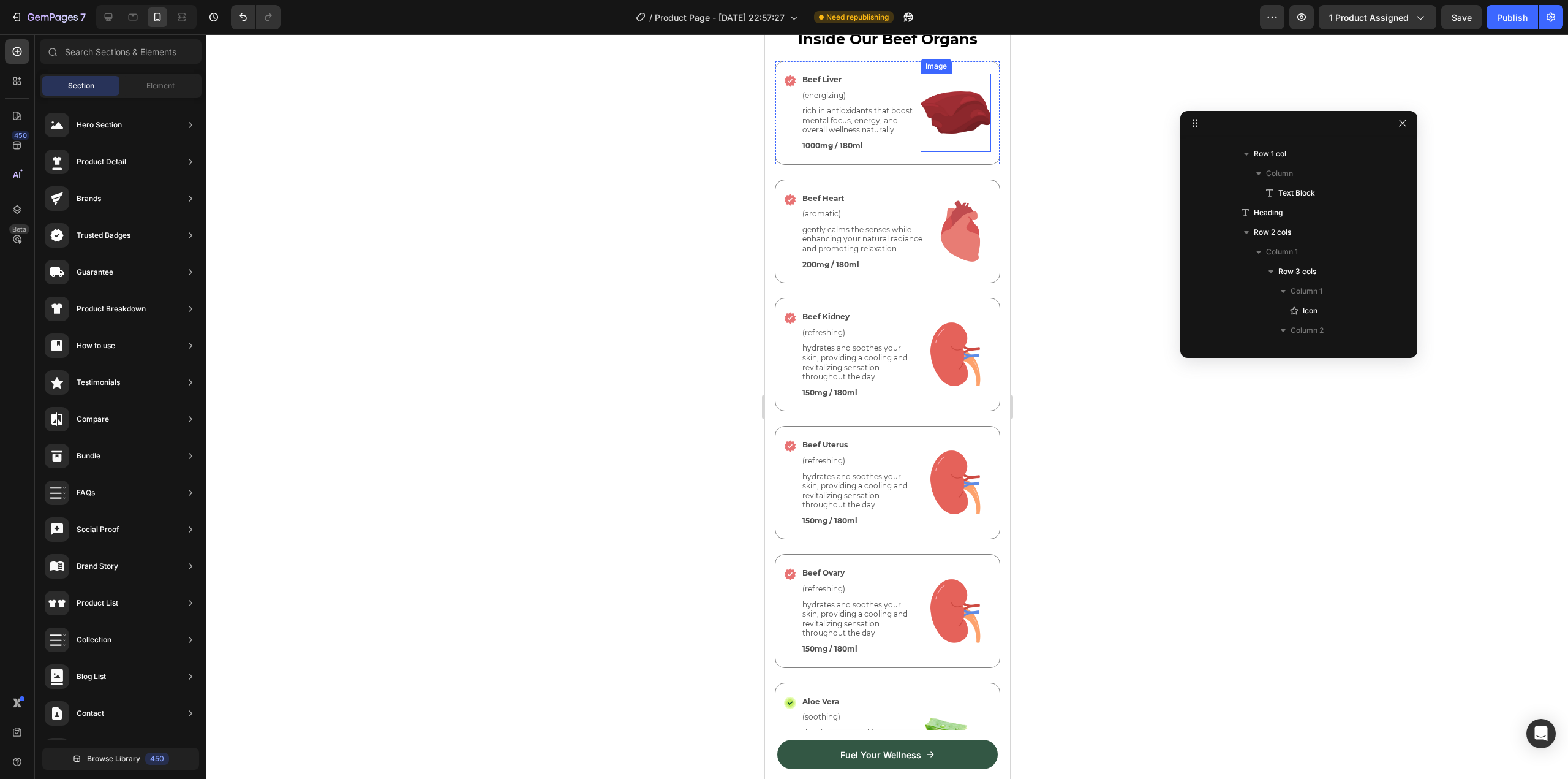
scroll to position [2975, 0]
click at [943, 511] on img at bounding box center [955, 481] width 71 height 87
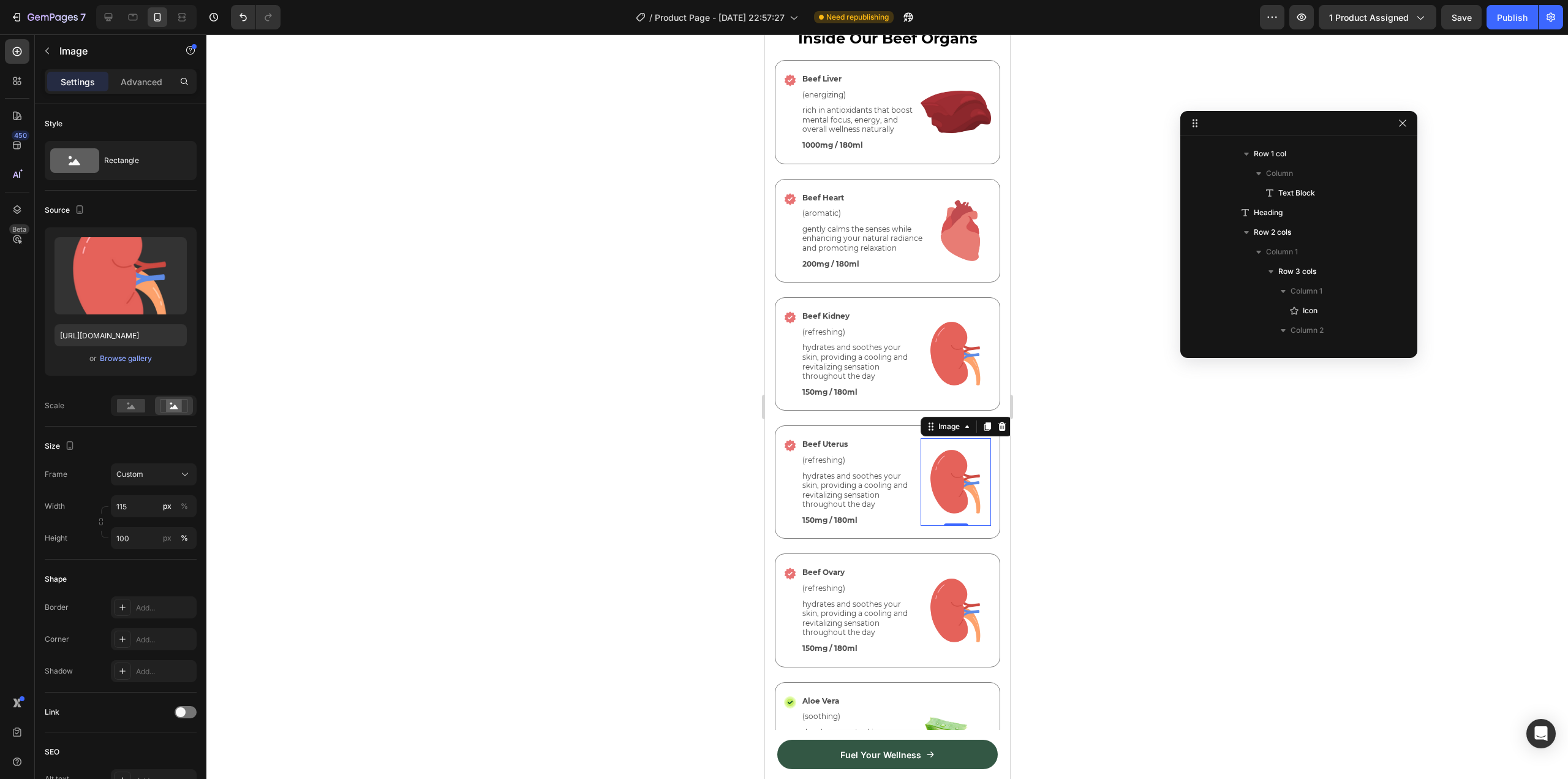
scroll to position [3917, 0]
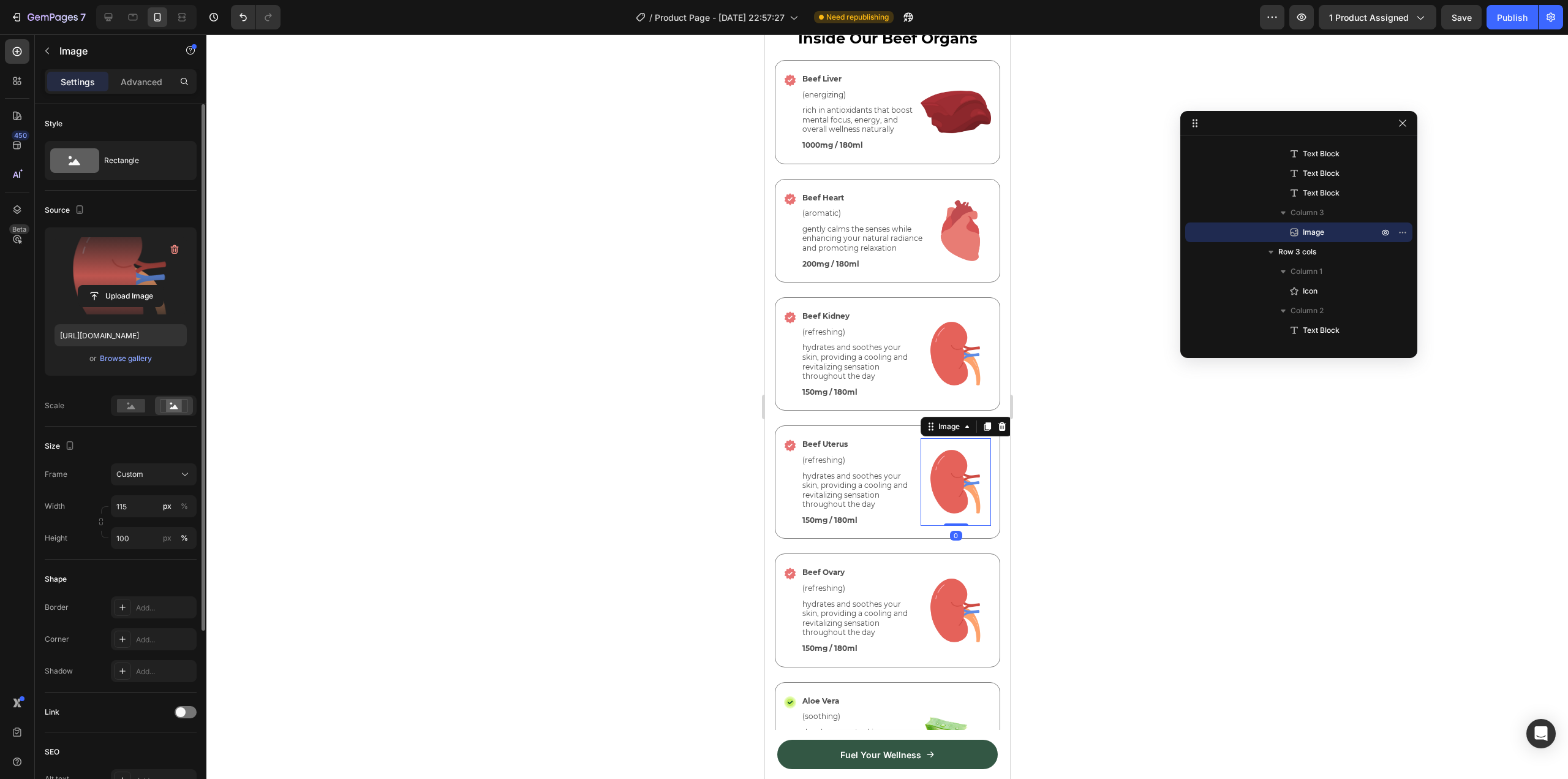
click at [117, 256] on label at bounding box center [121, 275] width 132 height 77
click at [117, 286] on input "file" at bounding box center [121, 296] width 85 height 21
click at [91, 256] on label at bounding box center [121, 275] width 132 height 77
click at [91, 286] on input "file" at bounding box center [121, 296] width 85 height 21
click at [864, 752] on icon at bounding box center [864, 751] width 5 height 5
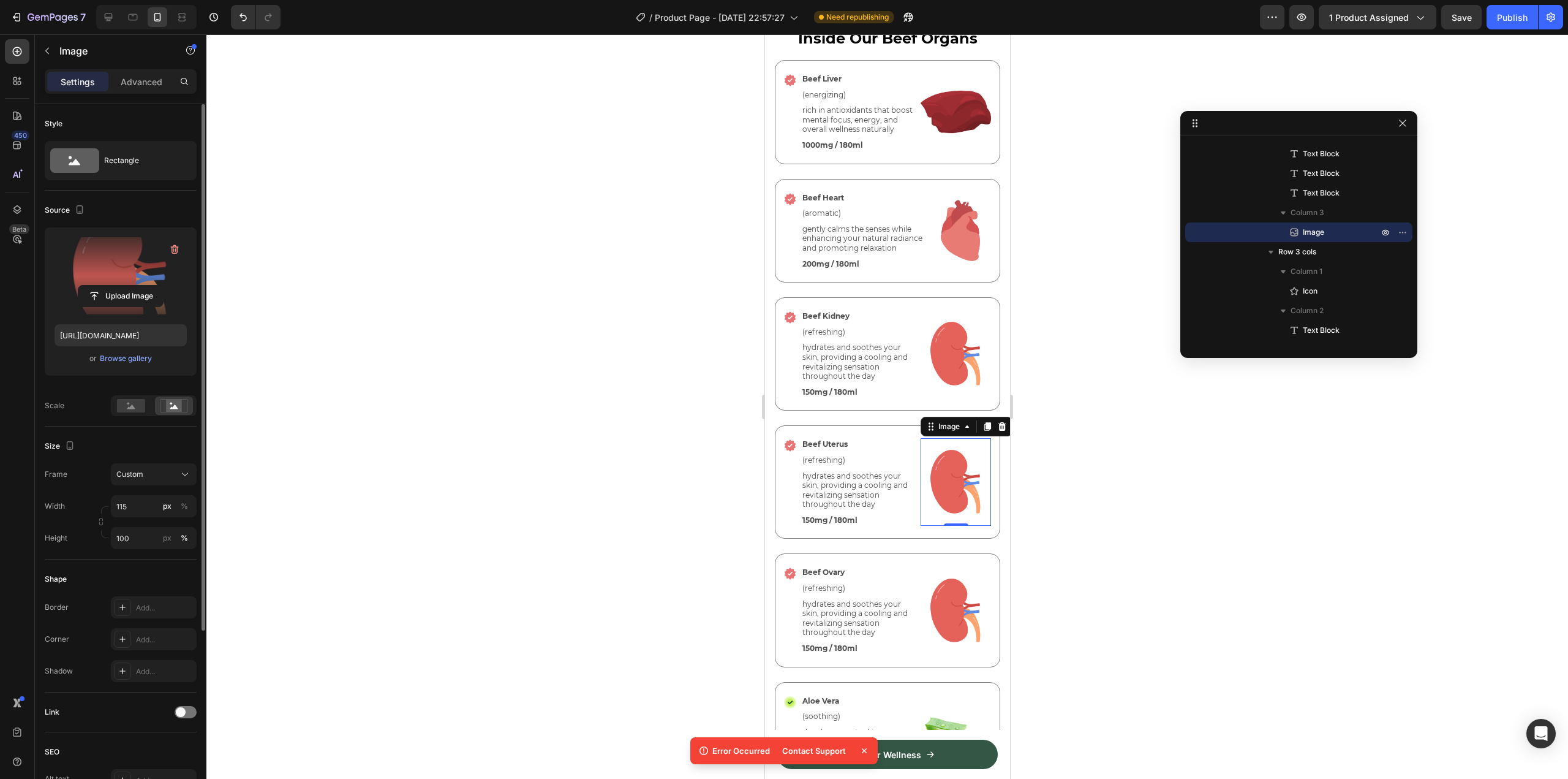
click at [863, 745] on icon at bounding box center [864, 751] width 12 height 12
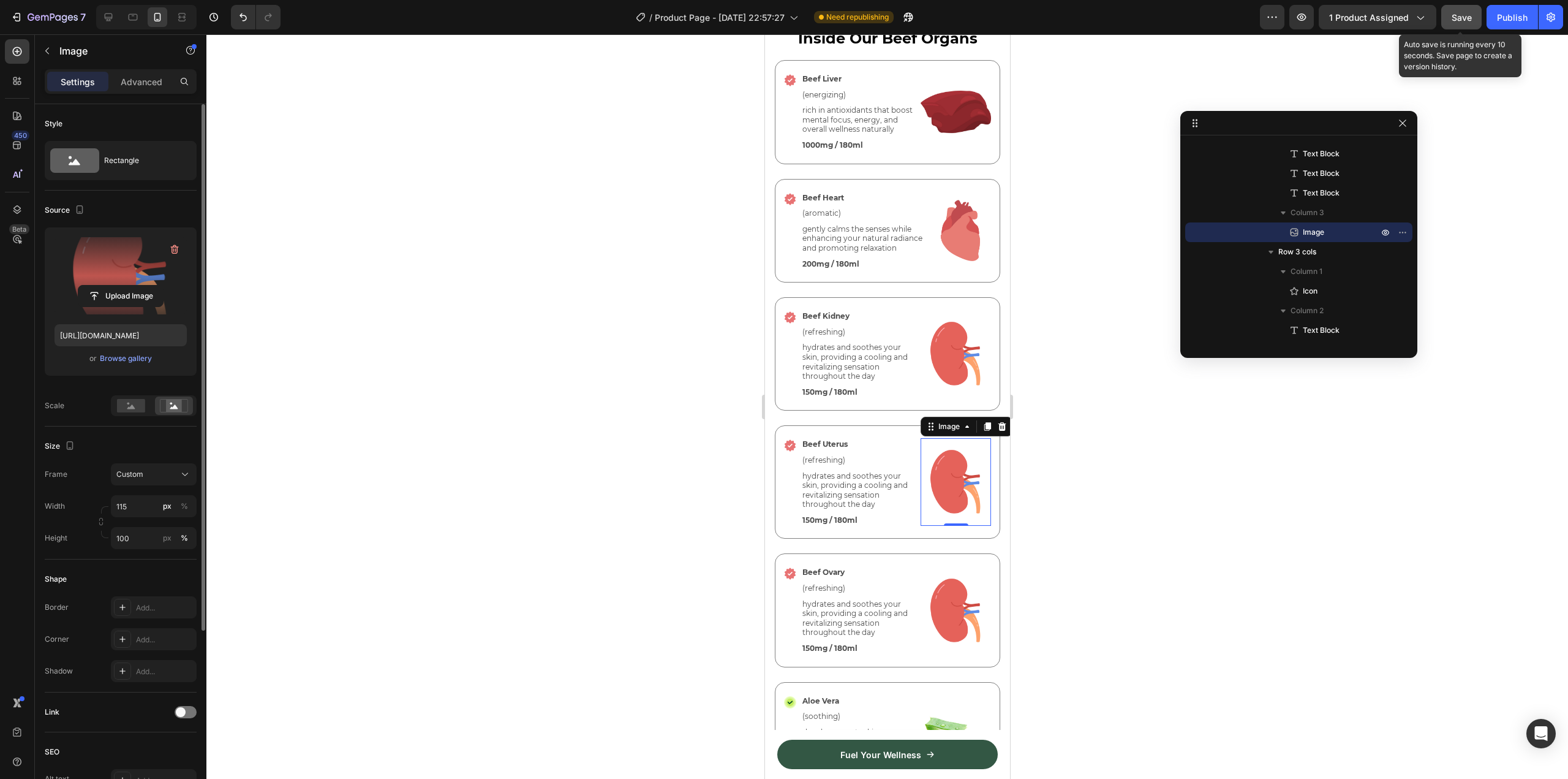
click at [1460, 18] on span "Save" at bounding box center [1461, 18] width 20 height 11
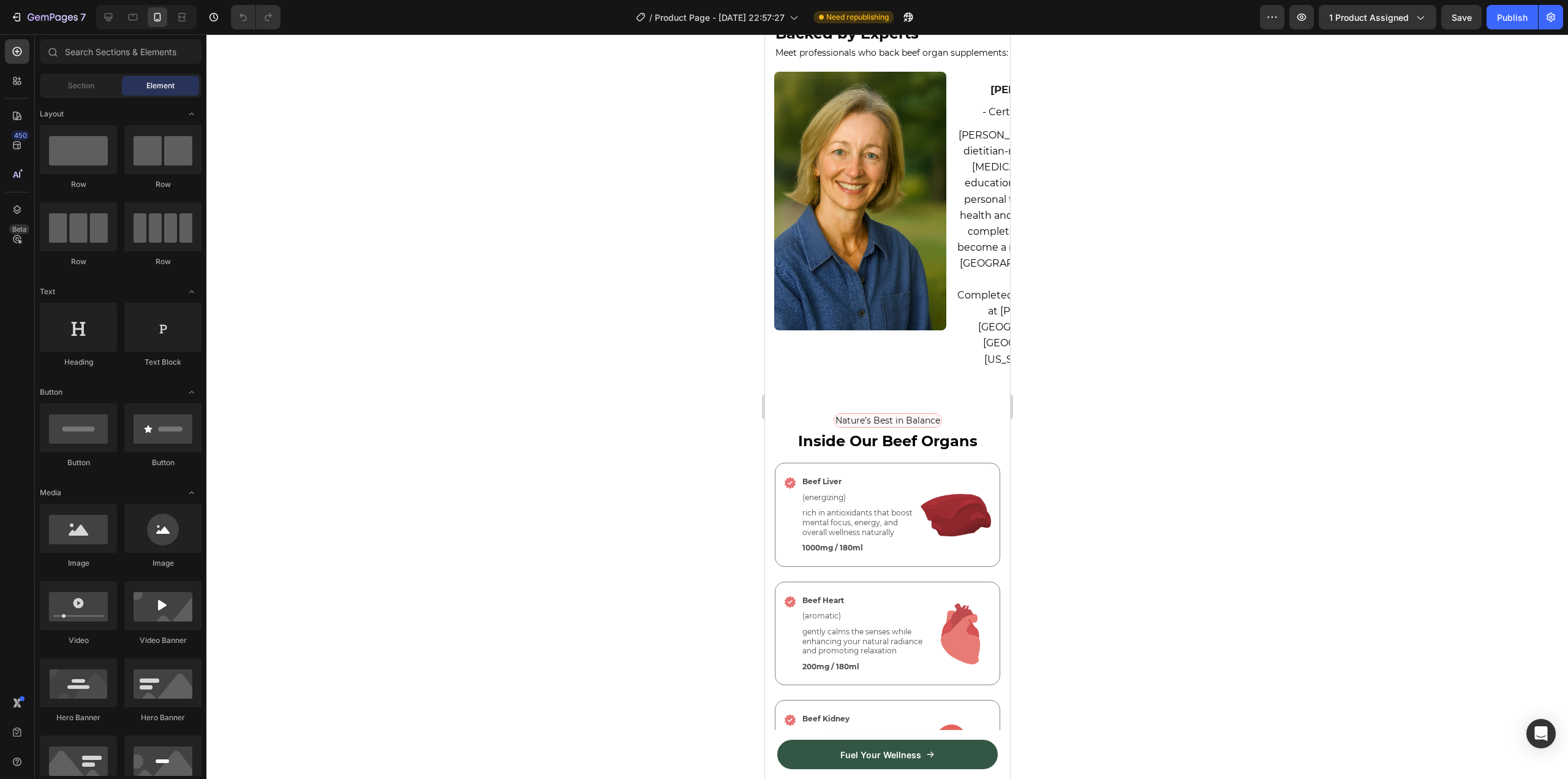
scroll to position [2782, 0]
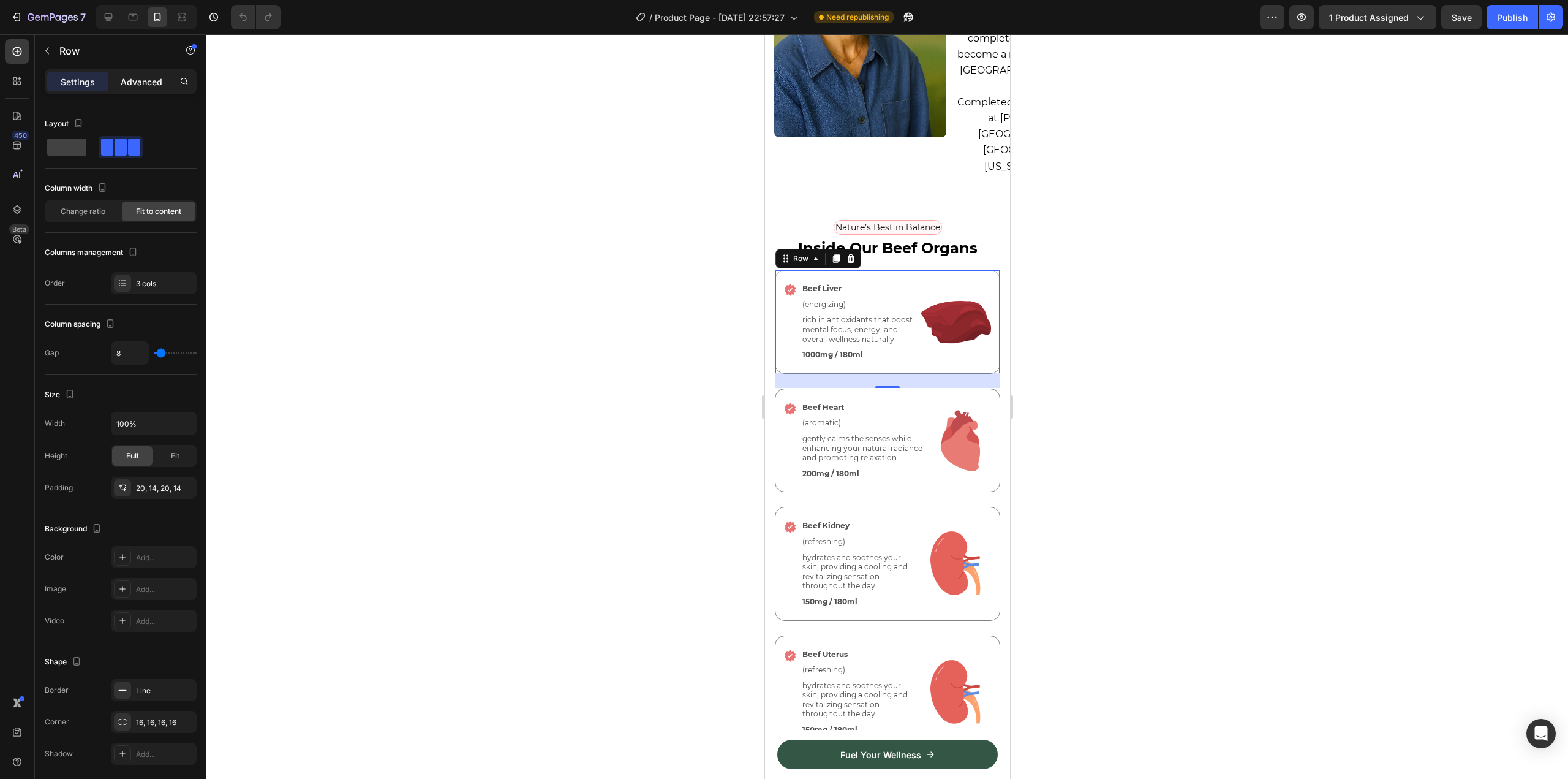
click at [138, 75] on p "Advanced" at bounding box center [141, 81] width 41 height 13
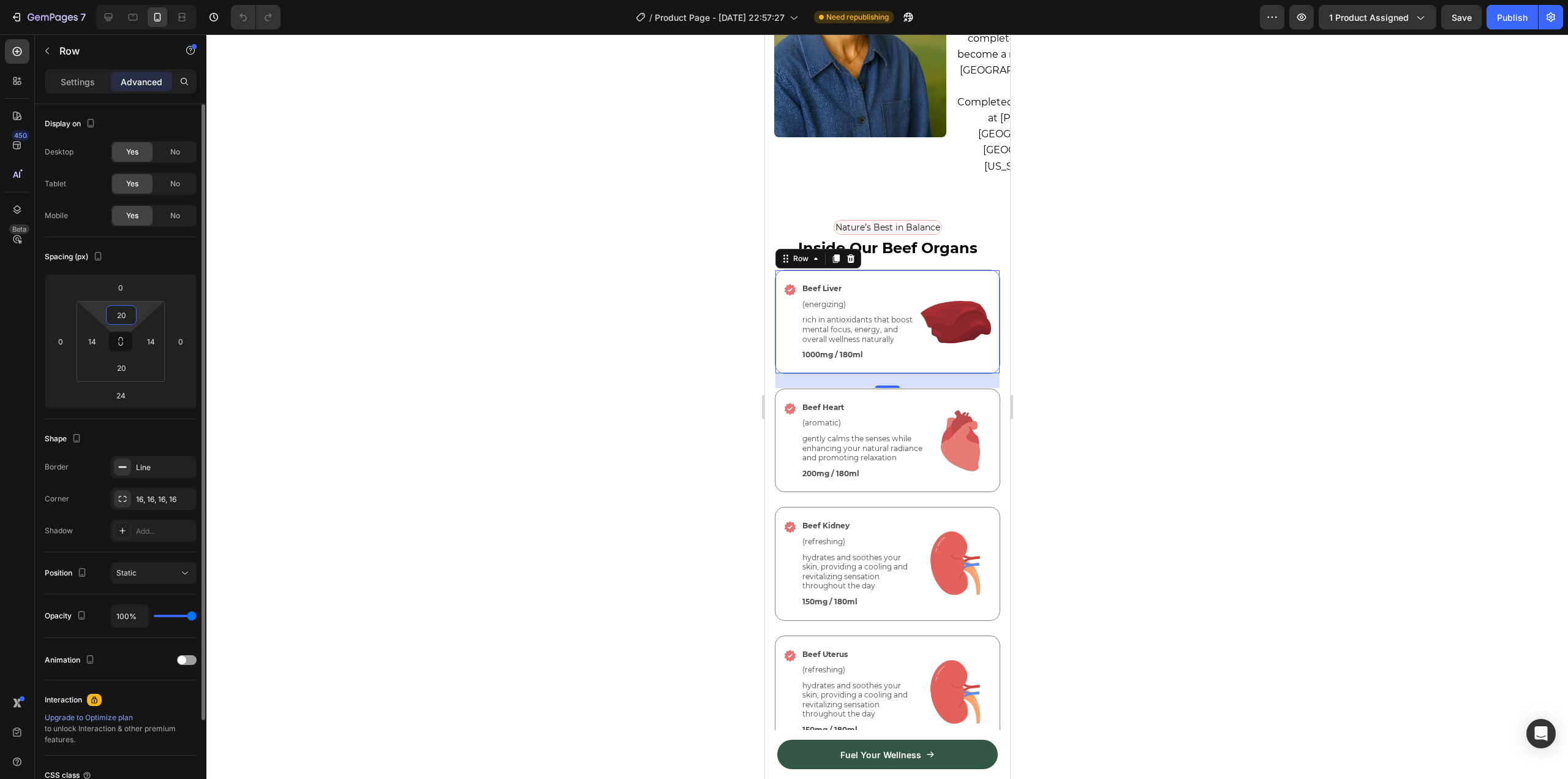
click at [122, 314] on input "20" at bounding box center [122, 314] width 25 height 19
click at [154, 412] on p "M 12px" at bounding box center [152, 415] width 55 height 9
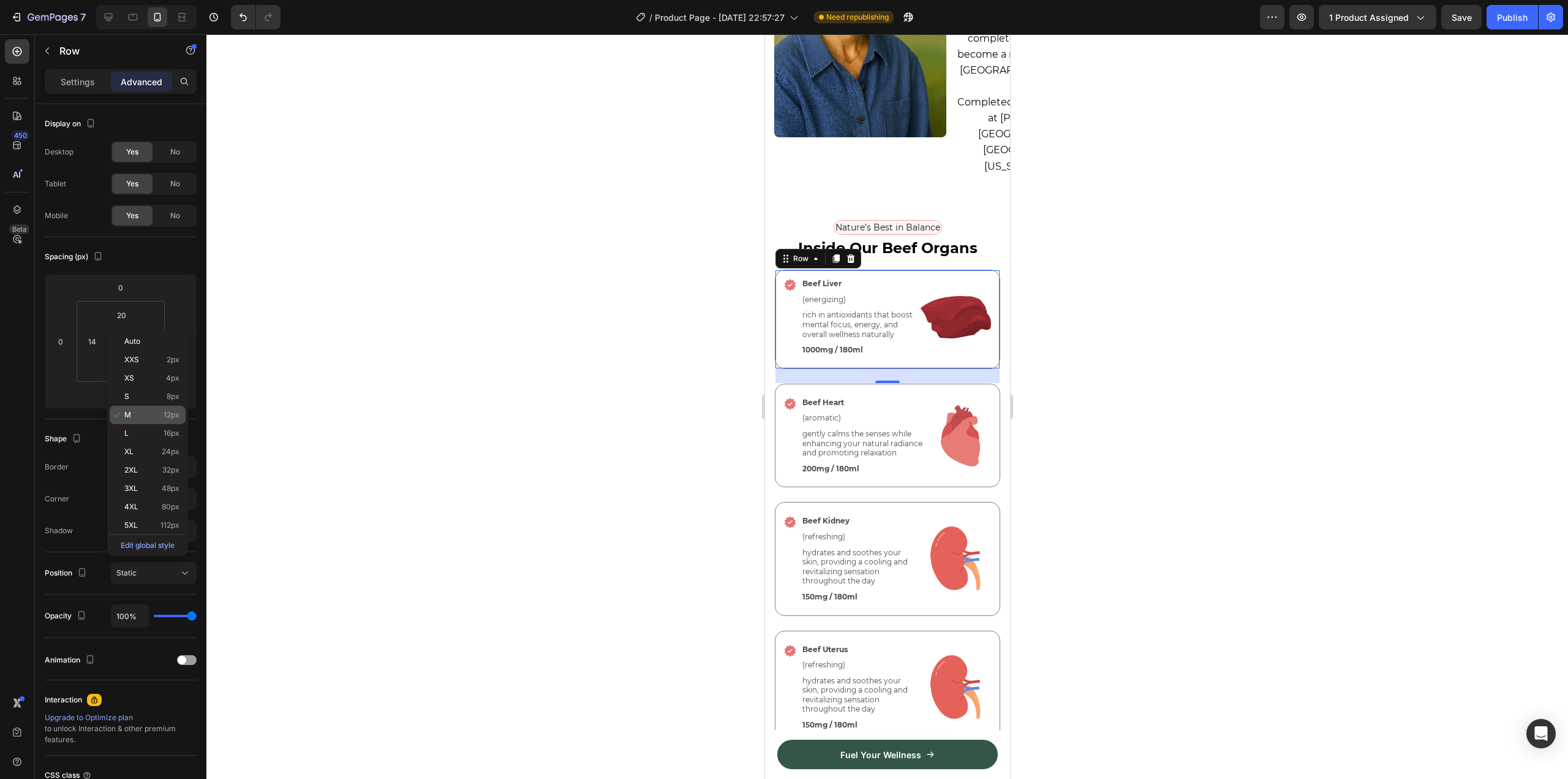
type input "12"
click at [123, 366] on input "20" at bounding box center [122, 367] width 25 height 19
click at [144, 460] on div "M 12px" at bounding box center [147, 467] width 76 height 19
type input "12"
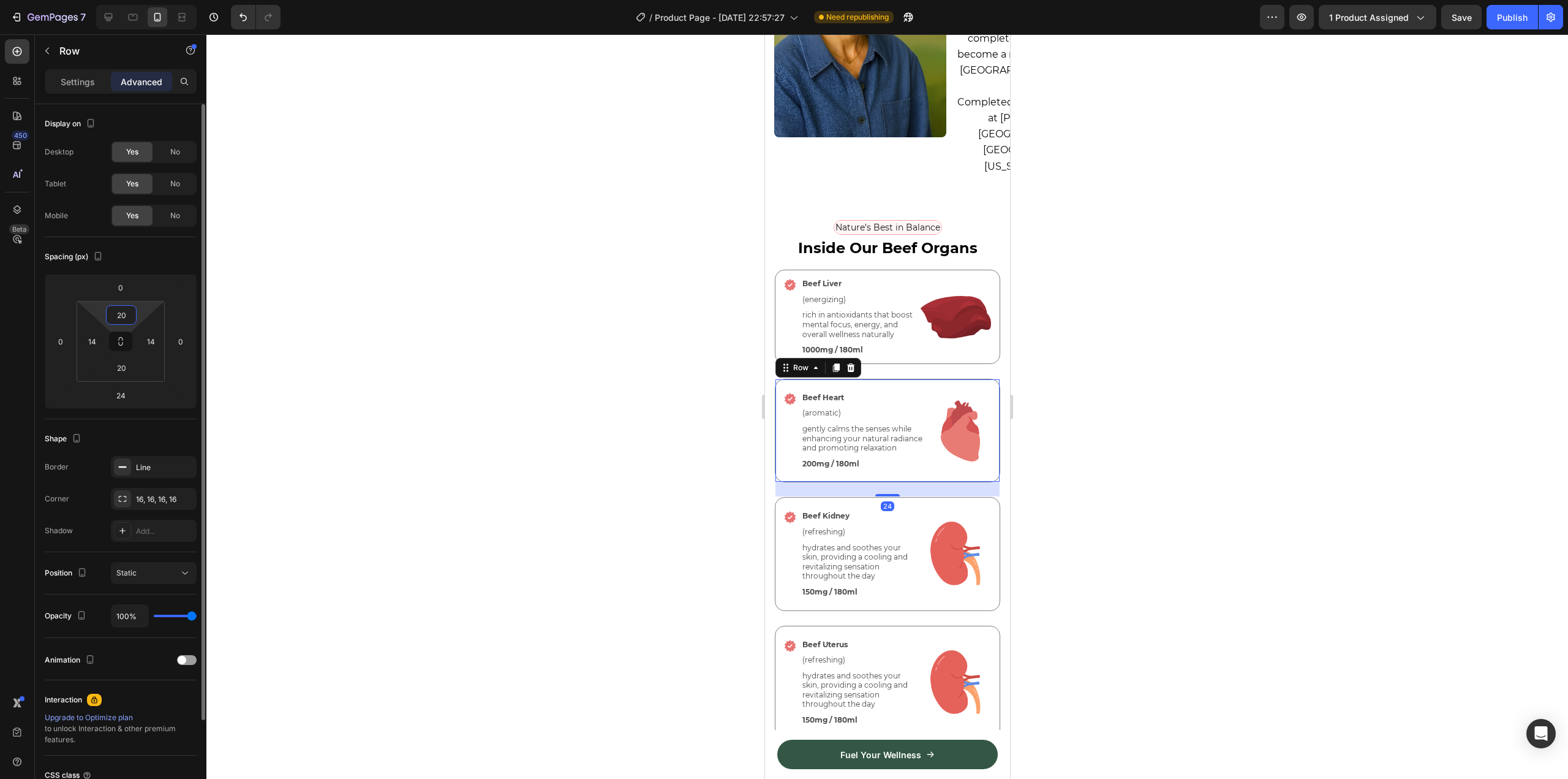
click at [119, 314] on input "20" at bounding box center [122, 314] width 25 height 19
type input "12"
click at [121, 370] on input "20" at bounding box center [122, 367] width 25 height 19
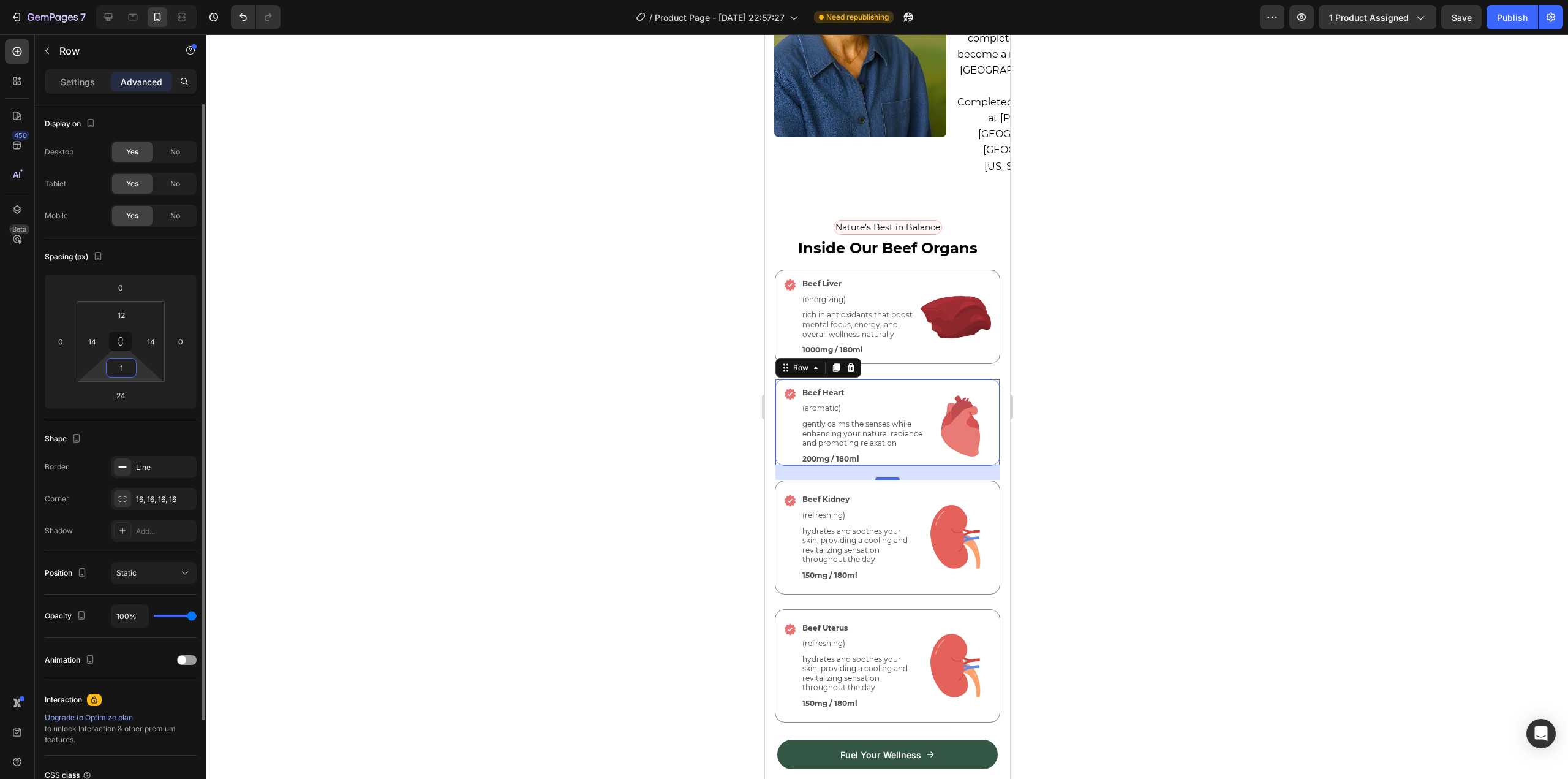
type input "12"
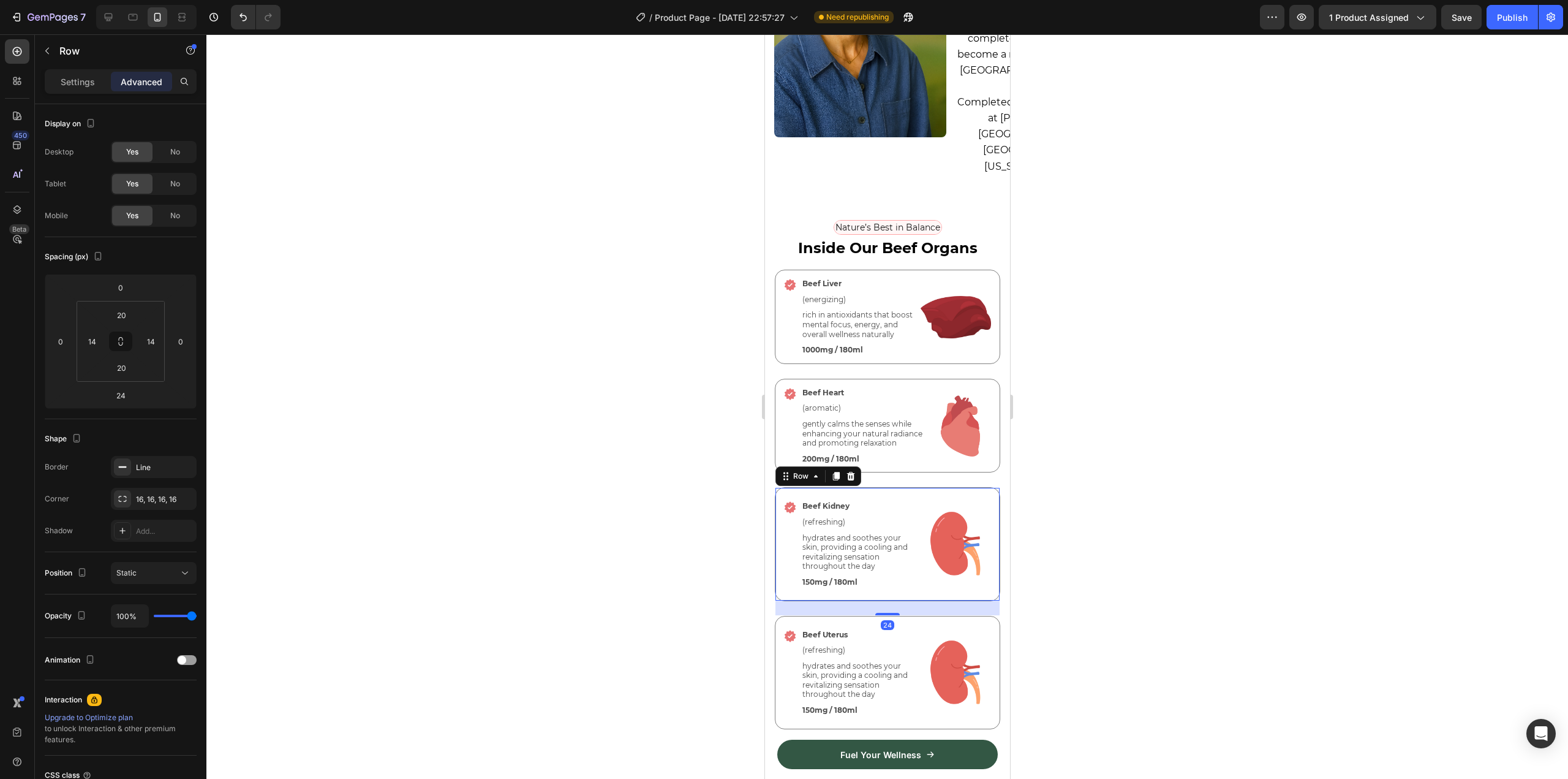
click at [967, 495] on div "Icon Beef Kidney Text Block (refreshing) Text Block hydrates and soothes your s…" at bounding box center [887, 543] width 226 height 113
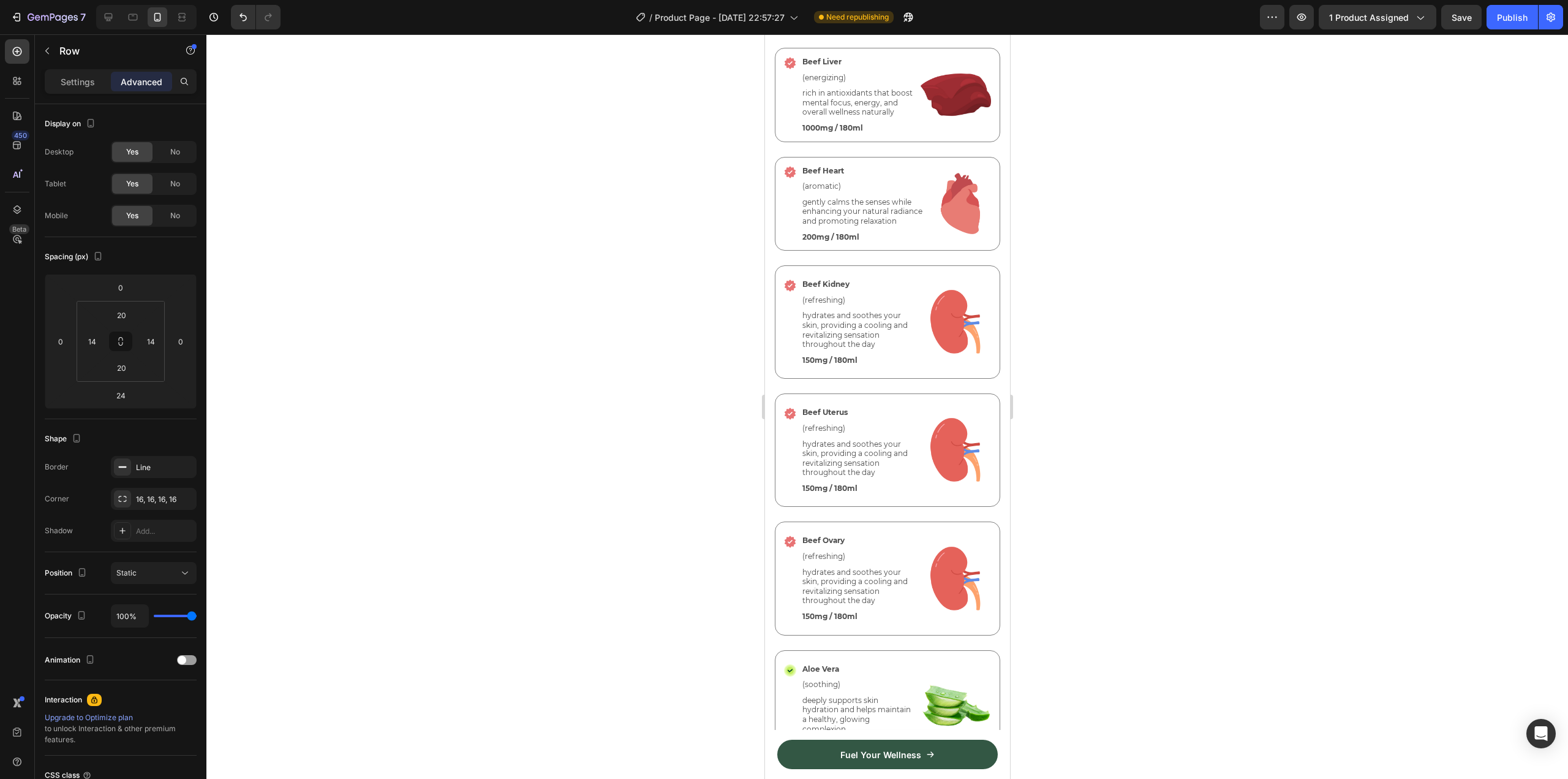
scroll to position [2990, 0]
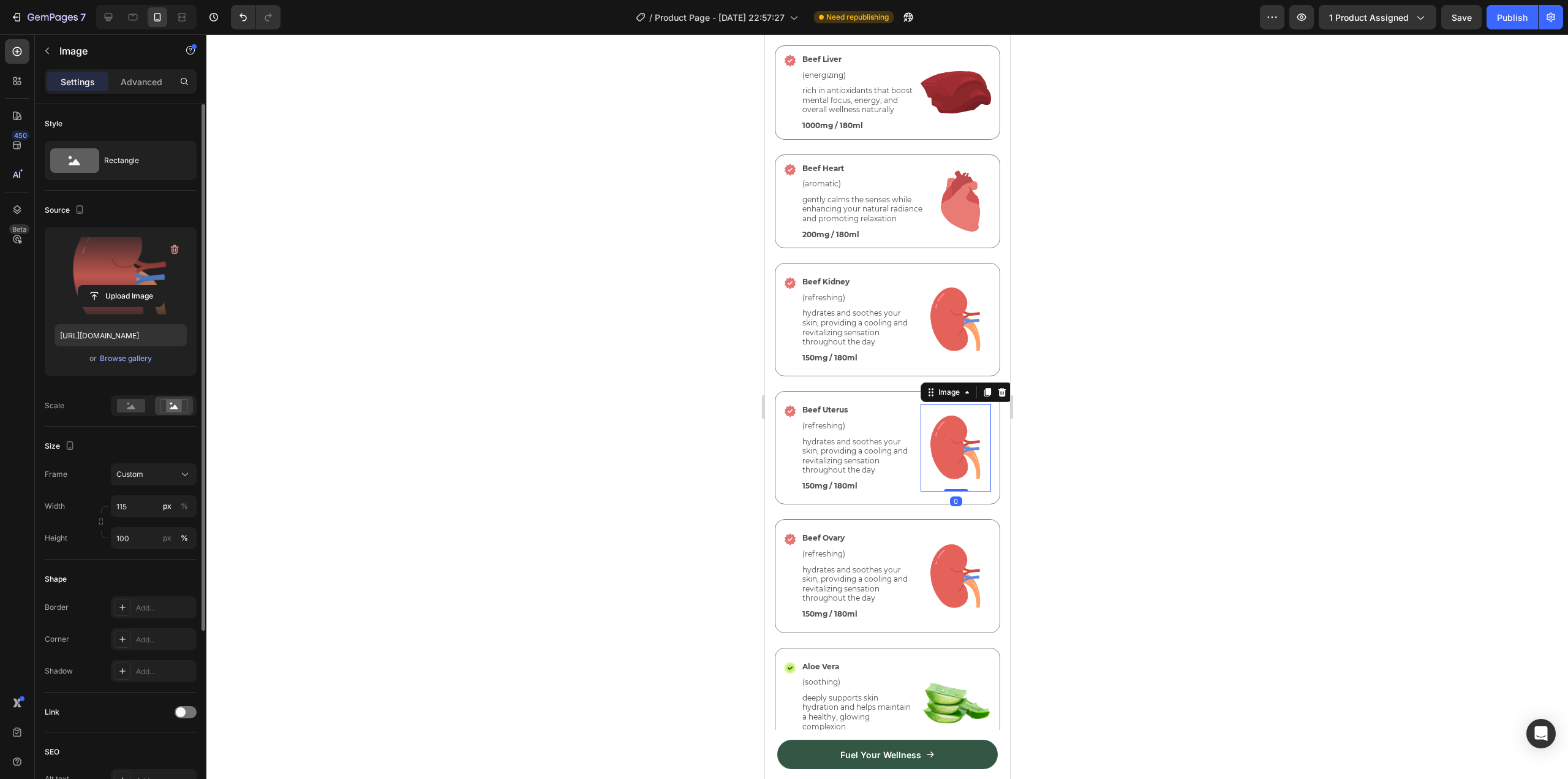
click at [163, 256] on label at bounding box center [121, 275] width 132 height 77
click at [163, 286] on input "file" at bounding box center [121, 296] width 85 height 21
type input "[URL][DOMAIN_NAME]"
click at [687, 496] on div at bounding box center [887, 407] width 1362 height 745
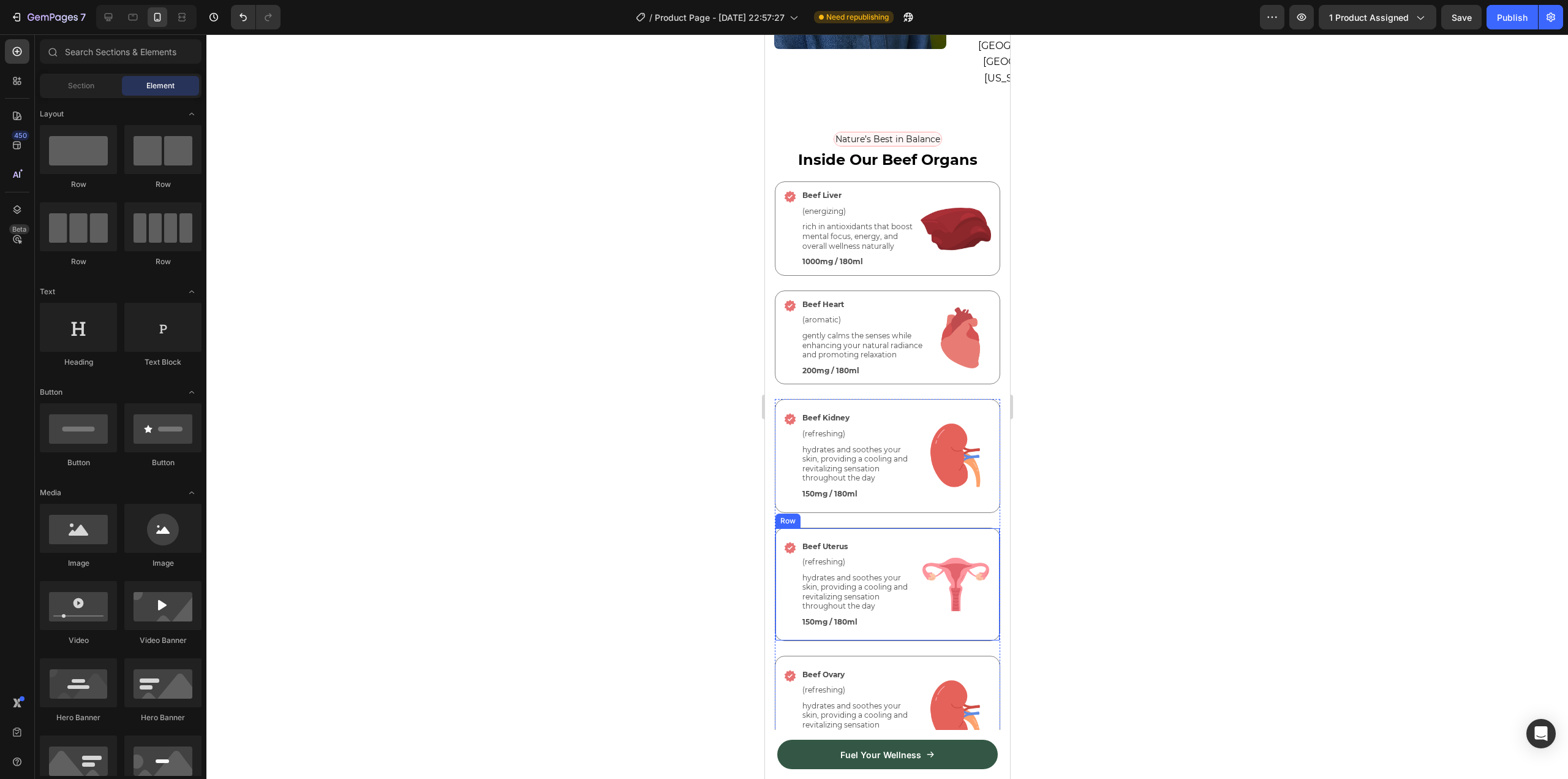
scroll to position [2869, 0]
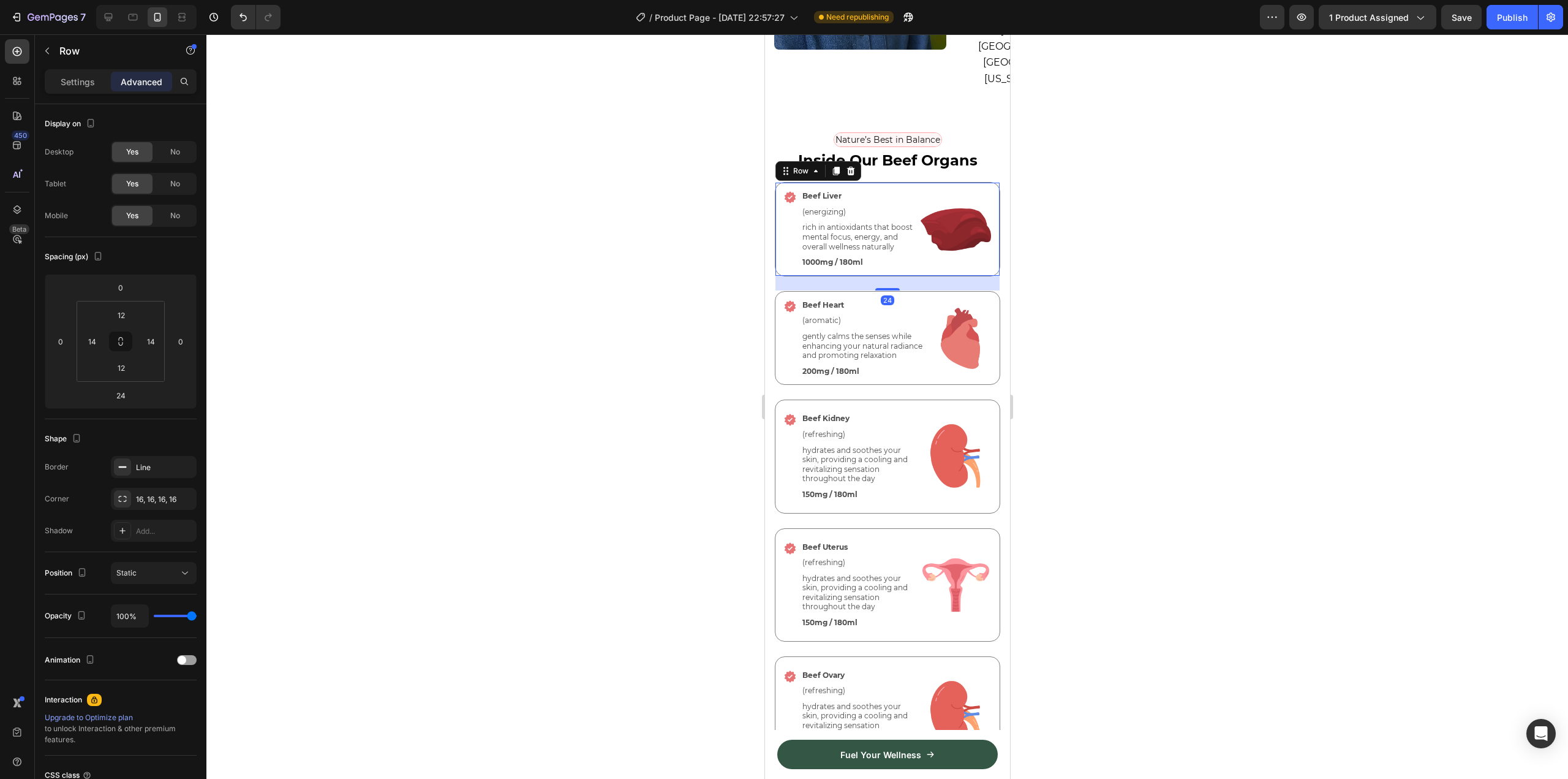
click at [73, 70] on div "Settings Advanced" at bounding box center [121, 81] width 152 height 25
click at [73, 79] on p "Settings" at bounding box center [78, 81] width 34 height 13
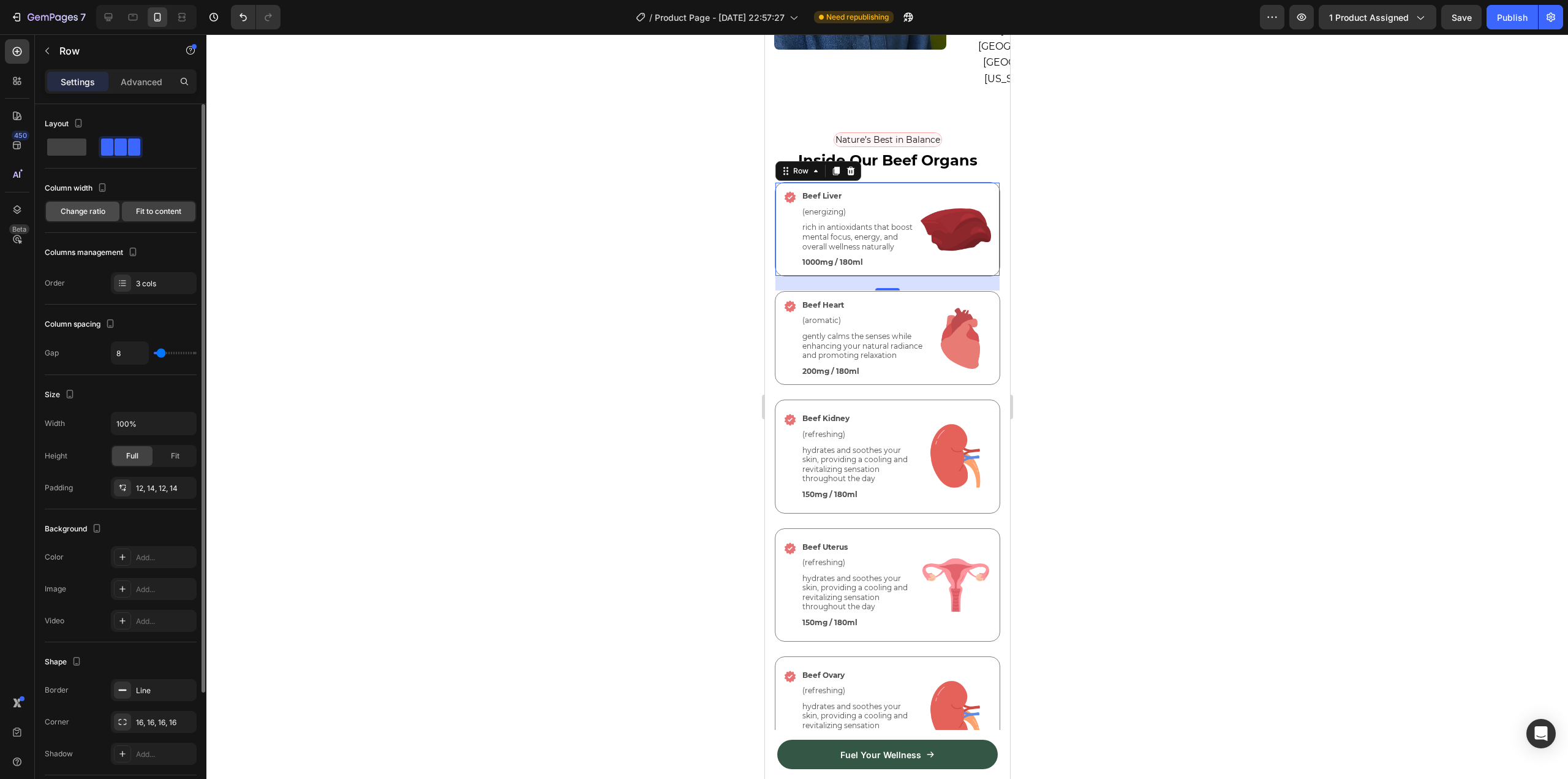
click at [102, 211] on span "Change ratio" at bounding box center [83, 211] width 45 height 11
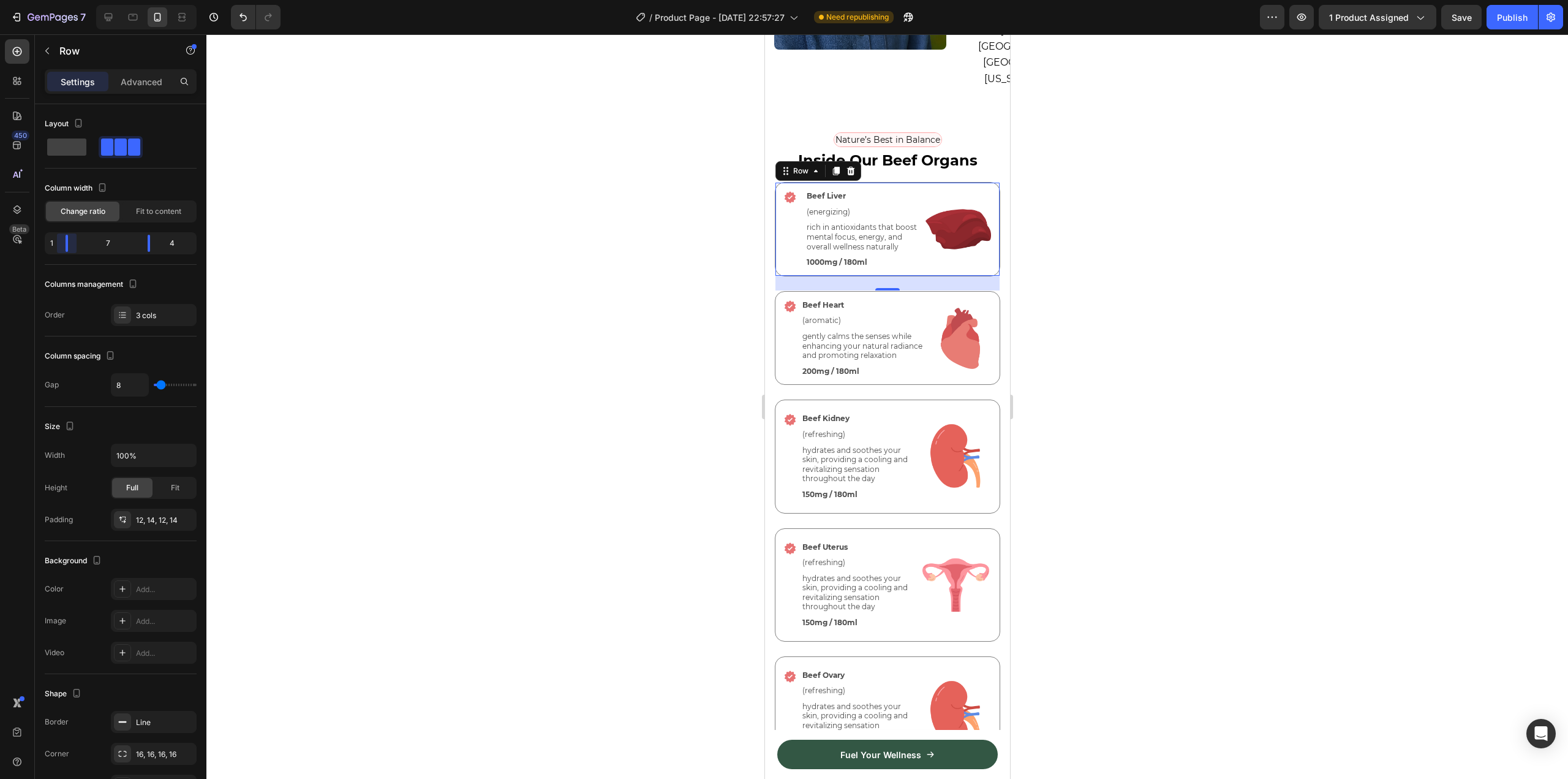
drag, startPoint x: 93, startPoint y: 242, endPoint x: 57, endPoint y: 240, distance: 36.1
click at [57, 0] on body "7 Version history / Product Page - [DATE] 22:57:27 Need republishing Preview 1 …" at bounding box center [784, 0] width 1568 height 0
drag, startPoint x: 153, startPoint y: 244, endPoint x: 163, endPoint y: 243, distance: 10.0
click at [163, 0] on body "7 Version history / Product Page - [DATE] 22:57:27 Need republishing Preview 1 …" at bounding box center [784, 0] width 1568 height 0
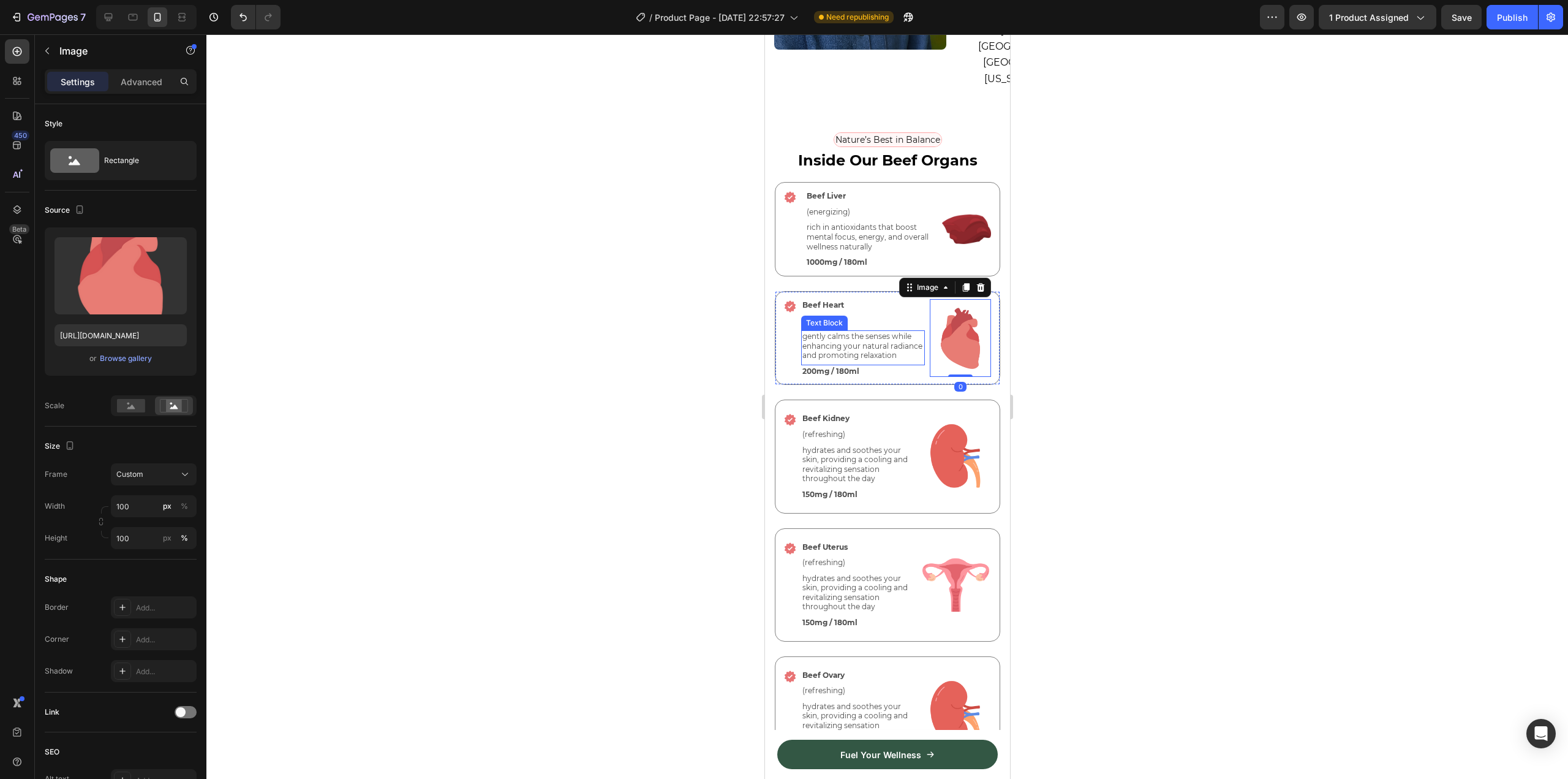
scroll to position [2789, 0]
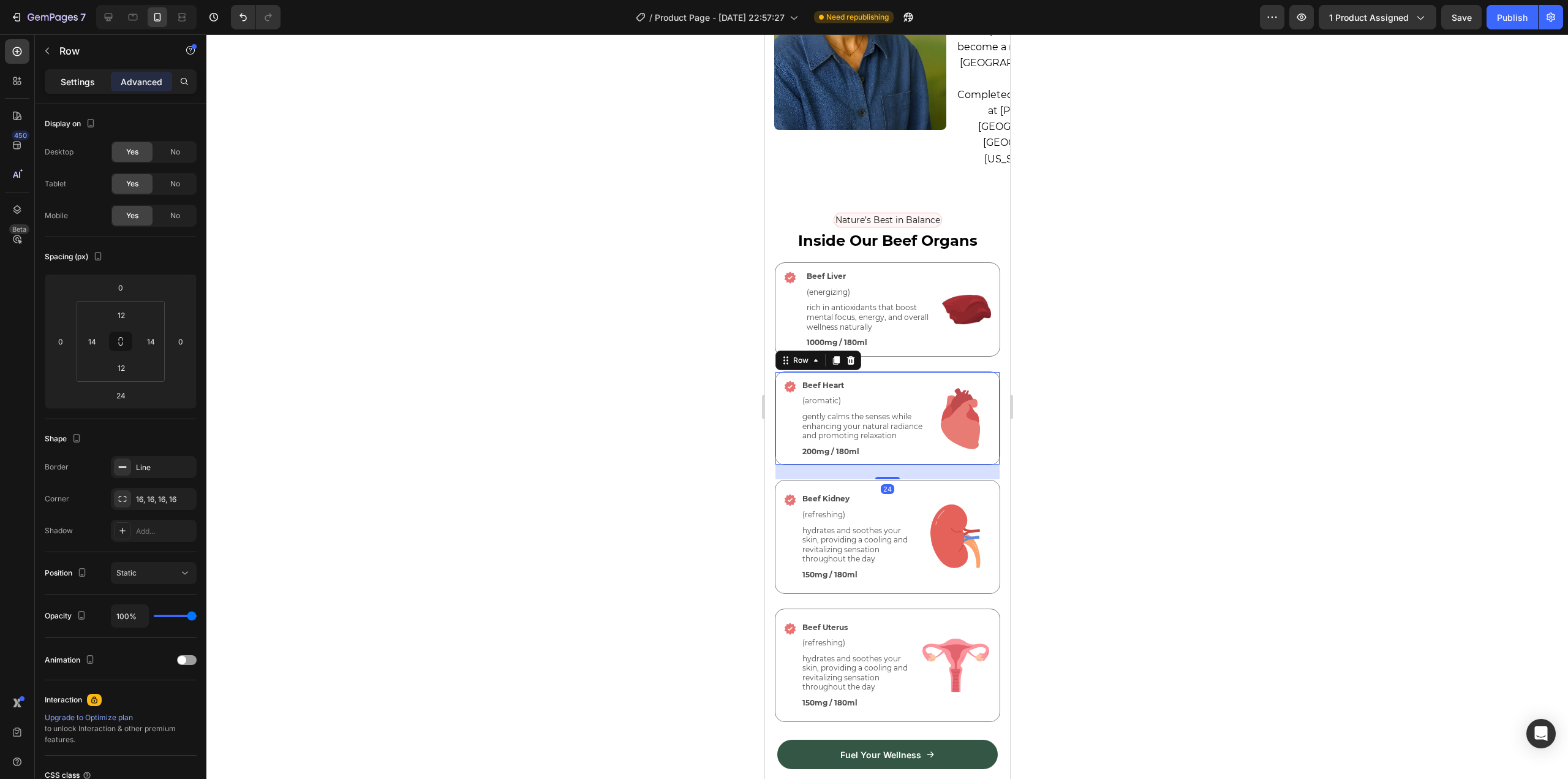
click at [79, 72] on div "Settings" at bounding box center [77, 81] width 61 height 19
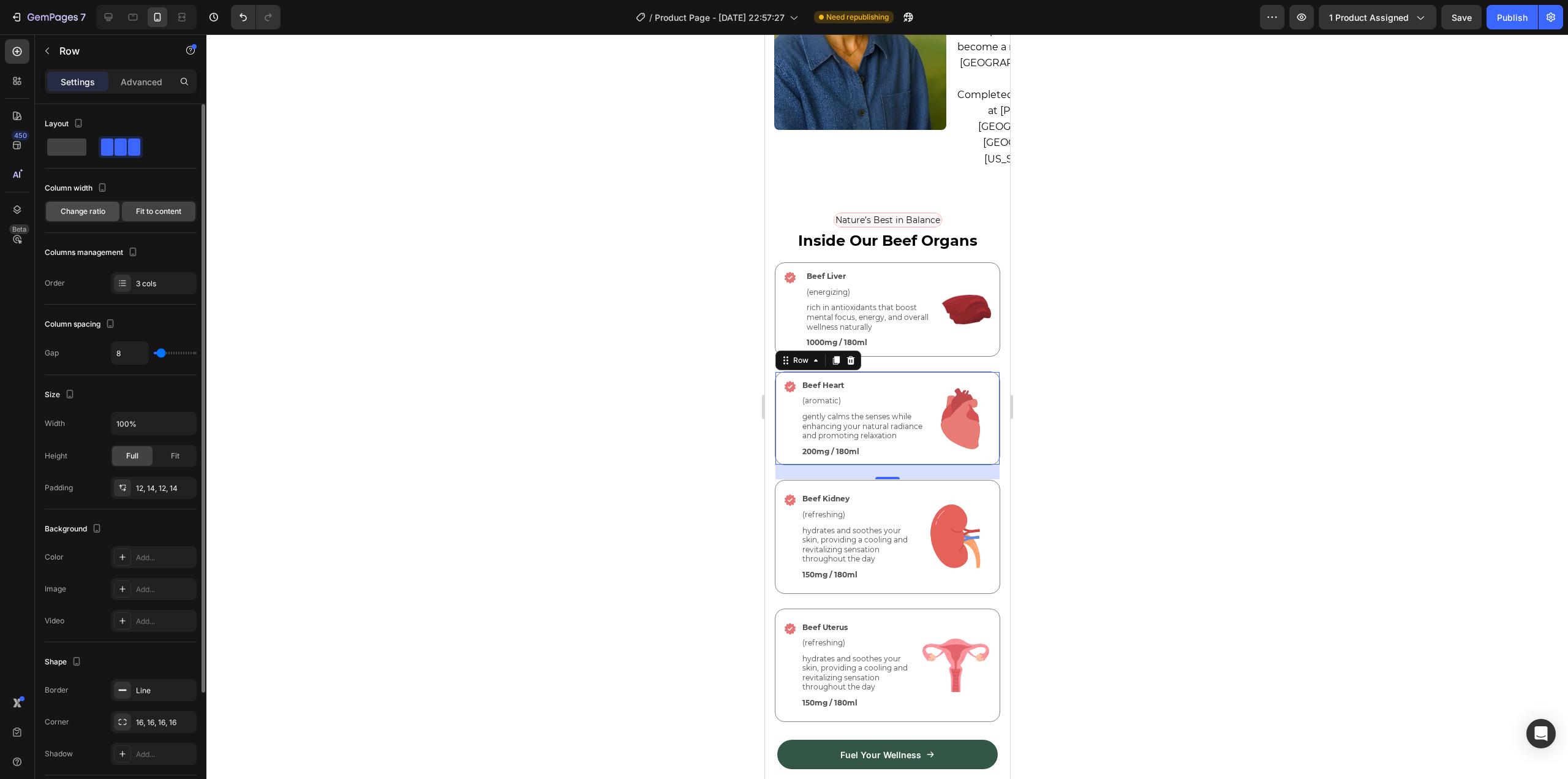
click at [99, 209] on span "Change ratio" at bounding box center [83, 211] width 45 height 11
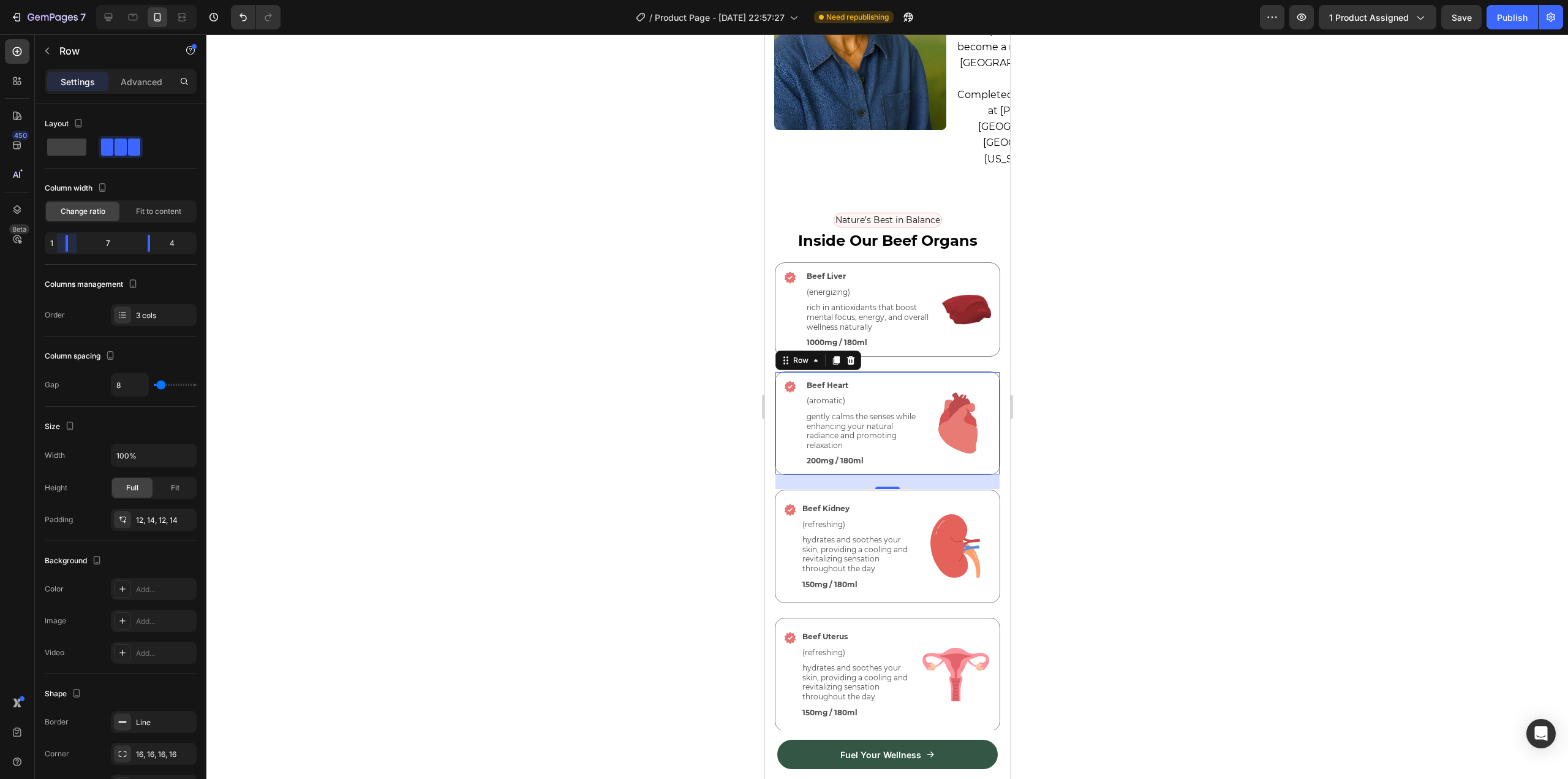
drag, startPoint x: 95, startPoint y: 239, endPoint x: 63, endPoint y: 237, distance: 32.1
click at [63, 0] on body "7 Version history / Product Page - [DATE] 22:57:27 Need republishing Preview 1 …" at bounding box center [784, 0] width 1568 height 0
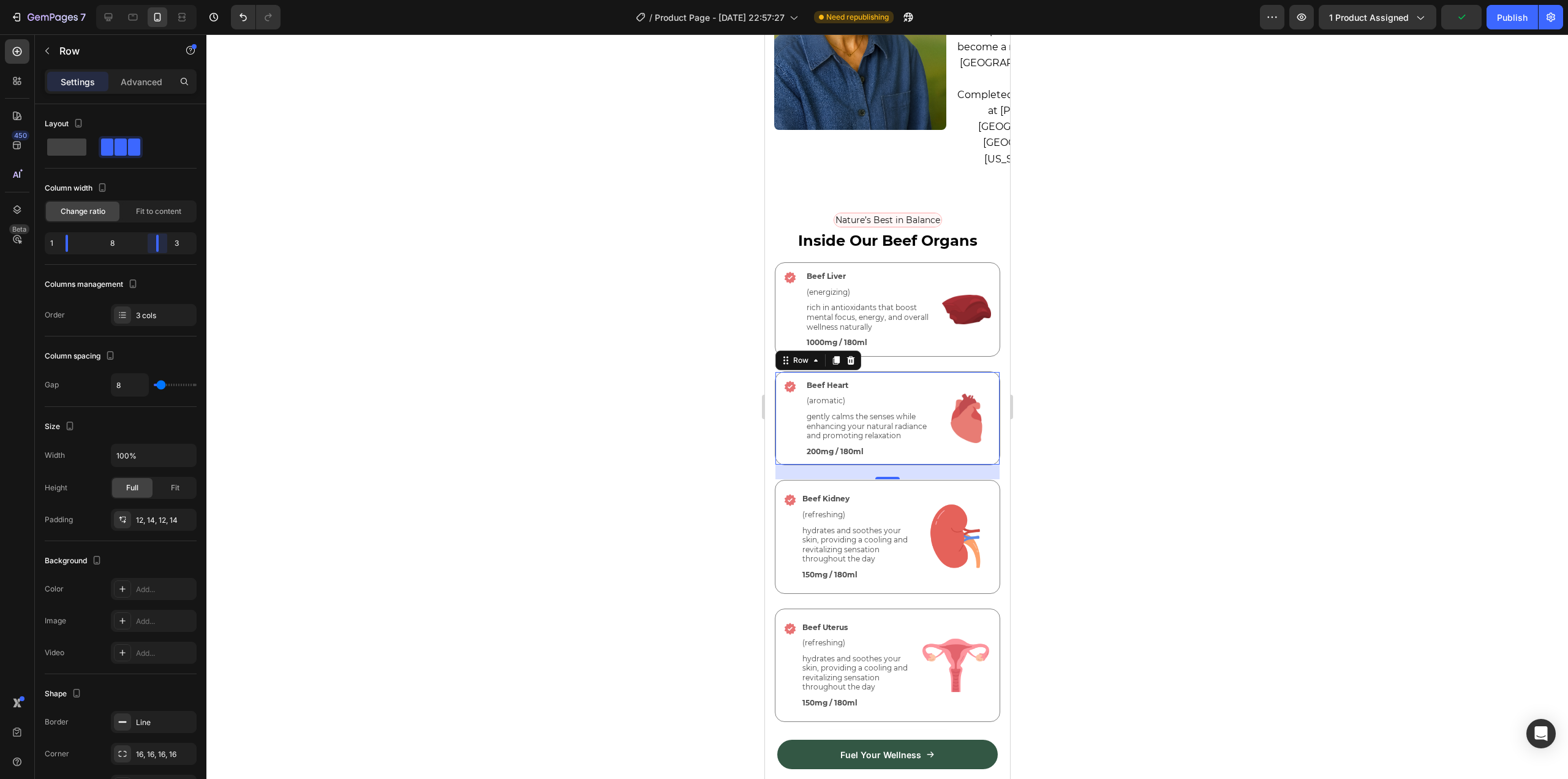
drag, startPoint x: 146, startPoint y: 245, endPoint x: 157, endPoint y: 248, distance: 11.4
click at [157, 0] on body "7 Version history / Product Page - [DATE] 22:57:27 Need republishing Preview 1 …" at bounding box center [784, 0] width 1568 height 0
click at [466, 359] on div at bounding box center [887, 407] width 1362 height 745
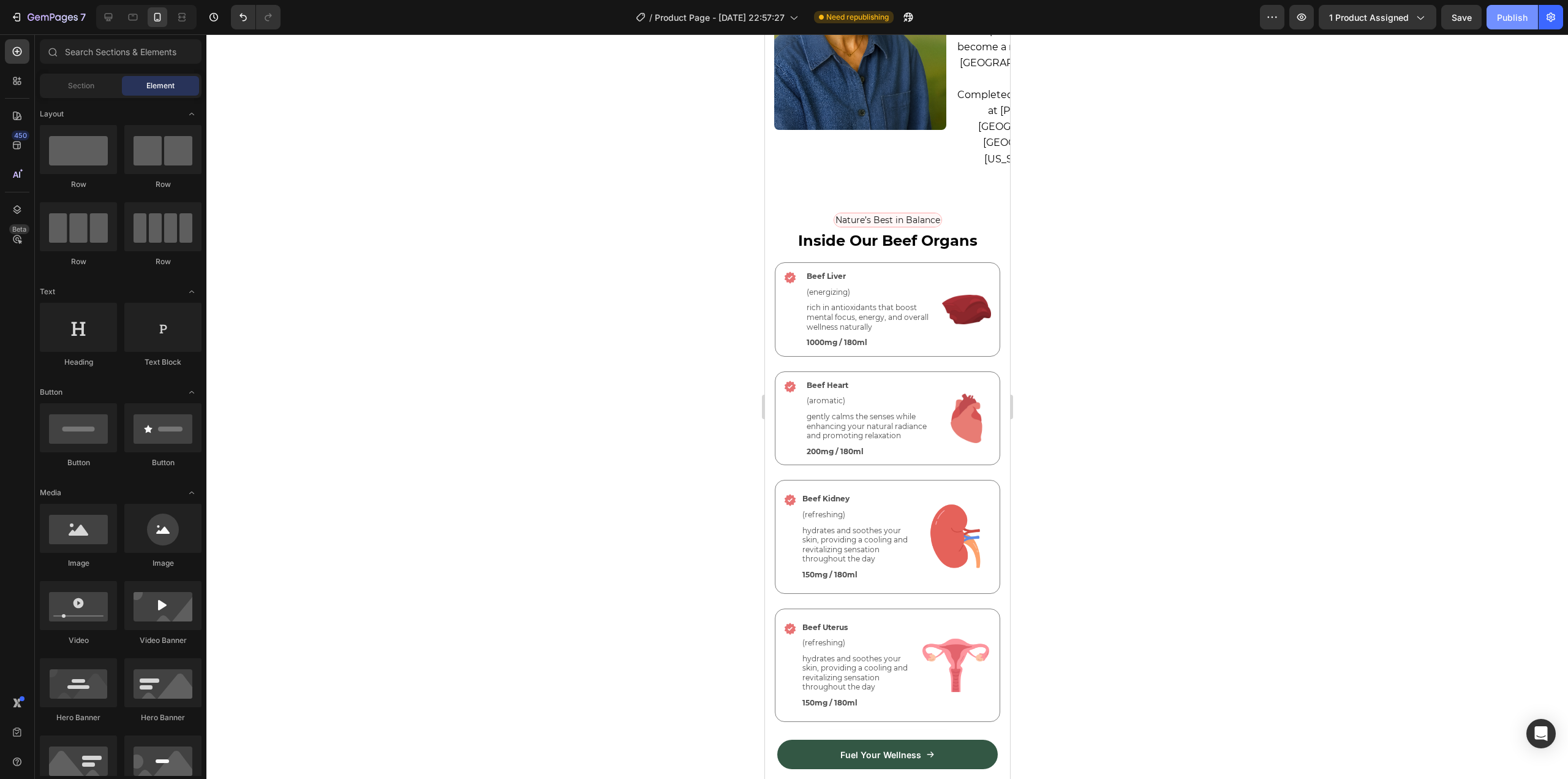
click at [1508, 20] on div "Publish" at bounding box center [1512, 17] width 31 height 13
